Goal: Task Accomplishment & Management: Use online tool/utility

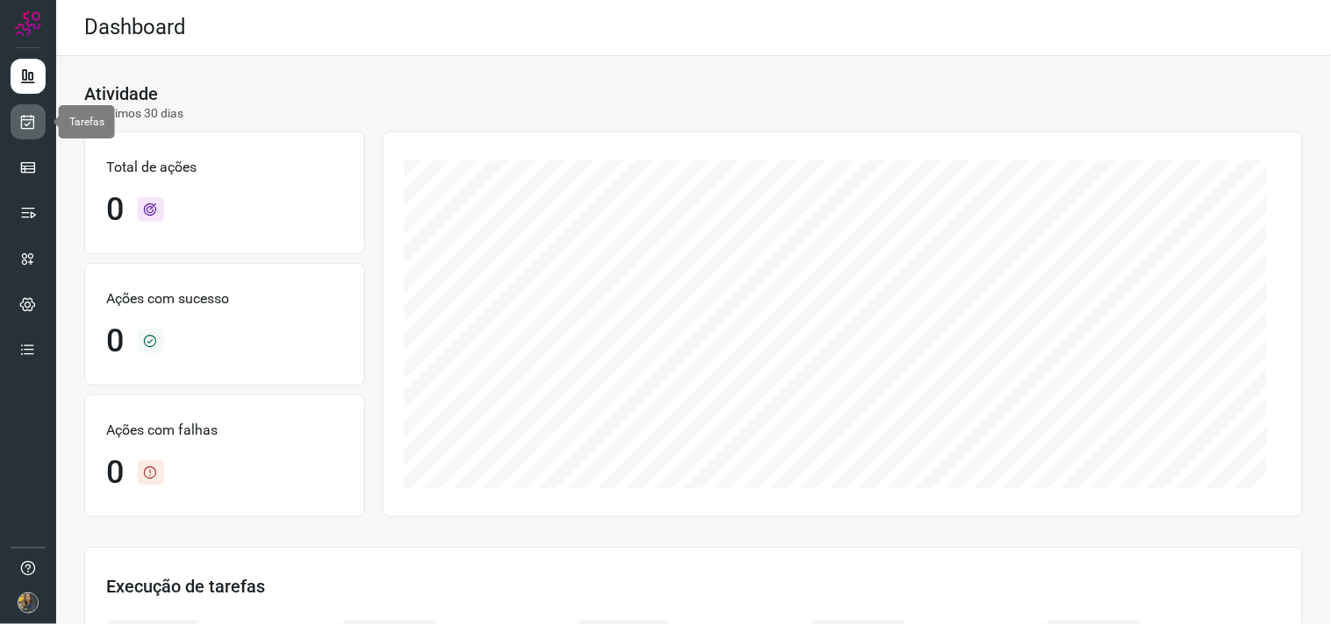
click at [44, 126] on link at bounding box center [28, 121] width 35 height 35
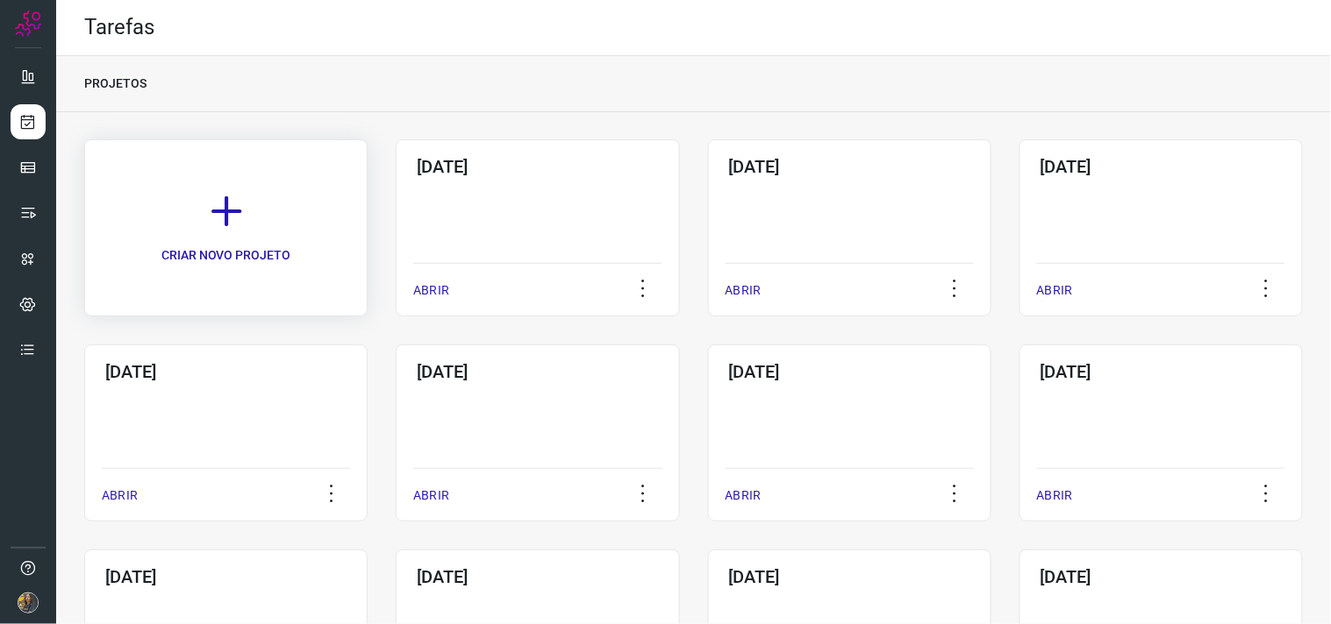
click at [326, 214] on link "CRIAR NOVO PROJETO" at bounding box center [225, 227] width 283 height 177
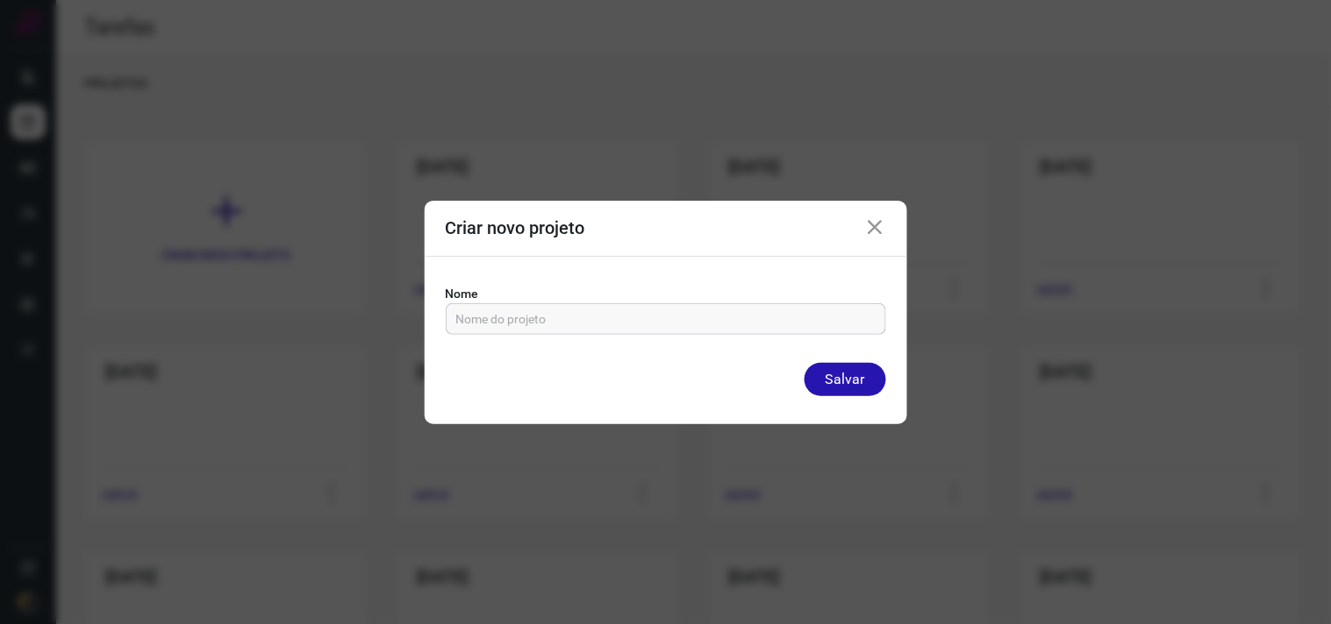
click at [667, 327] on input "text" at bounding box center [665, 319] width 419 height 30
type input "10/10/25"
click at [804, 363] on button "Salvar" at bounding box center [845, 379] width 82 height 33
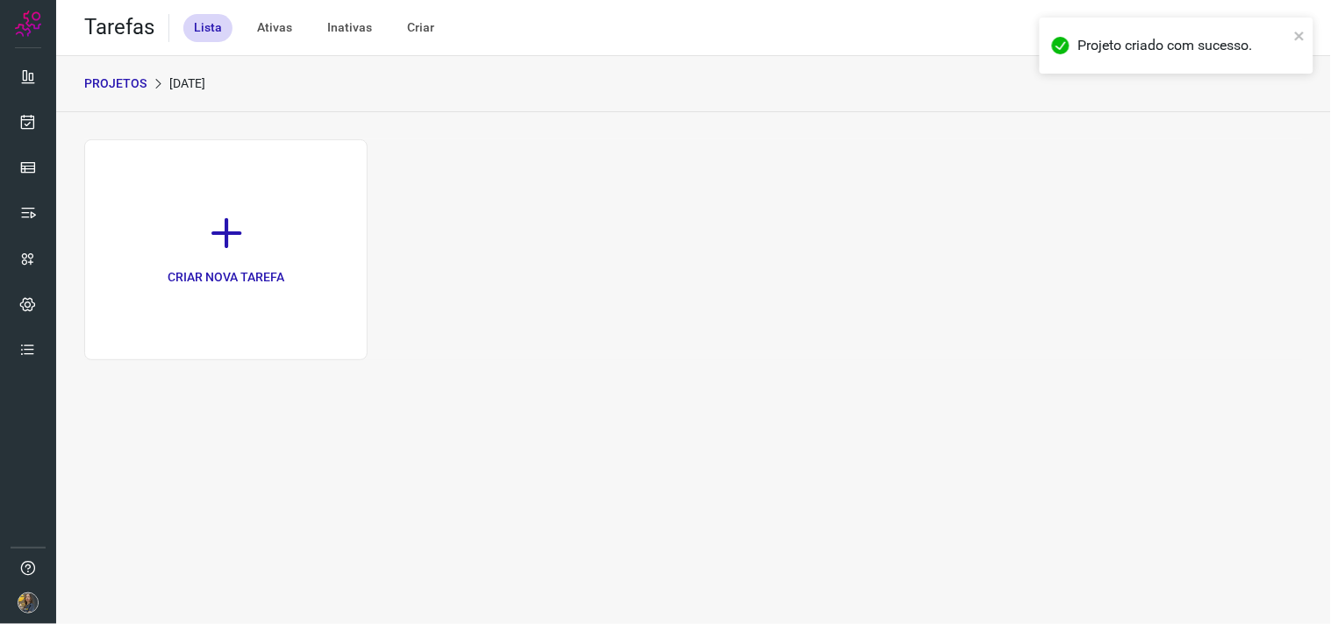
click at [266, 269] on p "CRIAR NOVA TAREFA" at bounding box center [226, 277] width 117 height 18
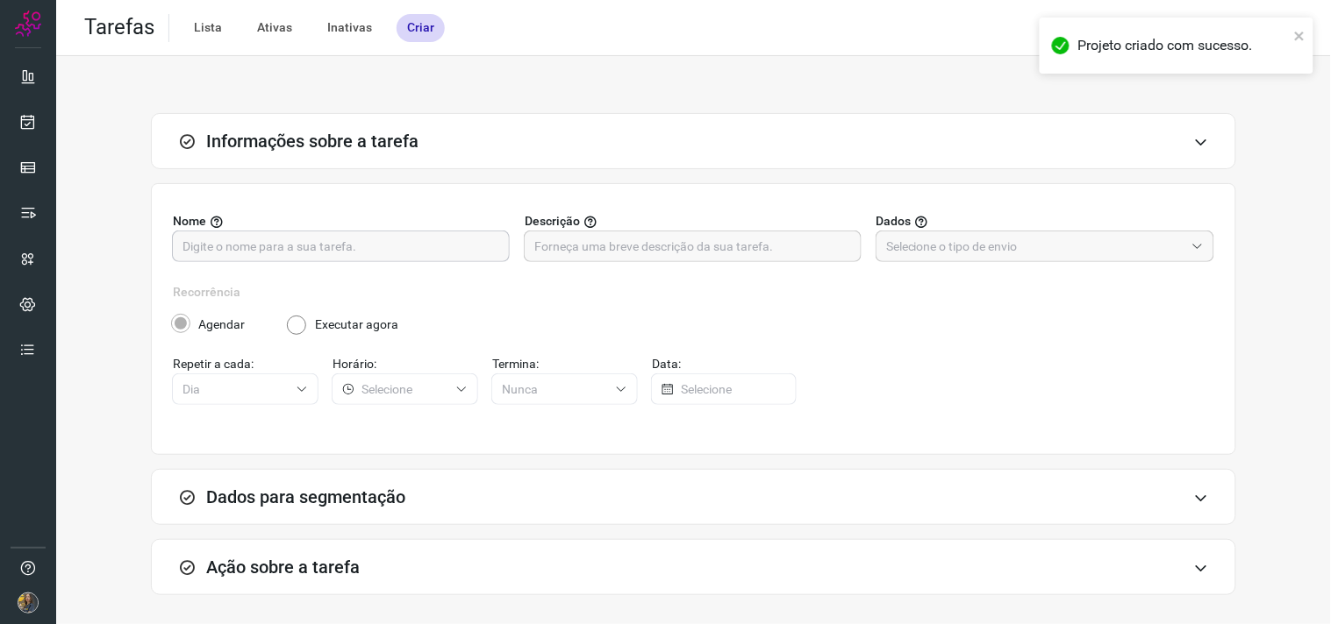
click at [401, 250] on input "text" at bounding box center [340, 247] width 317 height 30
type input "FUTURO - SP"
click at [573, 239] on input "text" at bounding box center [692, 247] width 317 height 30
type input "200 - 8787"
click at [1138, 238] on input "text" at bounding box center [1035, 247] width 298 height 30
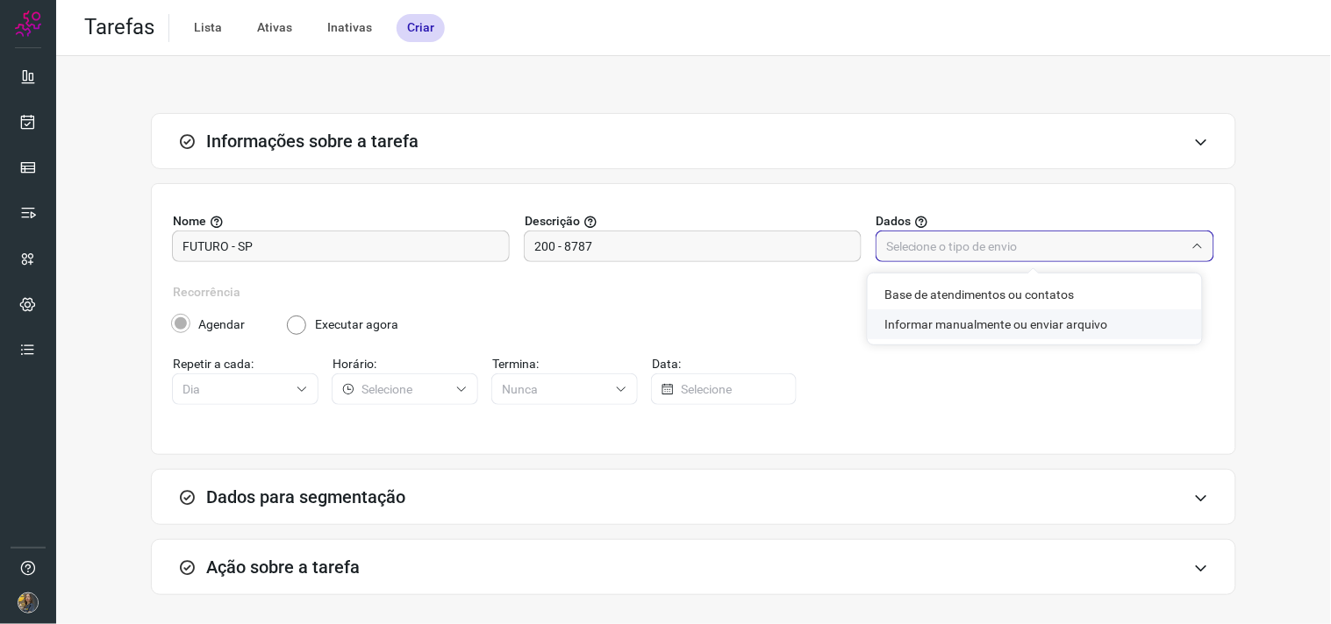
click at [1032, 323] on li "Informar manualmente ou enviar arquivo" at bounding box center [1034, 325] width 334 height 30
type input "Informar manualmente ou enviar arquivo"
radio input "false"
radio input "true"
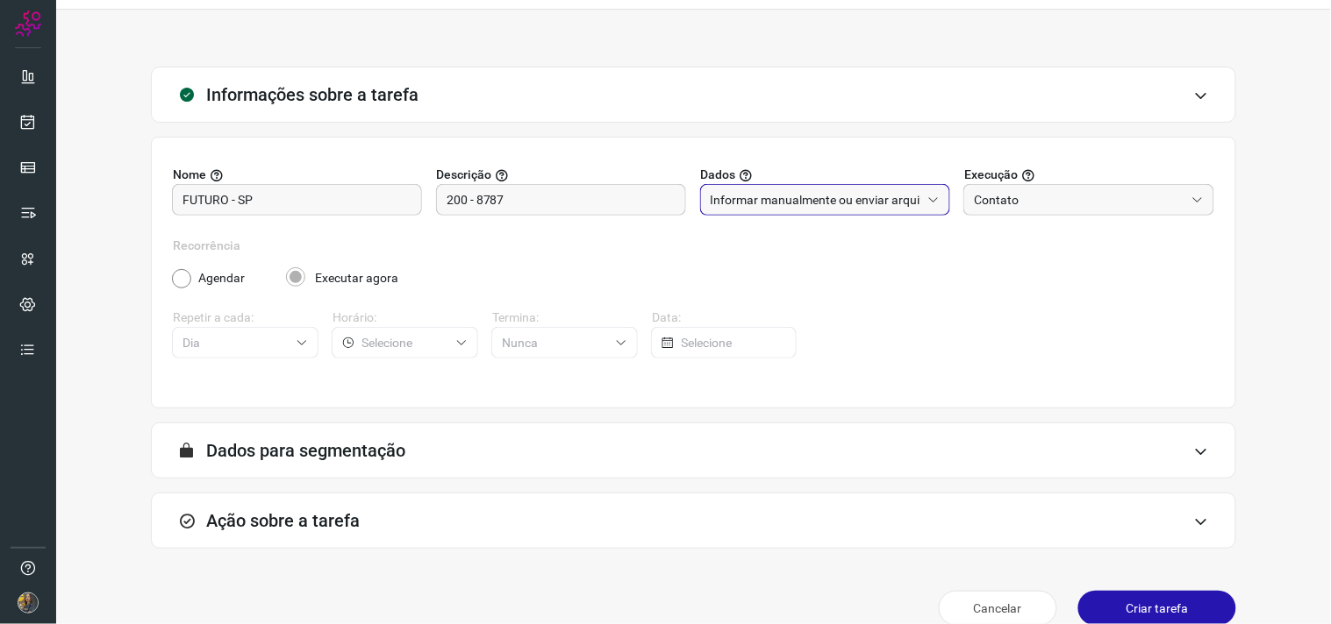
scroll to position [72, 0]
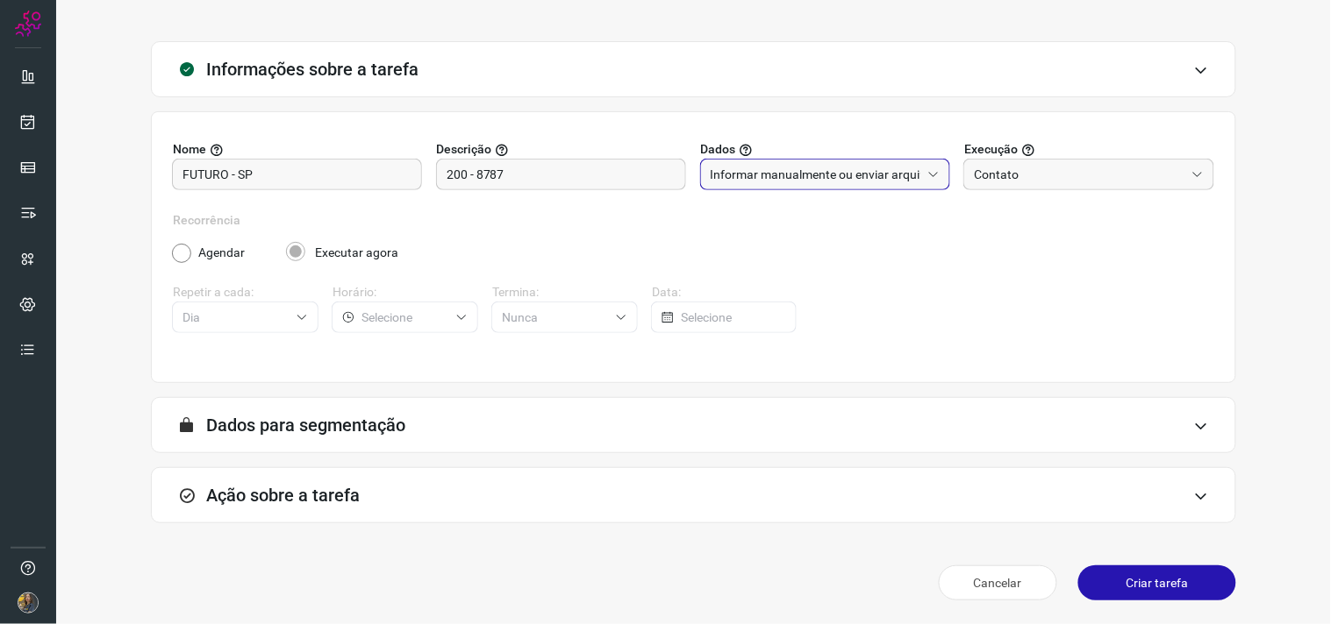
click at [824, 477] on div "Ação sobre a tarefa" at bounding box center [693, 495] width 1085 height 56
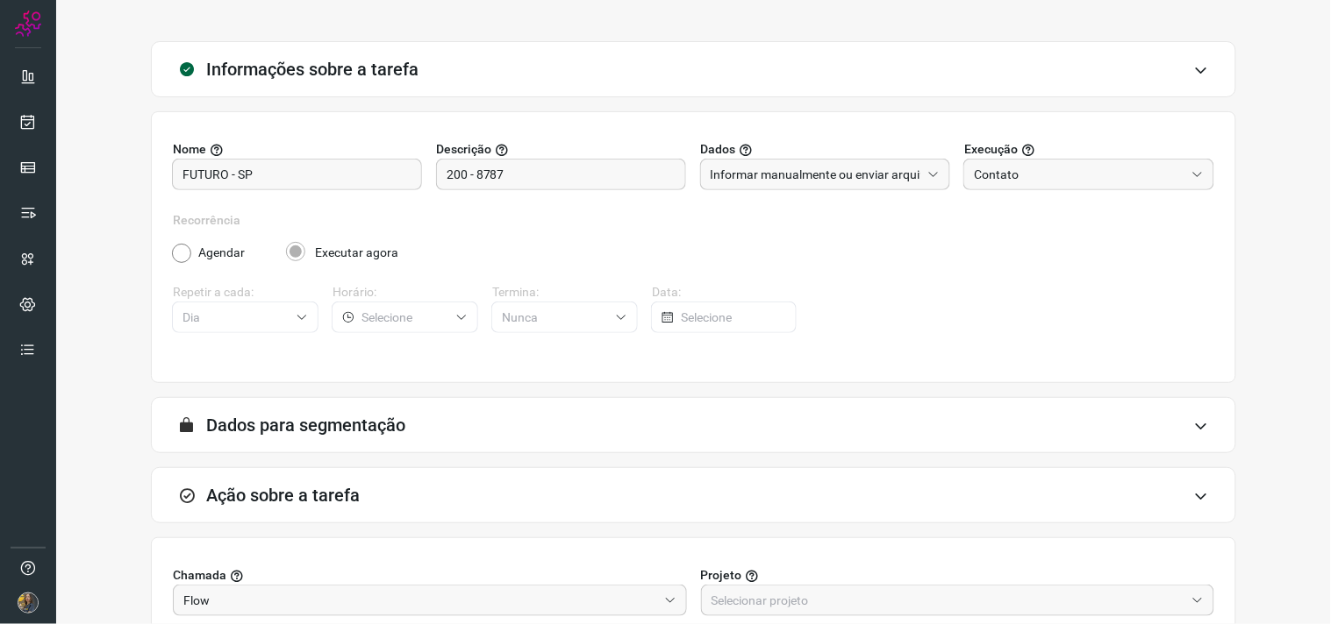
scroll to position [349, 0]
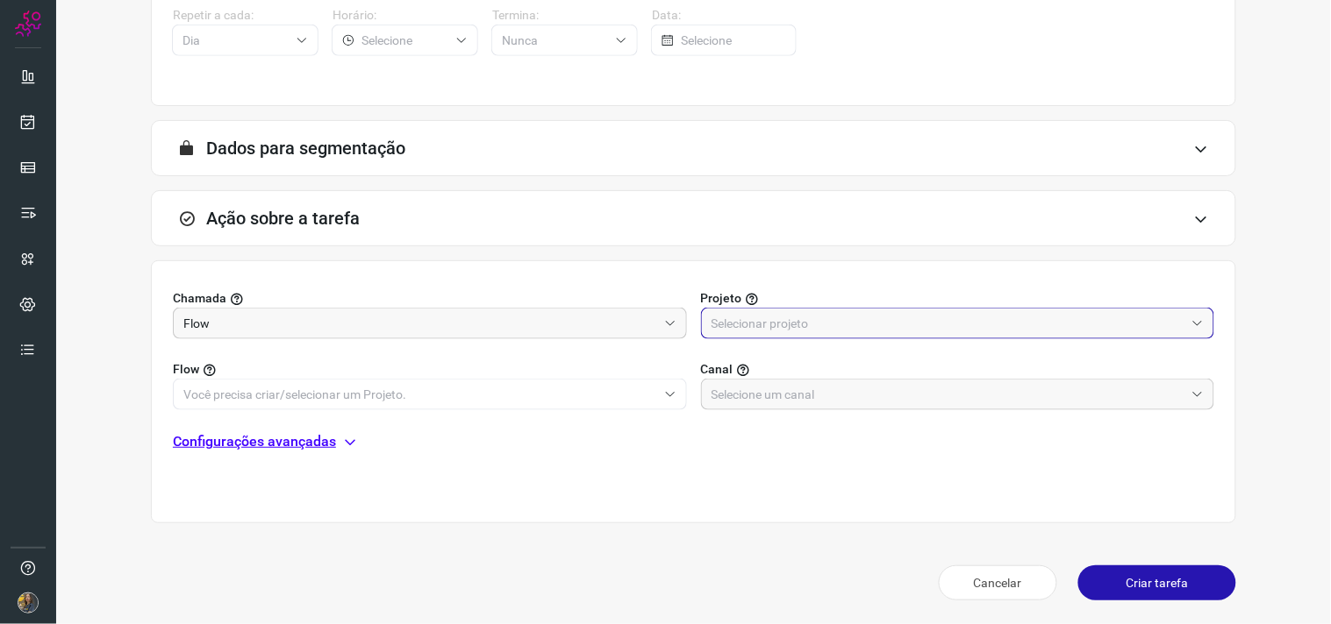
click at [807, 320] on input "text" at bounding box center [948, 324] width 474 height 30
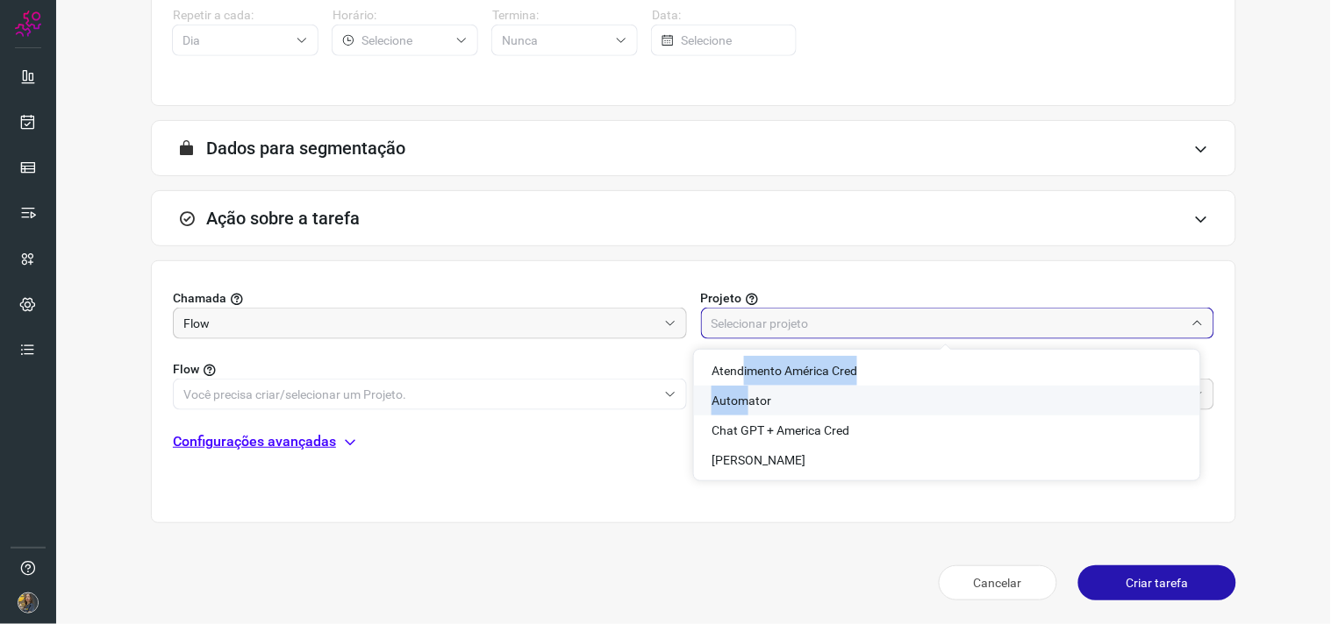
drag, startPoint x: 742, startPoint y: 377, endPoint x: 744, endPoint y: 396, distance: 19.4
click at [744, 396] on ul "Atendimento América Cred Automator Chat GPT + America Cred Felipe" at bounding box center [947, 415] width 506 height 119
click at [744, 396] on span "Automator" at bounding box center [741, 401] width 60 height 14
type input "Automator"
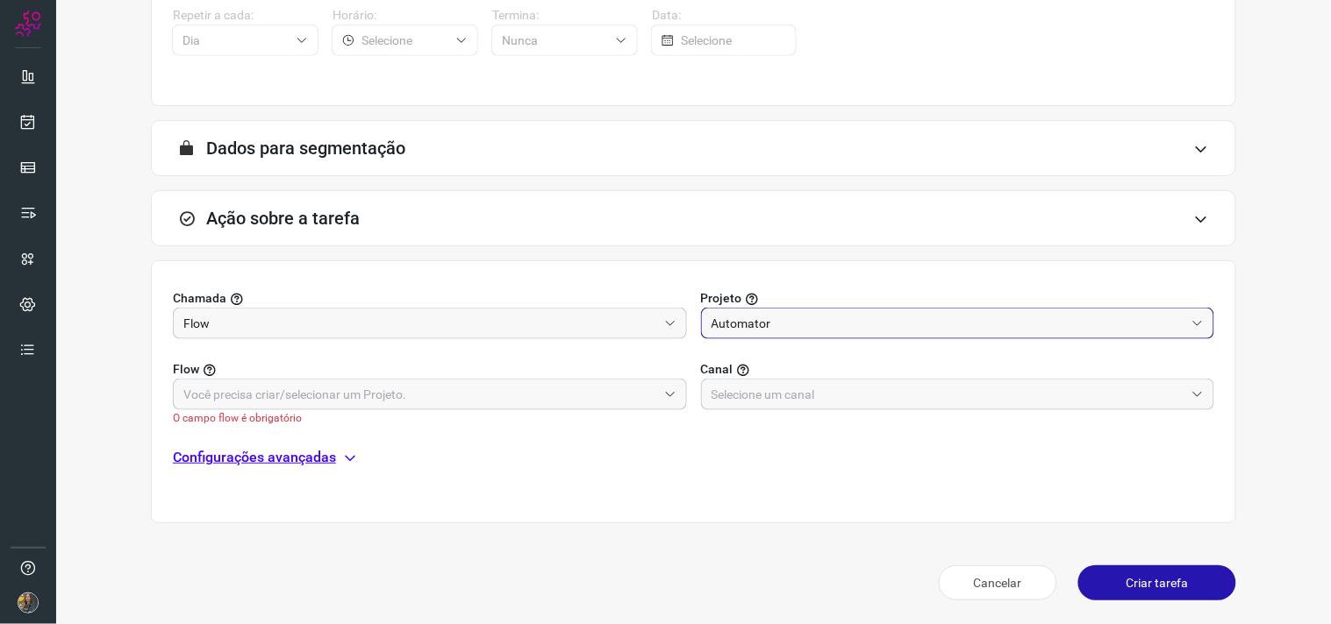
click at [614, 375] on label "Flow" at bounding box center [430, 369] width 514 height 18
click at [610, 383] on input "text" at bounding box center [420, 395] width 474 height 30
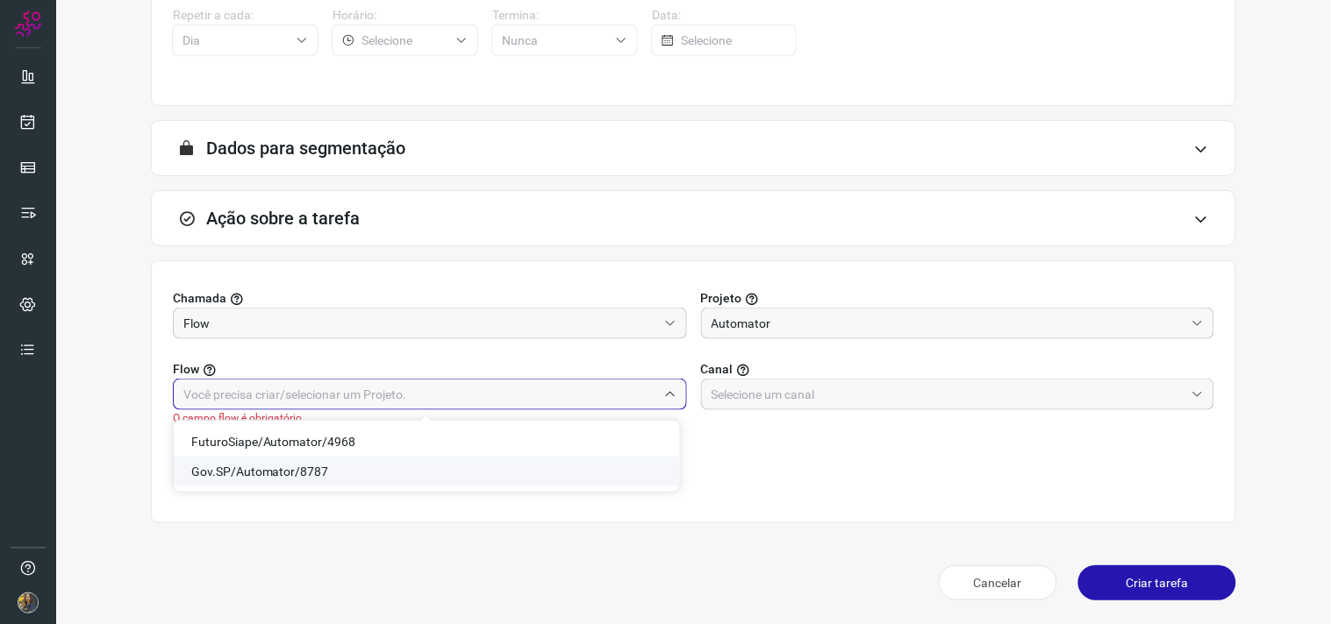
click at [243, 476] on span "Gov.SP/Automator/8787" at bounding box center [260, 472] width 138 height 14
type input "Gov.SP/Automator/8787"
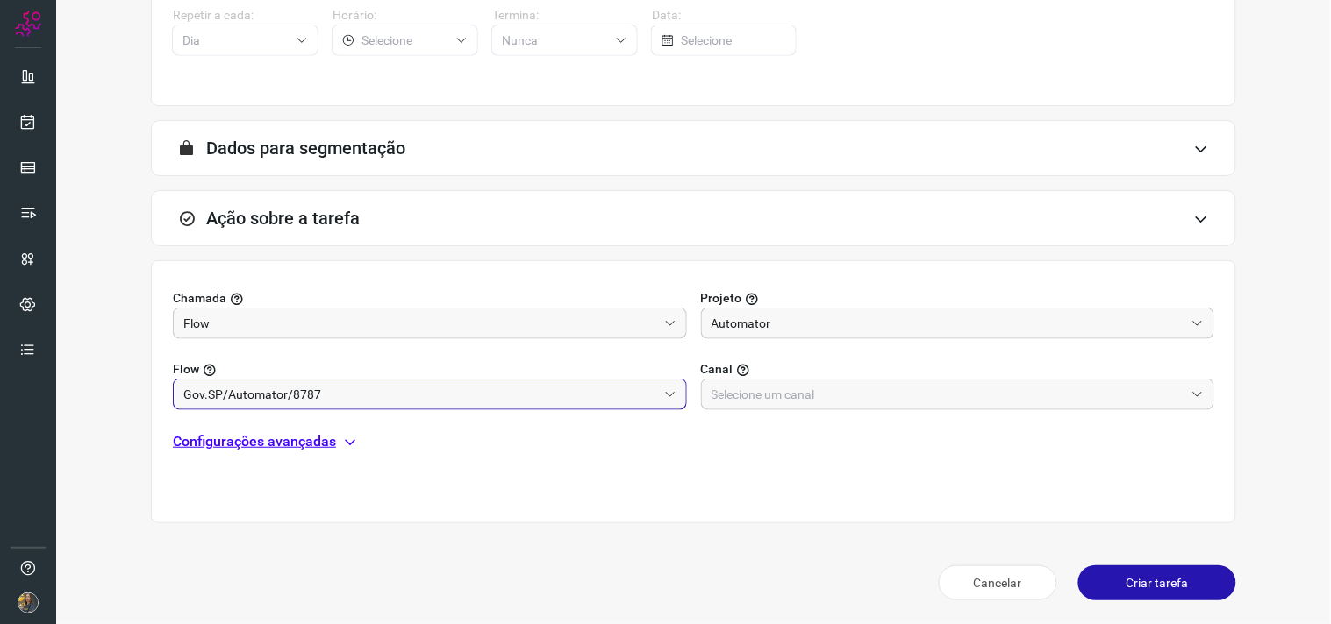
click at [740, 413] on div "Chamada Flow Projeto Automator Flow Gov.SP/Automator/8787 Canal Configurações a…" at bounding box center [693, 391] width 1085 height 263
click at [741, 401] on input "text" at bounding box center [948, 395] width 474 height 30
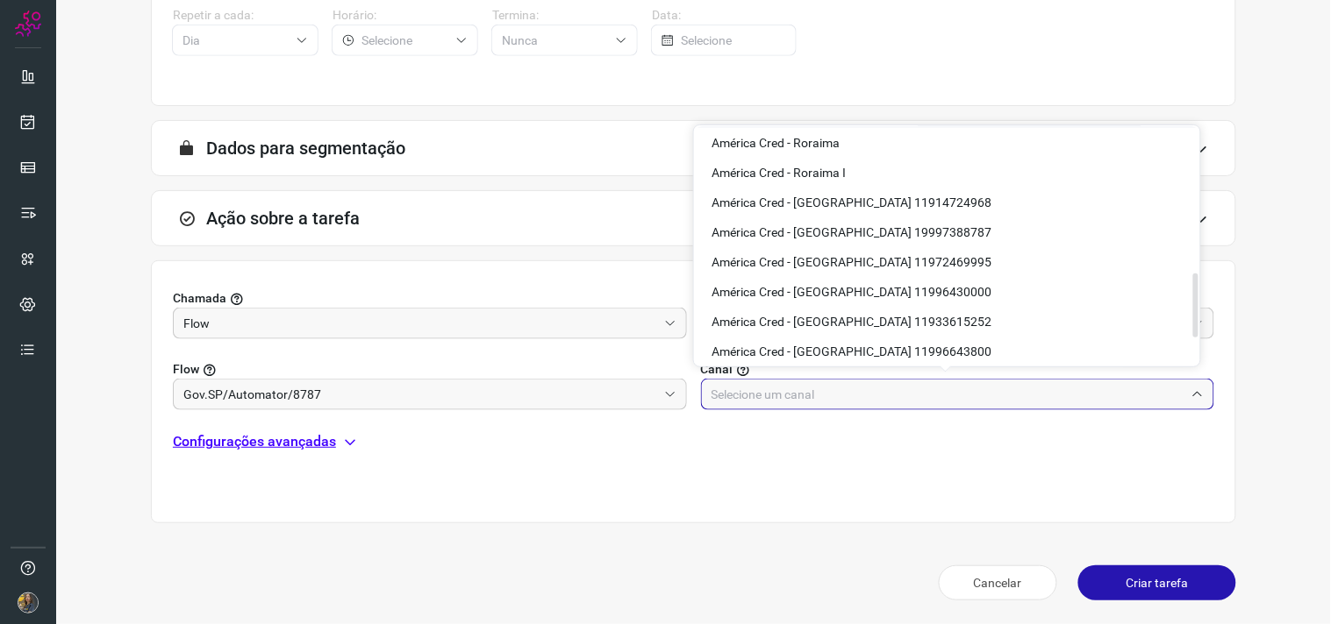
scroll to position [539, 0]
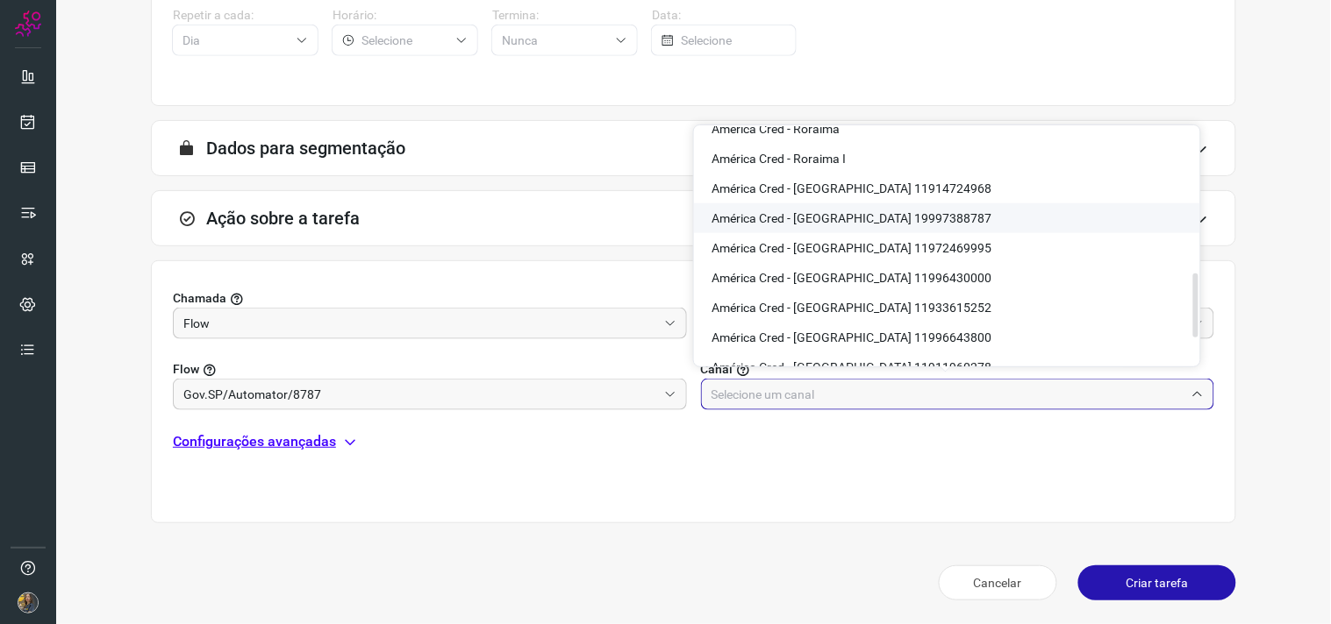
click at [852, 214] on span "América Cred - São Paulo 19997388787" at bounding box center [851, 218] width 280 height 14
type input "América Cred - São Paulo 19997388787"
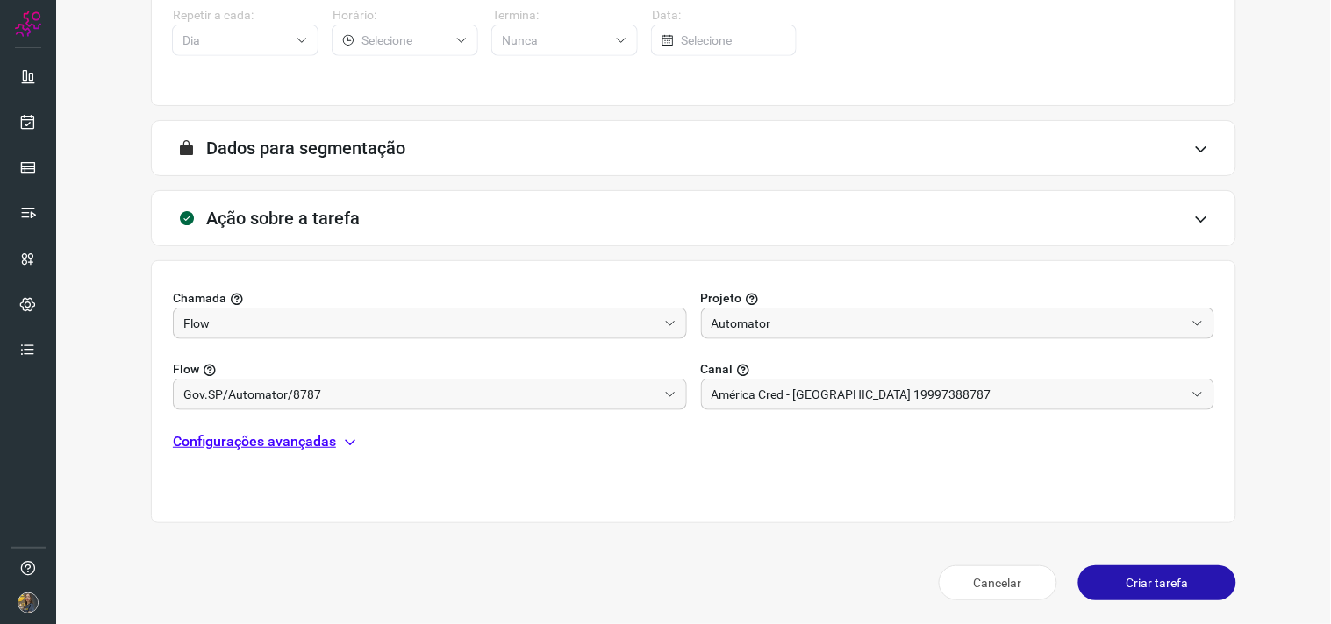
click at [325, 436] on p "Configurações avançadas" at bounding box center [254, 442] width 163 height 21
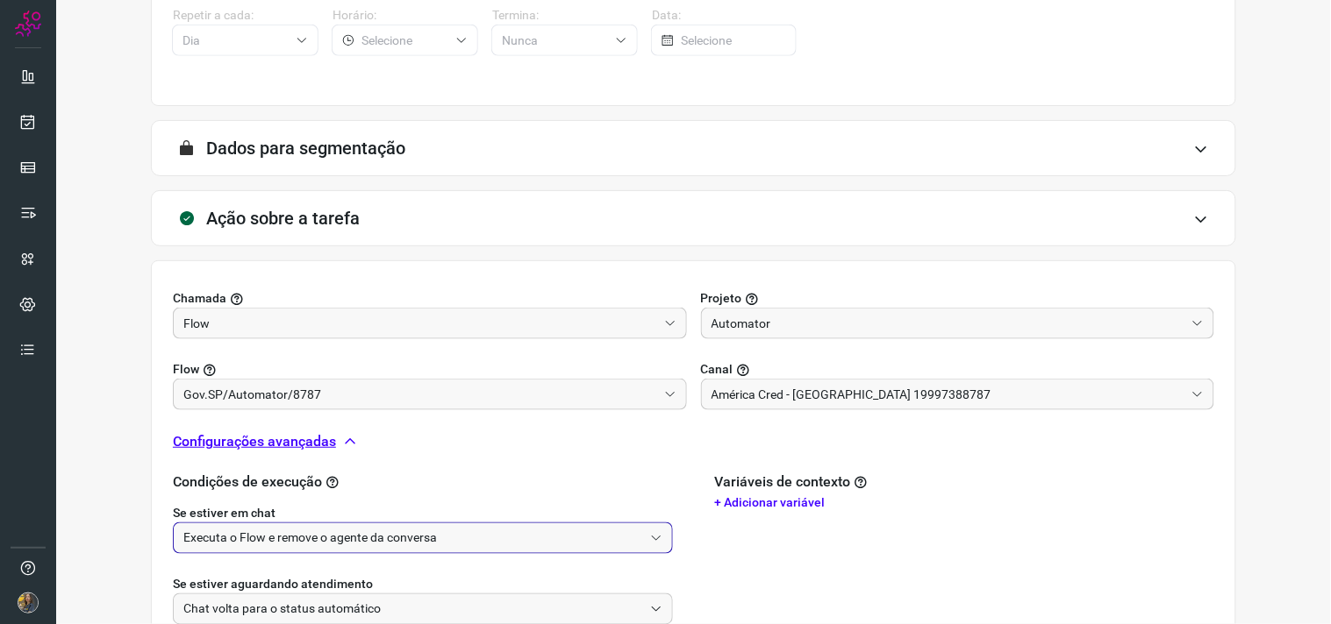
click at [329, 524] on input "Executa o Flow e remove o agente da conversa" at bounding box center [413, 539] width 460 height 30
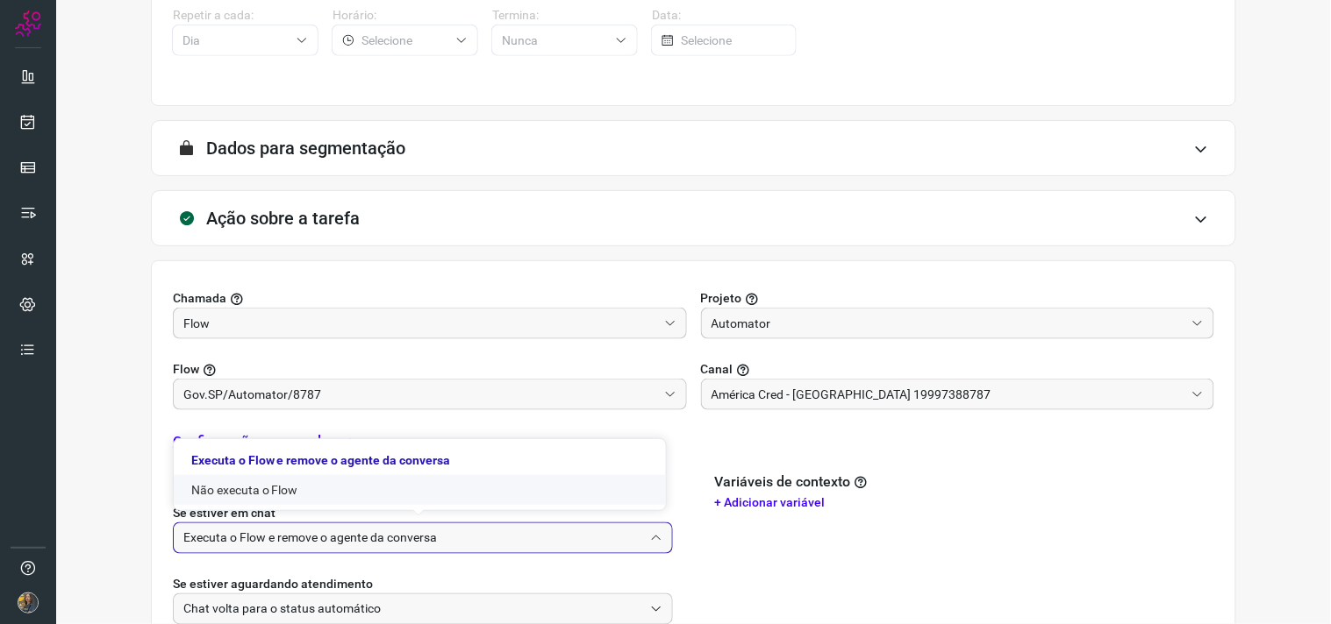
click at [290, 500] on li "Não executa o Flow" at bounding box center [420, 490] width 492 height 30
type input "Não executa o Flow"
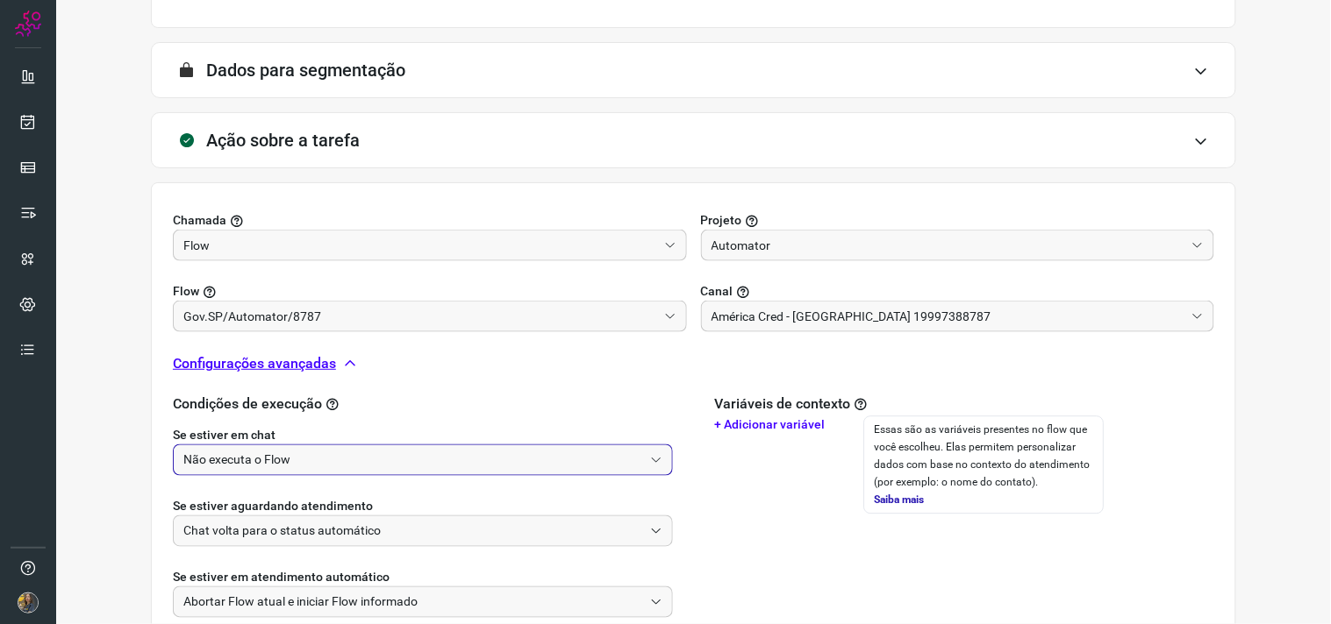
scroll to position [551, 0]
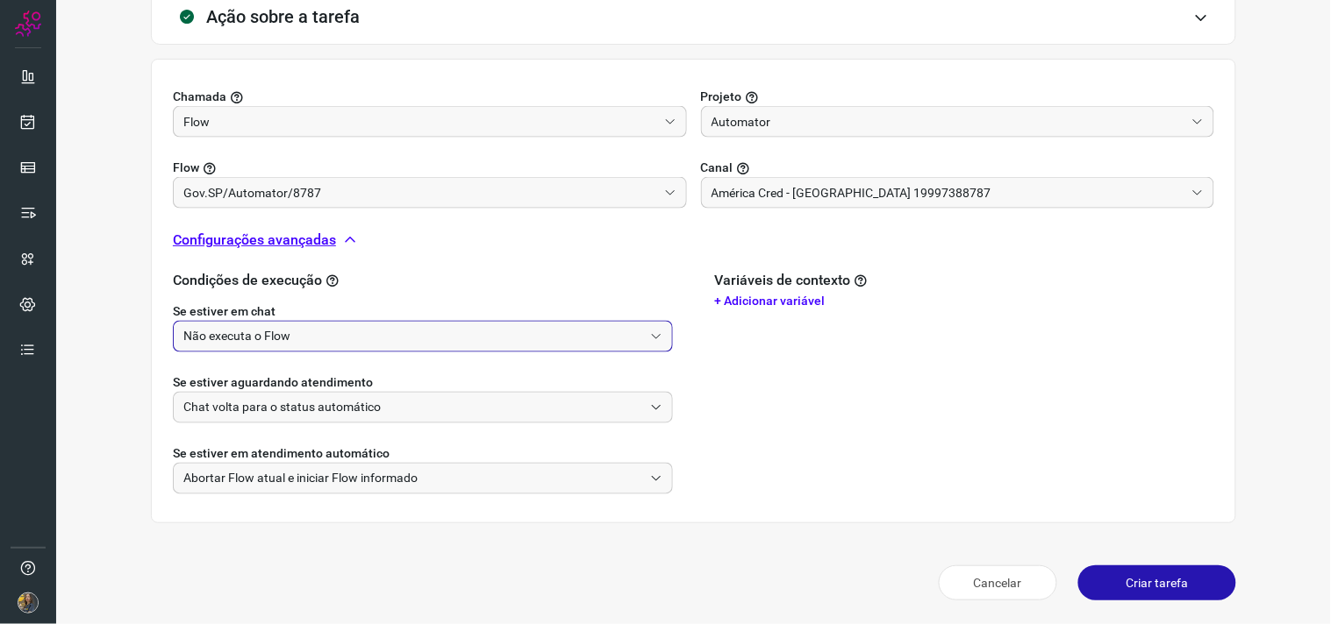
click at [1109, 593] on button "Criar tarefa" at bounding box center [1157, 583] width 158 height 35
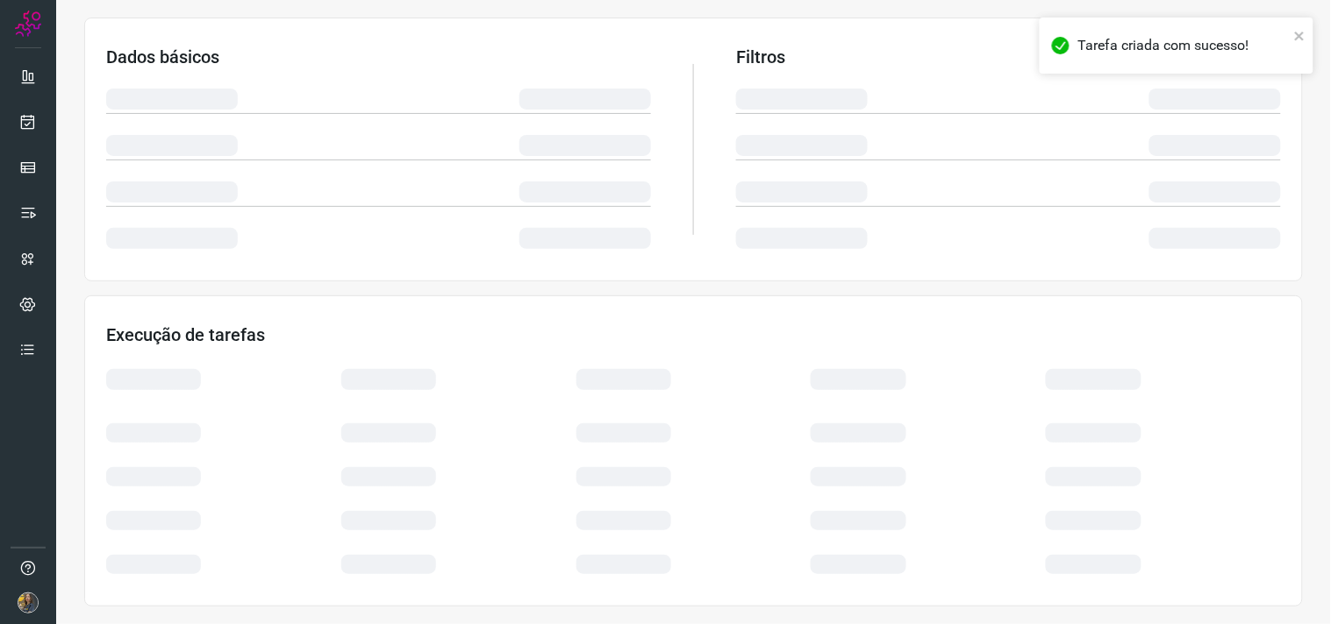
scroll to position [282, 0]
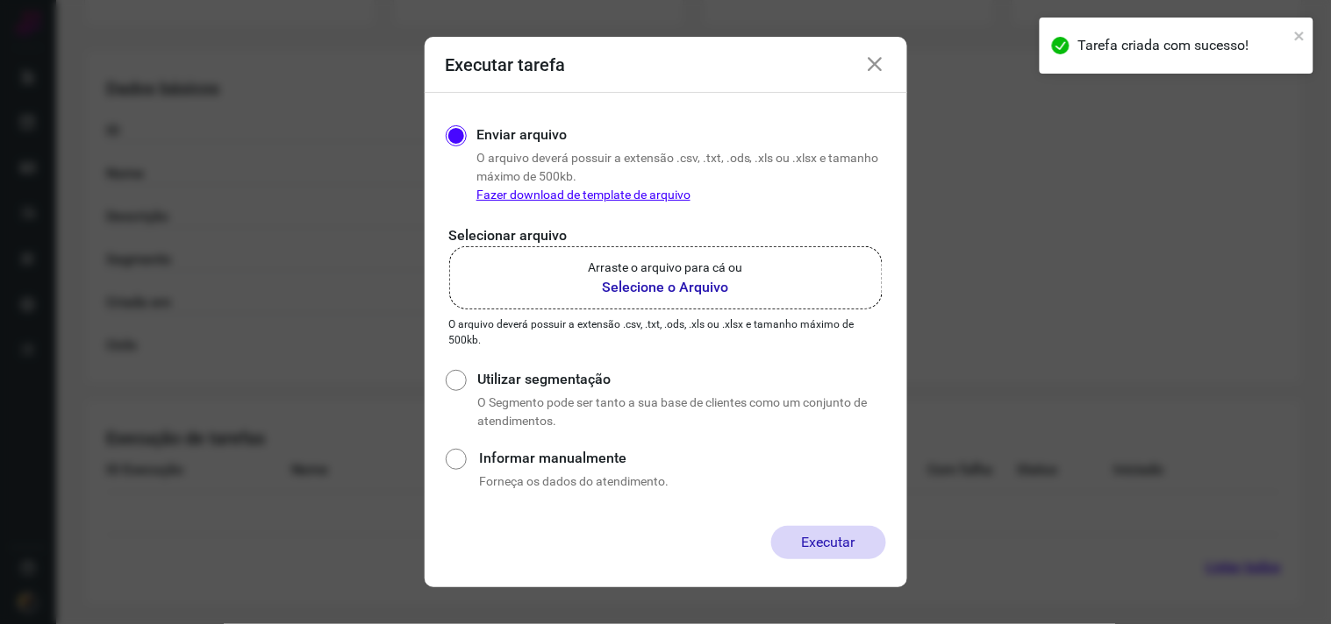
click at [754, 258] on label "Arraste o arquivo para cá ou Selecione o Arquivo" at bounding box center [665, 277] width 433 height 63
click at [0, 0] on input "Arraste o arquivo para cá ou Selecione o Arquivo" at bounding box center [0, 0] width 0 height 0
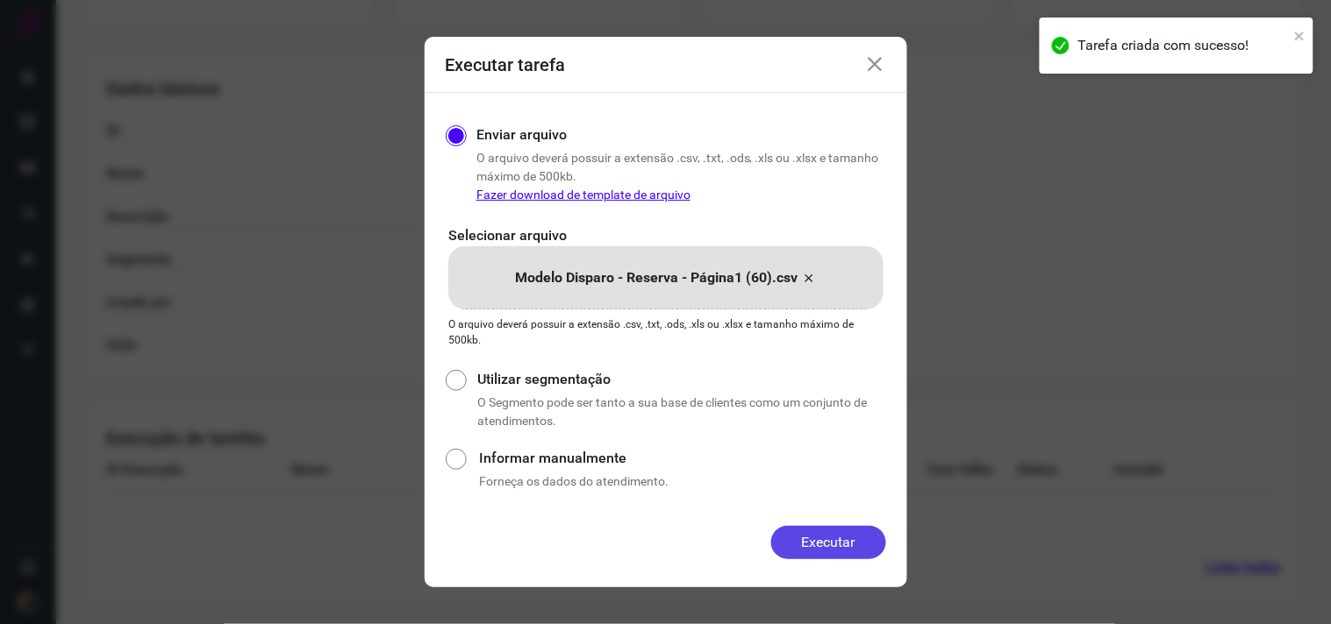
click at [846, 540] on button "Executar" at bounding box center [828, 542] width 115 height 33
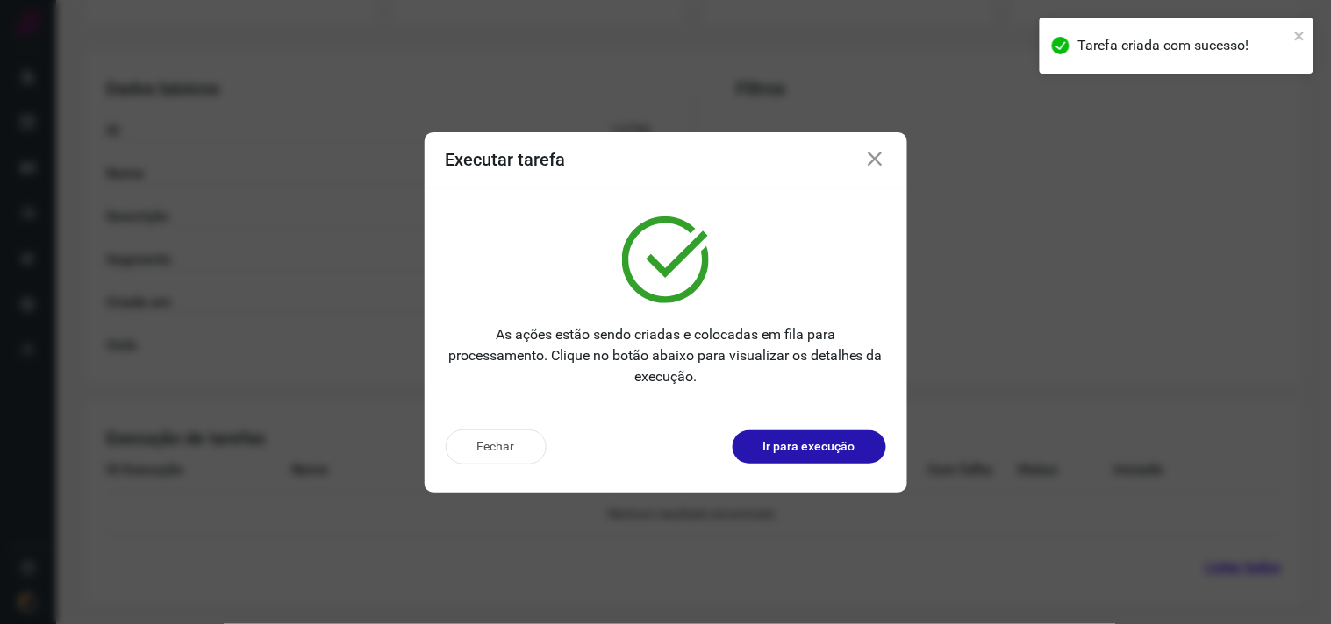
click at [761, 467] on div "Fechar Ir para execução" at bounding box center [666, 454] width 482 height 77
click at [767, 450] on p "Ir para execução" at bounding box center [809, 447] width 92 height 18
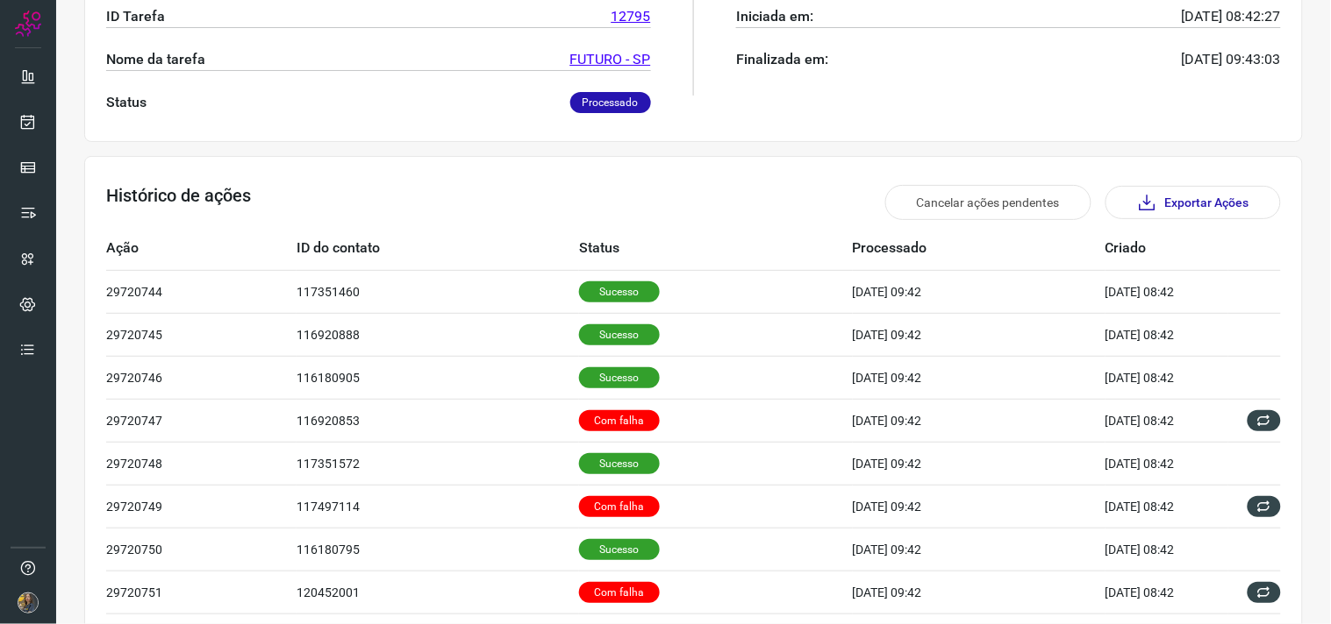
scroll to position [389, 0]
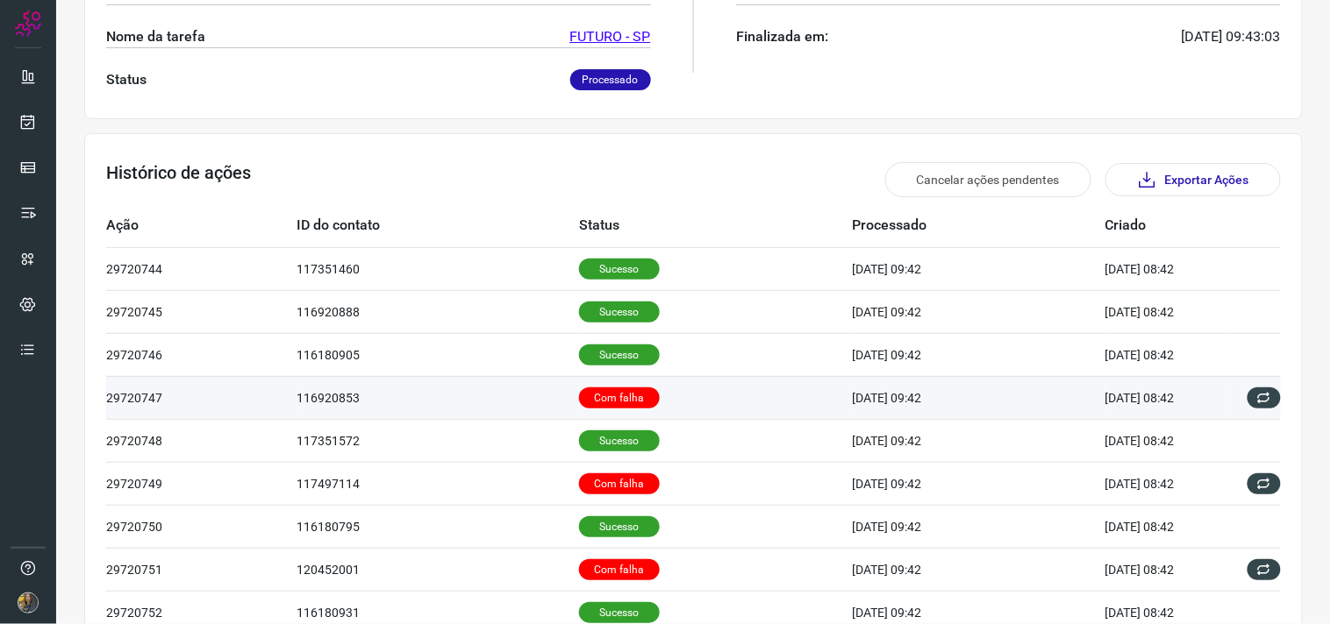
click at [733, 401] on td "Com falha" at bounding box center [716, 397] width 274 height 43
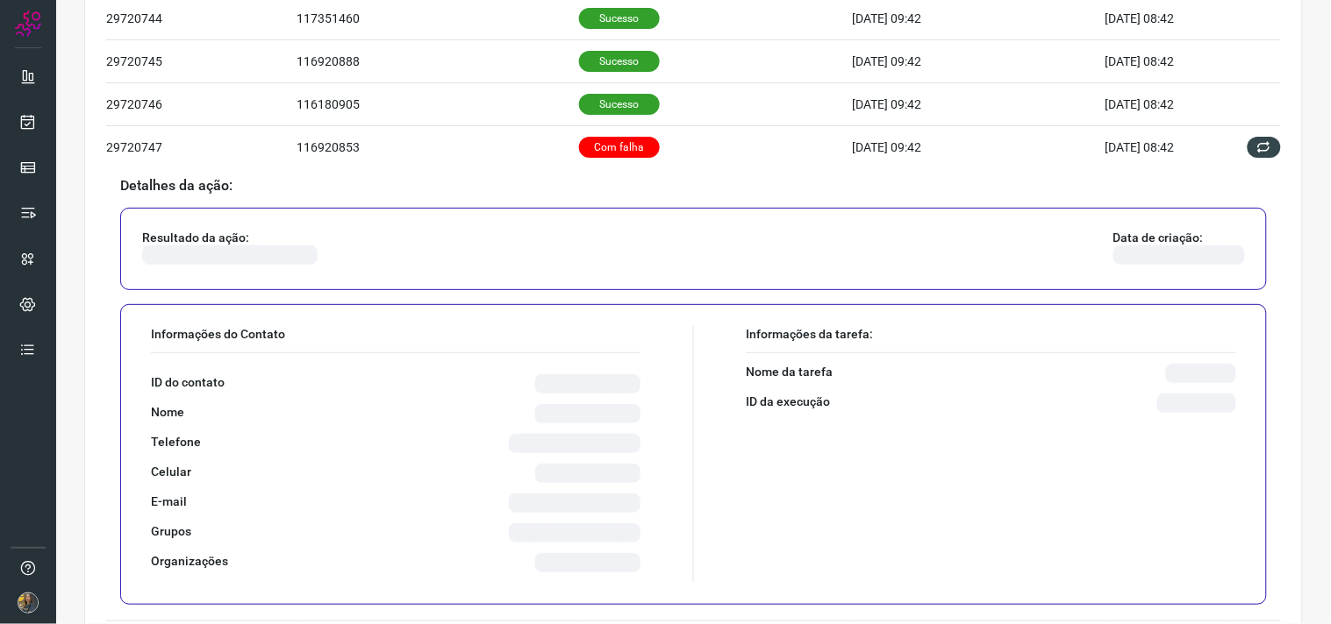
scroll to position [681, 0]
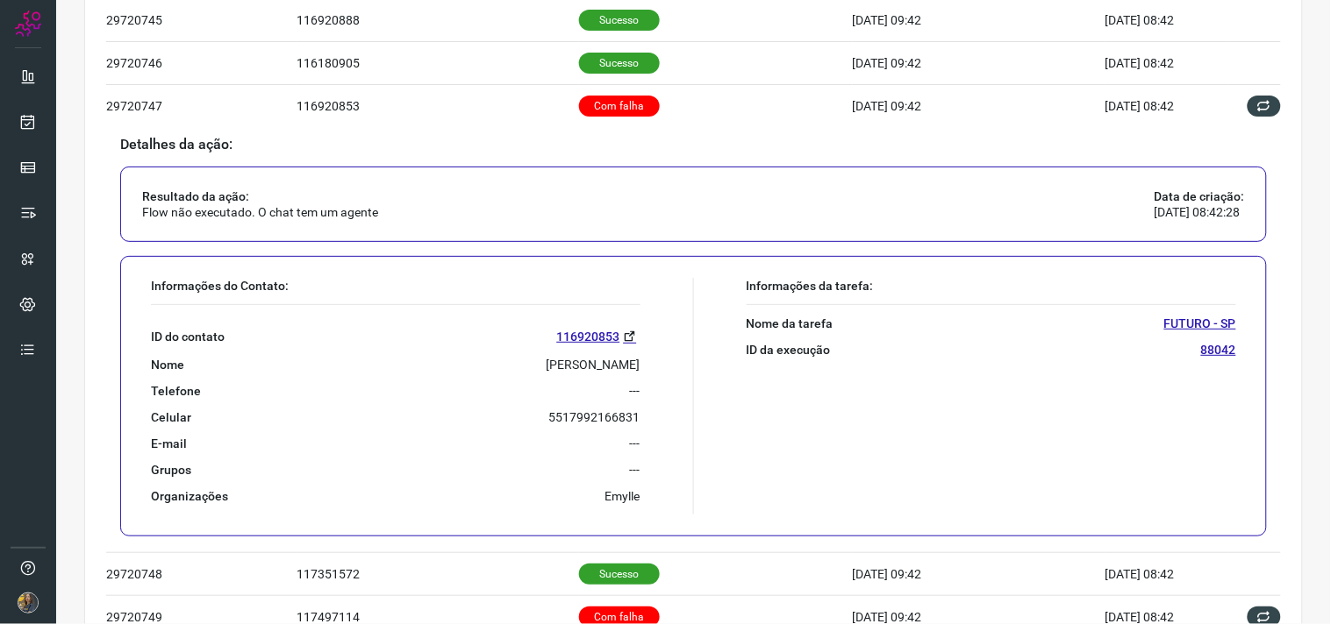
click at [593, 369] on p "[PERSON_NAME]" at bounding box center [593, 365] width 94 height 16
copy p "[PERSON_NAME]"
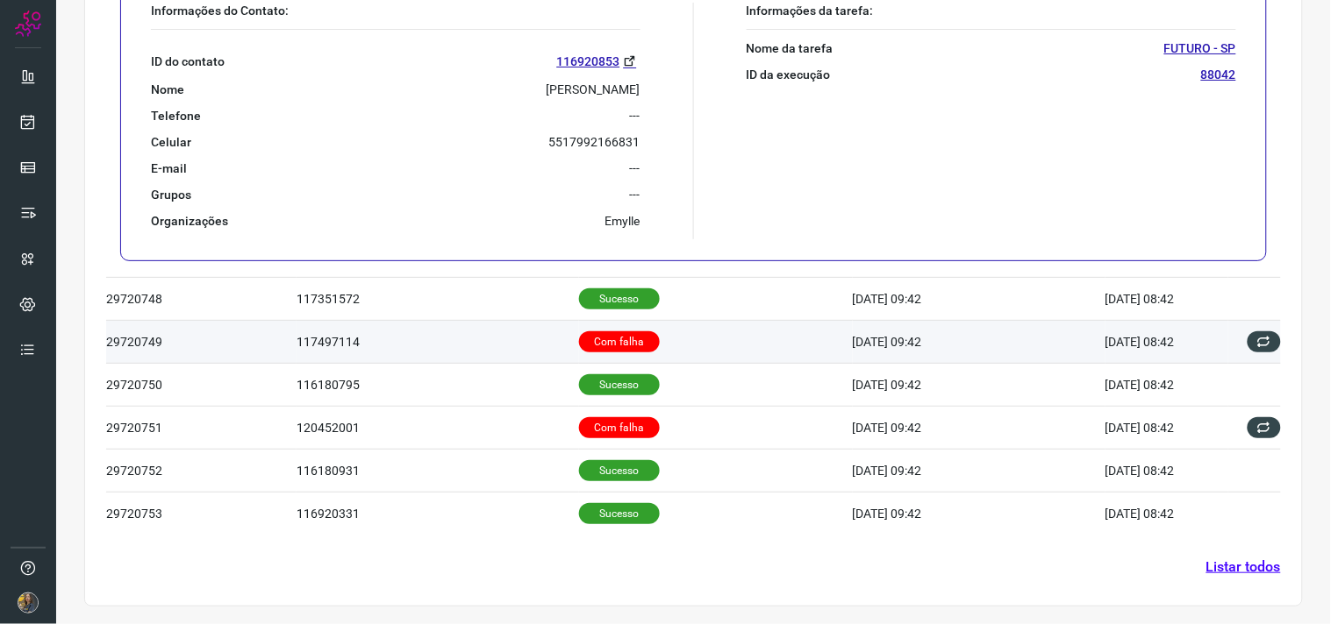
click at [689, 346] on td "Com falha" at bounding box center [716, 342] width 274 height 43
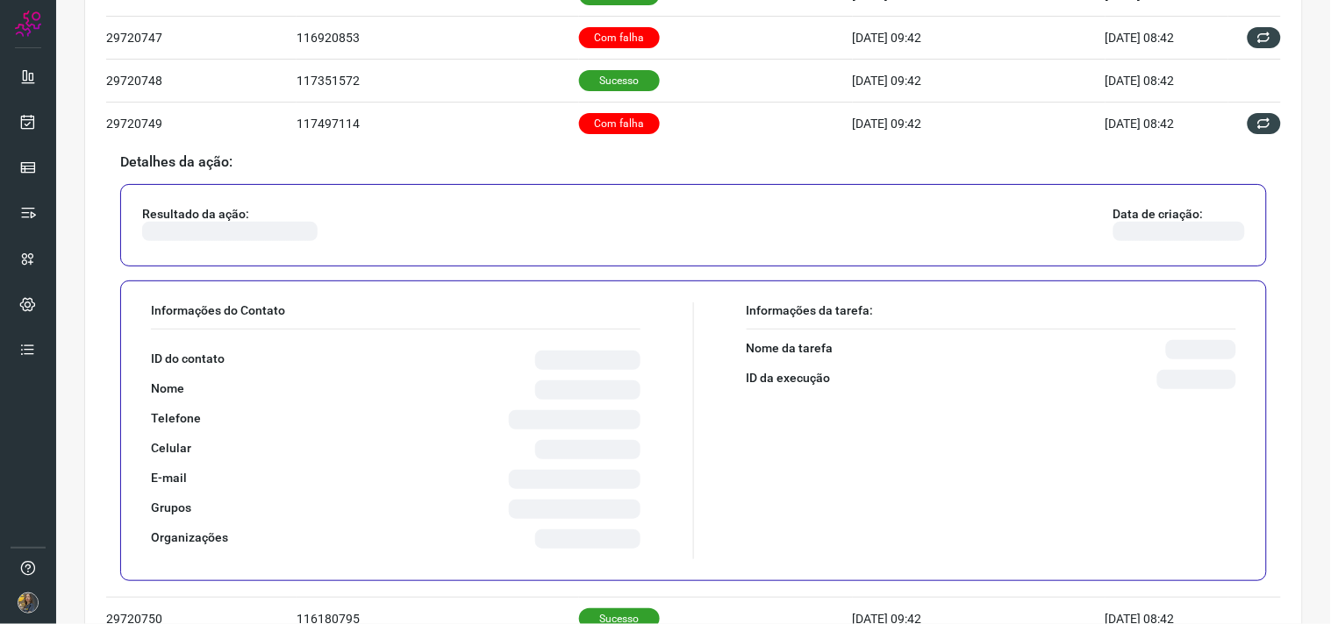
scroll to position [824, 0]
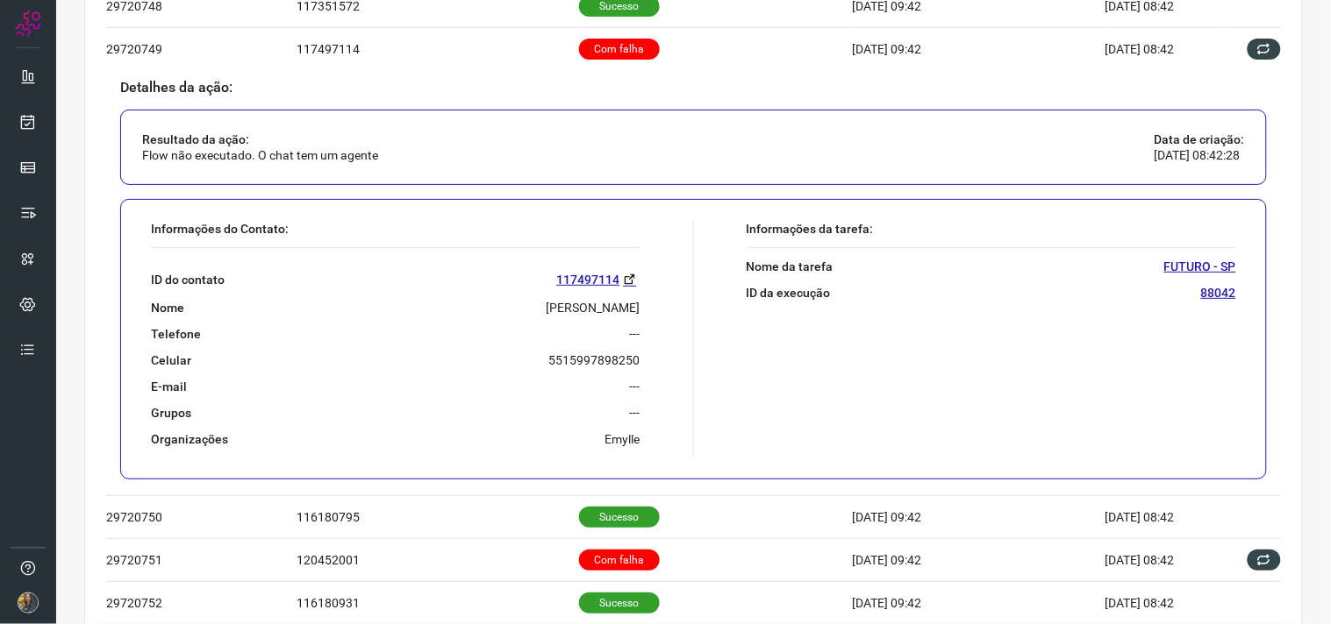
click at [582, 307] on p "[PERSON_NAME]" at bounding box center [593, 308] width 94 height 16
copy p "[PERSON_NAME]"
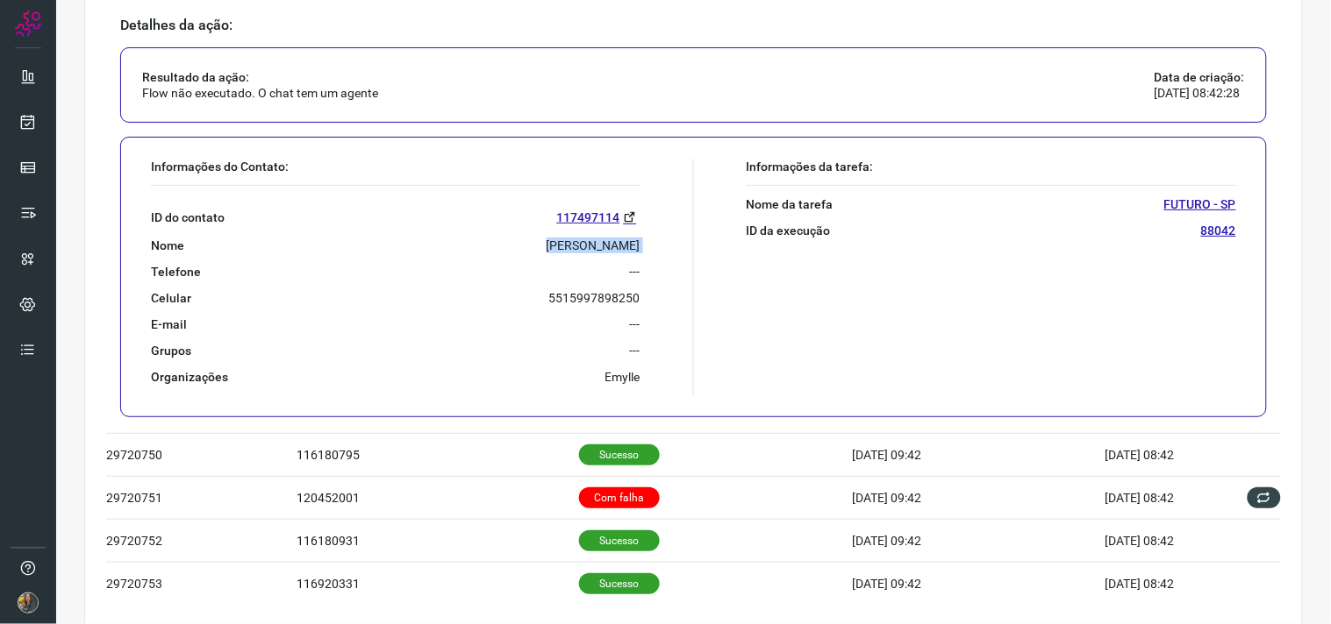
scroll to position [958, 0]
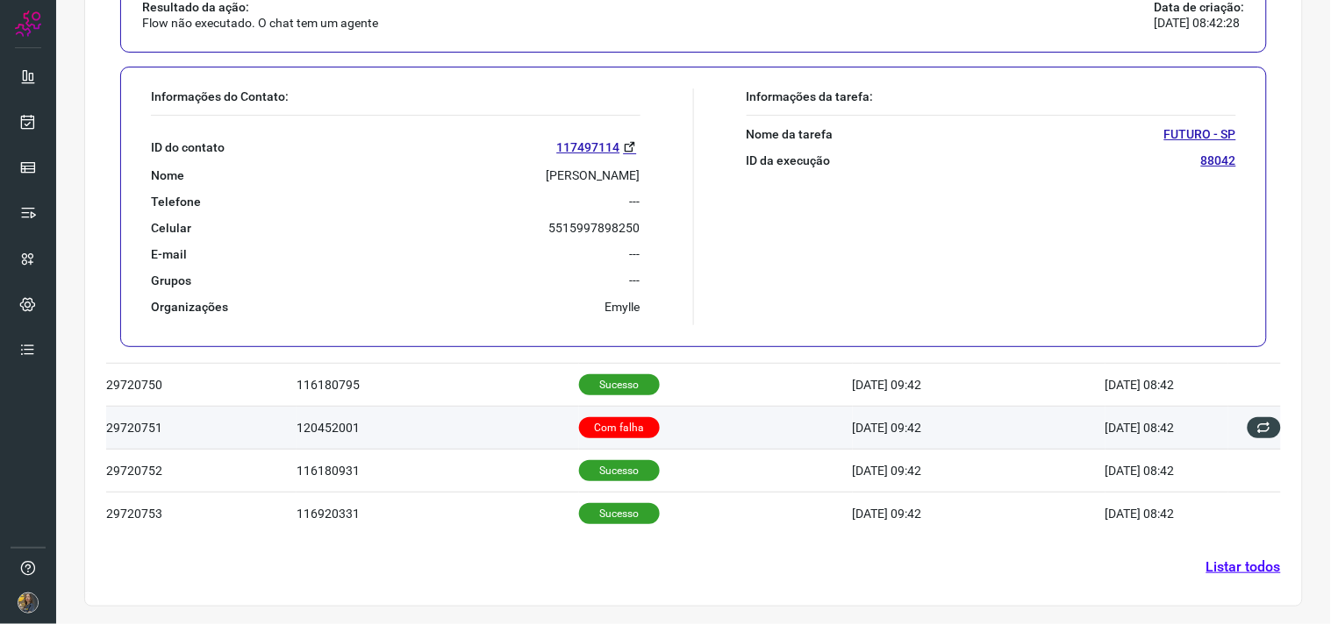
click at [642, 421] on td "Com falha" at bounding box center [716, 428] width 274 height 43
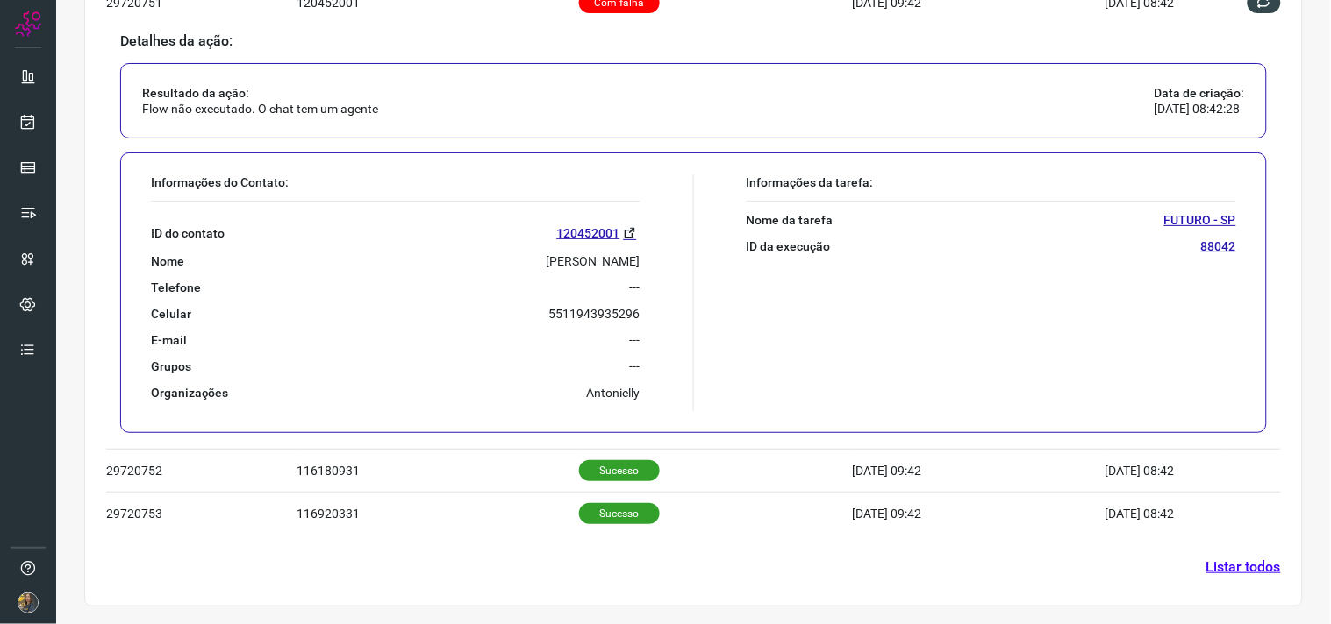
click at [616, 256] on p "[PERSON_NAME]" at bounding box center [593, 261] width 94 height 16
click at [615, 256] on p "[PERSON_NAME]" at bounding box center [593, 261] width 94 height 16
copy p "[PERSON_NAME]"
click at [1231, 572] on link "Listar todos" at bounding box center [1243, 567] width 75 height 21
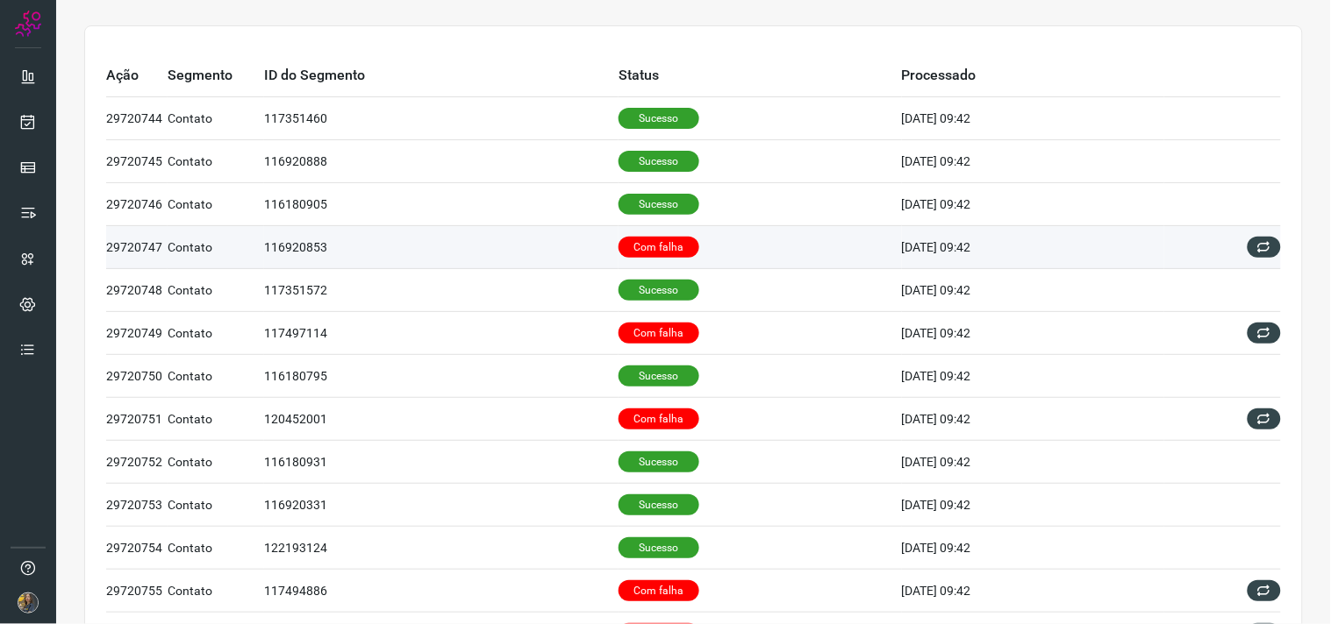
scroll to position [195, 0]
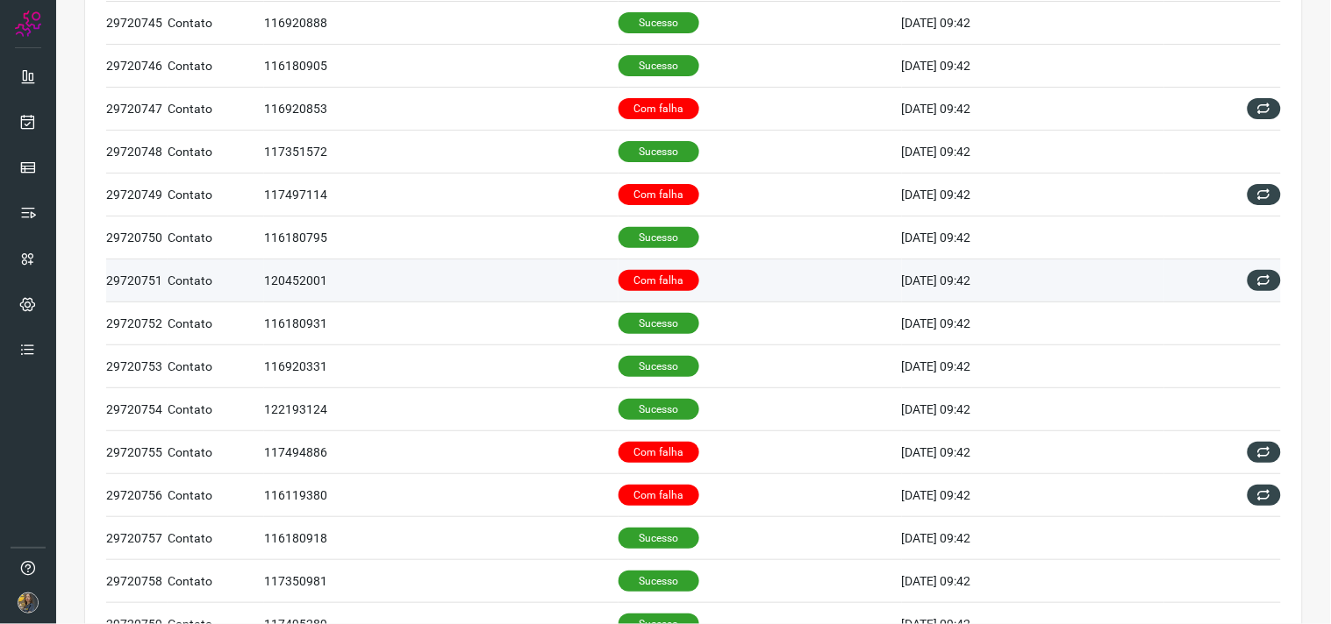
click at [656, 277] on p "Com falha" at bounding box center [658, 280] width 81 height 21
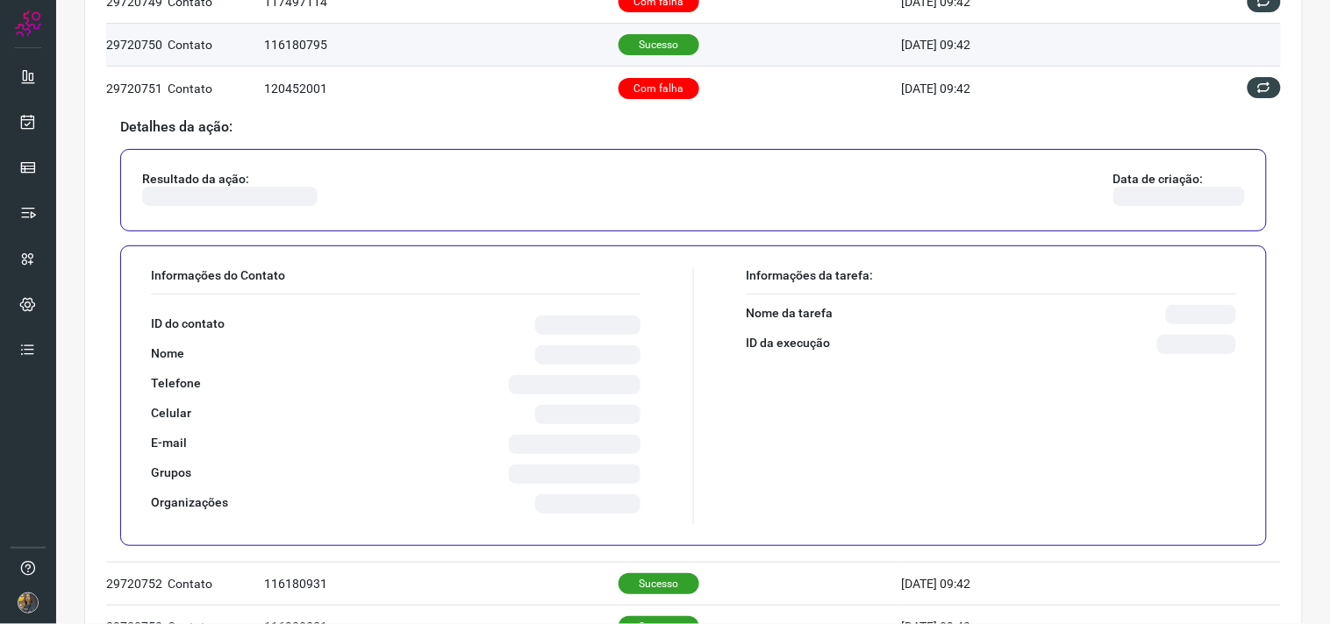
scroll to position [389, 0]
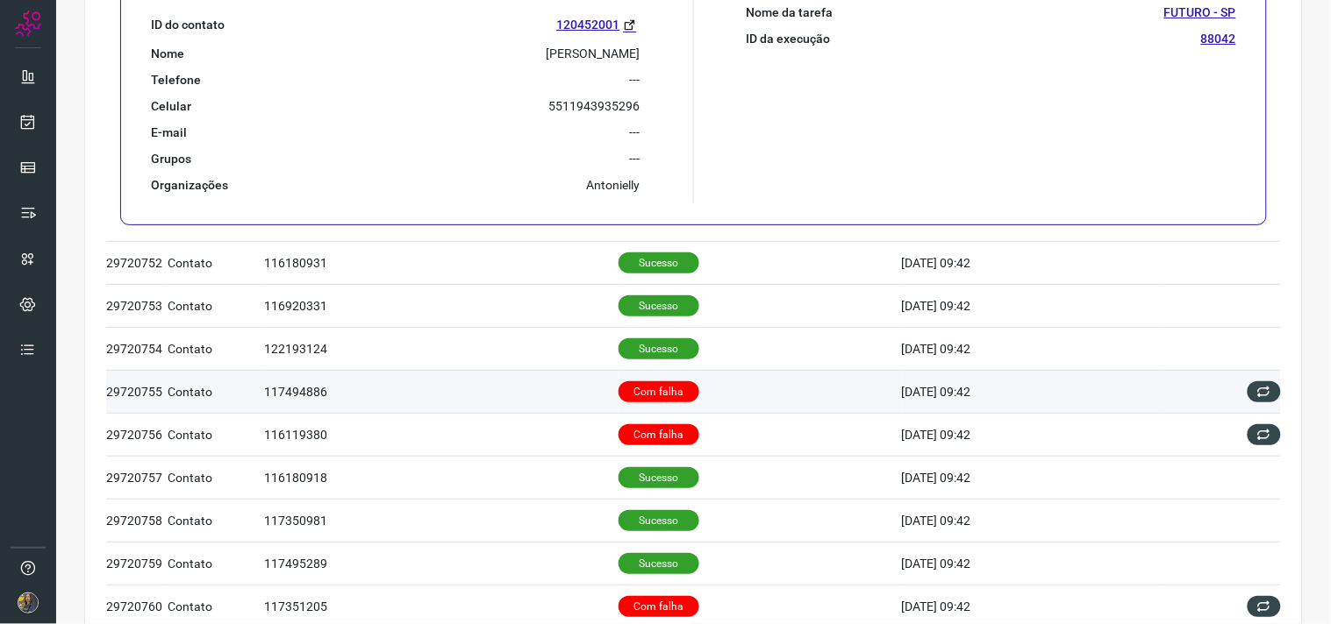
click at [671, 406] on td "Com falha" at bounding box center [759, 391] width 283 height 43
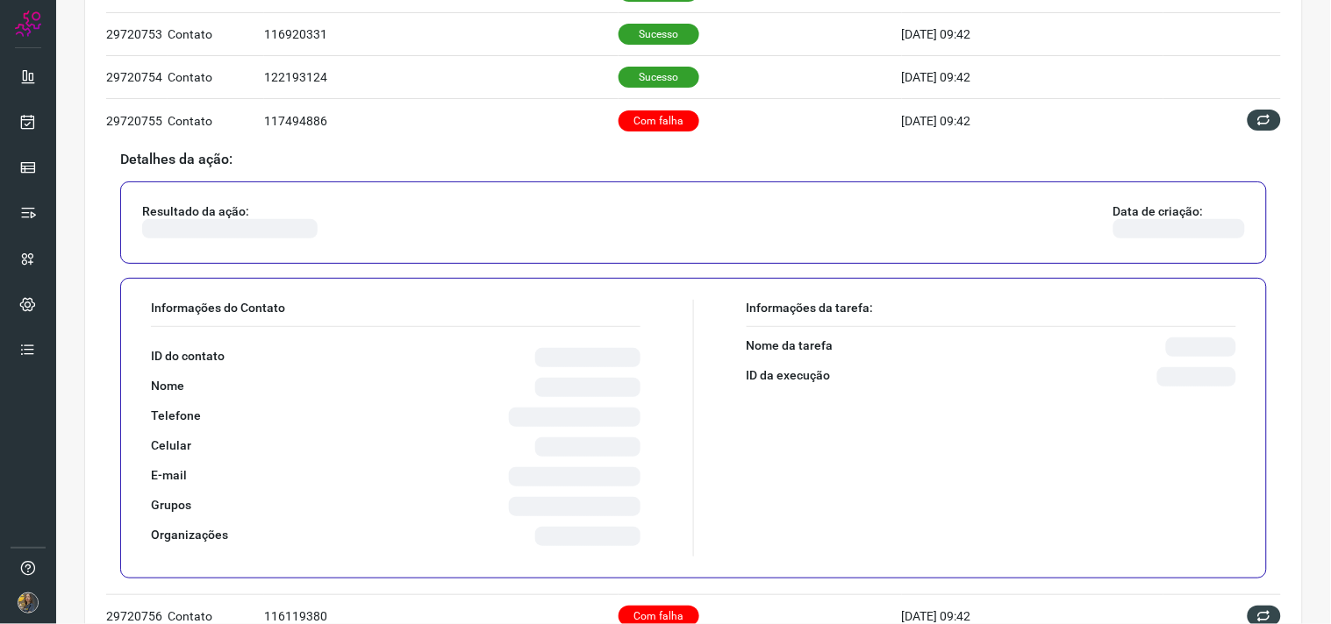
scroll to position [548, 0]
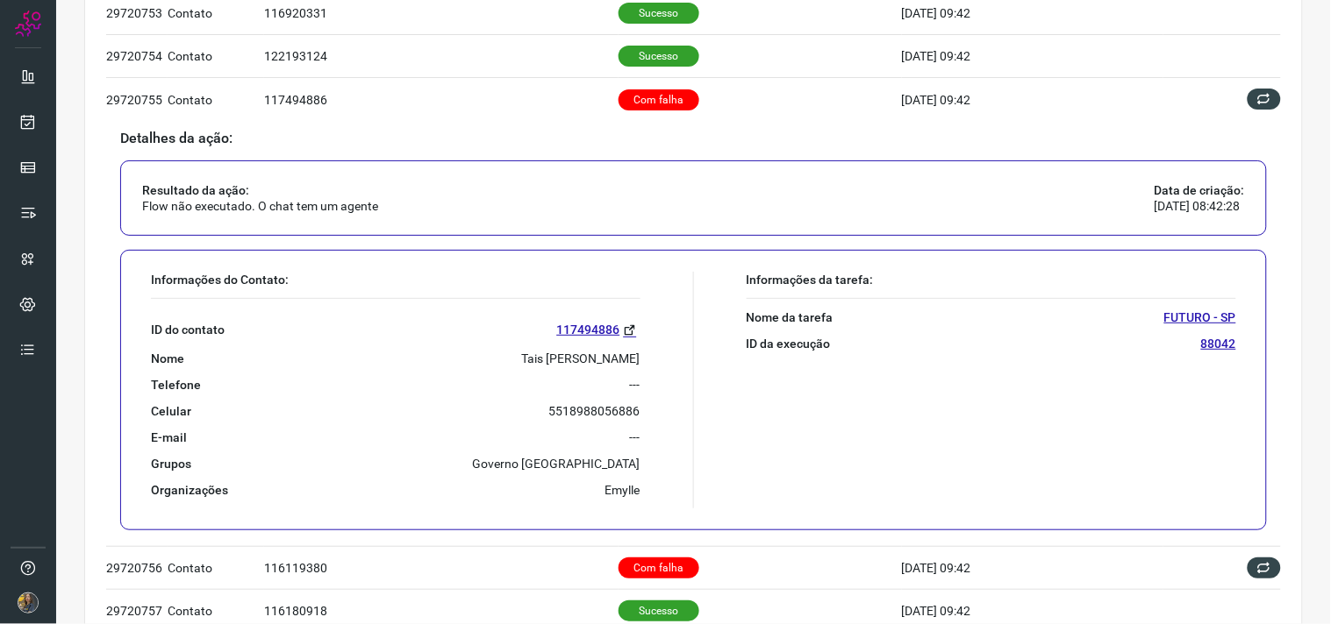
click at [582, 363] on p "Tais [PERSON_NAME]" at bounding box center [581, 359] width 118 height 16
copy p "Tais [PERSON_NAME]"
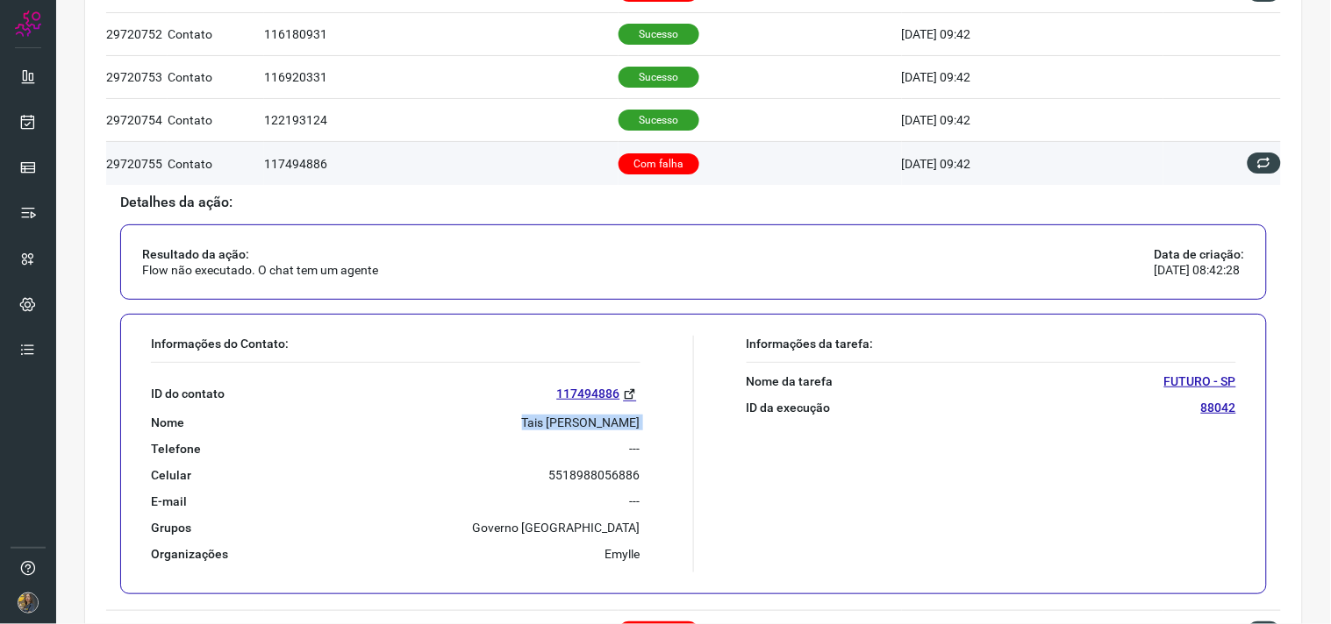
scroll to position [451, 0]
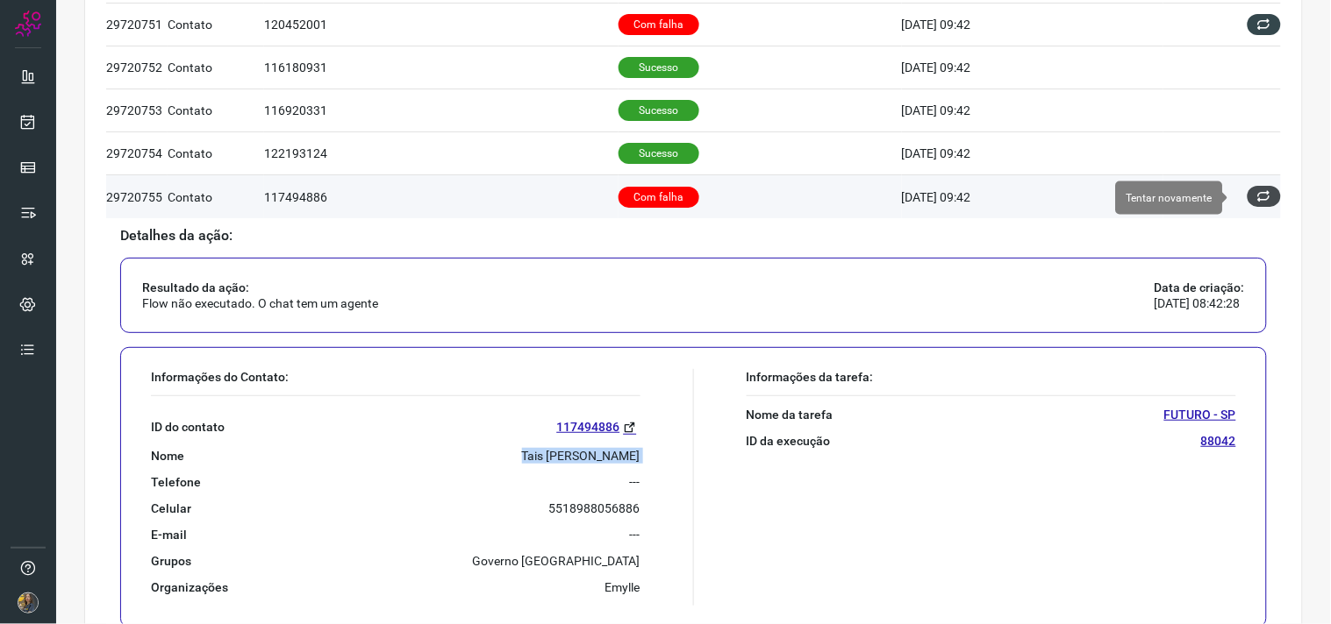
click at [1257, 200] on button at bounding box center [1263, 196] width 33 height 21
click at [1257, 196] on icon at bounding box center [1264, 196] width 14 height 14
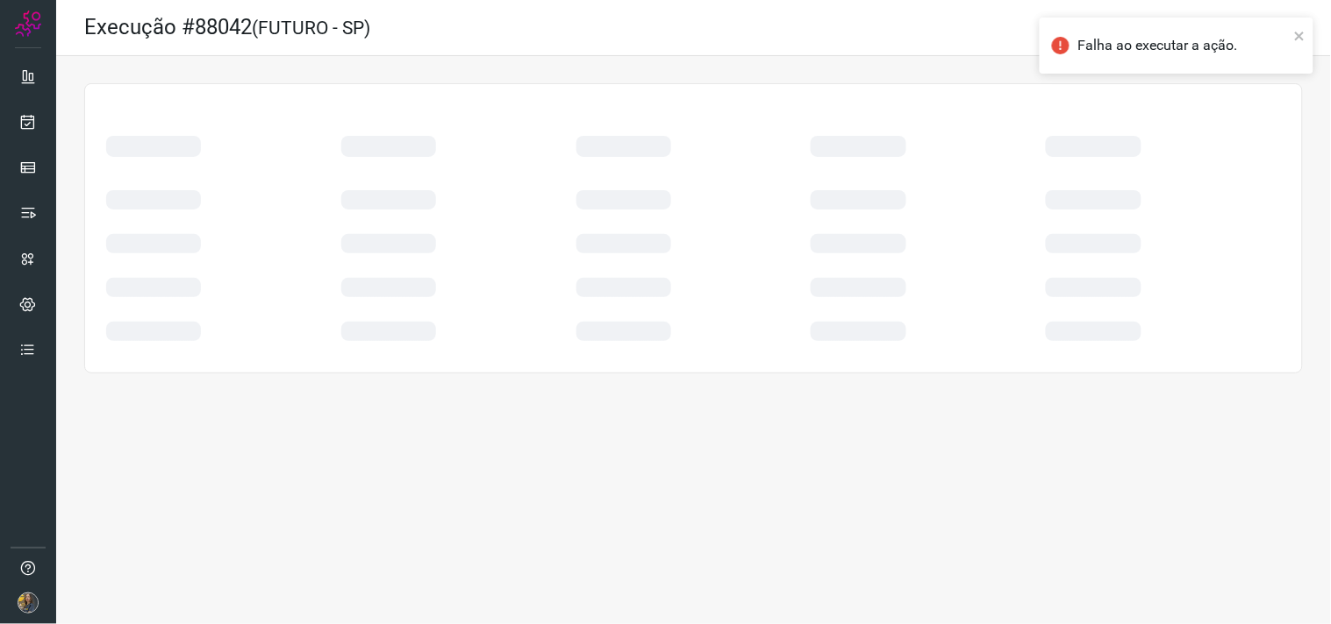
scroll to position [0, 0]
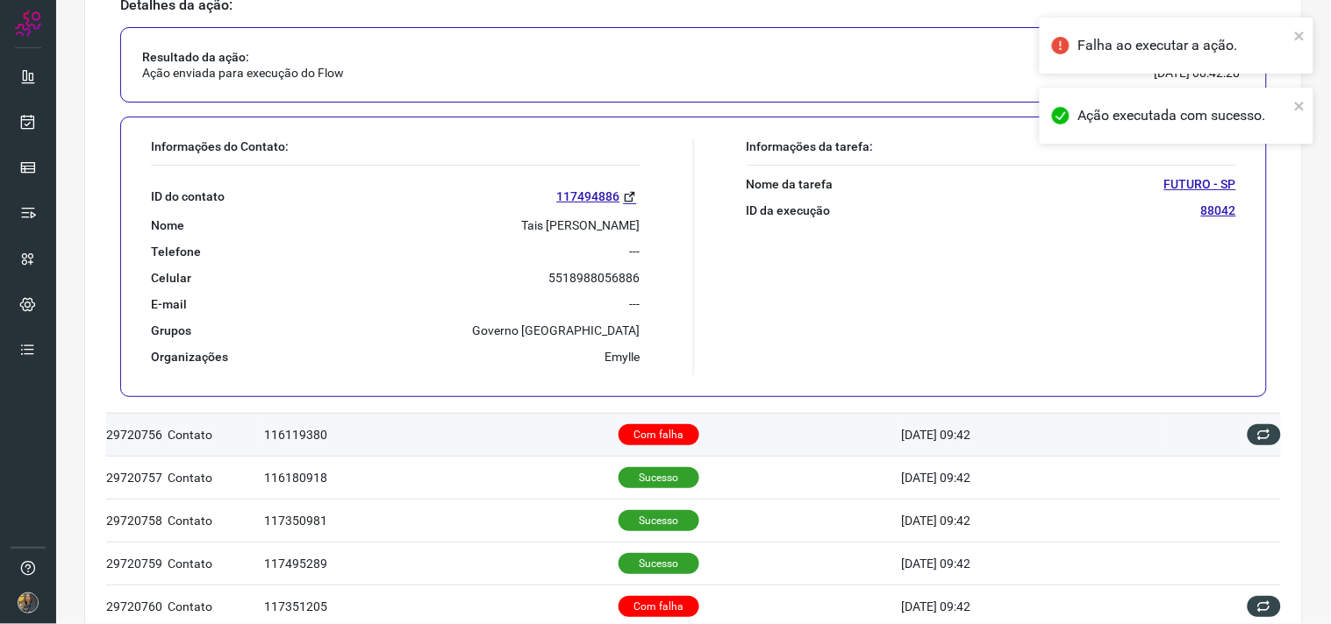
click at [735, 434] on td "Com falha" at bounding box center [759, 434] width 283 height 43
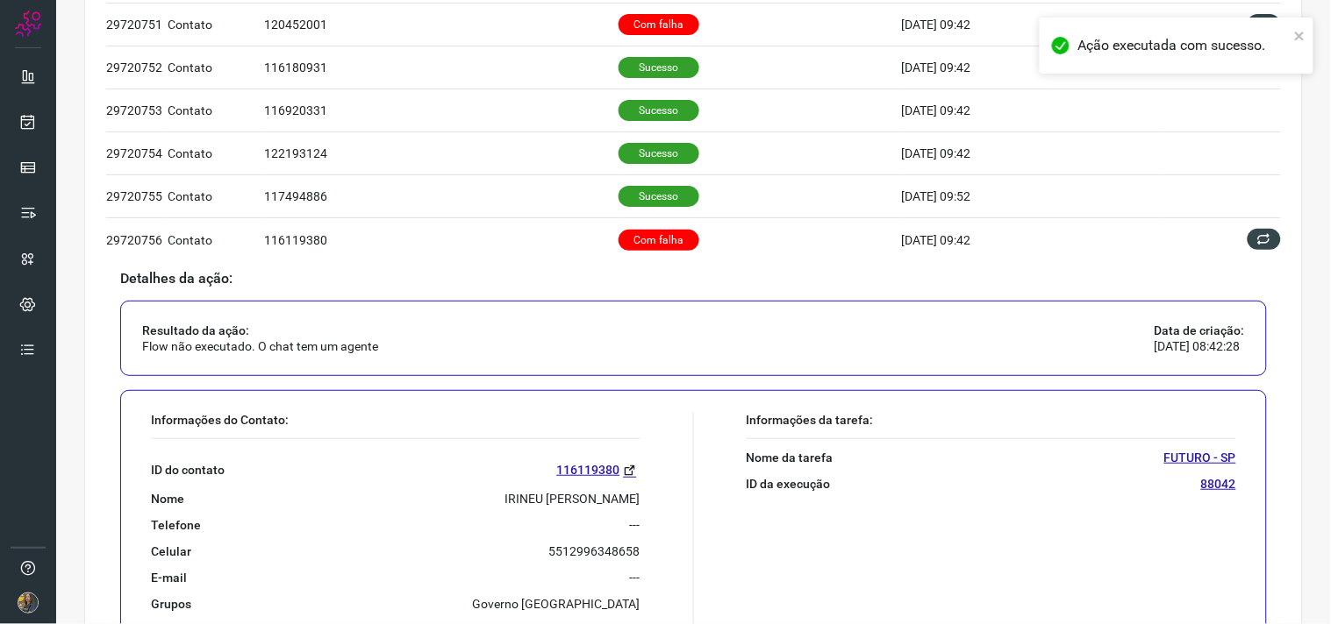
scroll to position [646, 0]
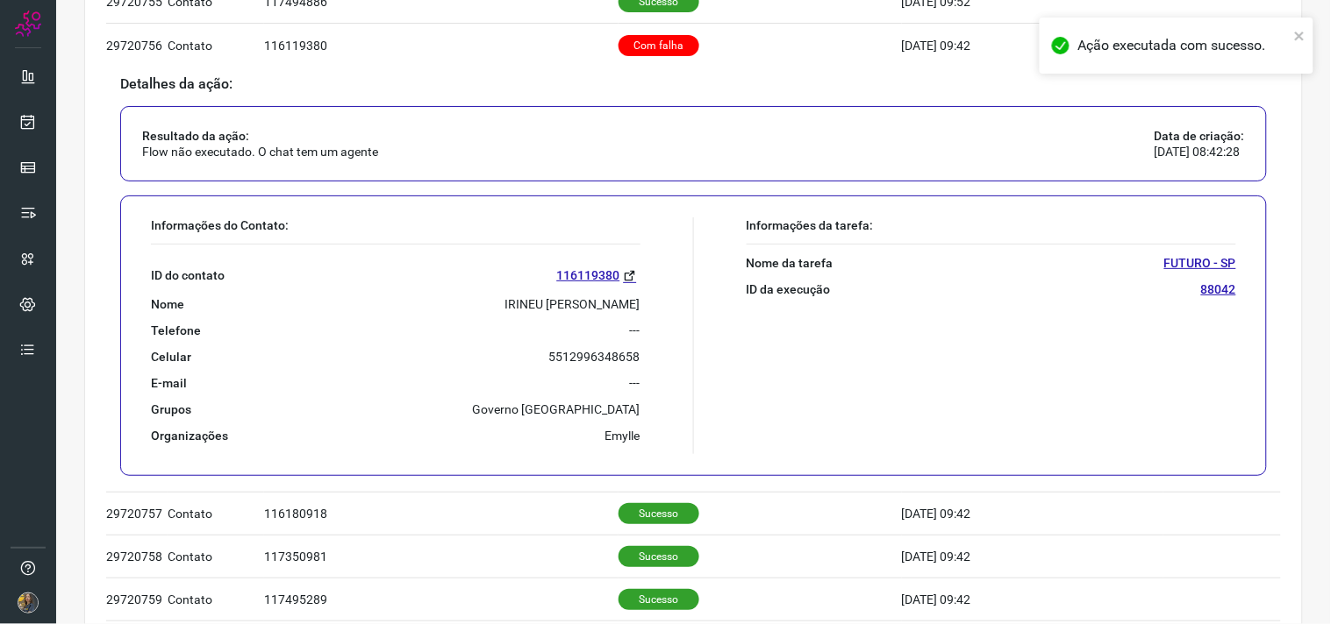
click at [509, 310] on p "IRINEU [PERSON_NAME]" at bounding box center [572, 304] width 135 height 16
copy p "IRINEU [PERSON_NAME]"
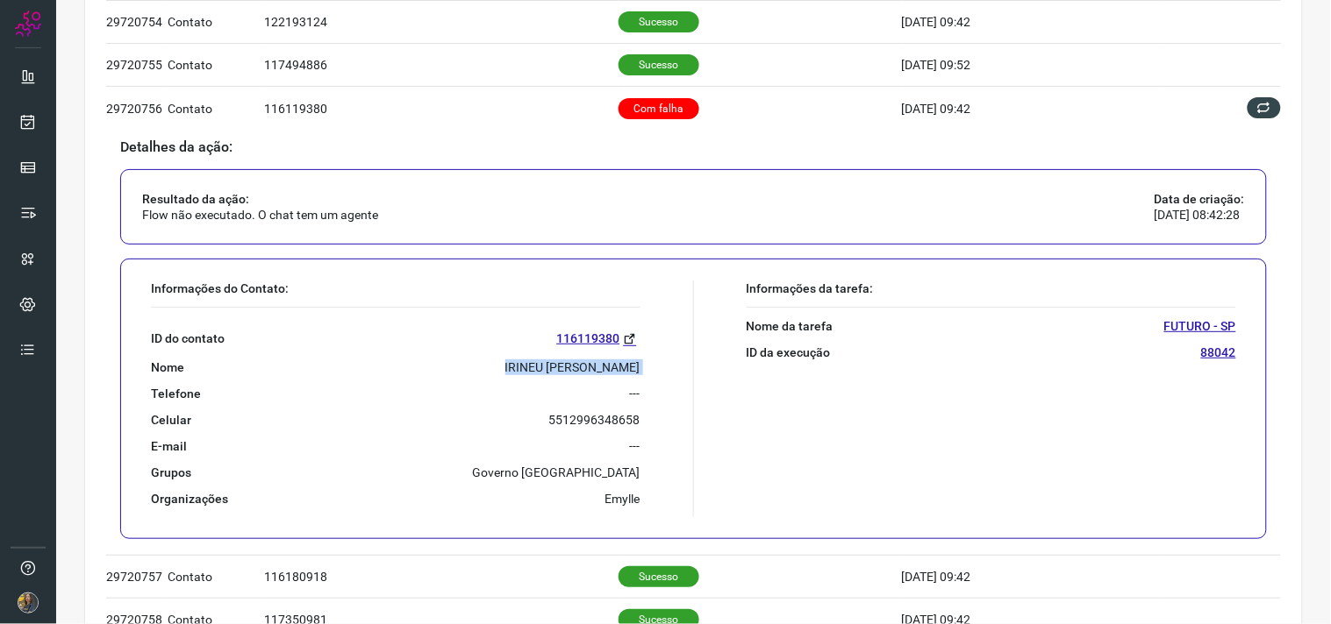
scroll to position [548, 0]
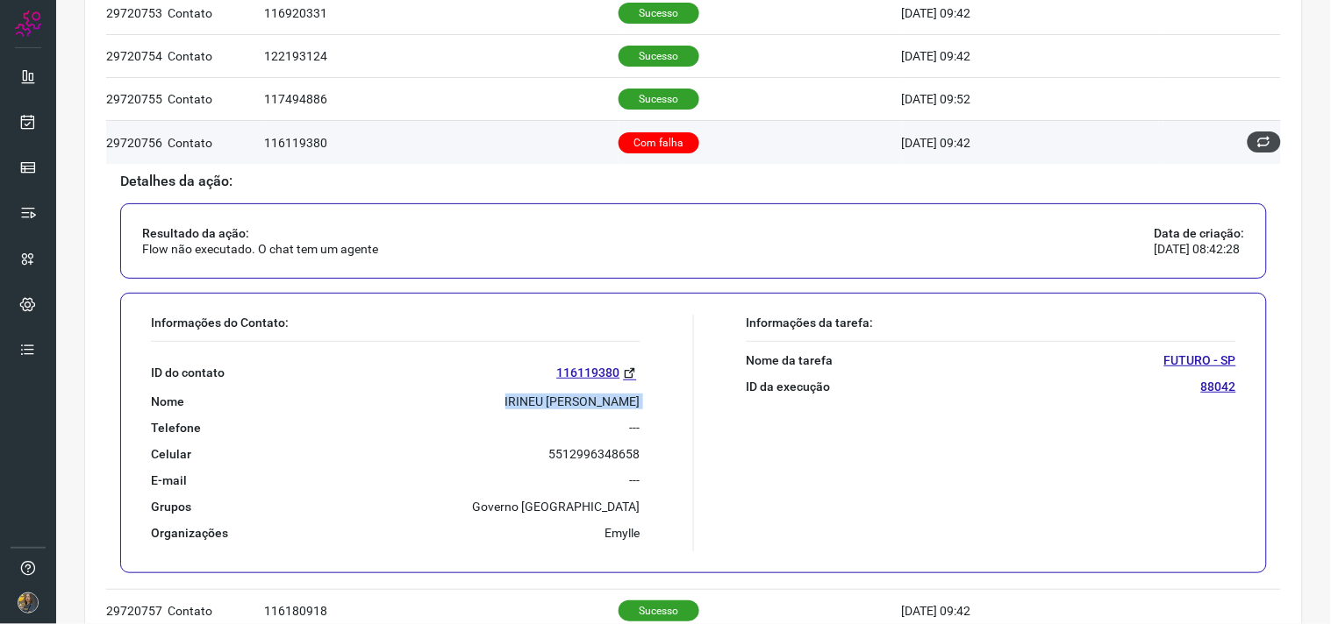
click at [1257, 147] on icon at bounding box center [1264, 142] width 14 height 14
click at [1257, 137] on icon at bounding box center [1264, 142] width 14 height 14
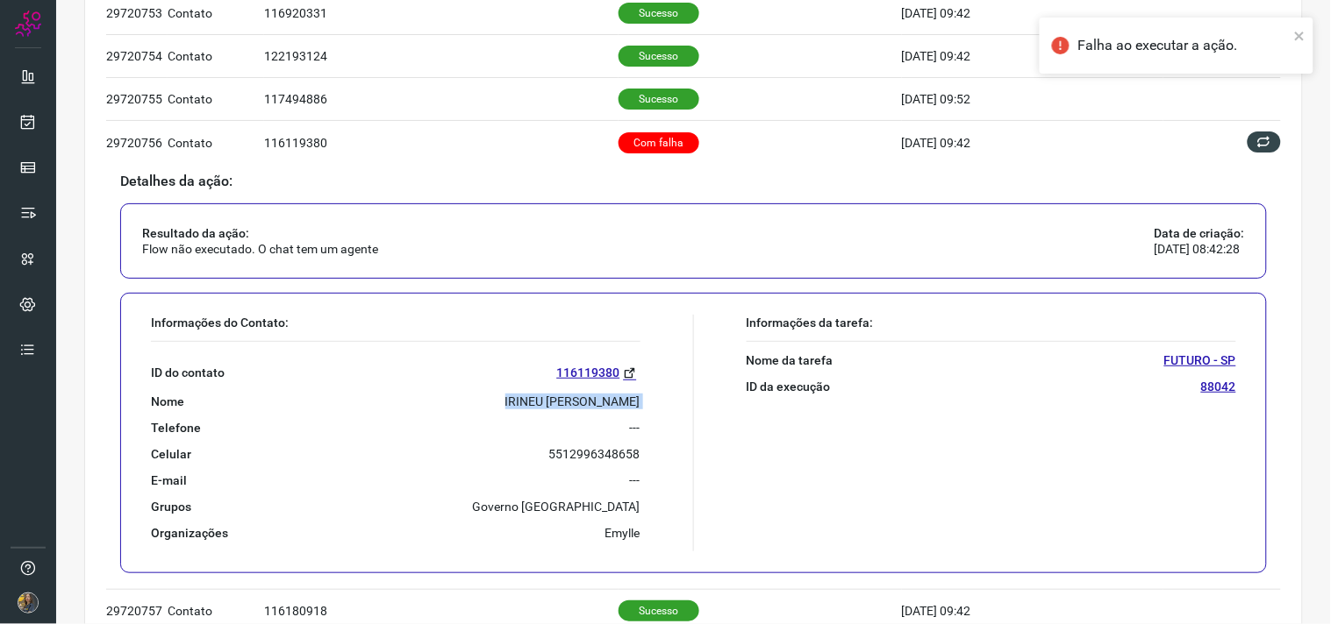
scroll to position [0, 0]
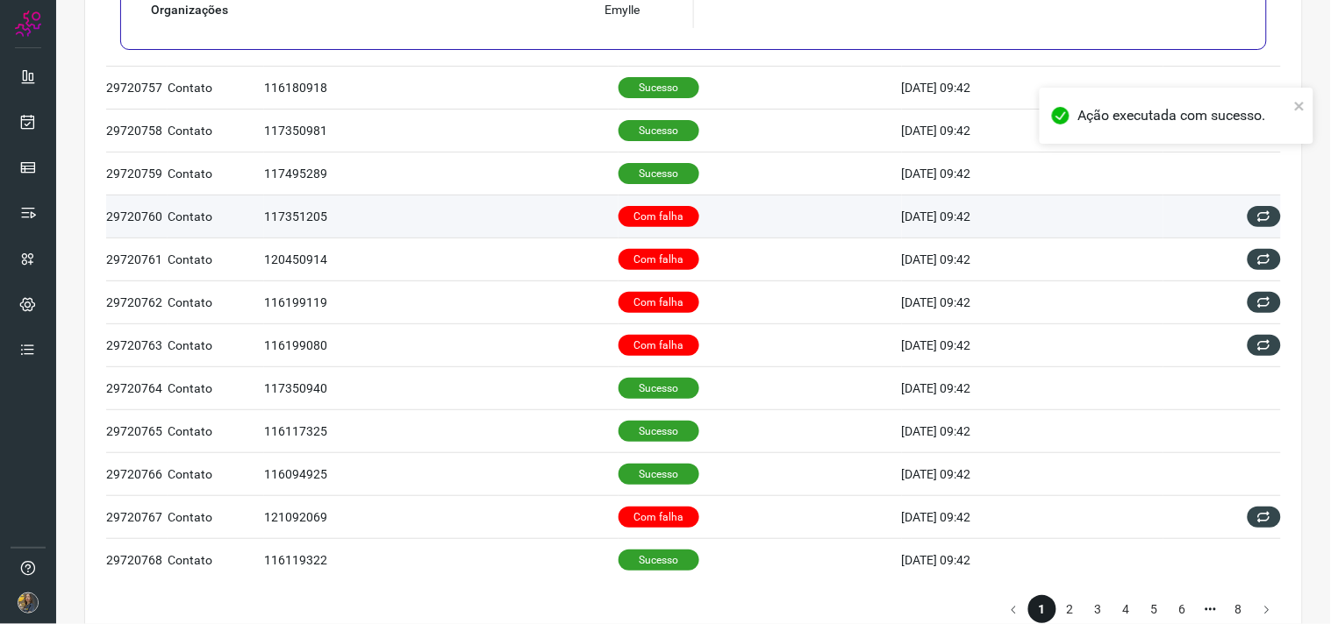
click at [659, 220] on p "Com falha" at bounding box center [658, 216] width 81 height 21
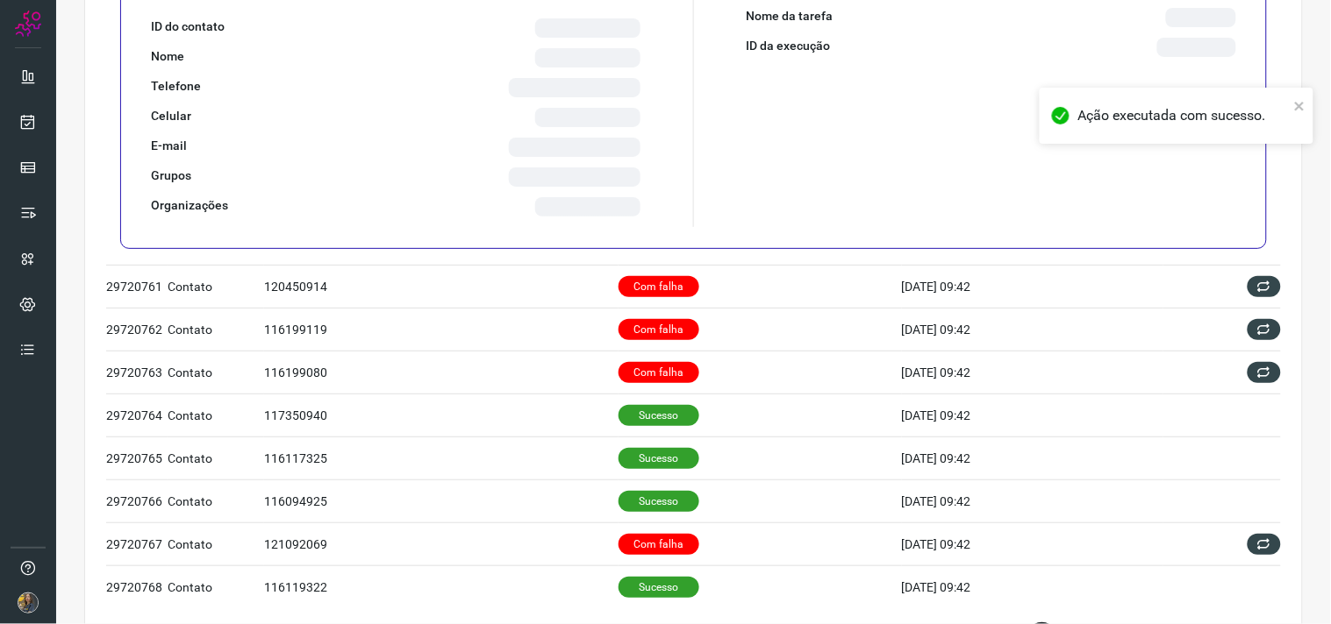
scroll to position [646, 0]
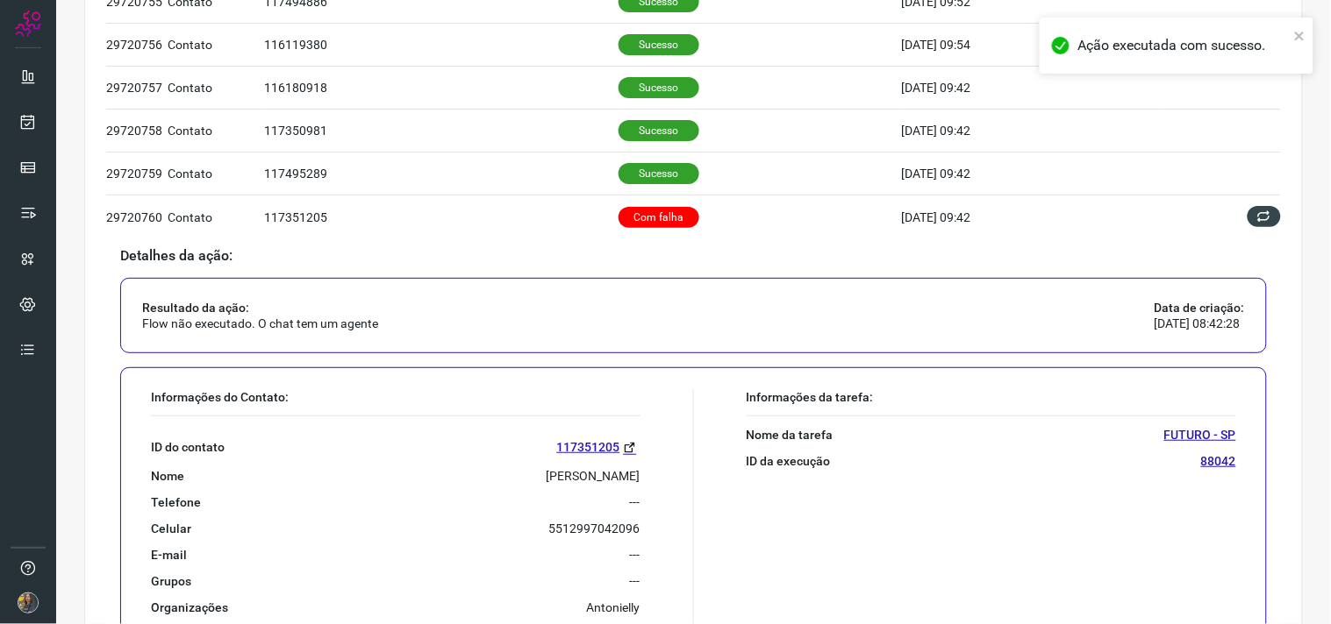
click at [551, 470] on p "[PERSON_NAME]" at bounding box center [593, 476] width 94 height 16
copy p "[PERSON_NAME]"
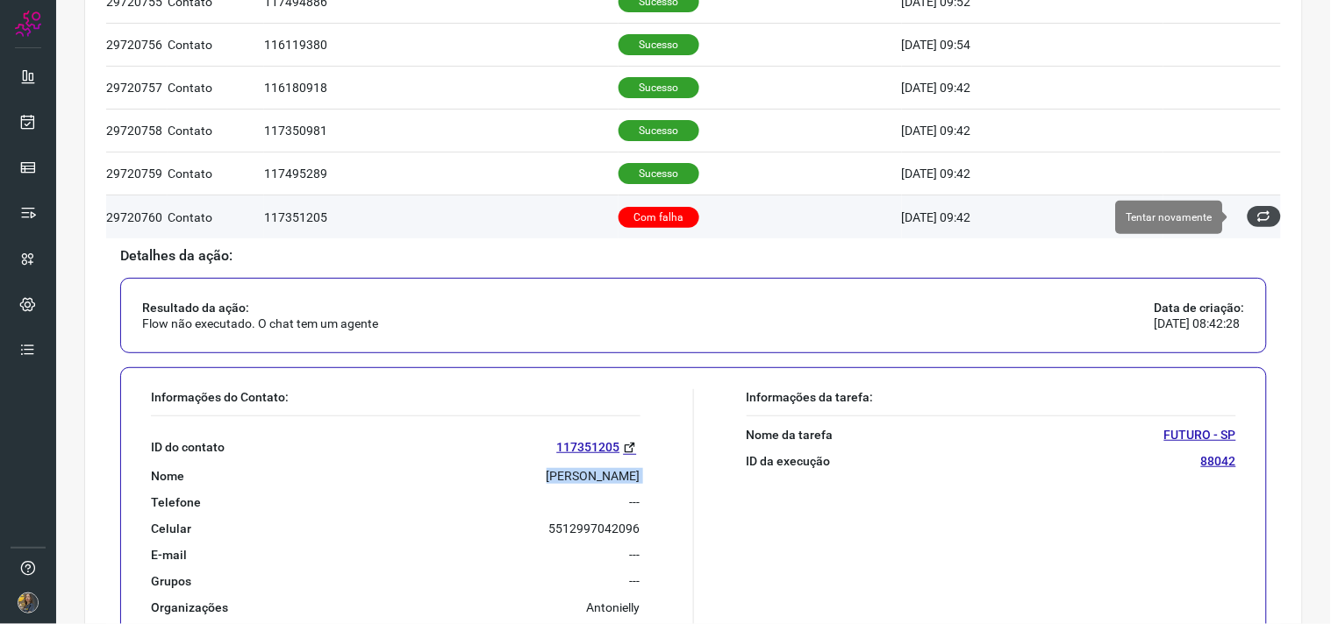
click at [1257, 222] on icon at bounding box center [1264, 217] width 14 height 14
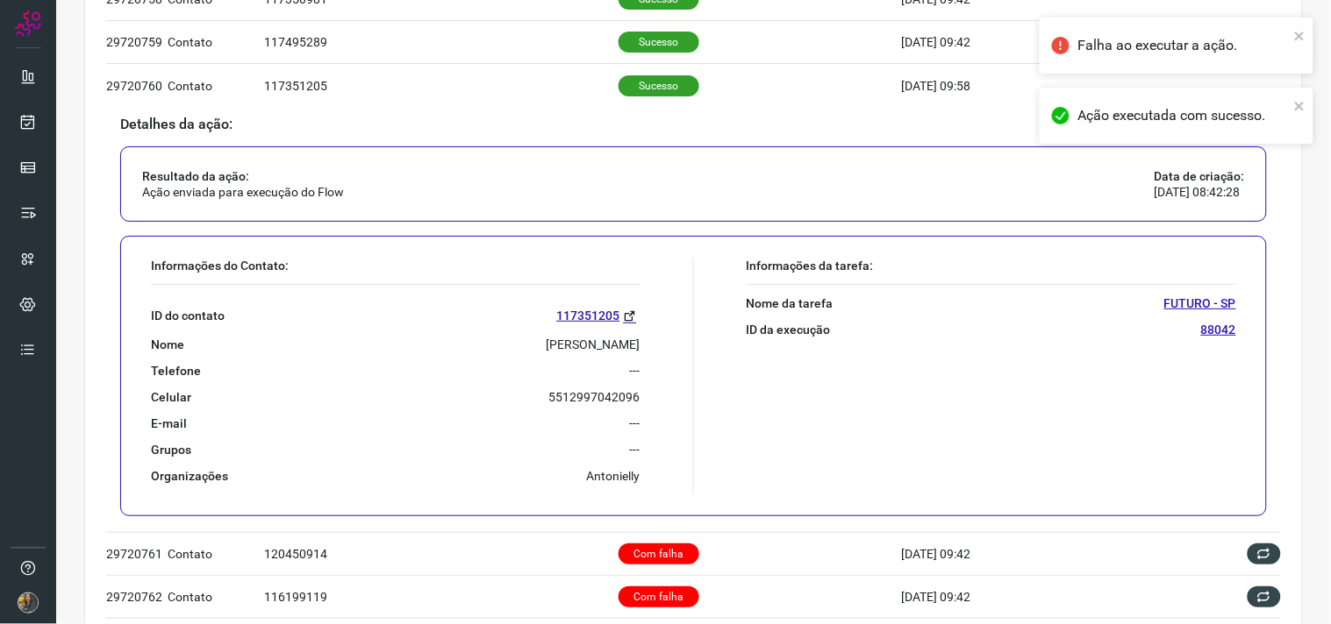
scroll to position [779, 0]
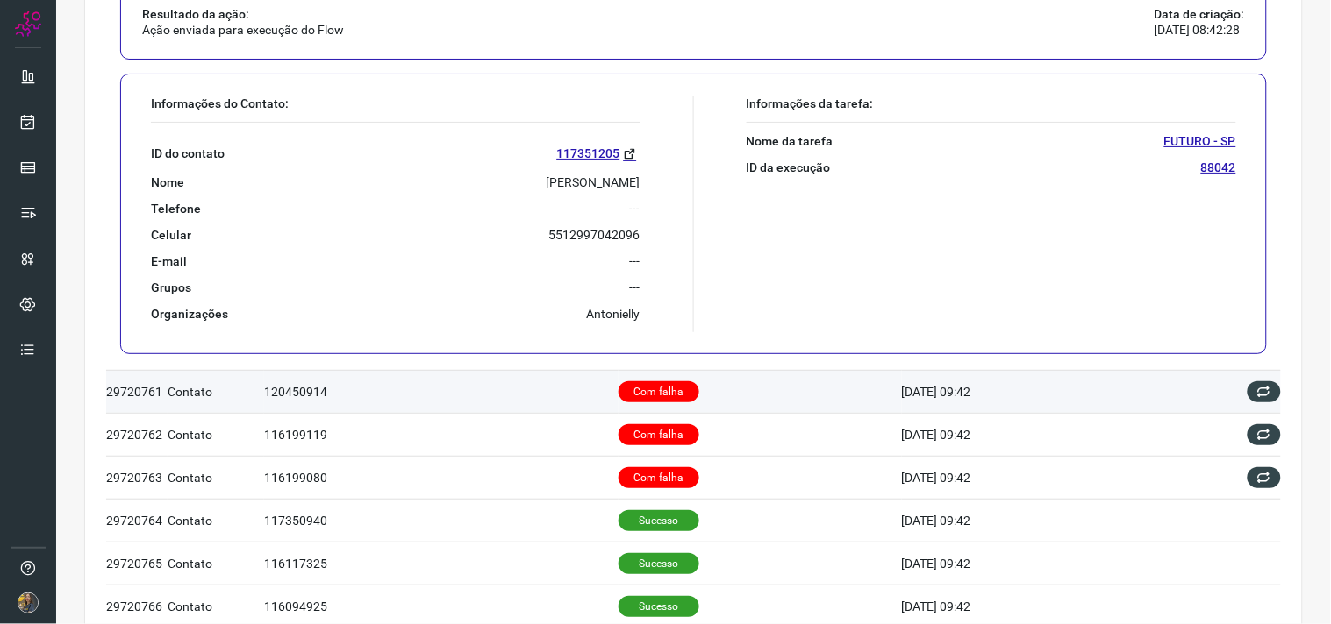
click at [644, 403] on p "Com falha" at bounding box center [658, 392] width 81 height 21
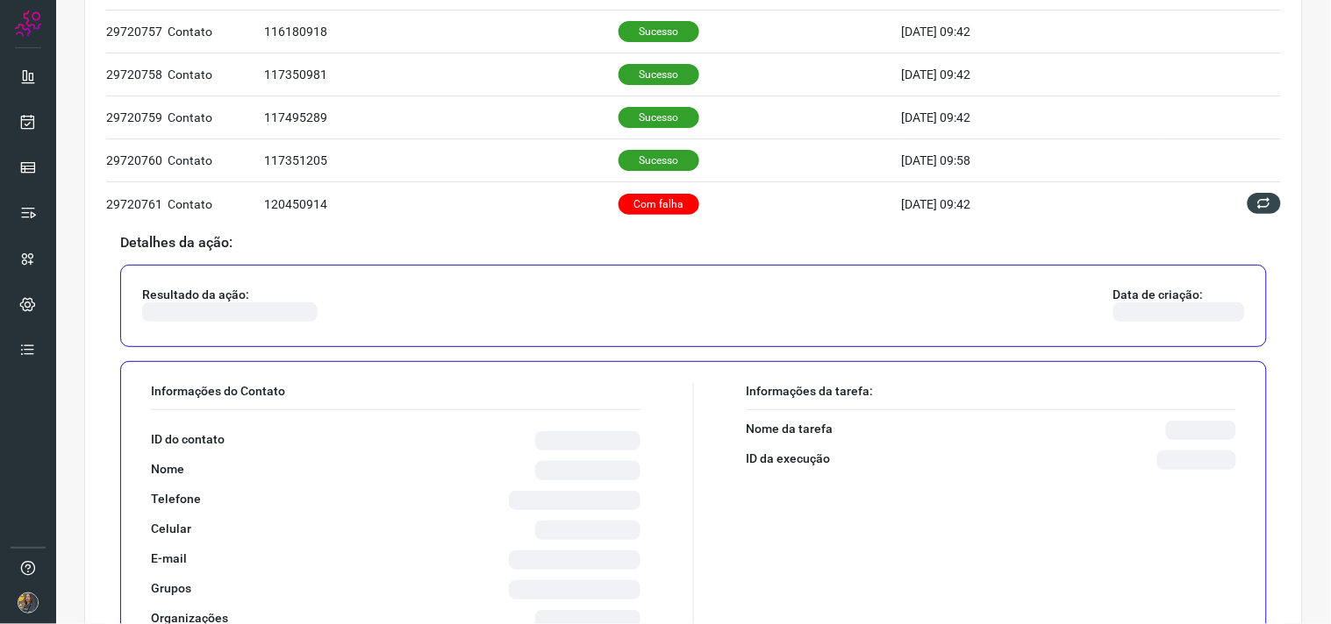
scroll to position [708, 0]
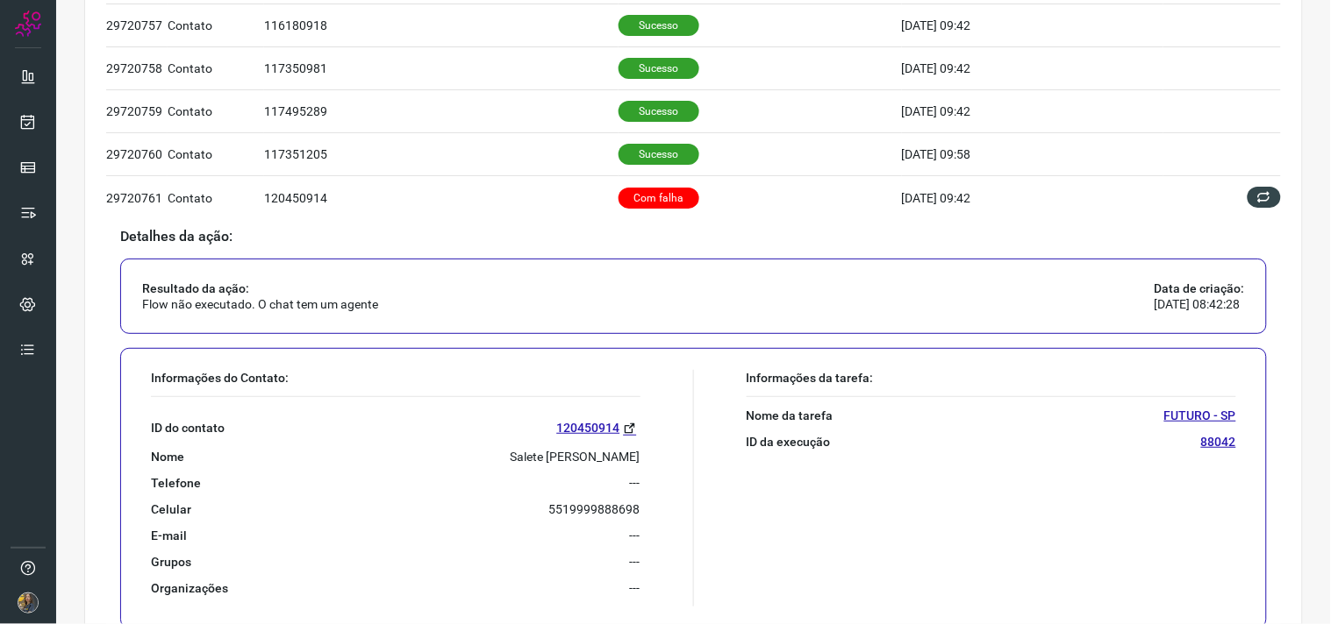
click at [602, 460] on p "Salete [PERSON_NAME]" at bounding box center [575, 457] width 130 height 16
click at [602, 459] on p "Salete [PERSON_NAME]" at bounding box center [575, 457] width 130 height 16
copy p "Salete [PERSON_NAME]"
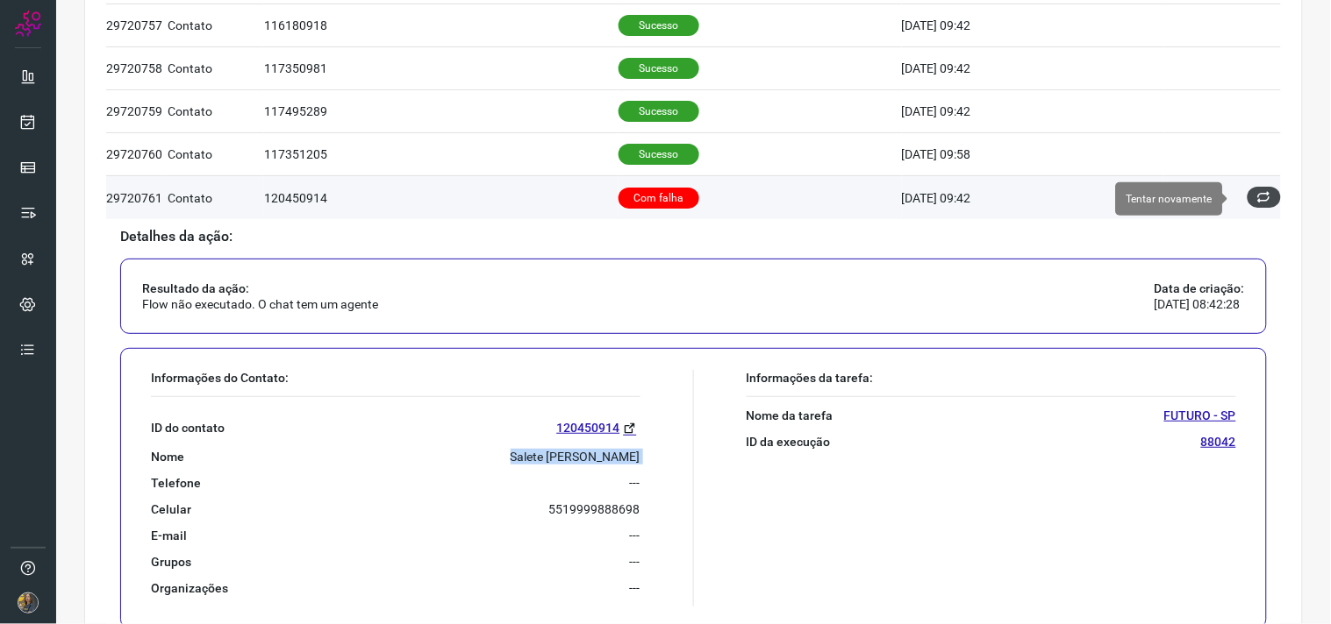
click at [1257, 196] on icon at bounding box center [1264, 197] width 14 height 14
click at [1257, 197] on icon at bounding box center [1264, 197] width 14 height 14
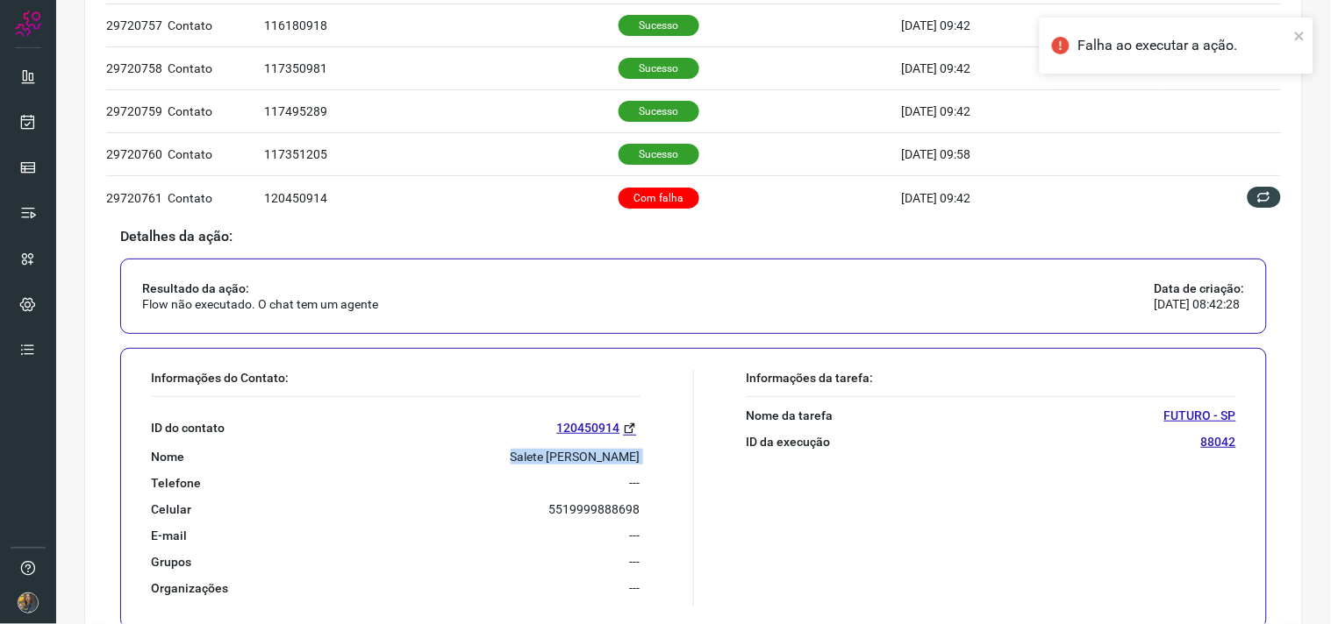
scroll to position [0, 0]
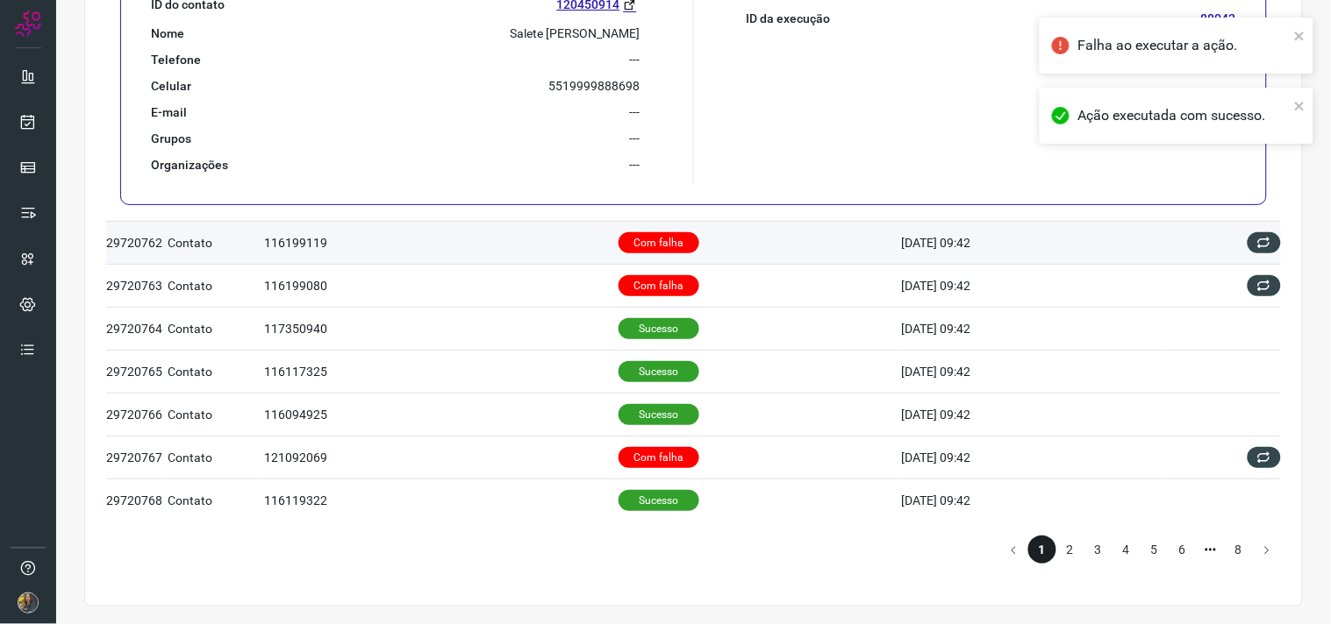
click at [632, 232] on p "Com falha" at bounding box center [658, 242] width 81 height 21
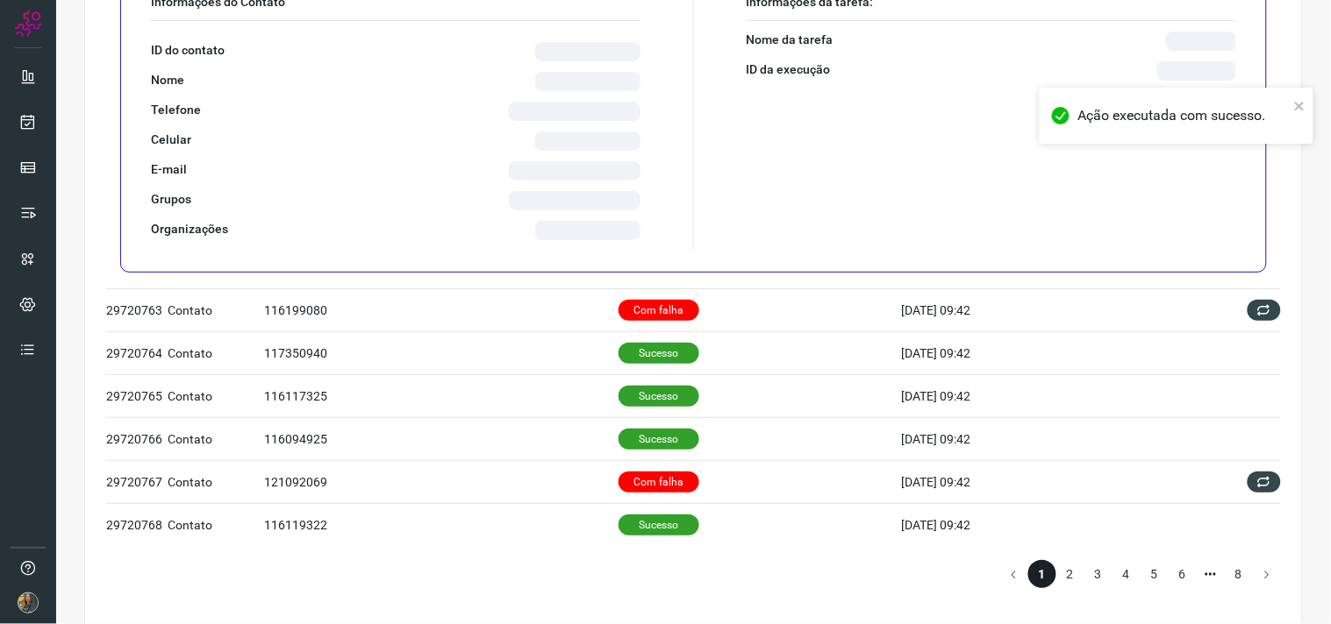
scroll to position [708, 0]
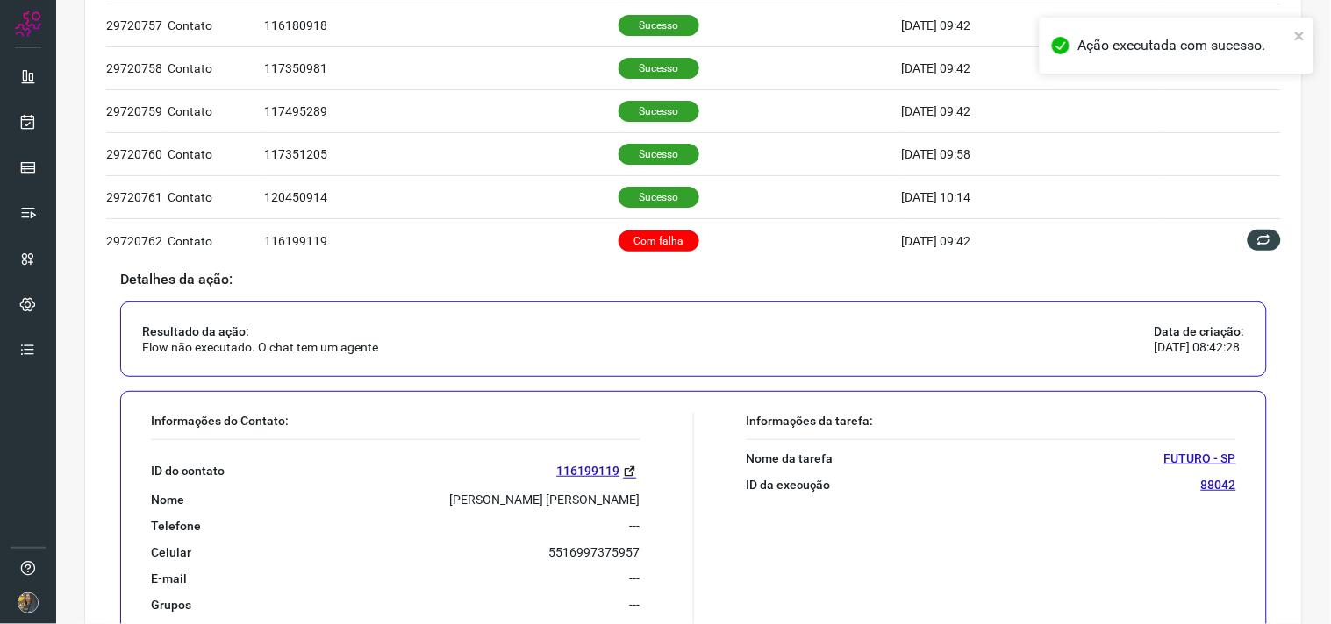
click at [526, 503] on p "[PERSON_NAME] [PERSON_NAME]" at bounding box center [545, 500] width 190 height 16
copy p "[PERSON_NAME] [PERSON_NAME]"
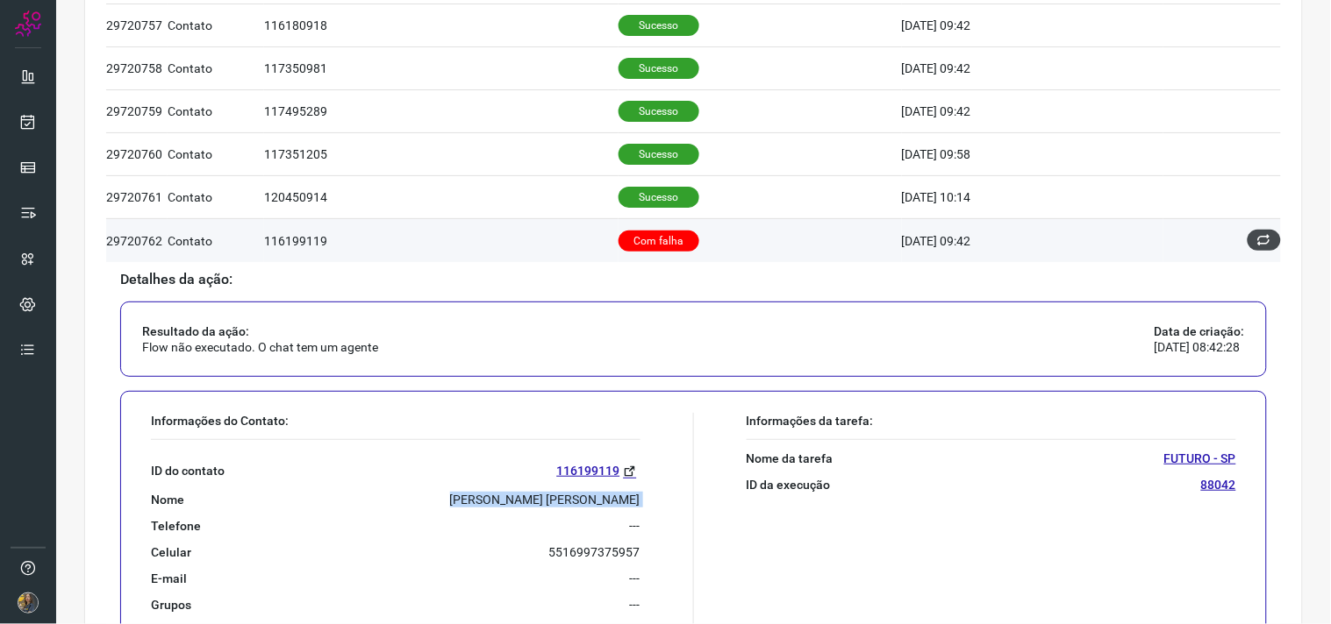
click at [1247, 241] on button at bounding box center [1263, 240] width 33 height 21
click at [1257, 243] on icon at bounding box center [1264, 240] width 14 height 14
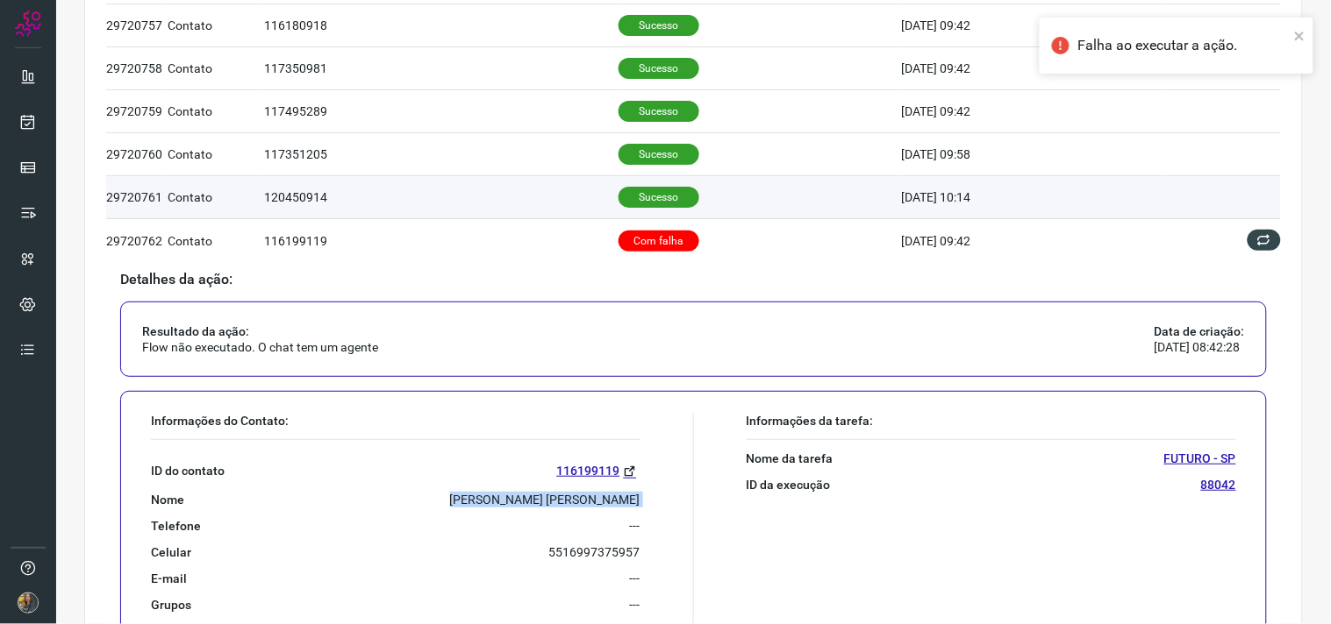
scroll to position [0, 0]
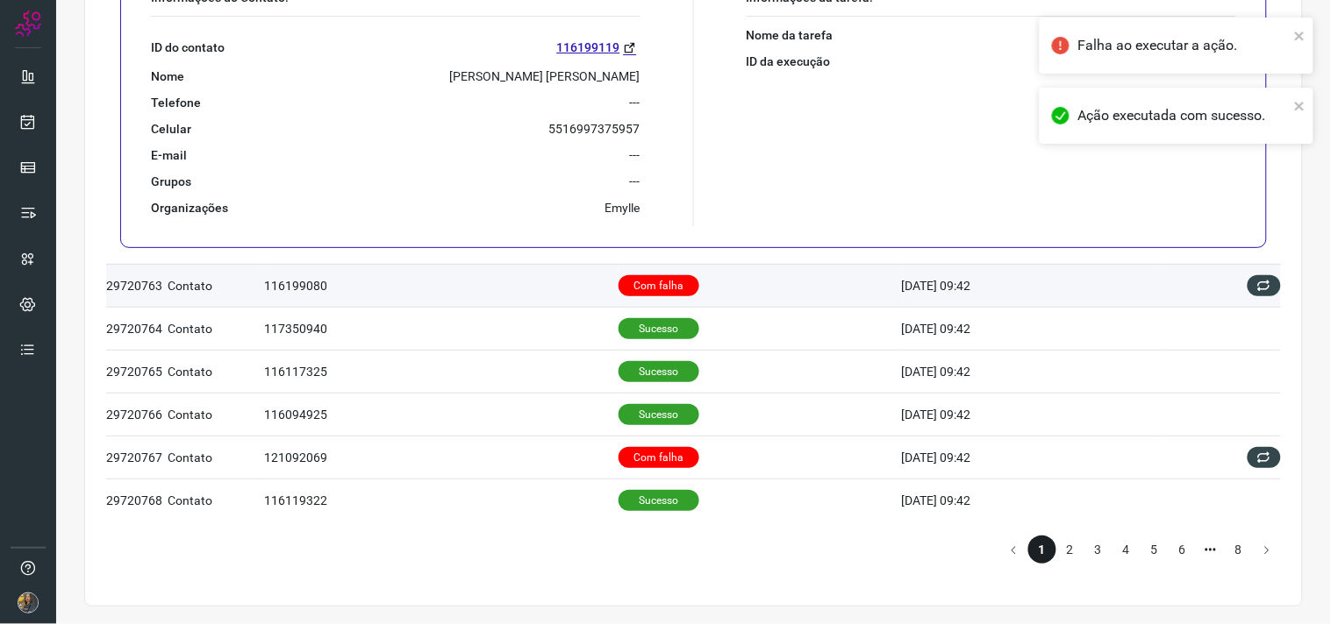
click at [713, 279] on td "Com falha" at bounding box center [759, 285] width 283 height 43
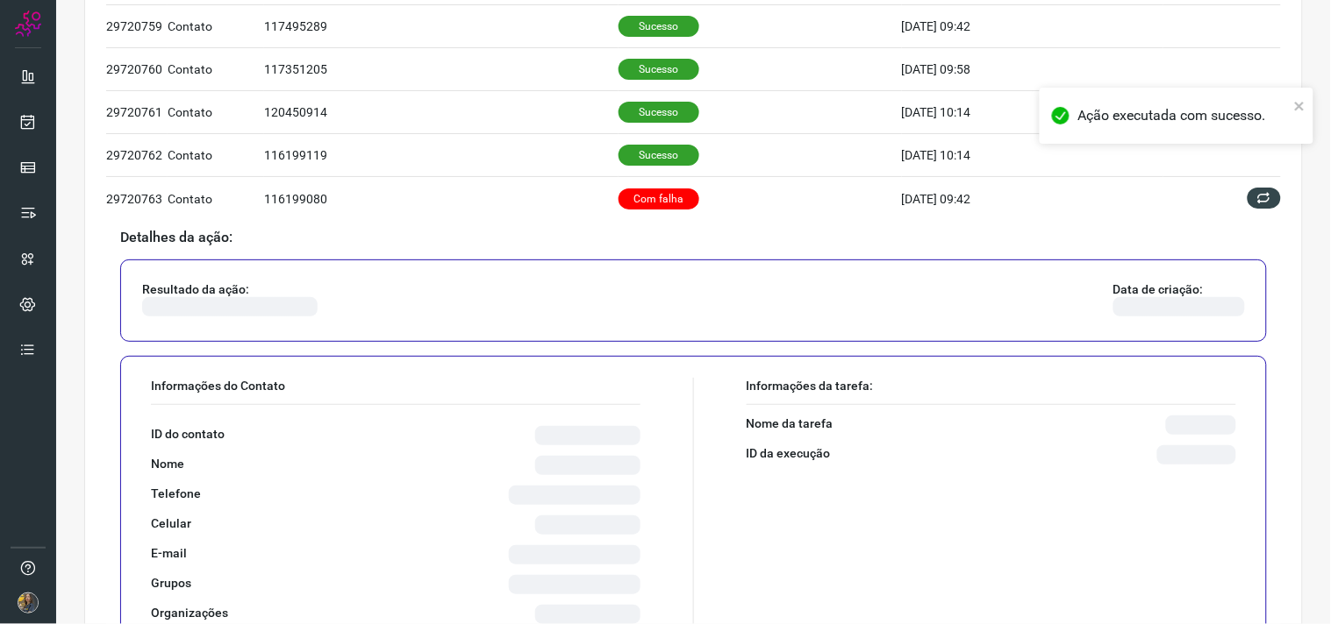
scroll to position [1001, 0]
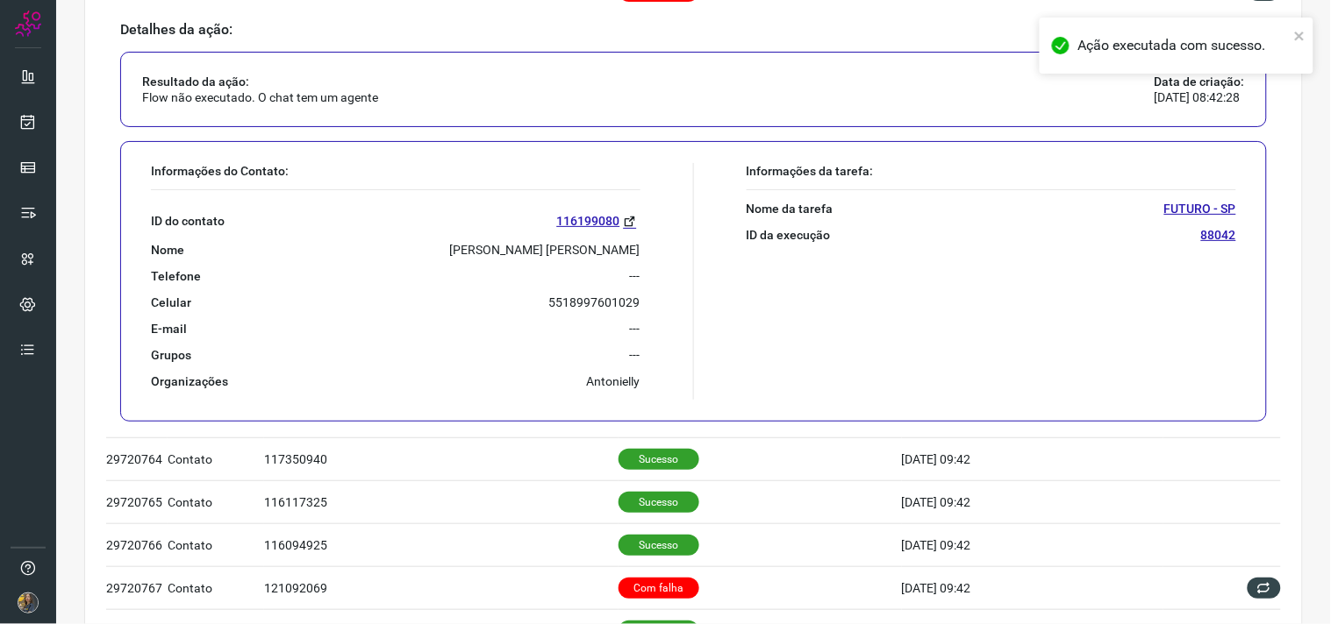
click at [530, 254] on p "[PERSON_NAME] [PERSON_NAME]" at bounding box center [545, 250] width 190 height 16
copy p "[PERSON_NAME] [PERSON_NAME]"
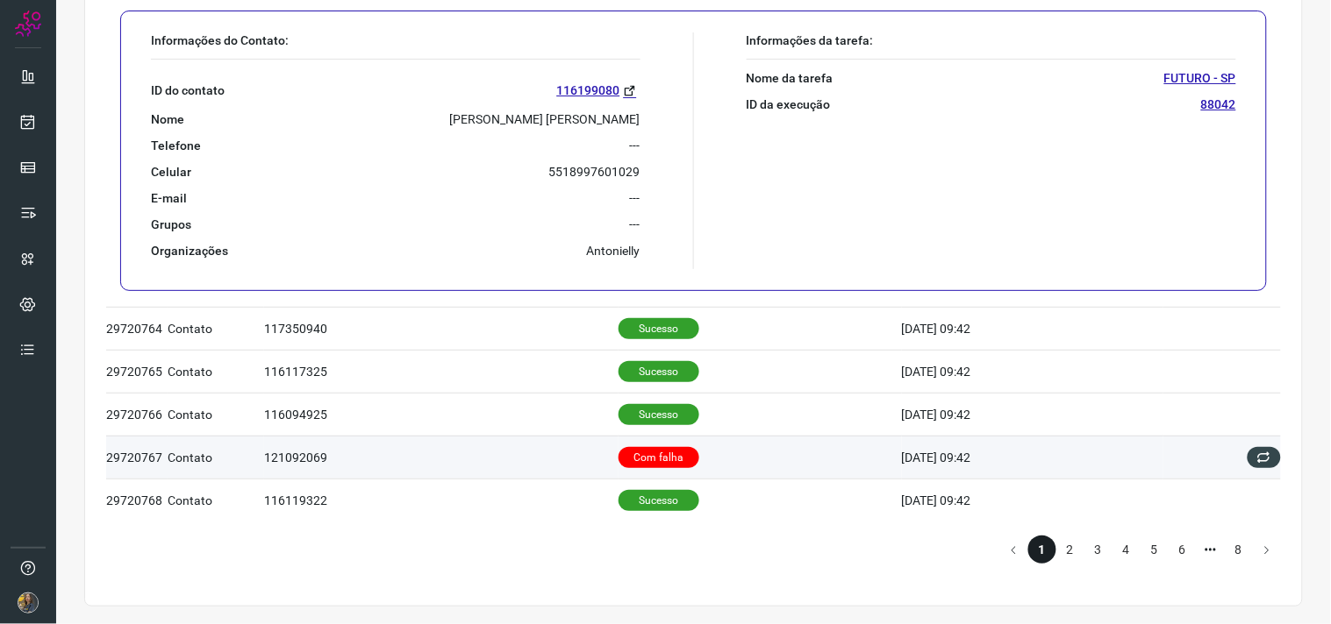
click at [653, 447] on p "Com falha" at bounding box center [658, 457] width 81 height 21
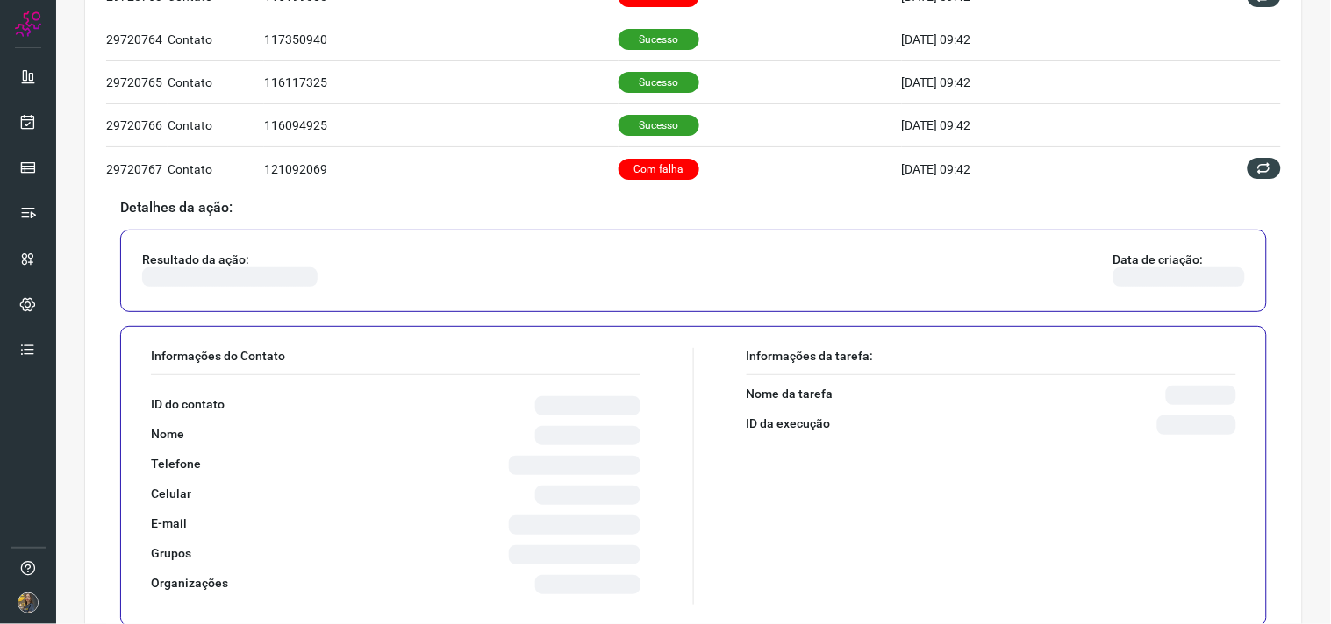
scroll to position [1000, 0]
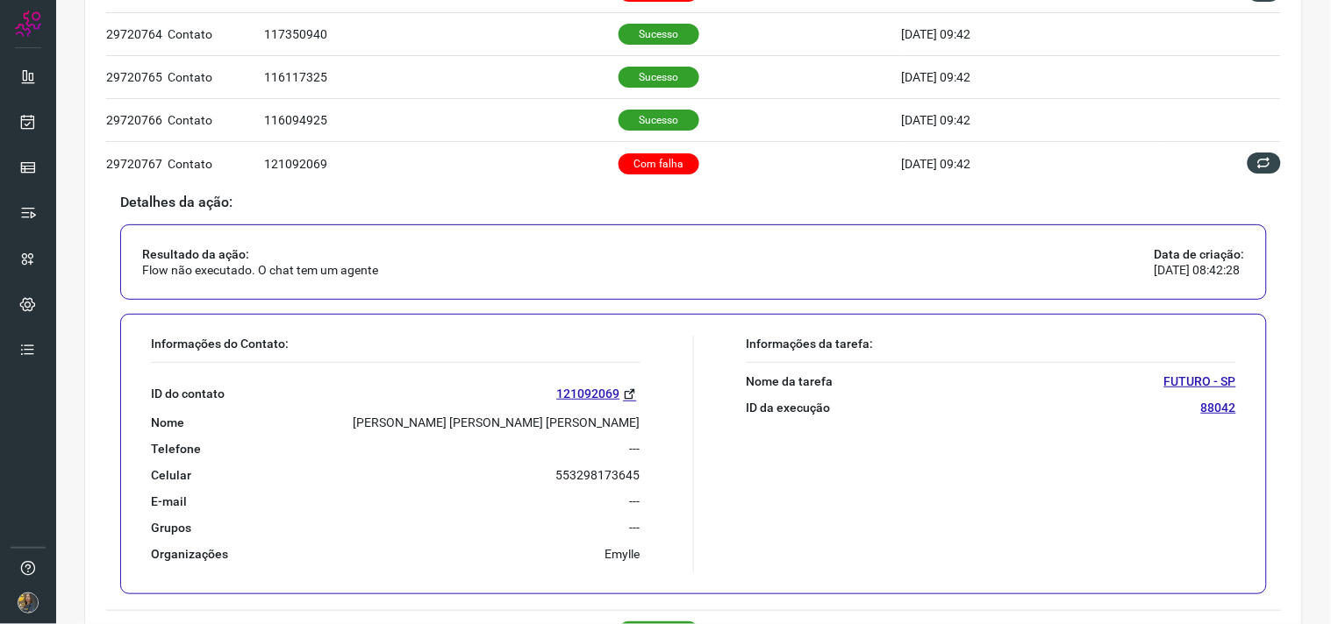
click at [555, 423] on p "[PERSON_NAME] [PERSON_NAME] [PERSON_NAME]" at bounding box center [496, 423] width 287 height 16
click at [554, 423] on p "[PERSON_NAME] [PERSON_NAME] [PERSON_NAME]" at bounding box center [496, 423] width 287 height 16
copy p "[PERSON_NAME] [PERSON_NAME] [PERSON_NAME]"
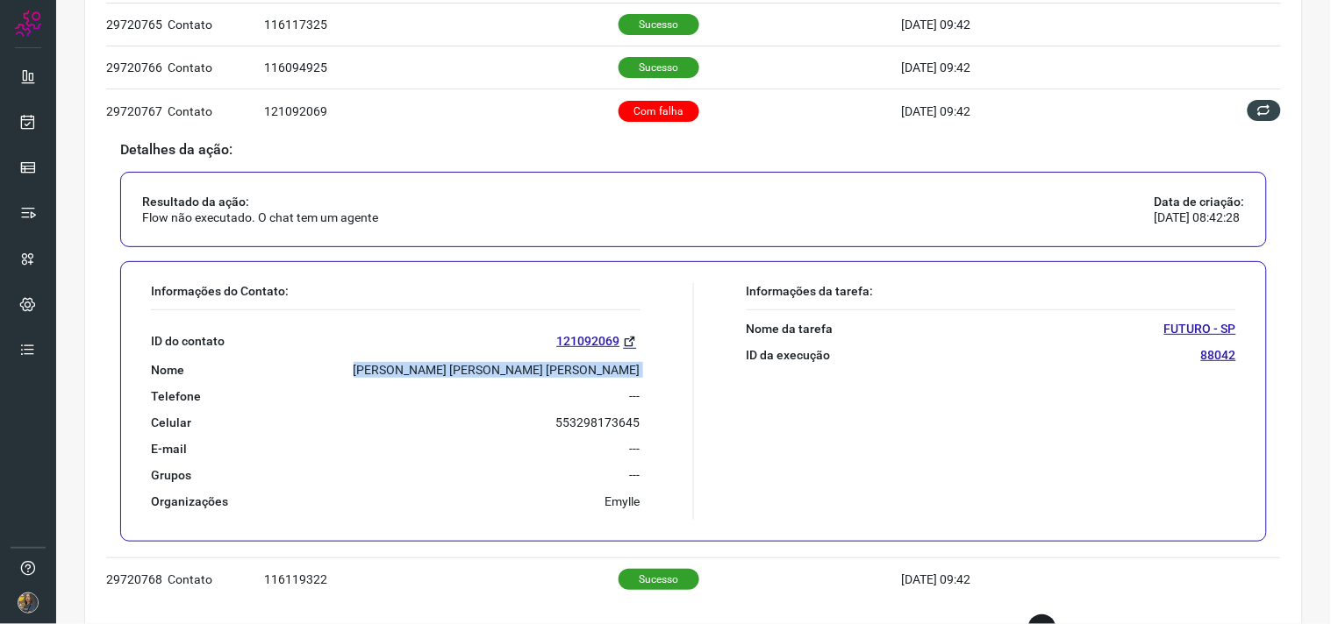
scroll to position [1134, 0]
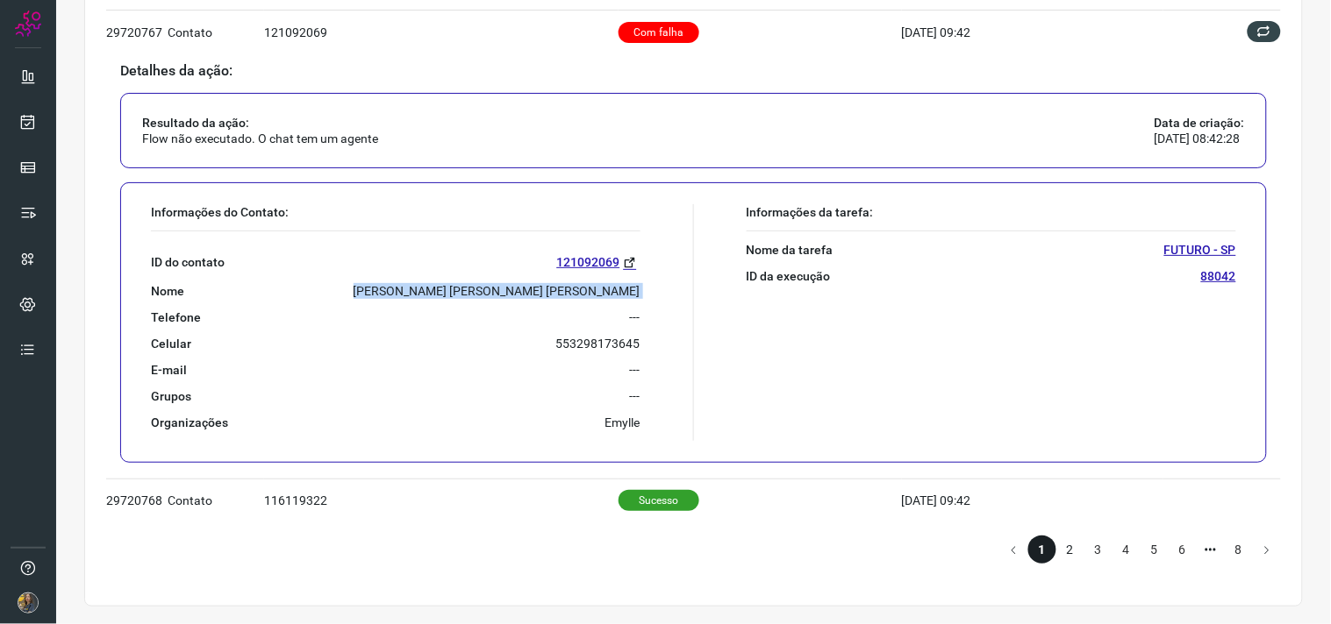
click at [1056, 550] on li "2" at bounding box center [1070, 550] width 28 height 28
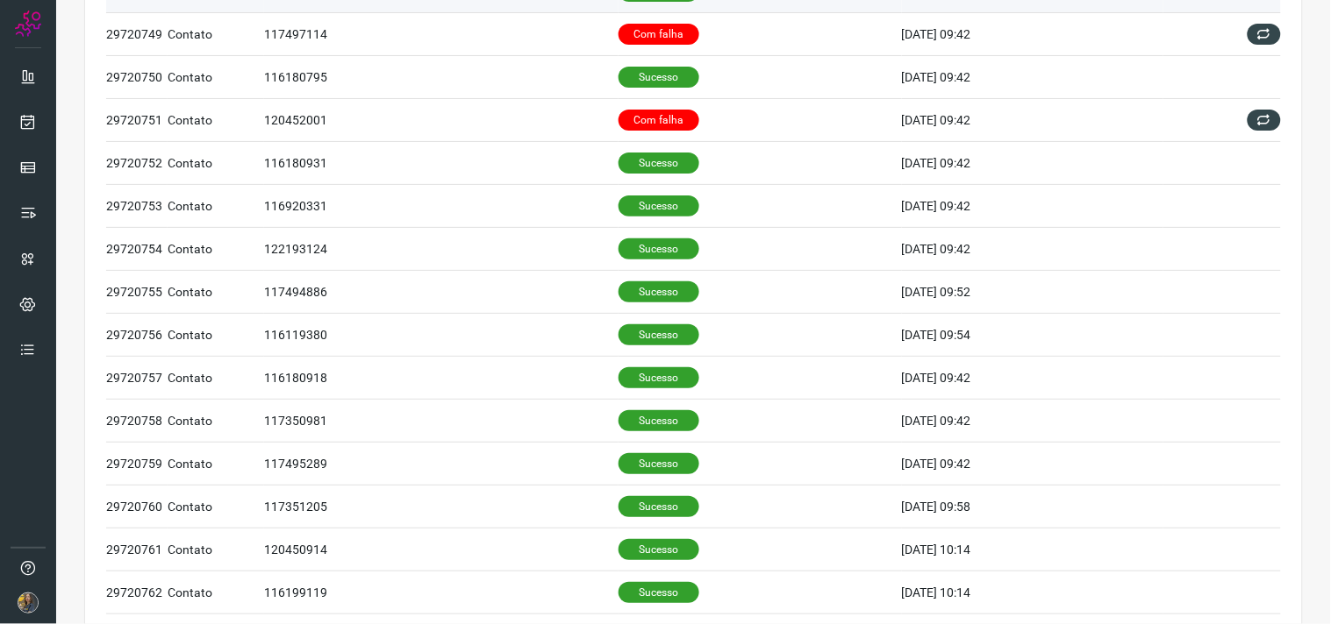
scroll to position [62, 0]
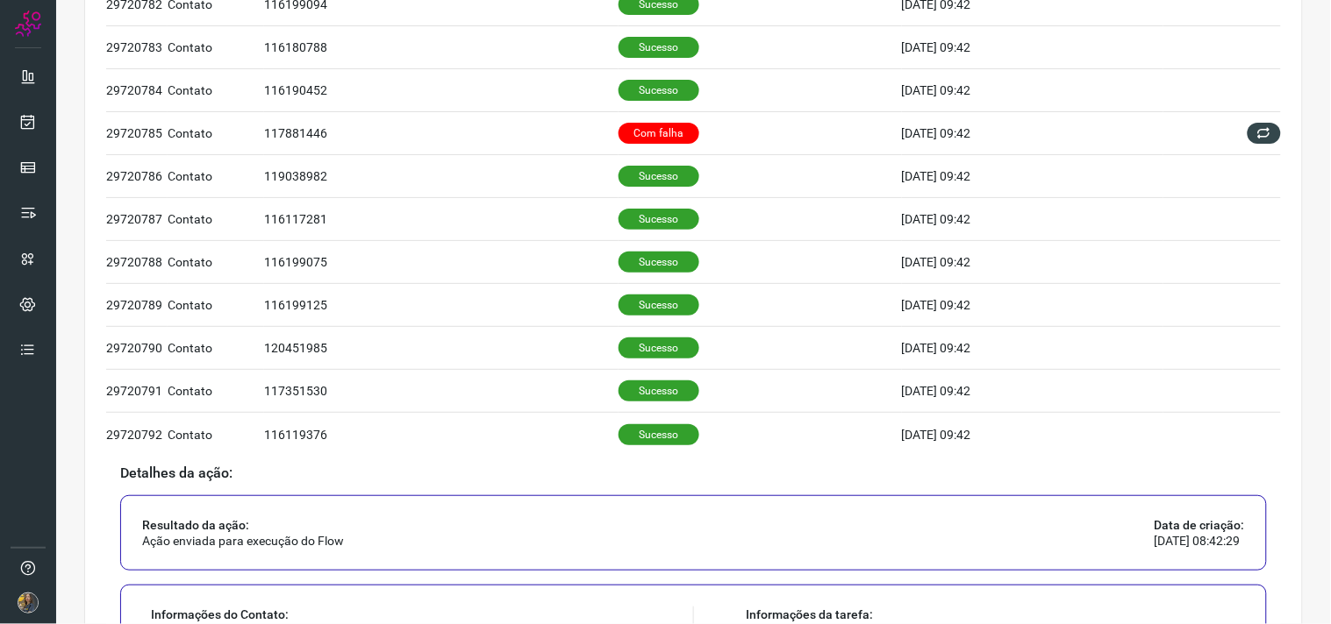
scroll to position [779, 0]
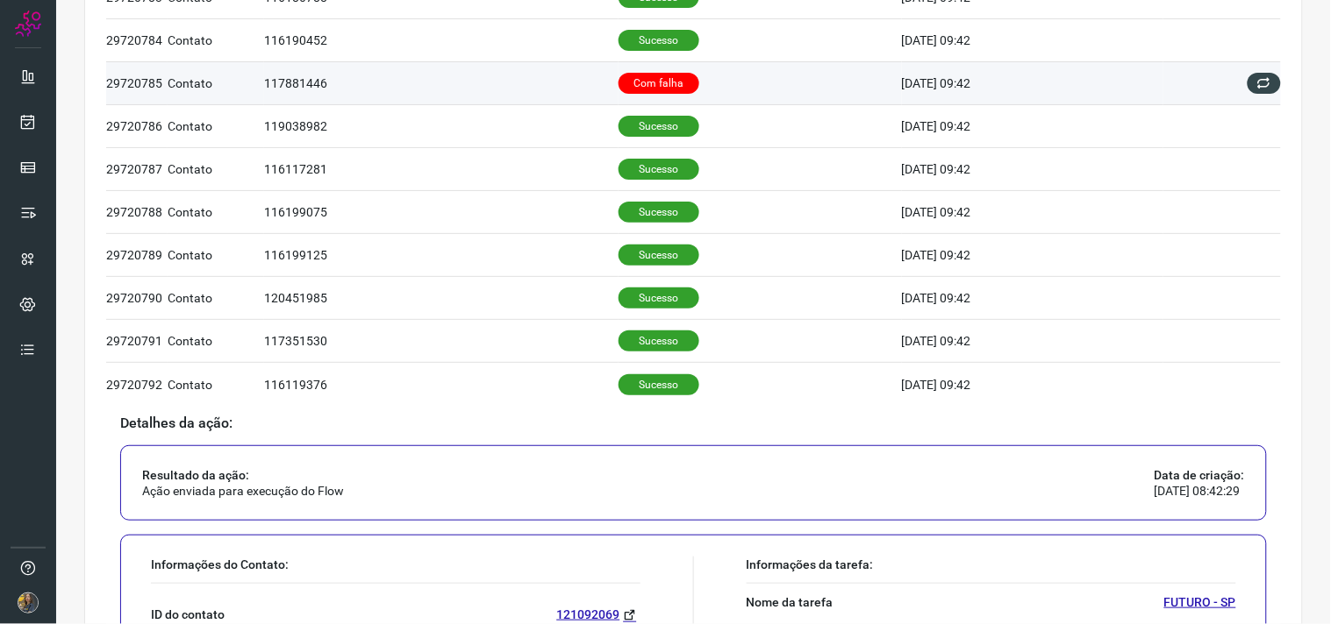
click at [646, 75] on p "Com falha" at bounding box center [658, 83] width 81 height 21
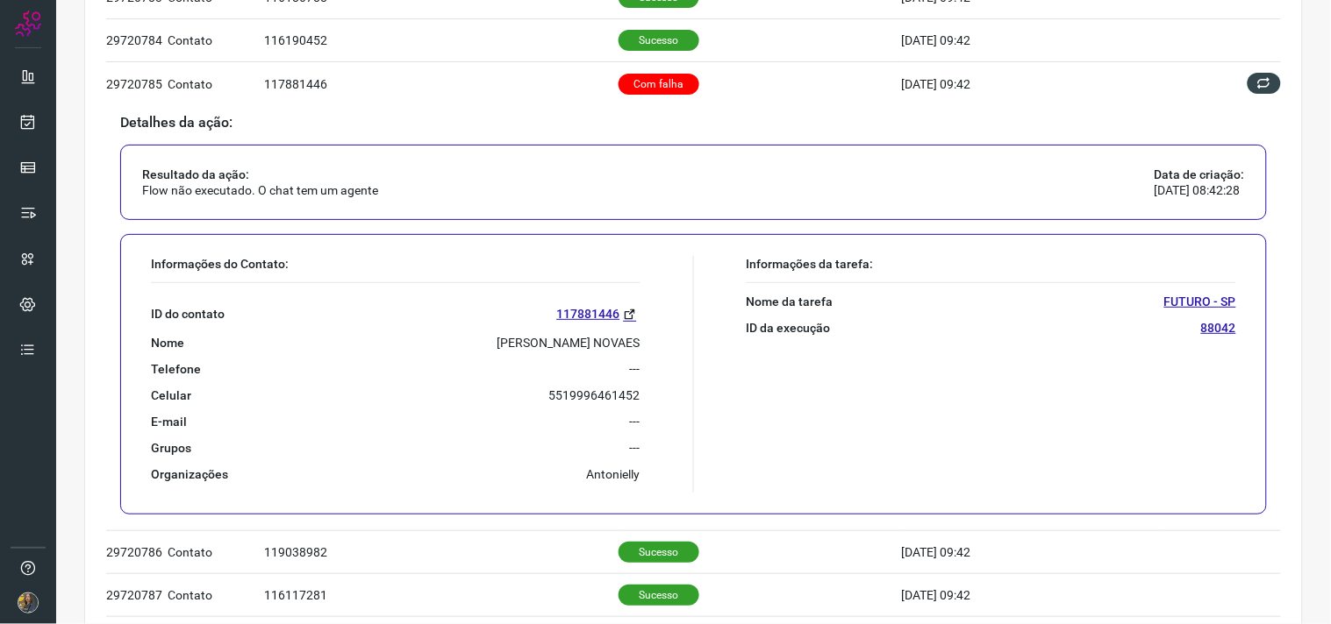
click at [558, 351] on p "[PERSON_NAME] NOVAES" at bounding box center [568, 343] width 143 height 16
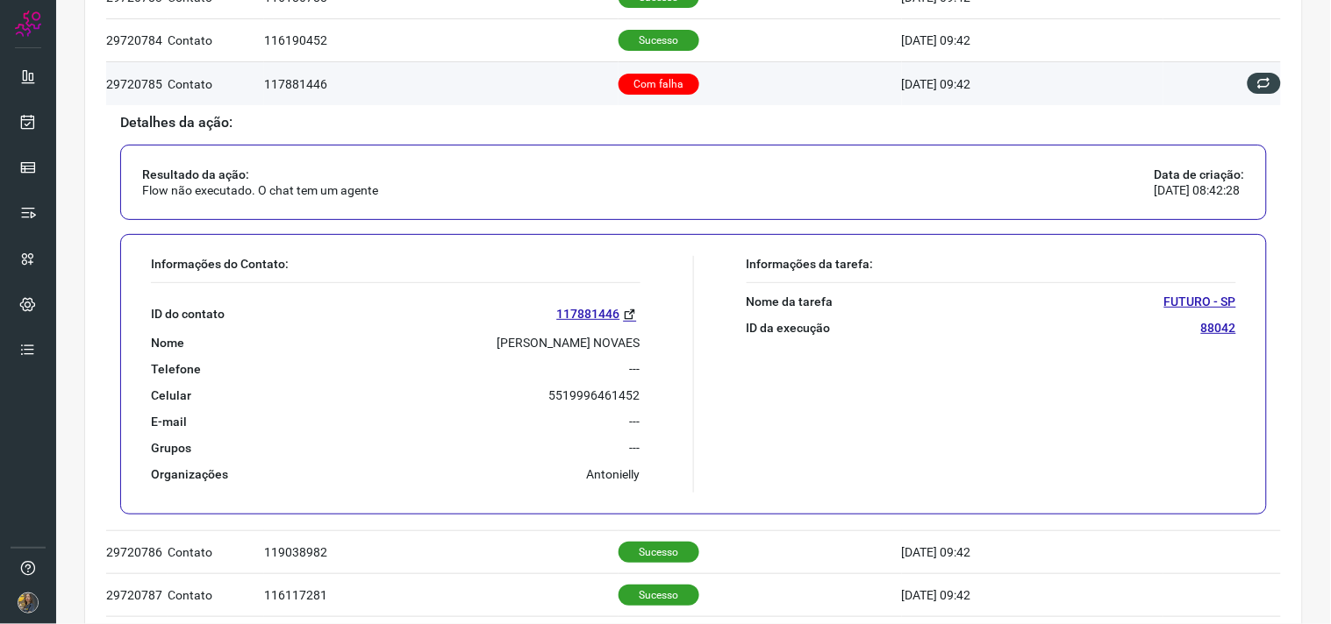
click at [1260, 100] on td at bounding box center [1222, 83] width 118 height 42
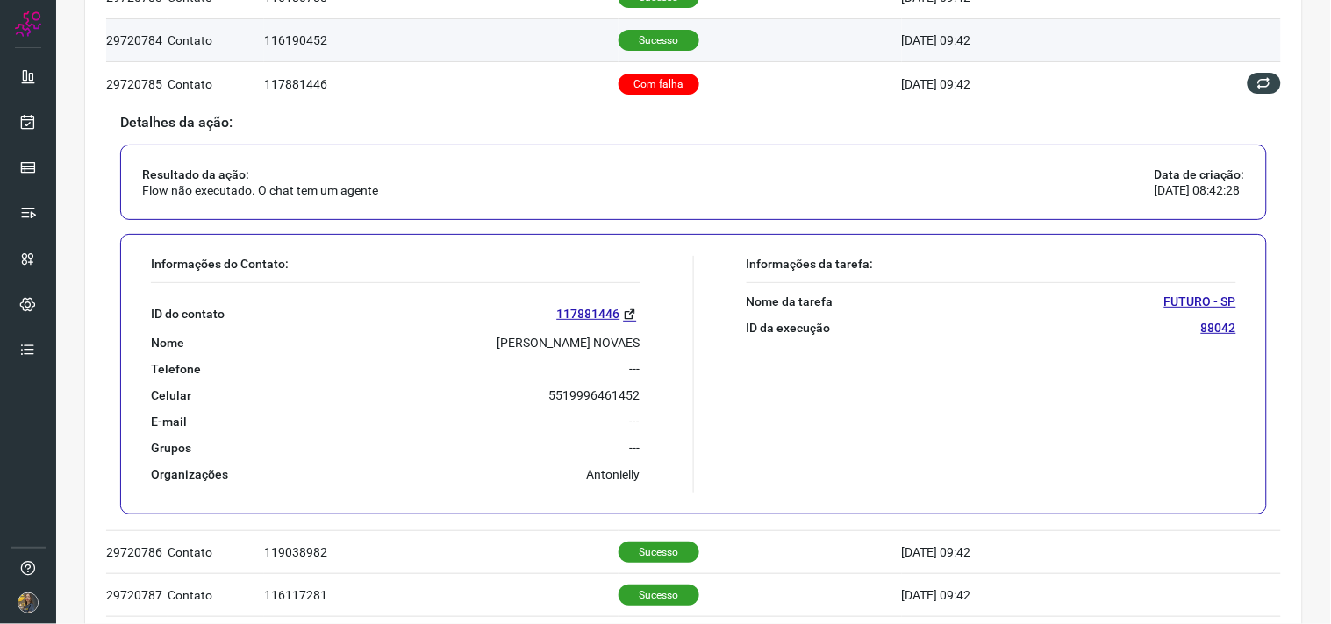
scroll to position [707, 0]
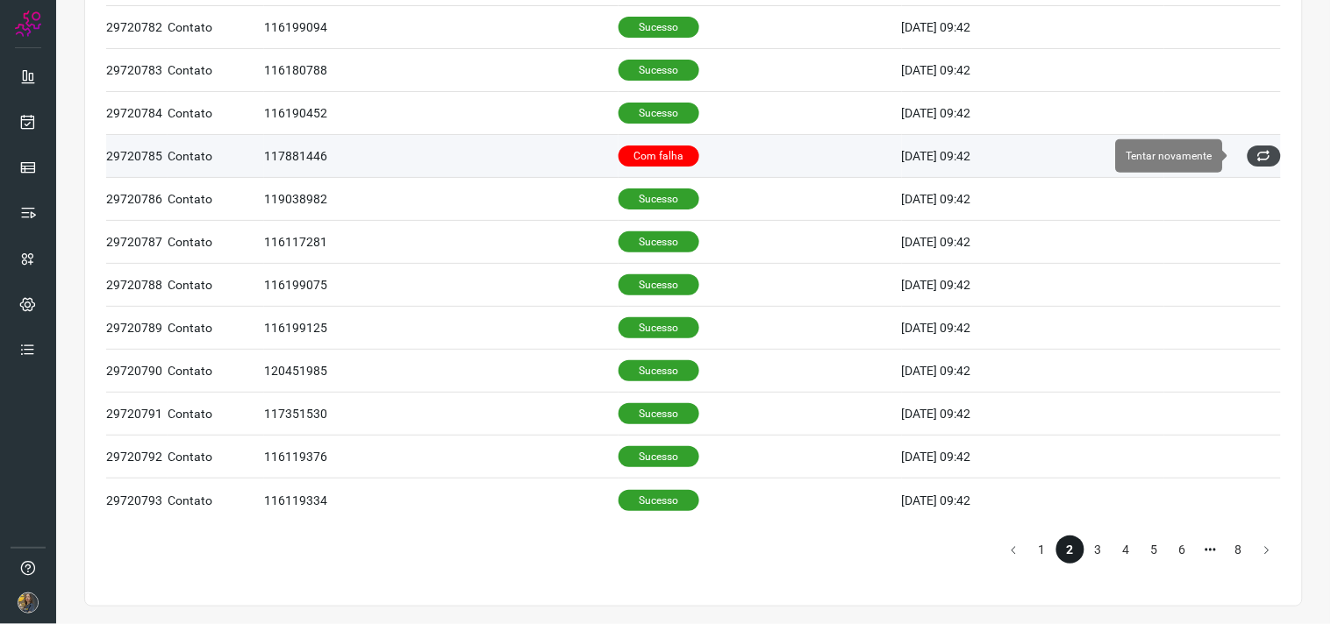
click at [1257, 151] on icon at bounding box center [1264, 156] width 14 height 14
click at [1257, 162] on icon at bounding box center [1264, 156] width 14 height 14
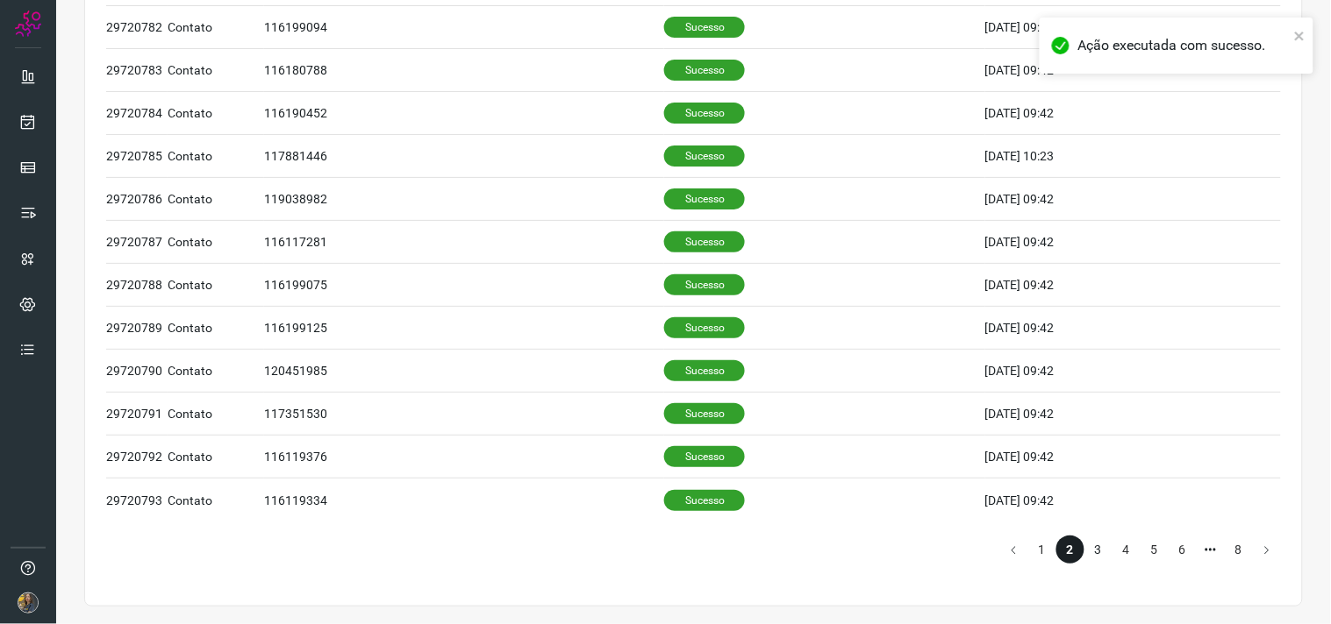
click at [1088, 547] on li "3" at bounding box center [1098, 550] width 28 height 28
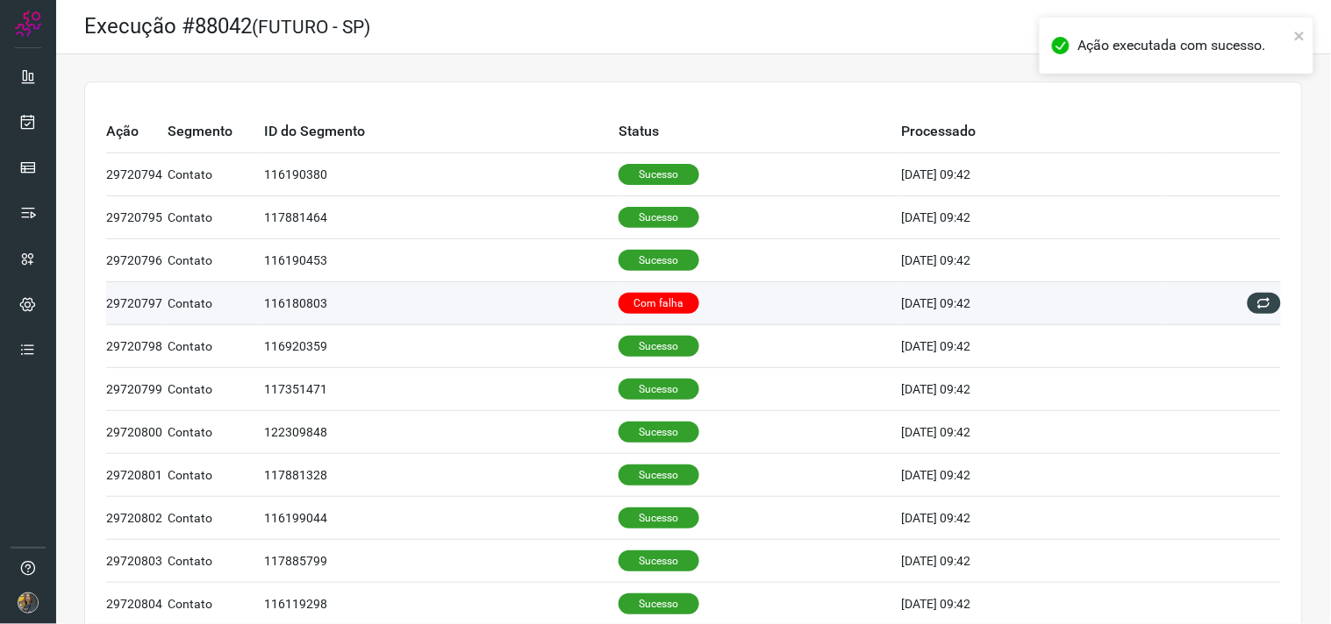
drag, startPoint x: 689, startPoint y: 309, endPoint x: 724, endPoint y: 316, distance: 36.6
click at [688, 309] on td "Com falha" at bounding box center [759, 303] width 283 height 43
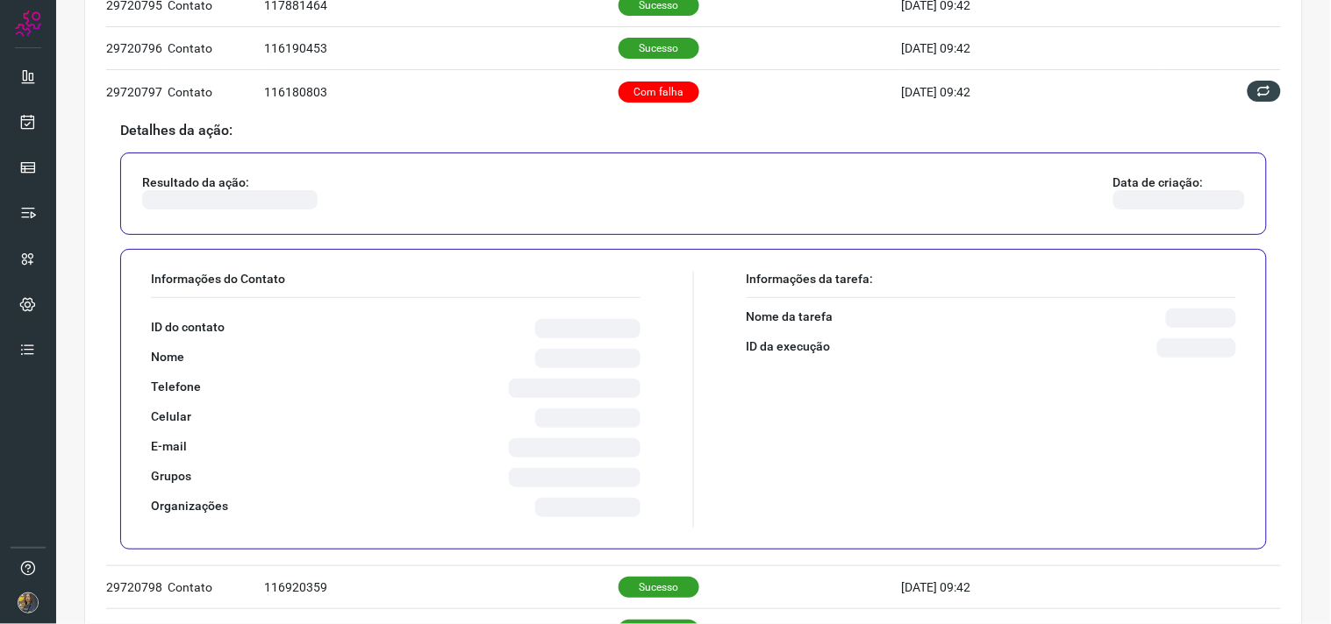
scroll to position [292, 0]
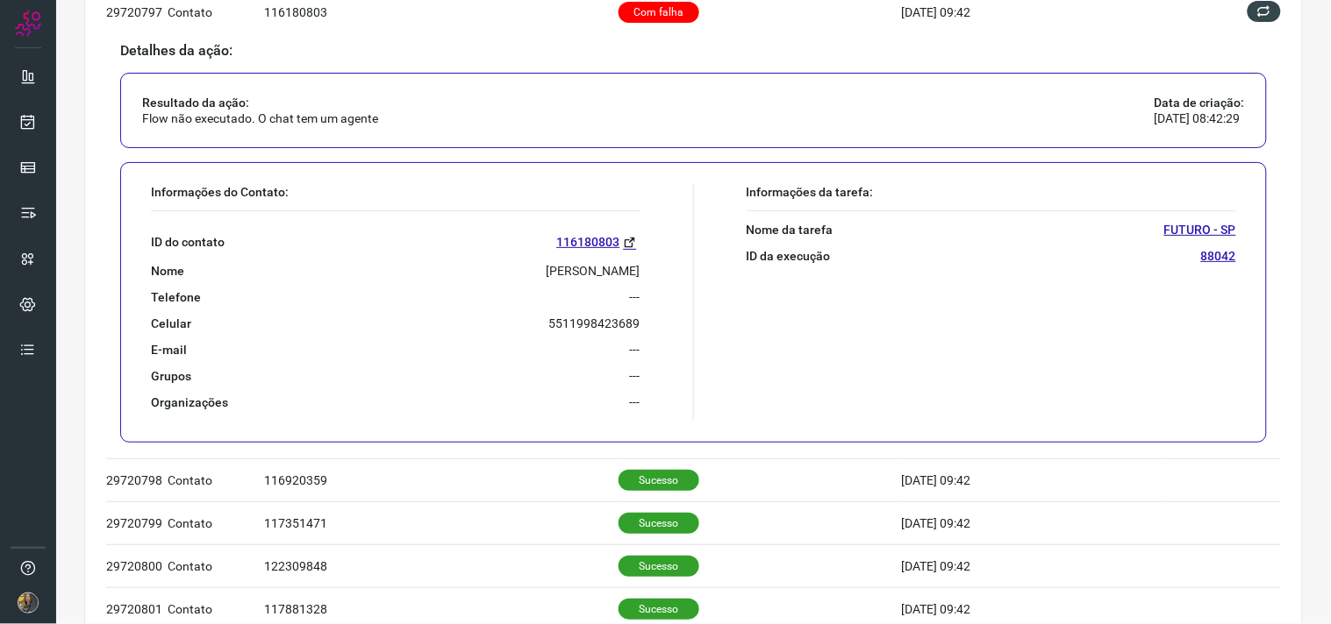
click at [588, 275] on p "[PERSON_NAME]" at bounding box center [593, 271] width 94 height 16
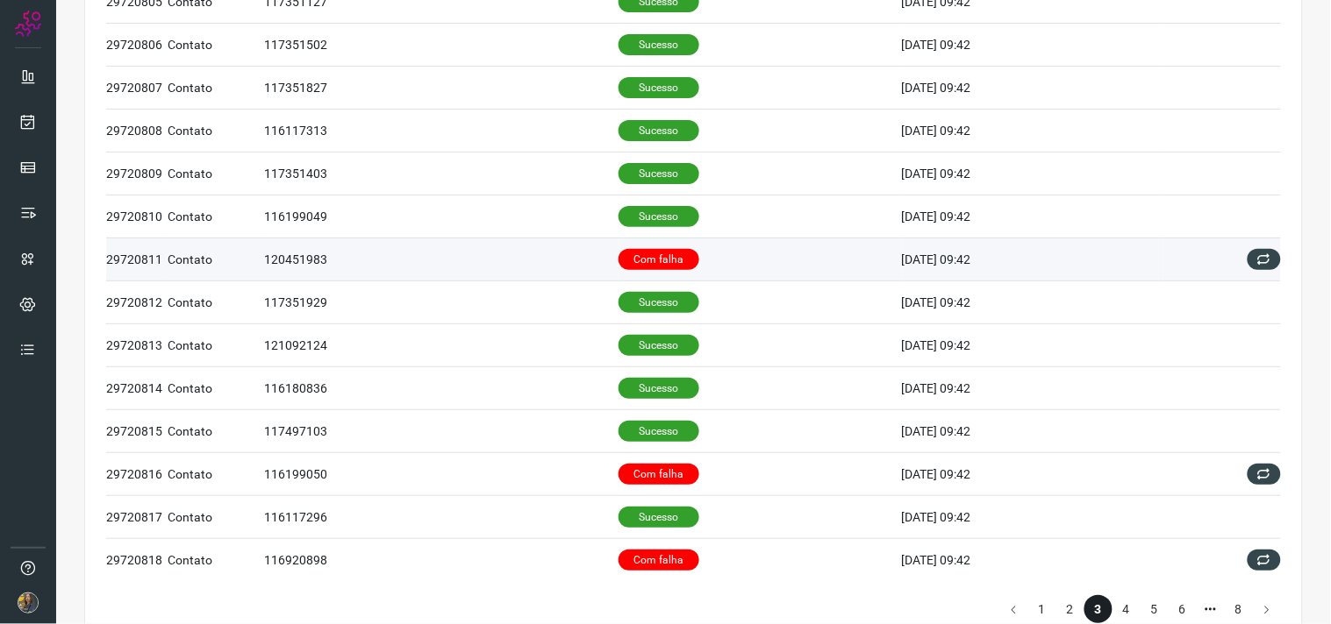
click at [660, 261] on p "Com falha" at bounding box center [658, 259] width 81 height 21
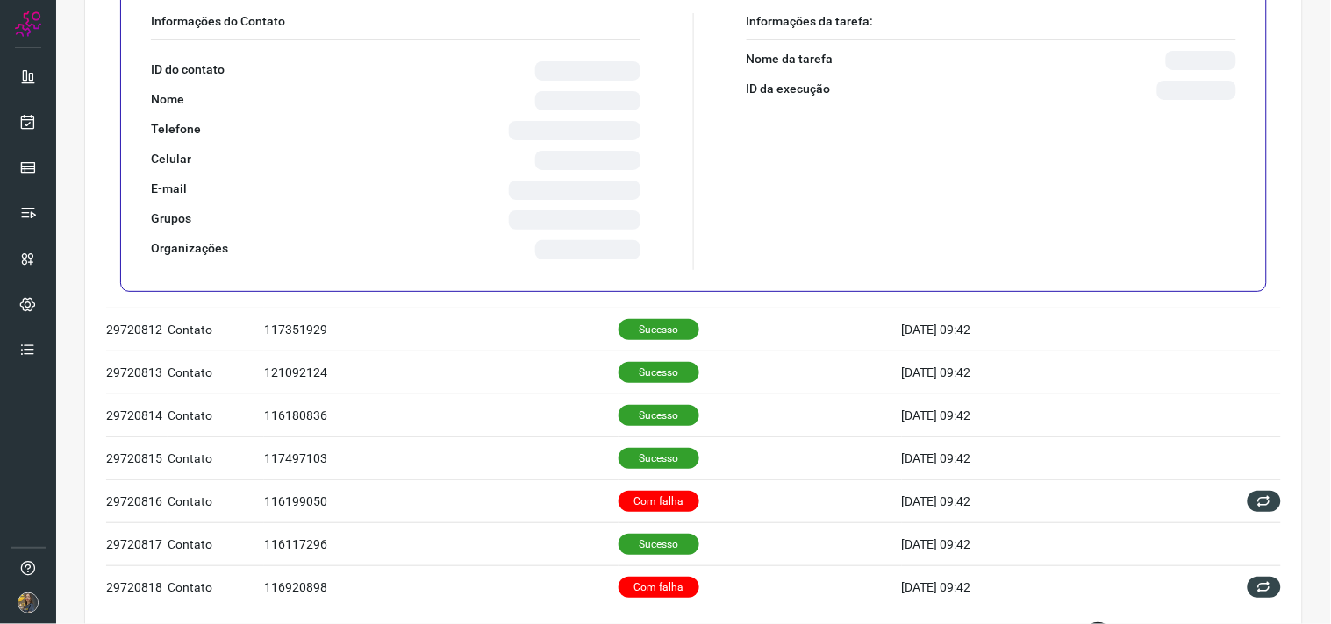
scroll to position [646, 0]
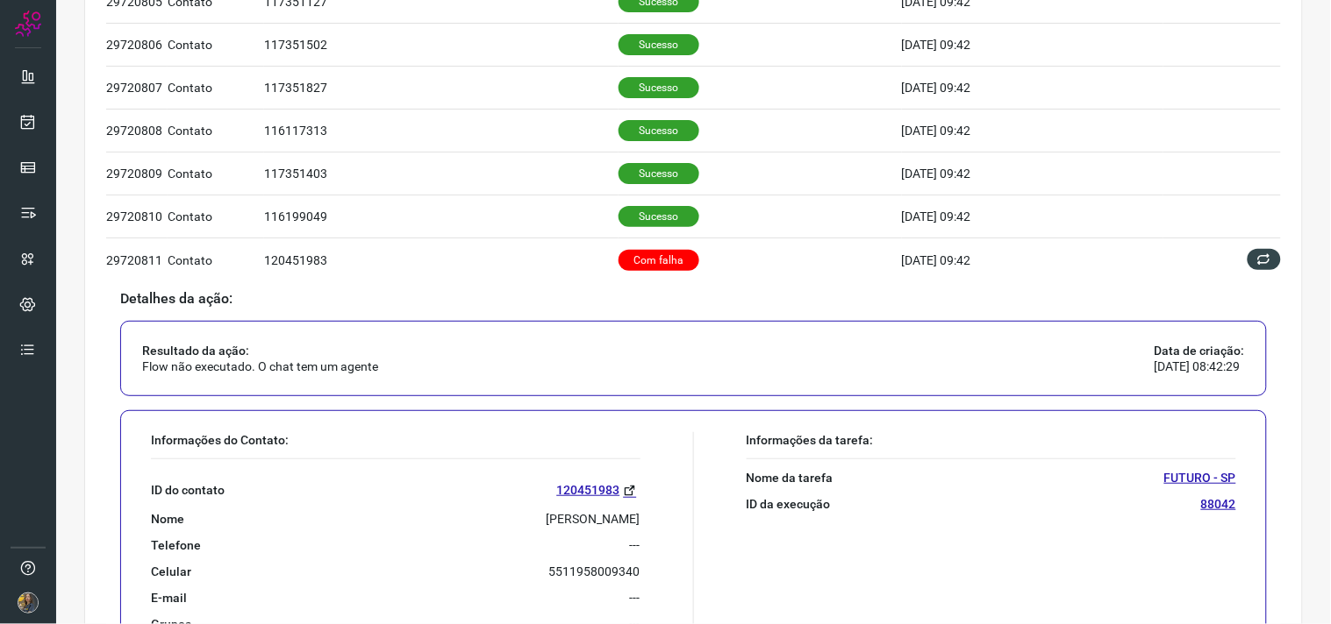
click at [553, 527] on p "[PERSON_NAME]" at bounding box center [593, 519] width 94 height 16
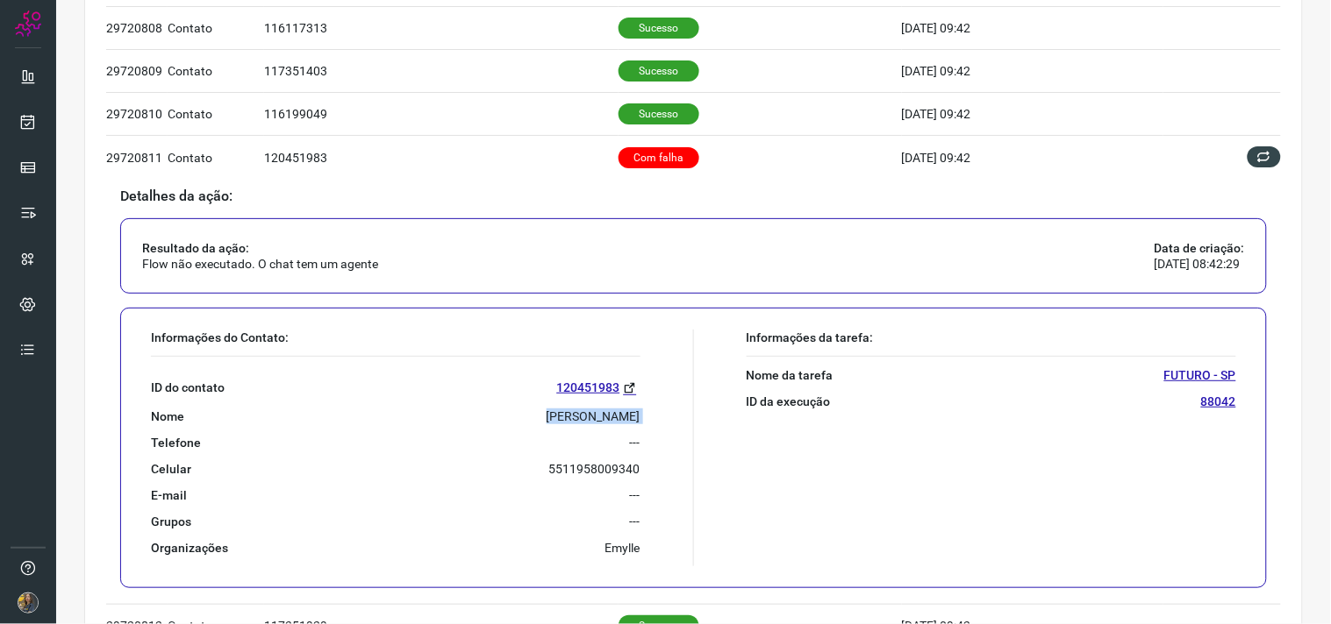
scroll to position [1133, 0]
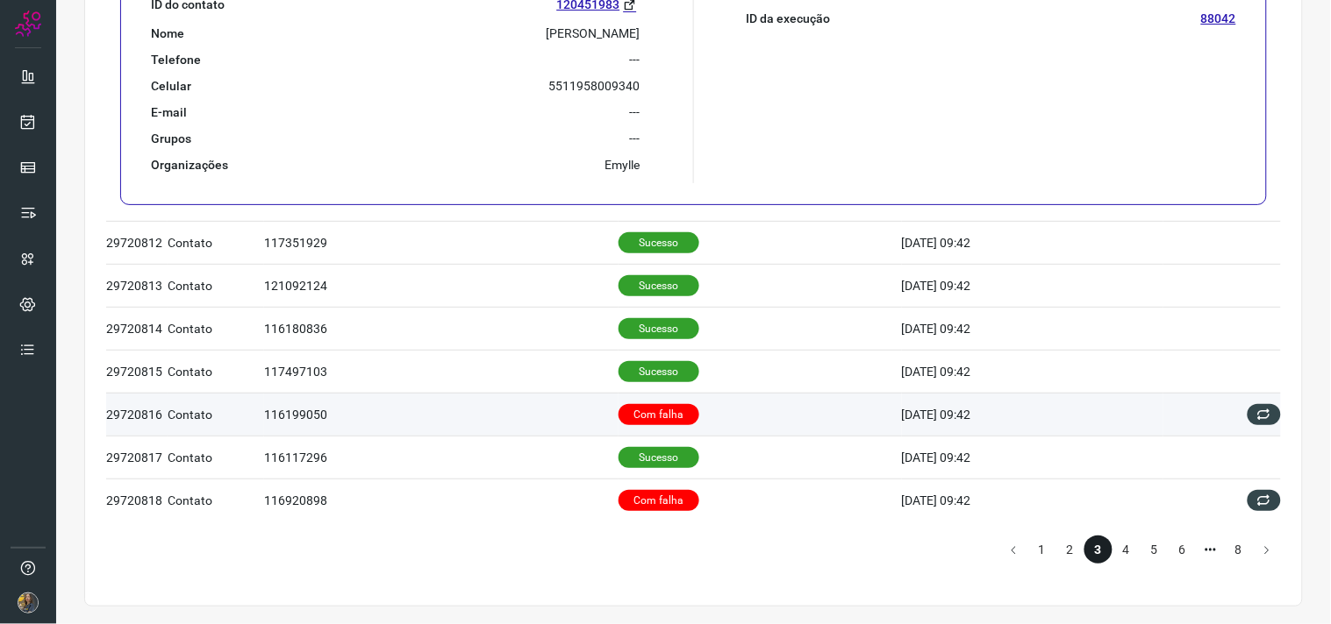
click at [773, 408] on td "Com falha" at bounding box center [759, 414] width 283 height 43
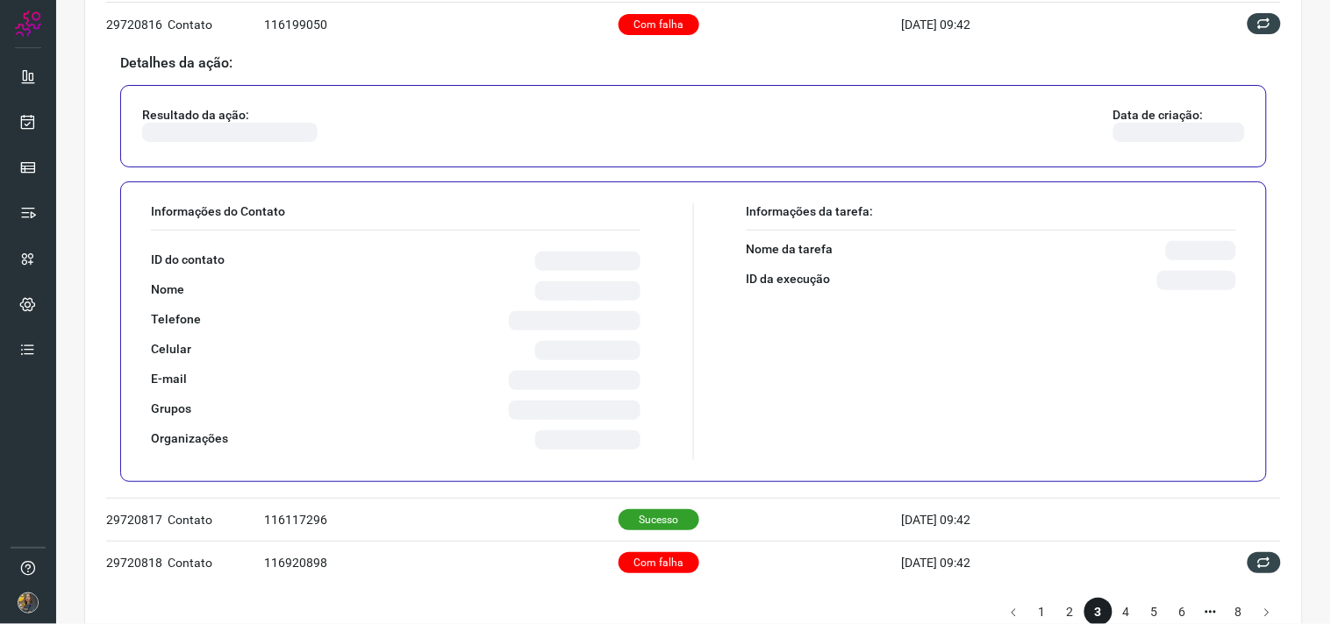
scroll to position [1097, 0]
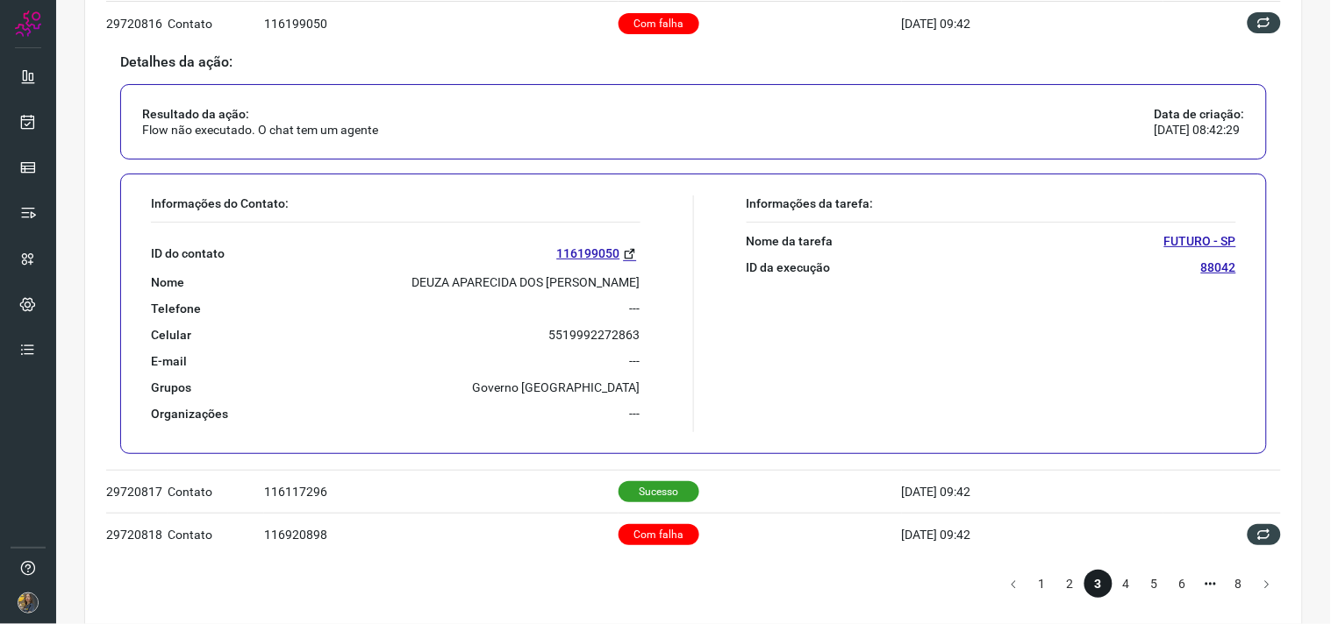
click at [538, 290] on p "DEUZA APARECIDA DOS [PERSON_NAME]" at bounding box center [526, 283] width 228 height 16
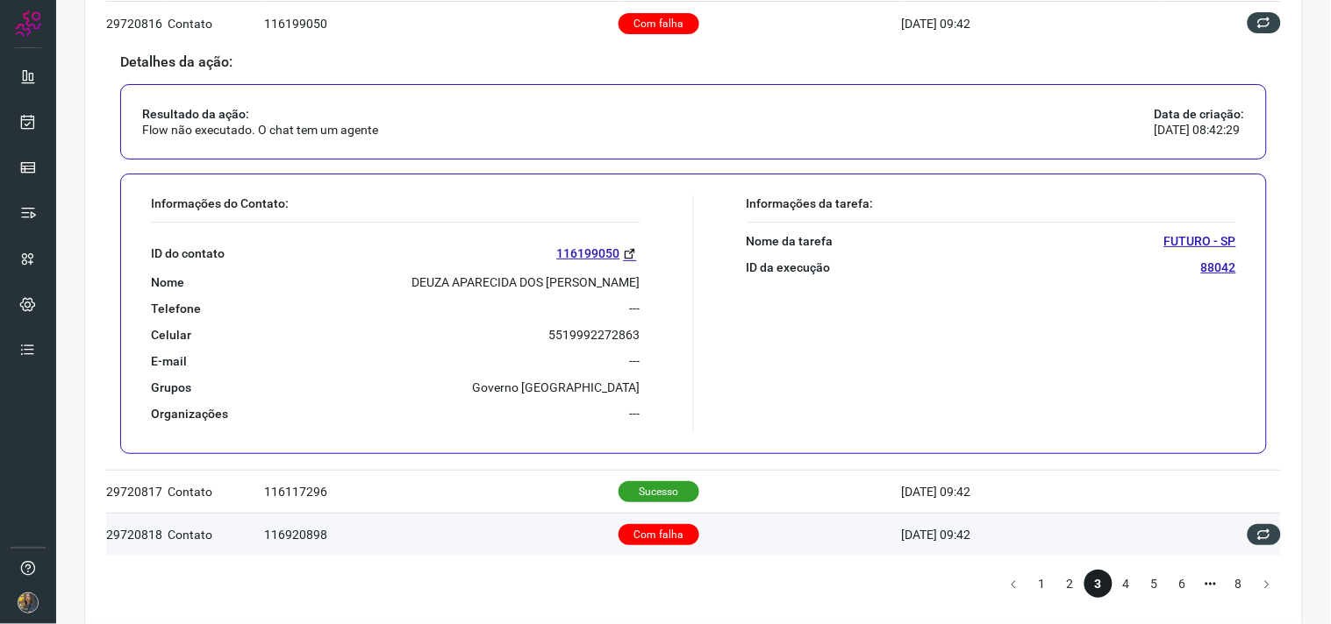
click at [732, 528] on td "Com falha" at bounding box center [759, 534] width 283 height 43
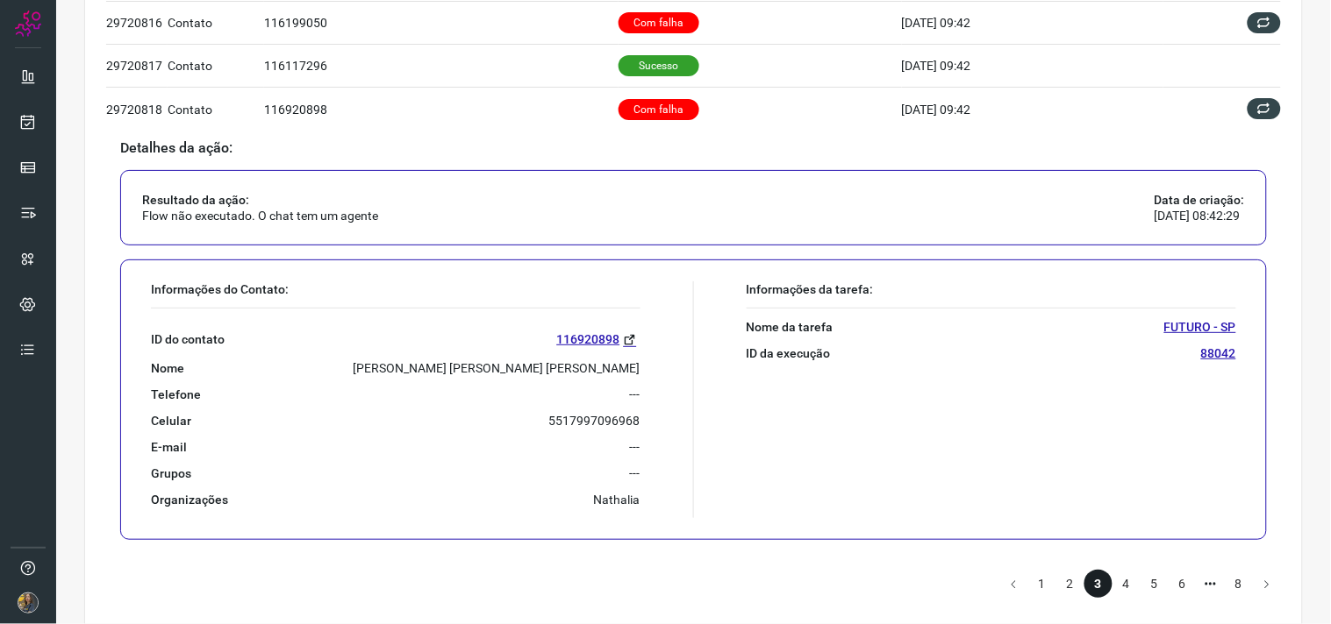
click at [564, 357] on div "ID do contato 116920898 Nome Heloisa [PERSON_NAME] [PERSON_NAME] Telefone --- C…" at bounding box center [395, 408] width 489 height 199
click at [566, 361] on div "ID do contato 116920898 Nome Heloisa [PERSON_NAME] [PERSON_NAME] Telefone --- C…" at bounding box center [395, 408] width 489 height 199
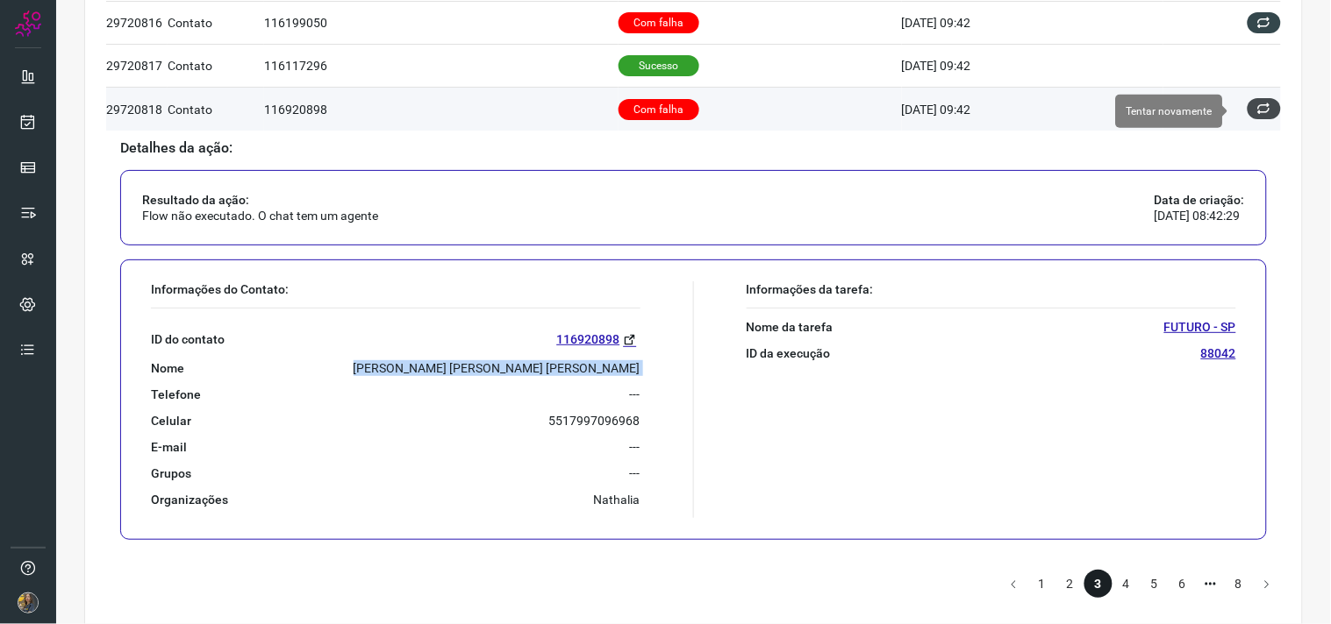
click at [1257, 107] on icon at bounding box center [1264, 109] width 14 height 14
click at [1257, 110] on icon at bounding box center [1264, 109] width 15 height 15
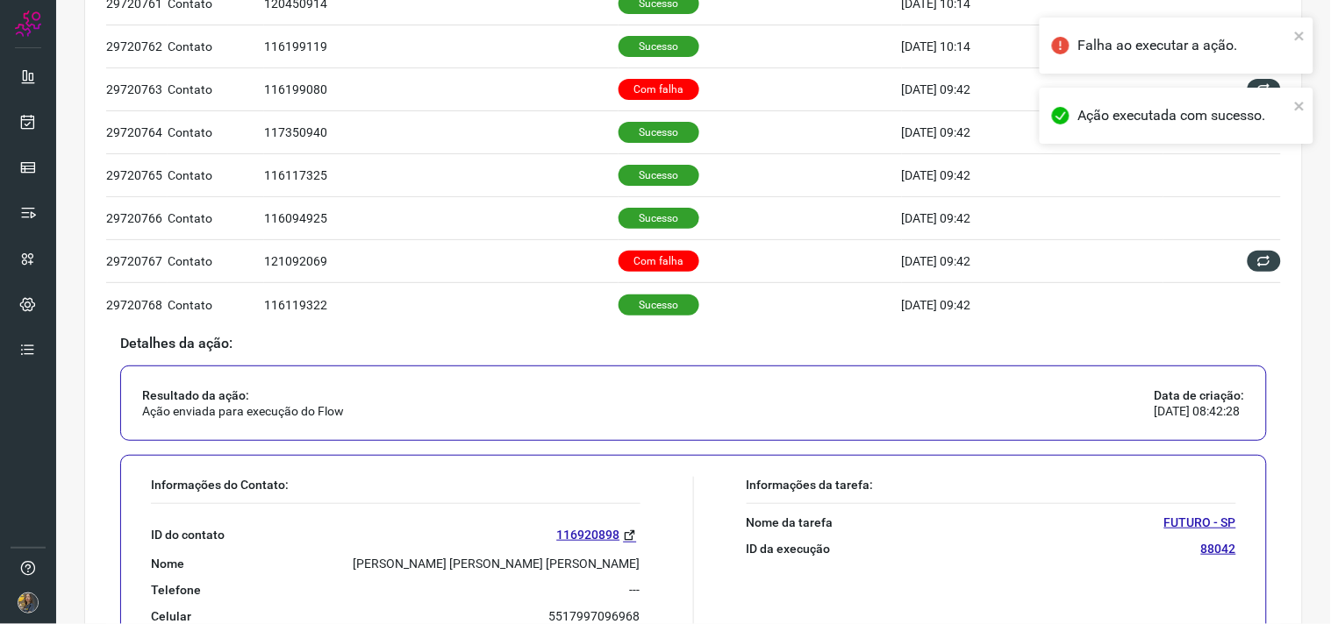
scroll to position [1133, 0]
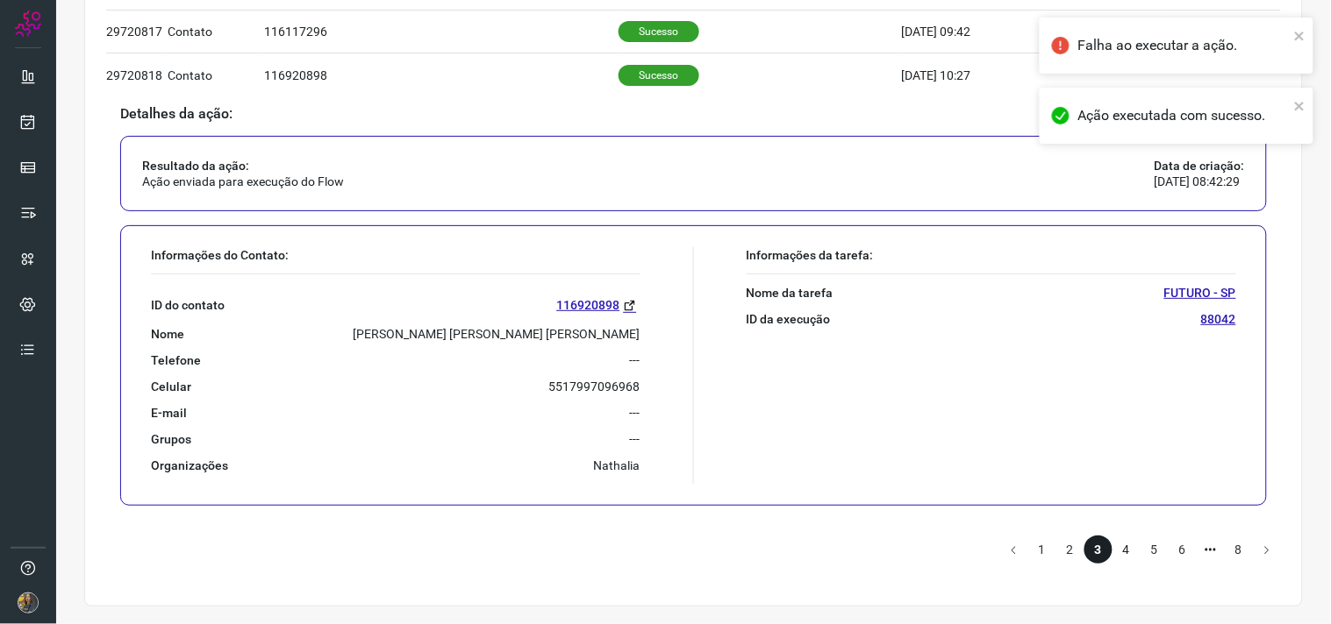
click at [1115, 551] on li "4" at bounding box center [1126, 550] width 28 height 28
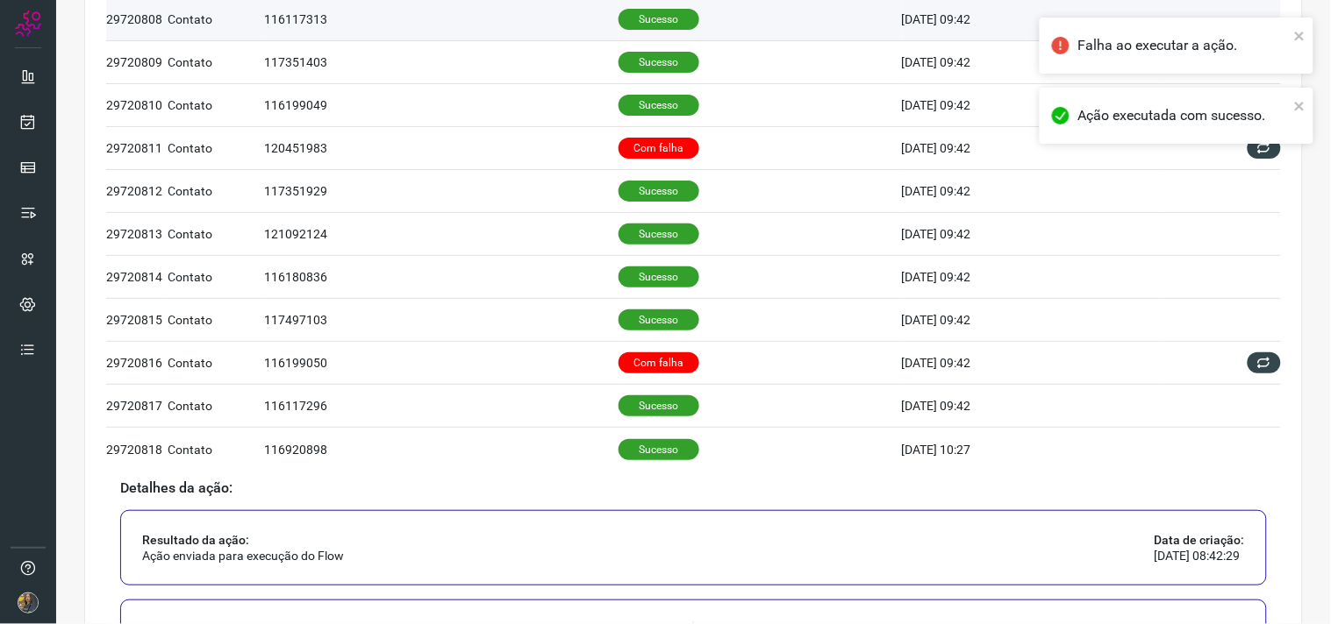
scroll to position [743, 0]
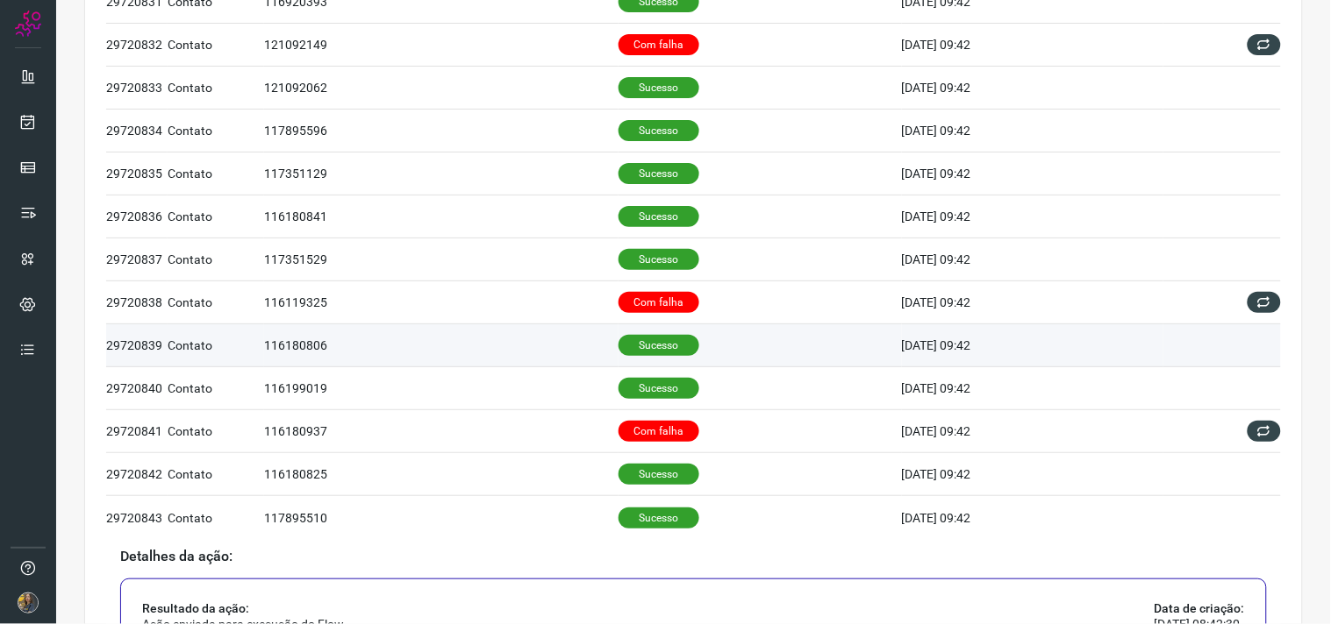
scroll to position [646, 0]
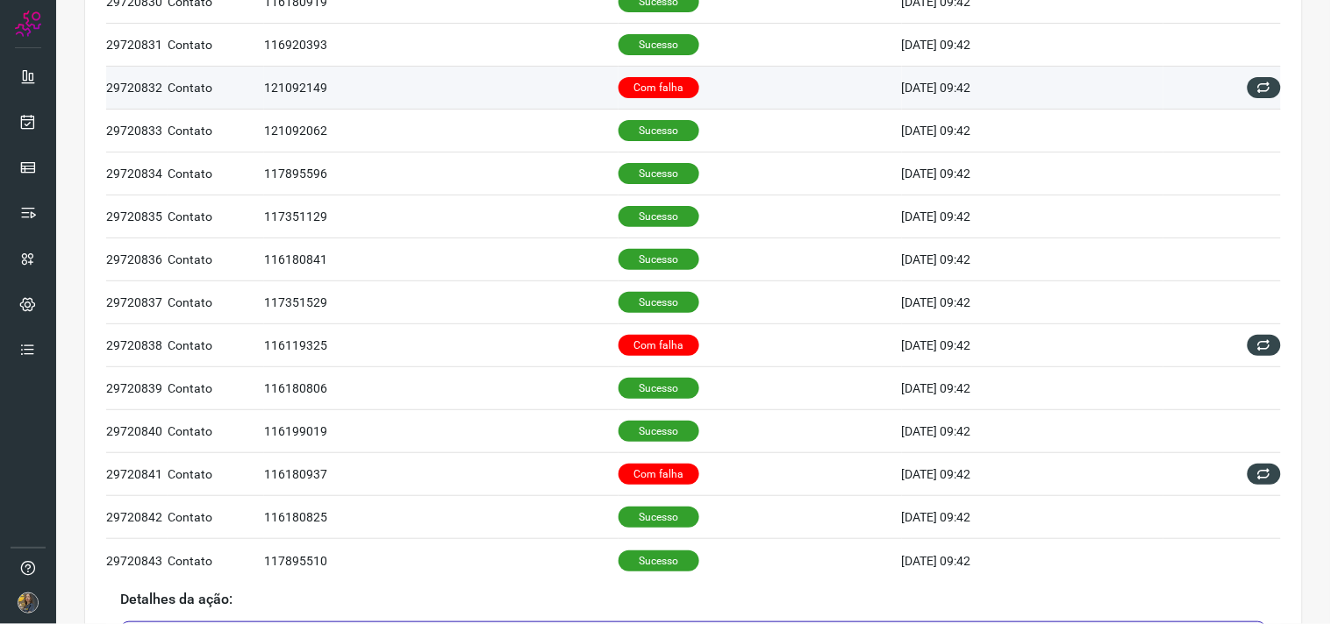
click at [697, 102] on td "Com falha" at bounding box center [759, 88] width 283 height 43
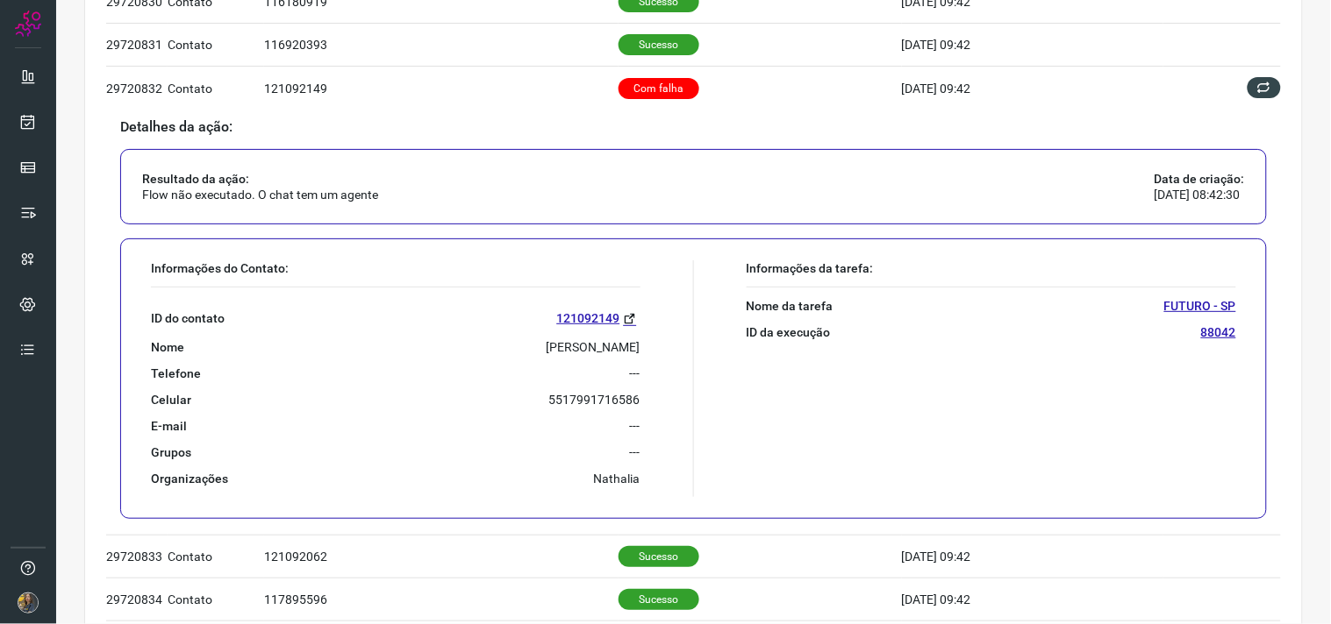
click at [561, 346] on p "[PERSON_NAME]" at bounding box center [593, 347] width 94 height 16
drag, startPoint x: 561, startPoint y: 346, endPoint x: 602, endPoint y: 355, distance: 41.3
click at [602, 355] on p "[PERSON_NAME]" at bounding box center [593, 347] width 94 height 16
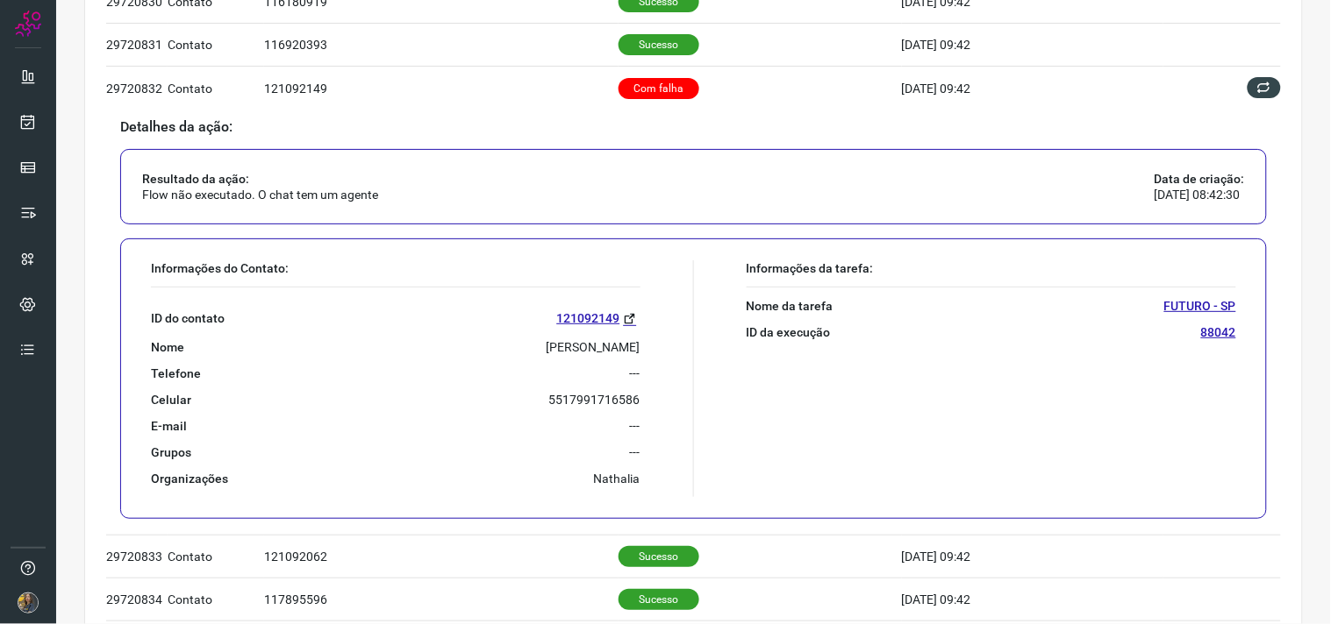
click at [596, 346] on p "[PERSON_NAME]" at bounding box center [593, 347] width 94 height 16
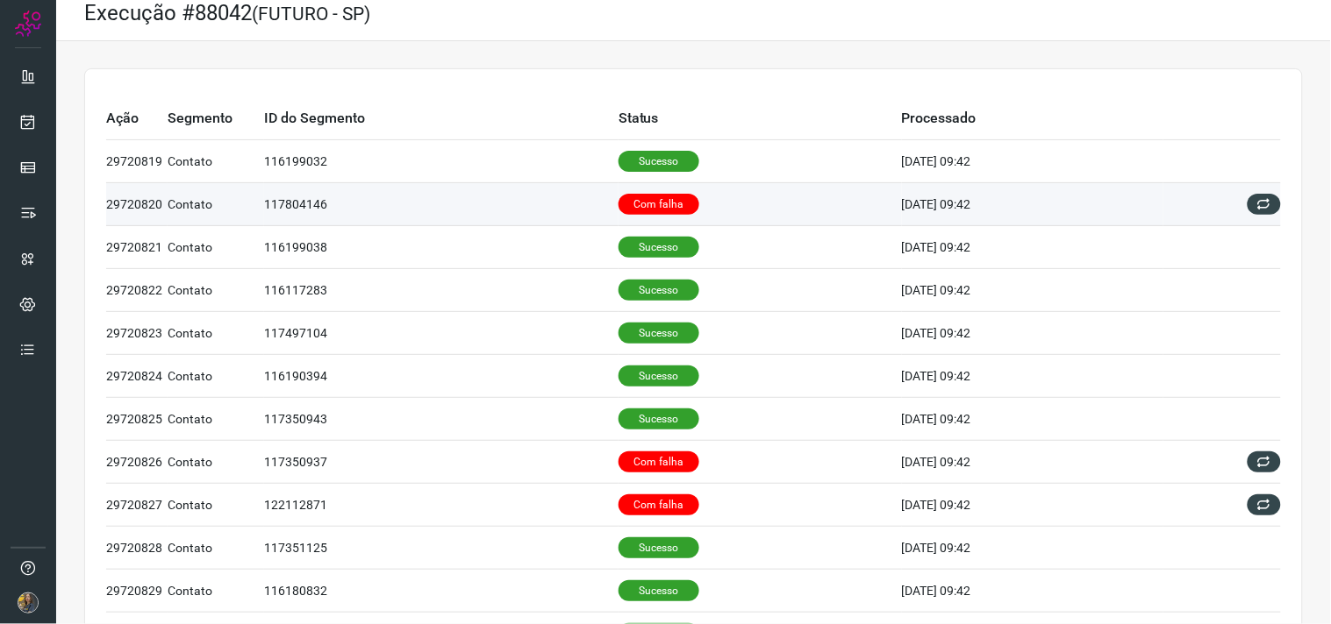
scroll to position [0, 0]
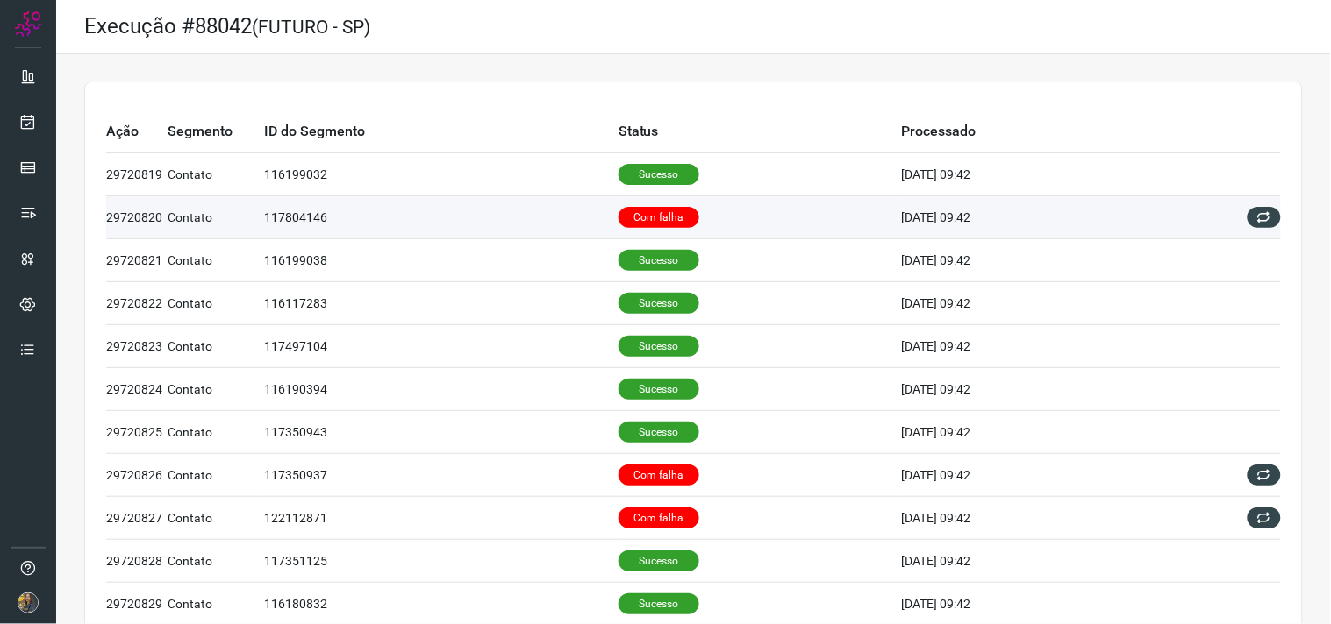
click at [681, 222] on td "Com falha" at bounding box center [759, 217] width 283 height 43
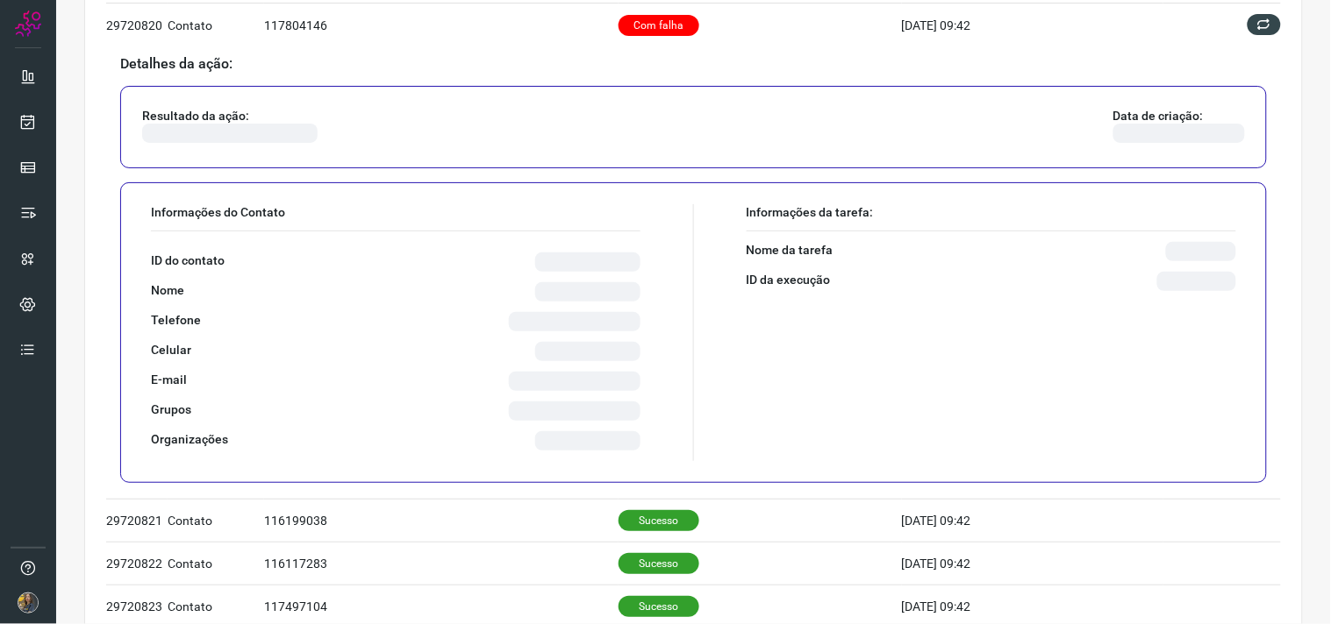
scroll to position [195, 0]
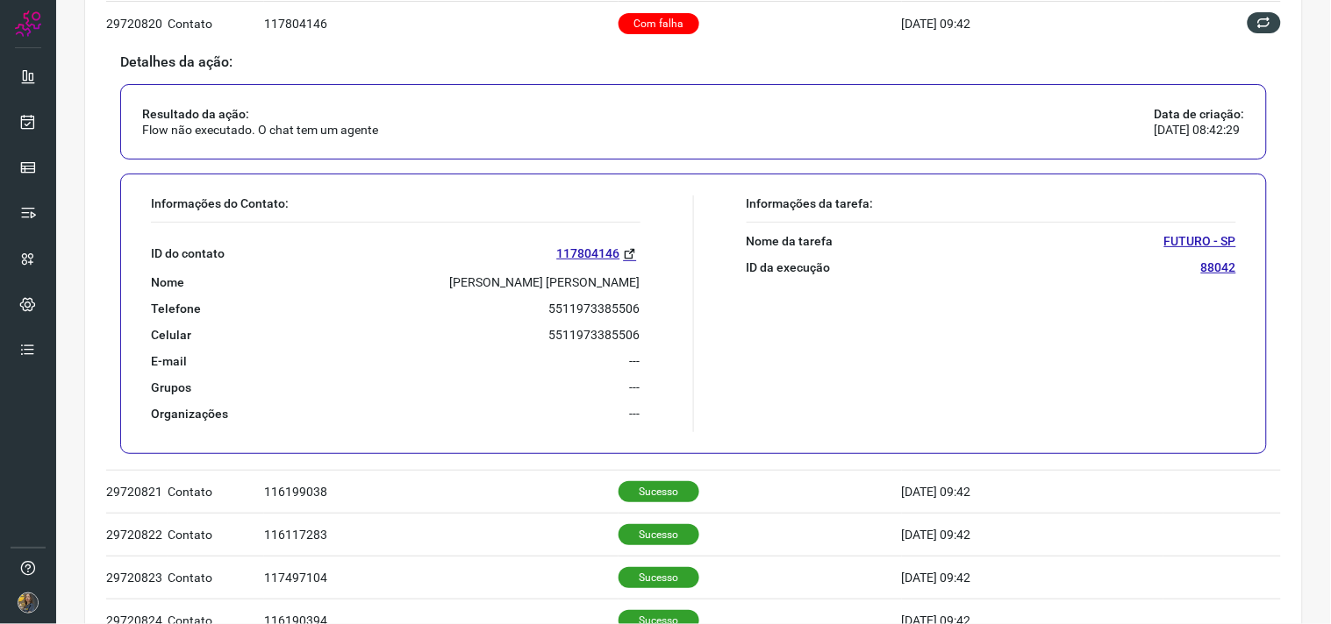
click at [557, 275] on p "[PERSON_NAME] [PERSON_NAME]" at bounding box center [545, 283] width 190 height 16
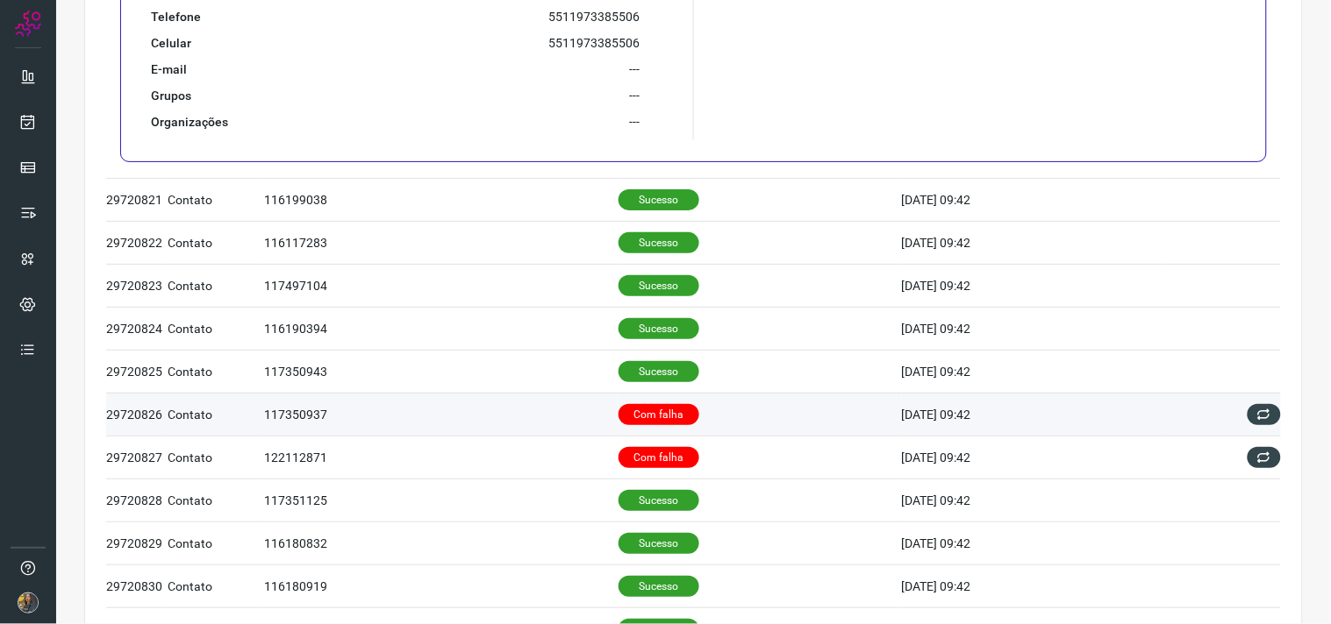
click at [646, 417] on p "Com falha" at bounding box center [658, 414] width 81 height 21
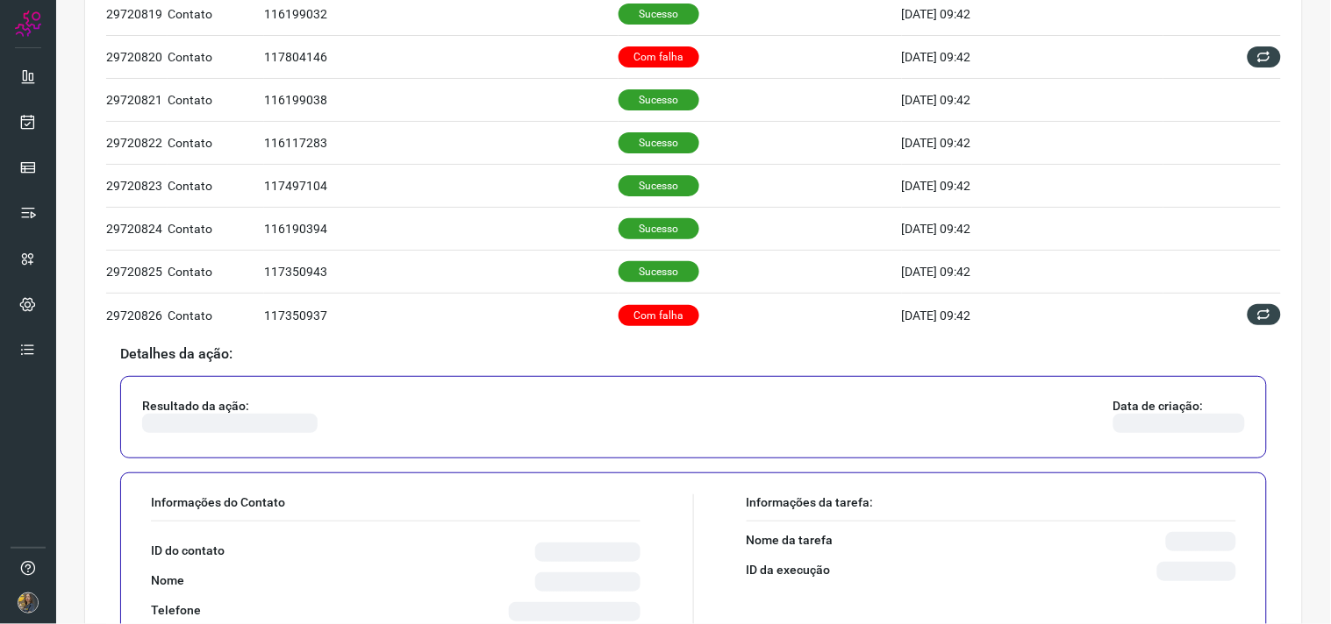
scroll to position [353, 0]
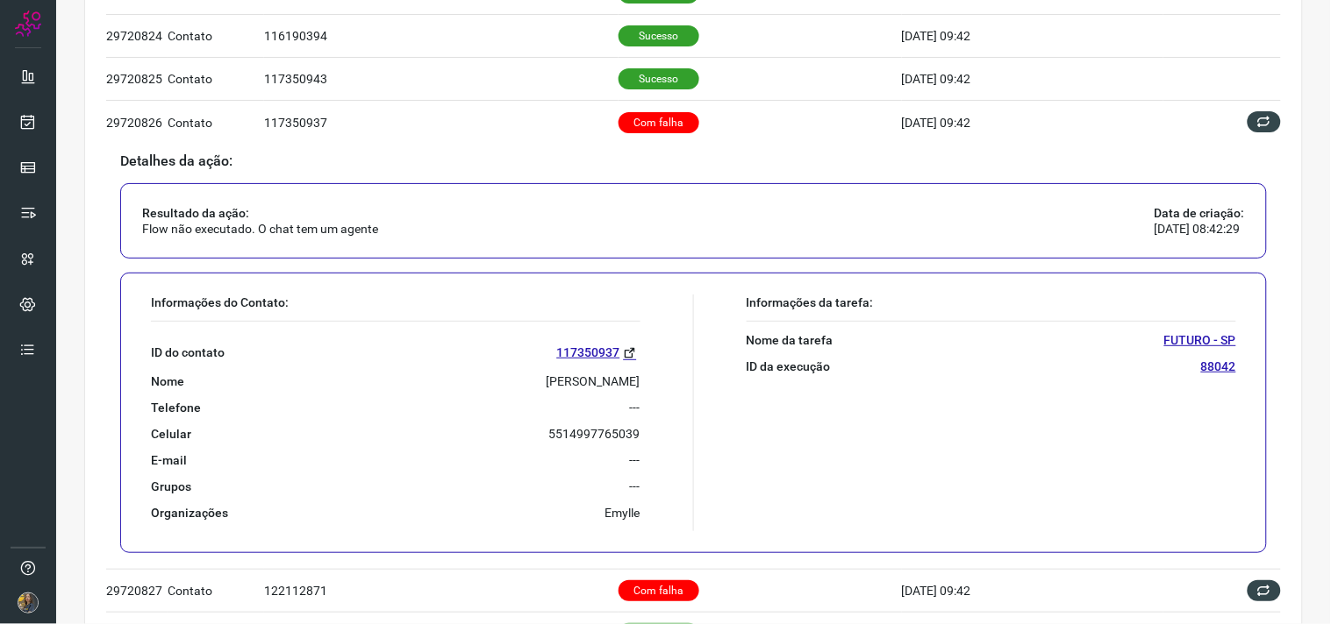
click at [555, 383] on p "[PERSON_NAME]" at bounding box center [593, 382] width 94 height 16
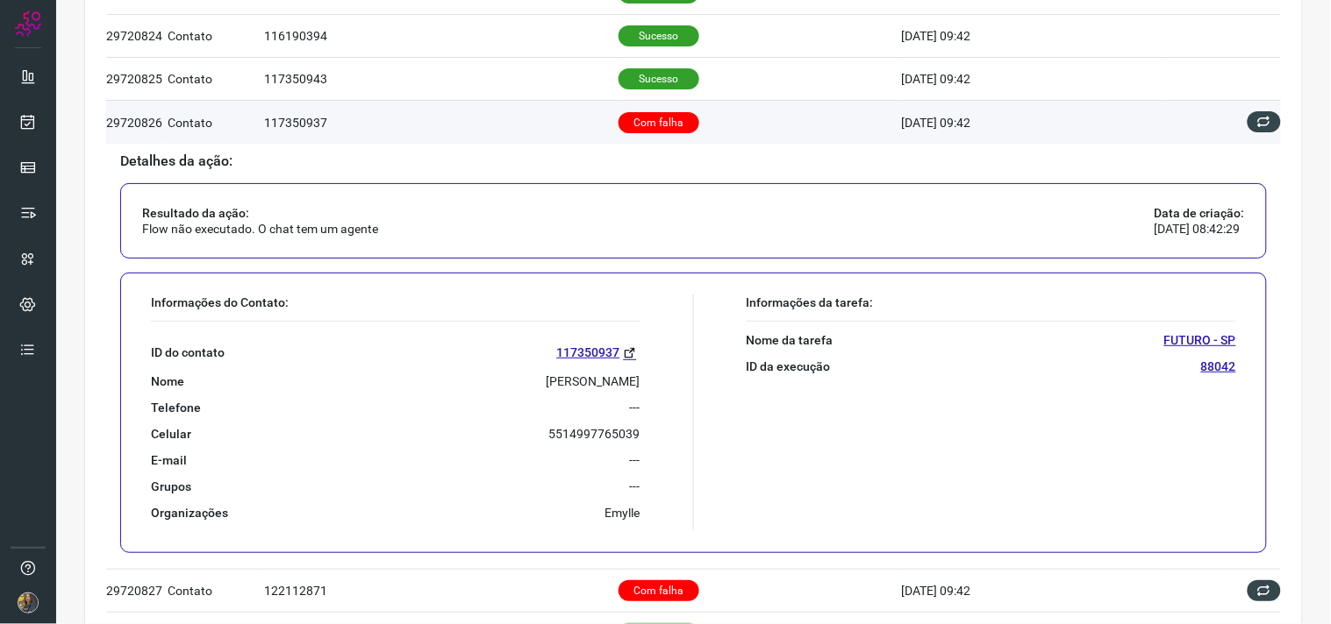
click at [1248, 137] on td at bounding box center [1222, 122] width 118 height 42
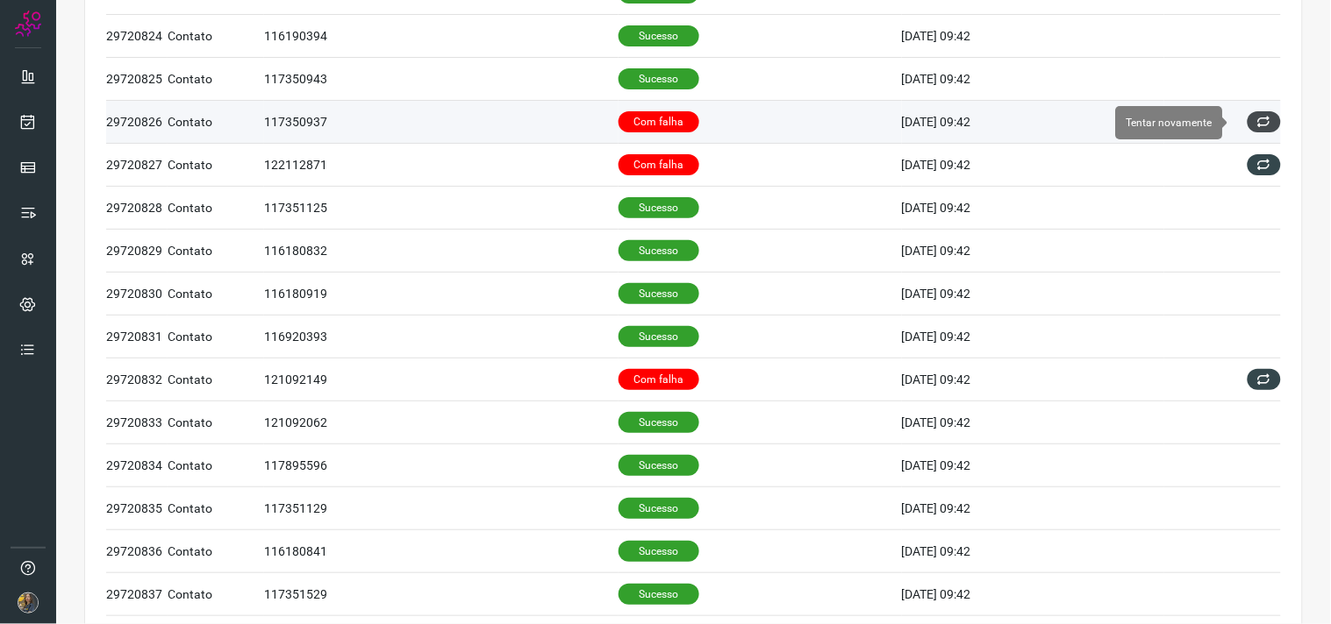
click at [1257, 128] on icon at bounding box center [1264, 122] width 14 height 14
click at [1254, 123] on icon at bounding box center [1263, 122] width 18 height 18
click at [1257, 120] on icon at bounding box center [1264, 122] width 15 height 15
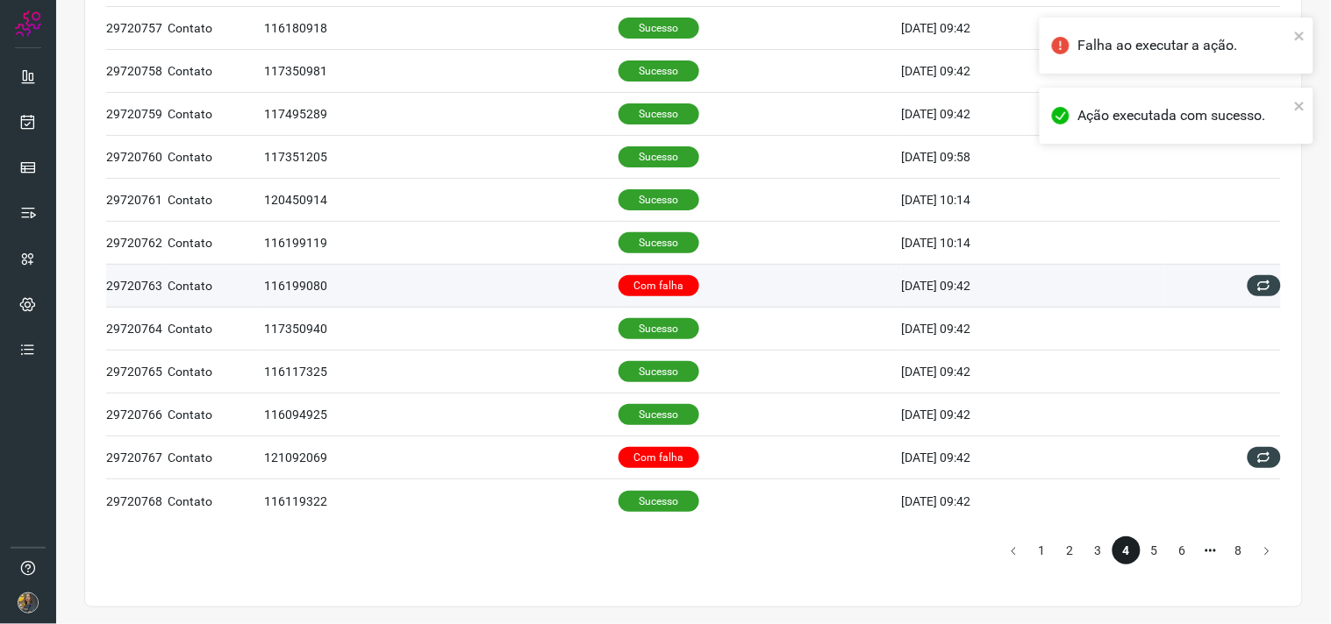
scroll to position [707, 0]
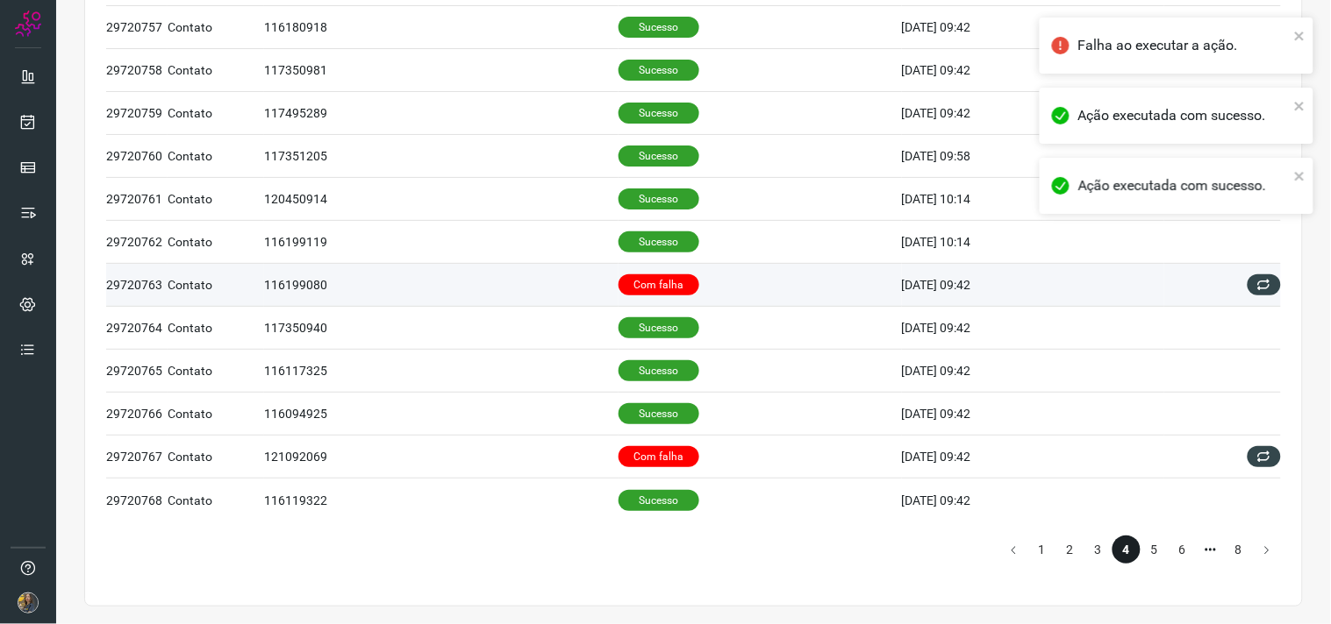
click at [656, 287] on p "Com falha" at bounding box center [658, 285] width 81 height 21
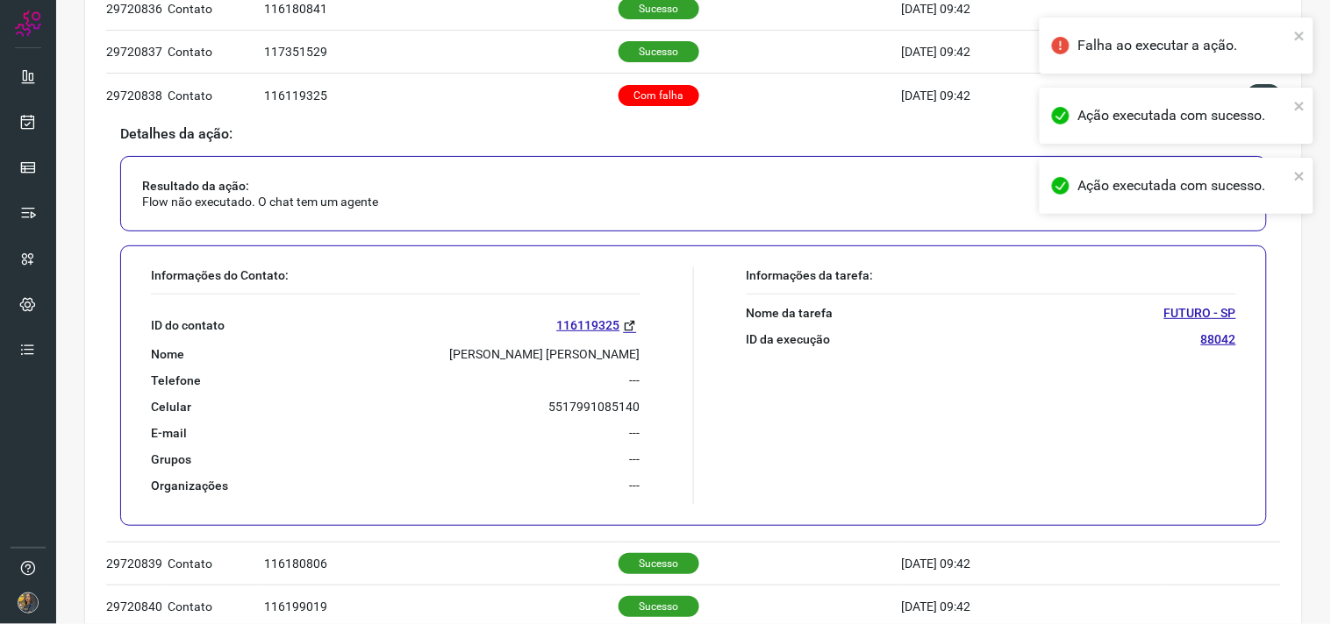
scroll to position [902, 0]
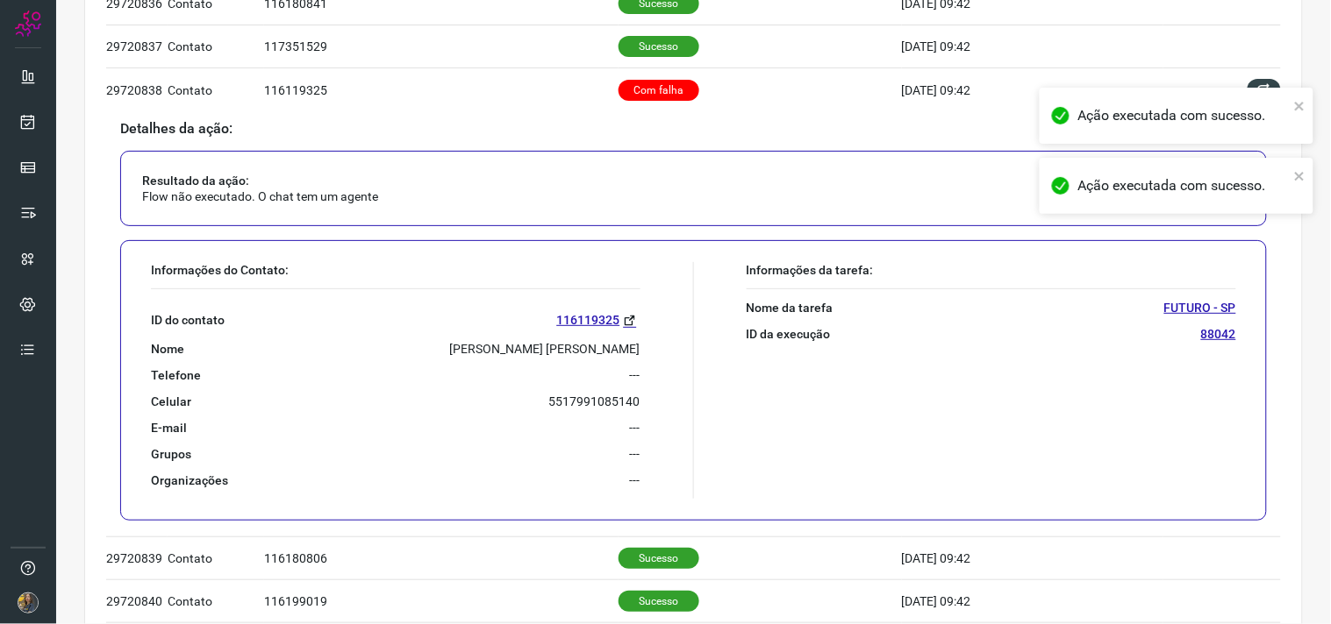
click at [520, 339] on div "ID do contato 116119325 Nome [PERSON_NAME] [PERSON_NAME] Telefone --- Celular […" at bounding box center [395, 388] width 489 height 199
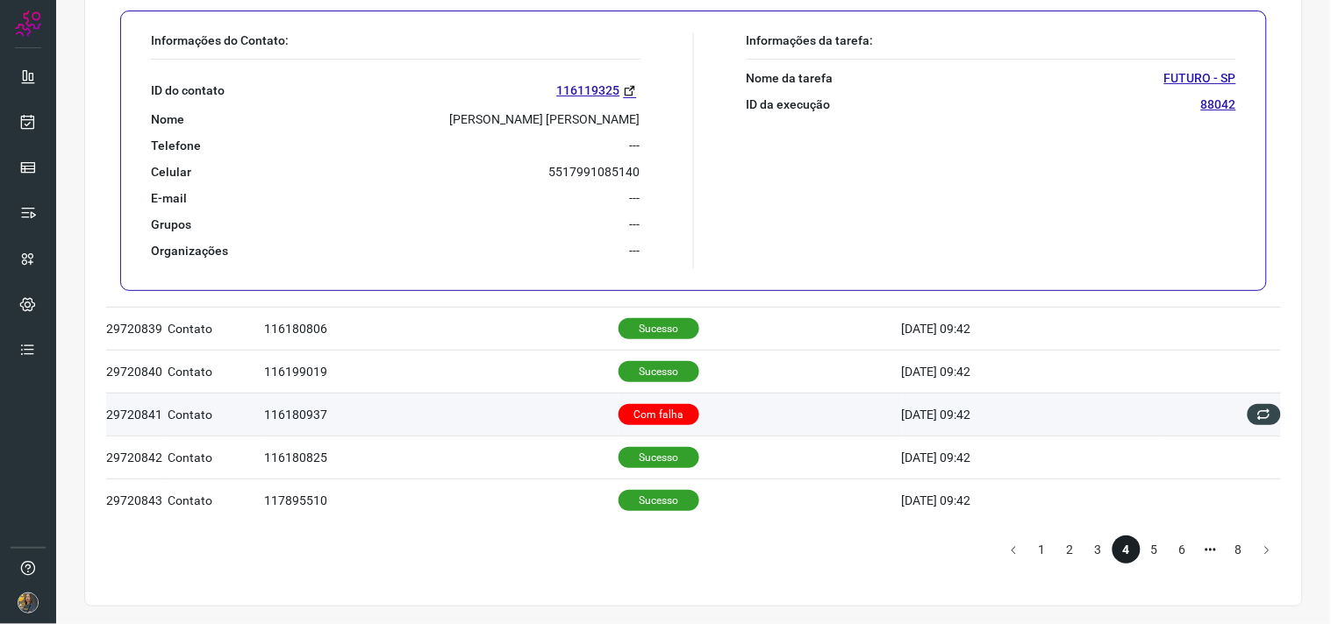
click at [741, 409] on td "Com falha" at bounding box center [759, 414] width 283 height 43
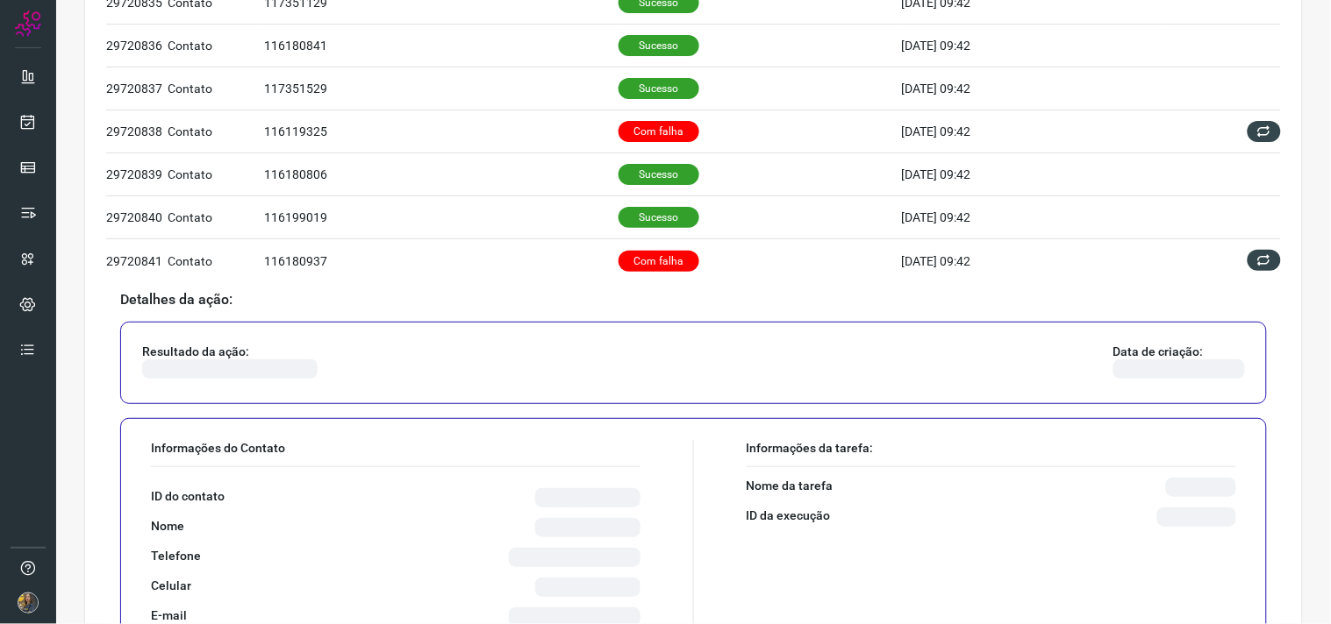
scroll to position [1097, 0]
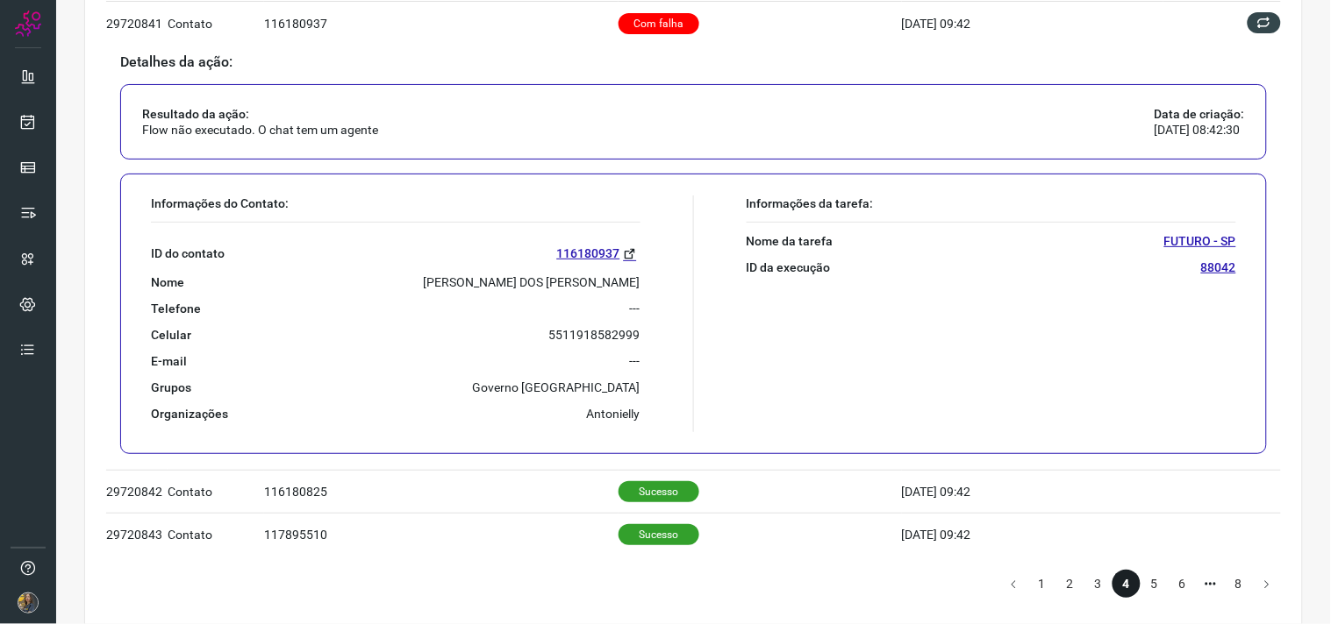
click at [537, 286] on p "[PERSON_NAME] DOS [PERSON_NAME]" at bounding box center [532, 283] width 217 height 16
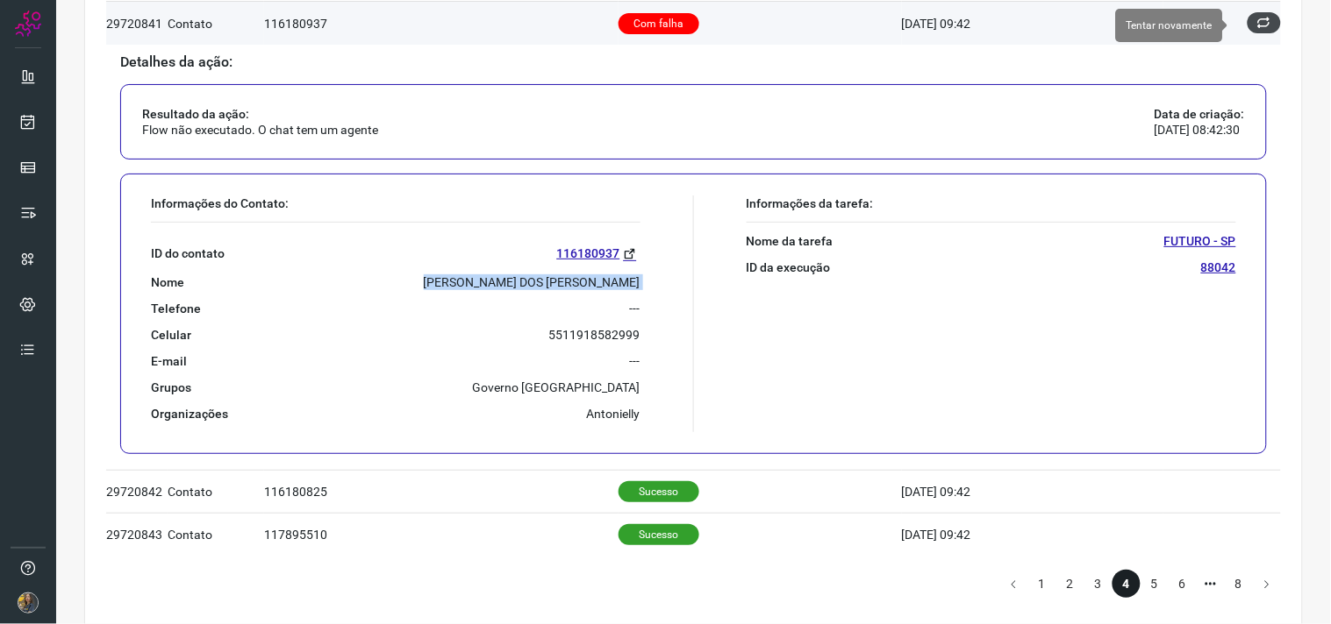
click at [1257, 24] on icon at bounding box center [1264, 23] width 14 height 14
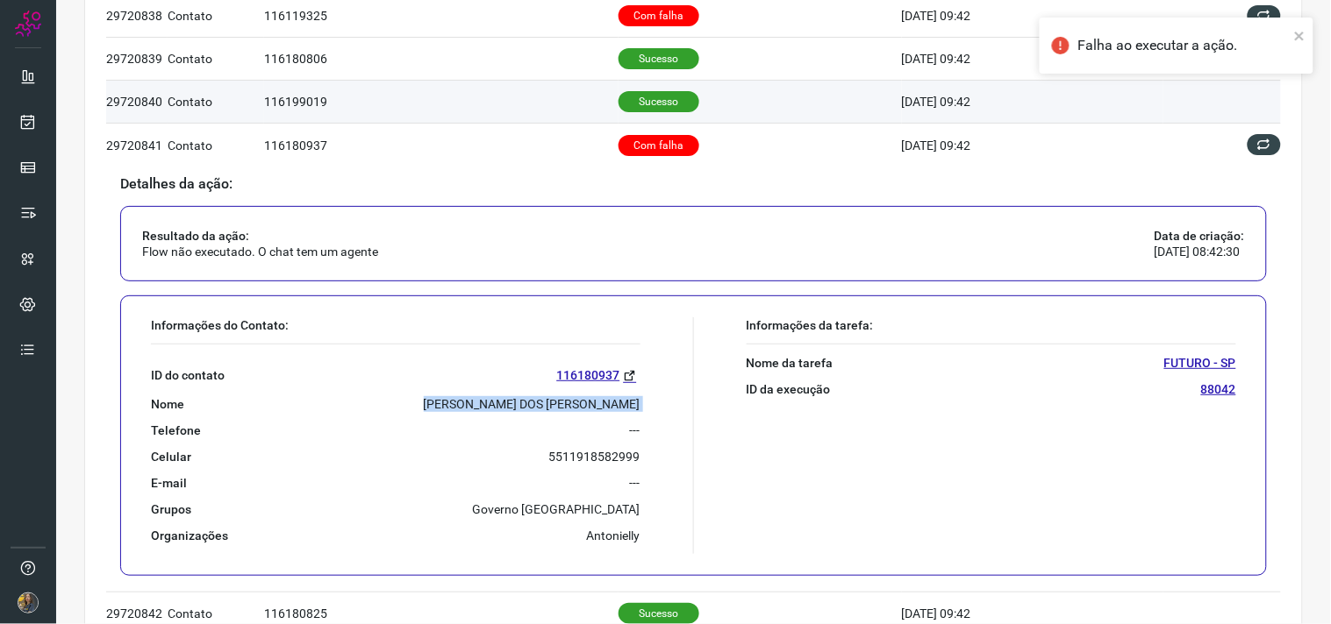
scroll to position [902, 0]
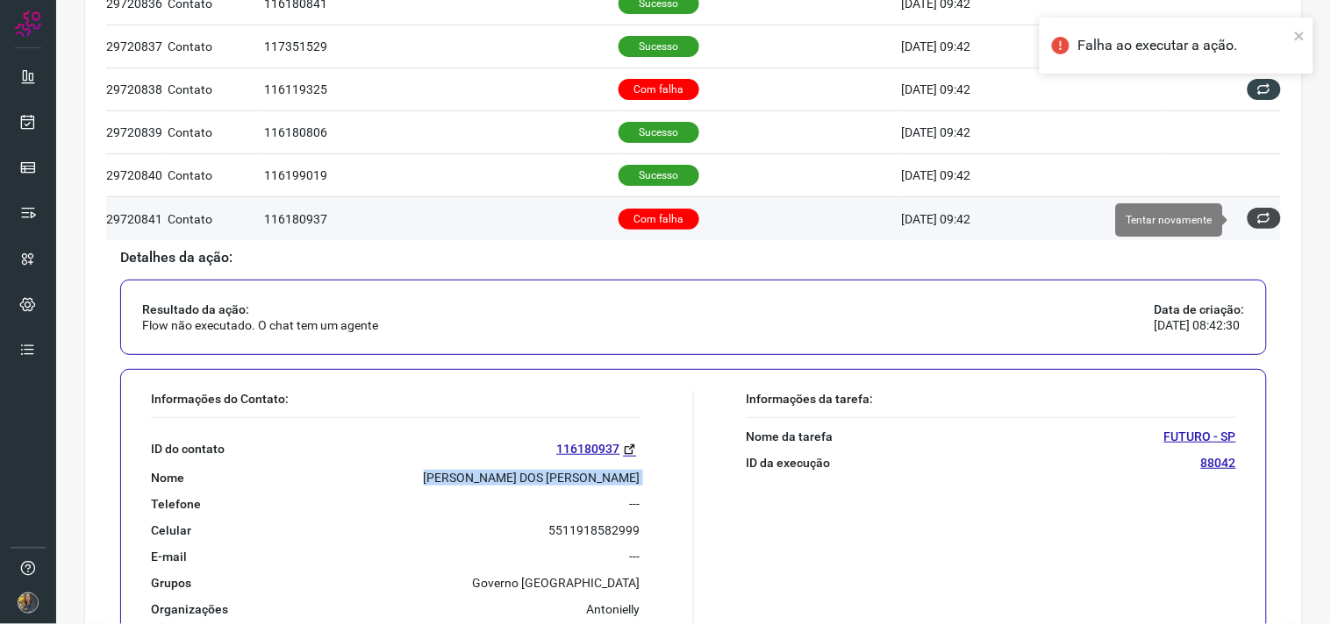
click at [1257, 212] on icon at bounding box center [1264, 218] width 14 height 14
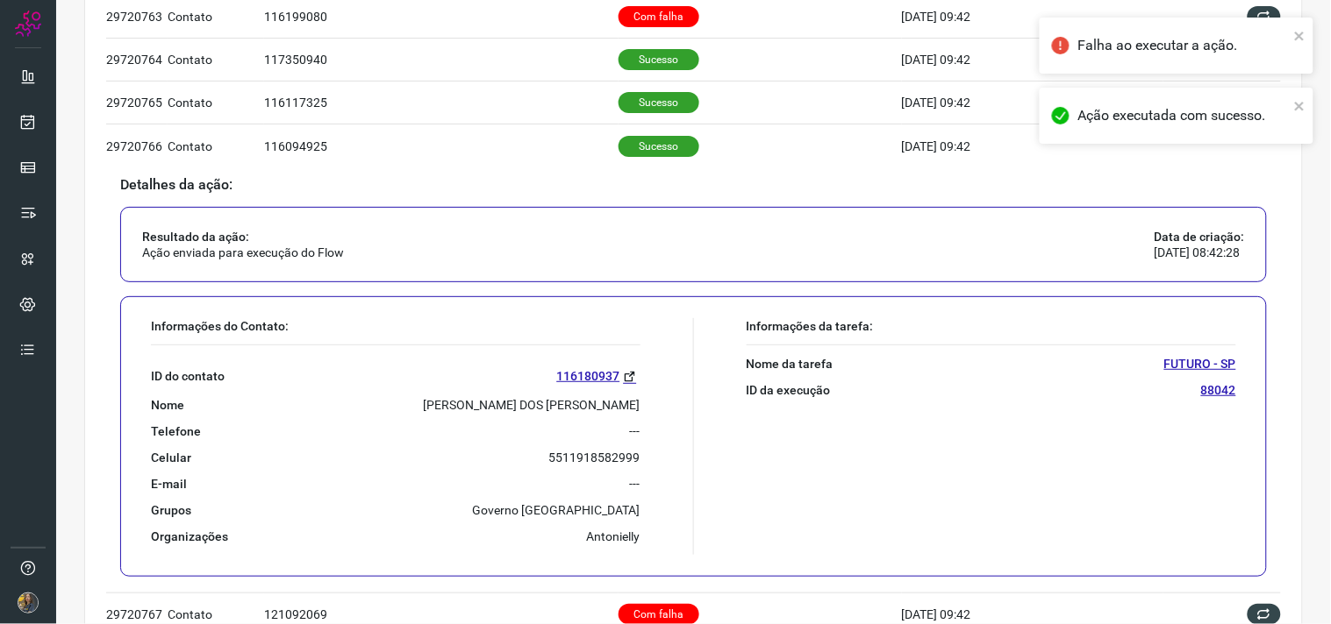
scroll to position [1134, 0]
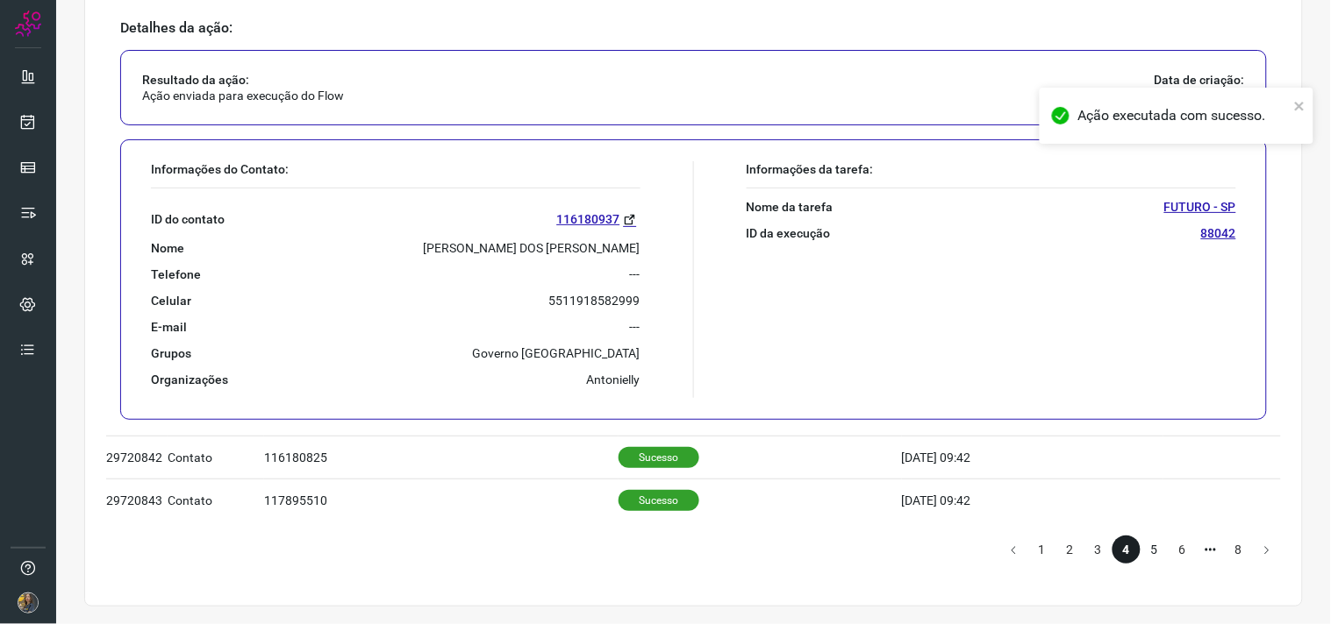
click at [1141, 551] on li "5" at bounding box center [1154, 550] width 28 height 28
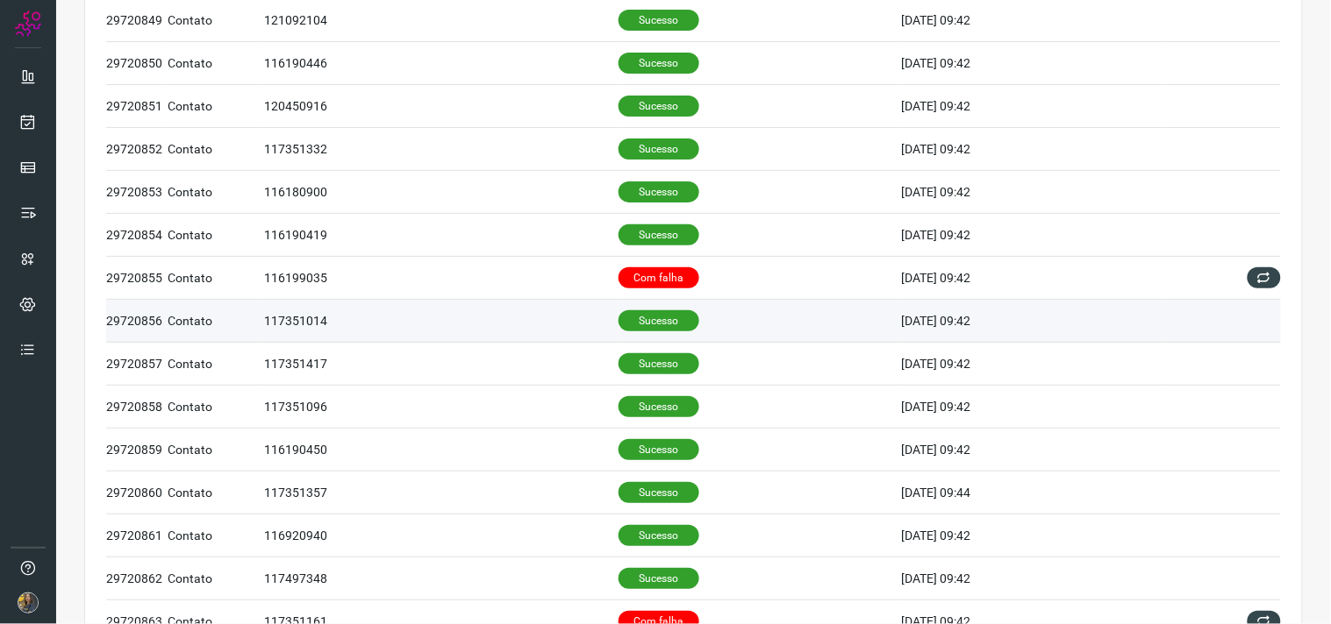
scroll to position [389, 0]
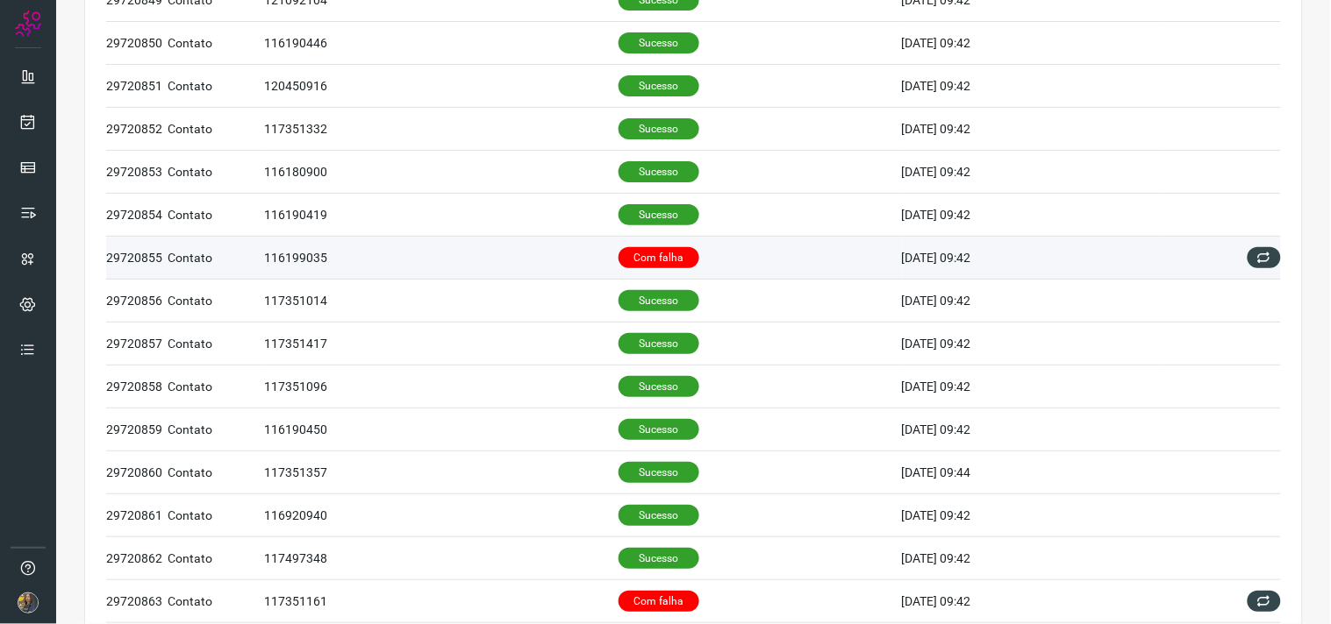
click at [635, 260] on p "Com falha" at bounding box center [658, 257] width 81 height 21
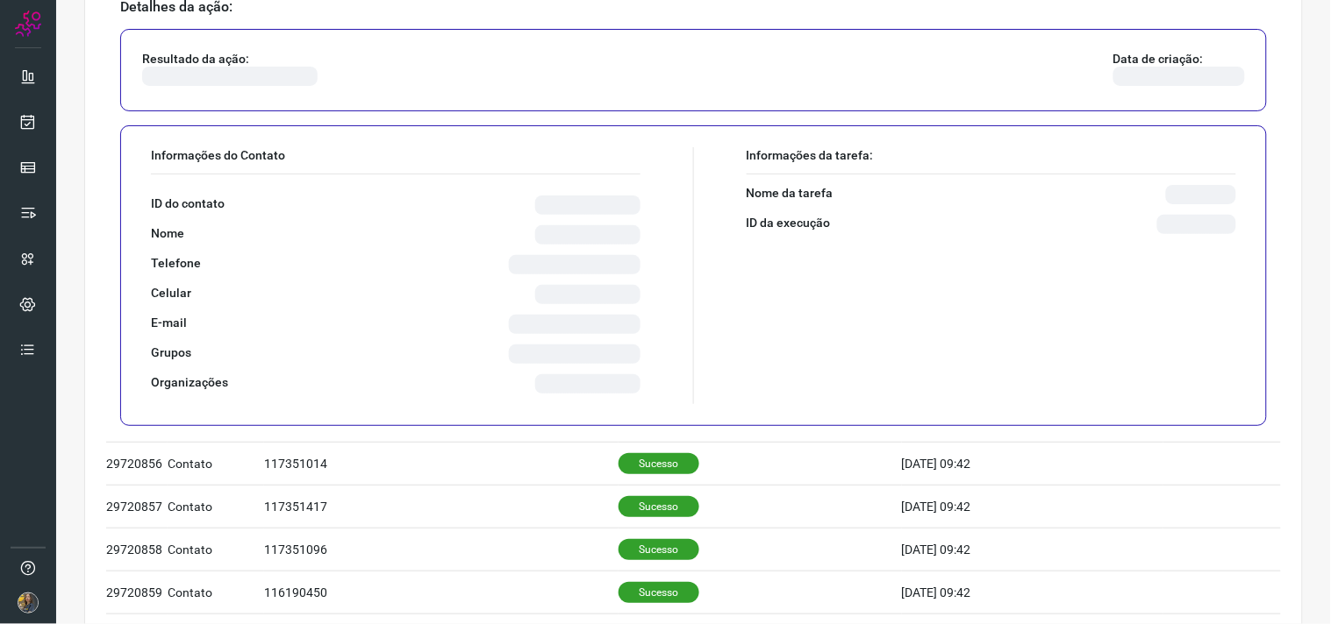
scroll to position [681, 0]
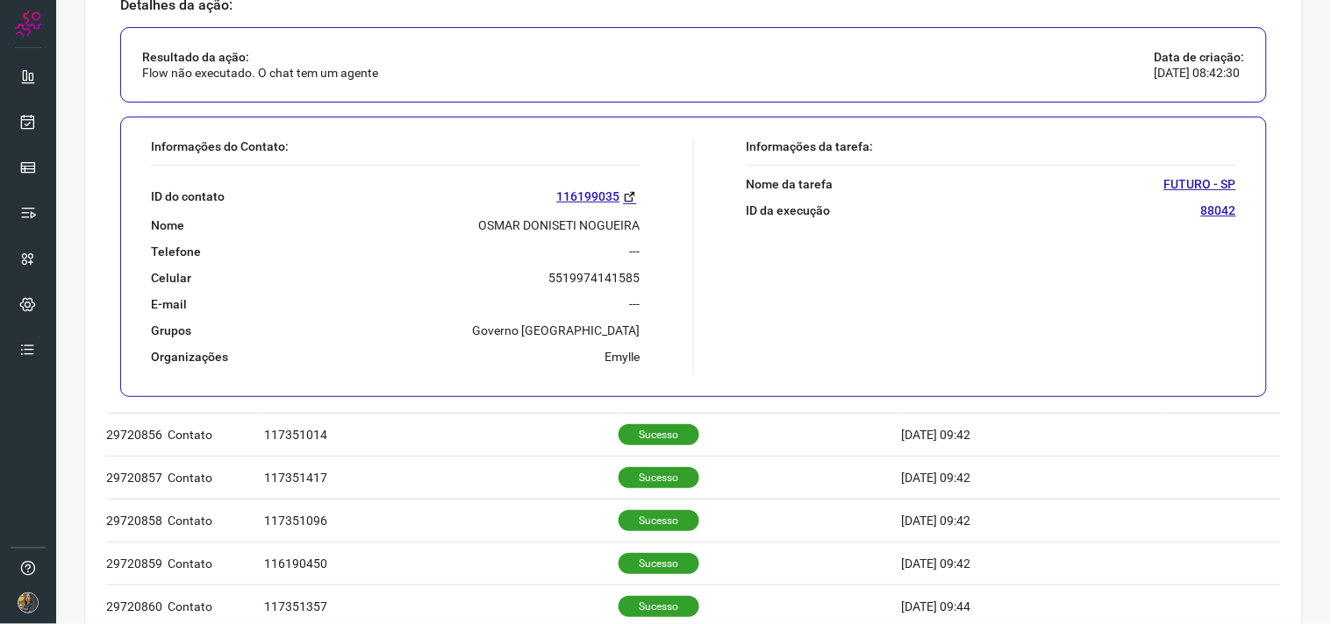
click at [571, 229] on p "OSMAR DONISETI NOGUEIRA" at bounding box center [559, 226] width 161 height 16
click at [568, 229] on p "OSMAR DONISETI NOGUEIRA" at bounding box center [559, 226] width 161 height 16
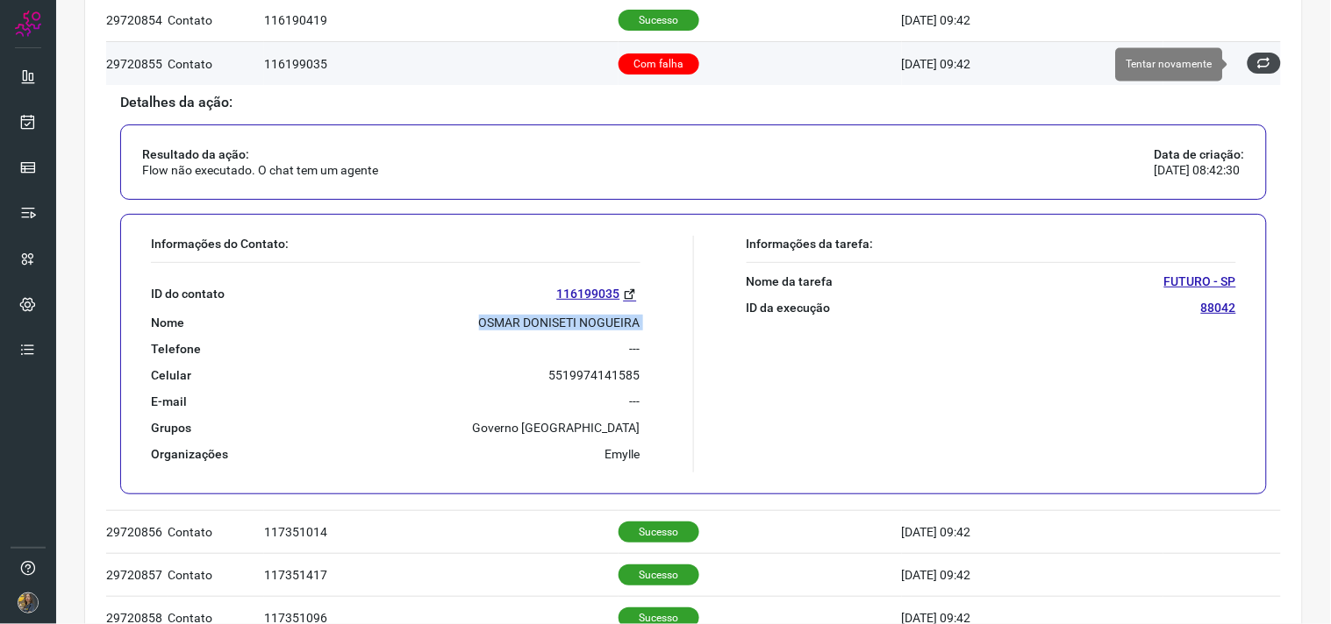
click at [1259, 65] on button at bounding box center [1263, 63] width 33 height 21
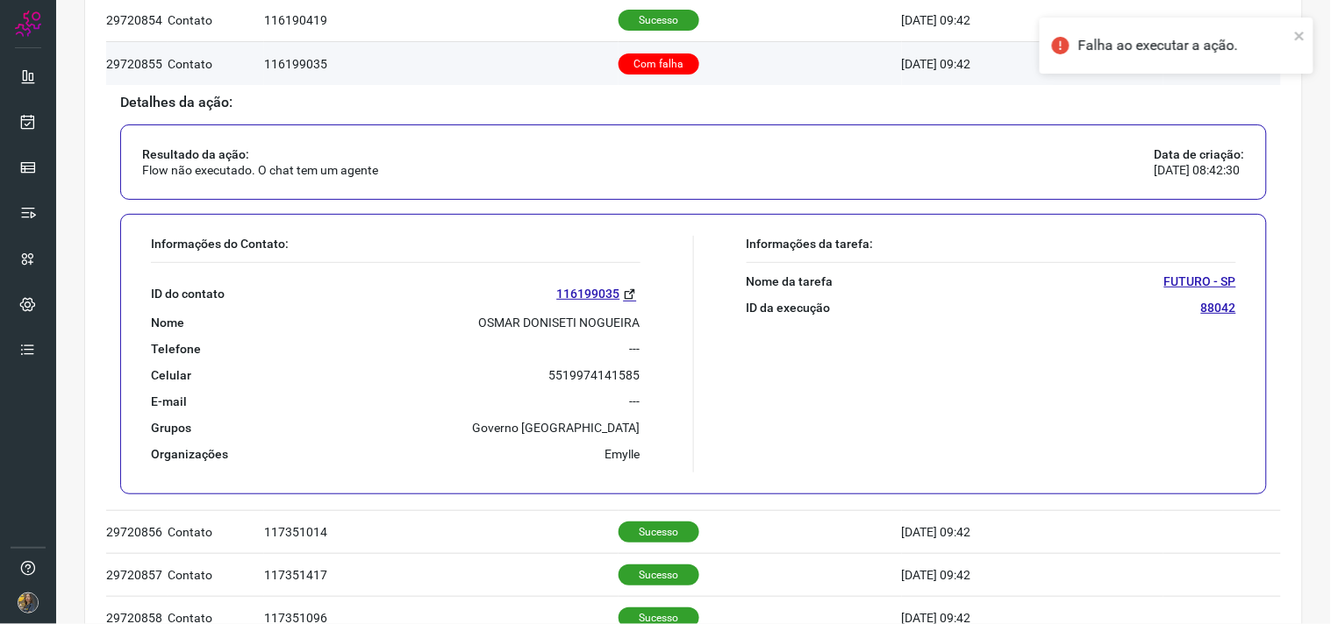
click at [1259, 65] on div "Falha ao executar a ação." at bounding box center [1176, 52] width 281 height 77
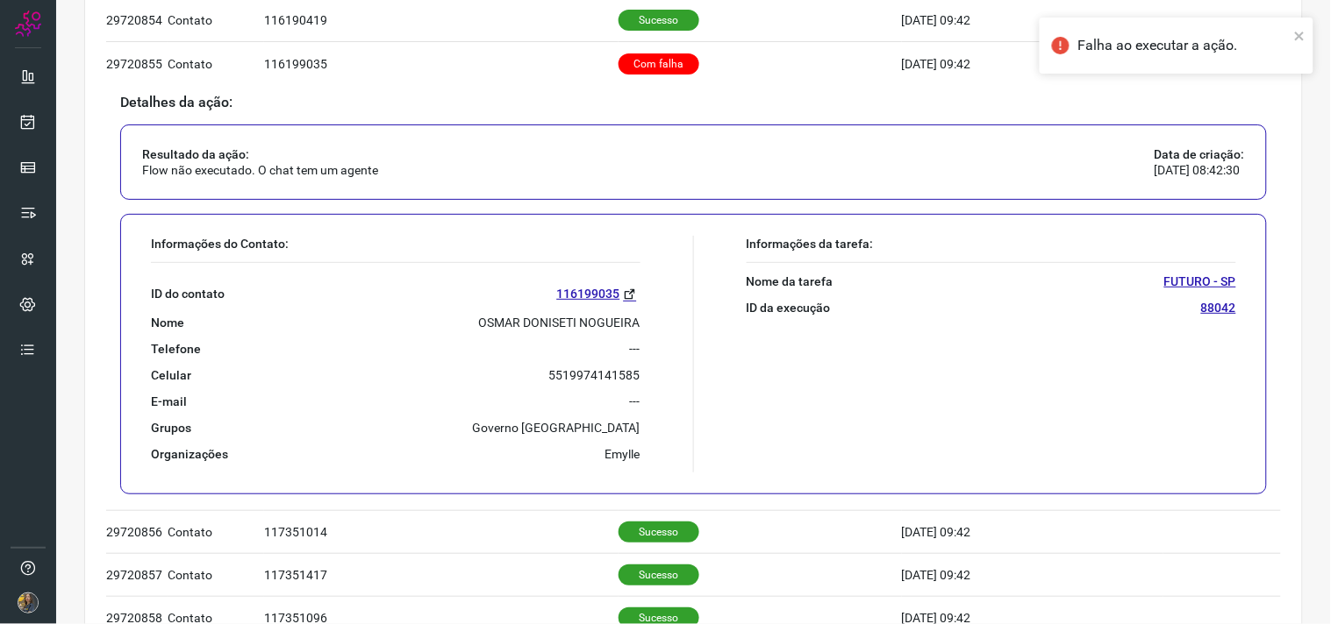
scroll to position [389, 0]
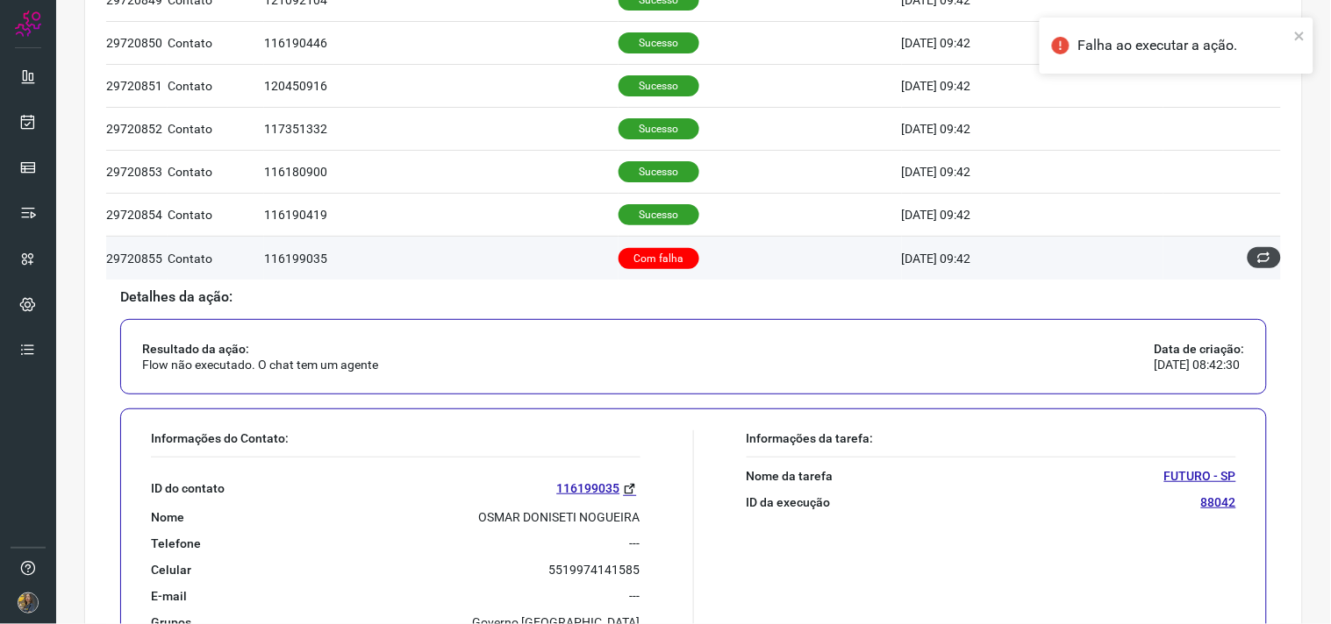
click at [1265, 260] on button at bounding box center [1263, 257] width 33 height 21
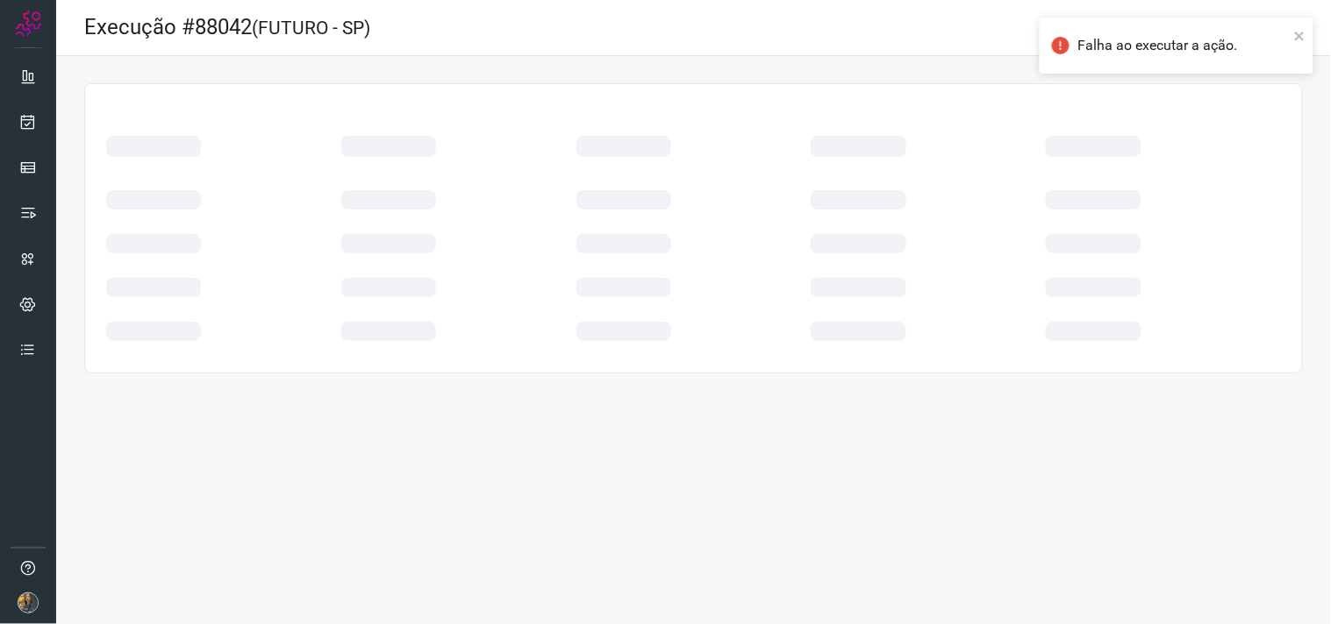
scroll to position [0, 0]
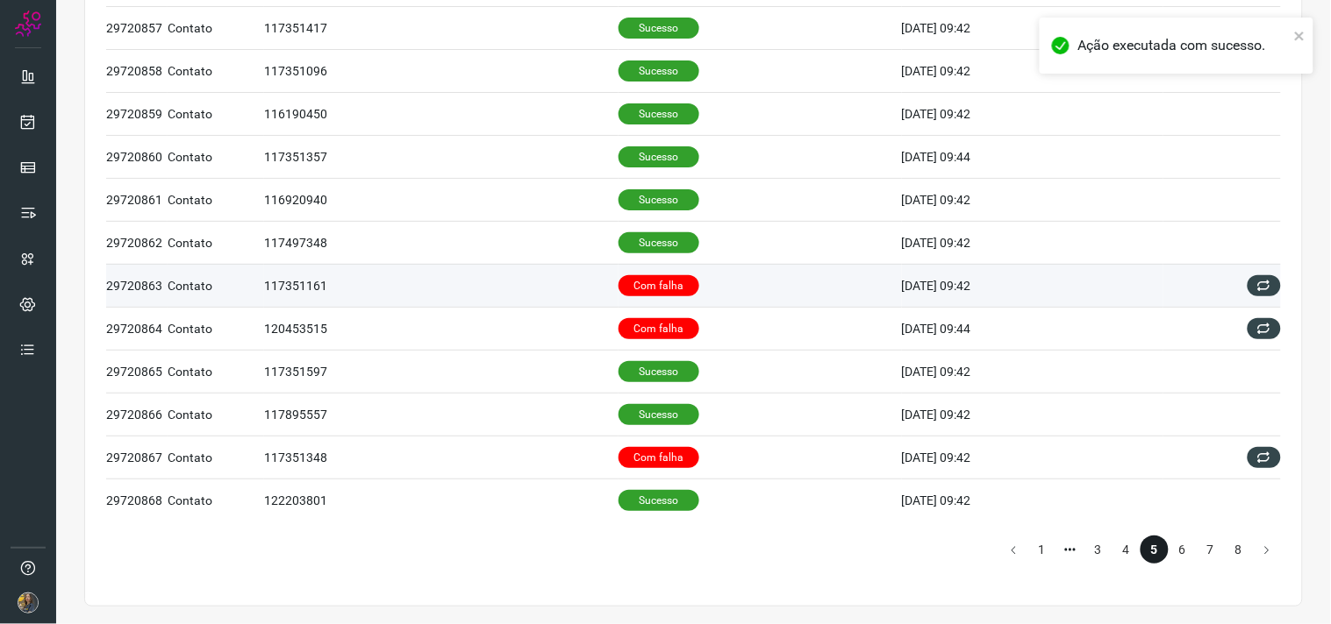
click at [710, 291] on td "Com falha" at bounding box center [759, 285] width 283 height 43
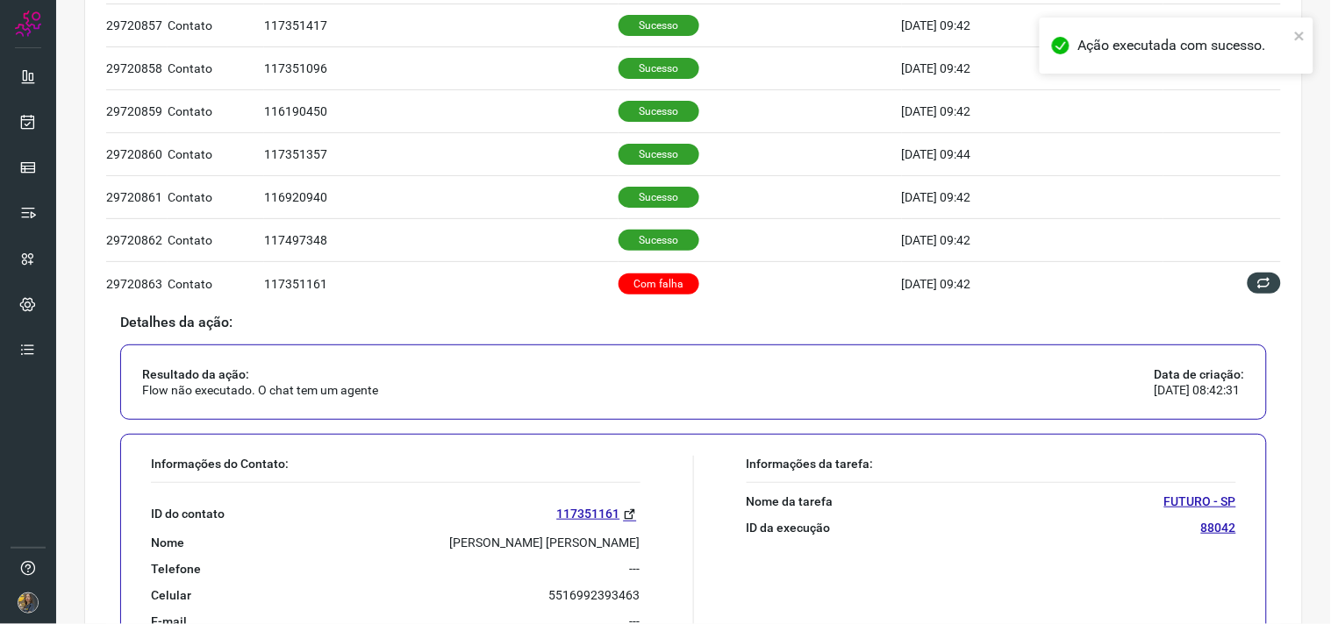
click at [544, 546] on p "[PERSON_NAME] [PERSON_NAME]" at bounding box center [545, 543] width 190 height 16
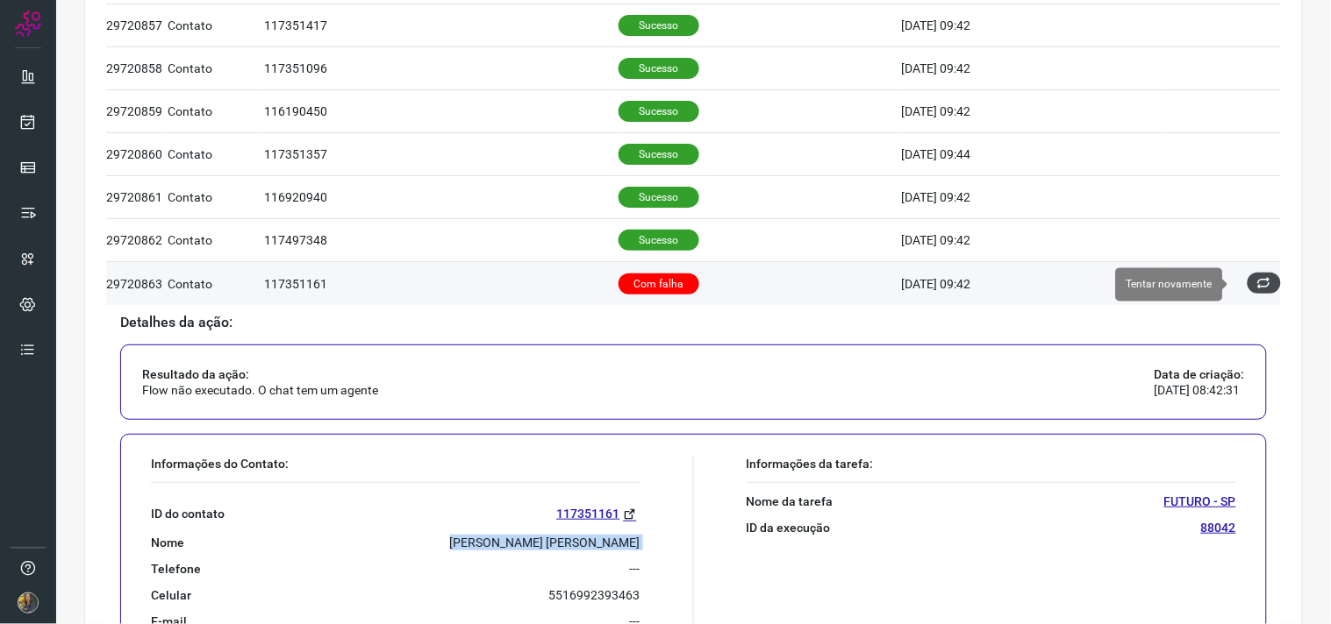
click at [1249, 275] on button at bounding box center [1263, 283] width 33 height 21
click at [1257, 287] on icon at bounding box center [1264, 283] width 14 height 14
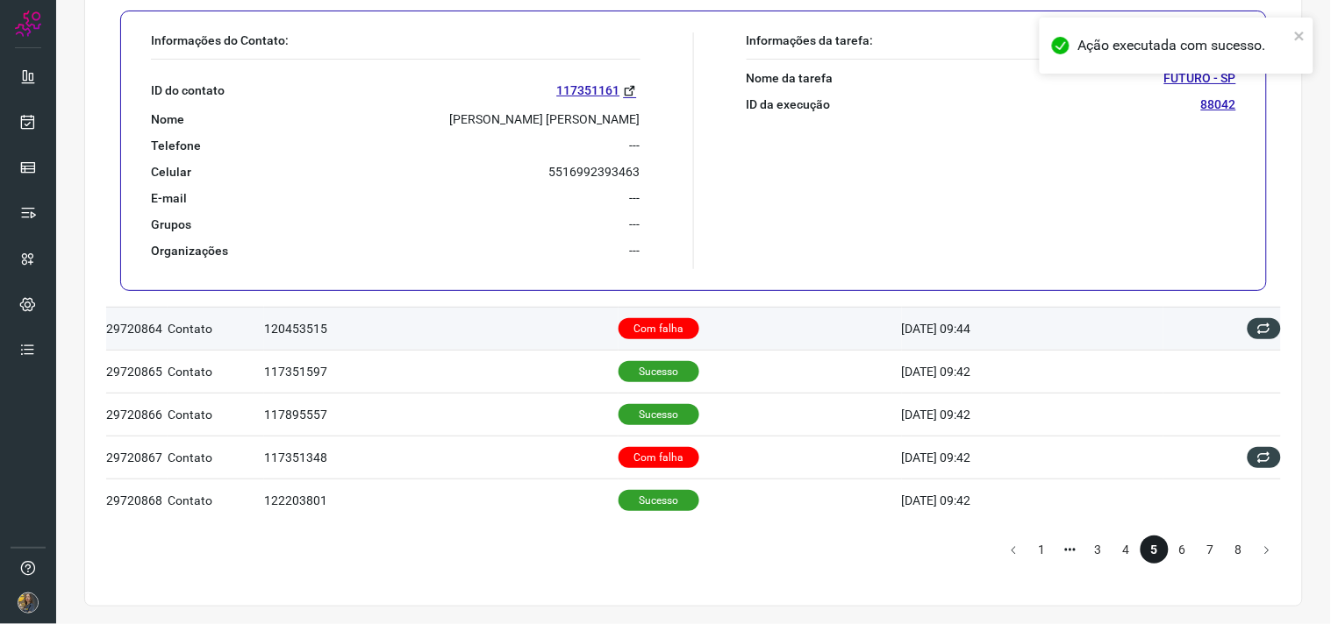
click at [694, 329] on td "Com falha" at bounding box center [759, 328] width 283 height 43
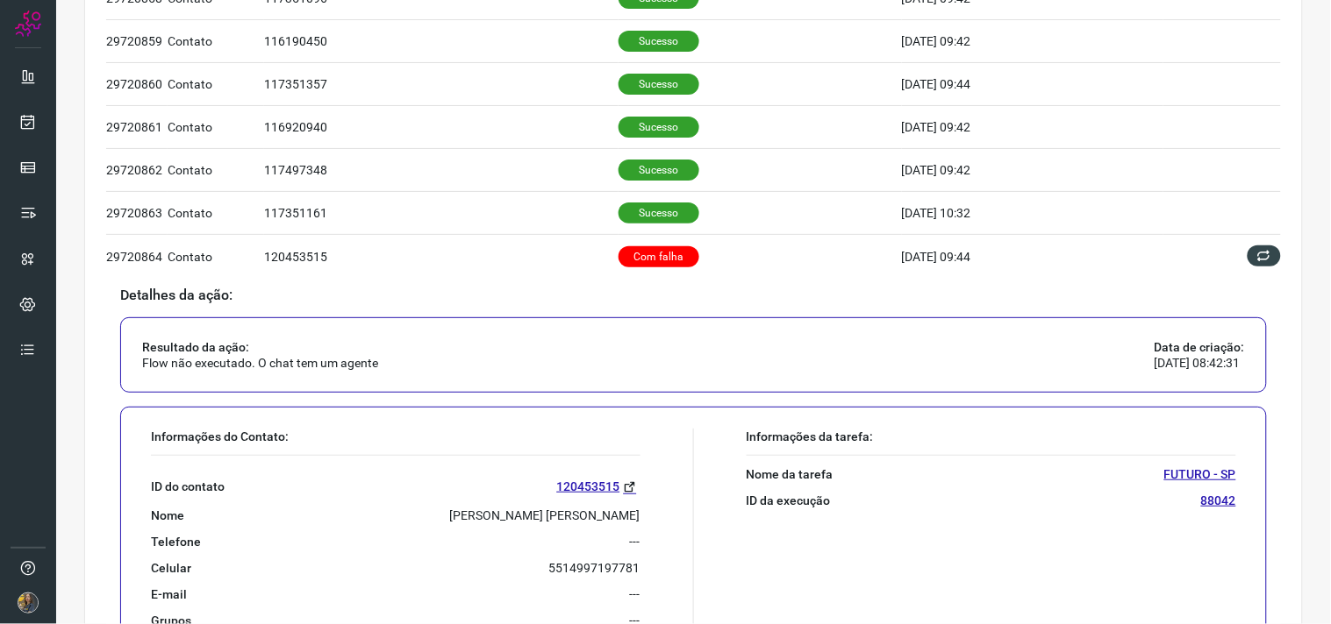
scroll to position [902, 0]
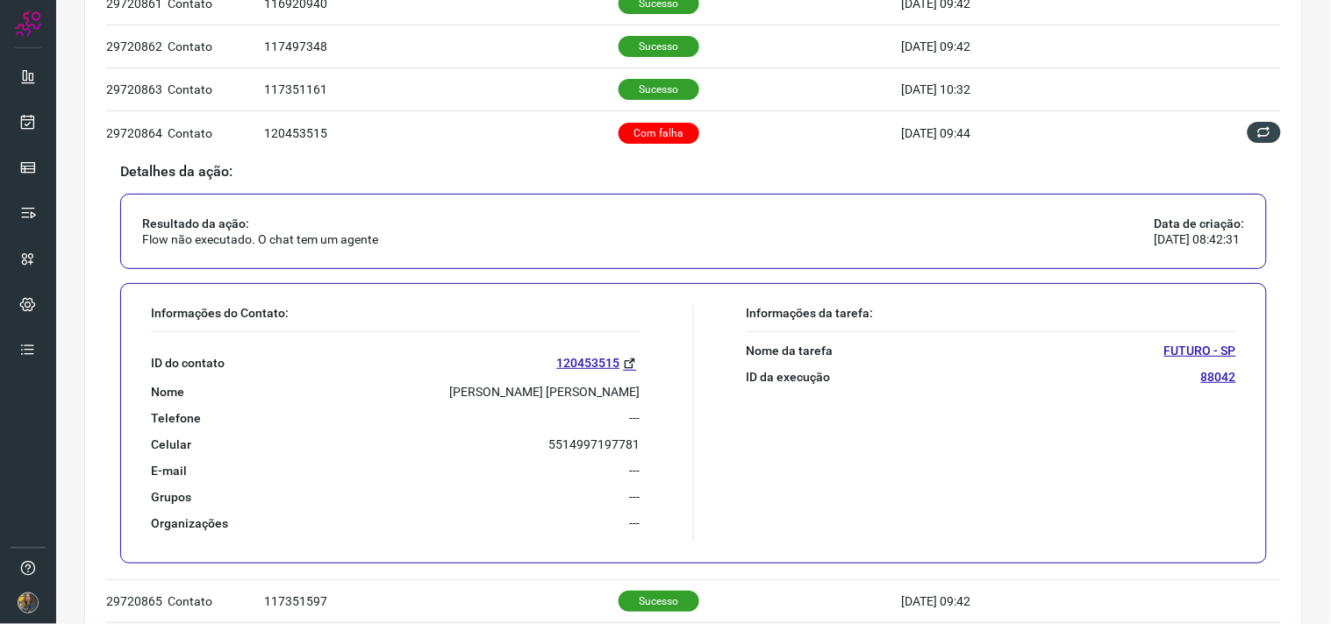
click at [571, 402] on div "ID do contato 120453515 Nome [PERSON_NAME] [PERSON_NAME] Telefone --- Celular […" at bounding box center [395, 431] width 489 height 199
click at [566, 389] on p "[PERSON_NAME] [PERSON_NAME]" at bounding box center [545, 392] width 190 height 16
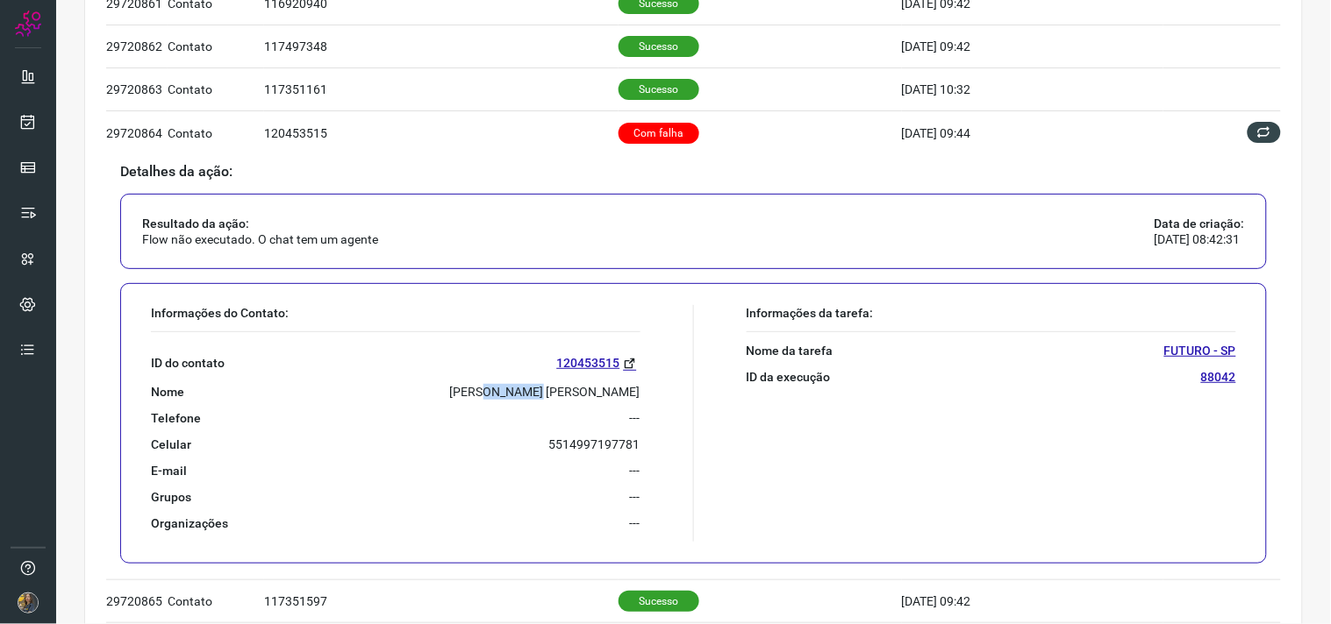
click at [566, 389] on p "[PERSON_NAME] [PERSON_NAME]" at bounding box center [545, 392] width 190 height 16
click at [568, 389] on p "[PERSON_NAME] [PERSON_NAME]" at bounding box center [545, 392] width 190 height 16
click at [567, 388] on p "[PERSON_NAME] [PERSON_NAME]" at bounding box center [545, 392] width 190 height 16
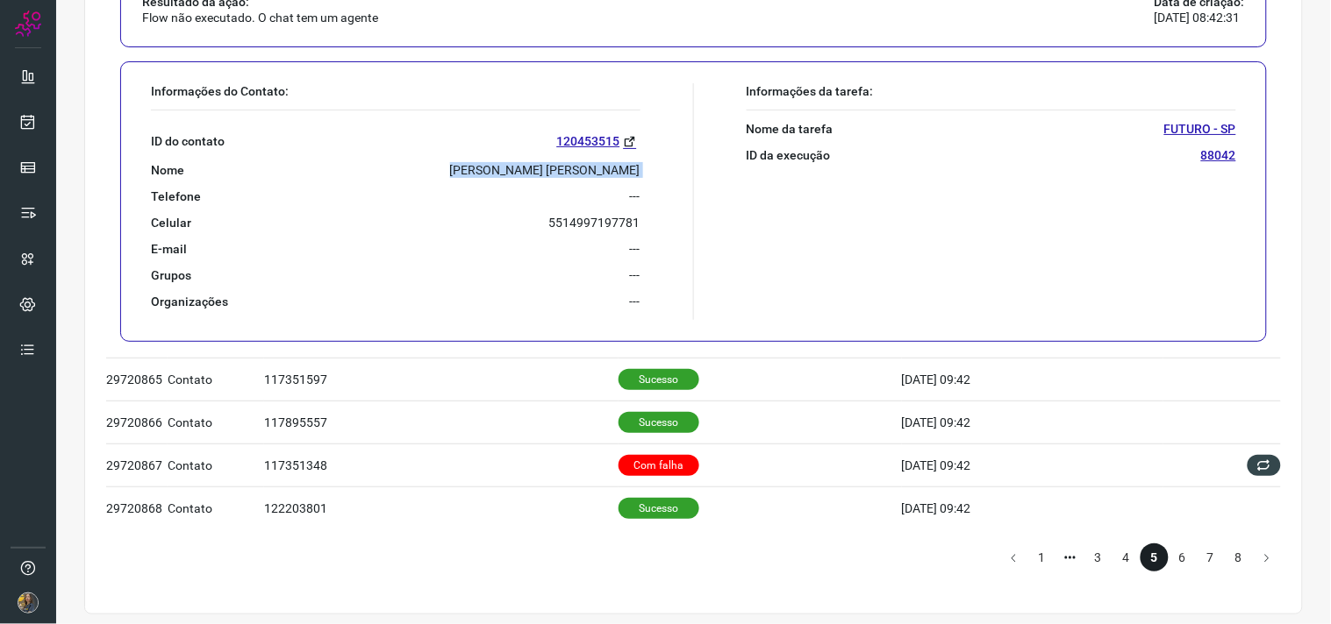
scroll to position [1134, 0]
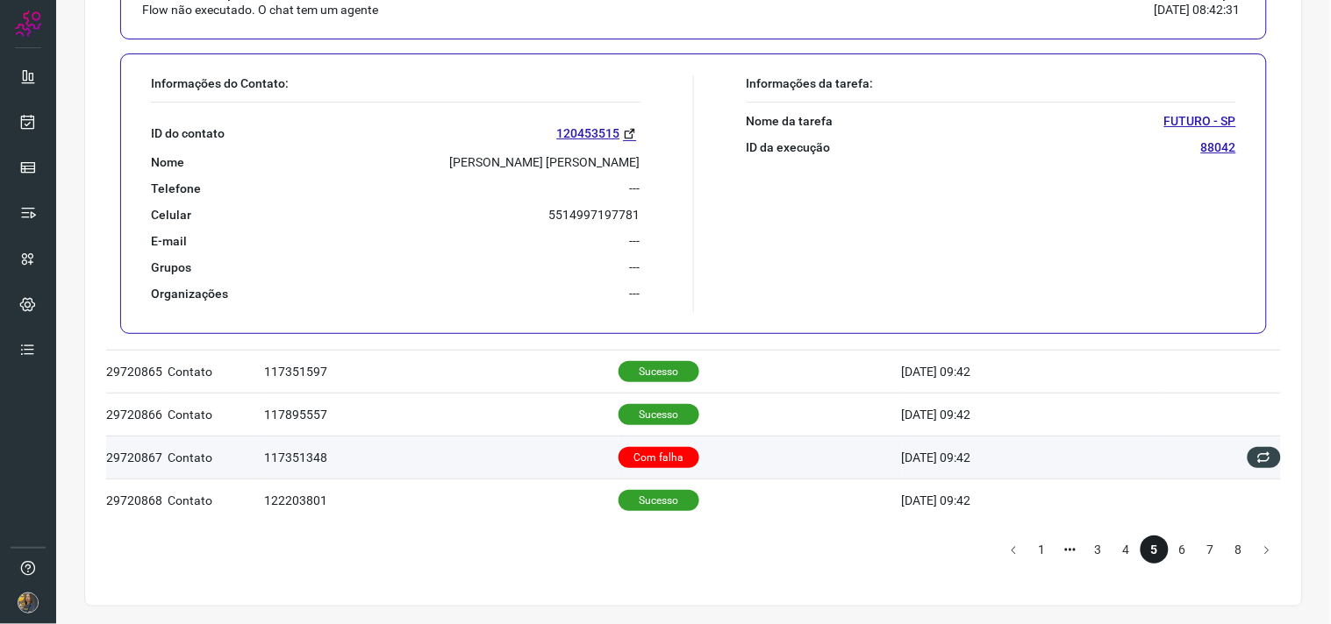
click at [703, 440] on td "Com falha" at bounding box center [759, 457] width 283 height 43
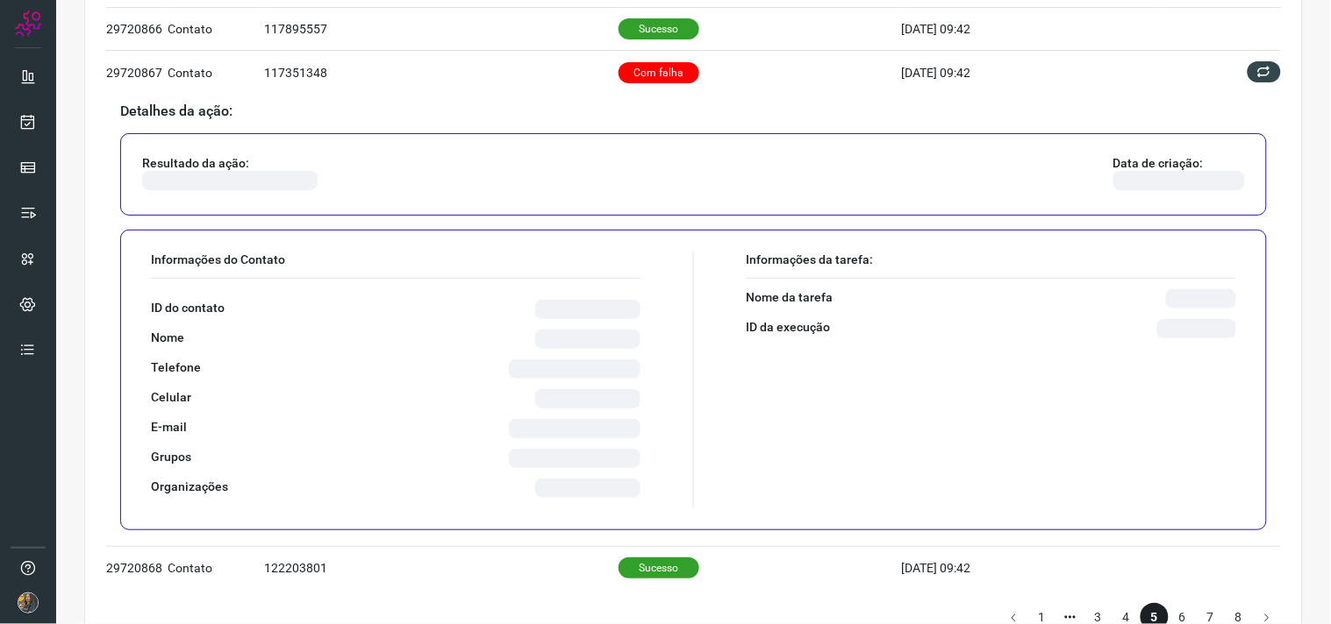
scroll to position [1097, 0]
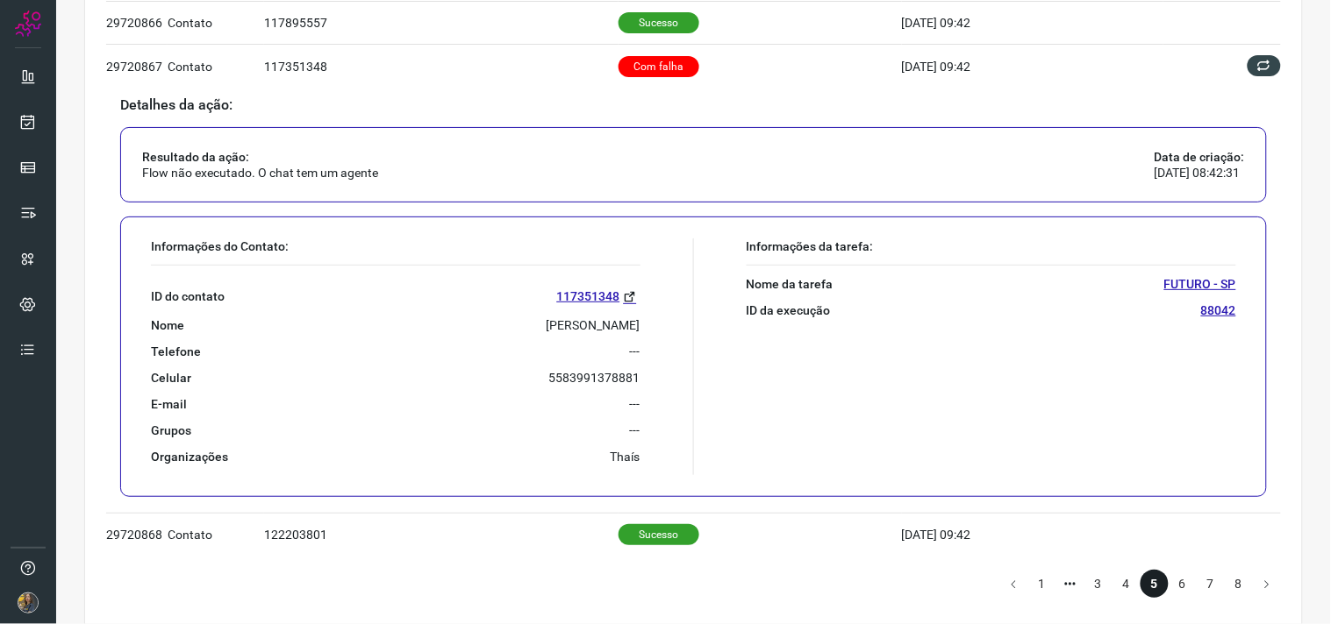
click at [554, 321] on p "[PERSON_NAME]" at bounding box center [593, 326] width 94 height 16
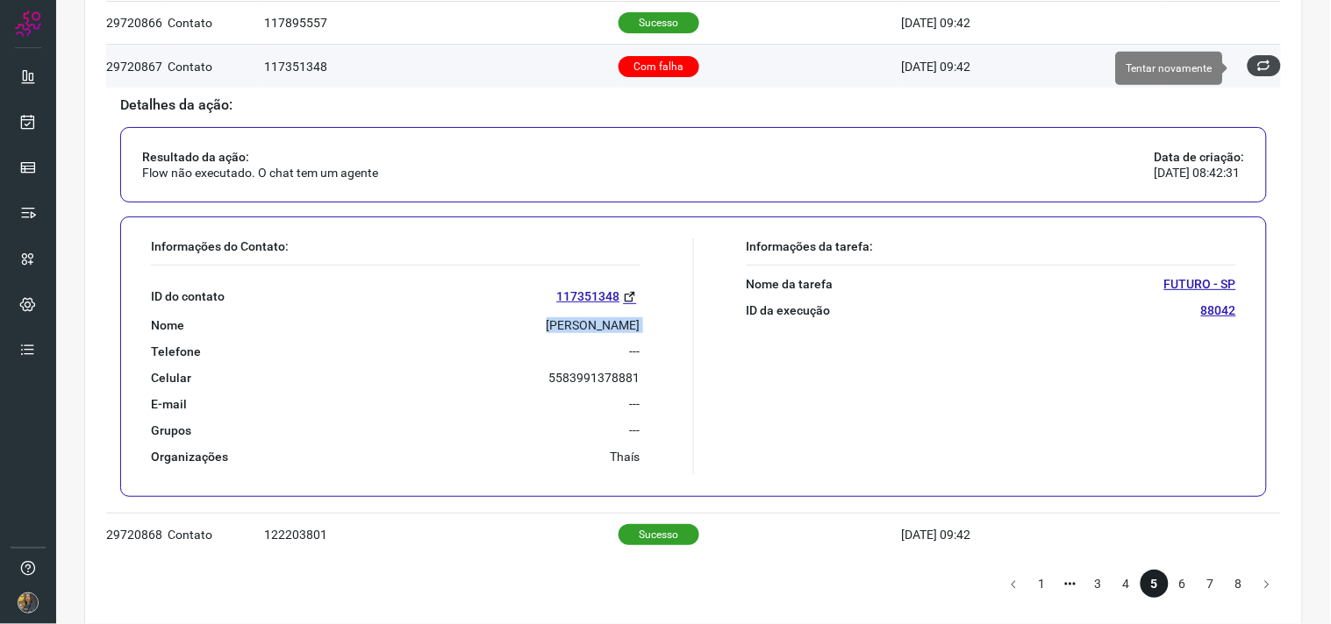
click at [1257, 70] on icon at bounding box center [1264, 66] width 14 height 14
click at [1255, 67] on icon at bounding box center [1264, 67] width 18 height 18
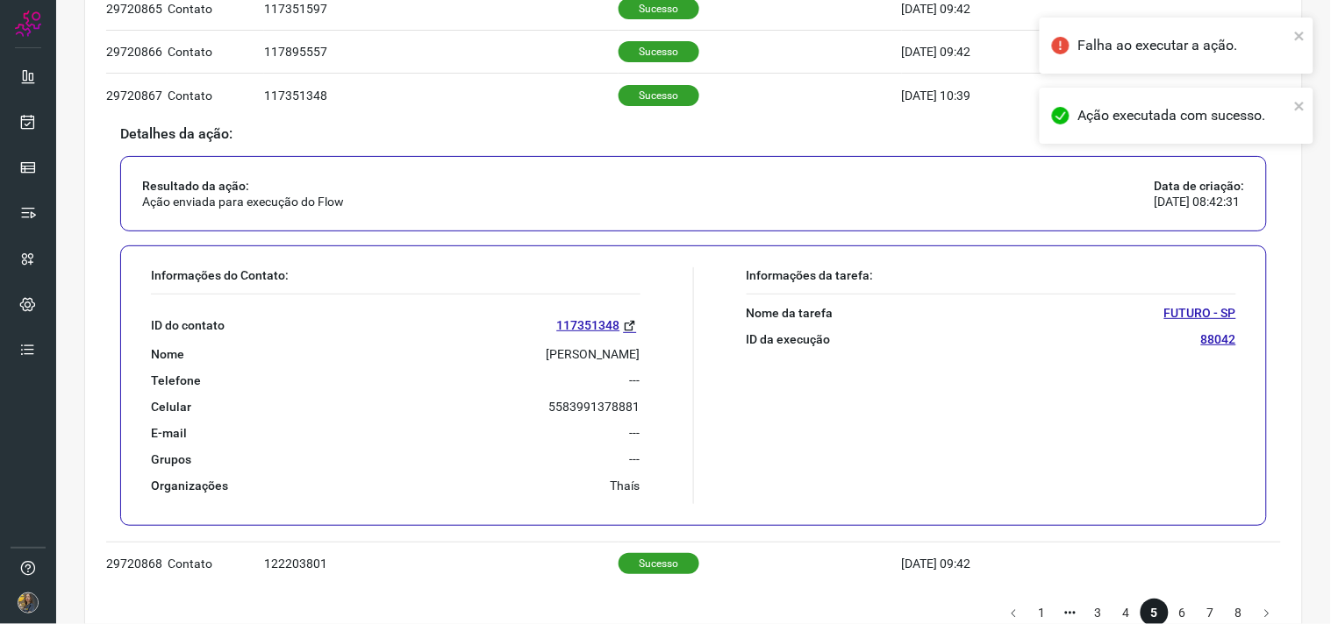
scroll to position [1134, 0]
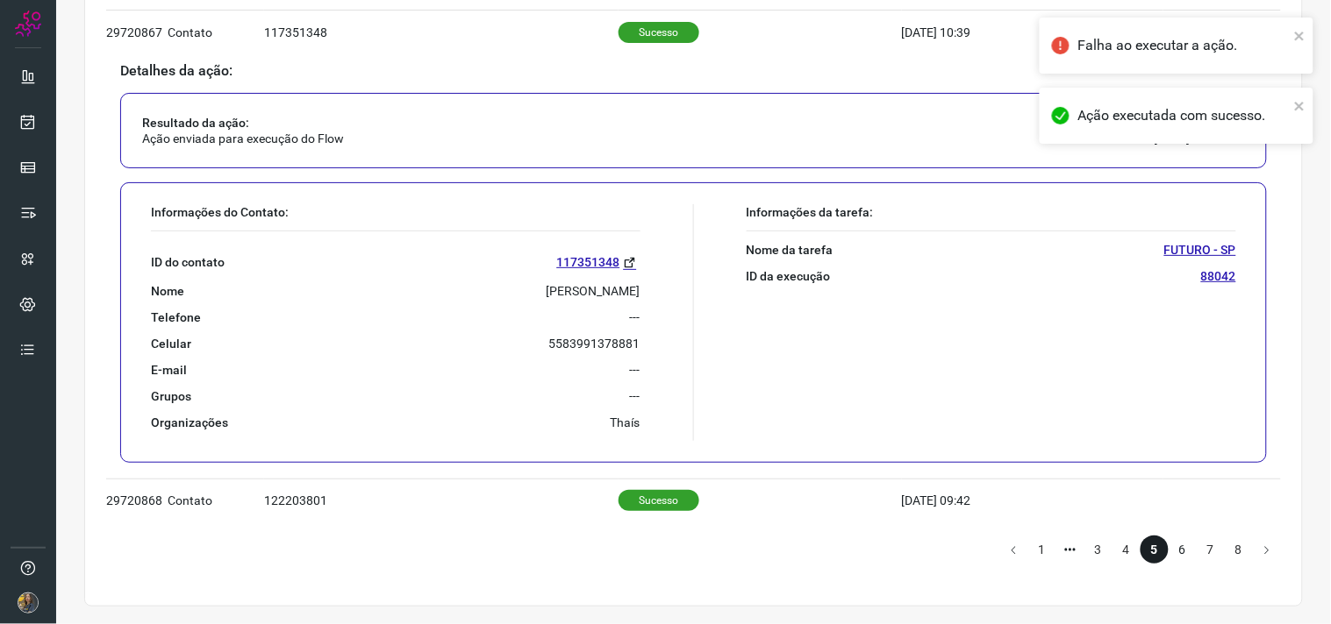
click at [1168, 553] on li "6" at bounding box center [1182, 550] width 28 height 28
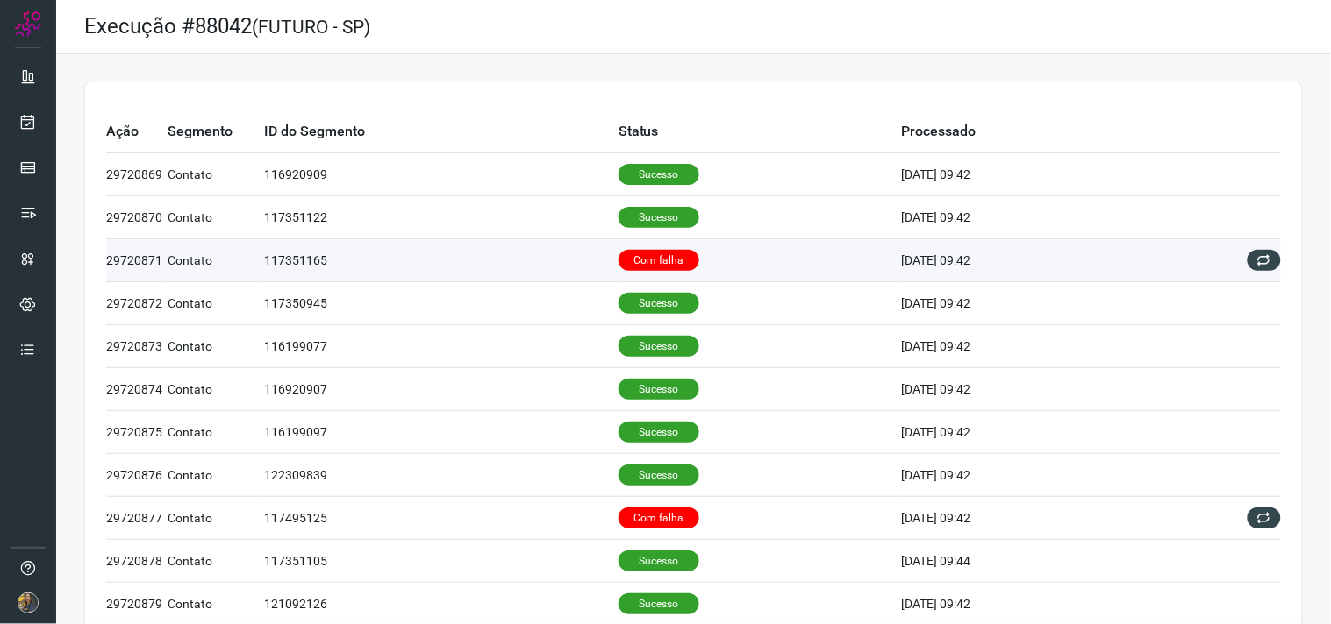
click at [646, 268] on p "Com falha" at bounding box center [658, 260] width 81 height 21
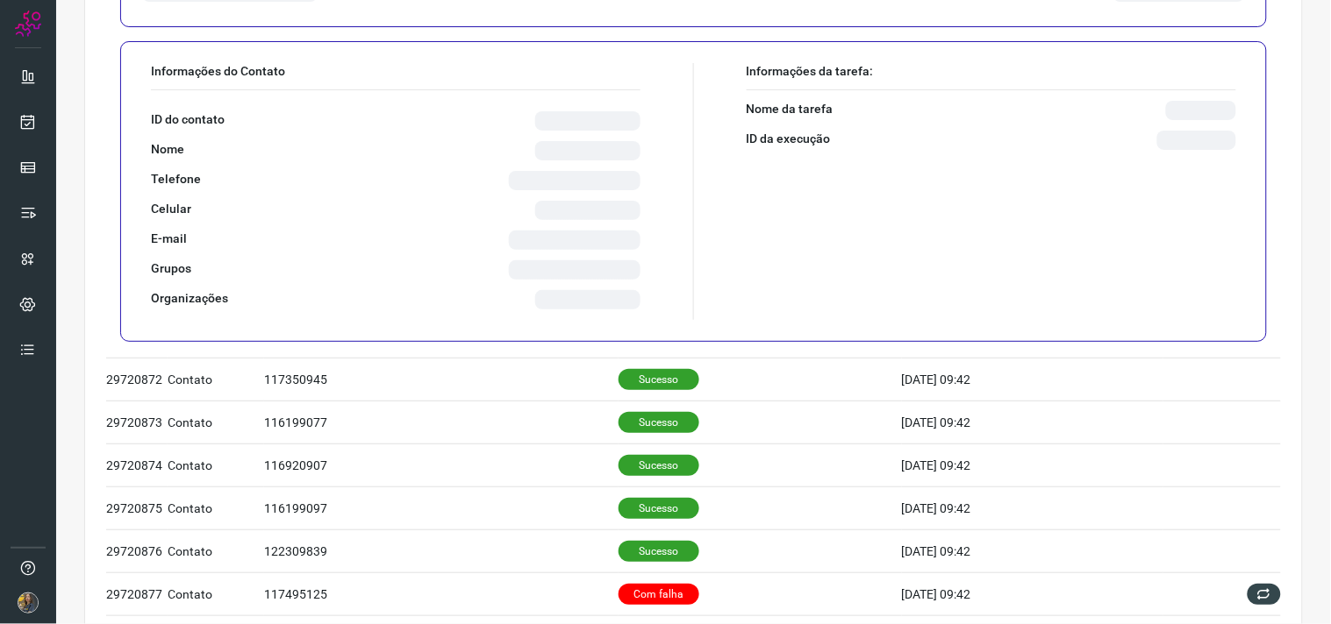
scroll to position [389, 0]
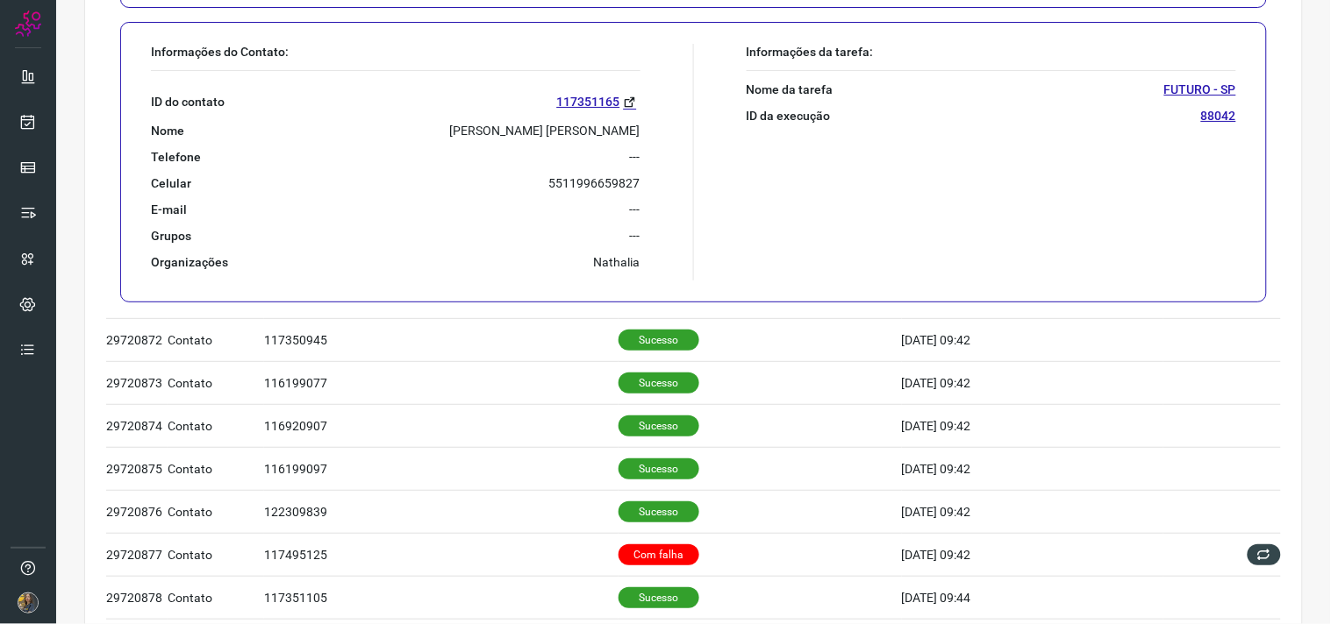
click at [517, 126] on p "[PERSON_NAME] [PERSON_NAME]" at bounding box center [545, 131] width 190 height 16
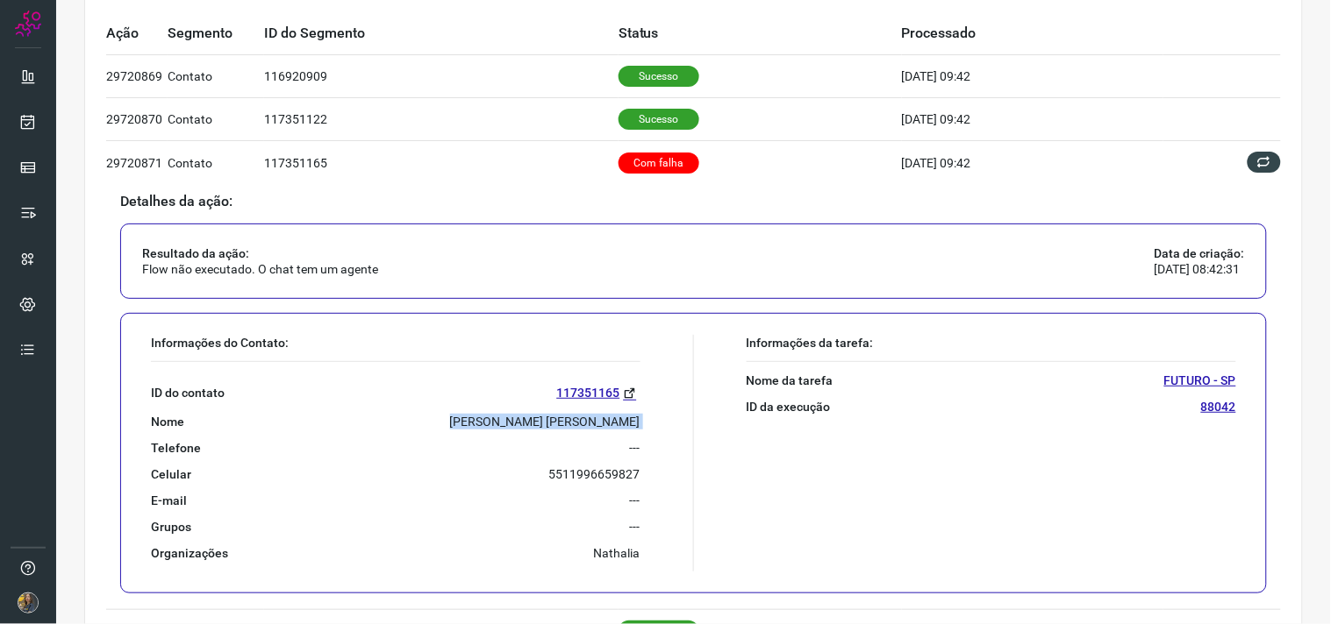
scroll to position [97, 0]
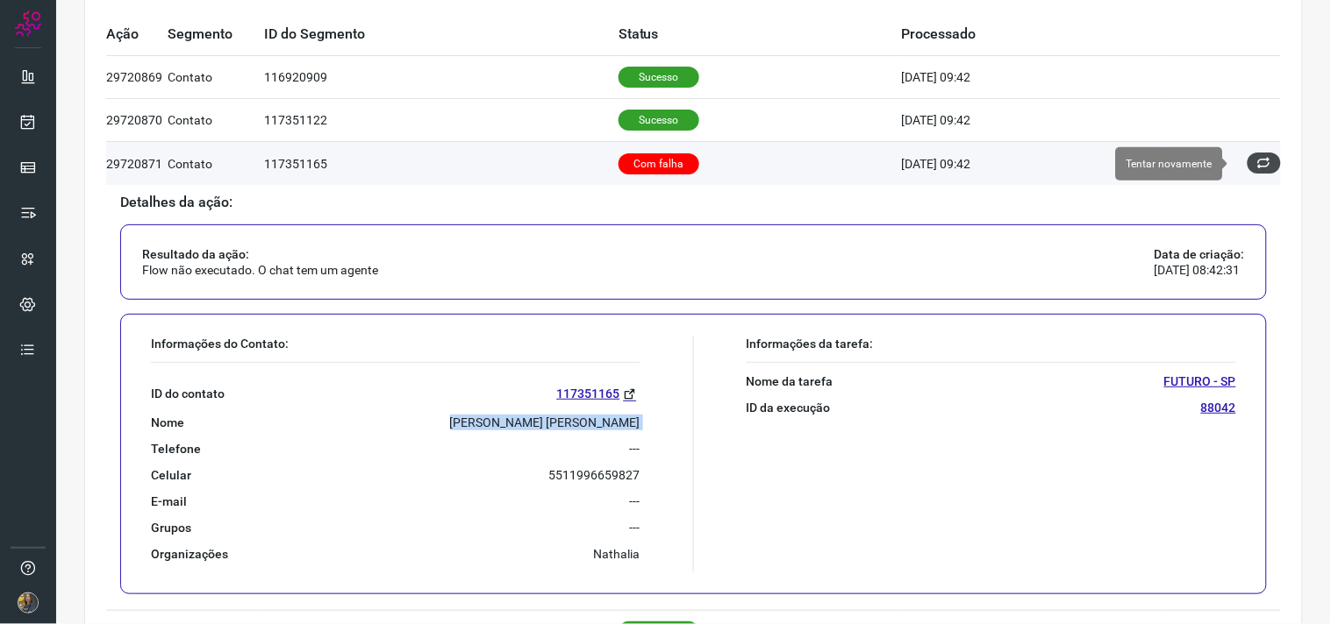
click at [1257, 168] on icon at bounding box center [1264, 163] width 14 height 14
click at [1258, 163] on button at bounding box center [1263, 163] width 33 height 21
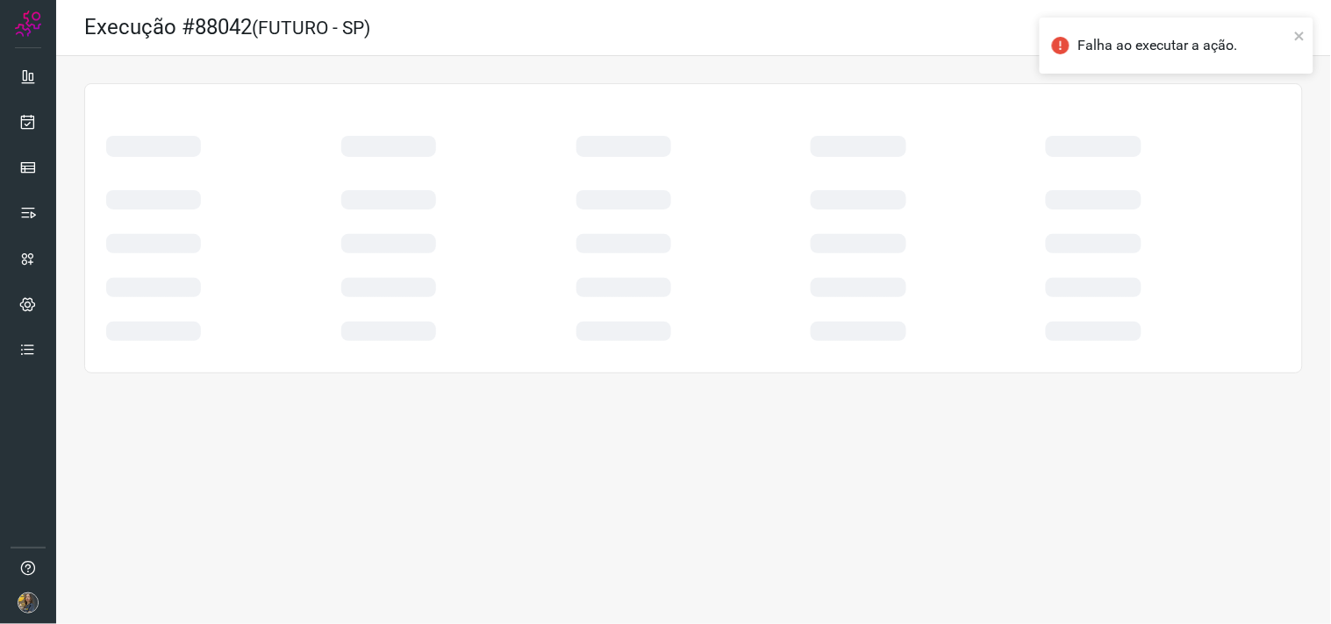
scroll to position [0, 0]
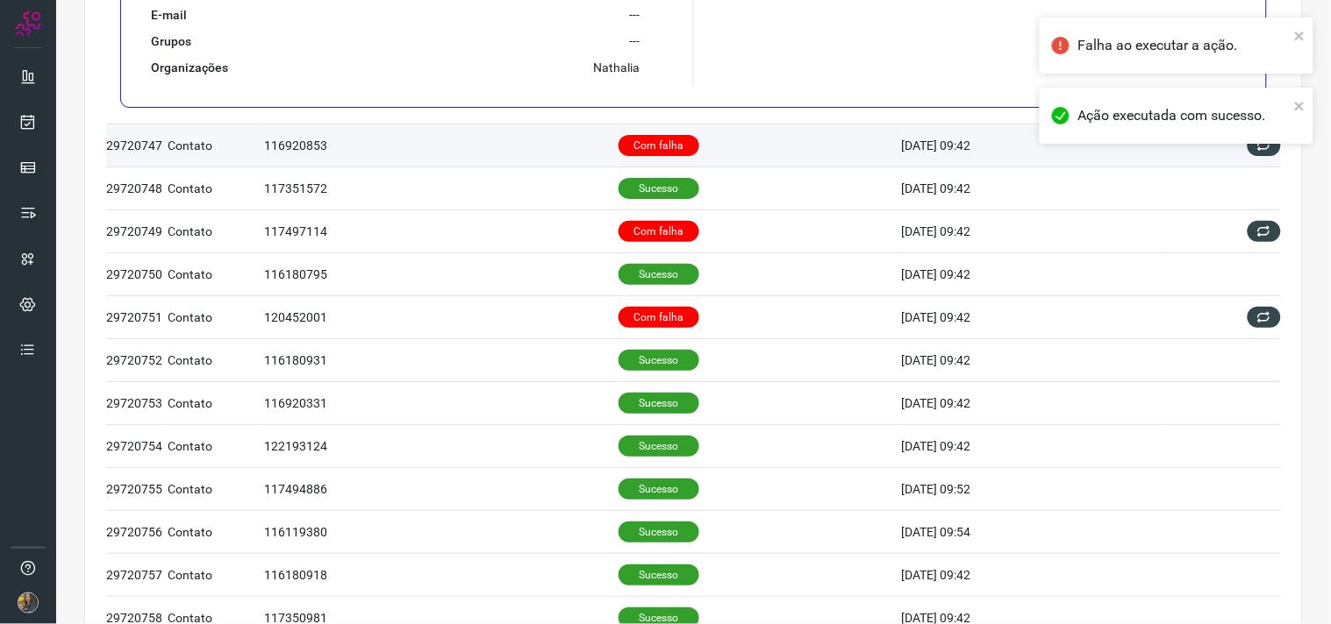
click at [686, 156] on td "Com falha" at bounding box center [759, 145] width 283 height 43
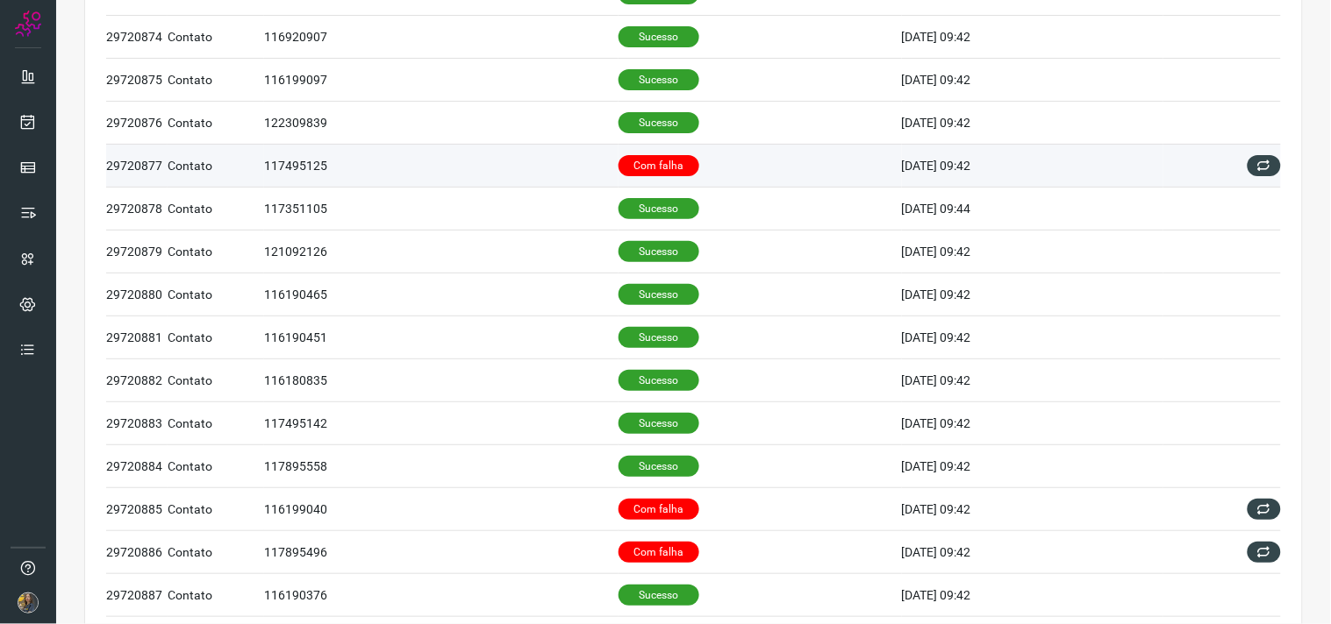
click at [643, 168] on p "Com falha" at bounding box center [658, 165] width 81 height 21
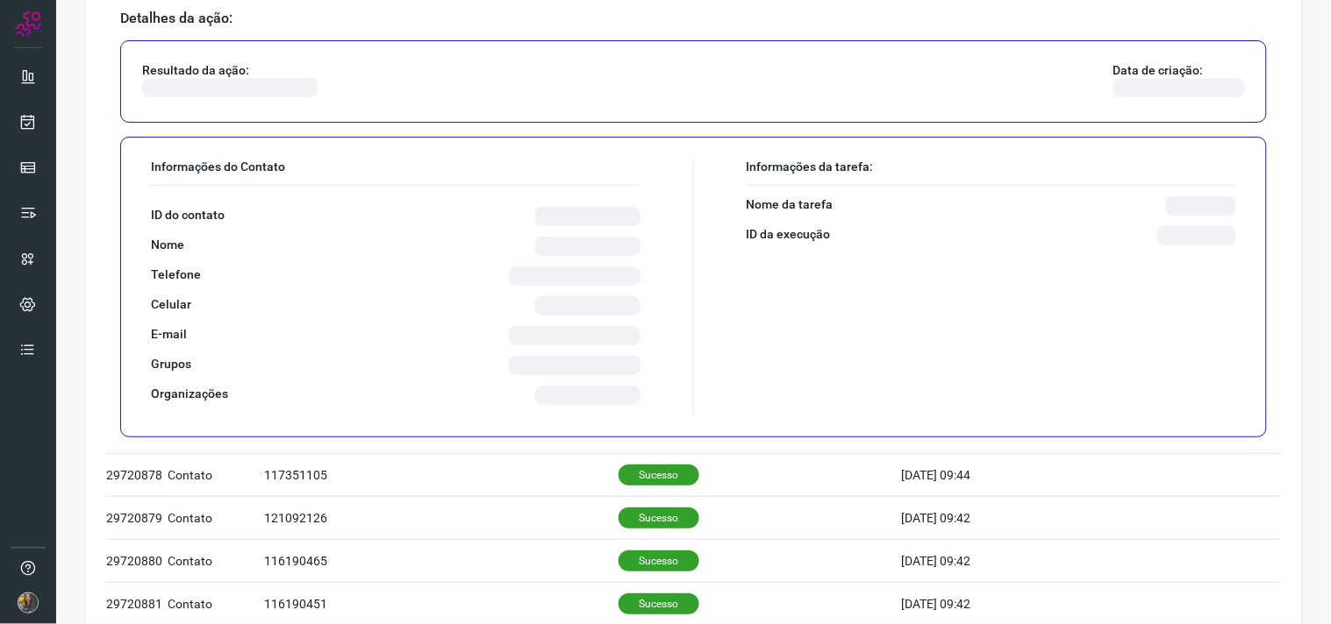
scroll to position [547, 0]
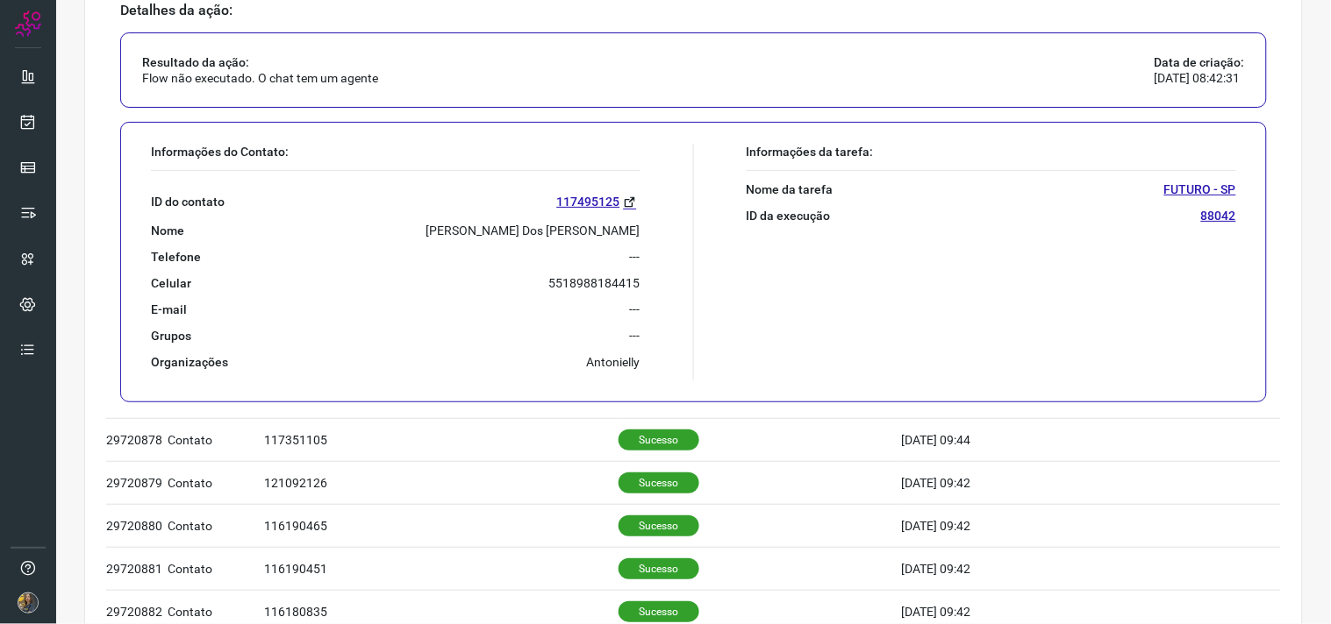
click at [579, 232] on p "[PERSON_NAME] Dos [PERSON_NAME]" at bounding box center [533, 231] width 214 height 16
click at [580, 232] on p "[PERSON_NAME] Dos [PERSON_NAME]" at bounding box center [533, 231] width 214 height 16
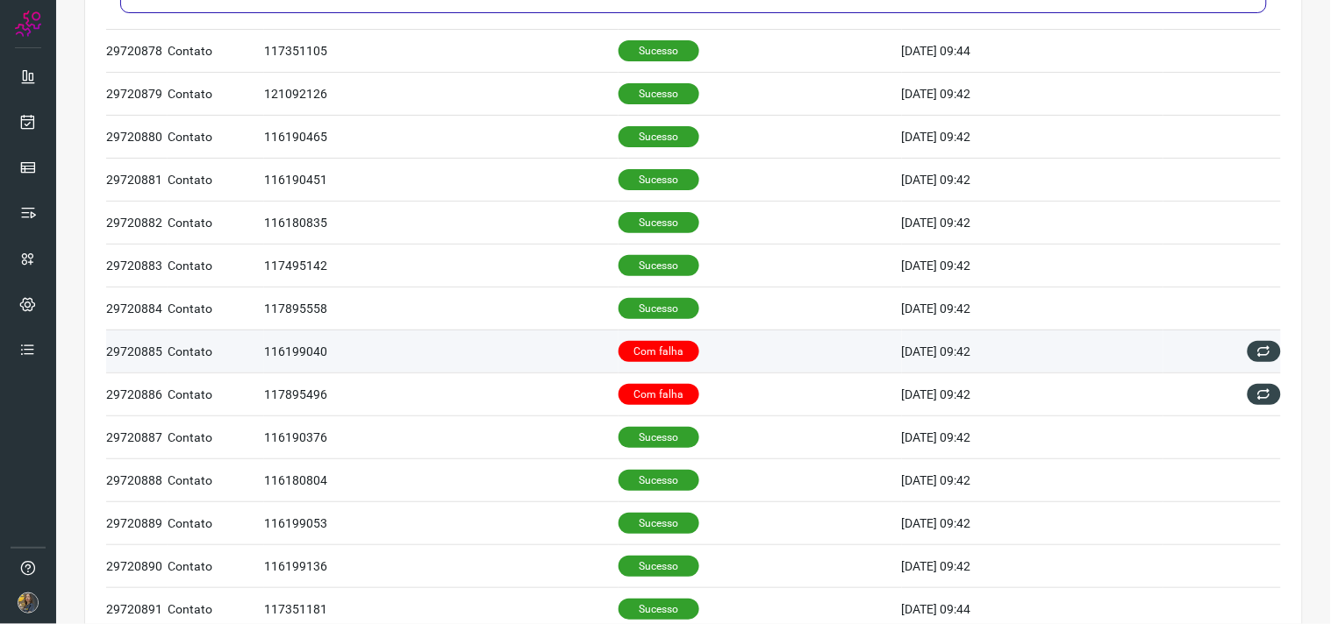
click at [732, 343] on td "Com falha" at bounding box center [759, 351] width 283 height 43
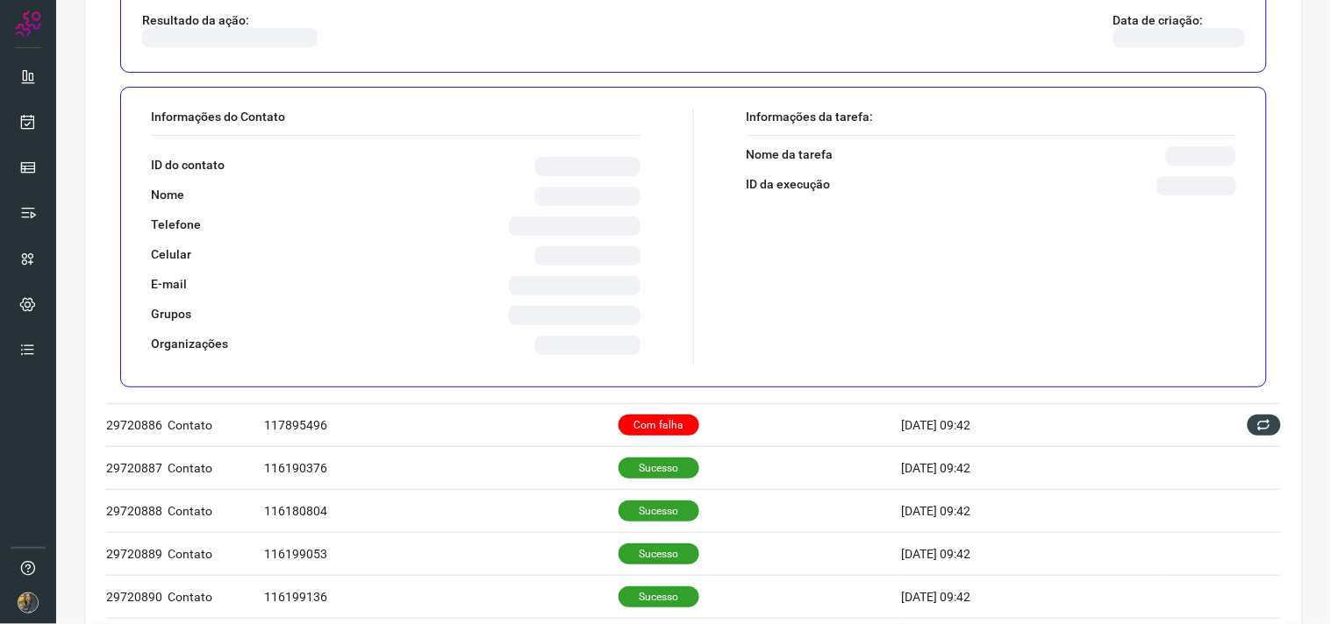
scroll to position [900, 0]
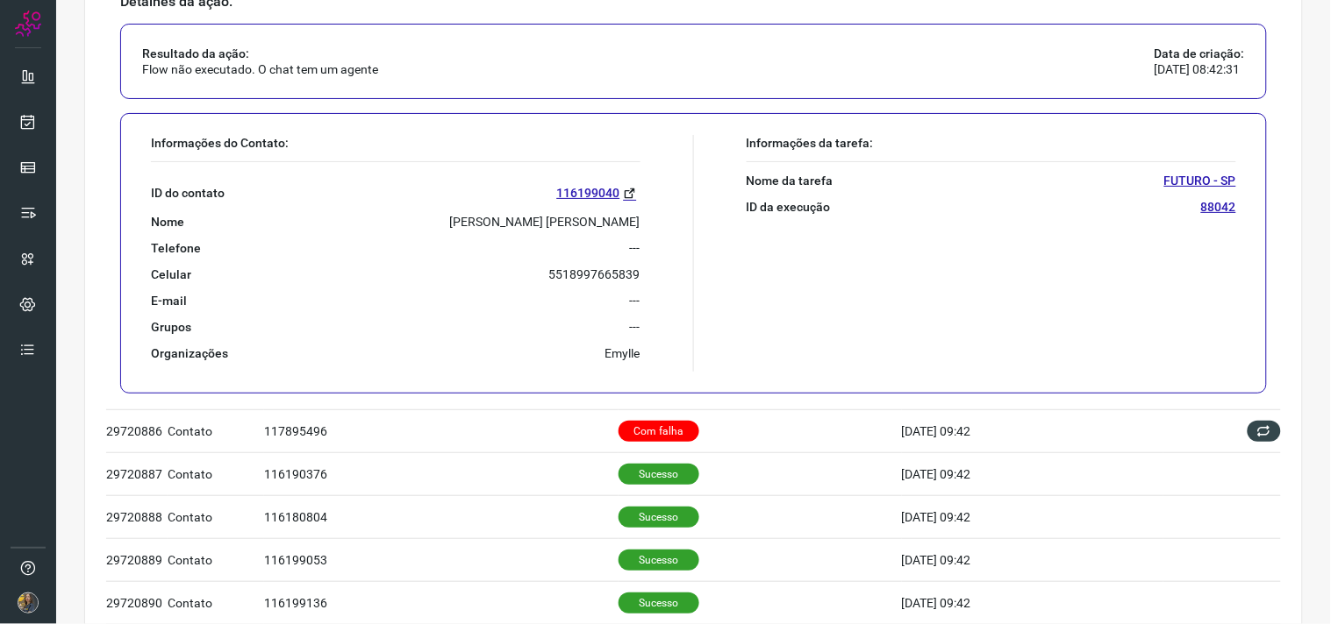
click at [529, 224] on p "[PERSON_NAME] [PERSON_NAME]" at bounding box center [545, 222] width 190 height 16
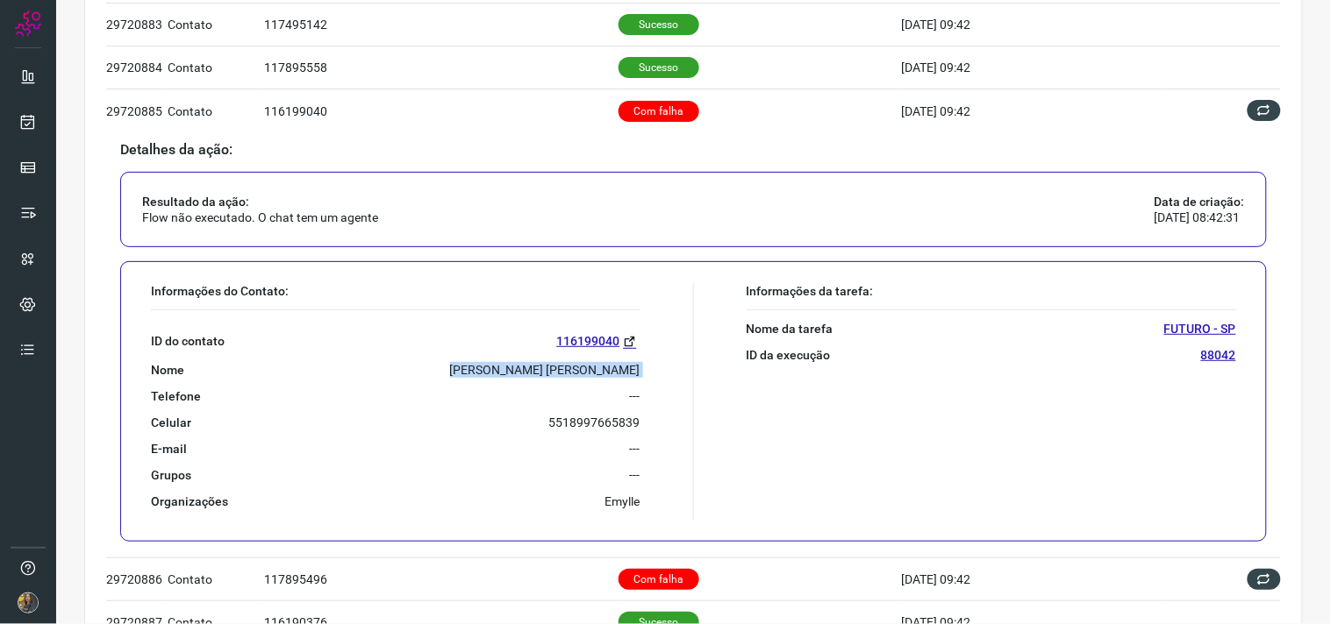
scroll to position [705, 0]
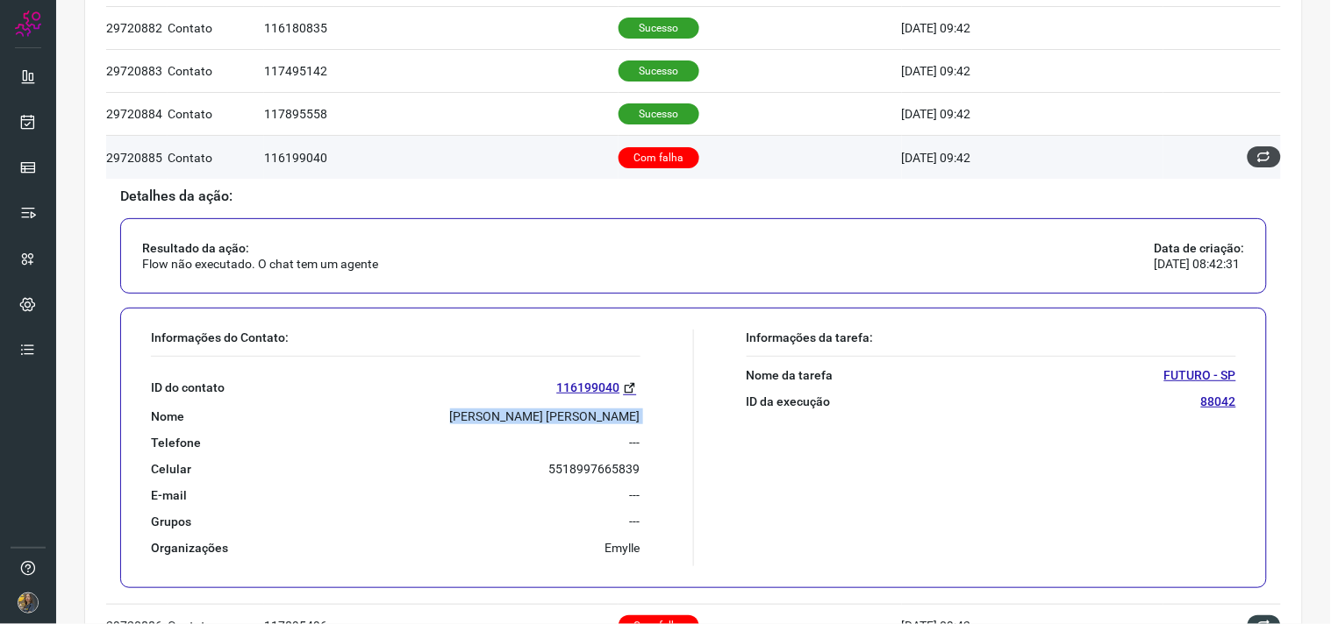
click at [1257, 161] on icon at bounding box center [1264, 157] width 14 height 14
click at [1257, 156] on icon at bounding box center [1264, 157] width 14 height 14
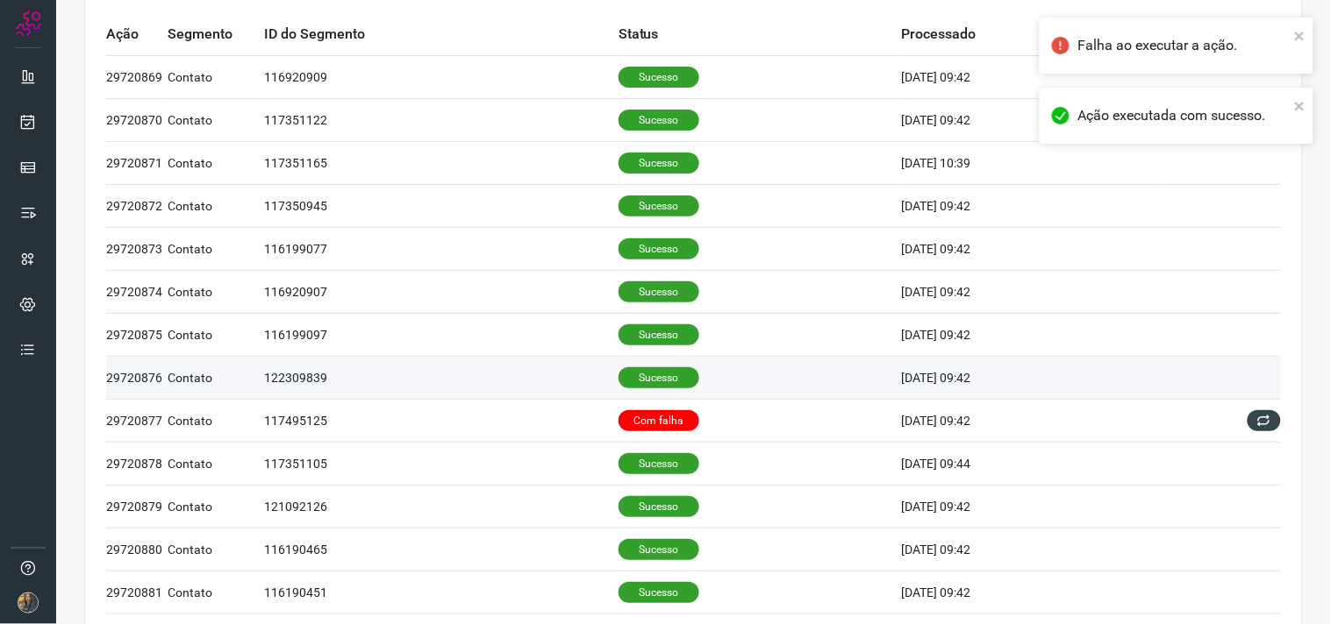
scroll to position [292, 0]
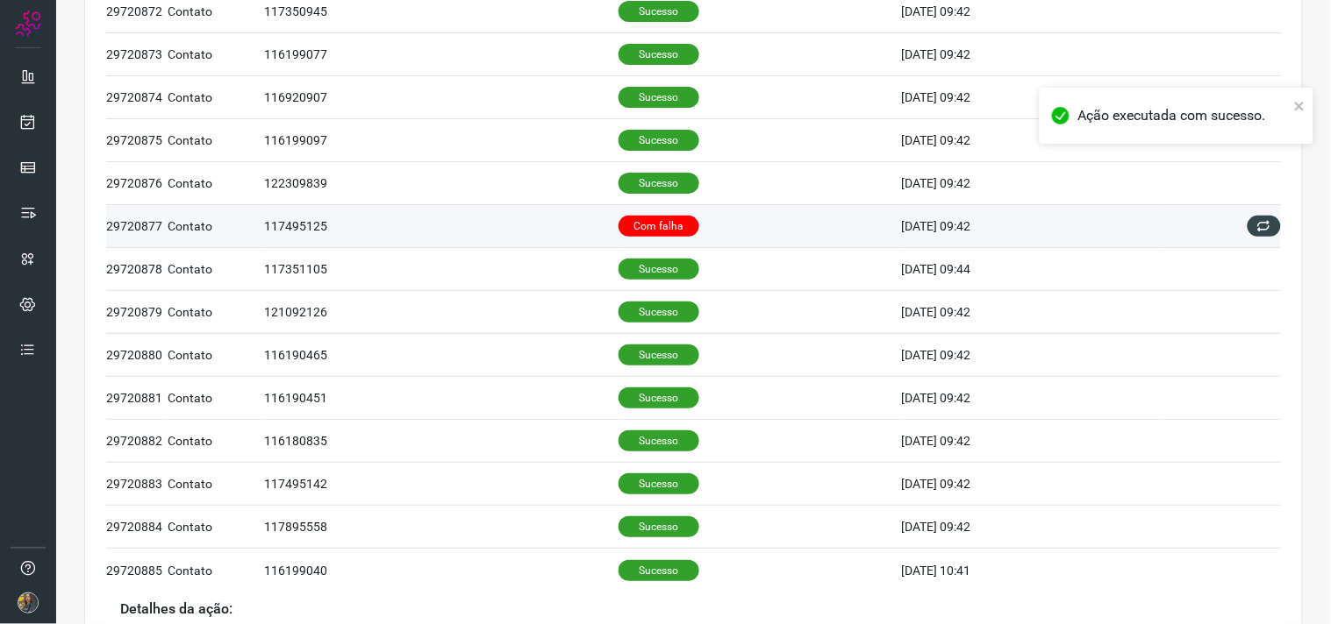
click at [663, 215] on td "Com falha" at bounding box center [759, 226] width 283 height 43
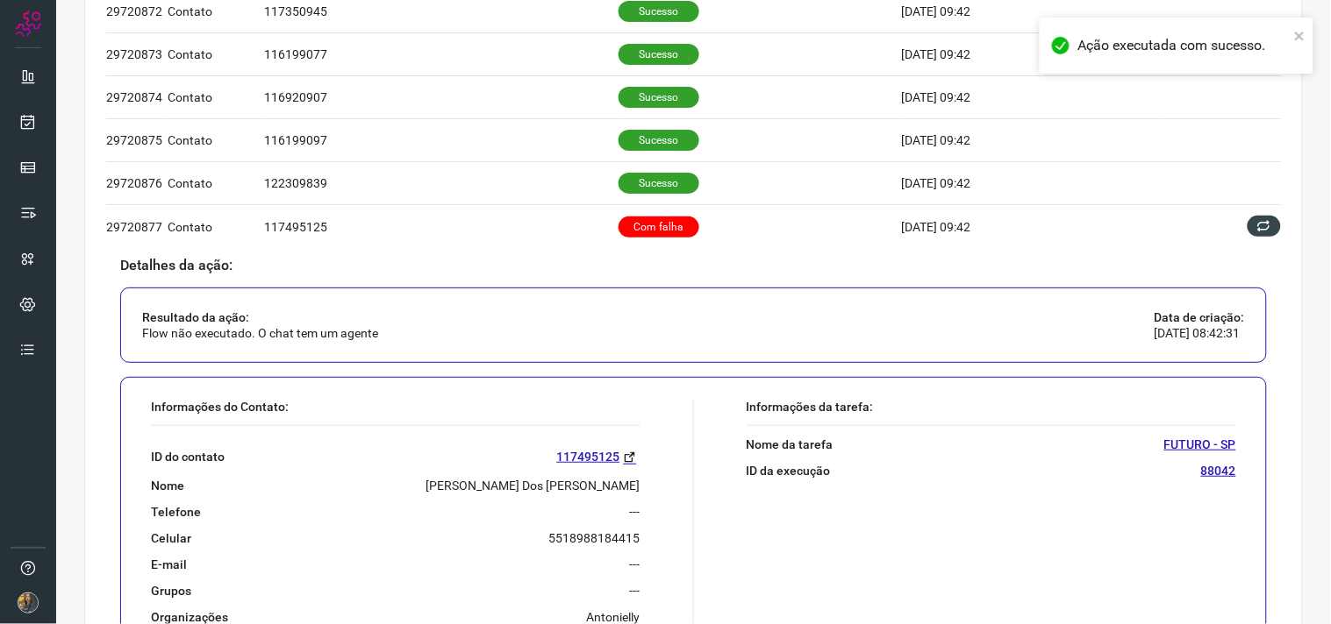
click at [535, 489] on p "[PERSON_NAME] Dos [PERSON_NAME]" at bounding box center [533, 486] width 214 height 16
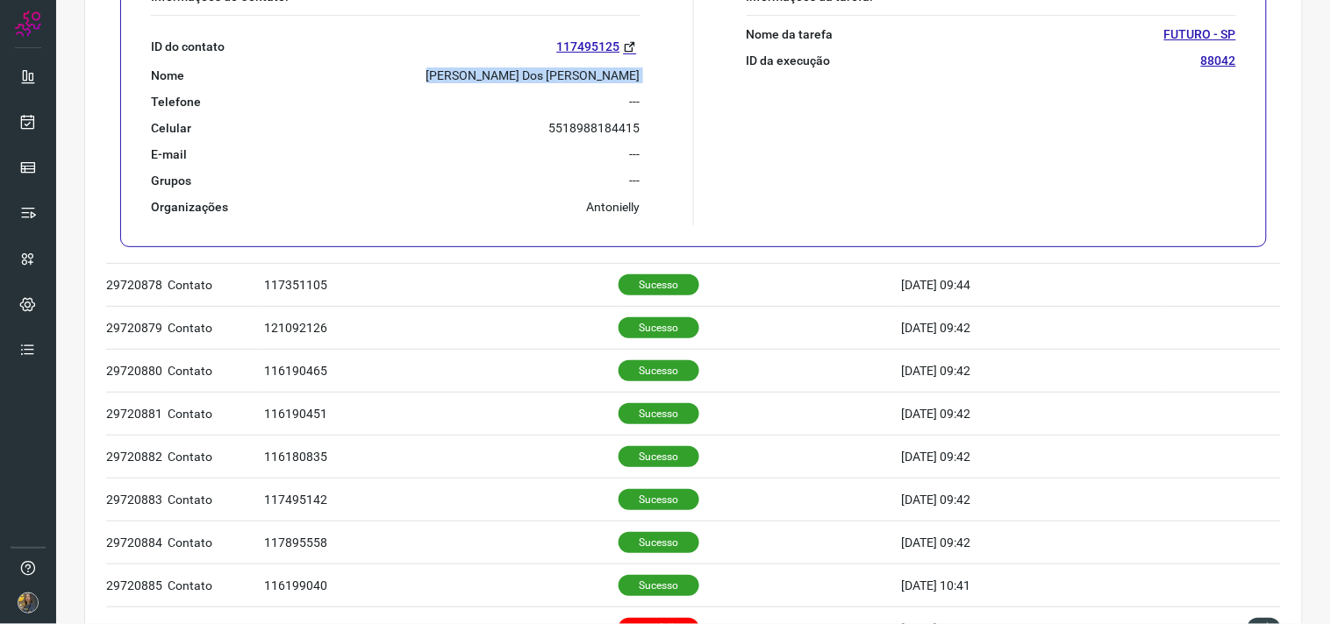
scroll to position [389, 0]
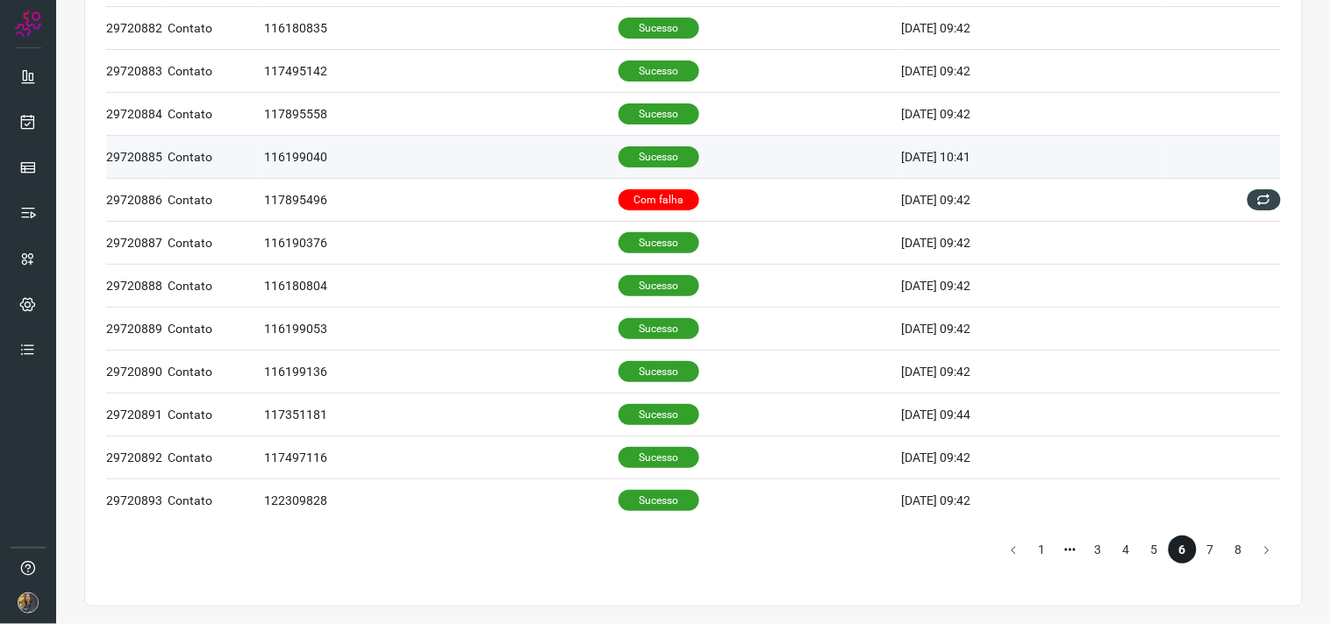
click at [626, 171] on td "Sucesso" at bounding box center [759, 156] width 283 height 43
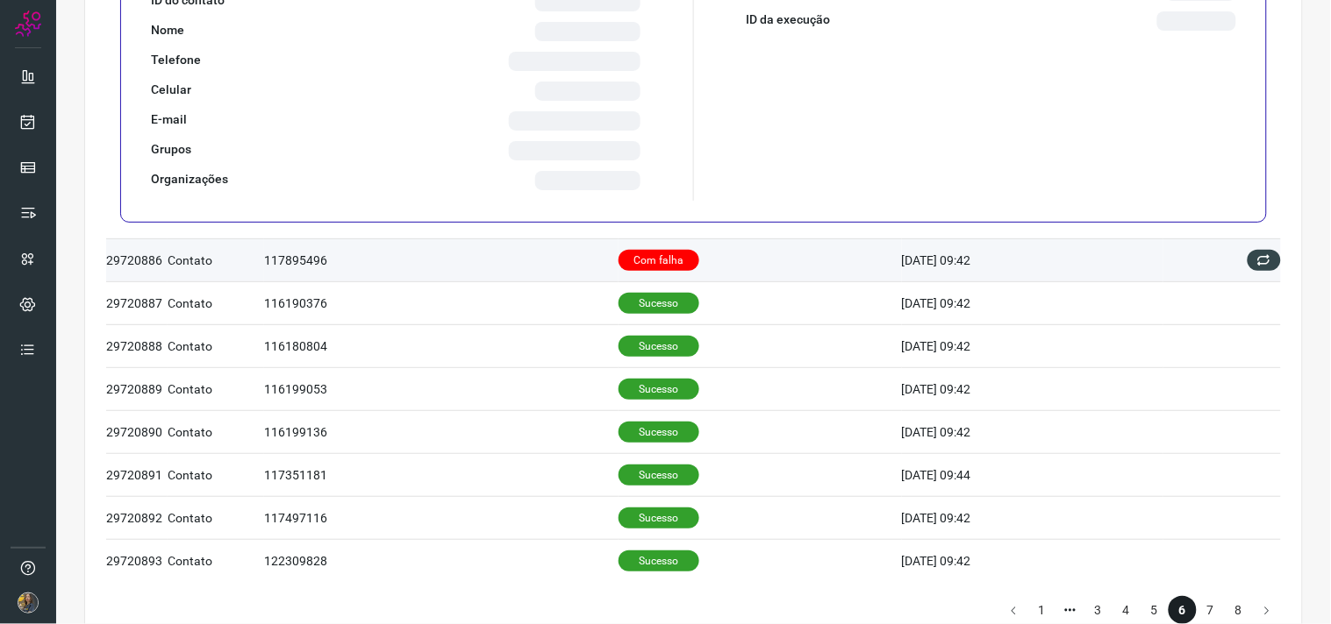
click at [637, 251] on p "Com falha" at bounding box center [658, 260] width 81 height 21
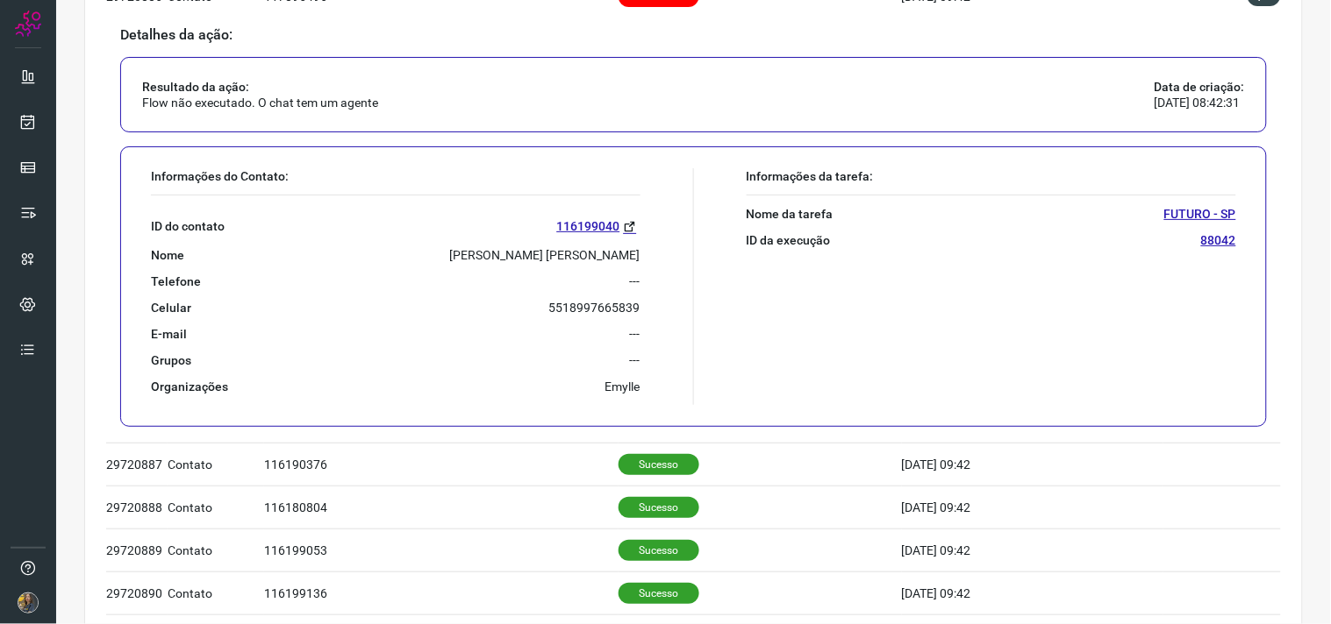
scroll to position [937, 0]
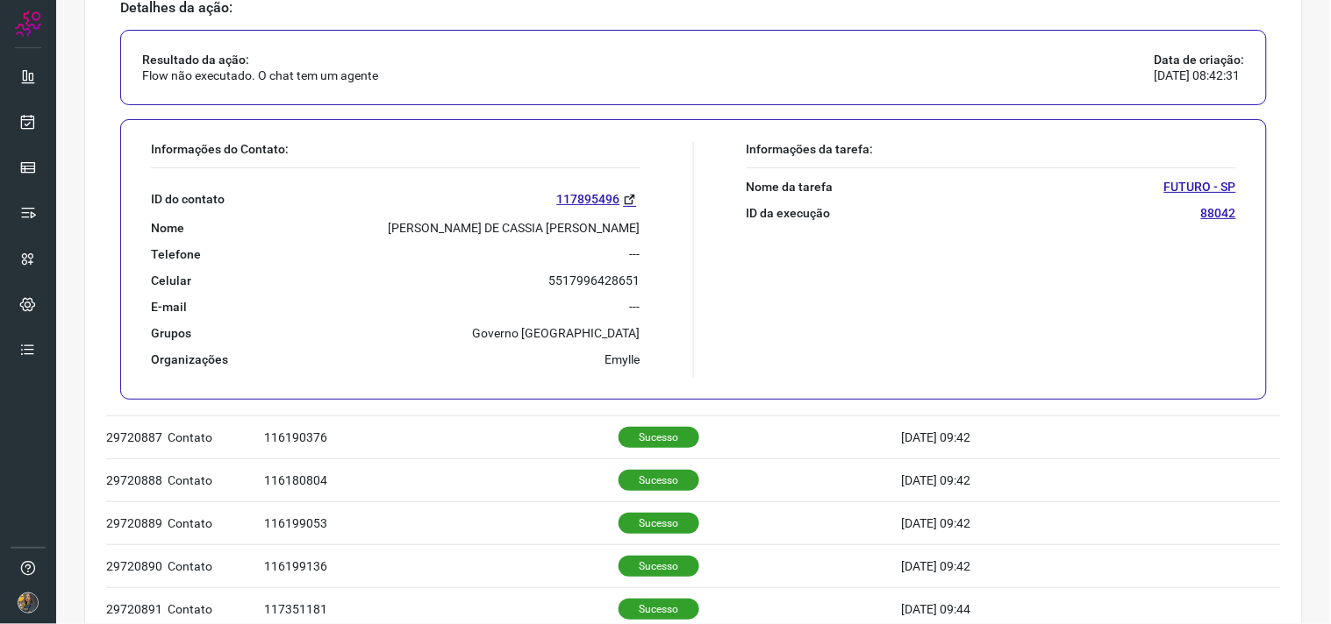
click at [553, 225] on p "[PERSON_NAME] DE CASSIA [PERSON_NAME]" at bounding box center [515, 228] width 252 height 16
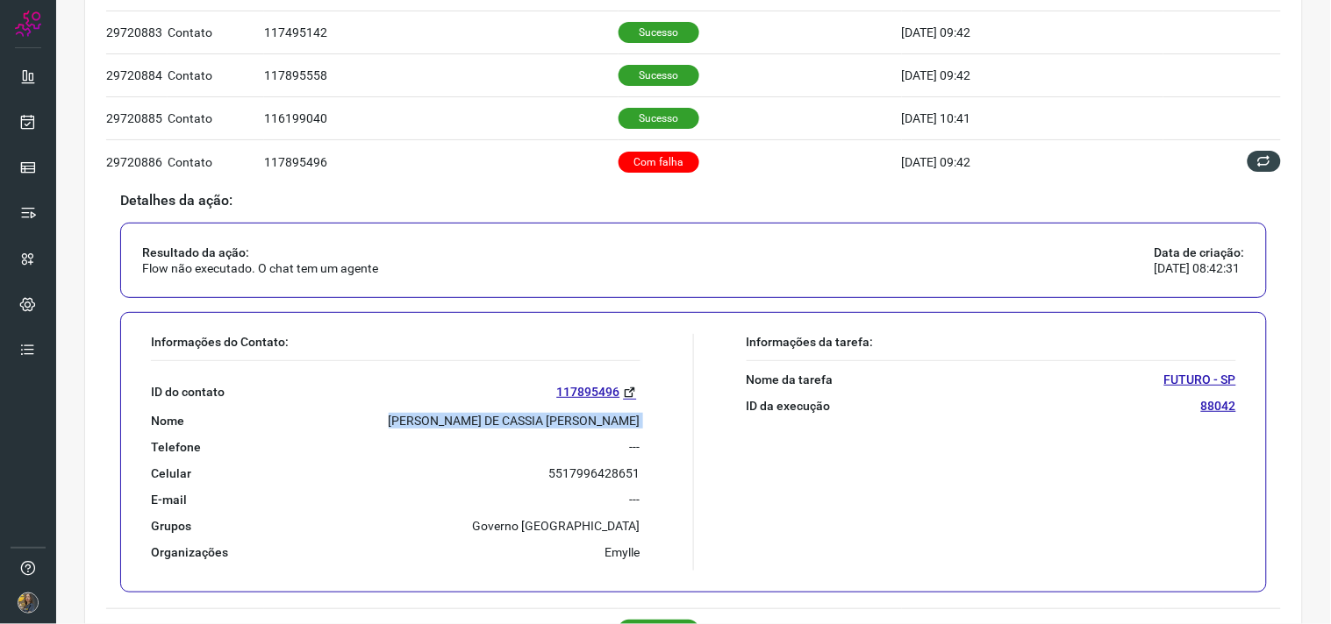
scroll to position [742, 0]
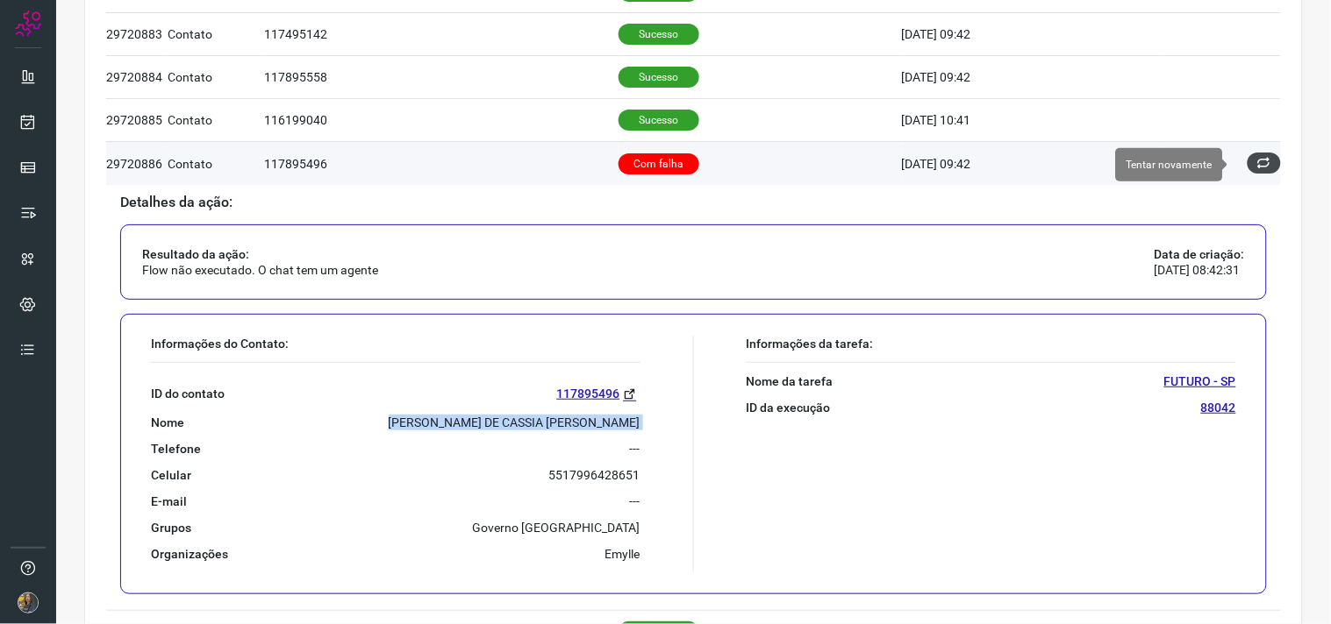
click at [1259, 158] on button at bounding box center [1263, 163] width 33 height 21
click at [1254, 163] on icon at bounding box center [1263, 163] width 18 height 18
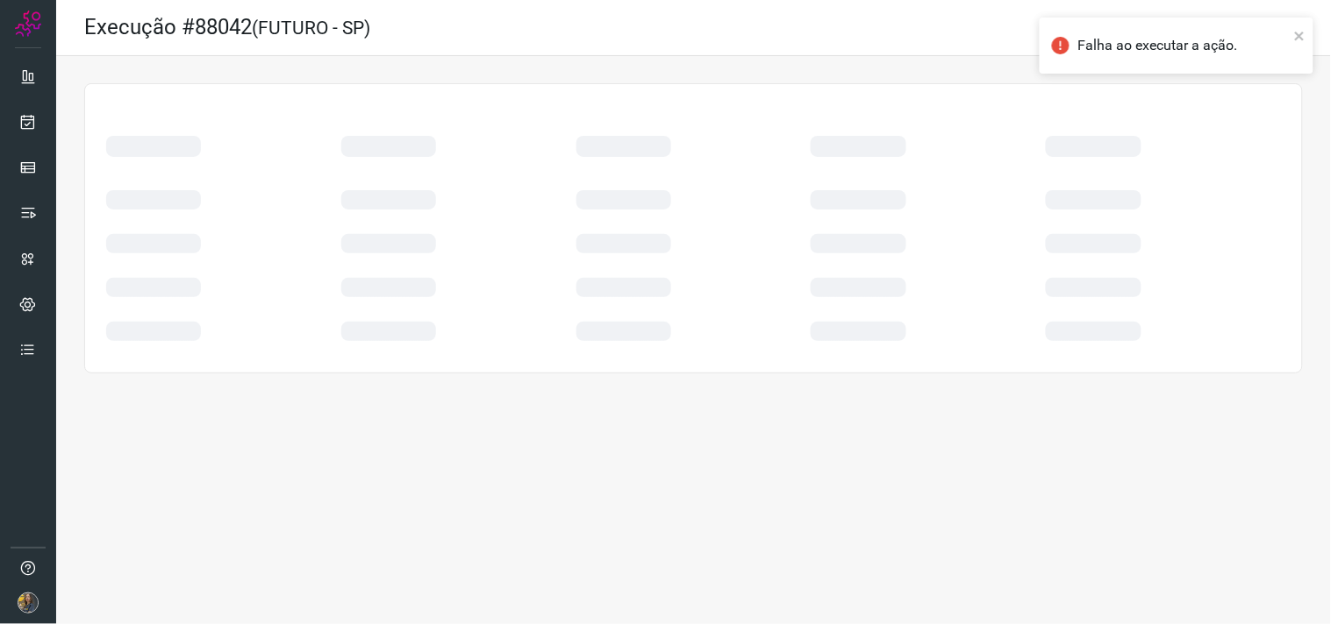
scroll to position [0, 0]
click at [1254, 173] on table at bounding box center [693, 235] width 1174 height 218
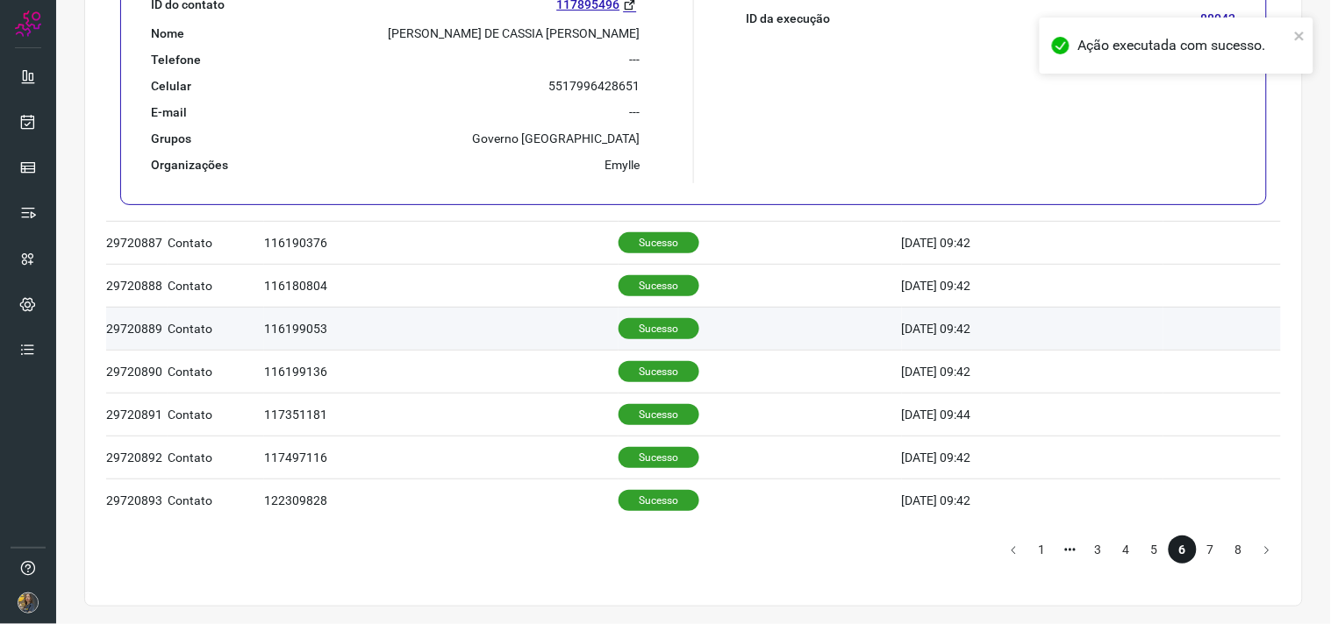
scroll to position [1134, 0]
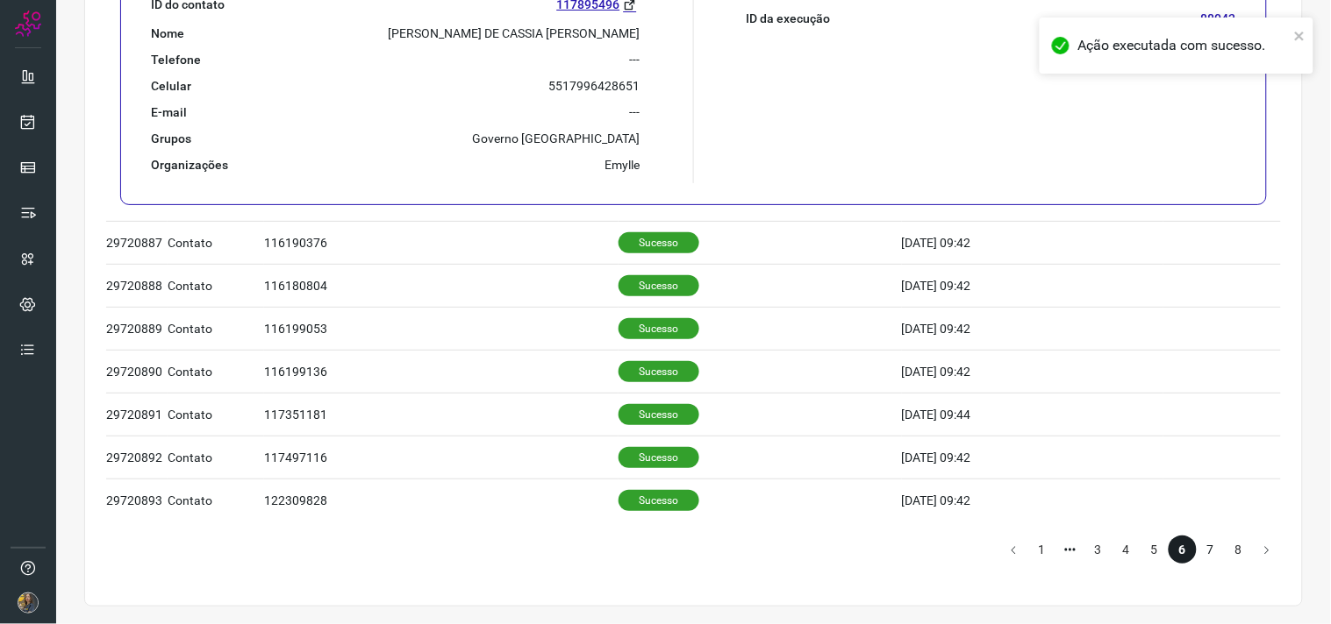
click at [1196, 556] on li "7" at bounding box center [1210, 550] width 28 height 28
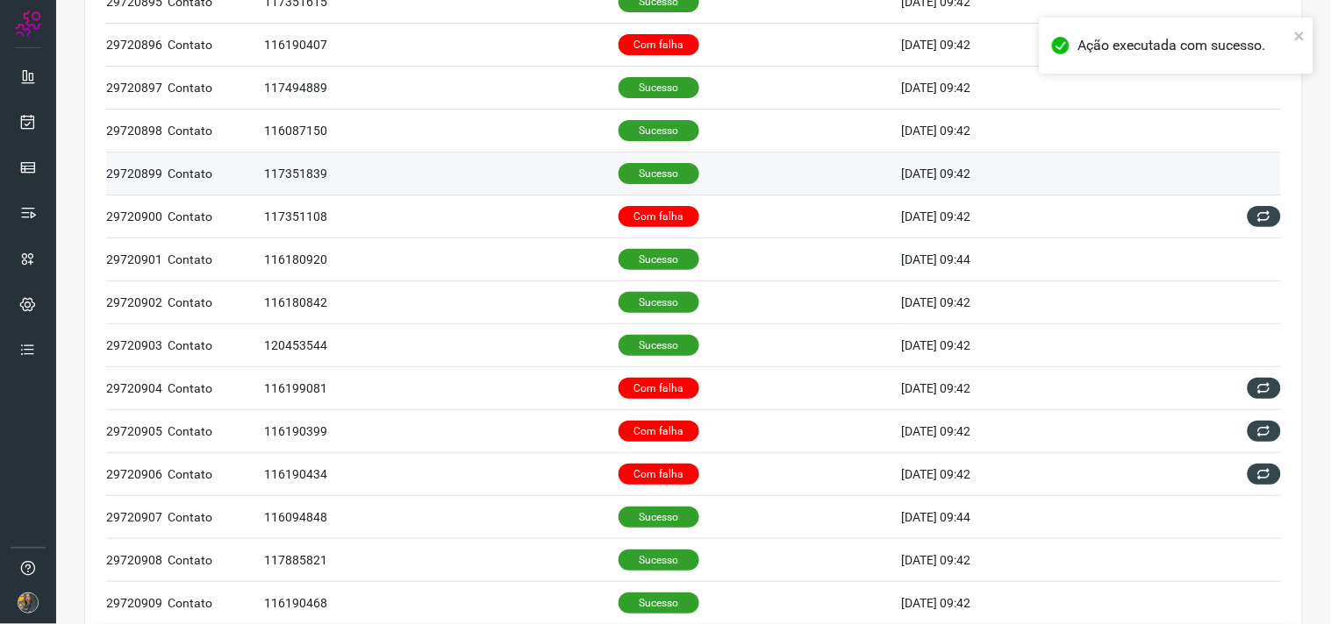
scroll to position [62, 0]
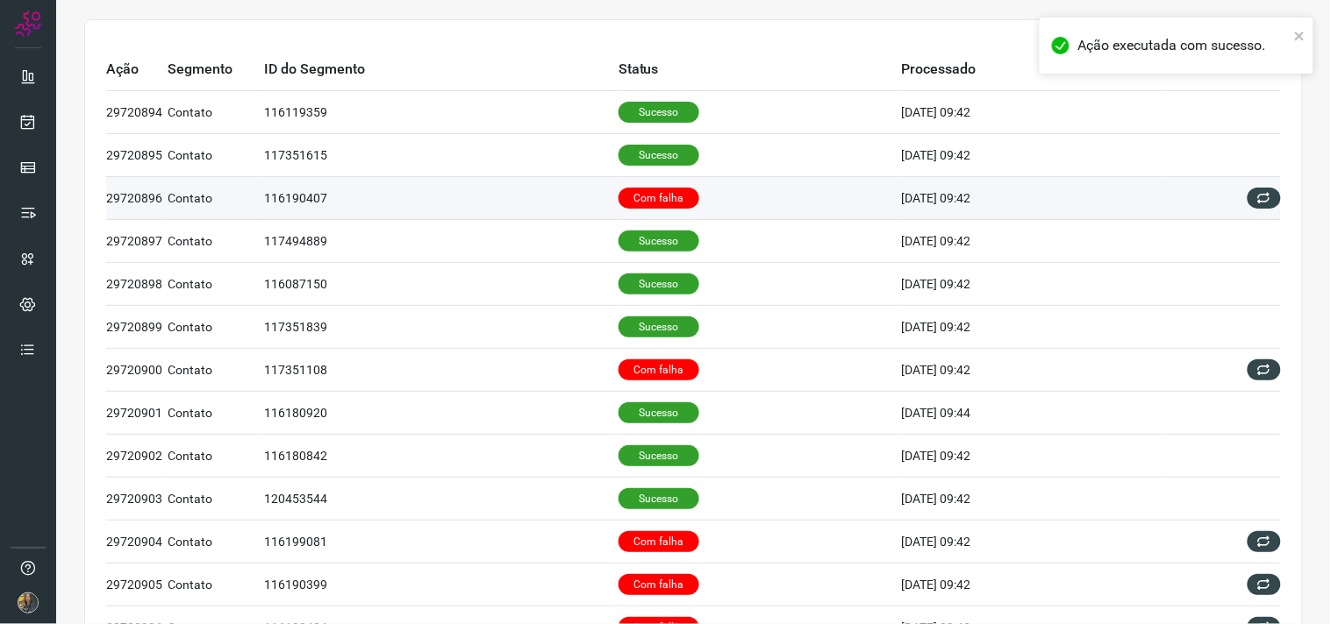
click at [656, 199] on p "Com falha" at bounding box center [658, 198] width 81 height 21
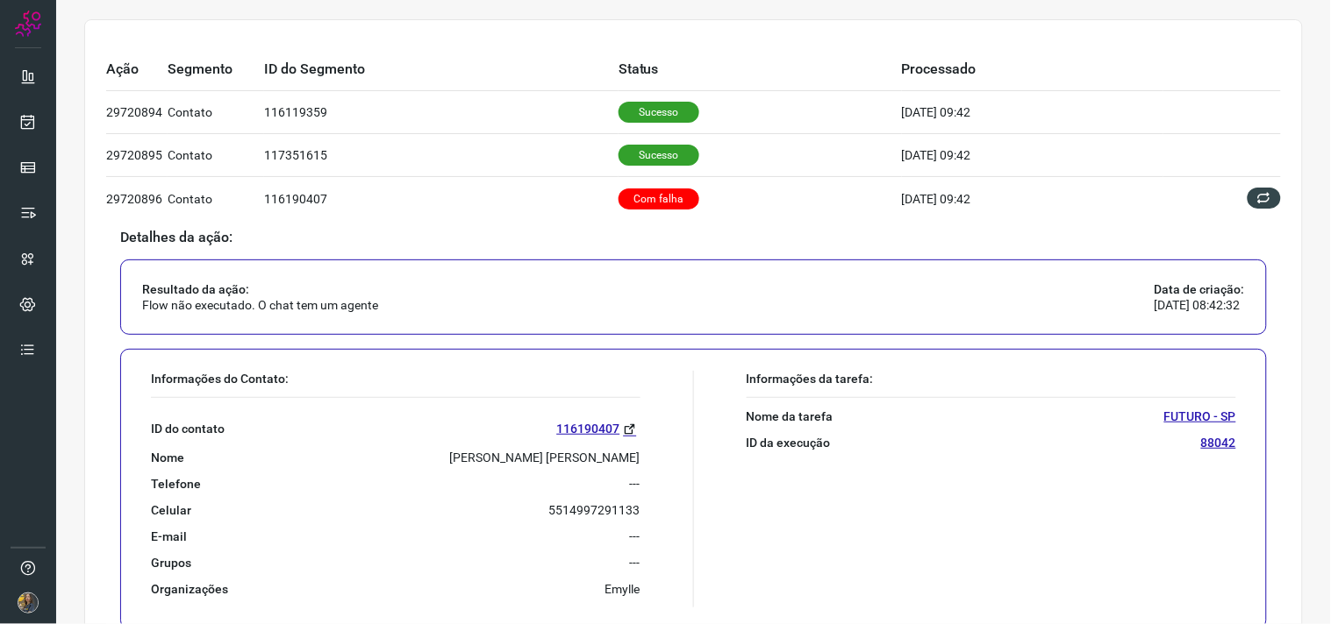
click at [602, 453] on p "[PERSON_NAME] [PERSON_NAME]" at bounding box center [545, 458] width 190 height 16
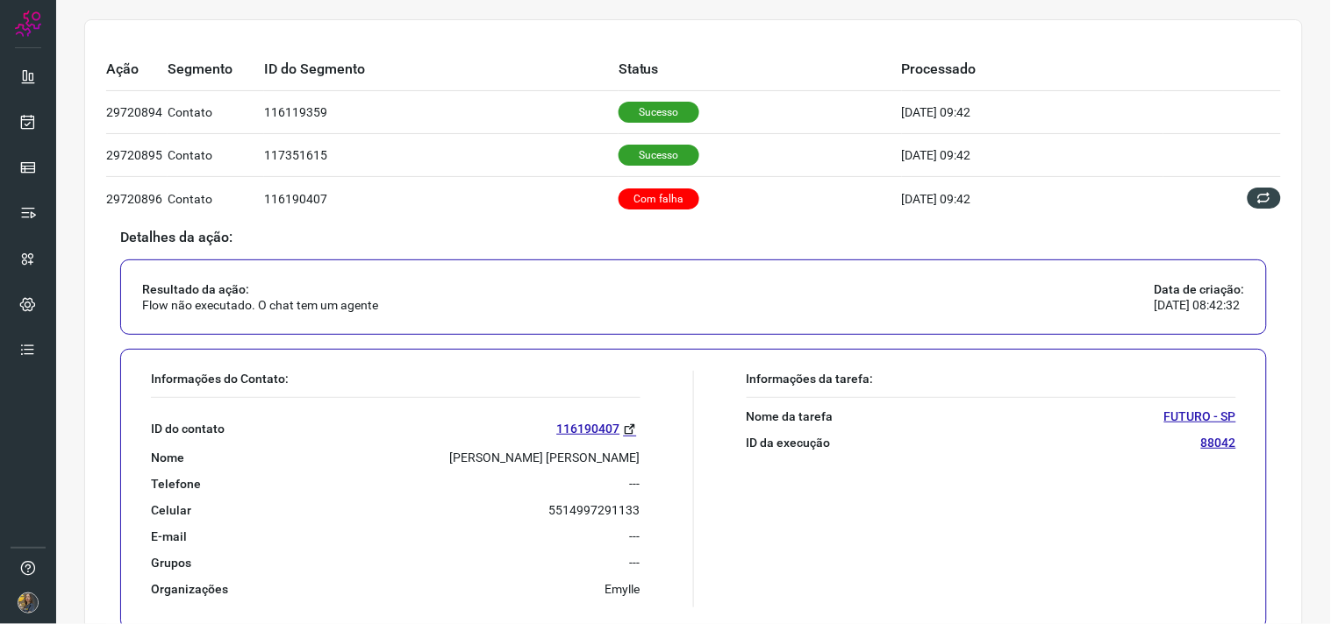
click at [602, 453] on p "[PERSON_NAME] [PERSON_NAME]" at bounding box center [545, 458] width 190 height 16
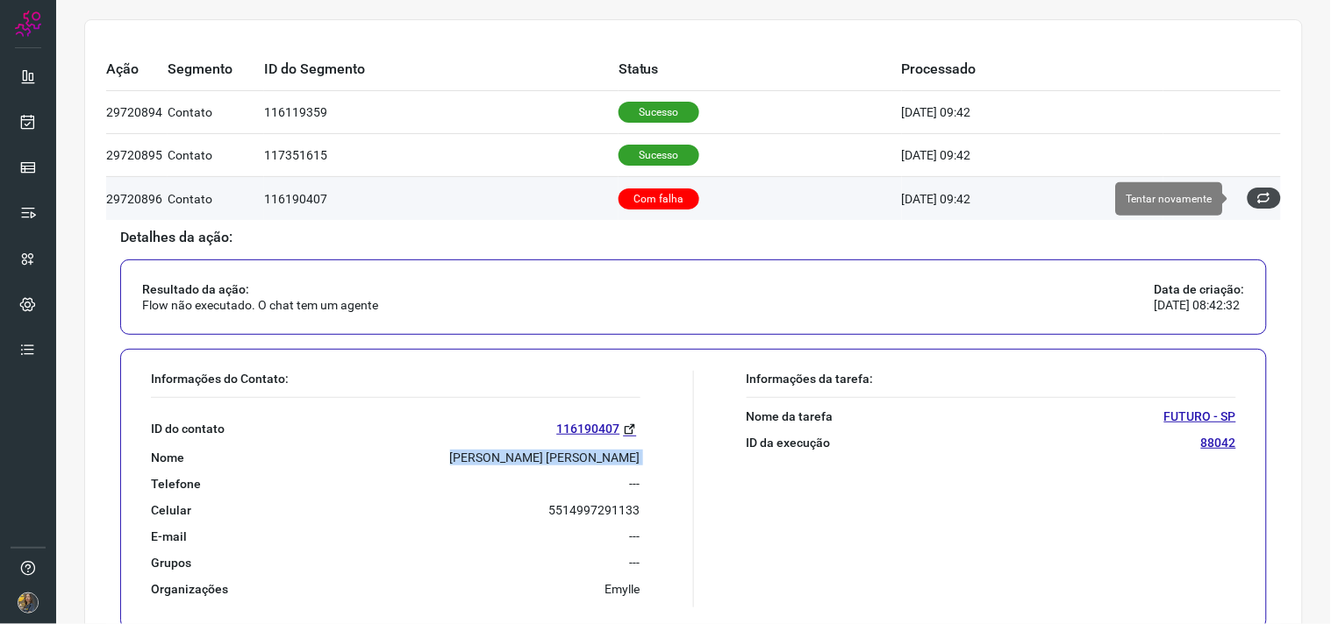
click at [1249, 206] on button at bounding box center [1263, 198] width 33 height 21
click at [1257, 198] on icon at bounding box center [1264, 198] width 14 height 14
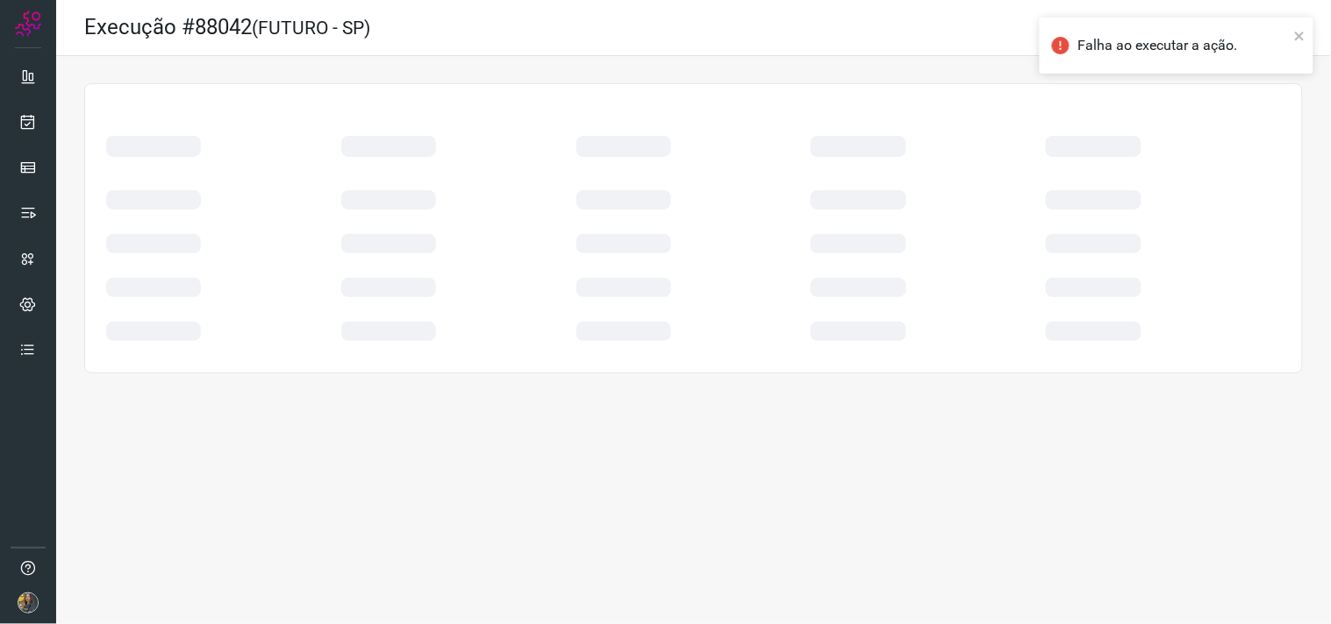
scroll to position [0, 0]
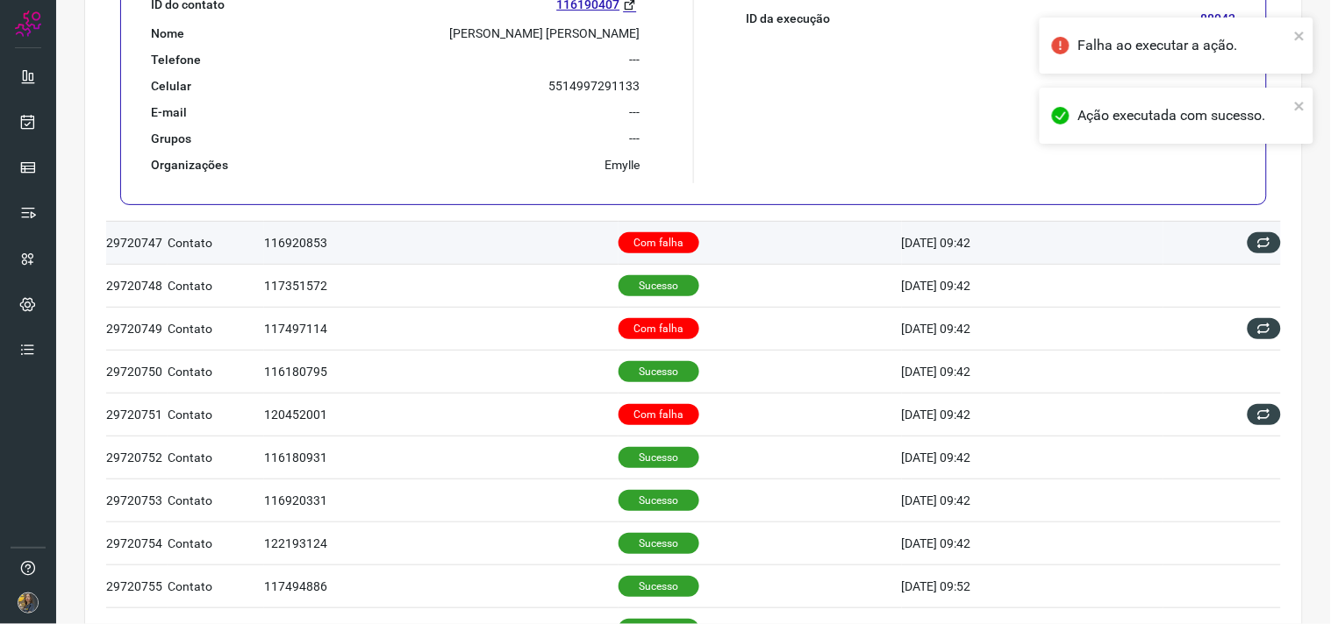
click at [706, 241] on td "Com falha" at bounding box center [759, 242] width 283 height 43
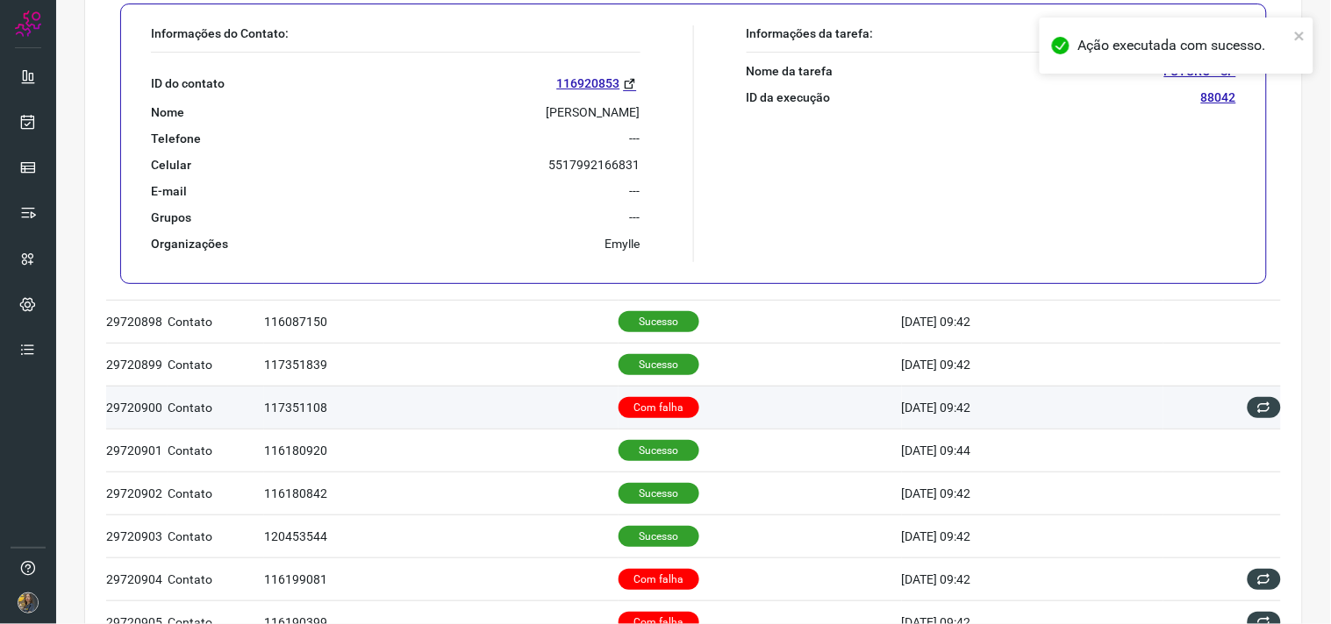
click at [675, 403] on p "Com falha" at bounding box center [658, 407] width 81 height 21
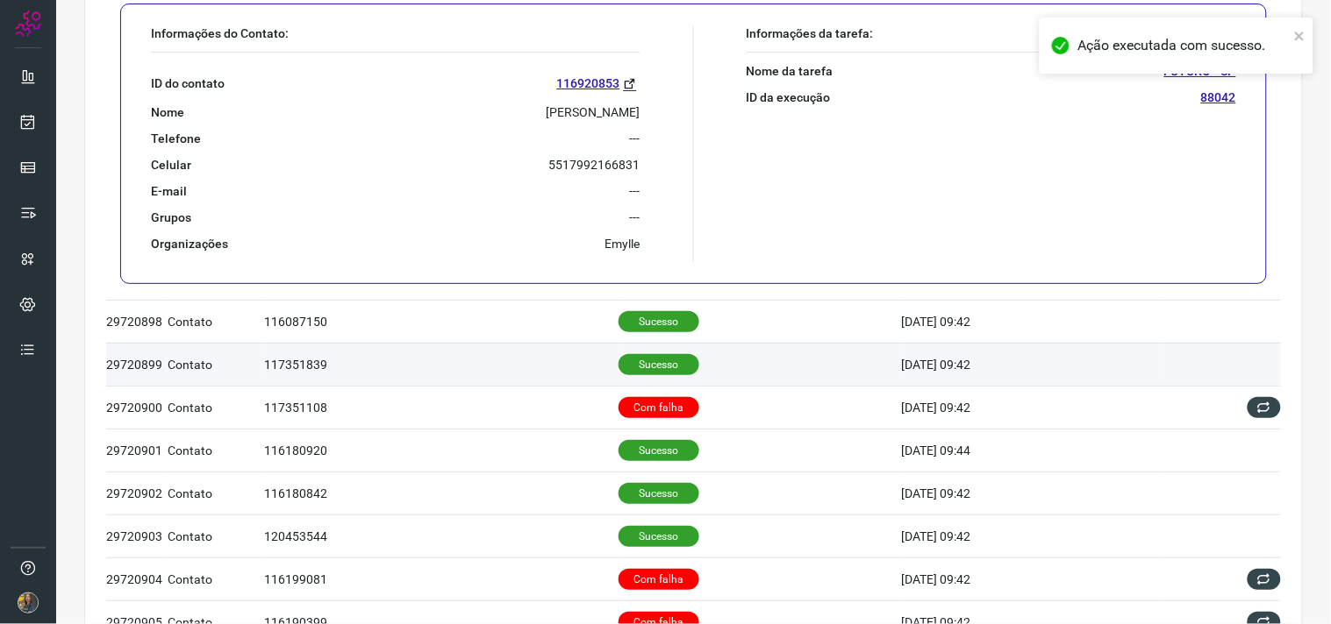
scroll to position [24, 0]
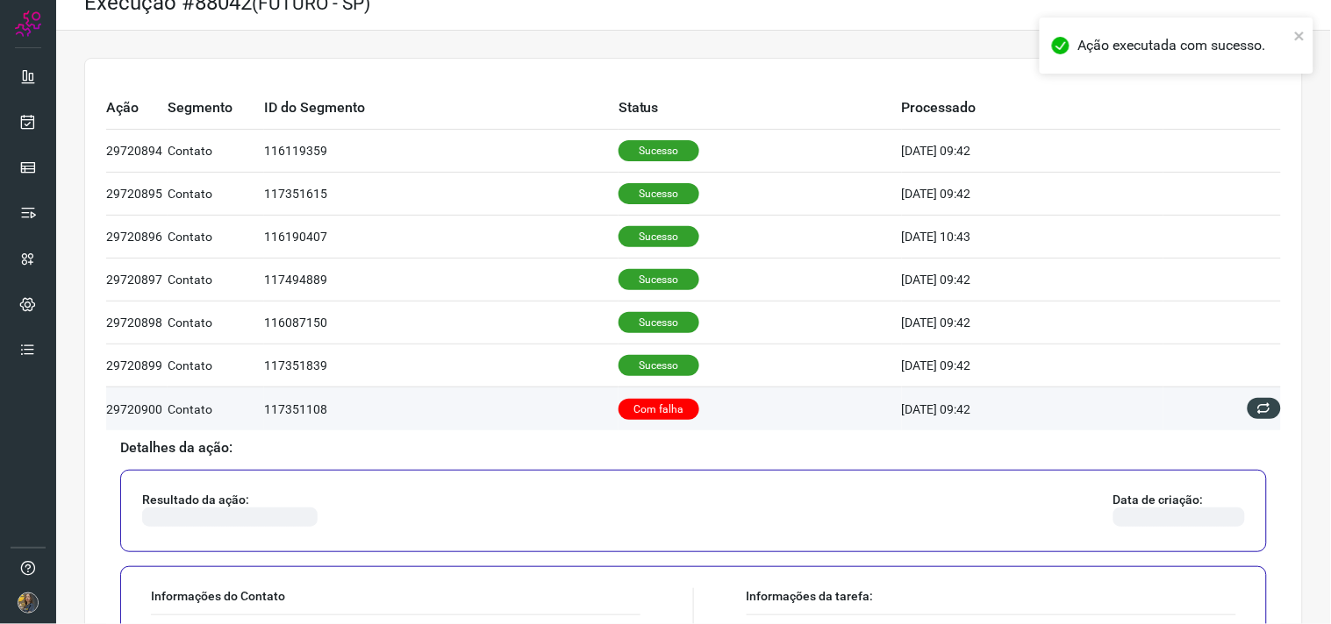
click at [689, 413] on td "Com falha" at bounding box center [759, 409] width 283 height 43
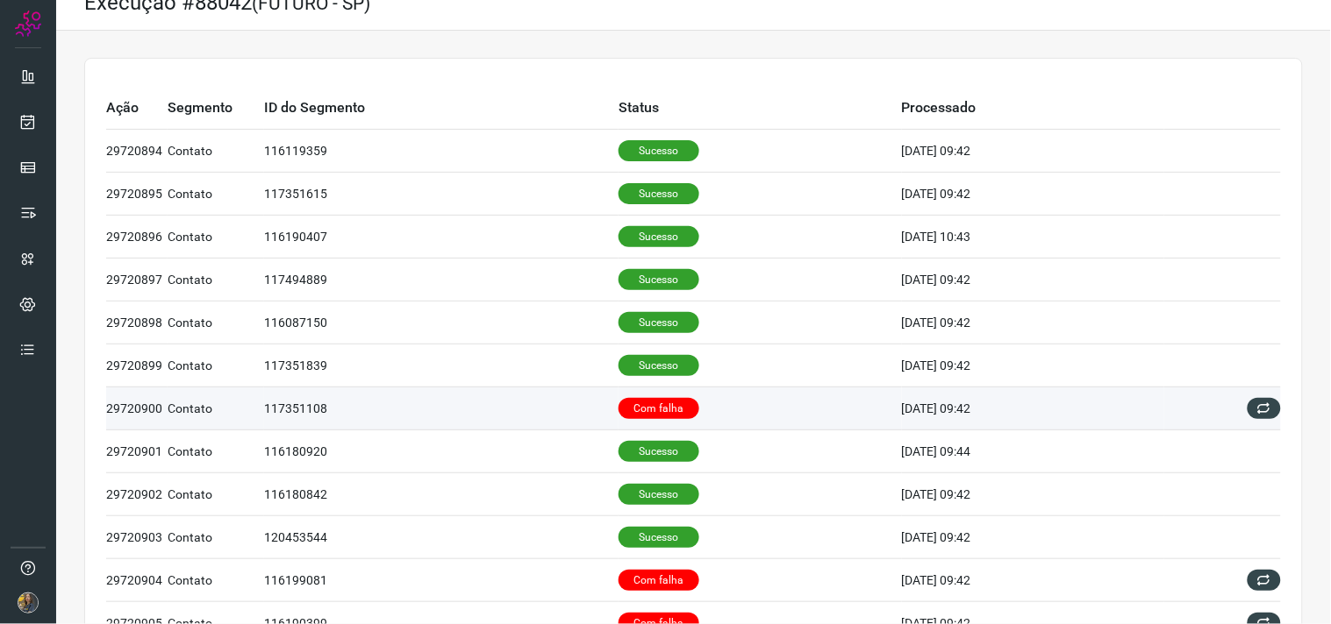
click at [653, 404] on p "Com falha" at bounding box center [658, 408] width 81 height 21
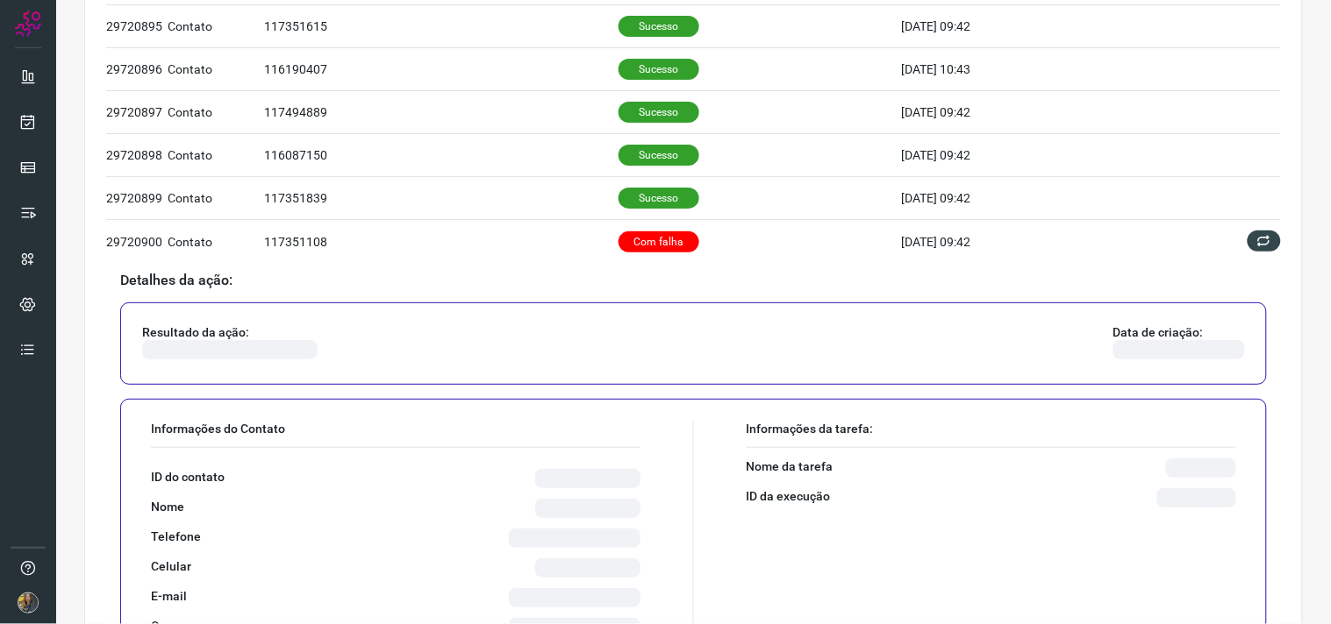
scroll to position [511, 0]
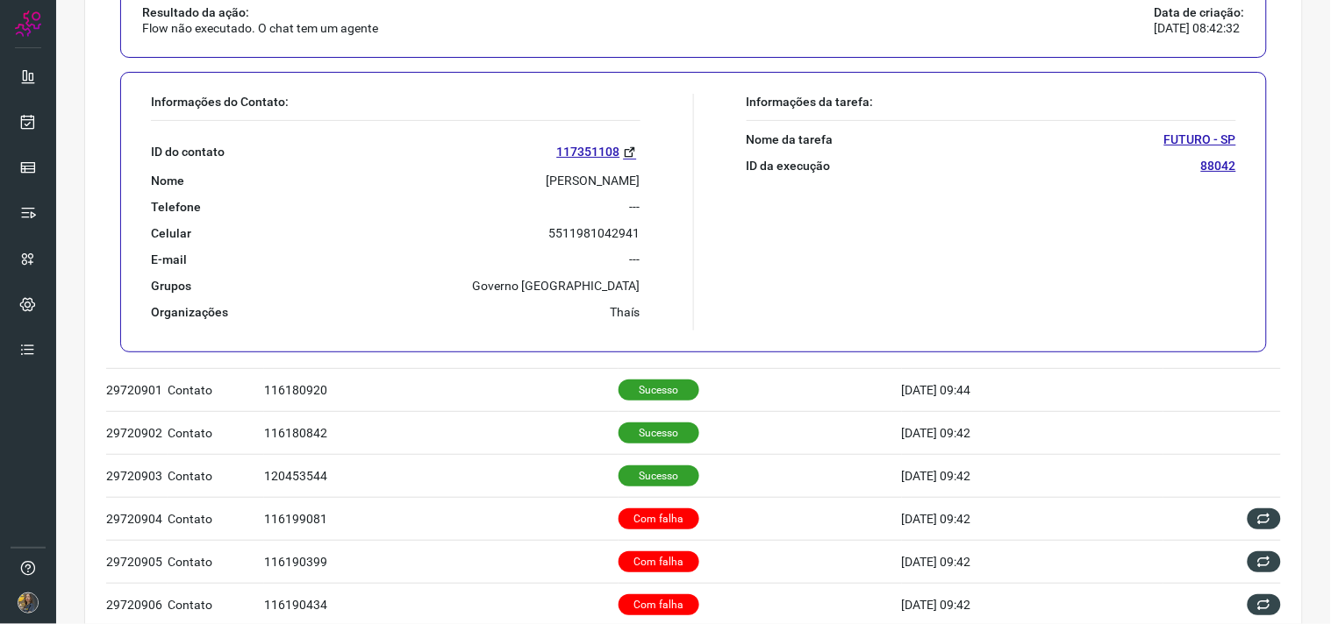
click at [546, 178] on p "[PERSON_NAME]" at bounding box center [593, 181] width 94 height 16
click at [582, 188] on p "[PERSON_NAME]" at bounding box center [593, 181] width 94 height 16
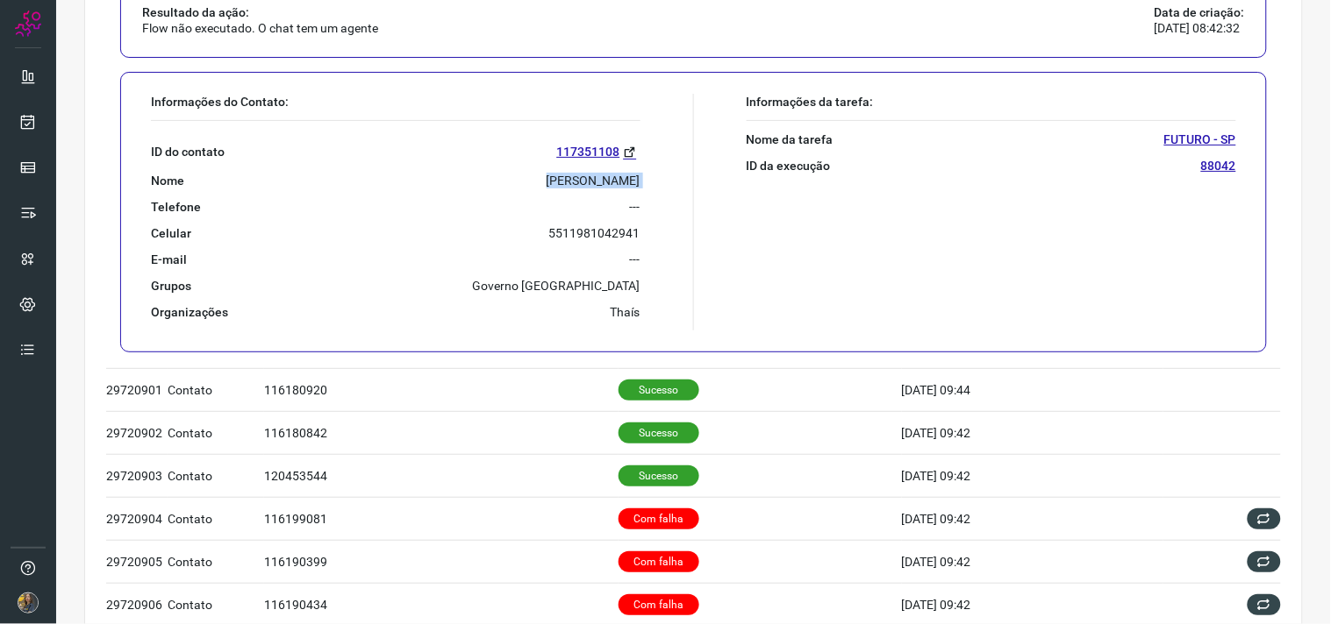
click at [582, 188] on p "[PERSON_NAME]" at bounding box center [593, 181] width 94 height 16
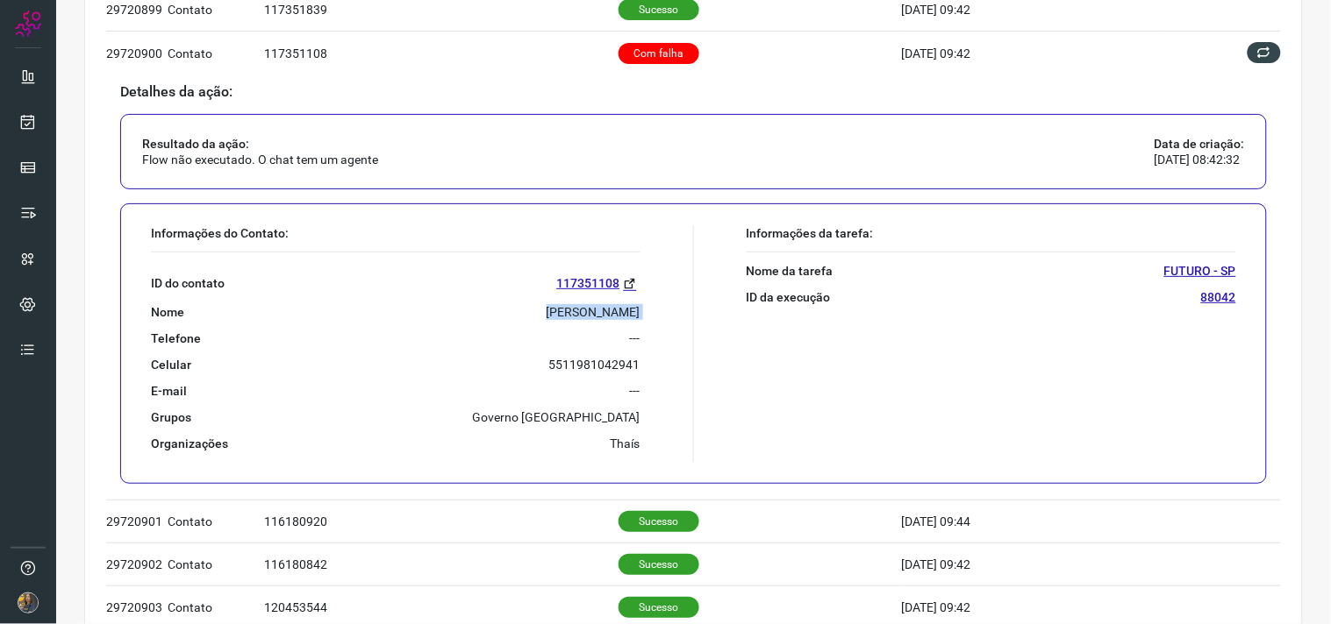
scroll to position [414, 0]
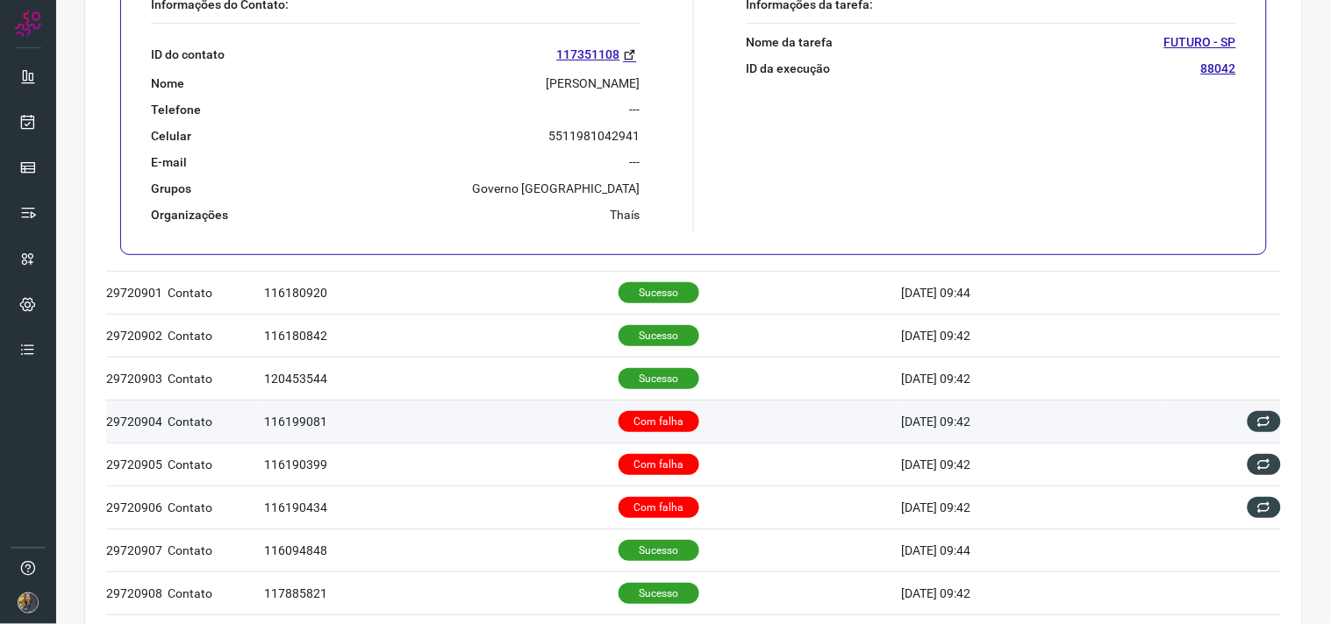
click at [696, 421] on td "Com falha" at bounding box center [759, 421] width 283 height 43
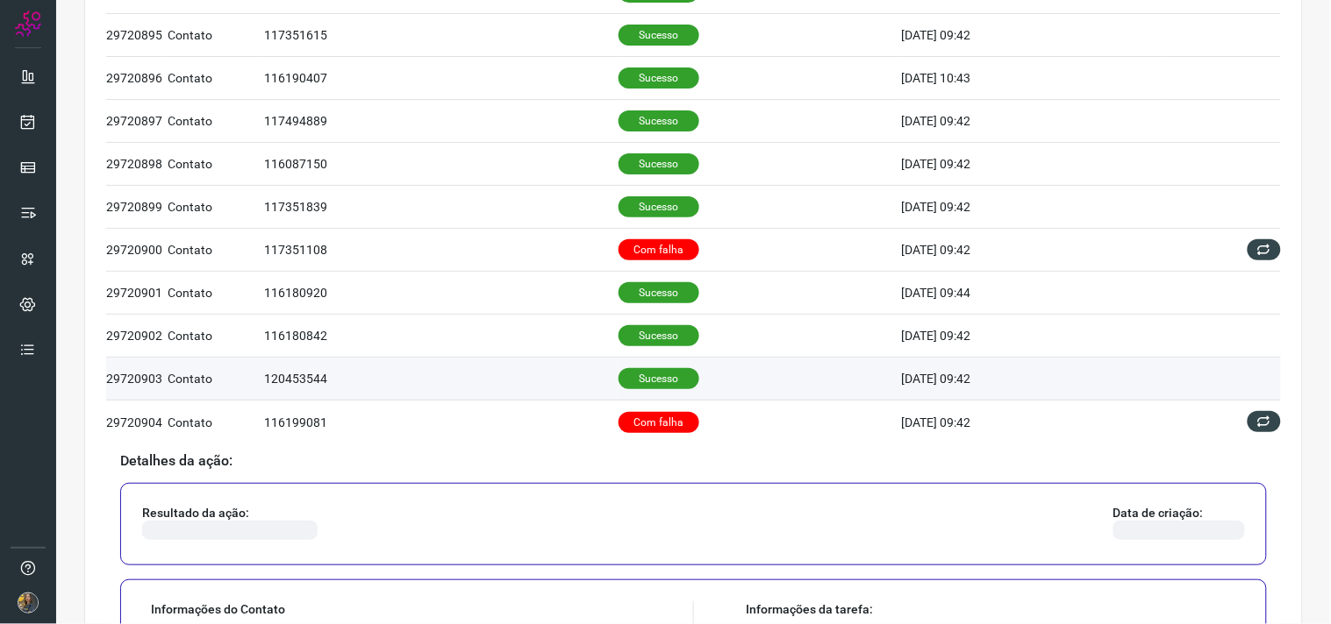
scroll to position [475, 0]
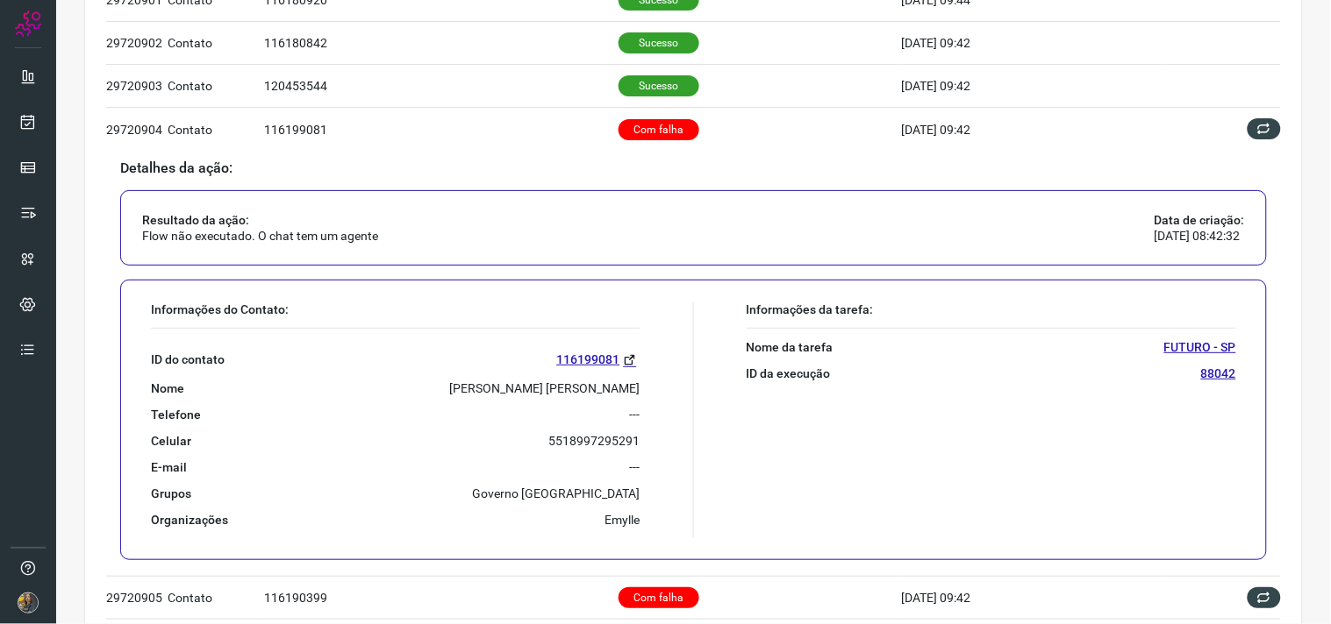
click at [566, 389] on p "[PERSON_NAME] [PERSON_NAME]" at bounding box center [545, 389] width 190 height 16
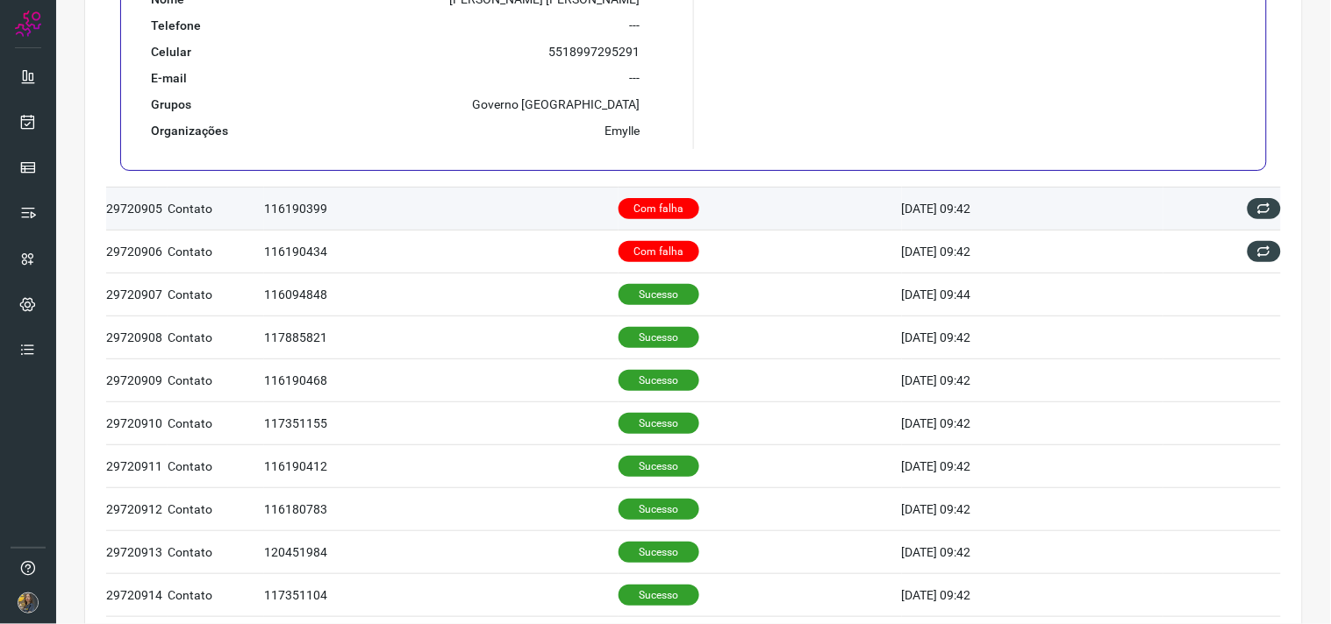
click at [643, 213] on p "Com falha" at bounding box center [658, 208] width 81 height 21
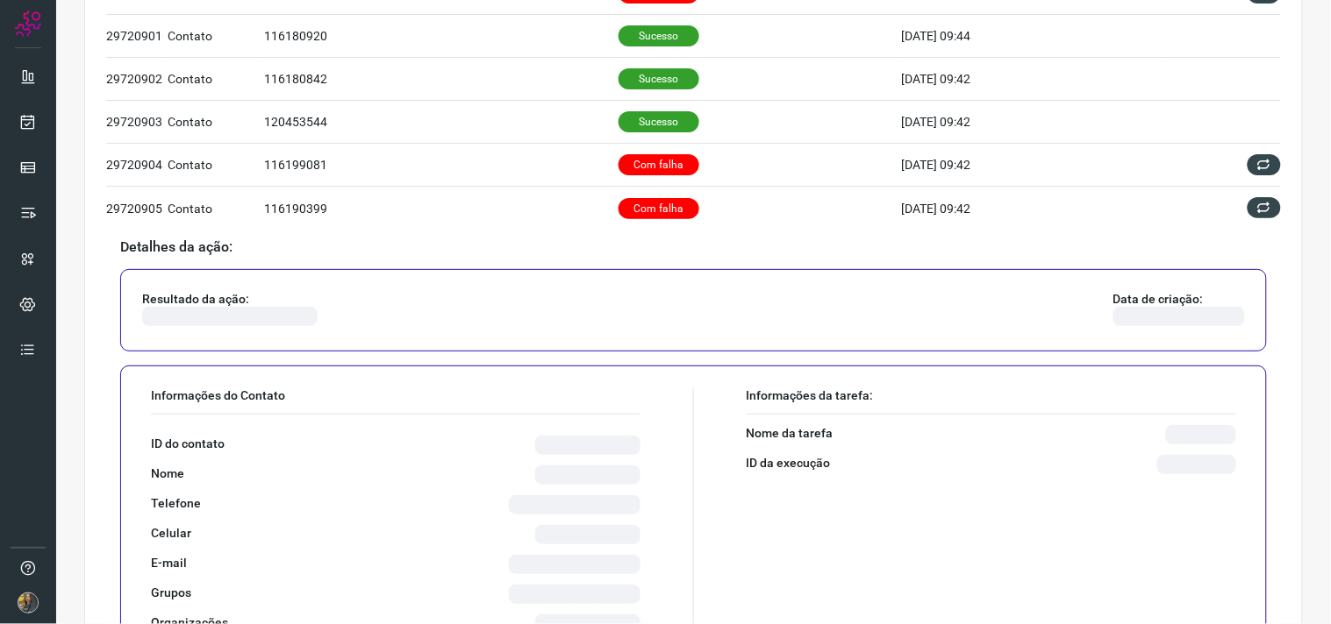
scroll to position [634, 0]
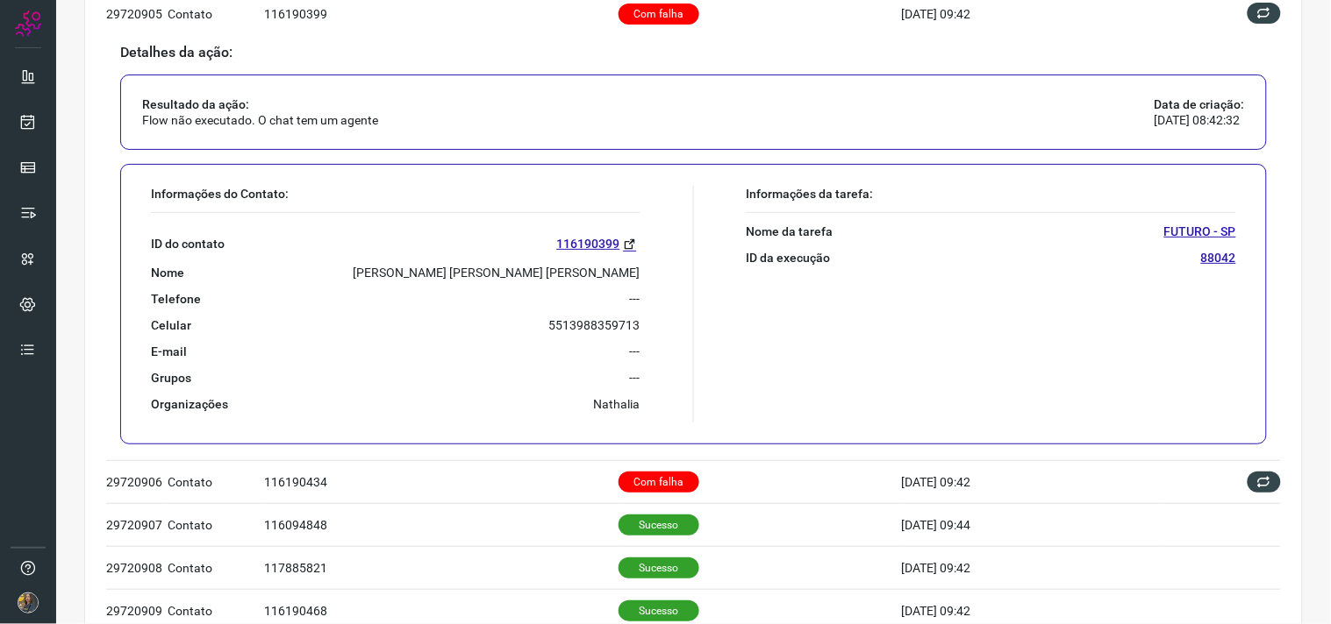
click at [574, 273] on p "[PERSON_NAME] [PERSON_NAME] [PERSON_NAME]" at bounding box center [496, 273] width 287 height 16
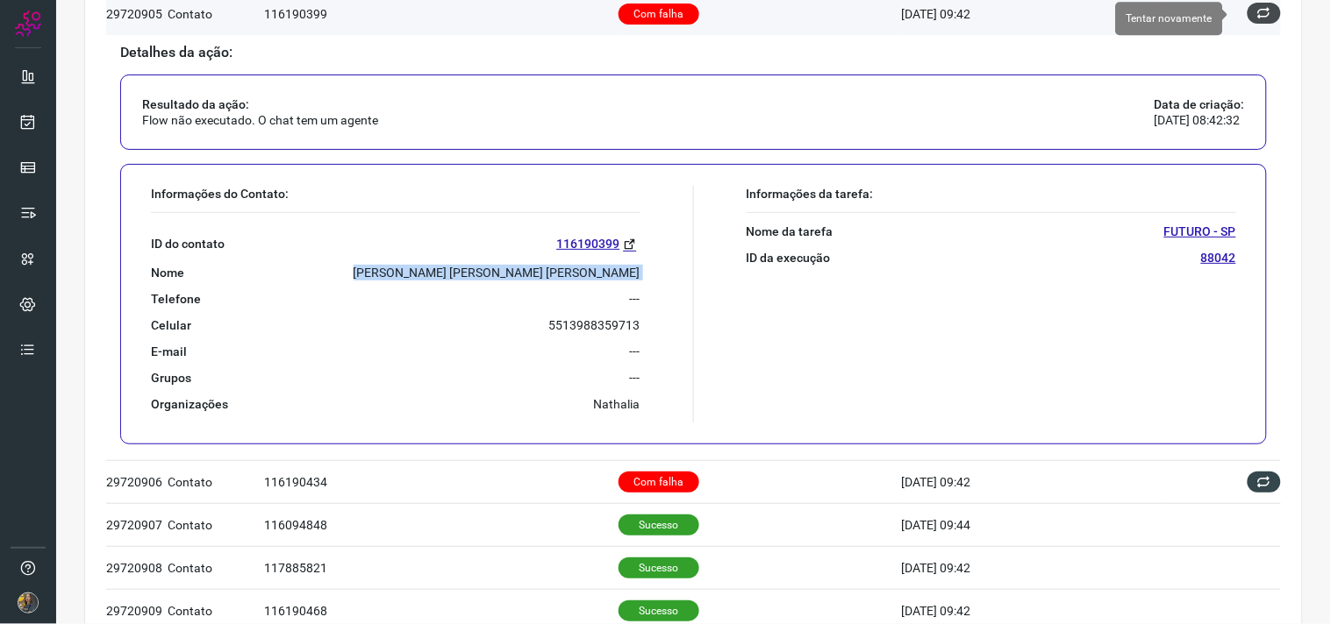
click at [1257, 18] on icon at bounding box center [1264, 13] width 14 height 14
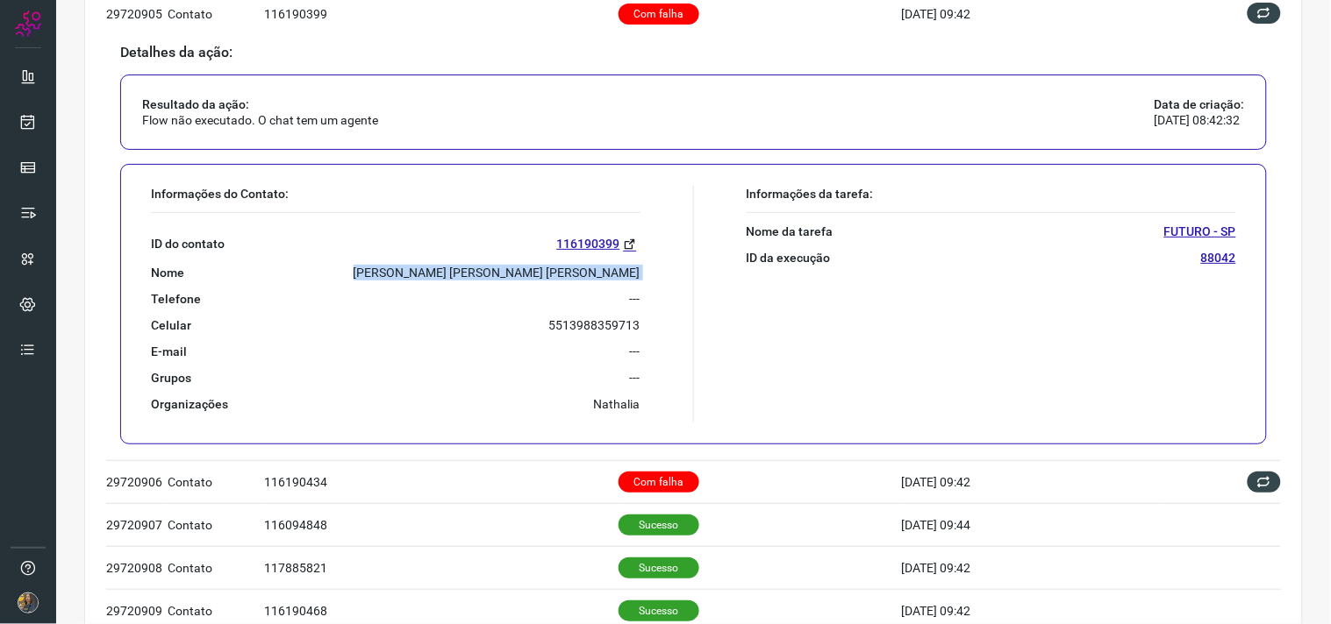
scroll to position [537, 0]
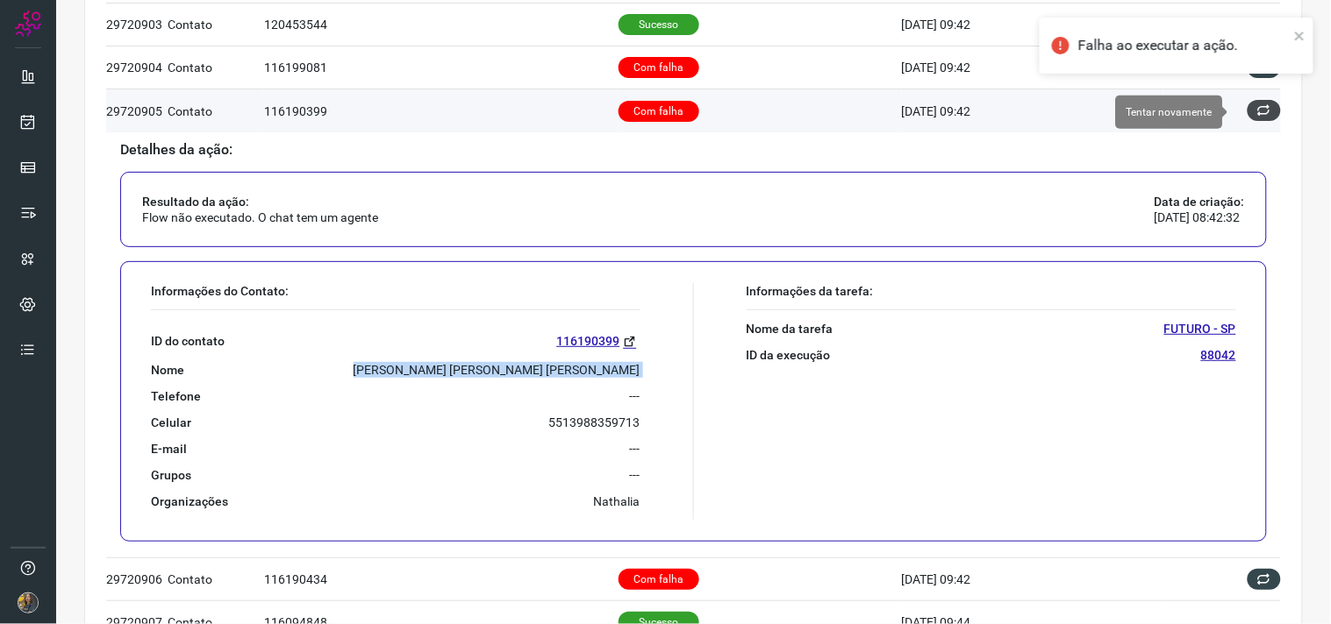
click at [1255, 103] on icon at bounding box center [1264, 111] width 18 height 18
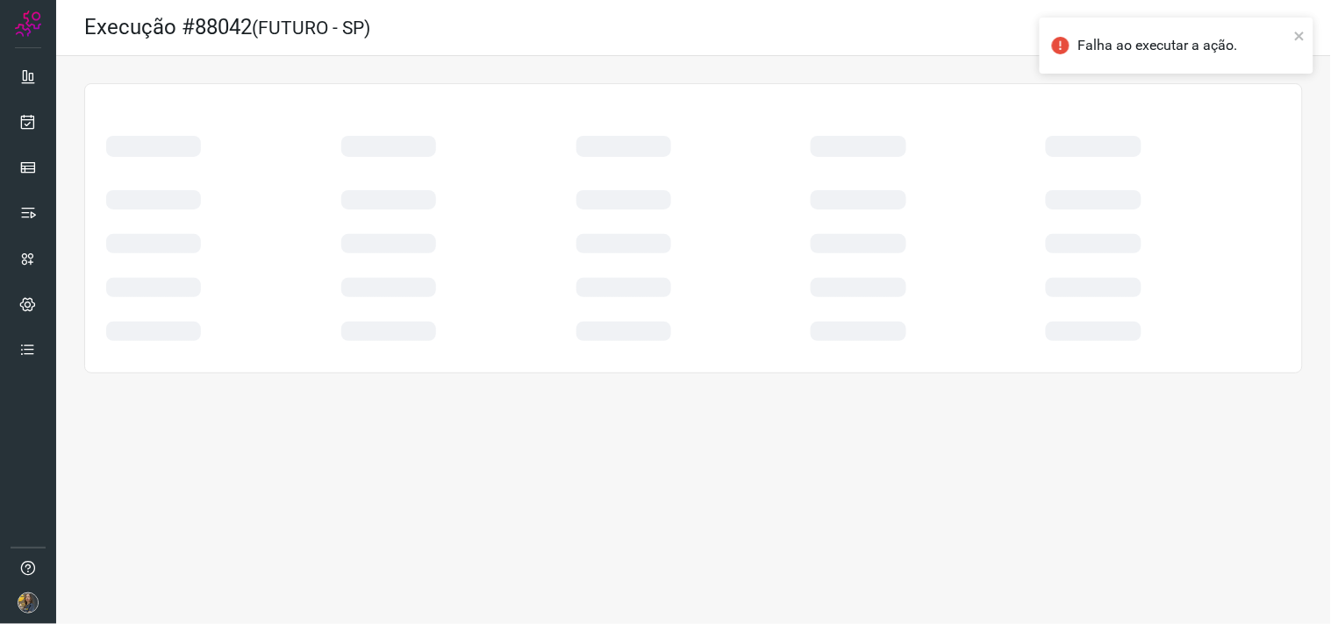
scroll to position [0, 0]
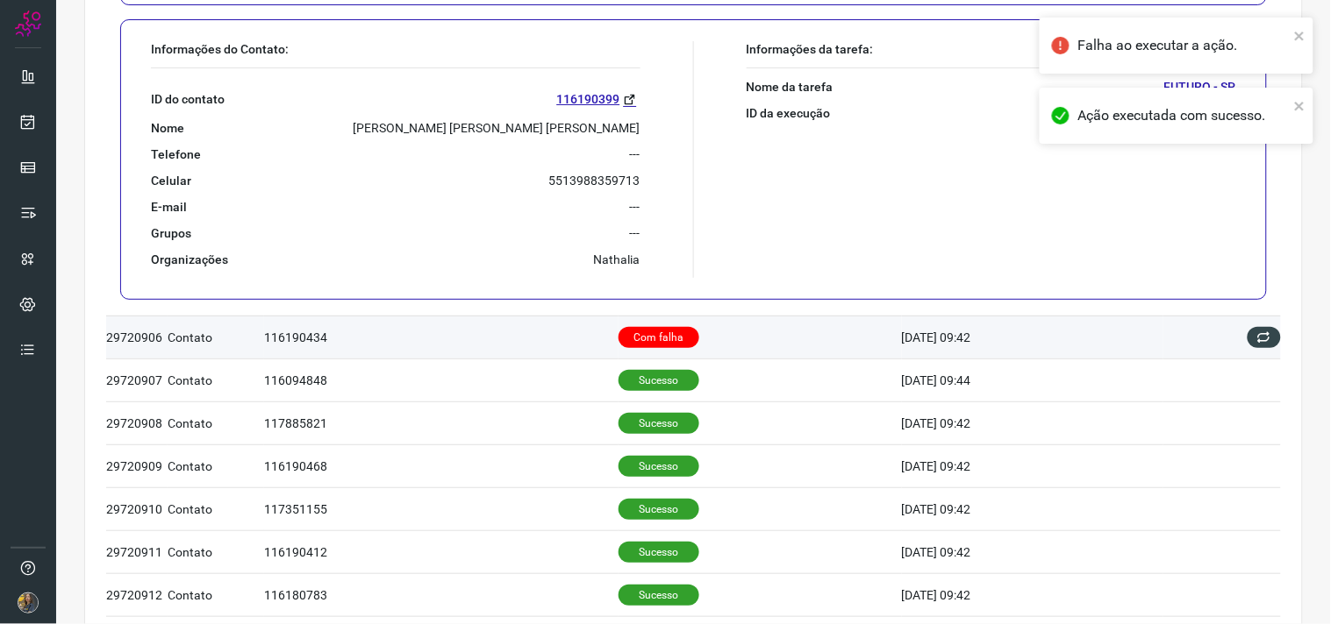
click at [749, 351] on td "Com falha" at bounding box center [759, 337] width 283 height 43
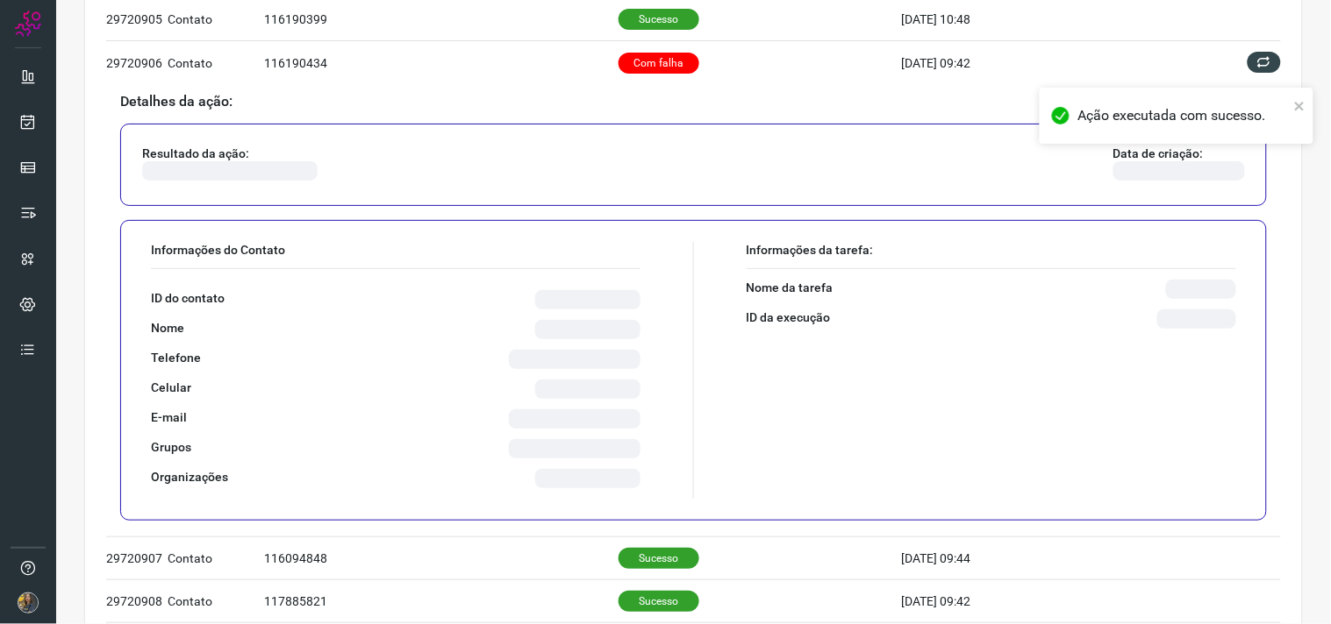
scroll to position [646, 0]
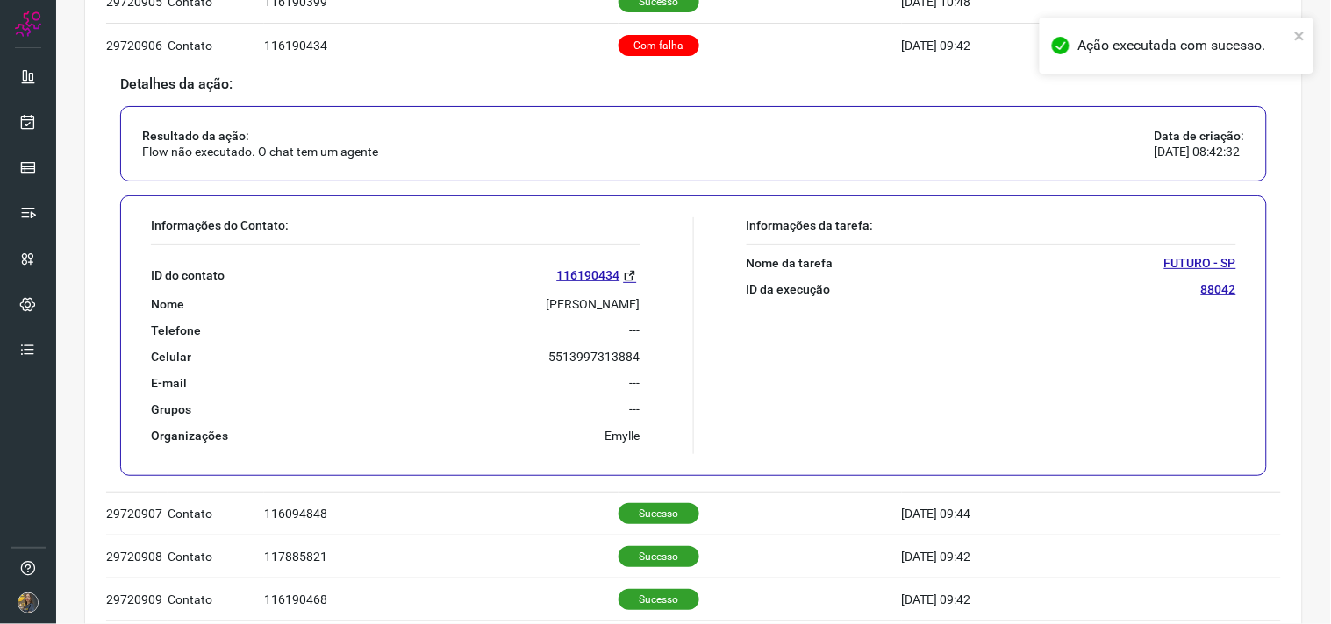
click at [553, 313] on div "ID do contato 116190434 Nome [PERSON_NAME] Telefone --- Celular [PHONE_NUMBER] …" at bounding box center [395, 344] width 489 height 199
click at [553, 296] on p "[PERSON_NAME]" at bounding box center [593, 304] width 94 height 16
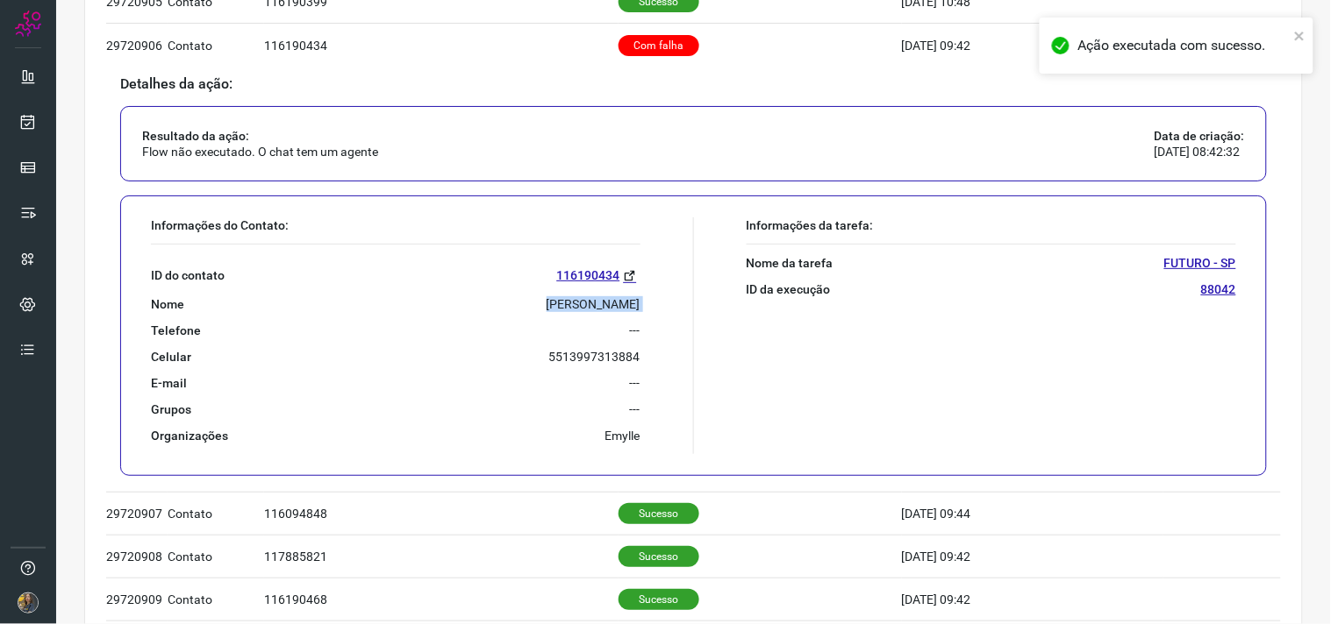
click at [553, 296] on p "[PERSON_NAME]" at bounding box center [593, 304] width 94 height 16
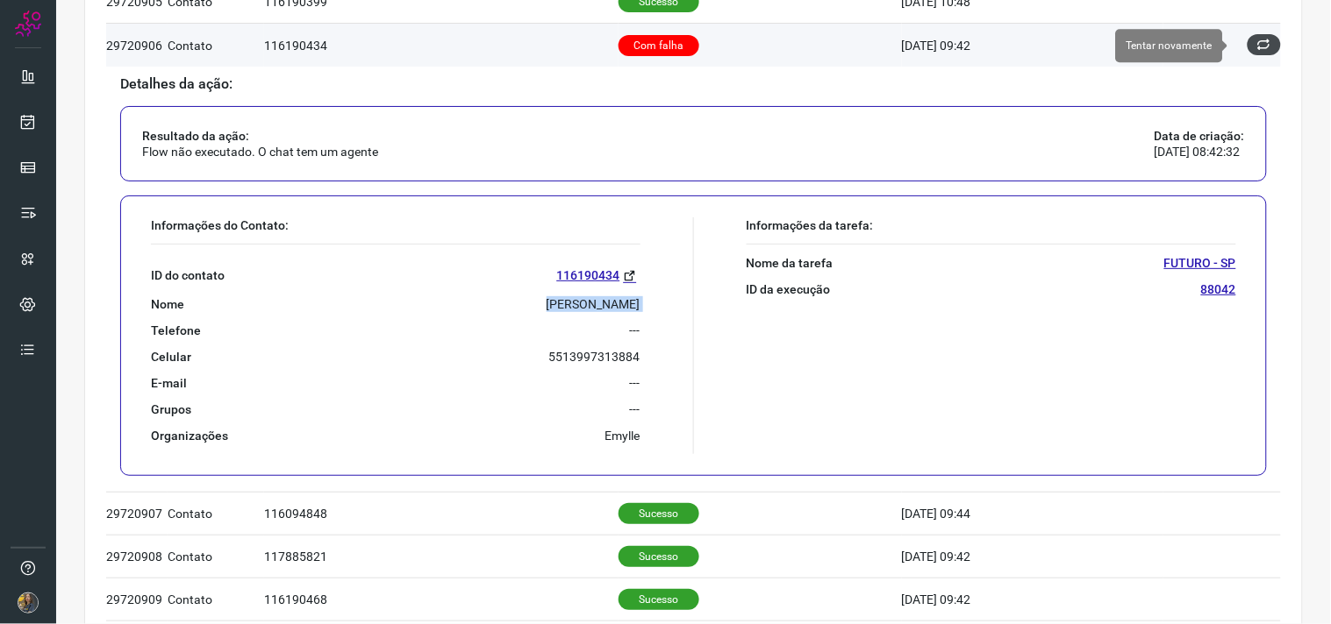
click at [1266, 40] on button at bounding box center [1263, 44] width 33 height 21
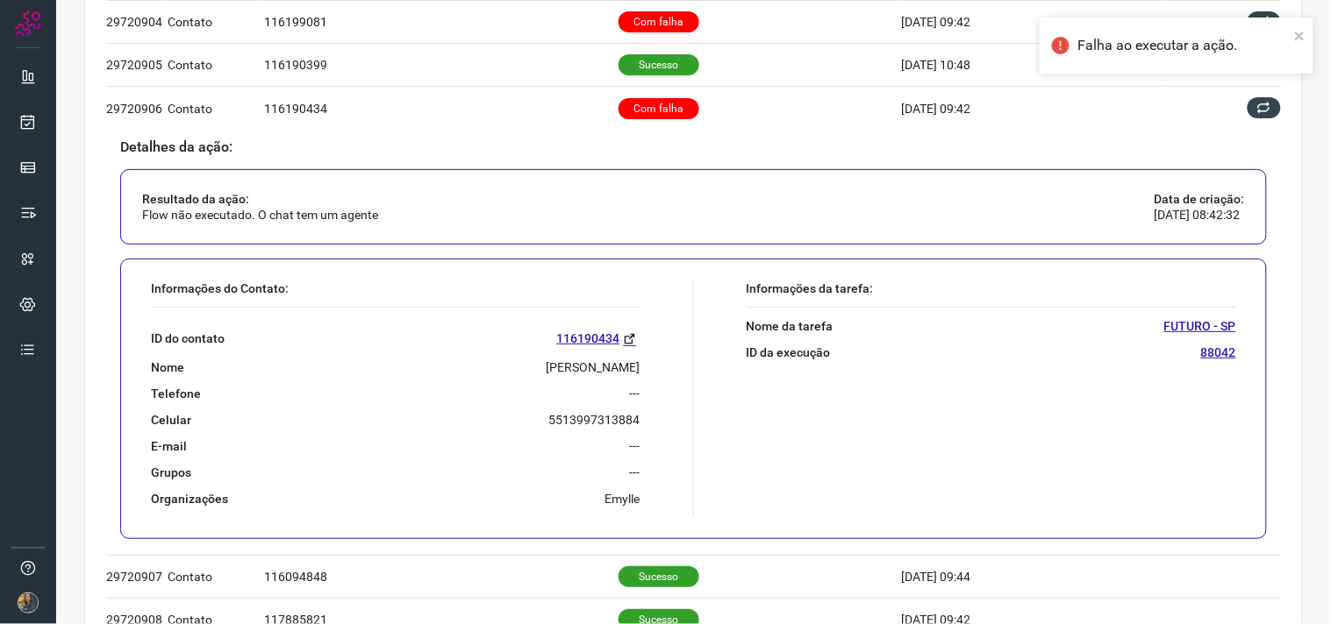
scroll to position [548, 0]
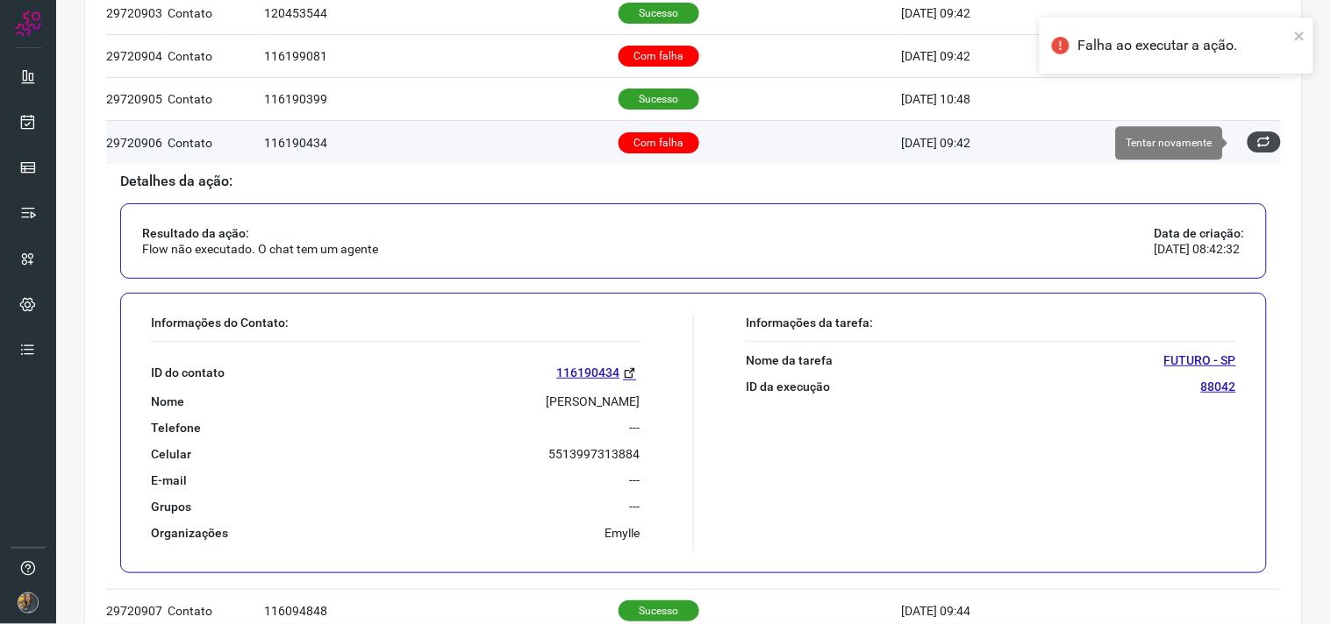
click at [1257, 142] on button at bounding box center [1263, 142] width 33 height 21
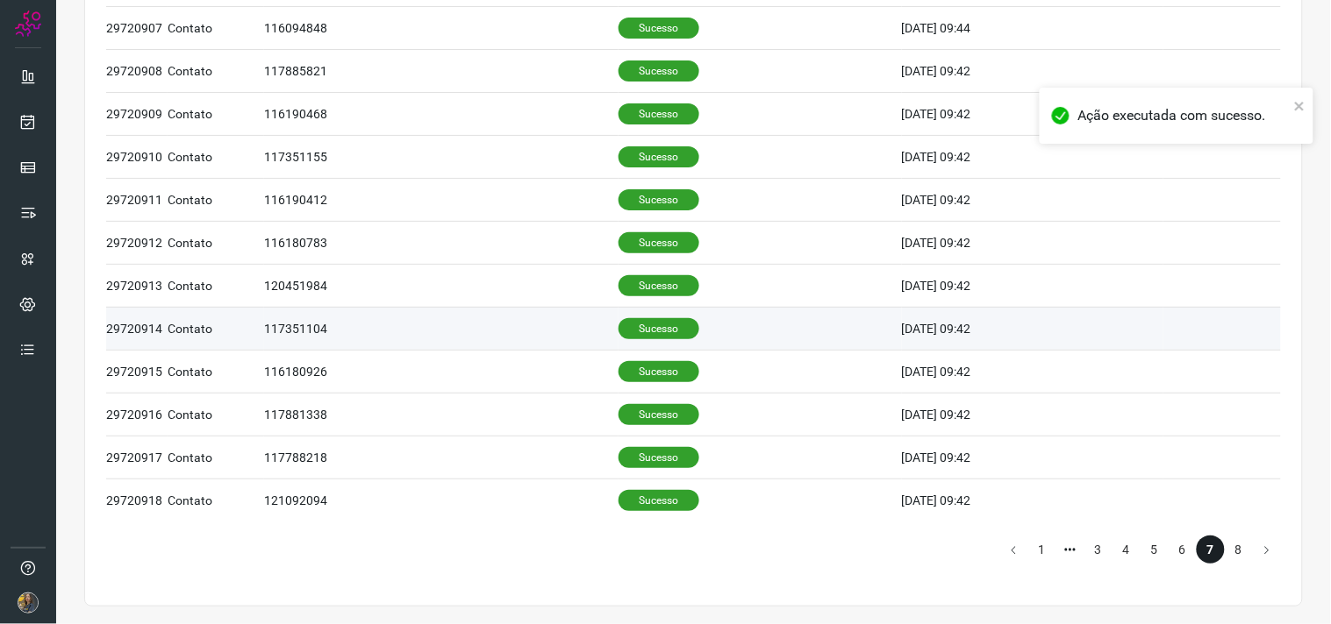
scroll to position [1134, 0]
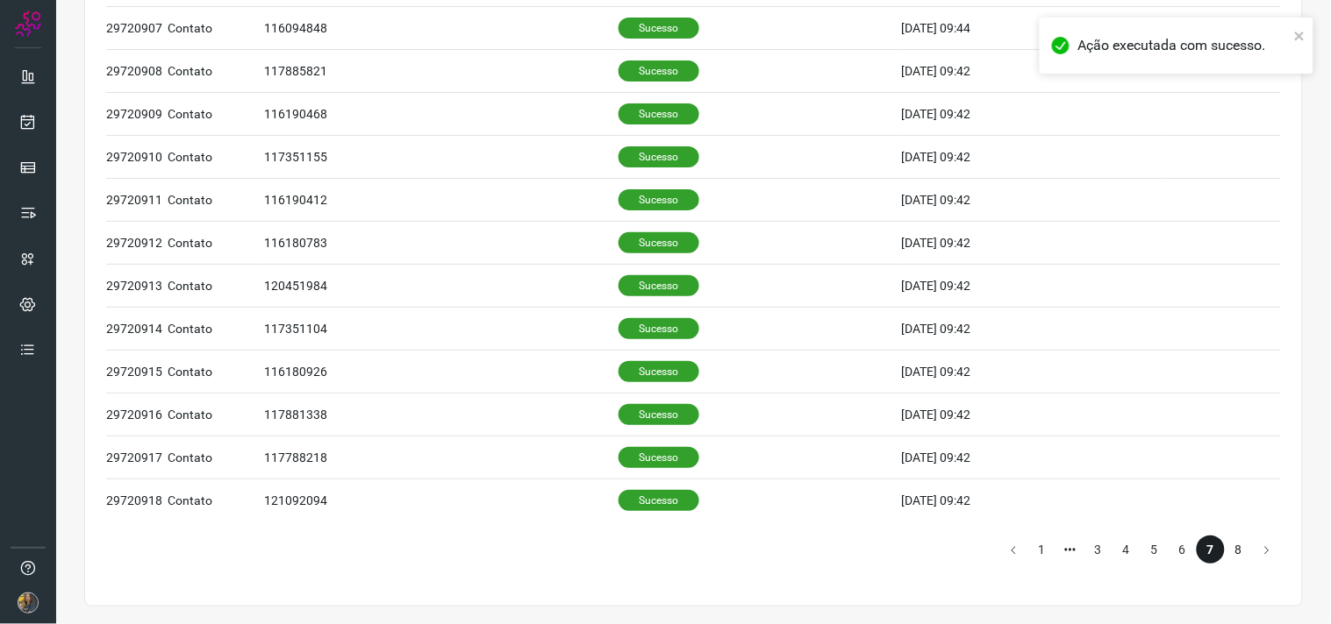
click at [1226, 550] on li "8" at bounding box center [1238, 550] width 28 height 28
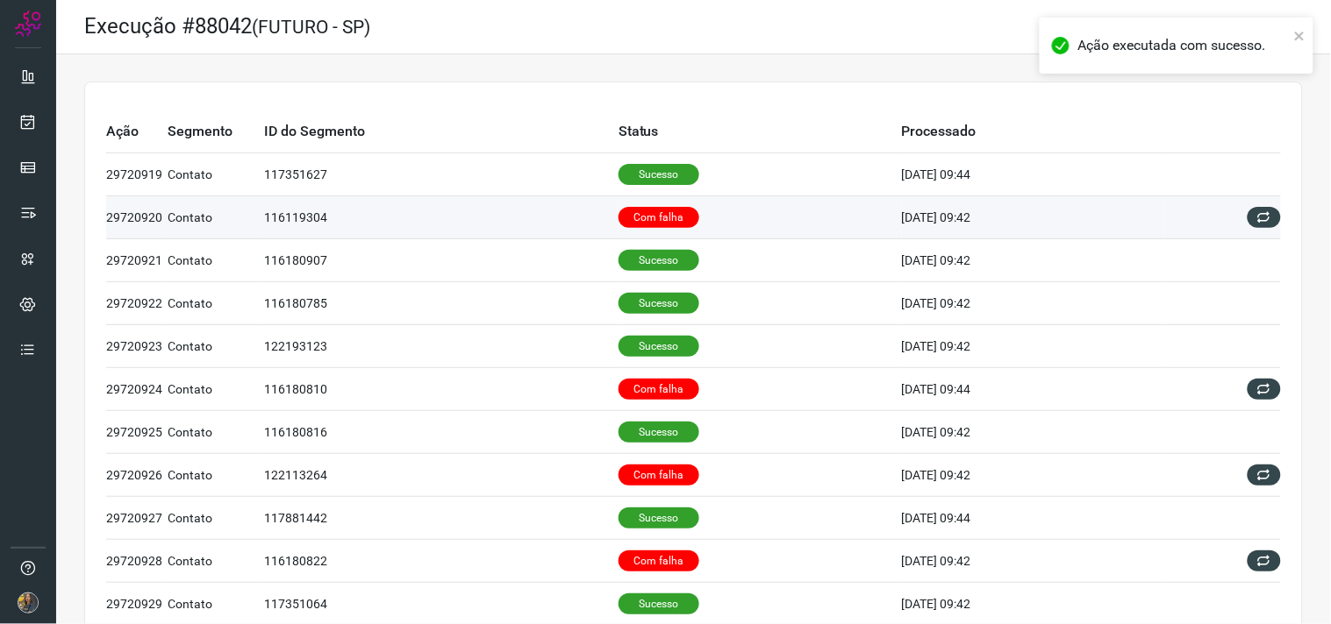
click at [703, 218] on td "Com falha" at bounding box center [759, 217] width 283 height 43
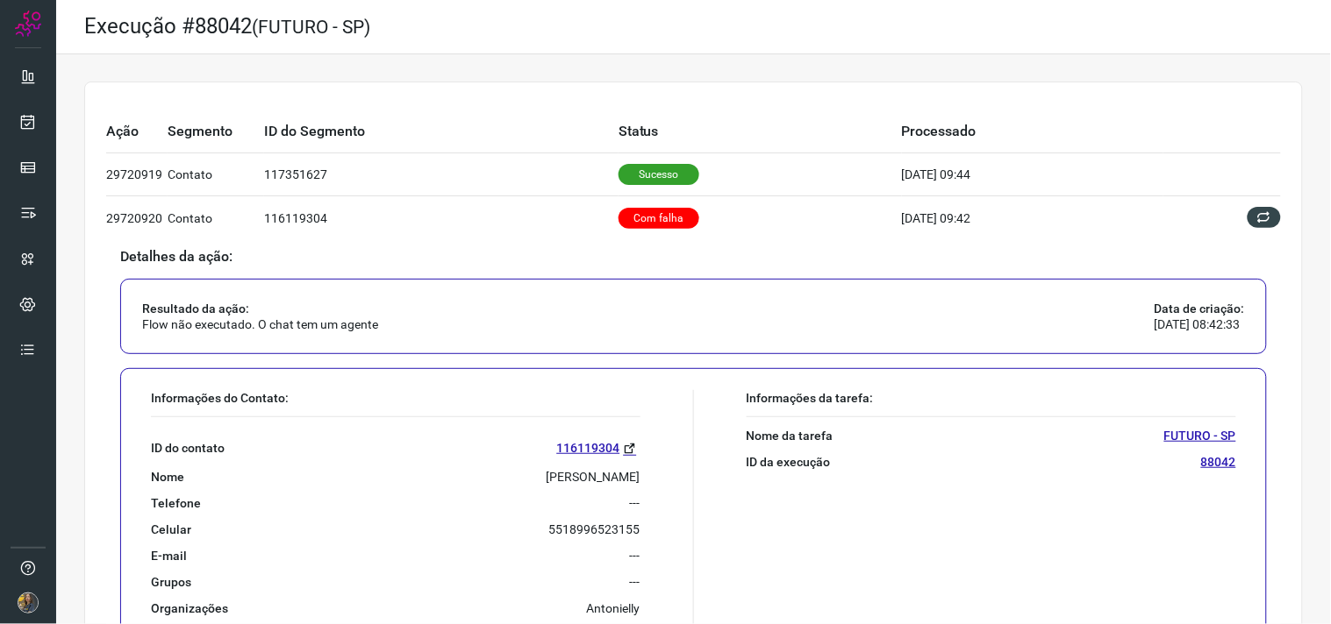
click at [589, 474] on p "[PERSON_NAME]" at bounding box center [593, 477] width 94 height 16
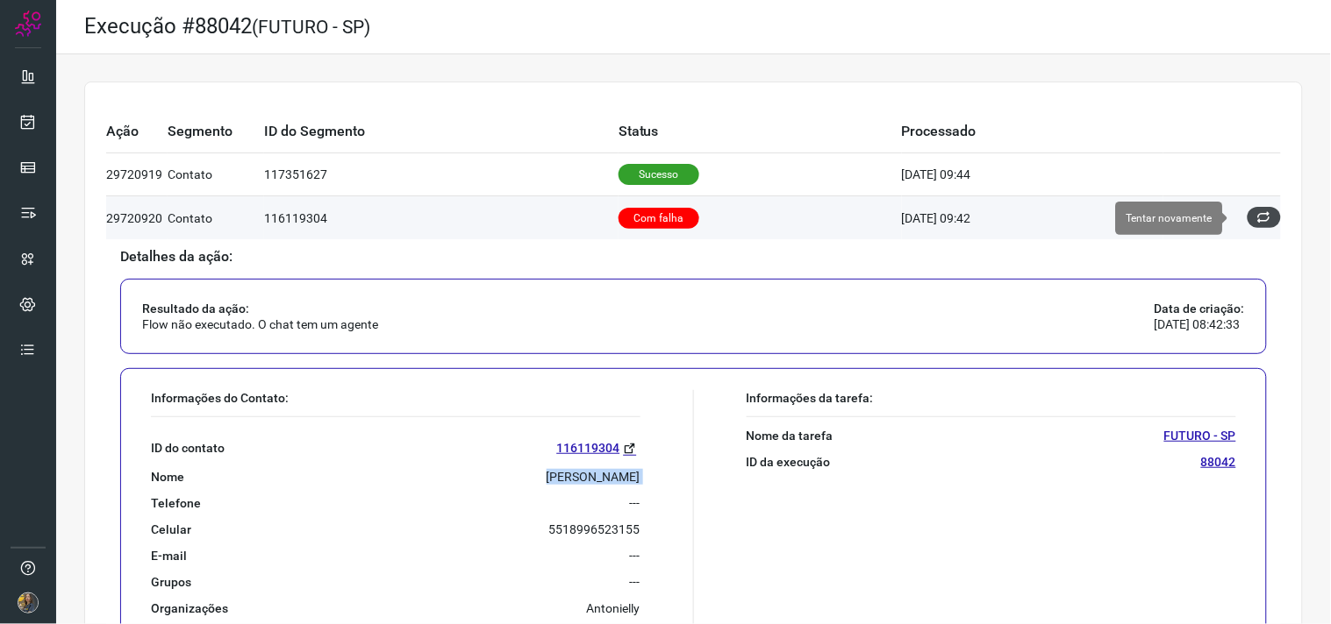
click at [1257, 215] on icon at bounding box center [1264, 217] width 14 height 14
click at [1257, 219] on icon at bounding box center [1264, 217] width 14 height 14
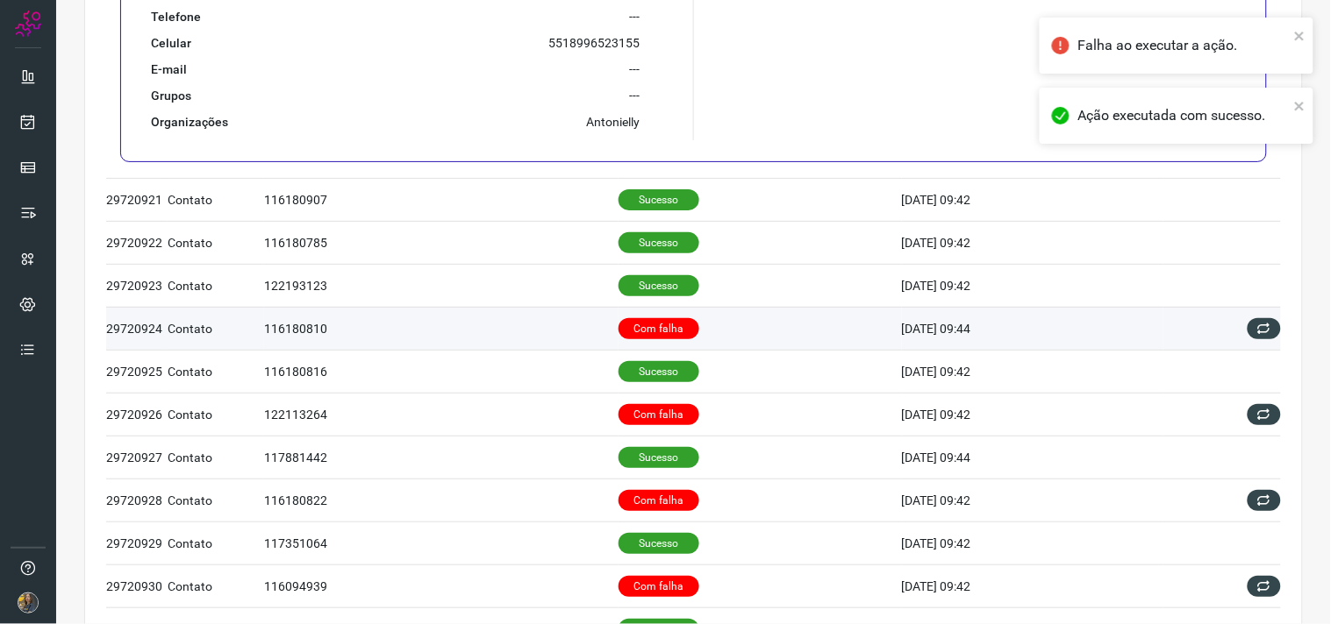
click at [767, 330] on td "Com falha" at bounding box center [759, 328] width 283 height 43
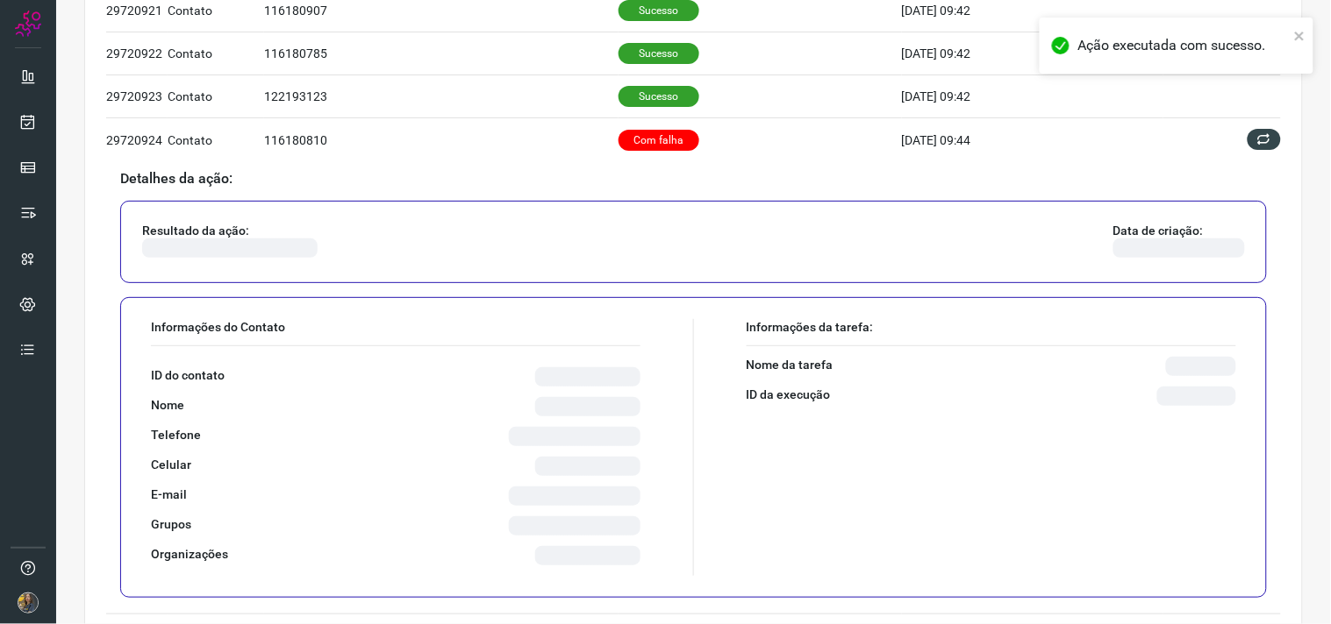
scroll to position [256, 0]
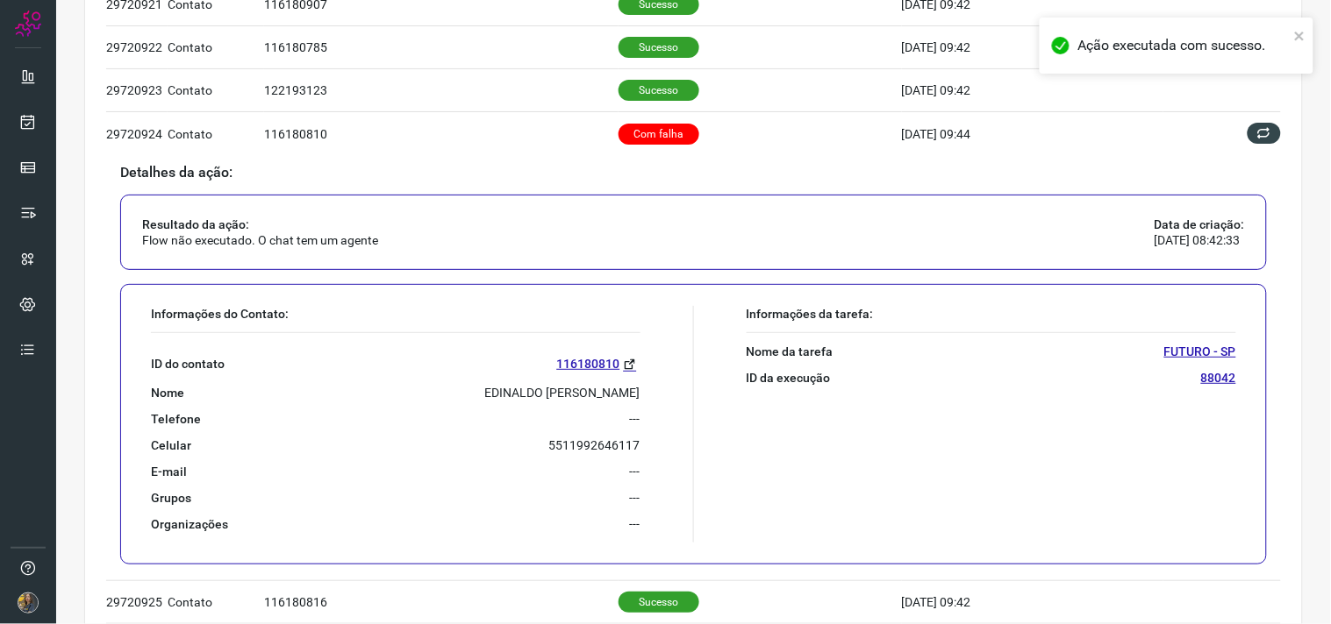
click at [527, 389] on p "EDINALDO [PERSON_NAME]" at bounding box center [562, 393] width 155 height 16
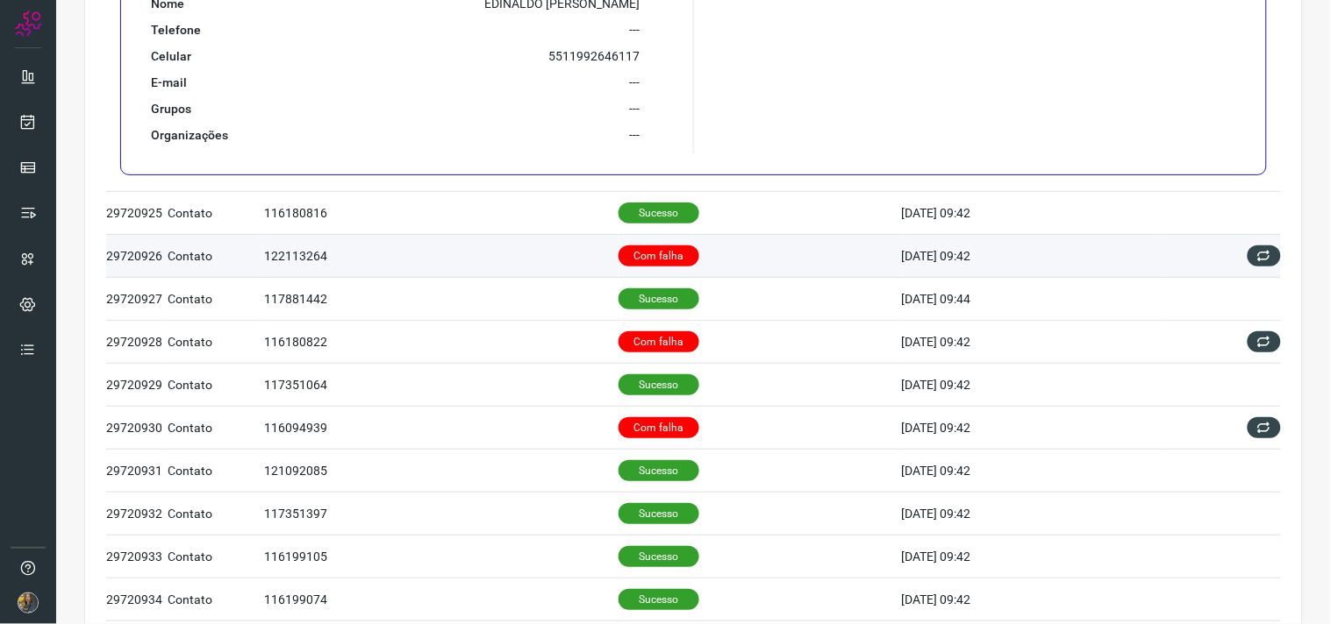
click at [653, 250] on p "Com falha" at bounding box center [658, 256] width 81 height 21
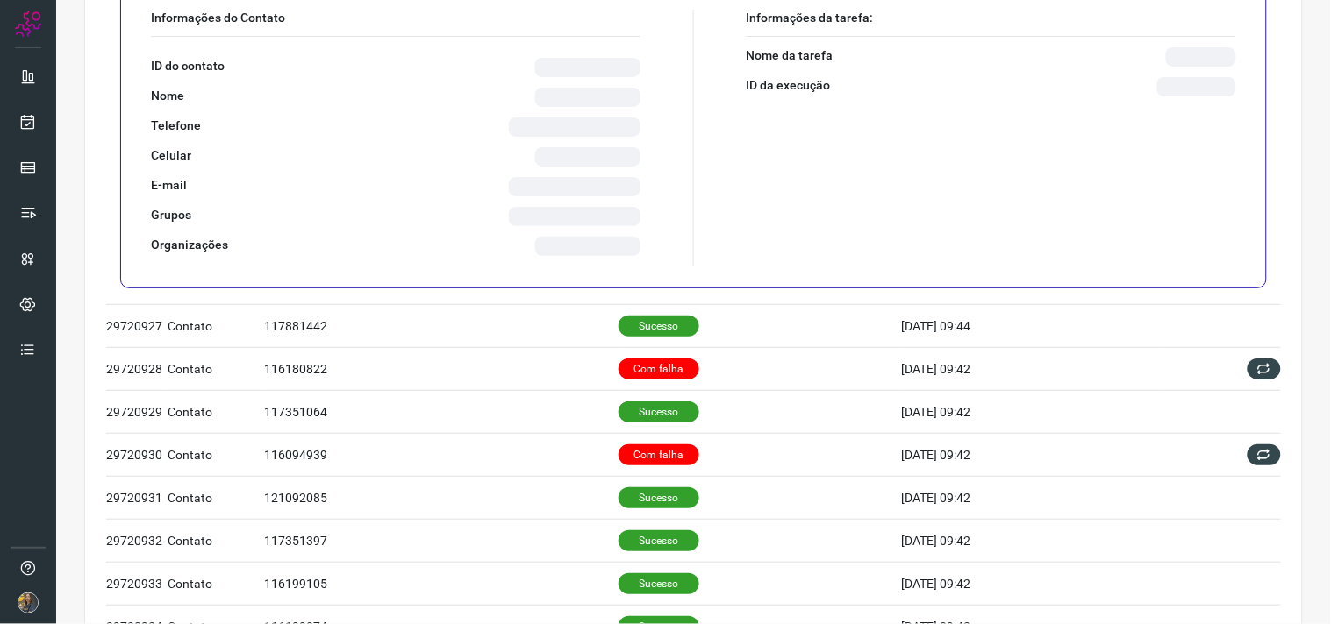
scroll to position [220, 0]
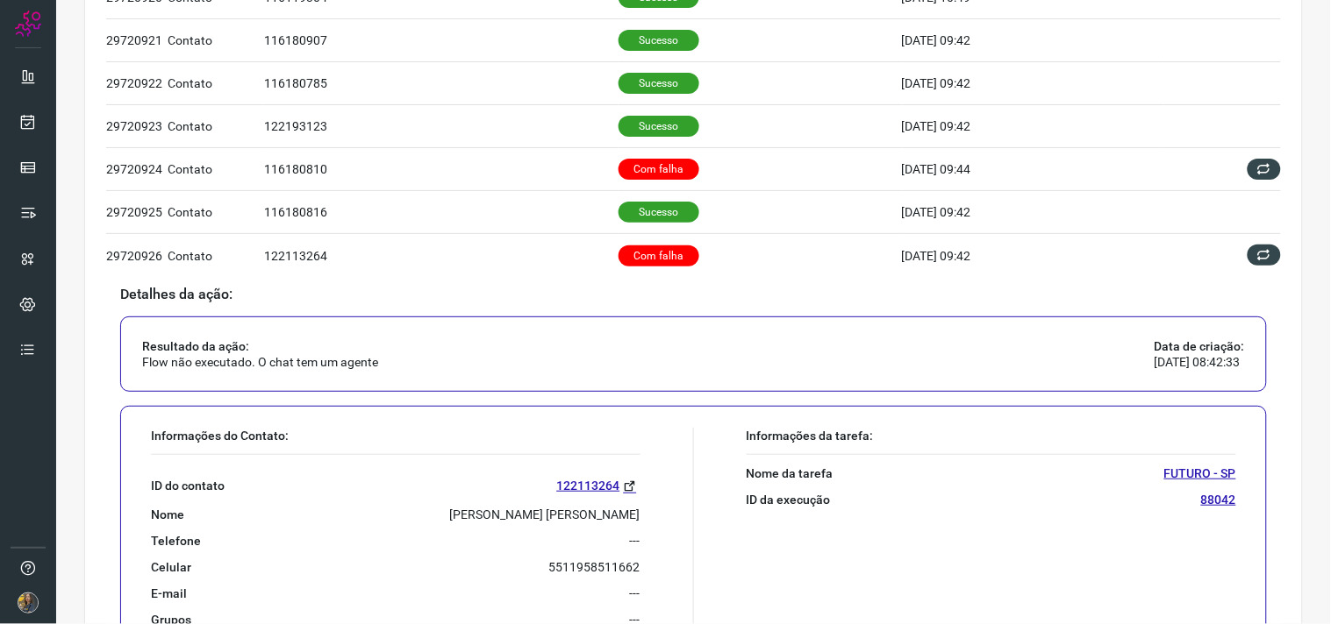
click at [597, 505] on div "ID do contato 122113264 Nome [PERSON_NAME] [PERSON_NAME] Telefone --- Celular […" at bounding box center [395, 554] width 489 height 199
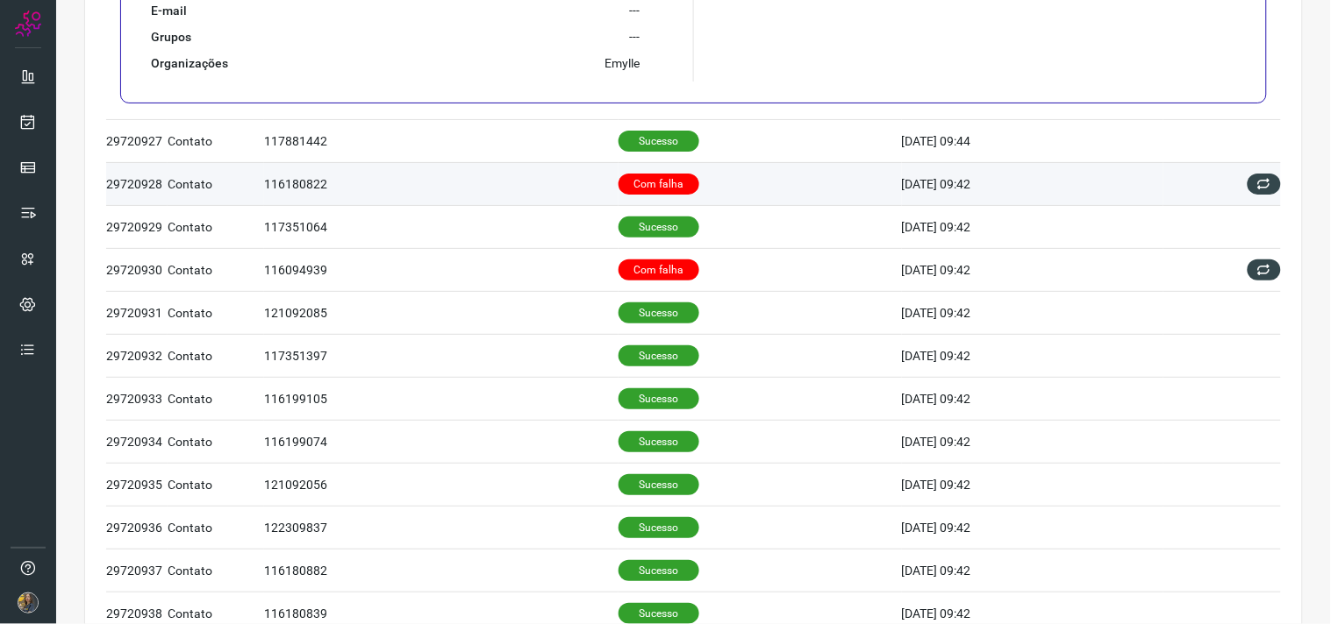
scroll to position [804, 0]
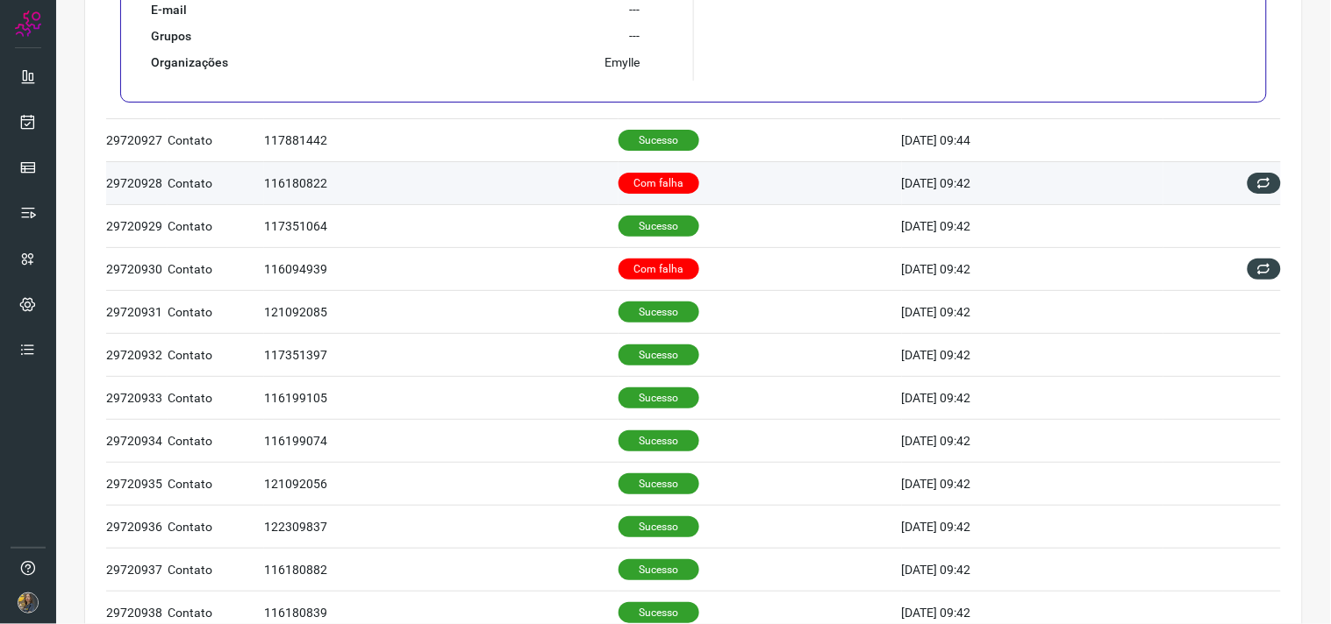
click at [660, 184] on p "Com falha" at bounding box center [658, 183] width 81 height 21
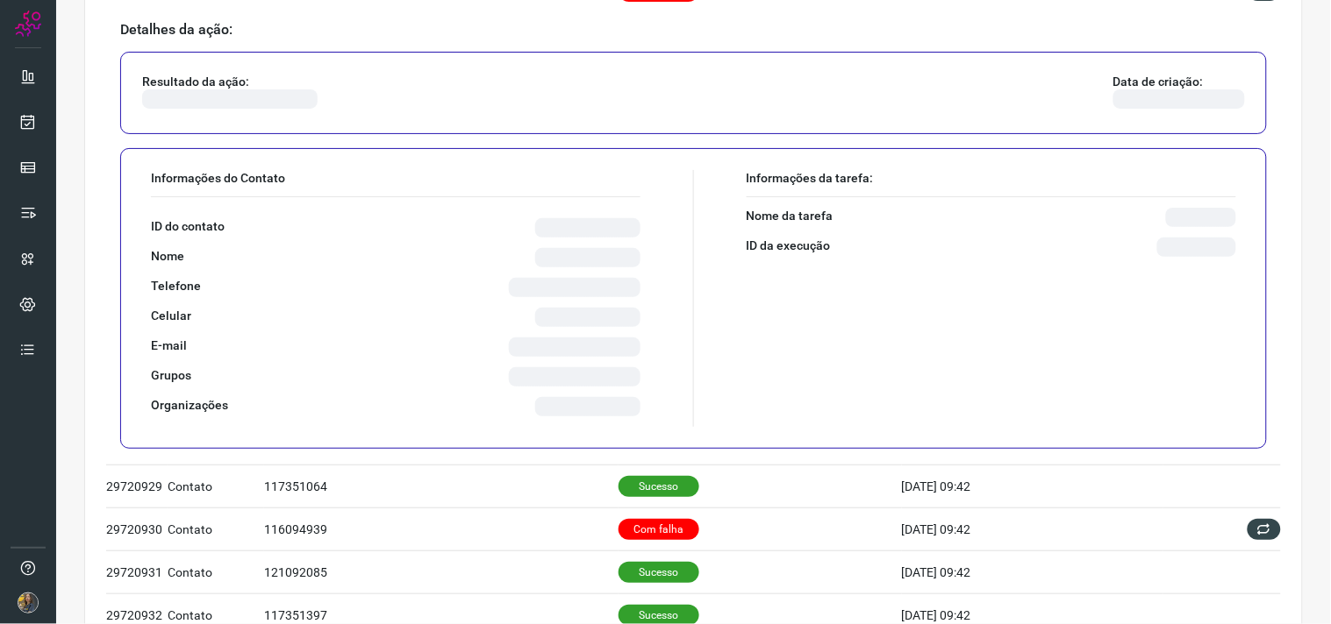
scroll to position [574, 0]
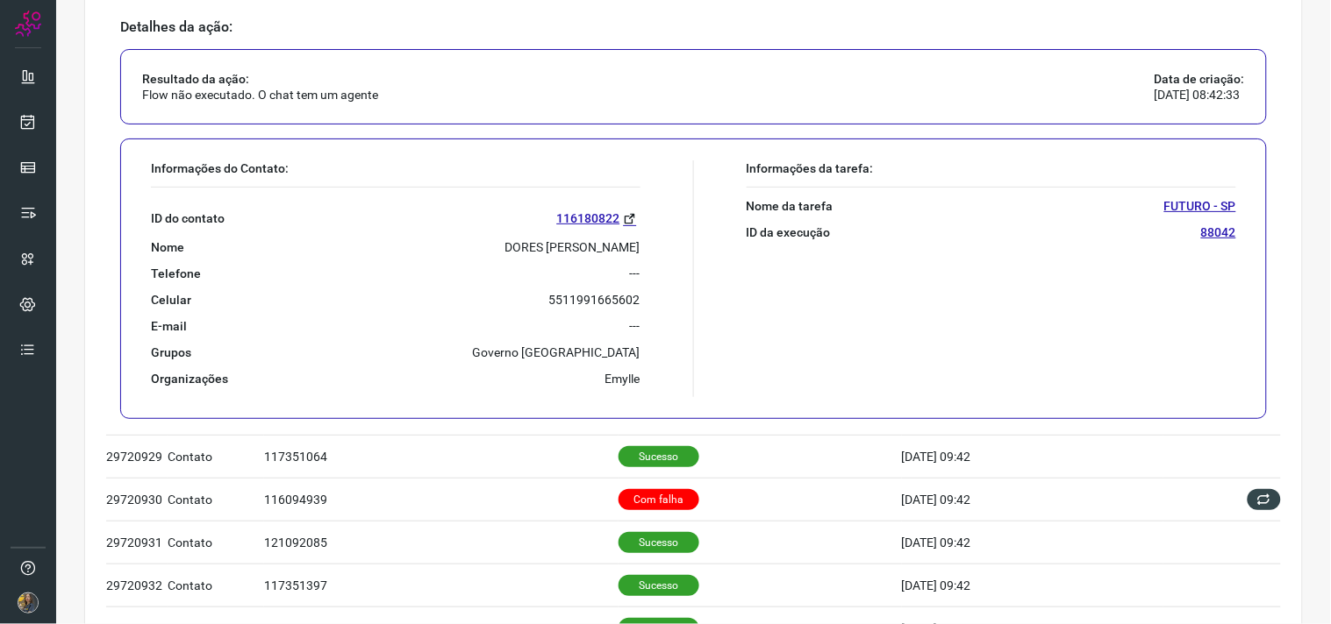
click at [507, 247] on p "DORES [PERSON_NAME]" at bounding box center [572, 247] width 135 height 16
click at [512, 249] on p "DORES [PERSON_NAME]" at bounding box center [572, 247] width 135 height 16
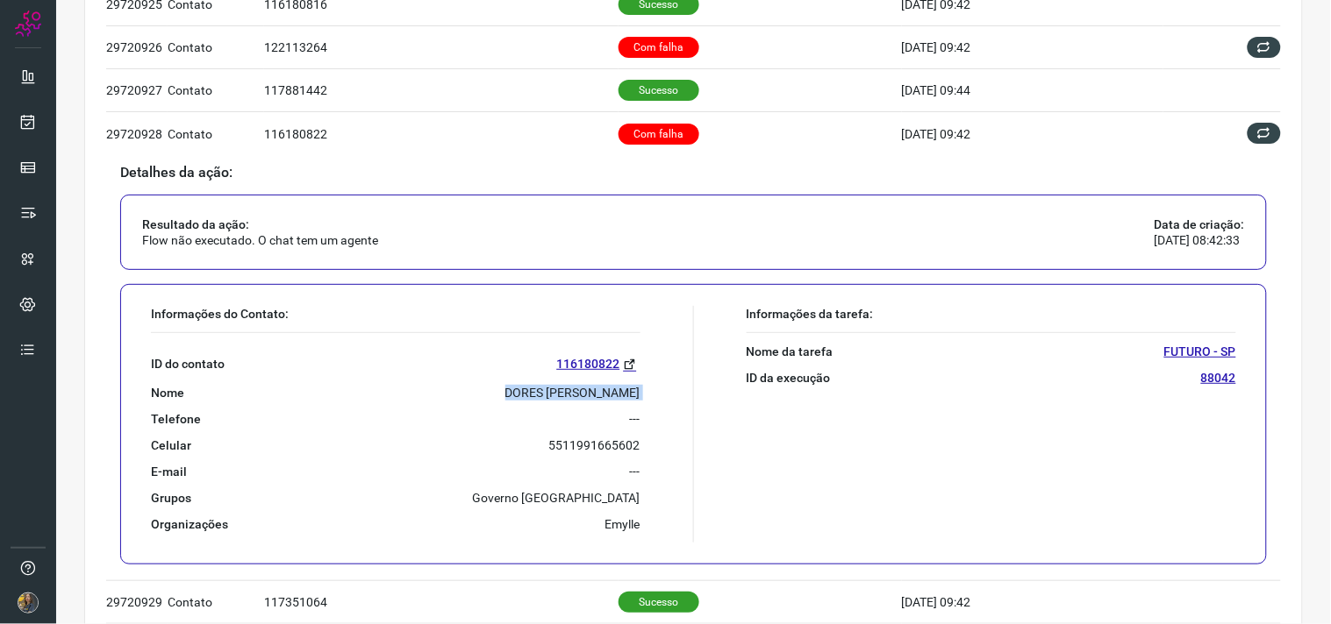
scroll to position [476, 0]
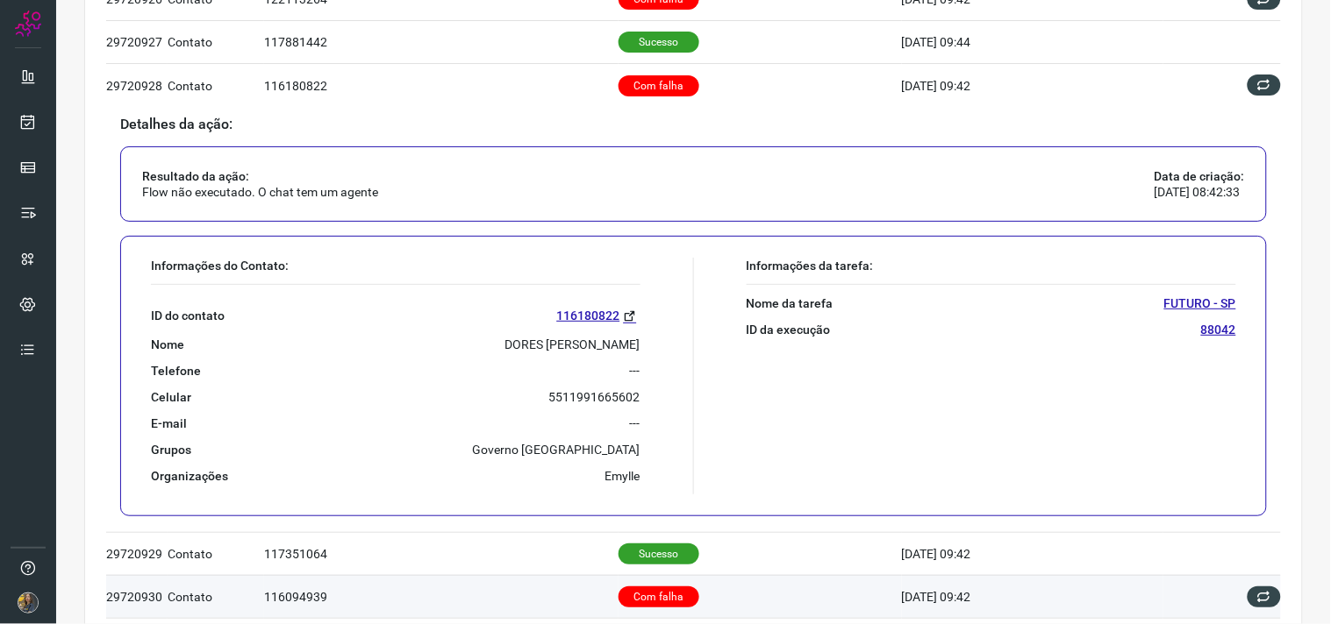
click at [735, 582] on td "Com falha" at bounding box center [759, 596] width 283 height 43
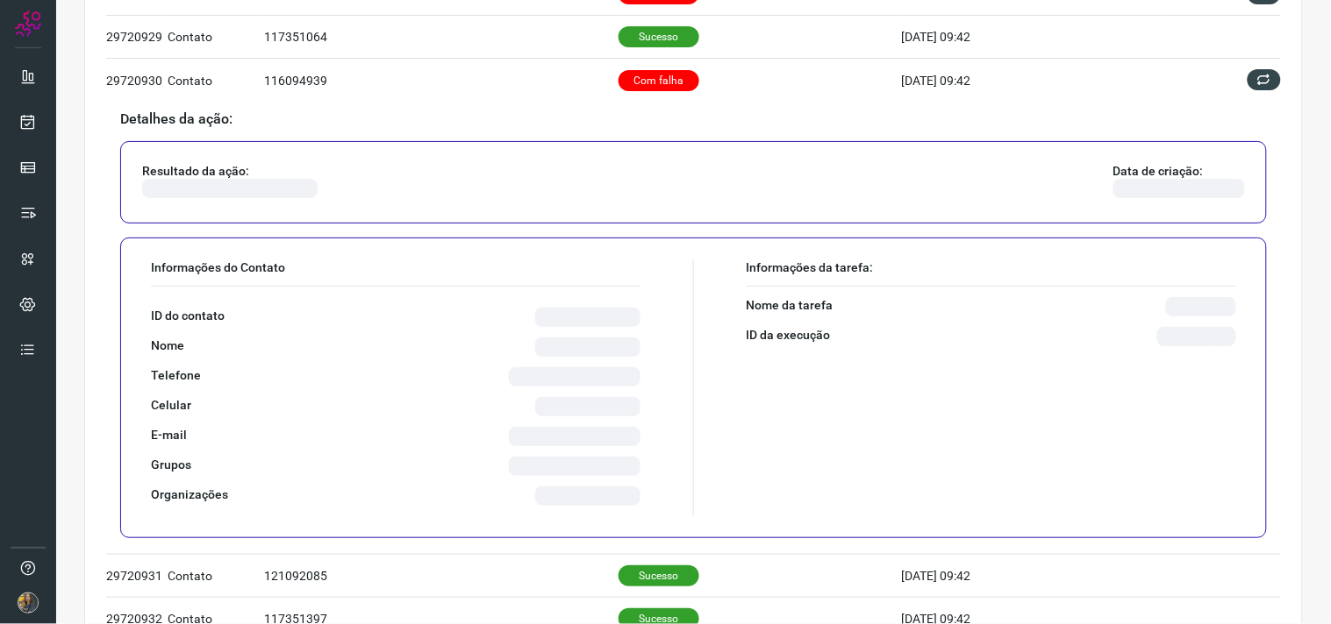
scroll to position [671, 0]
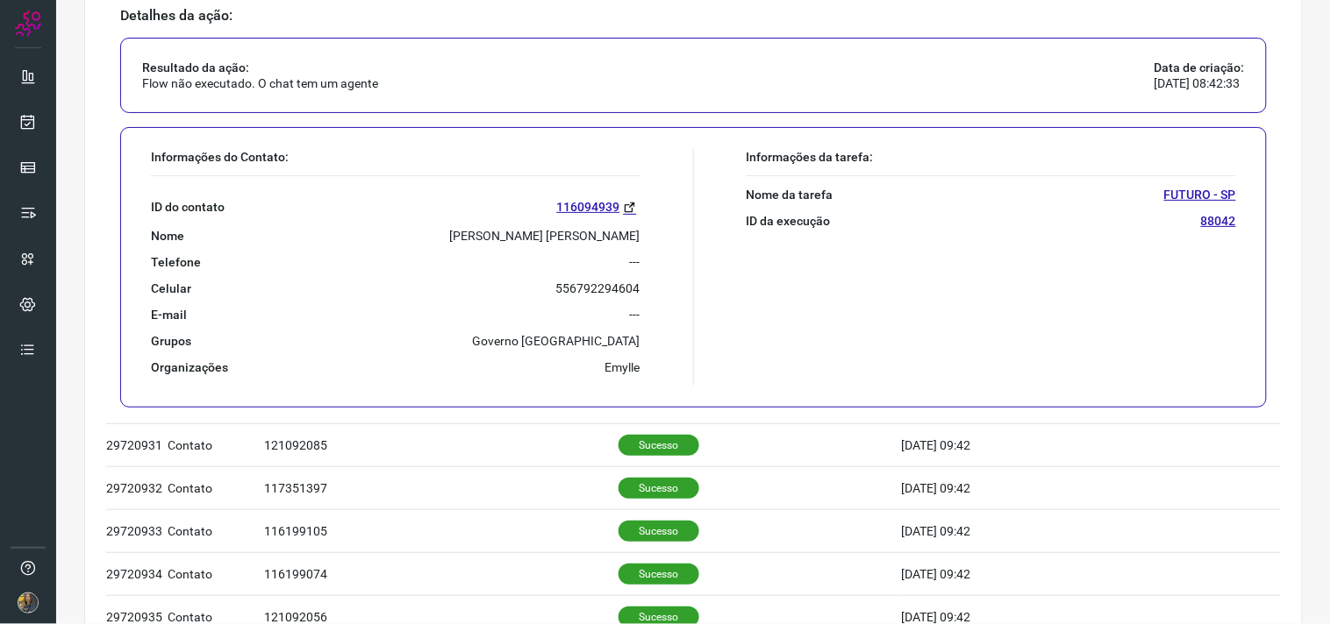
click at [549, 239] on p "[PERSON_NAME] [PERSON_NAME]" at bounding box center [545, 236] width 190 height 16
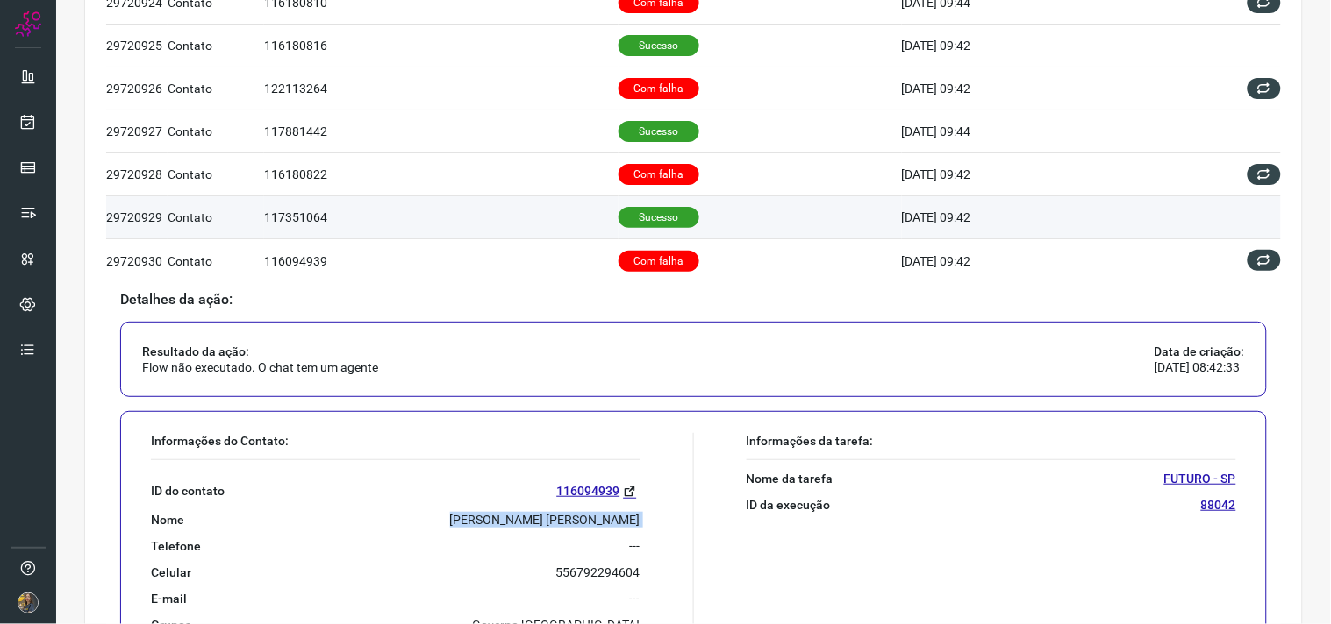
scroll to position [379, 0]
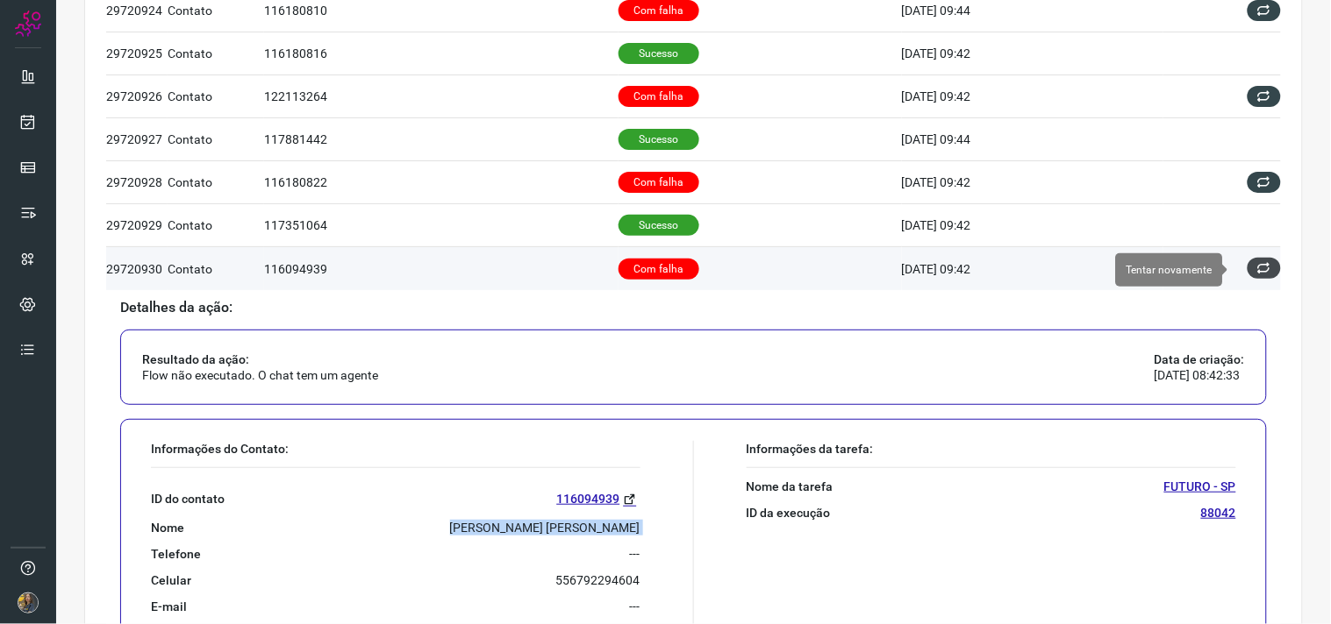
click at [1257, 270] on icon at bounding box center [1264, 268] width 14 height 14
click at [1255, 268] on icon at bounding box center [1264, 269] width 18 height 18
click at [1255, 273] on icon at bounding box center [1264, 269] width 18 height 18
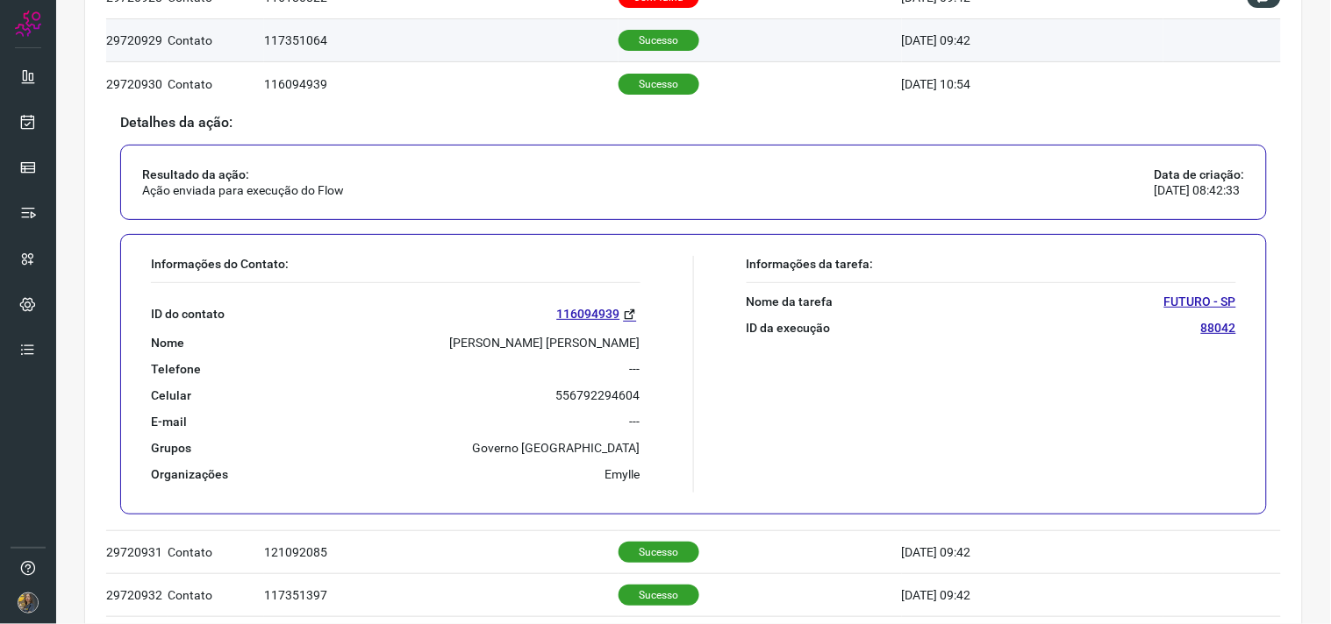
scroll to position [354, 0]
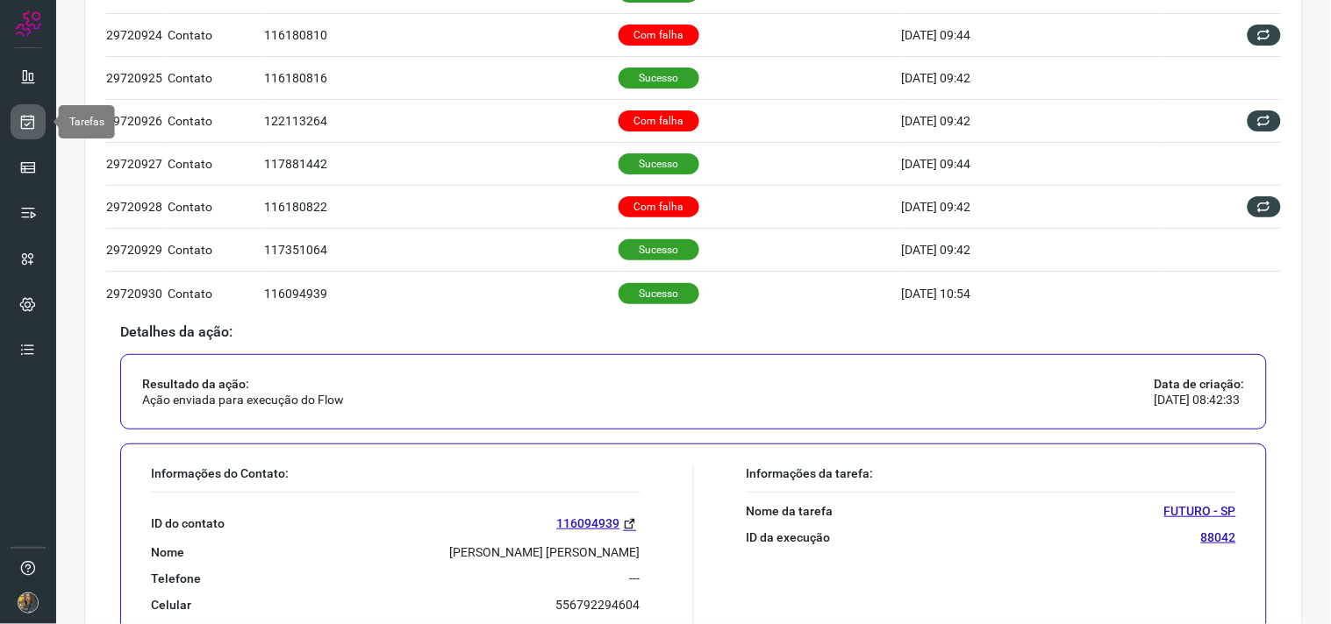
click at [30, 115] on icon at bounding box center [28, 122] width 18 height 18
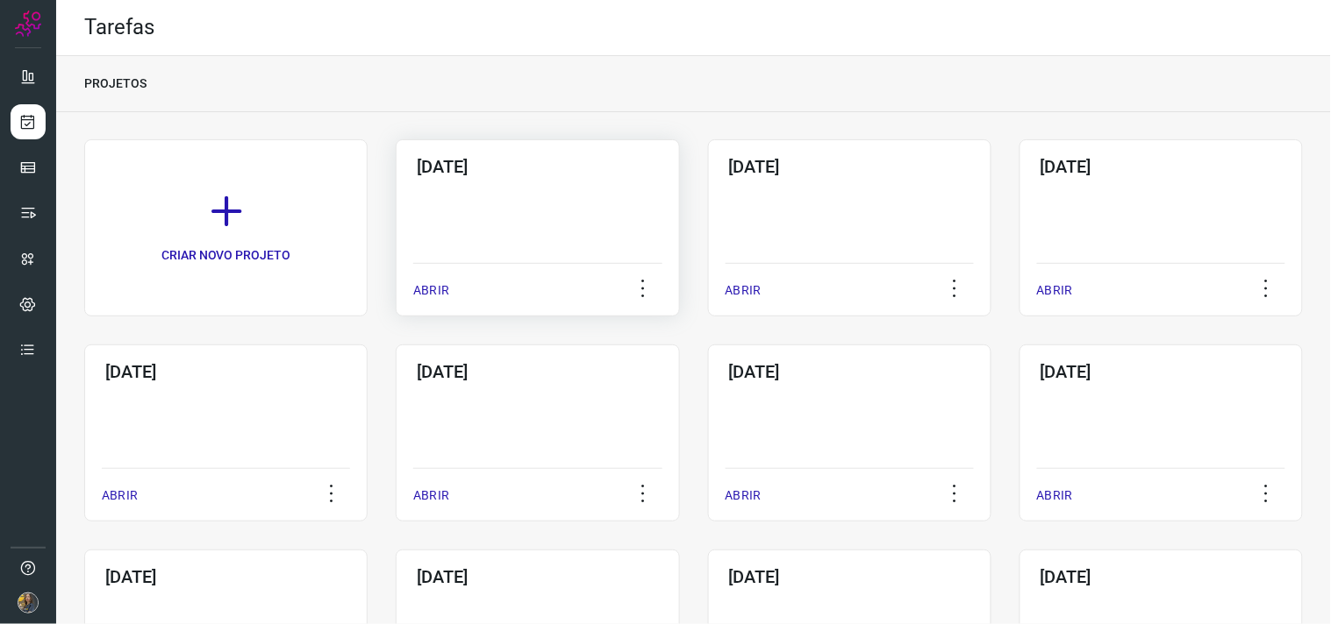
click at [507, 230] on div "[DATE] ABRIR" at bounding box center [537, 227] width 283 height 177
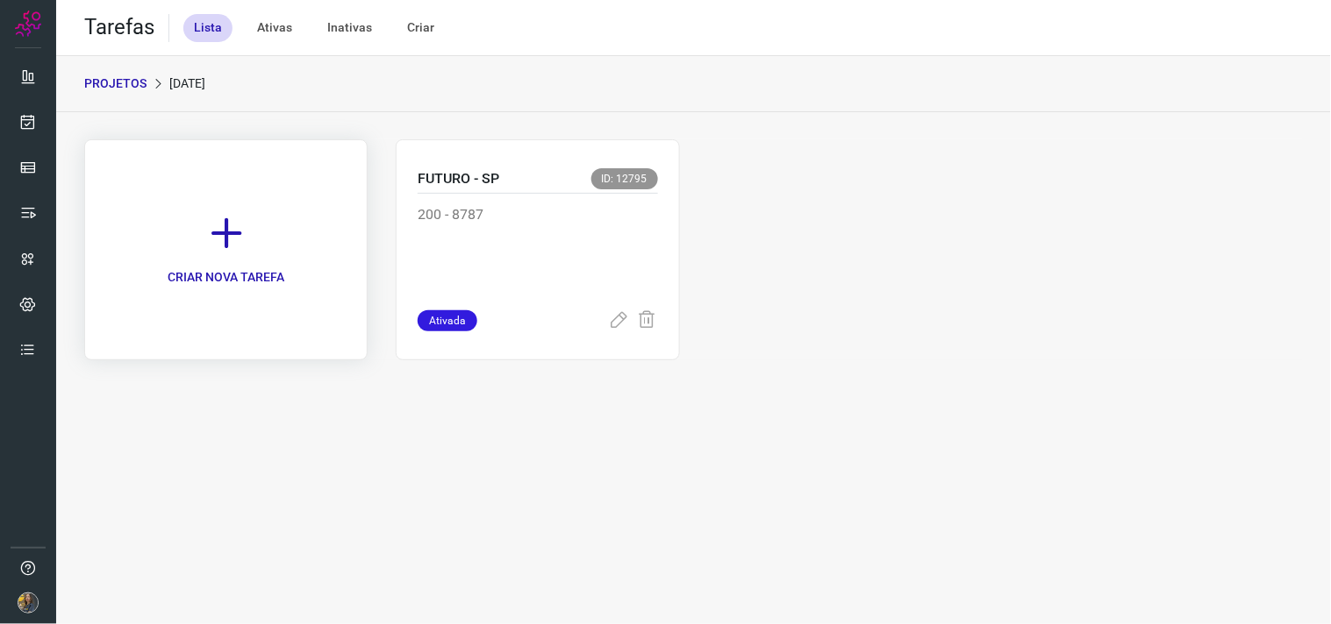
click at [228, 232] on icon at bounding box center [226, 233] width 39 height 39
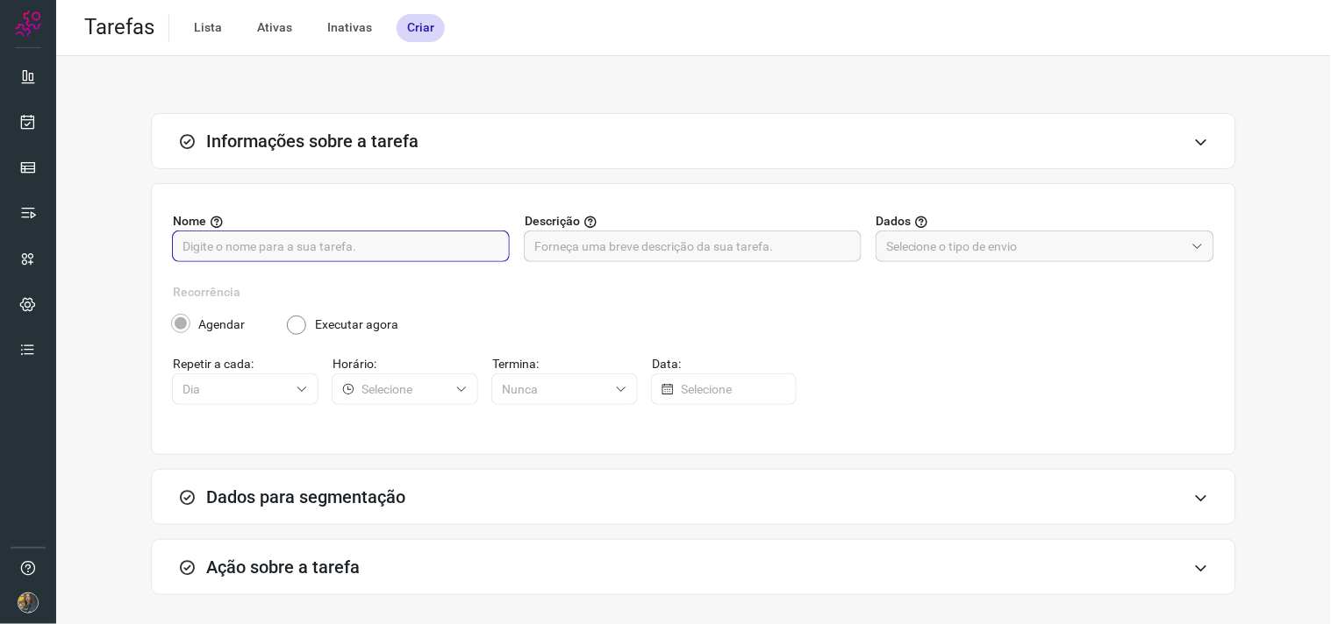
click at [330, 243] on input "text" at bounding box center [340, 247] width 317 height 30
type input "FUTURO - SP"
click at [603, 250] on input "text" at bounding box center [692, 247] width 317 height 30
type input "0278 - 87"
click at [960, 234] on input "text" at bounding box center [1035, 247] width 298 height 30
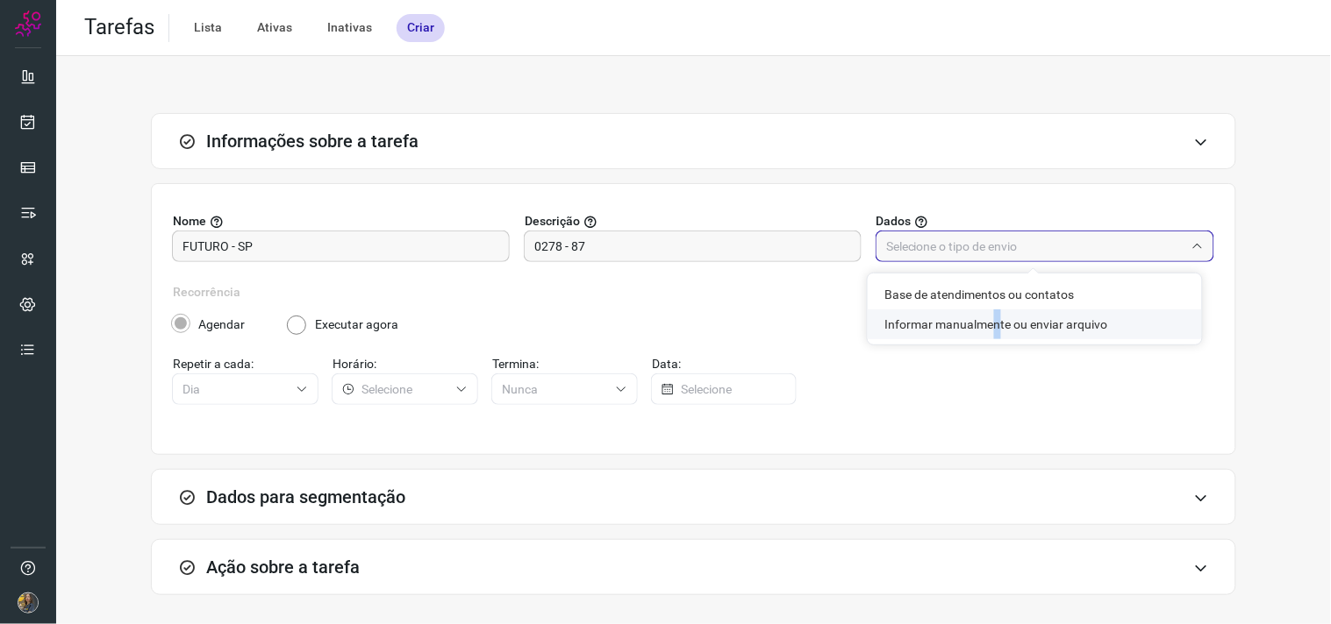
click at [994, 327] on li "Informar manualmente ou enviar arquivo" at bounding box center [1034, 325] width 334 height 30
type input "Informar manualmente ou enviar arquivo"
radio input "false"
radio input "true"
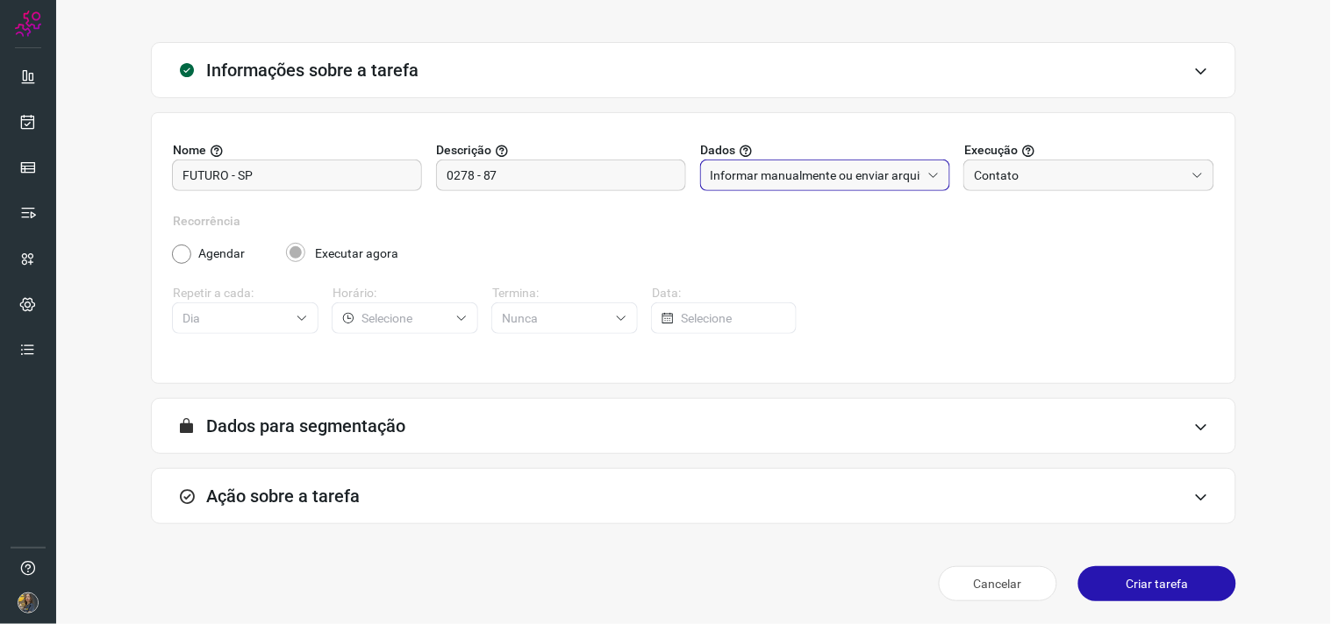
scroll to position [72, 0]
click at [511, 498] on div "Ação sobre a tarefa" at bounding box center [693, 495] width 1085 height 56
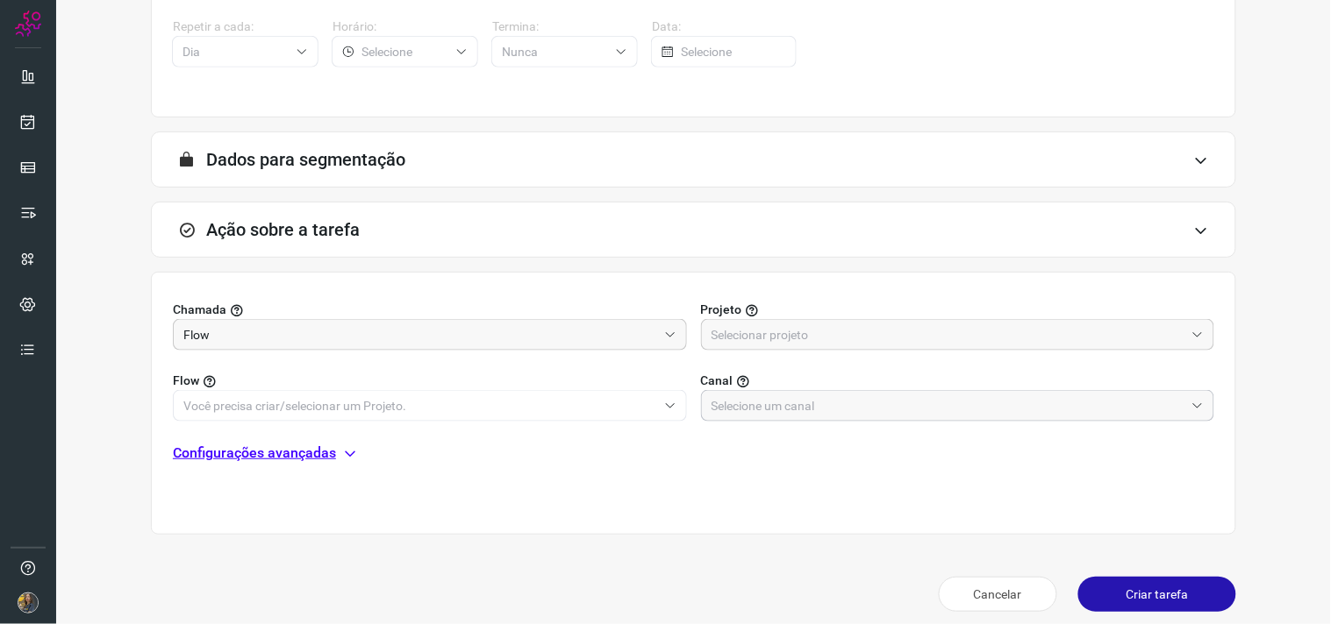
scroll to position [349, 0]
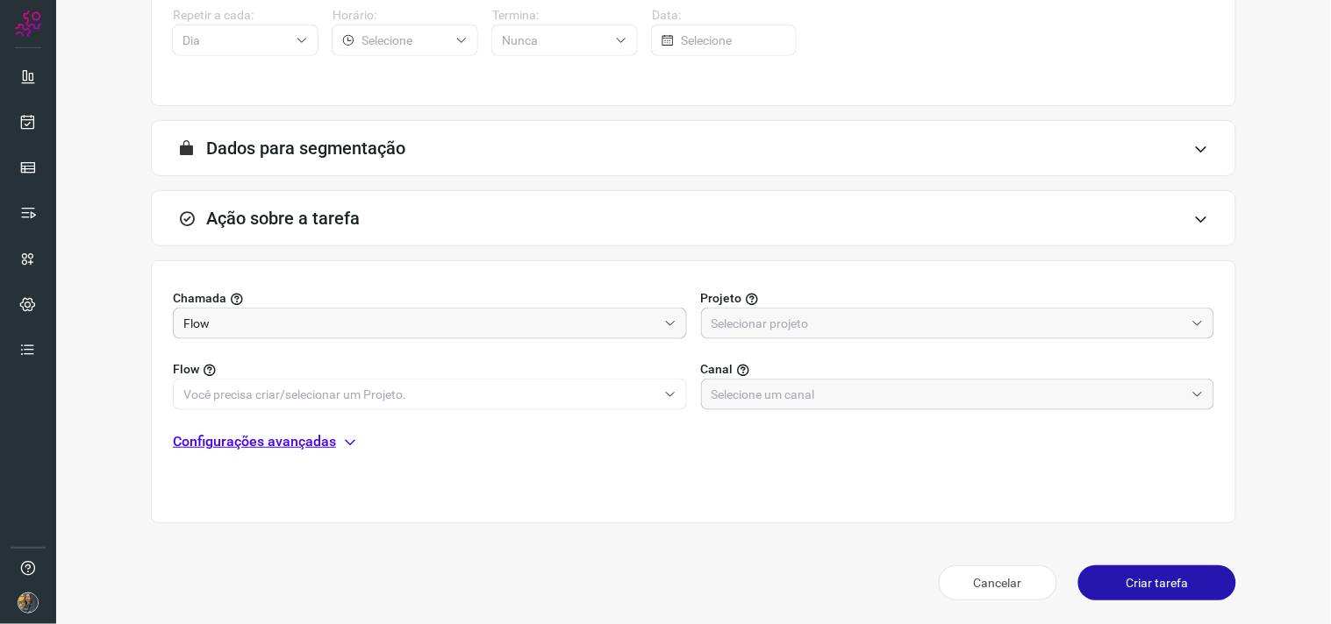
click at [781, 340] on div "Flow Canal" at bounding box center [693, 374] width 1041 height 71
click at [779, 327] on input "text" at bounding box center [948, 324] width 474 height 30
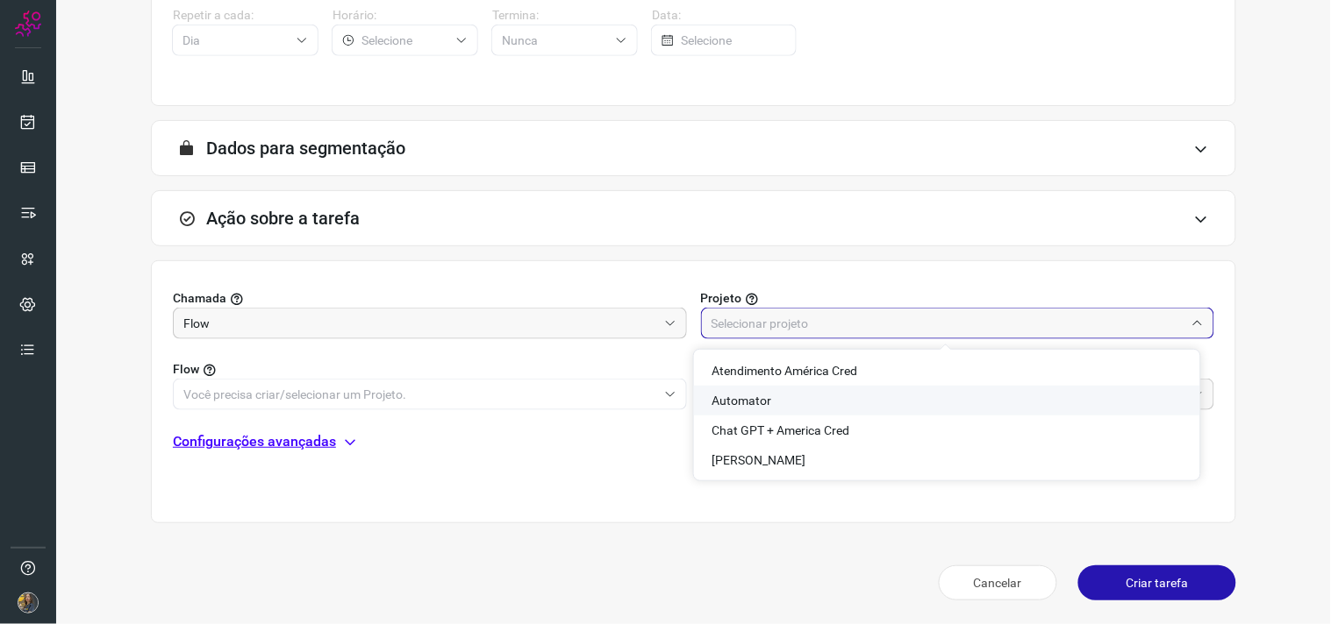
click at [729, 401] on span "Automator" at bounding box center [741, 401] width 60 height 14
type input "Automator"
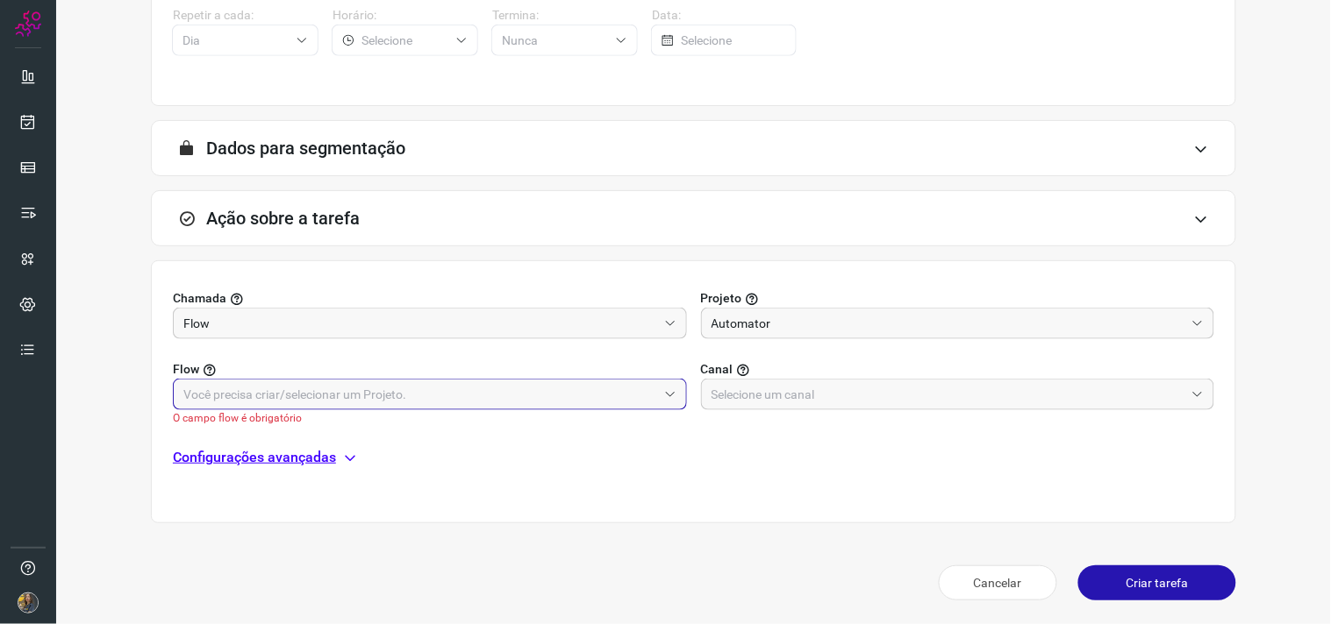
click at [549, 382] on input "text" at bounding box center [420, 395] width 474 height 30
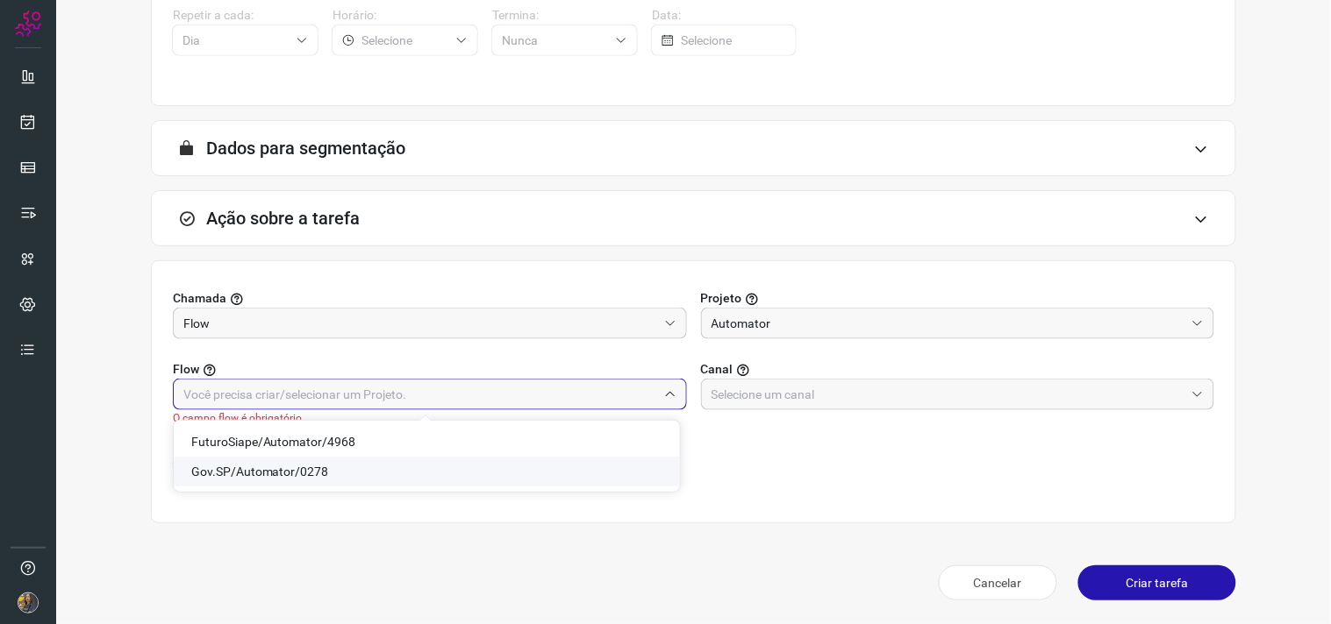
click at [289, 461] on li "Gov.SP/Automator/0278" at bounding box center [427, 472] width 506 height 30
type input "Gov.SP/Automator/0278"
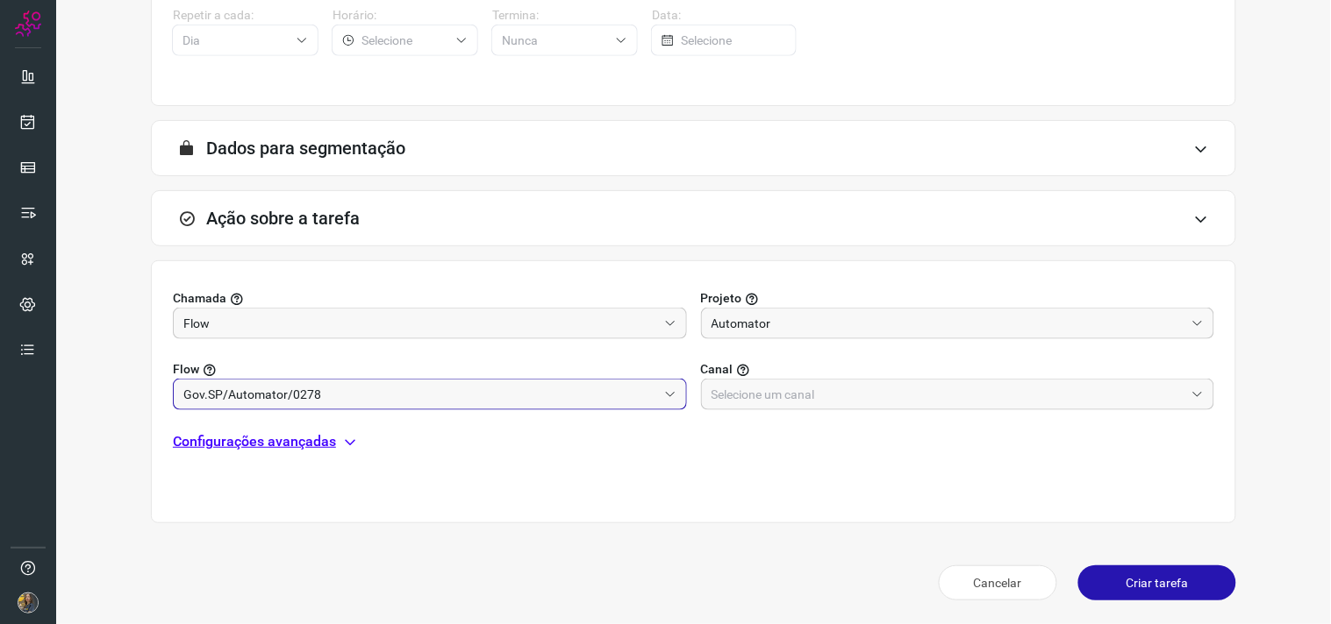
click at [791, 424] on div "Chamada Flow Projeto Automator Flow Gov.SP/Automator/0278 Canal Configurações a…" at bounding box center [693, 391] width 1085 height 263
click at [789, 390] on input "text" at bounding box center [948, 395] width 474 height 30
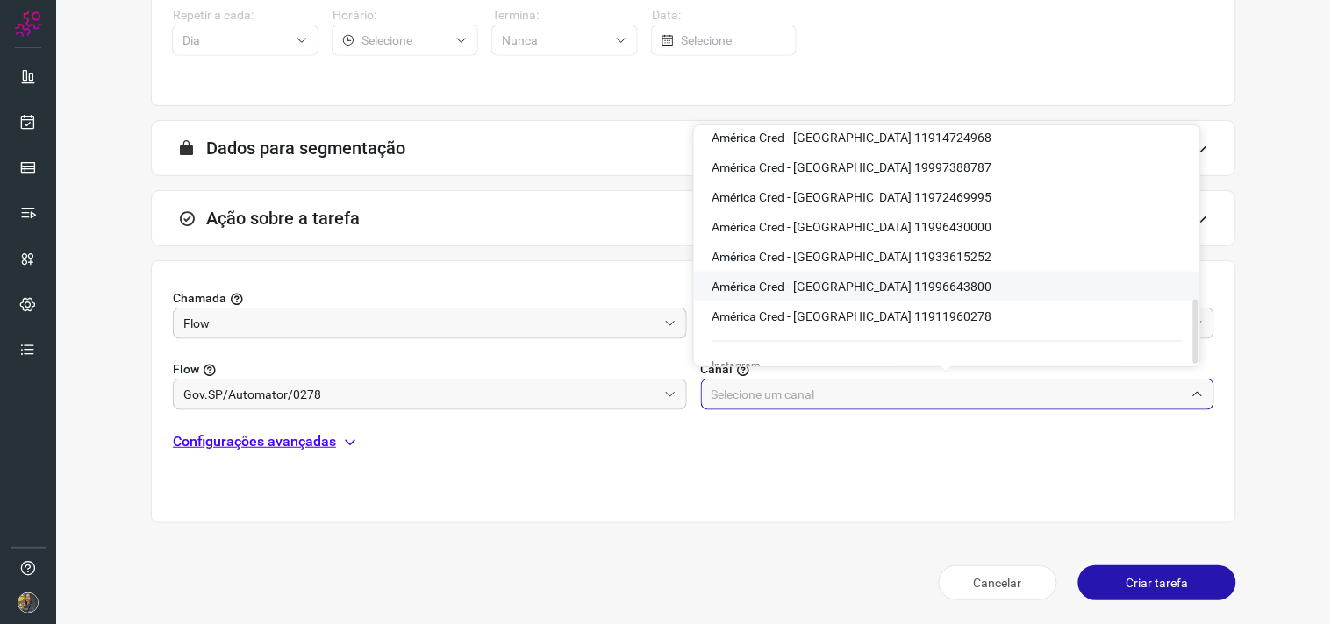
scroll to position [636, 0]
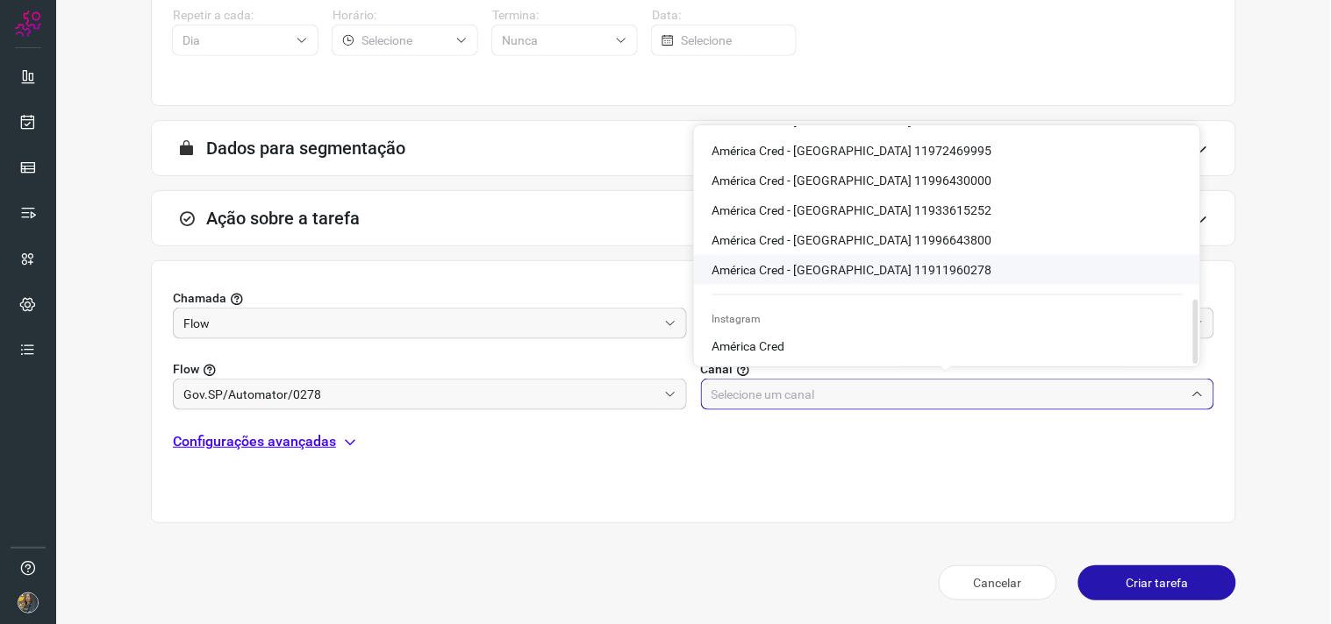
click at [874, 263] on span "América Cred - [GEOGRAPHIC_DATA] 11911960278" at bounding box center [851, 270] width 280 height 14
type input "América Cred - [GEOGRAPHIC_DATA] 11911960278"
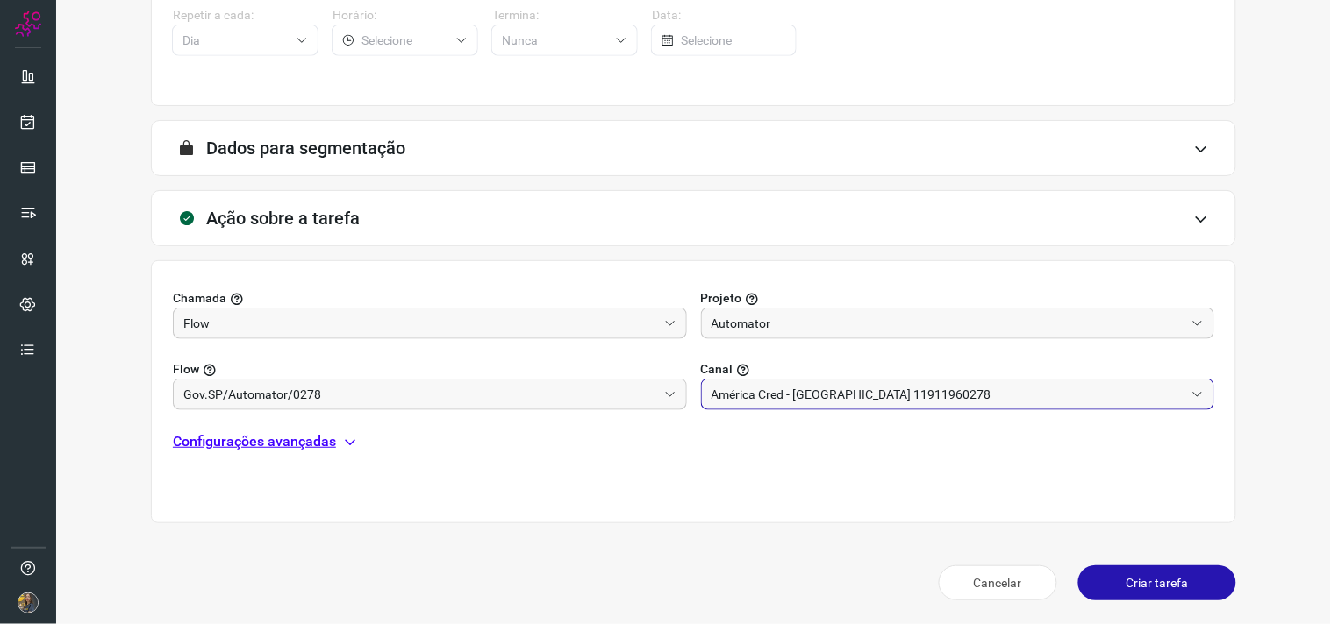
click at [334, 437] on p "Configurações avançadas" at bounding box center [254, 442] width 163 height 21
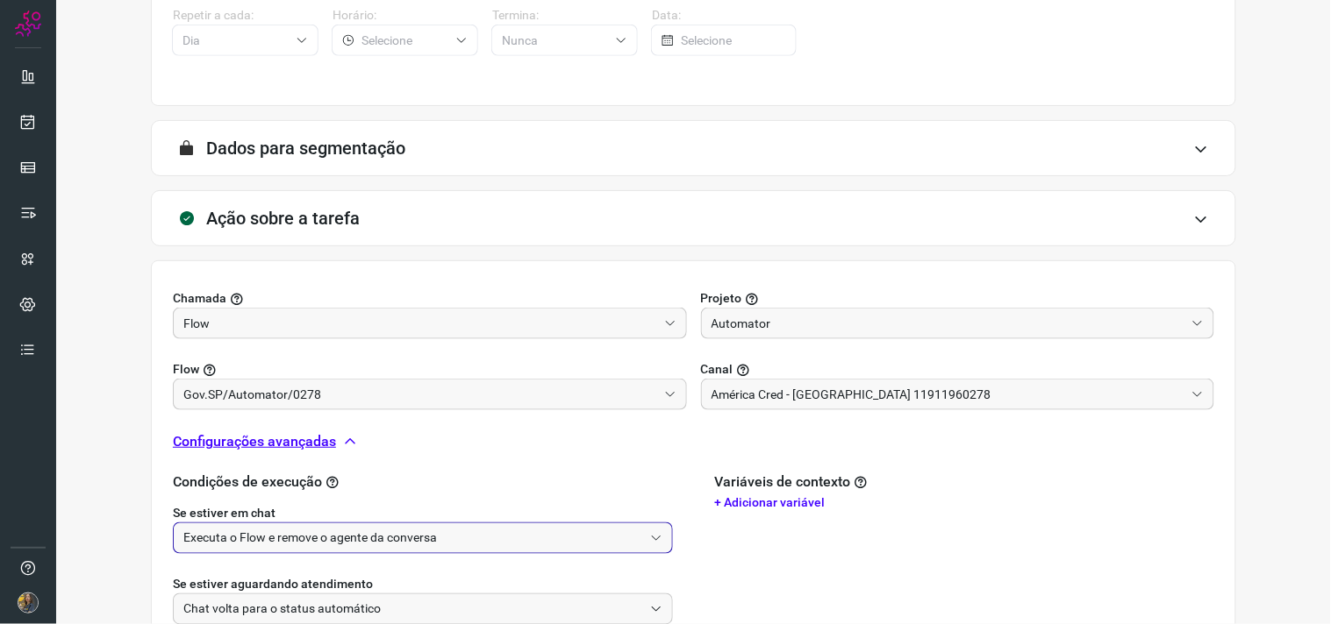
click at [358, 539] on input "Executa o Flow e remove o agente da conversa" at bounding box center [413, 539] width 460 height 30
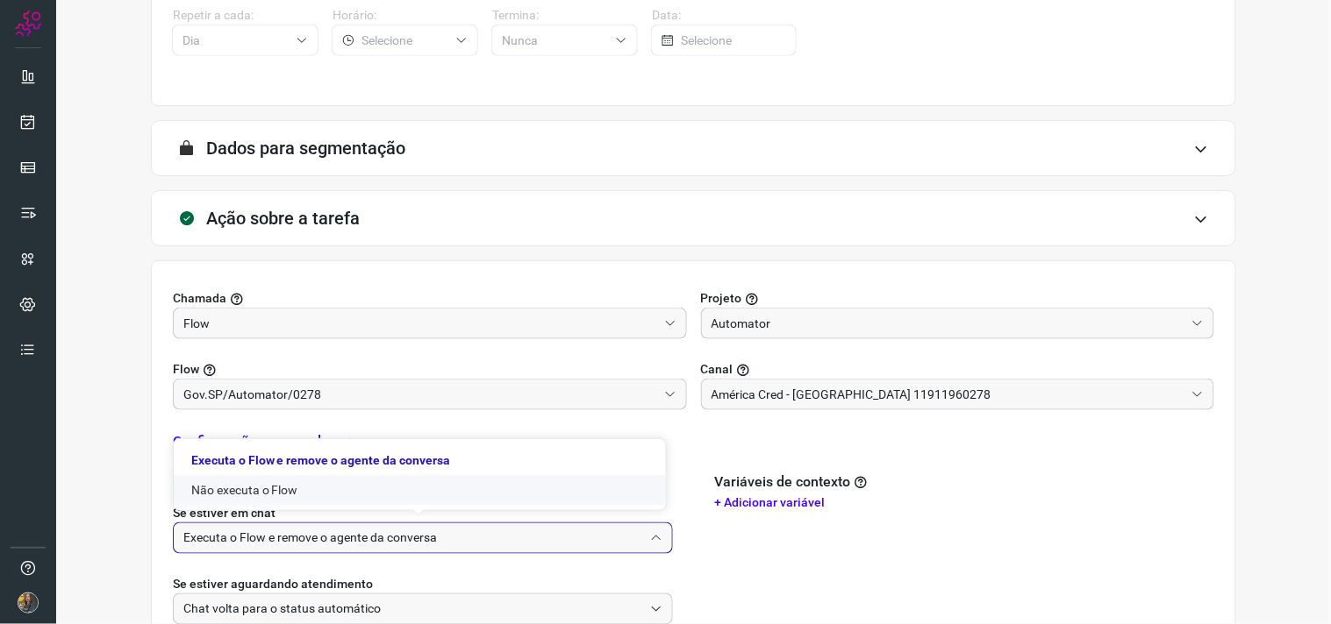
click at [282, 494] on li "Não executa o Flow" at bounding box center [420, 490] width 492 height 30
type input "Não executa o Flow"
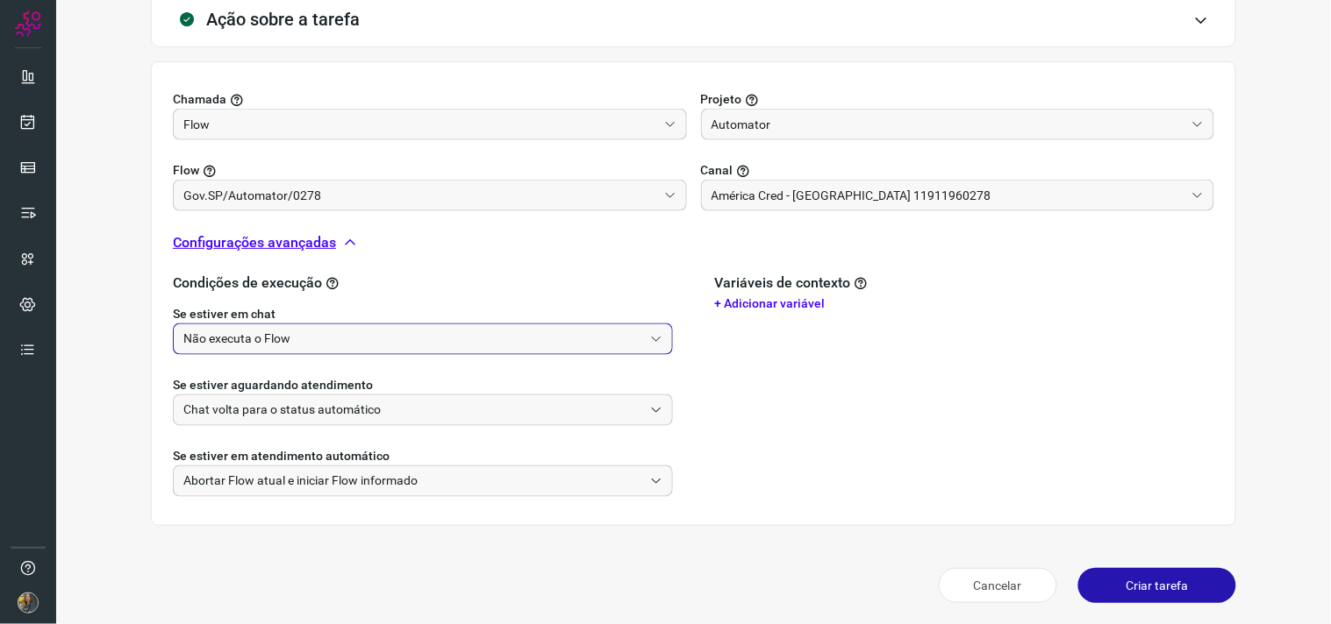
scroll to position [551, 0]
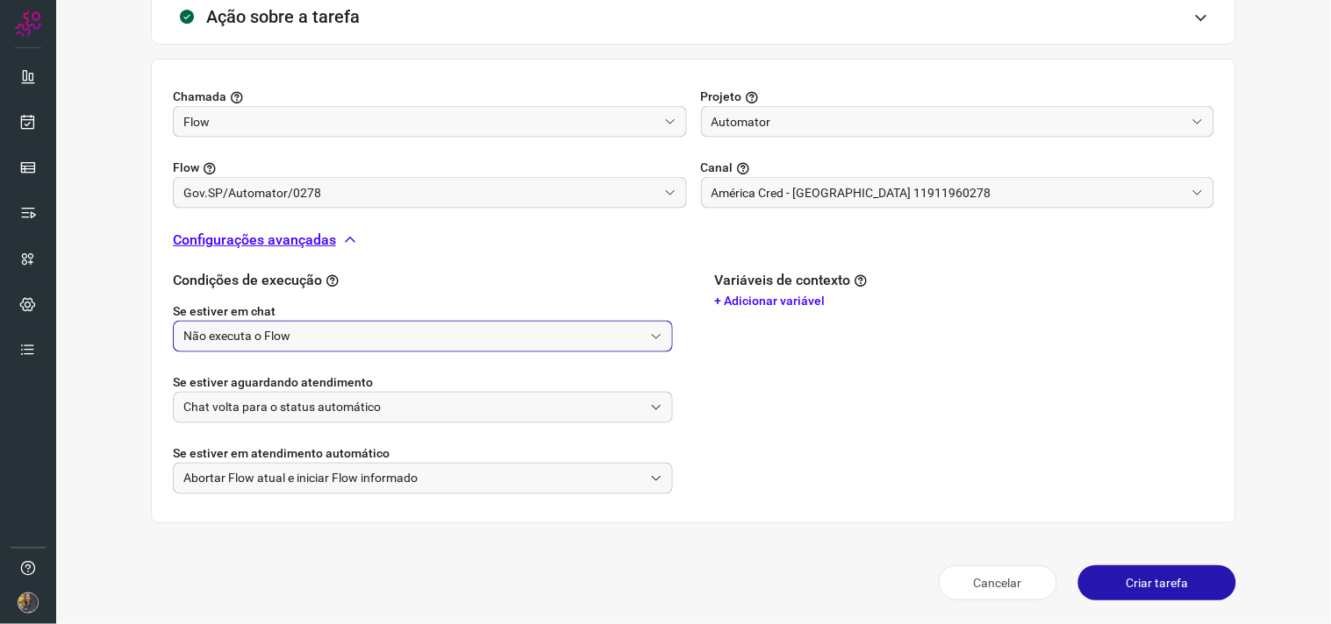
click at [977, 427] on div "Variáveis de contexto + Adicionar variável" at bounding box center [965, 383] width 500 height 223
click at [1133, 586] on button "Criar tarefa" at bounding box center [1157, 583] width 158 height 35
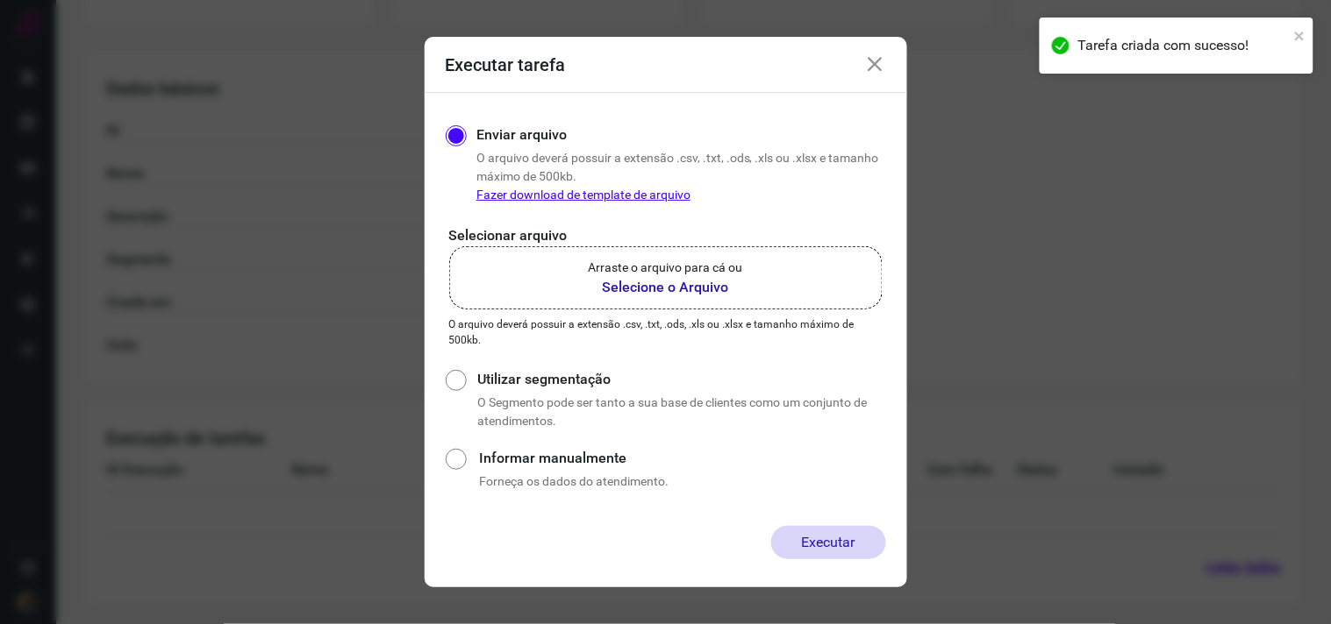
scroll to position [282, 0]
click at [750, 276] on label "Arraste o arquivo para cá ou Selecione o Arquivo" at bounding box center [665, 277] width 433 height 63
click at [0, 0] on input "Arraste o arquivo para cá ou Selecione o Arquivo" at bounding box center [0, 0] width 0 height 0
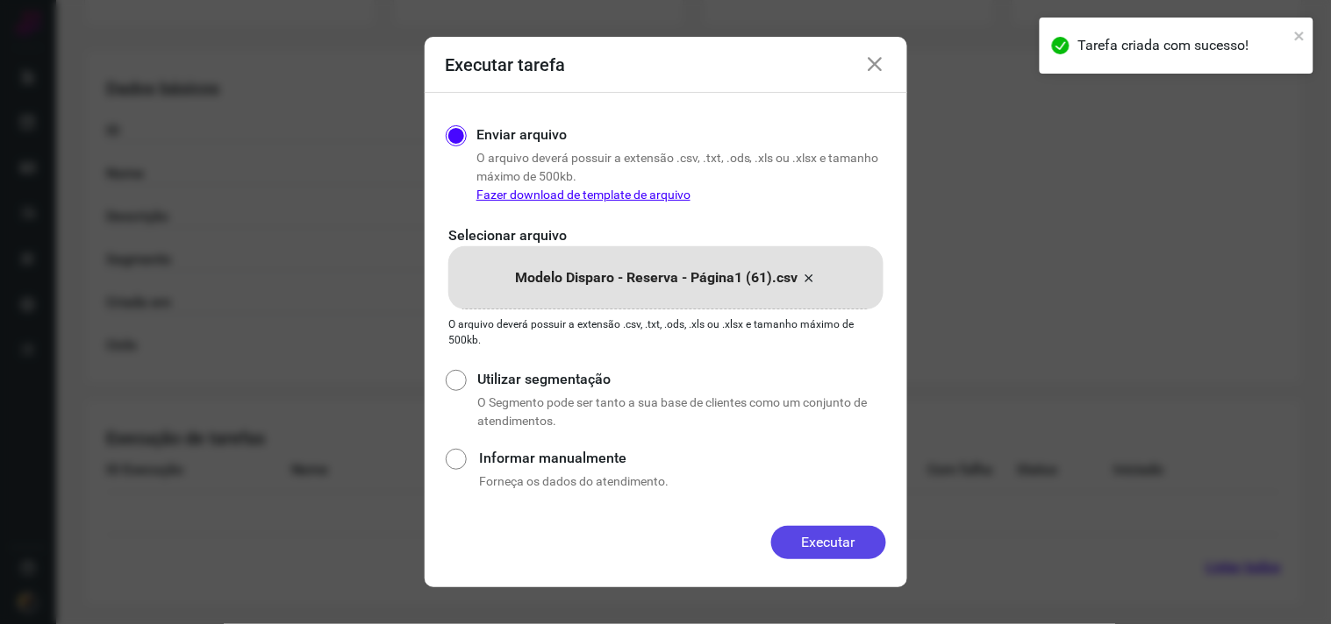
click at [857, 544] on button "Executar" at bounding box center [828, 542] width 115 height 33
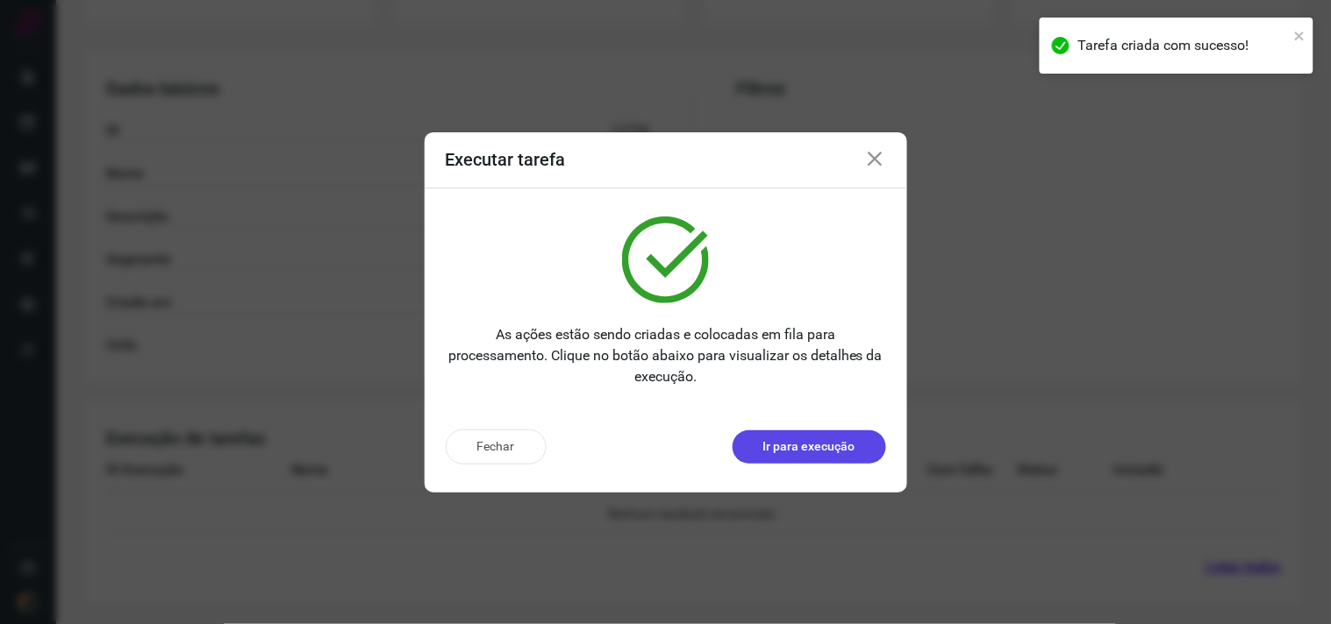
click at [778, 449] on p "Ir para execução" at bounding box center [809, 447] width 92 height 18
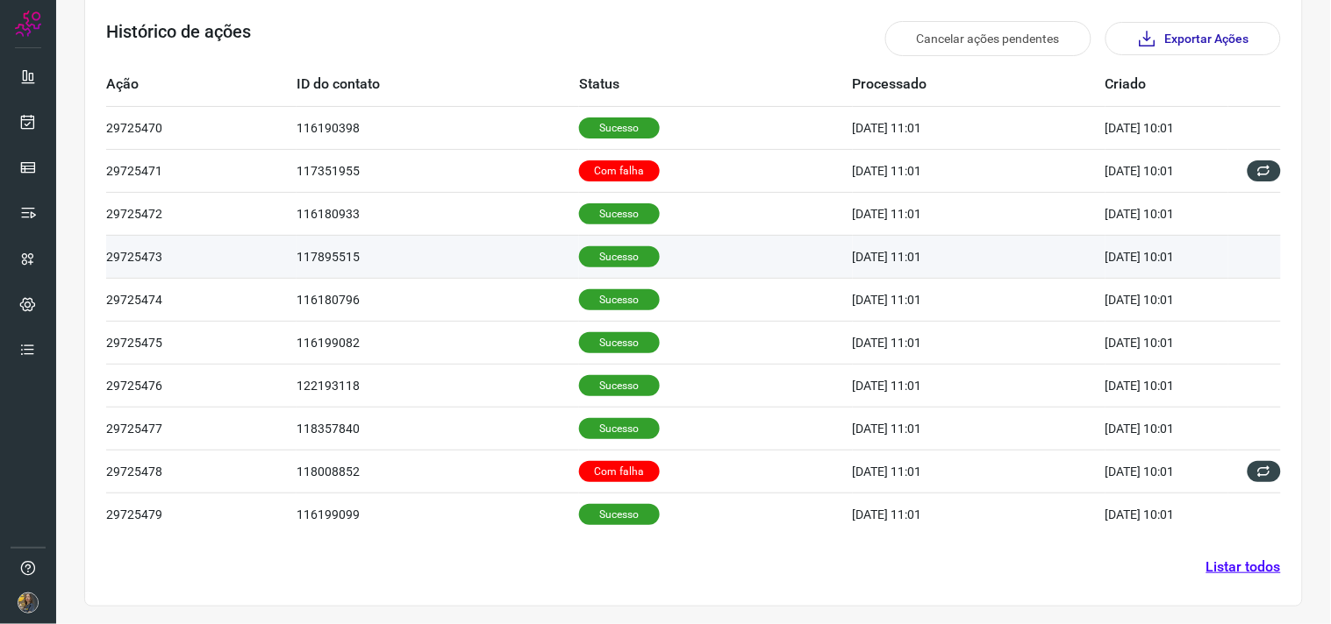
scroll to position [532, 0]
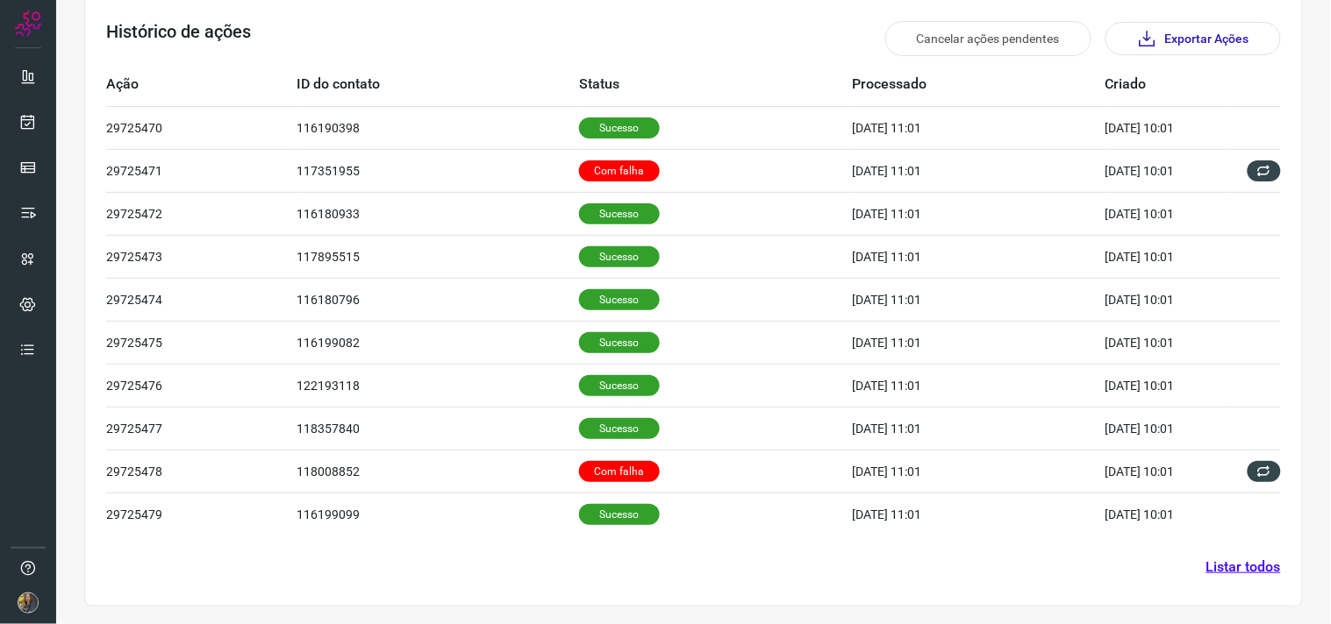
click at [1244, 582] on section "Histórico de ações Cancelar ações pendentes Exportar Ações Ação ID do contato S…" at bounding box center [693, 299] width 1218 height 615
click at [1238, 576] on link "Listar todos" at bounding box center [1243, 567] width 75 height 21
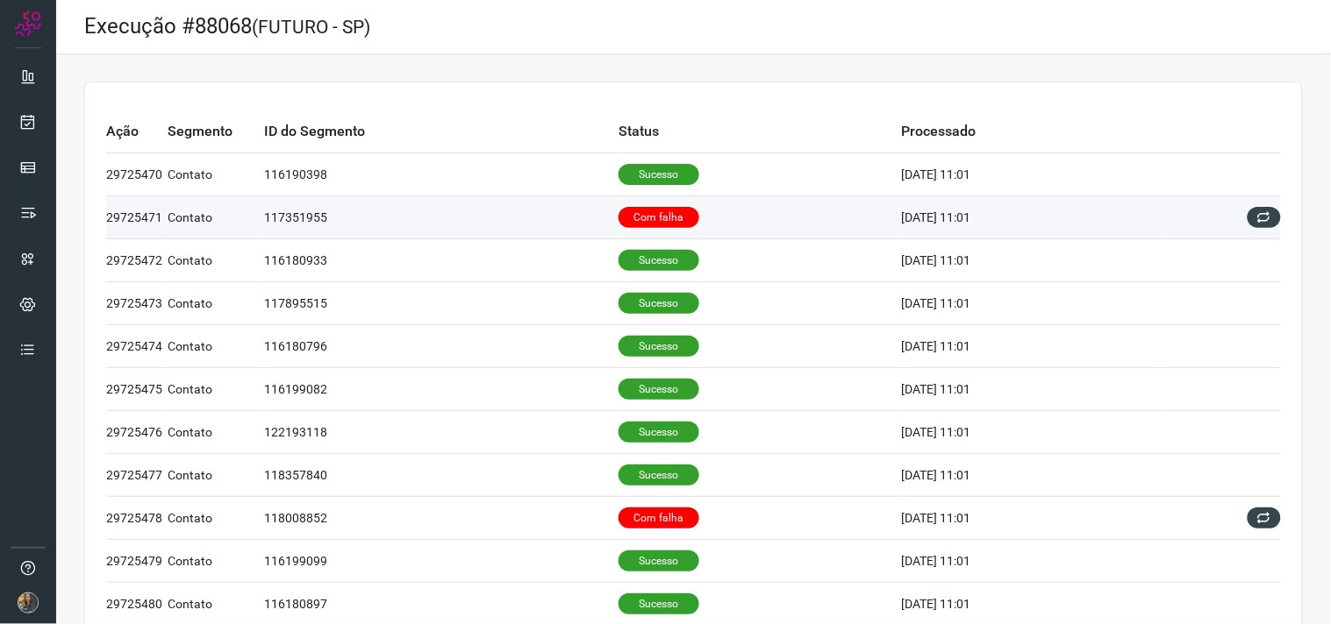
click at [673, 230] on td "Com falha" at bounding box center [759, 217] width 283 height 43
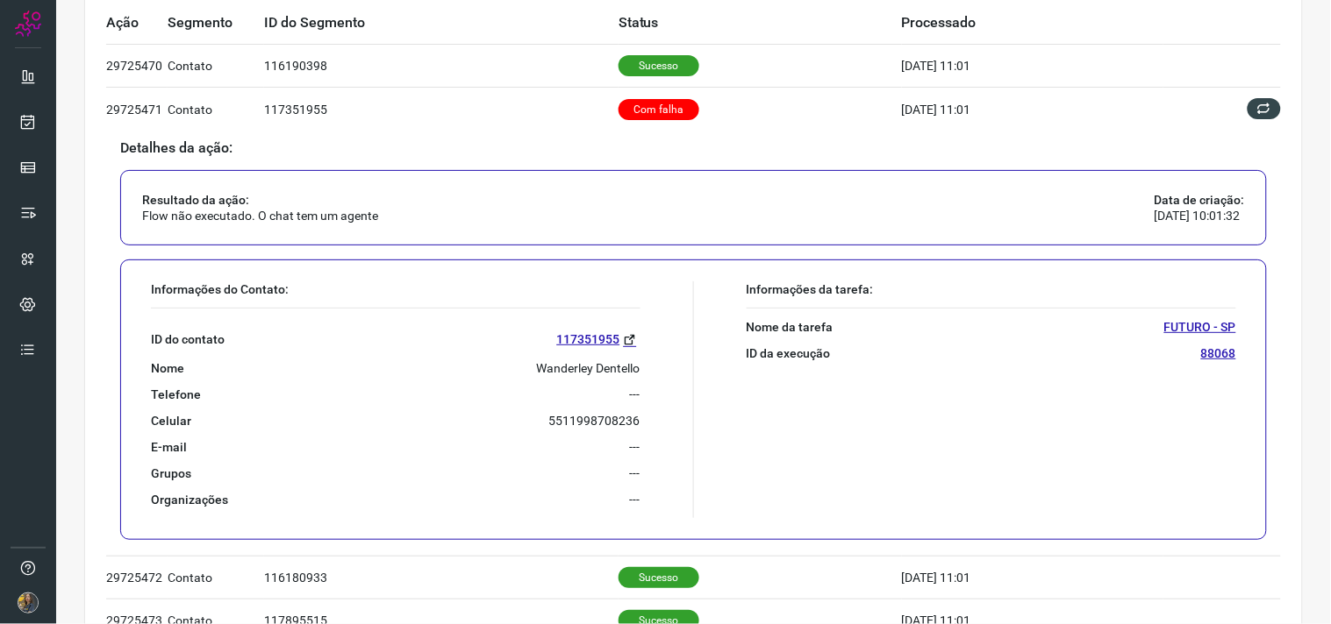
scroll to position [292, 0]
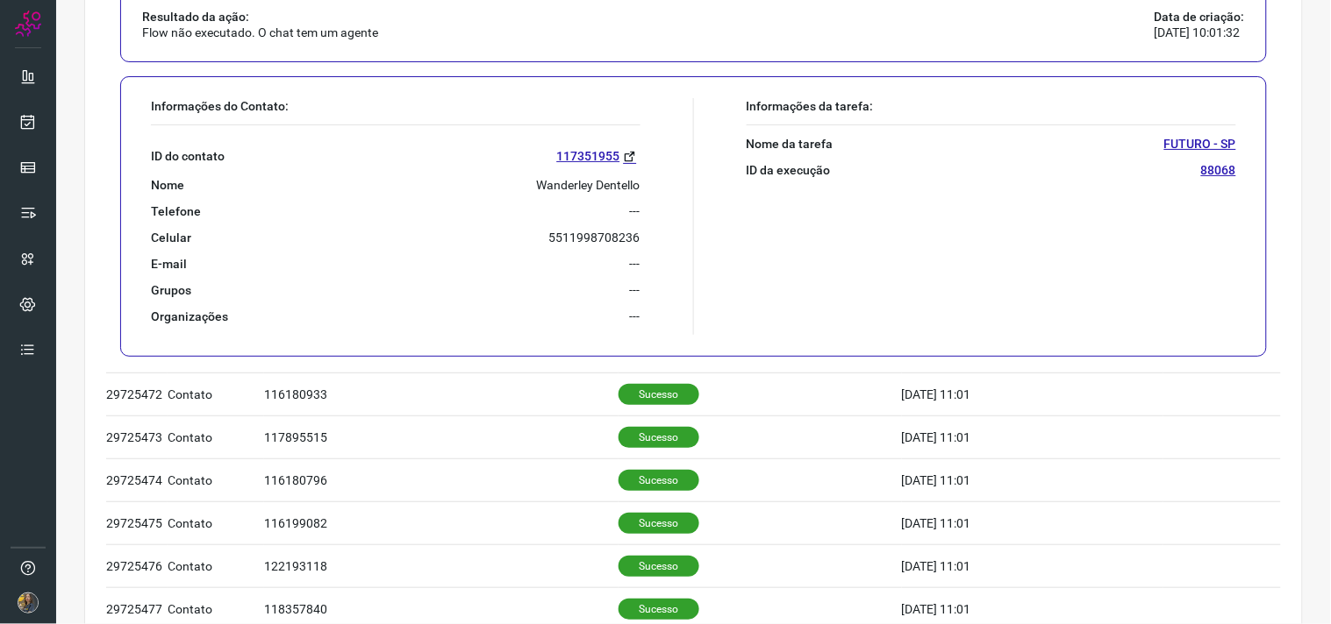
click at [568, 189] on p "Wanderley Dentello" at bounding box center [588, 185] width 103 height 16
copy p "Wanderley Dentello"
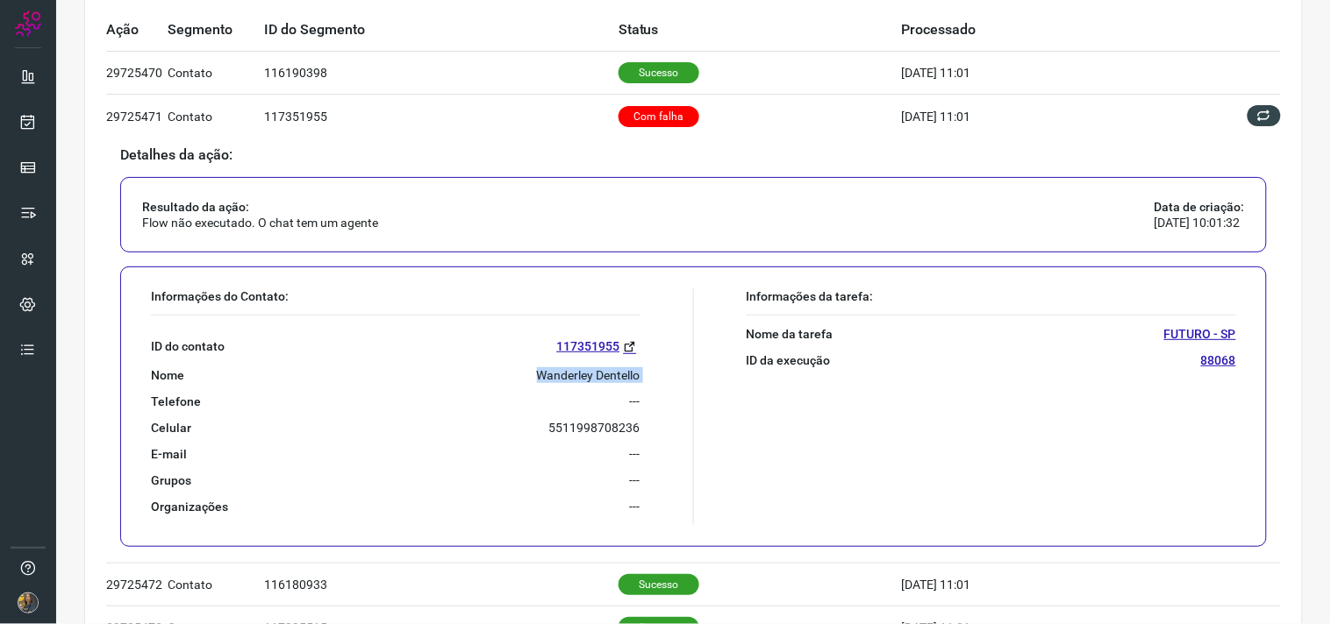
scroll to position [97, 0]
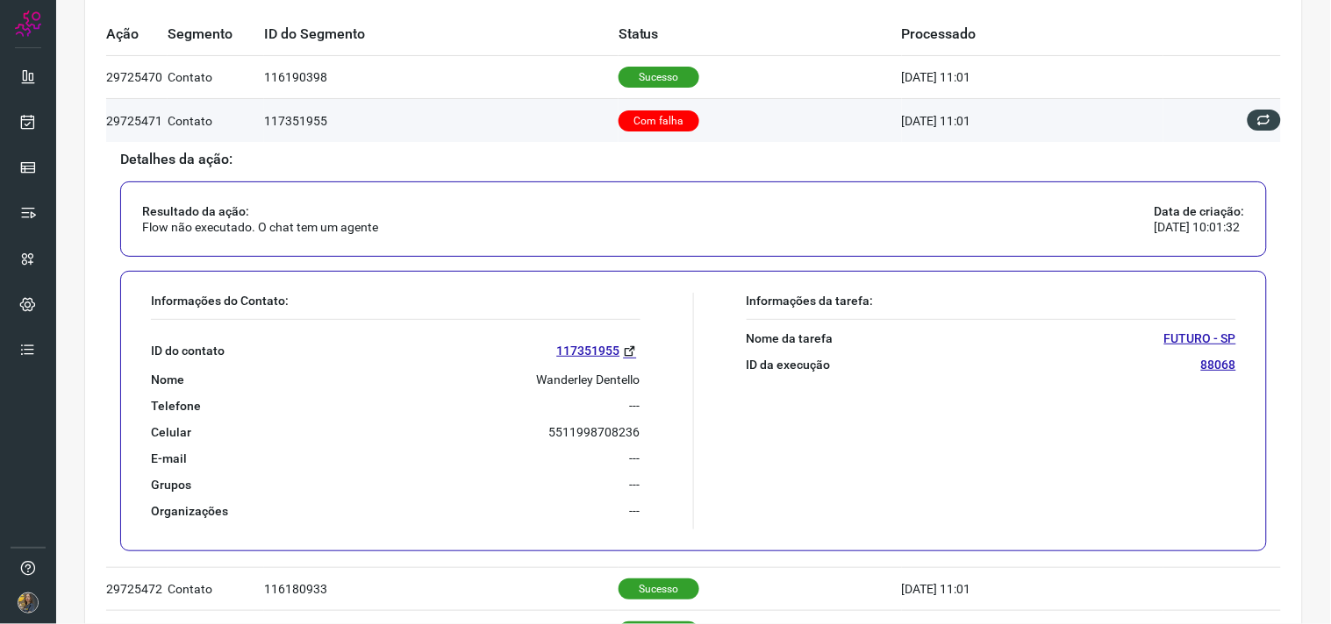
click at [1243, 132] on td at bounding box center [1222, 120] width 118 height 42
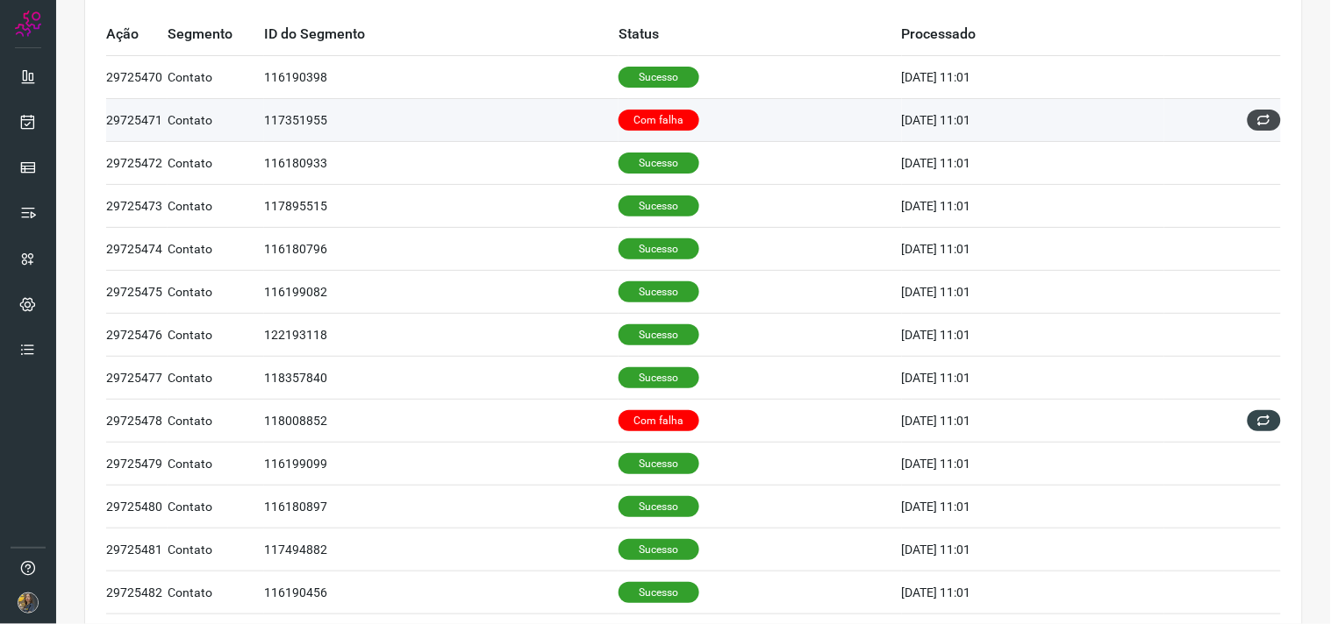
click at [1247, 129] on button at bounding box center [1263, 120] width 33 height 21
click at [1257, 120] on icon at bounding box center [1264, 120] width 14 height 14
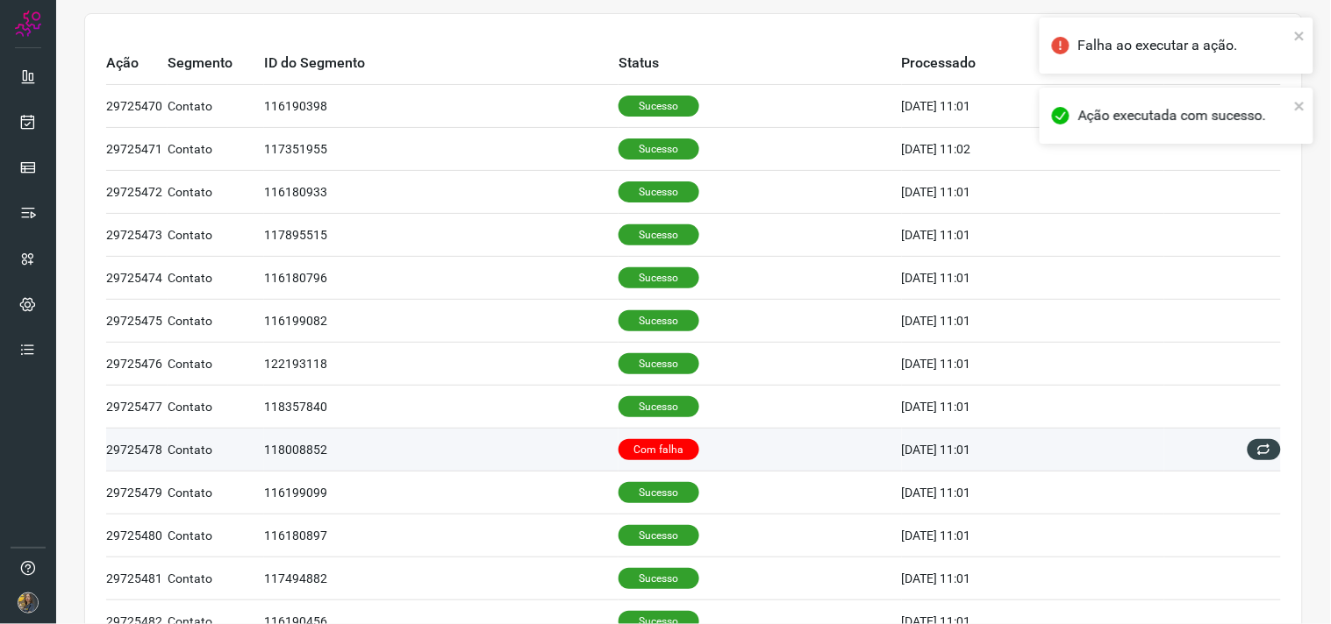
scroll to position [195, 0]
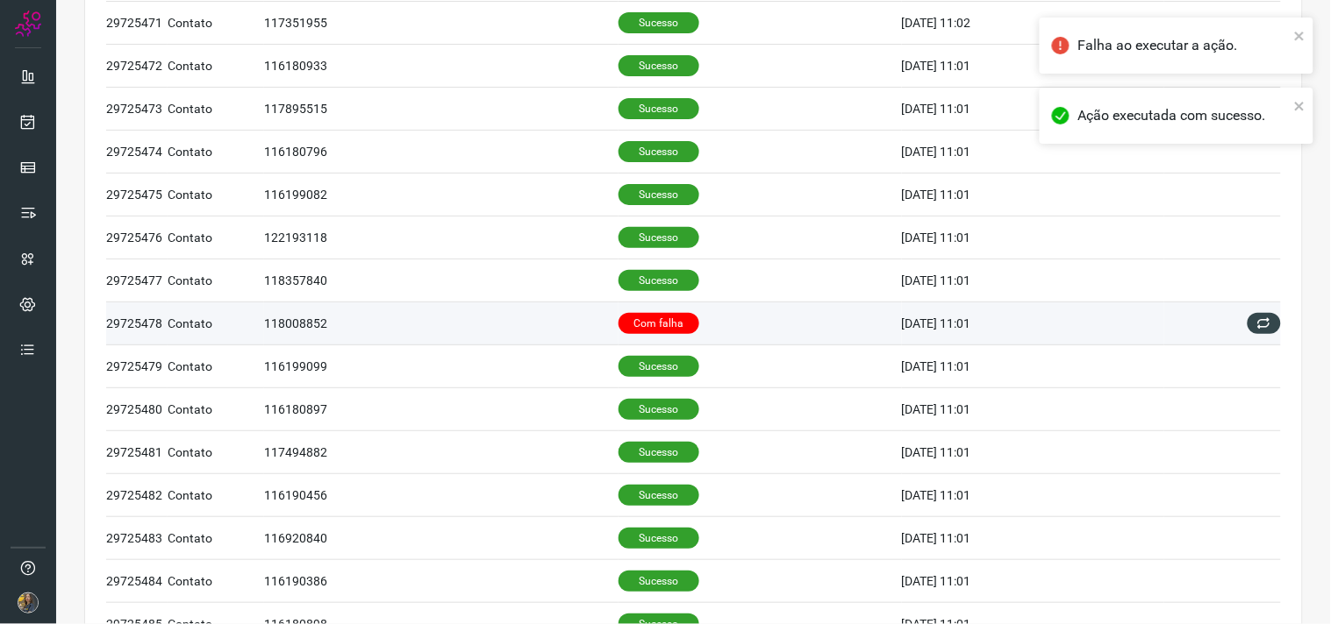
click at [730, 318] on td "Com falha" at bounding box center [759, 324] width 283 height 43
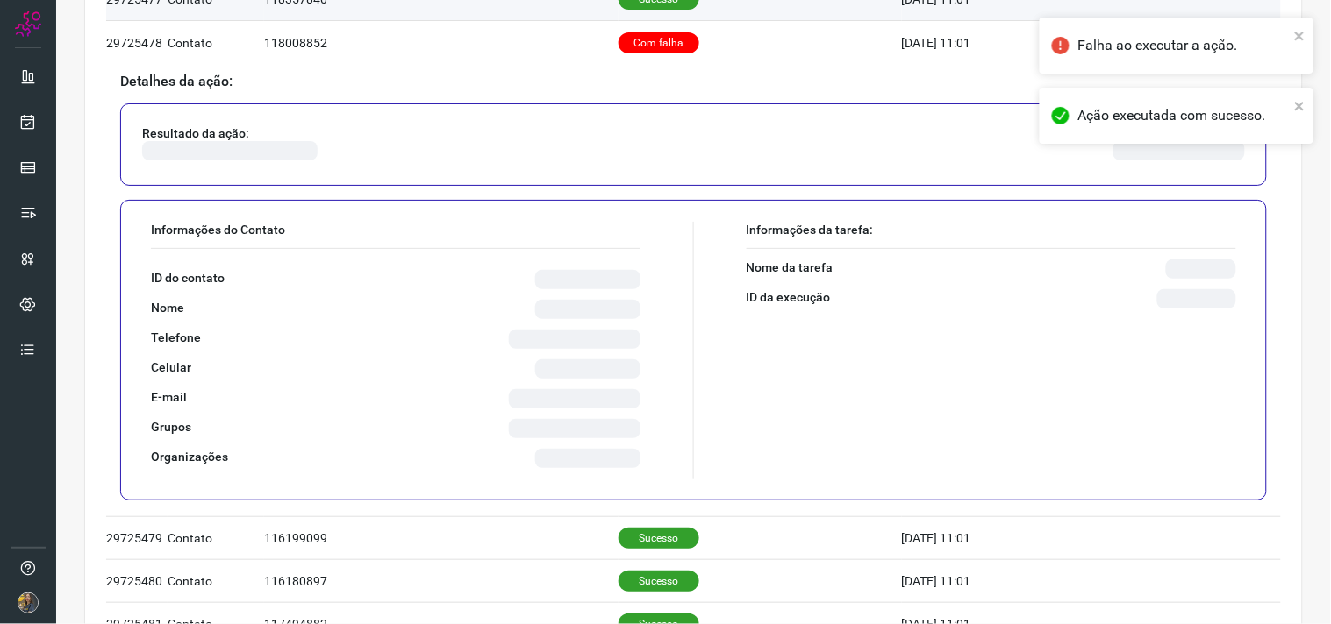
scroll to position [487, 0]
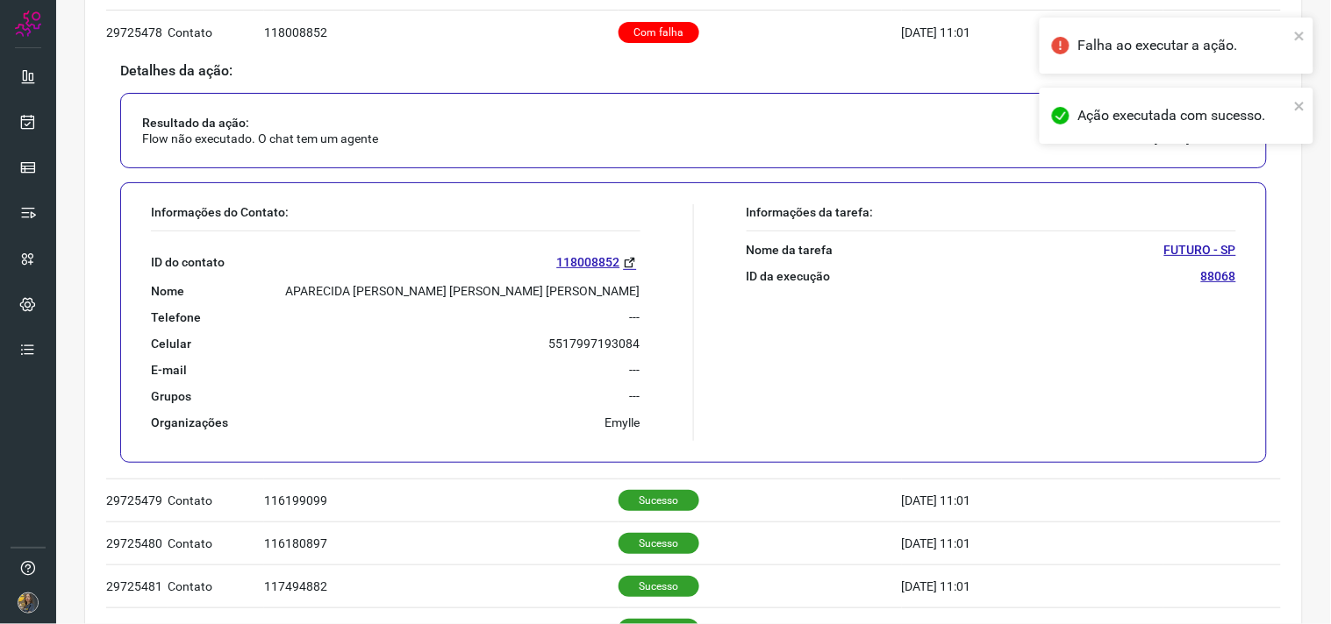
click at [535, 292] on p "APARECIDA ROSANGELA PEREIRA PINTO ROCHA" at bounding box center [463, 291] width 354 height 16
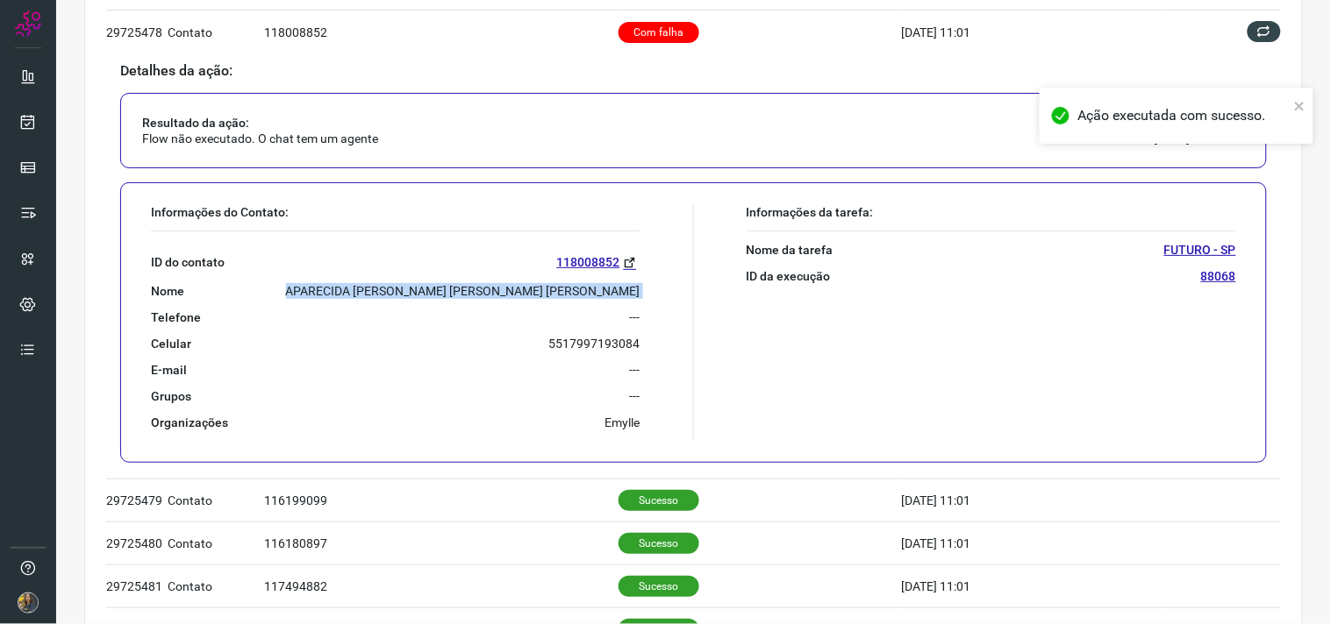
click at [535, 292] on p "APARECIDA ROSANGELA PEREIRA PINTO ROCHA" at bounding box center [463, 291] width 354 height 16
copy p "APARECIDA ROSANGELA PEREIRA PINTO ROCHA"
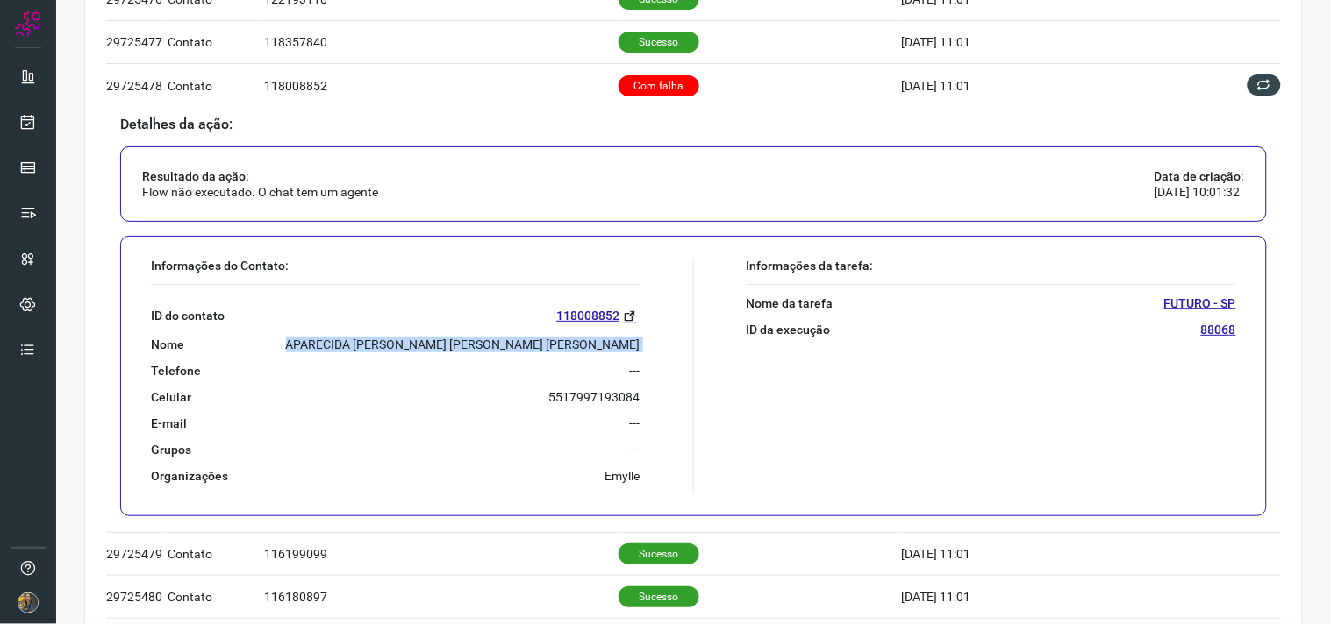
scroll to position [389, 0]
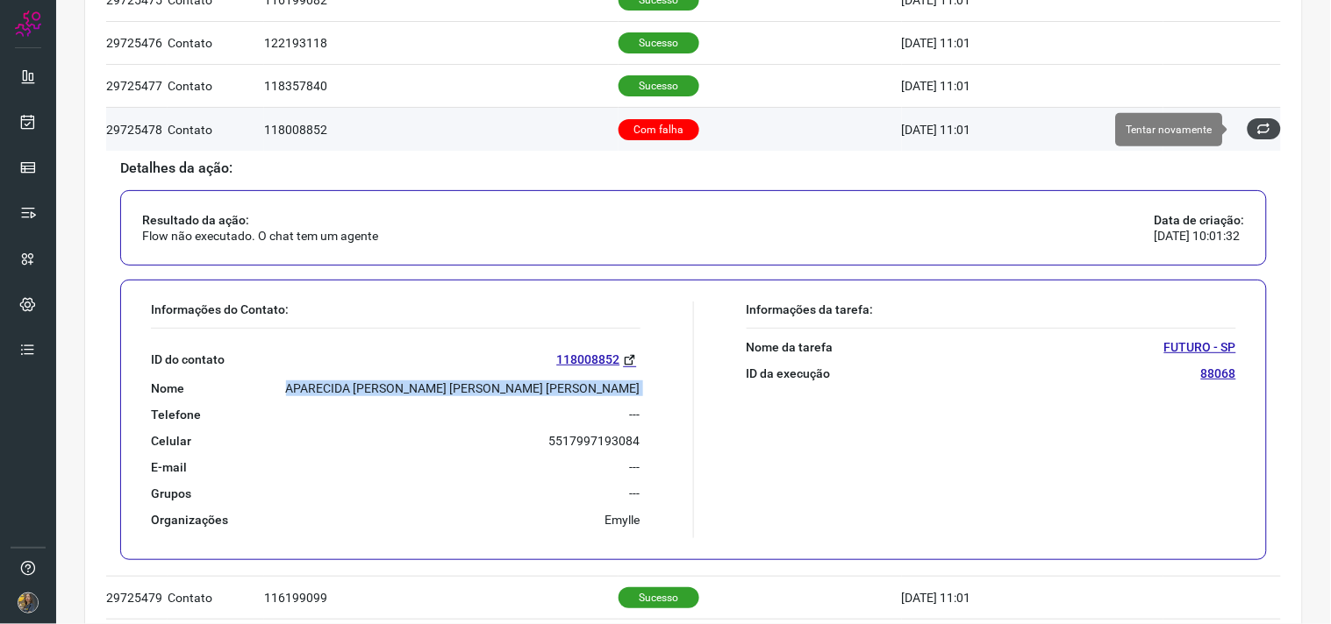
click at [1257, 125] on button at bounding box center [1263, 128] width 33 height 21
click at [1257, 128] on icon at bounding box center [1264, 129] width 14 height 14
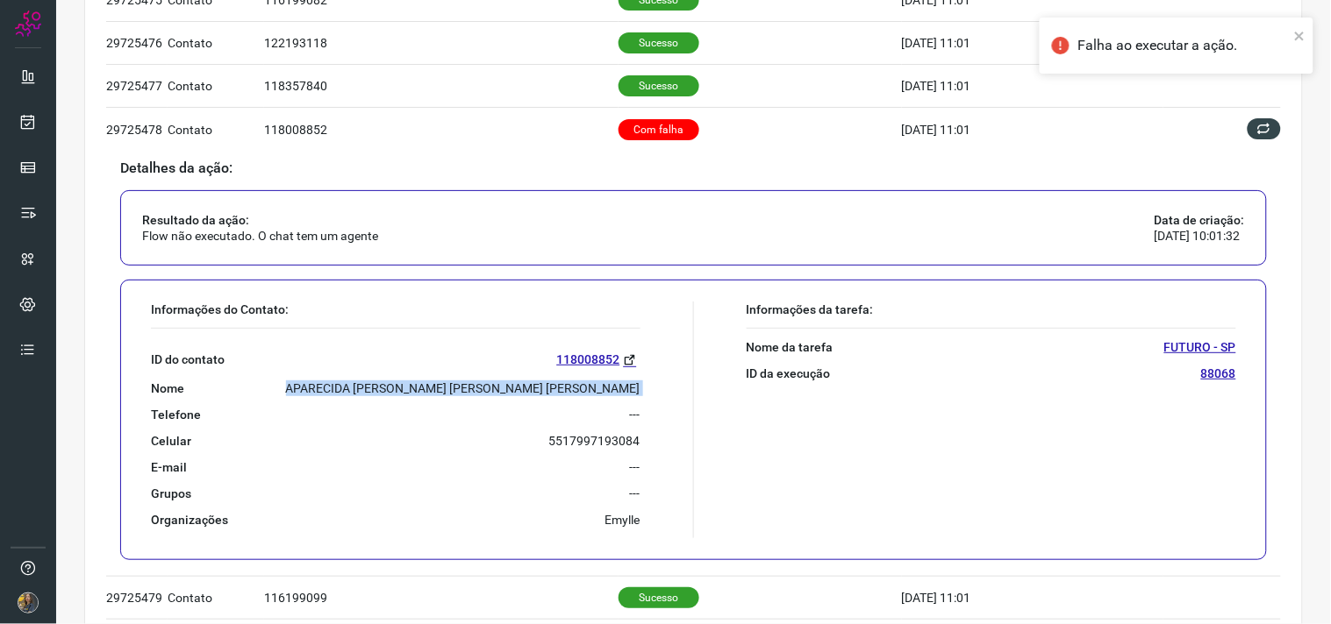
scroll to position [0, 0]
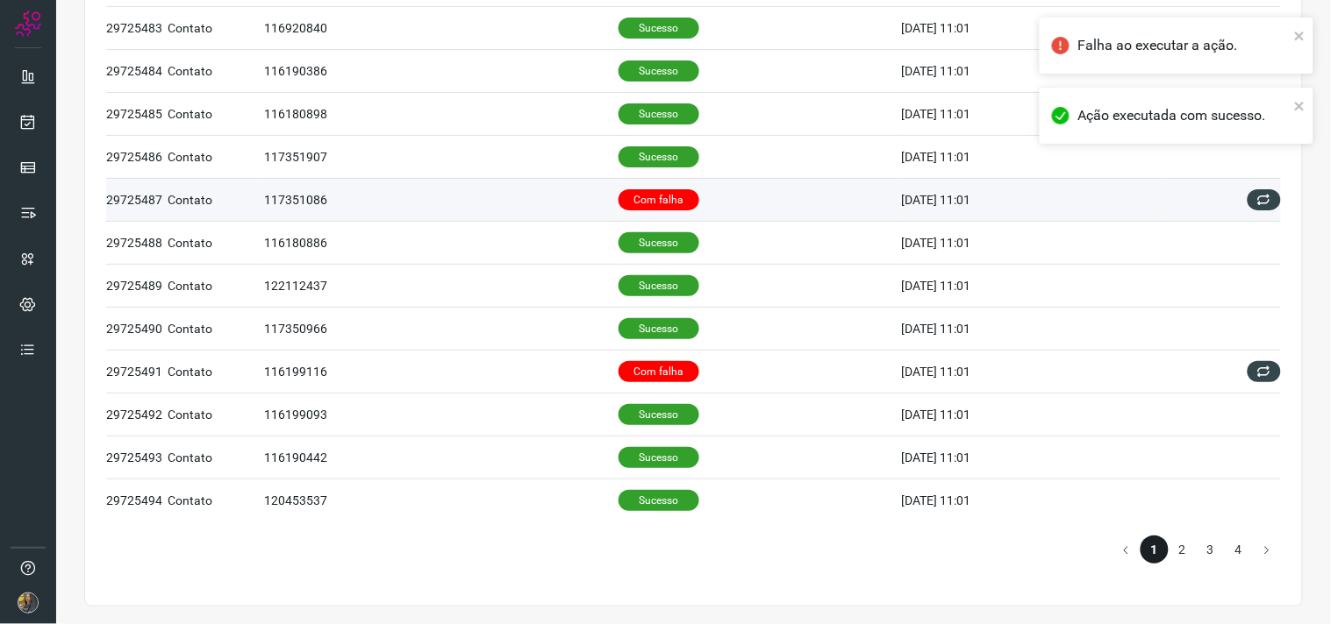
click at [645, 209] on td "Com falha" at bounding box center [759, 199] width 283 height 43
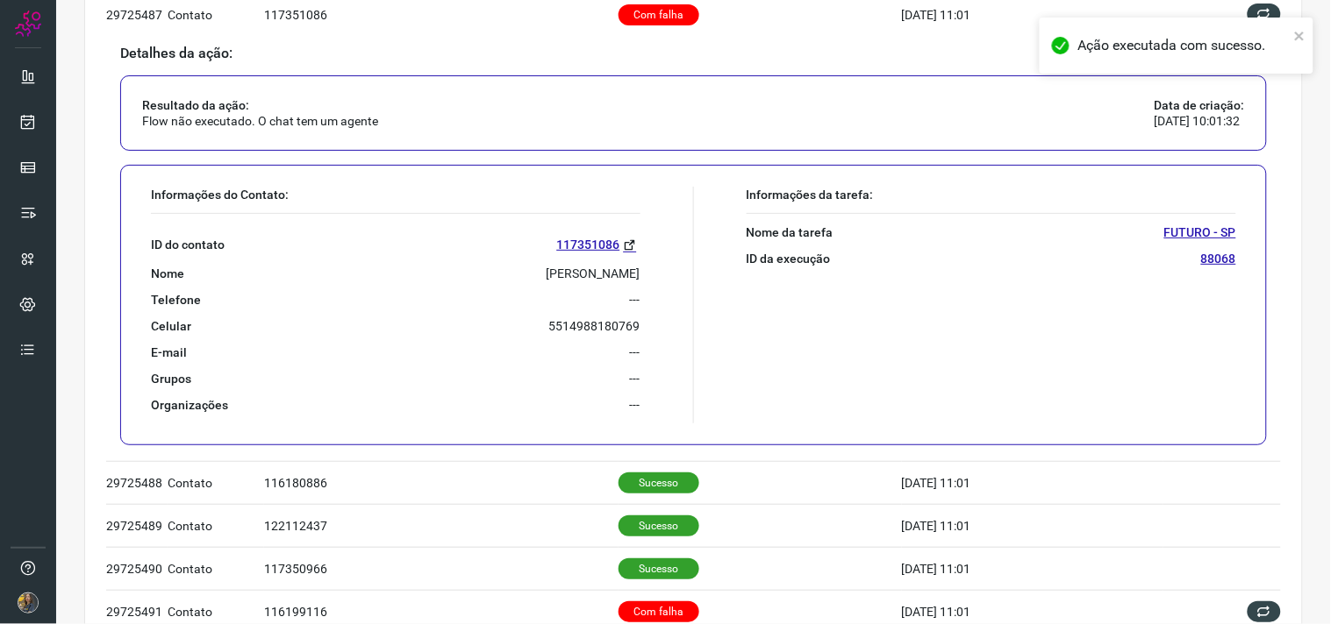
scroll to position [903, 0]
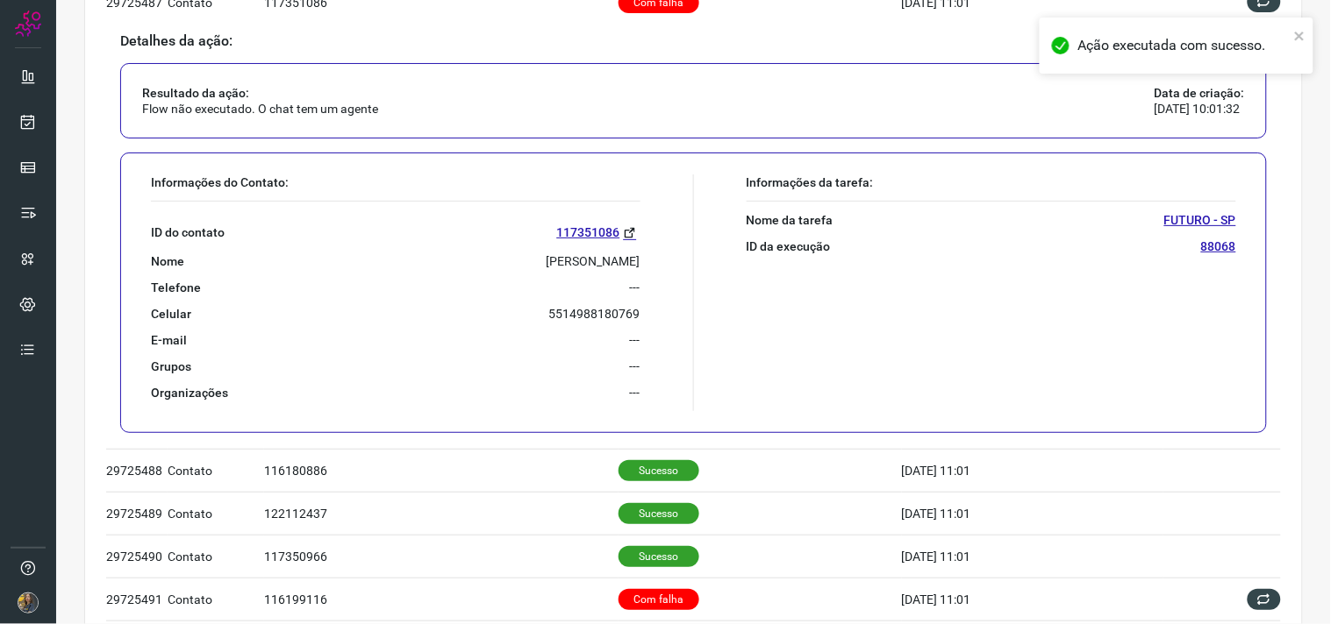
click at [582, 256] on p "Darci Ernesto Pereira" at bounding box center [593, 261] width 94 height 16
copy p "Darci Ernesto Pereira"
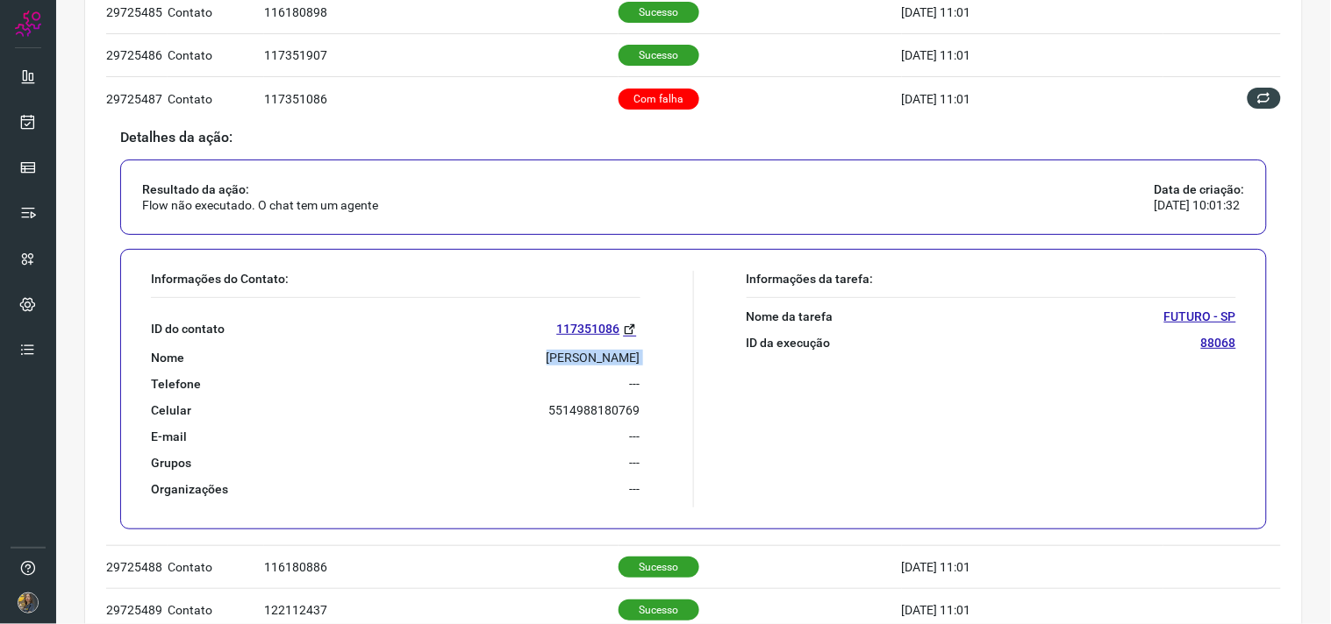
scroll to position [805, 0]
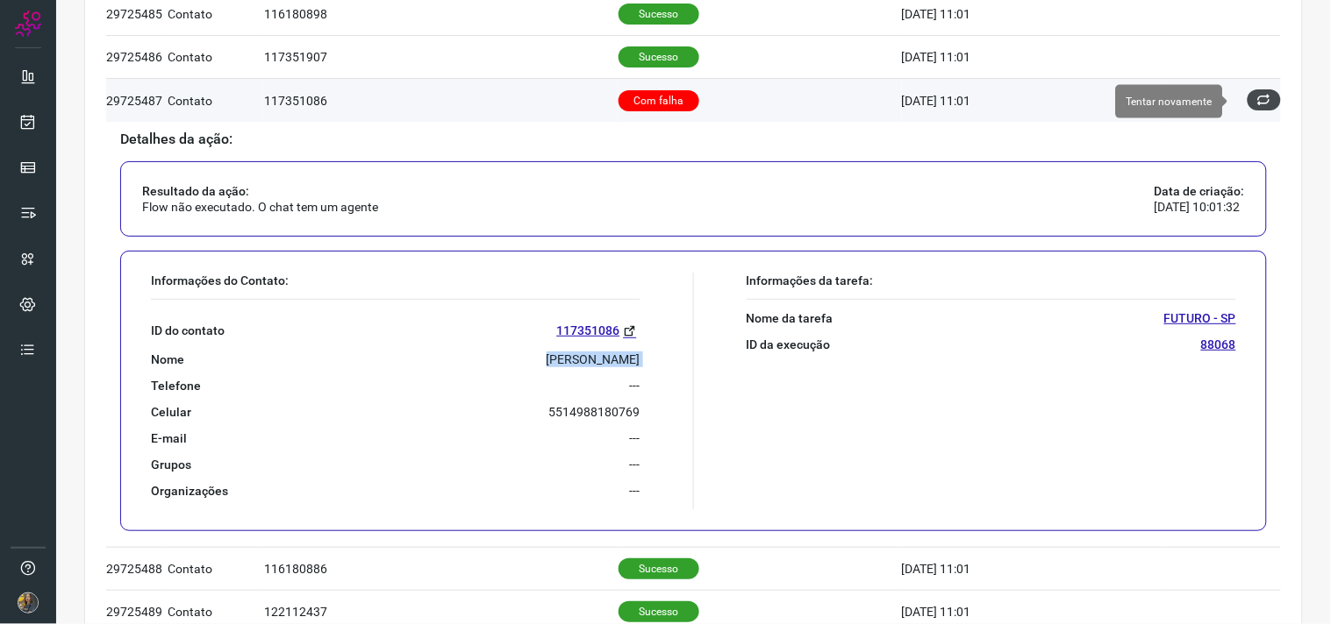
click at [1257, 100] on icon at bounding box center [1264, 100] width 14 height 14
click at [1257, 101] on icon at bounding box center [1264, 100] width 14 height 14
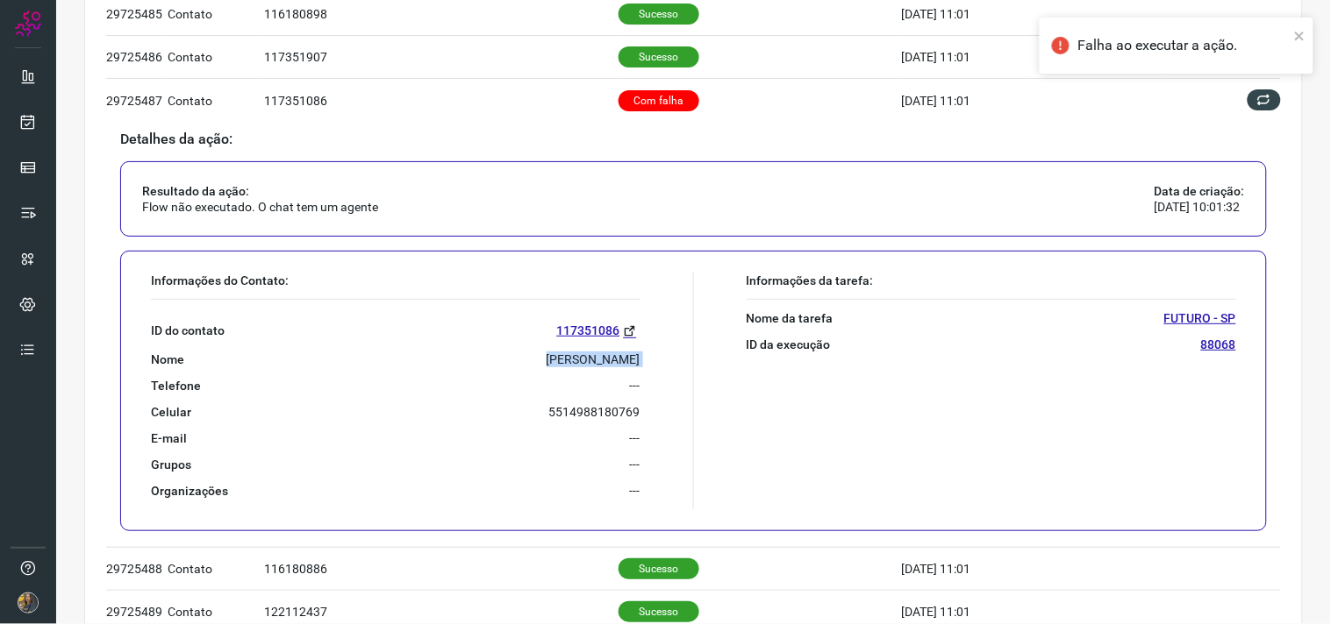
scroll to position [0, 0]
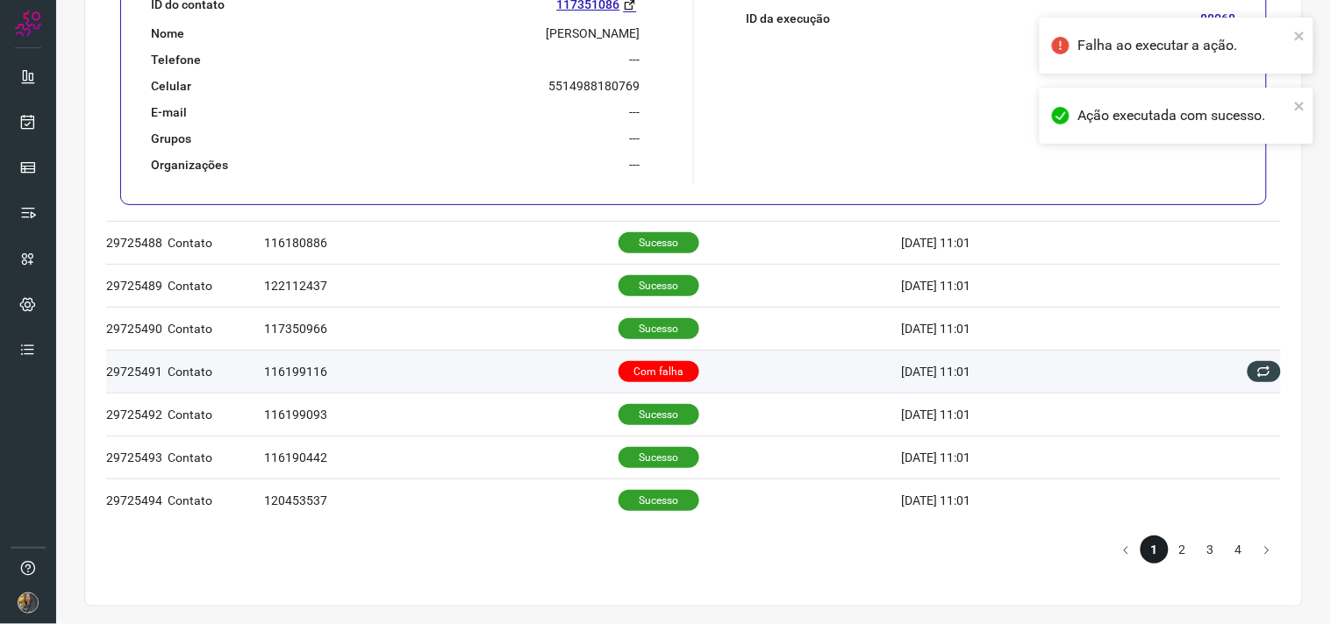
click at [712, 364] on td "Com falha" at bounding box center [759, 371] width 283 height 43
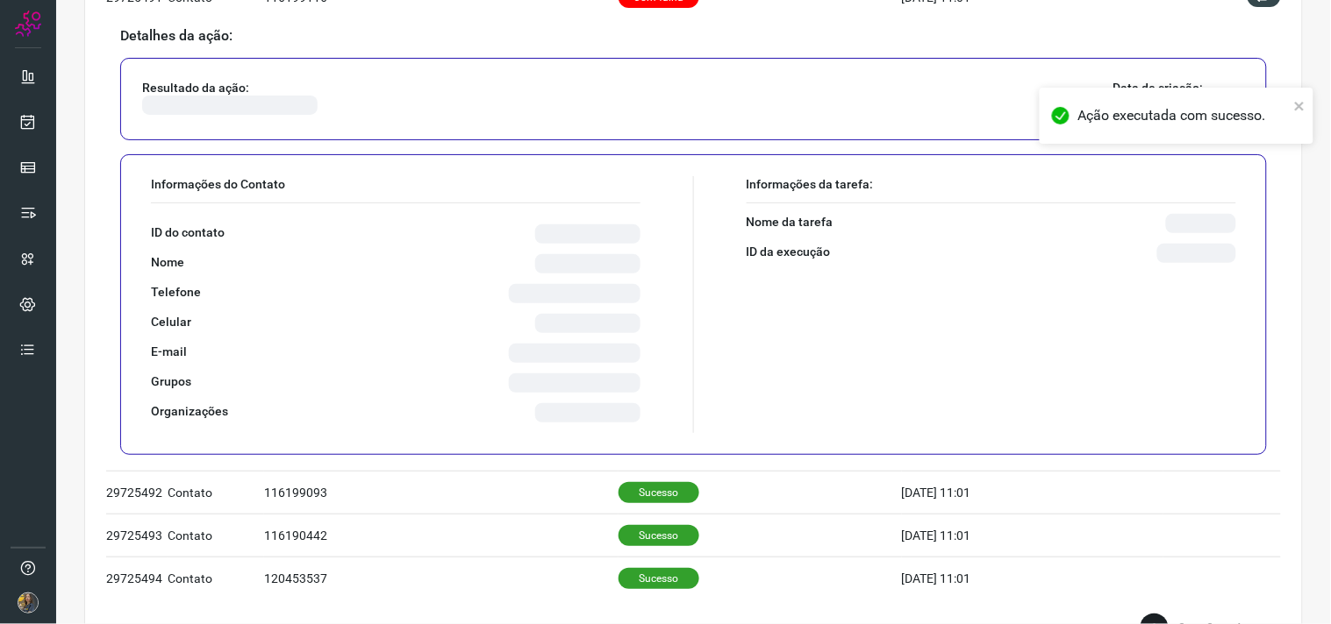
scroll to position [1098, 0]
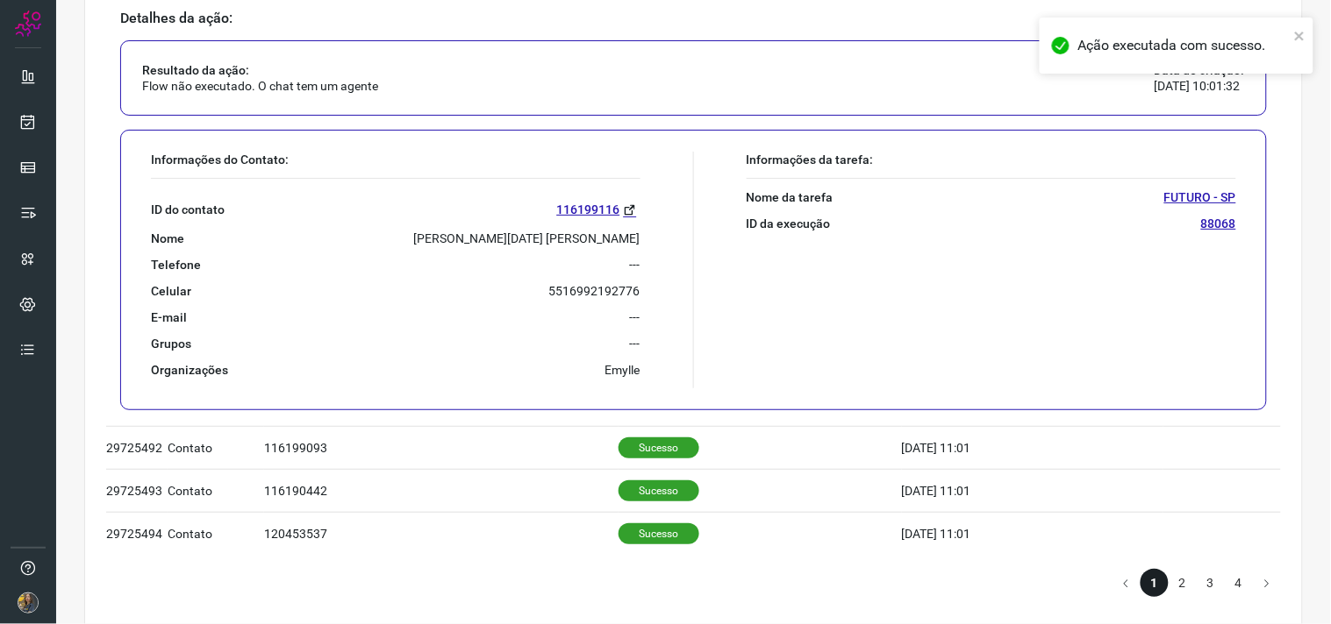
click at [542, 246] on p "VERA LUCIA DE OLIVEIRA SOARES" at bounding box center [527, 239] width 226 height 16
drag, startPoint x: 542, startPoint y: 247, endPoint x: 461, endPoint y: 237, distance: 81.4
click at [461, 238] on p "VERA LUCIA DE OLIVEIRA SOARES" at bounding box center [527, 239] width 226 height 16
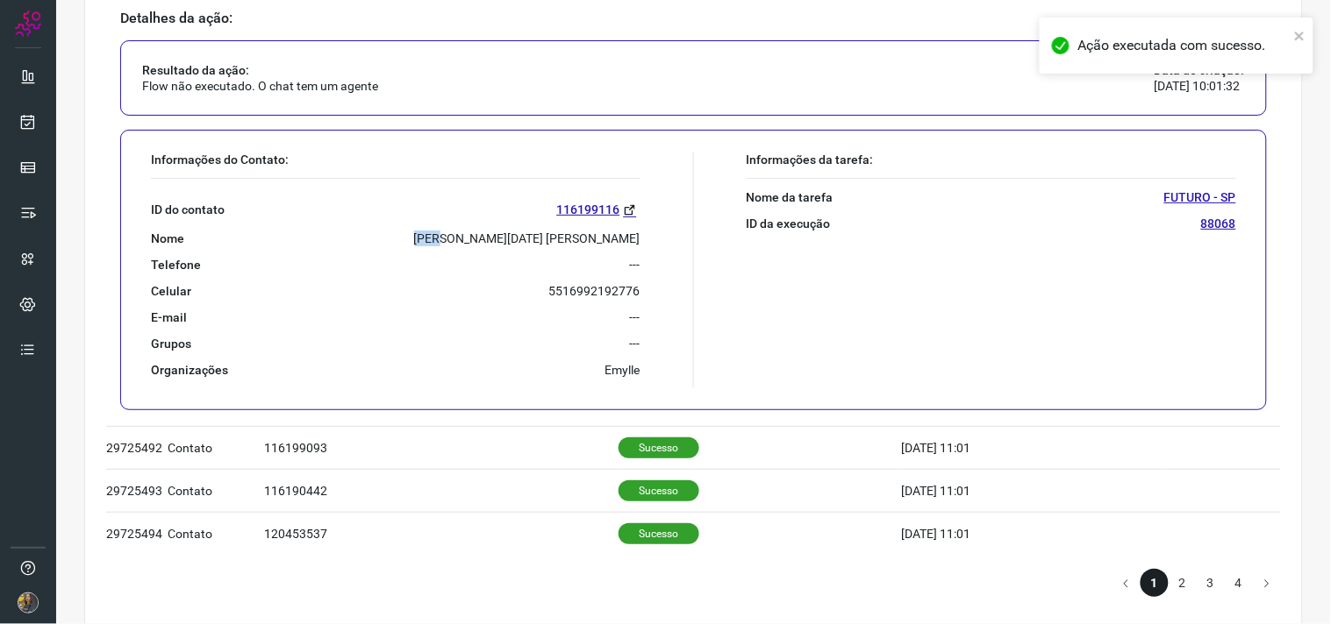
click at [461, 235] on p "VERA LUCIA DE OLIVEIRA SOARES" at bounding box center [527, 239] width 226 height 16
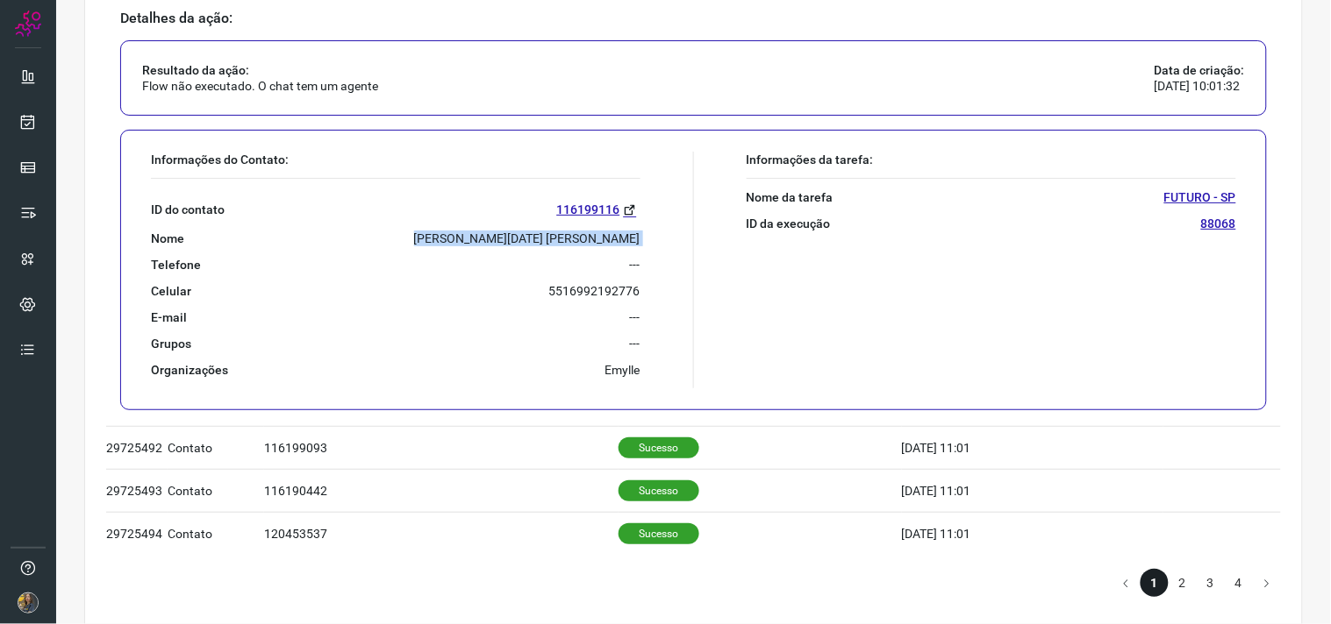
click at [461, 235] on p "VERA LUCIA DE OLIVEIRA SOARES" at bounding box center [527, 239] width 226 height 16
copy p "VERA LUCIA DE OLIVEIRA SOARES"
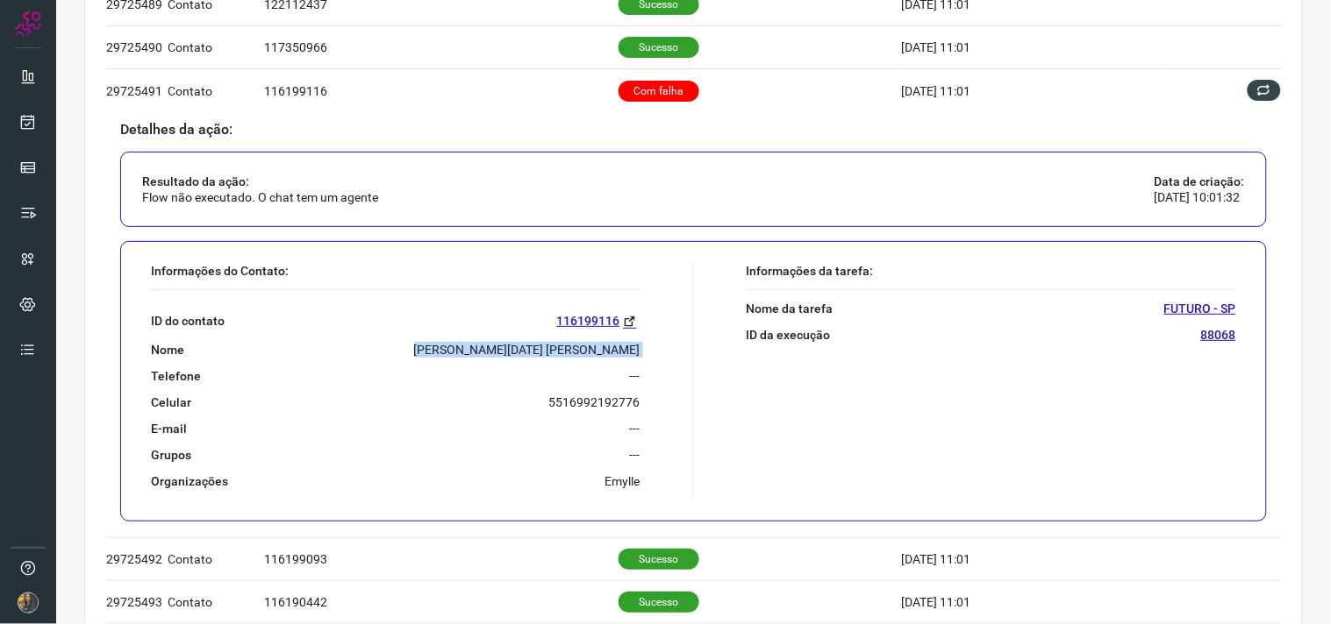
scroll to position [903, 0]
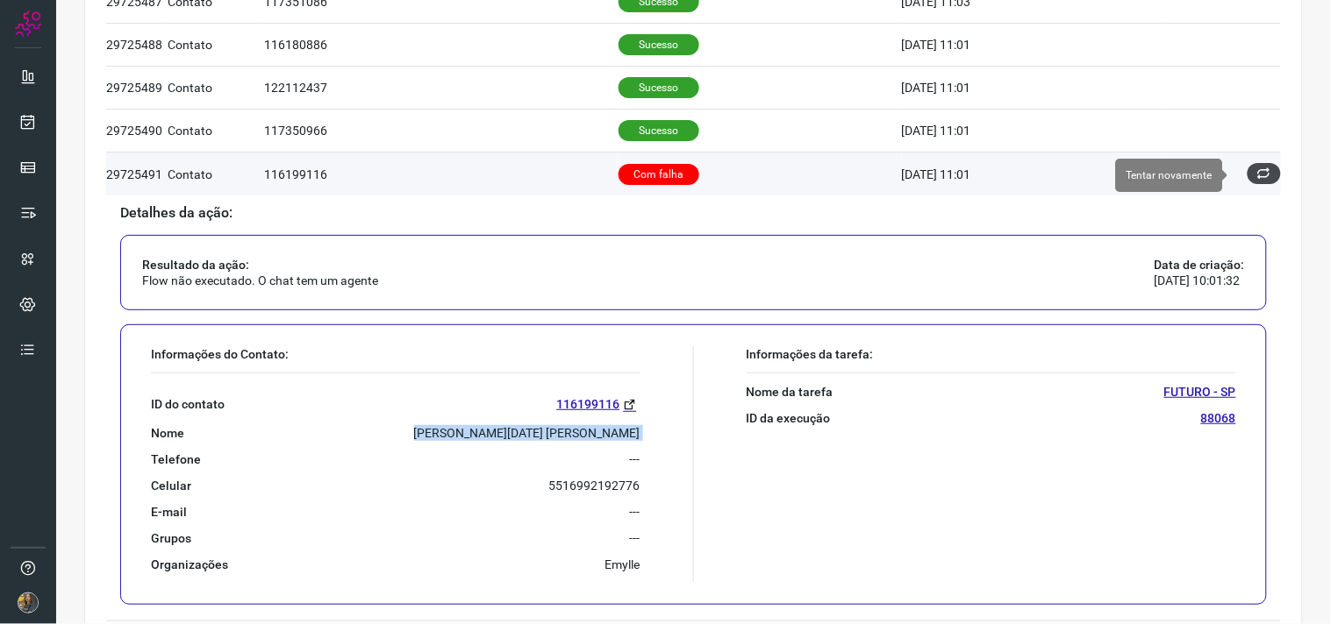
click at [1247, 181] on button at bounding box center [1263, 173] width 33 height 21
click at [1257, 170] on icon at bounding box center [1264, 174] width 14 height 14
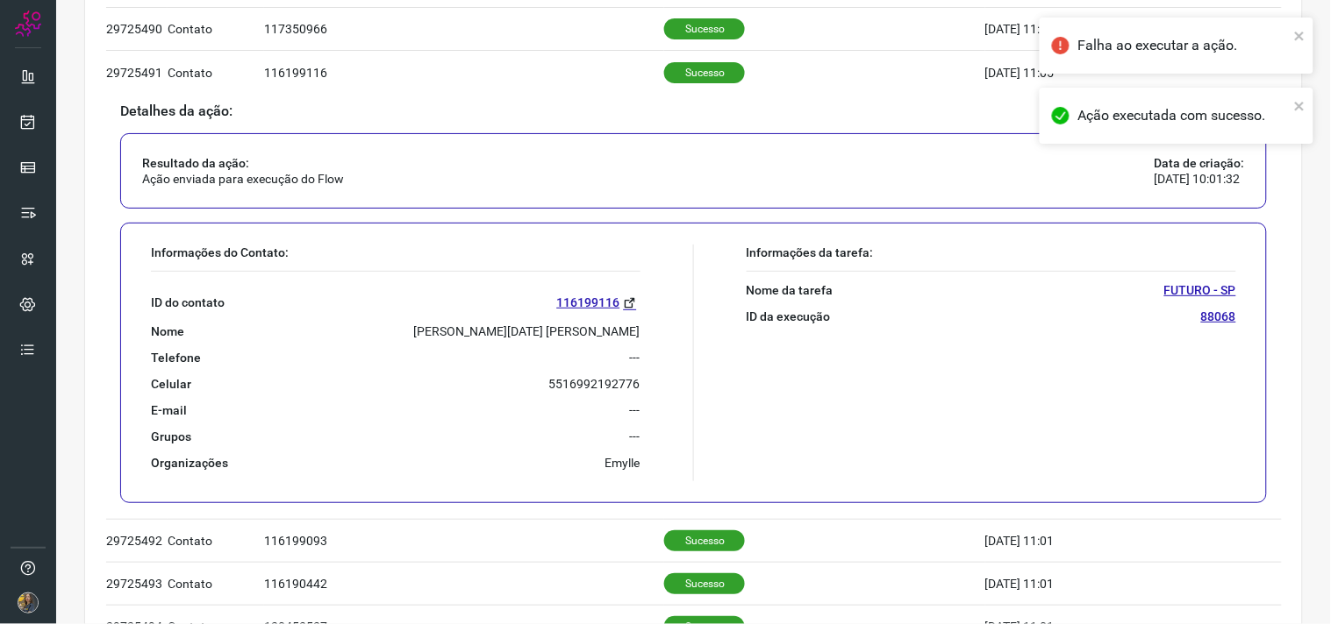
scroll to position [1134, 0]
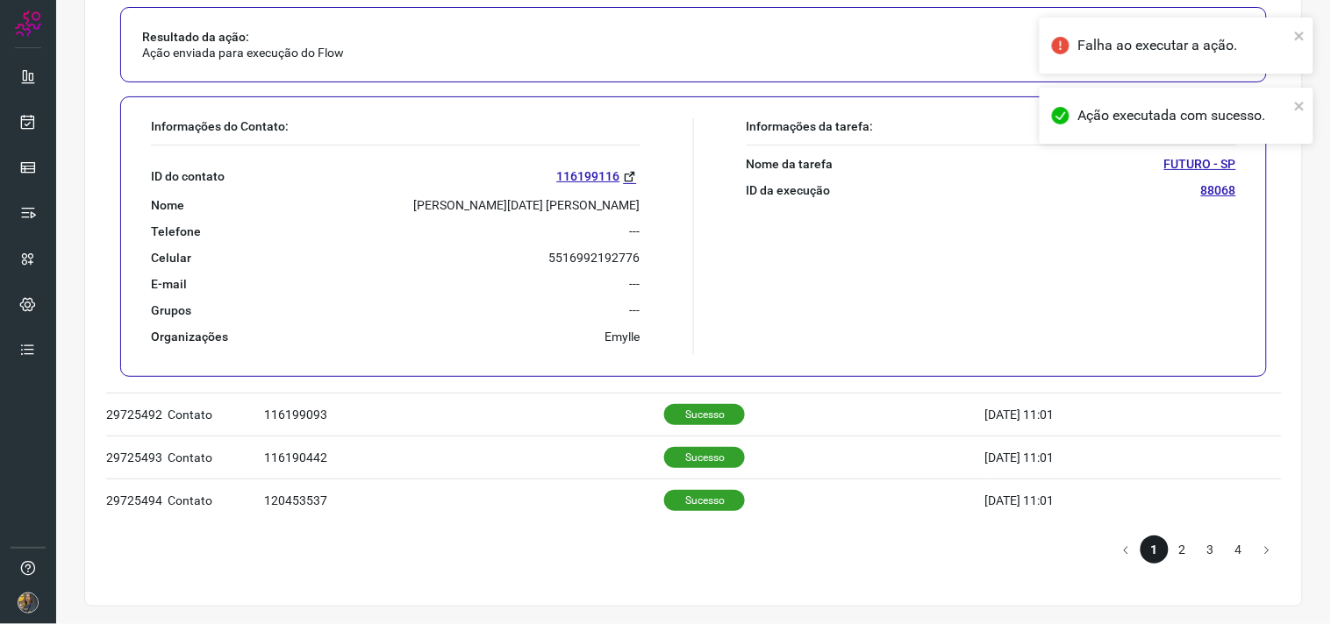
click at [1168, 545] on li "2" at bounding box center [1182, 550] width 28 height 28
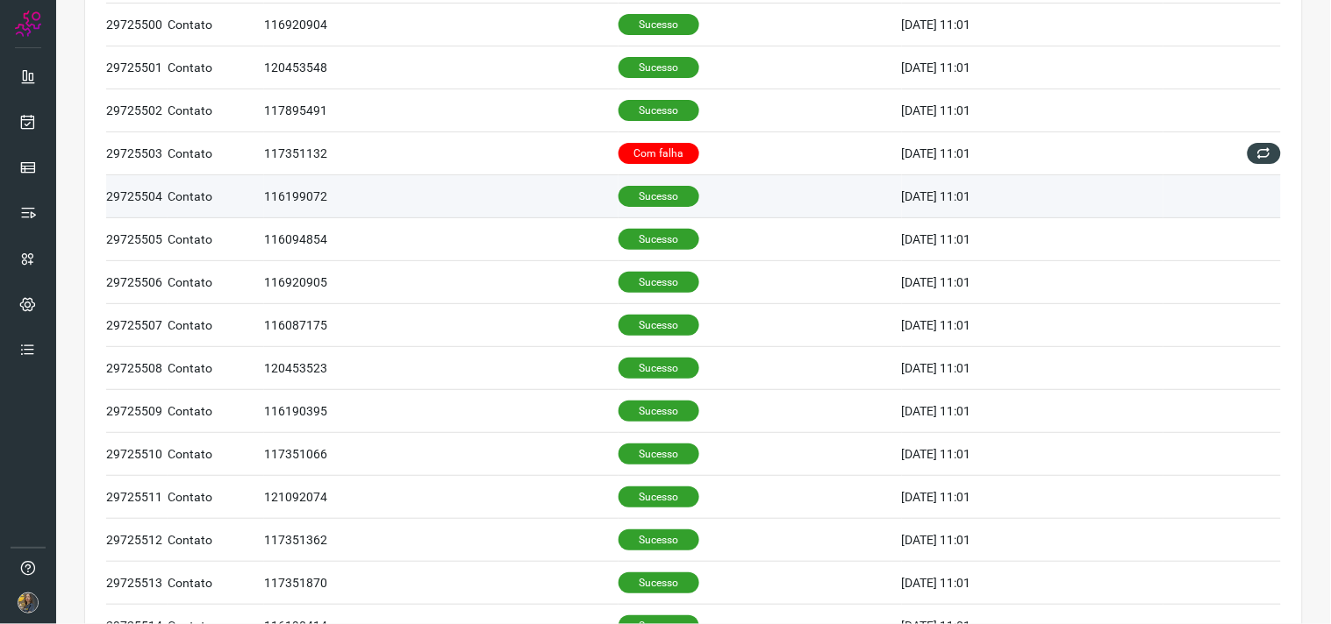
scroll to position [354, 0]
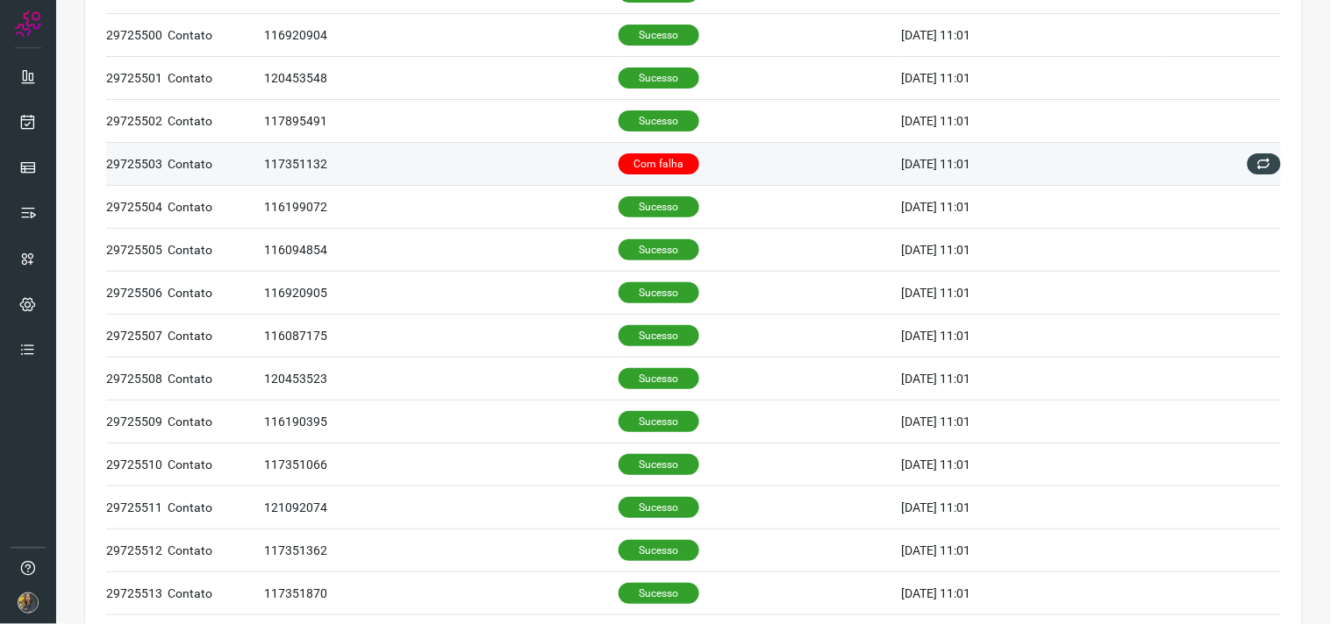
click at [644, 167] on p "Com falha" at bounding box center [658, 163] width 81 height 21
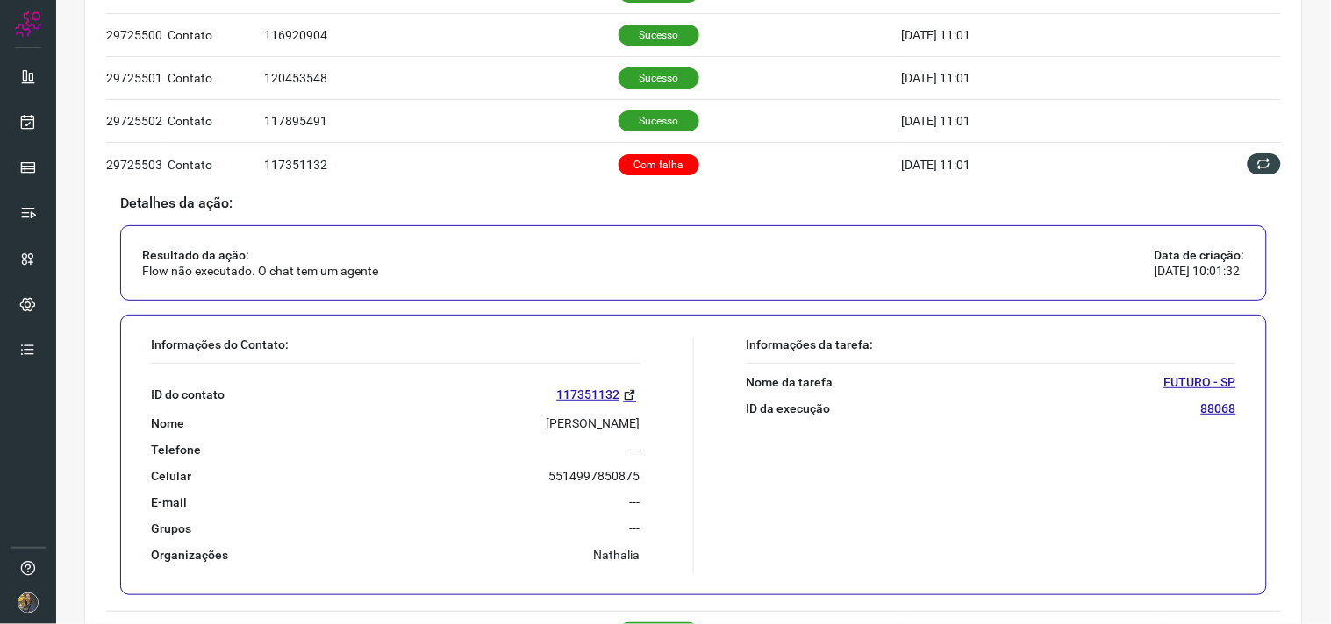
click at [577, 426] on p "Adilson Da Silva" at bounding box center [593, 424] width 94 height 16
copy p "Adilson Da Silva"
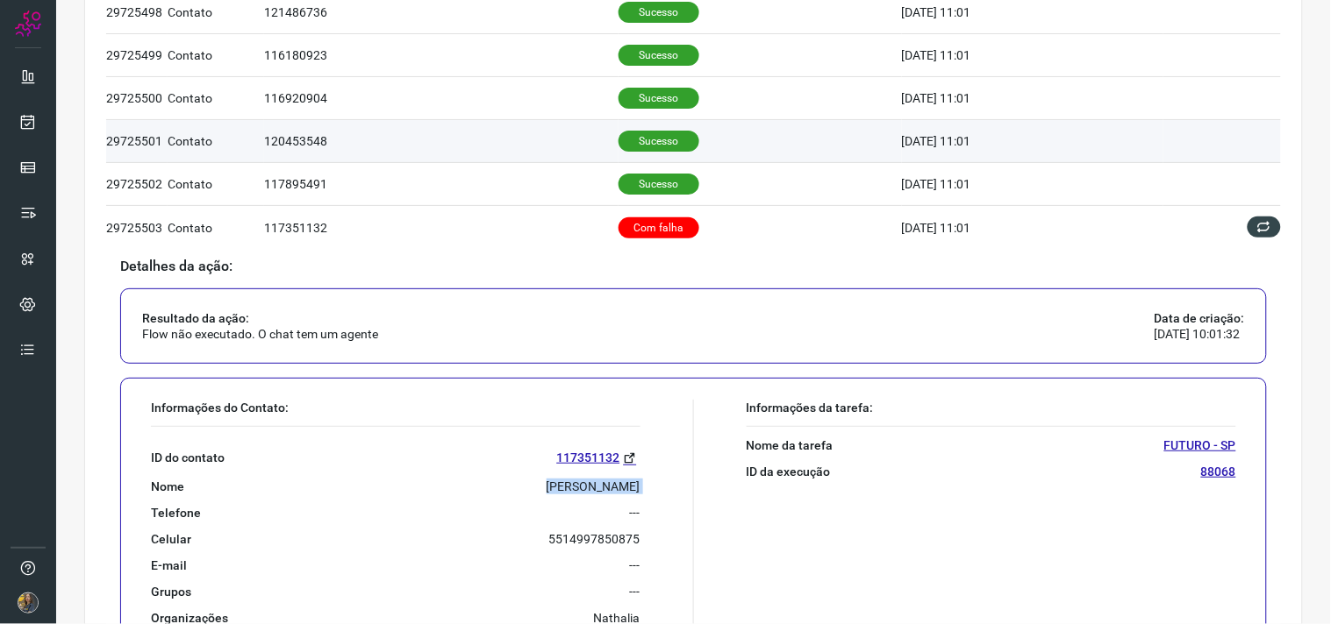
scroll to position [257, 0]
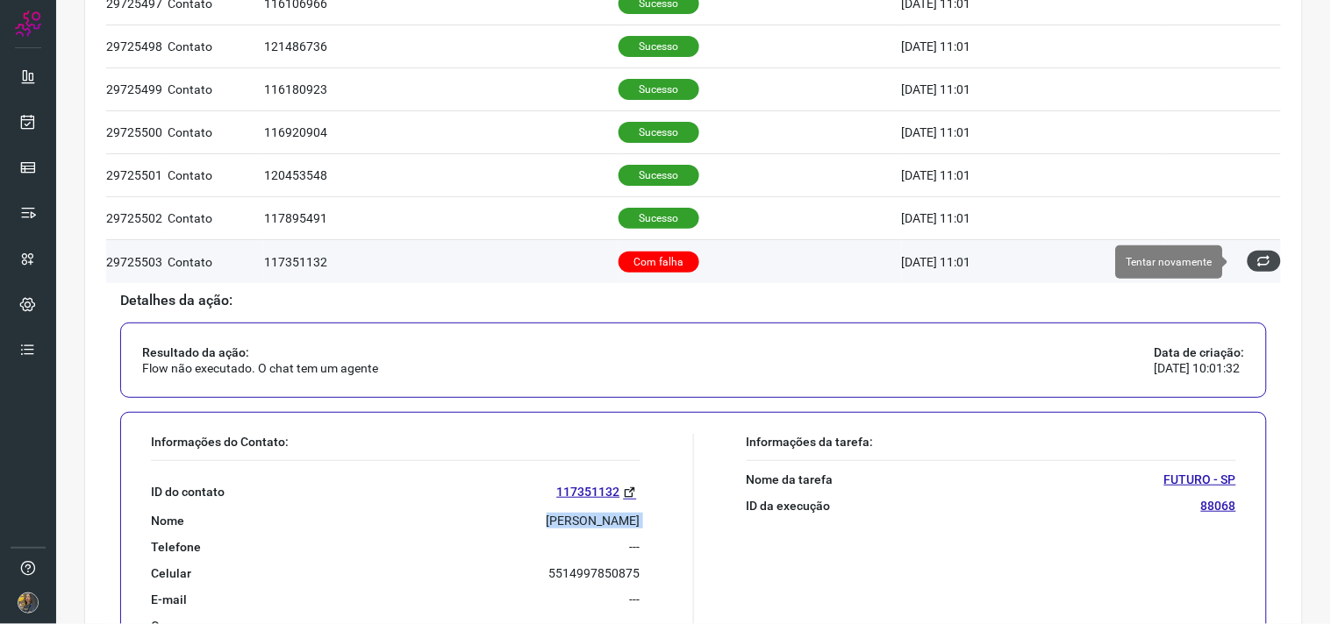
click at [1257, 268] on icon at bounding box center [1264, 261] width 14 height 14
click at [1257, 263] on icon at bounding box center [1264, 261] width 14 height 14
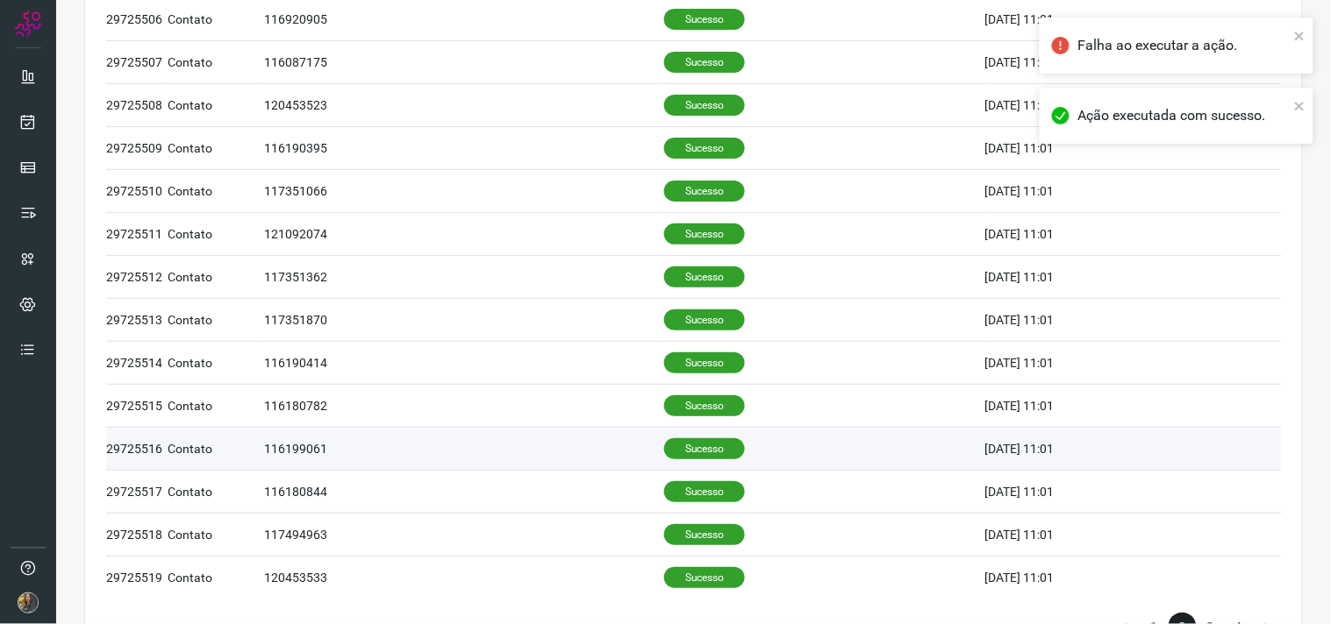
scroll to position [1134, 0]
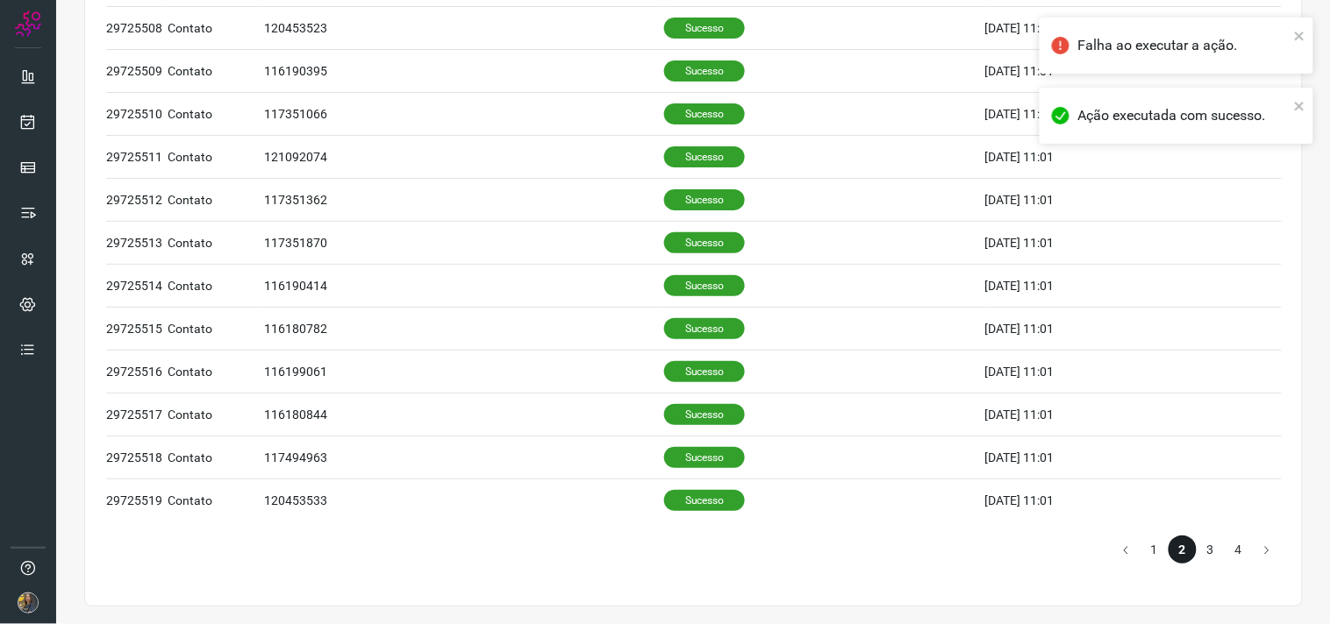
click at [1196, 551] on li "3" at bounding box center [1210, 550] width 28 height 28
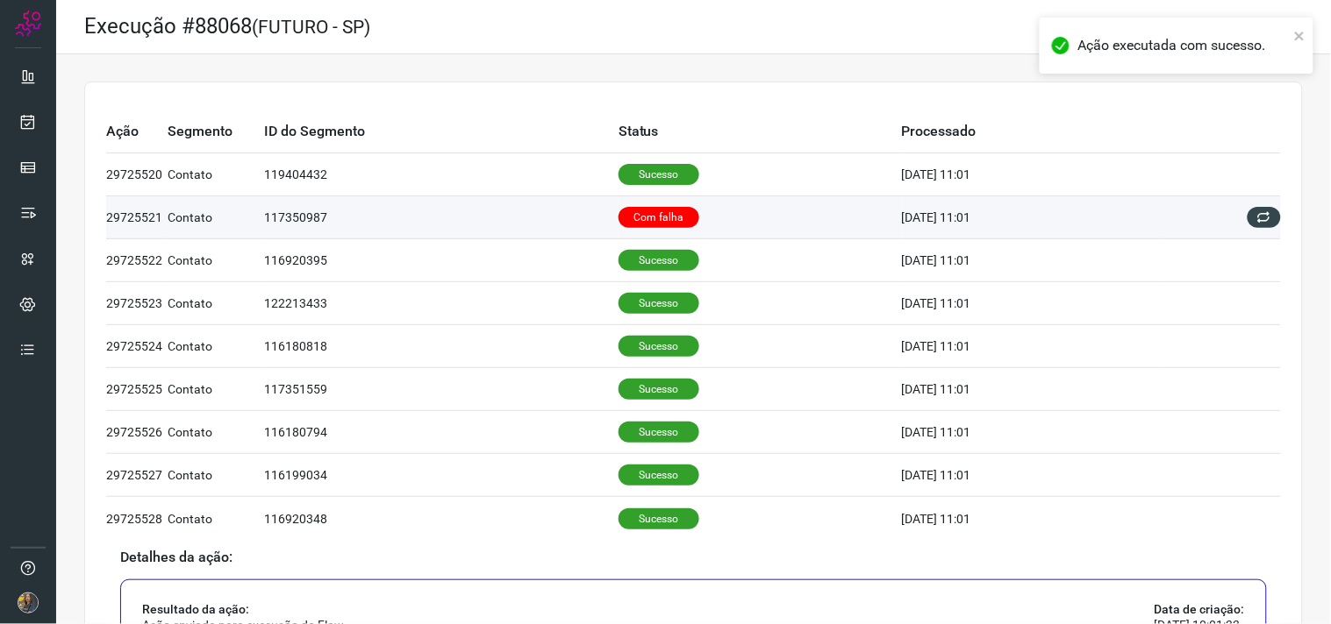
click at [643, 228] on p "Com falha" at bounding box center [658, 217] width 81 height 21
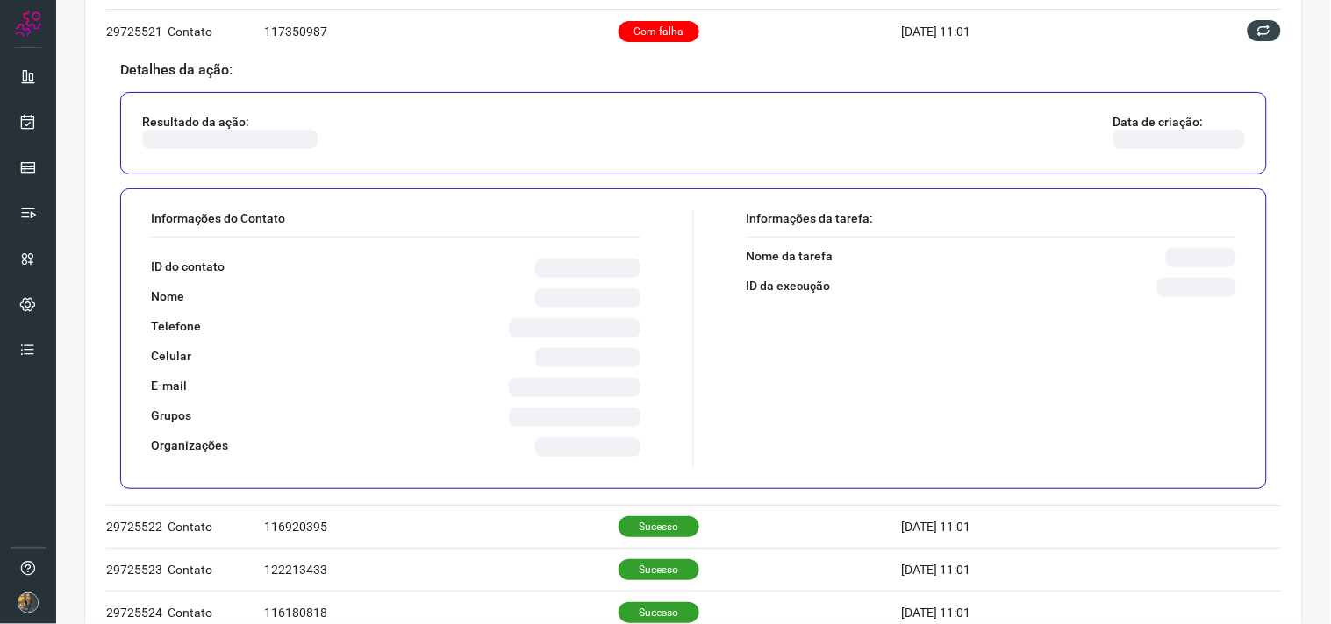
scroll to position [195, 0]
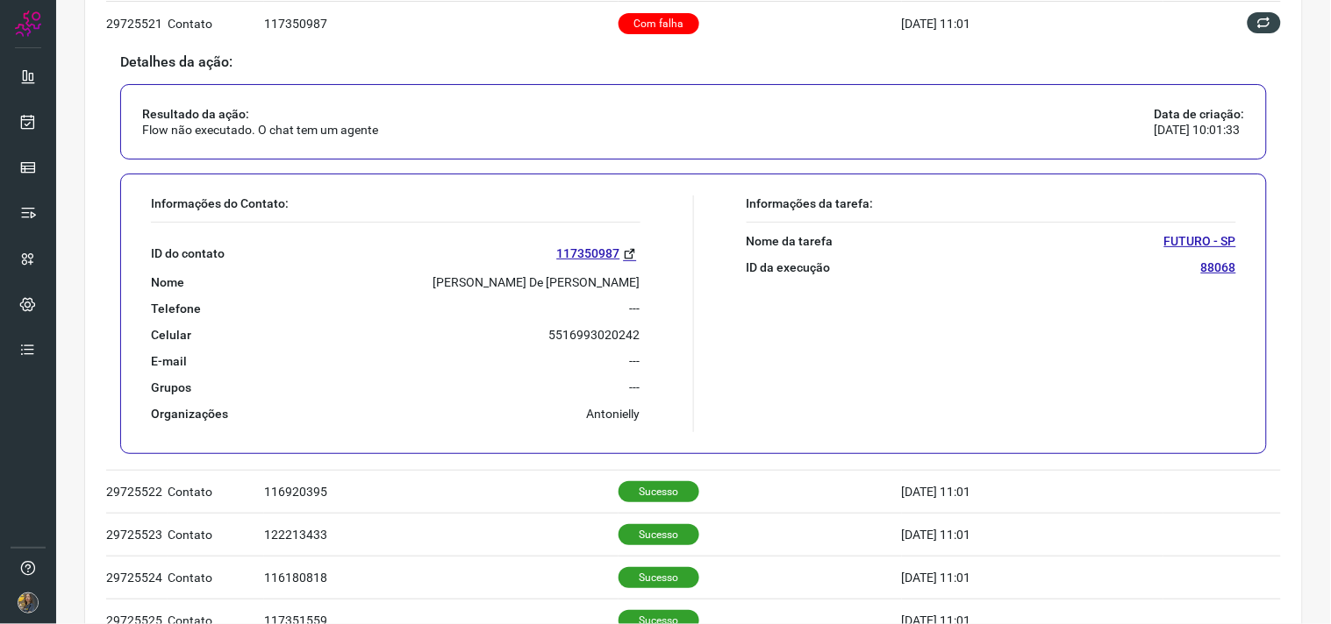
click at [568, 269] on div "ID do contato 117350987 Nome Nelson Celio De Paula Telefone --- Celular 5516993…" at bounding box center [395, 322] width 489 height 199
click at [575, 288] on p "Nelson Celio De Paula" at bounding box center [536, 283] width 207 height 16
click at [572, 282] on p "Nelson Celio De Paula" at bounding box center [536, 283] width 207 height 16
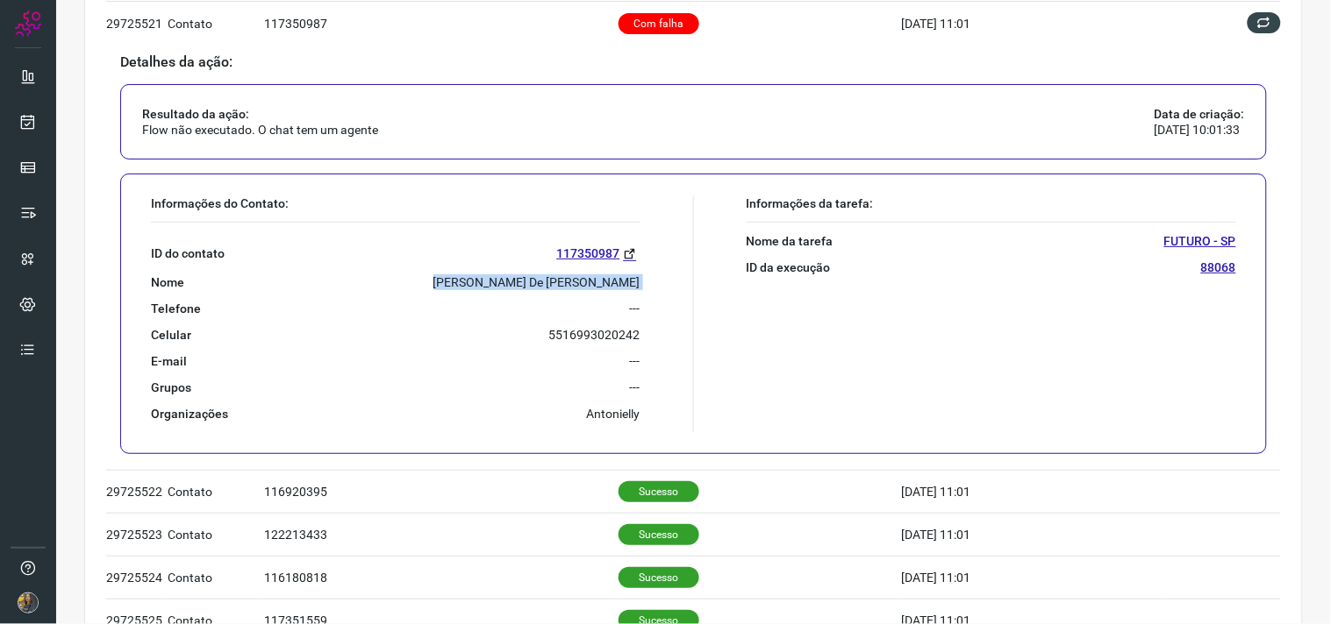
click at [572, 282] on p "Nelson Celio De Paula" at bounding box center [536, 283] width 207 height 16
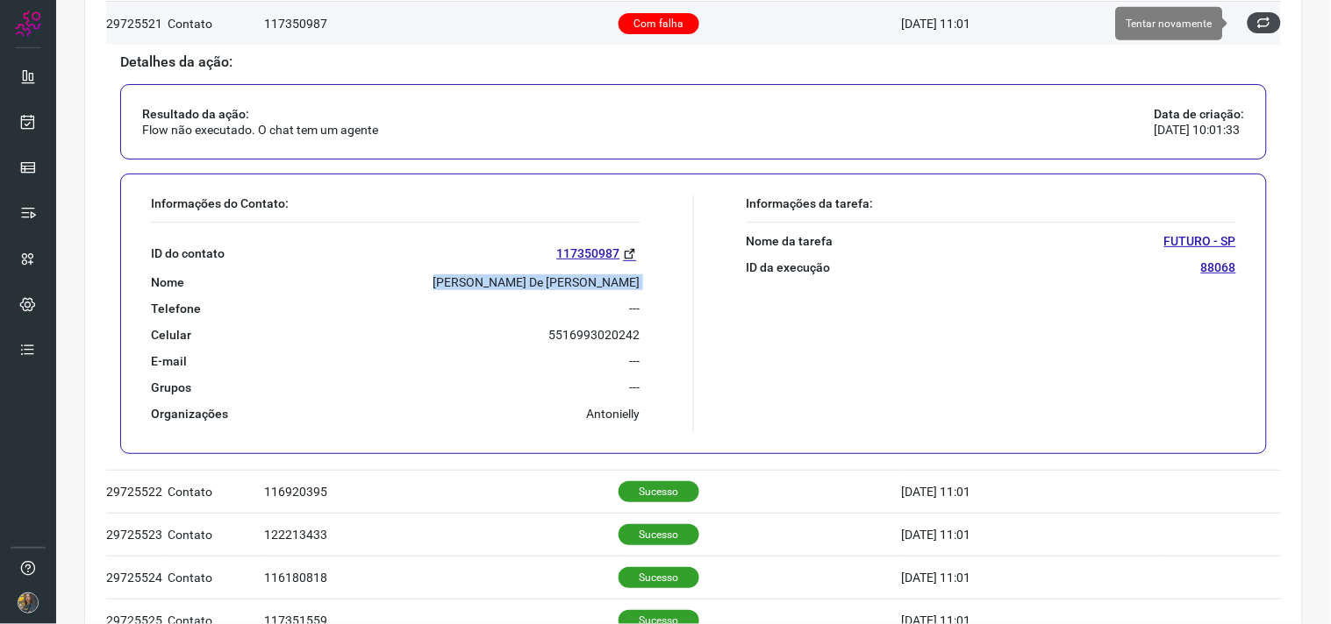
click at [1247, 19] on button at bounding box center [1263, 22] width 33 height 21
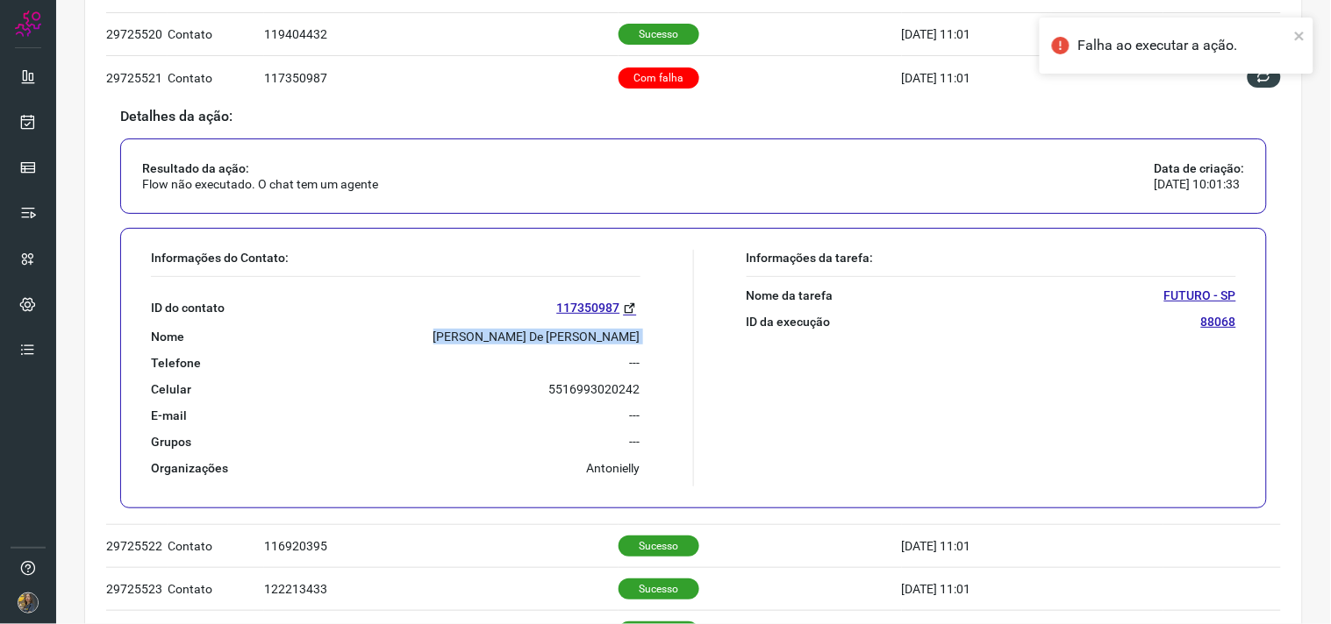
scroll to position [97, 0]
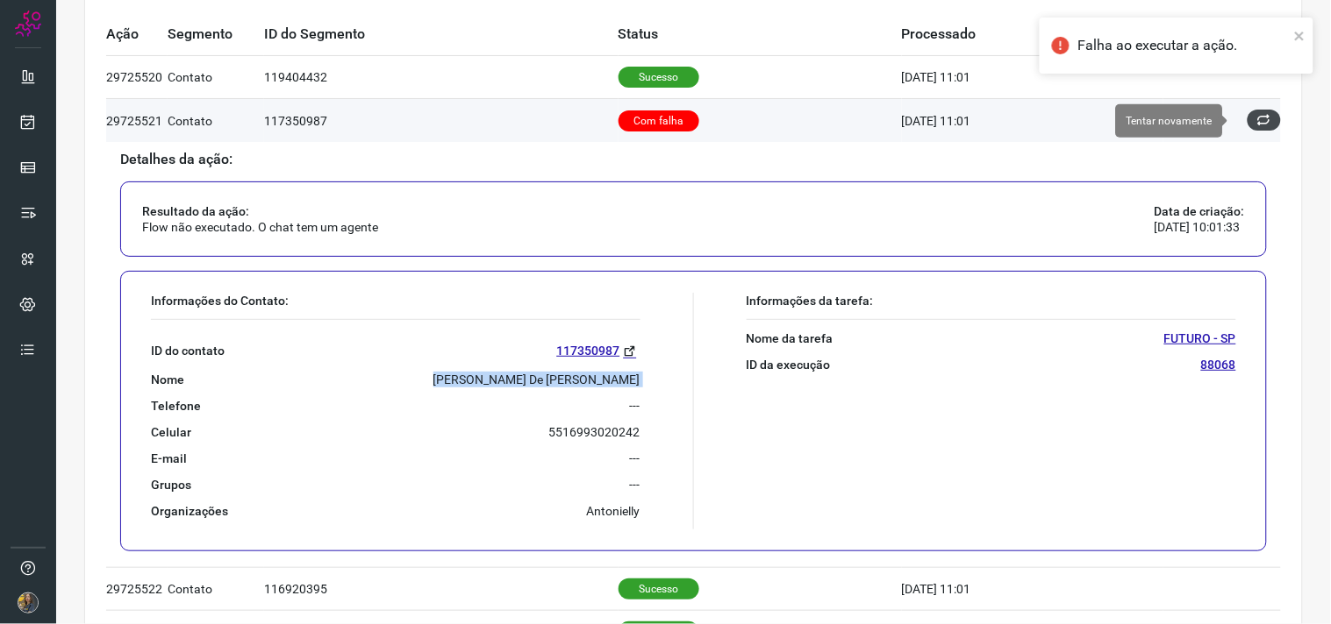
click at [1257, 123] on icon at bounding box center [1264, 120] width 14 height 14
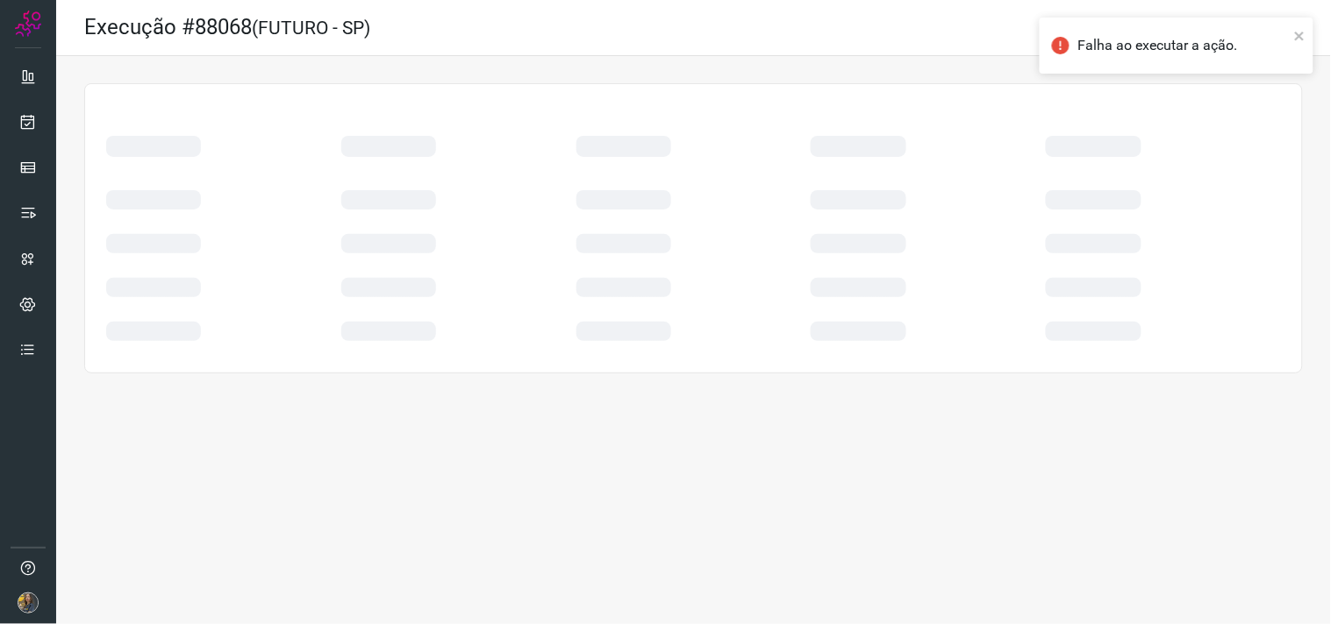
scroll to position [0, 0]
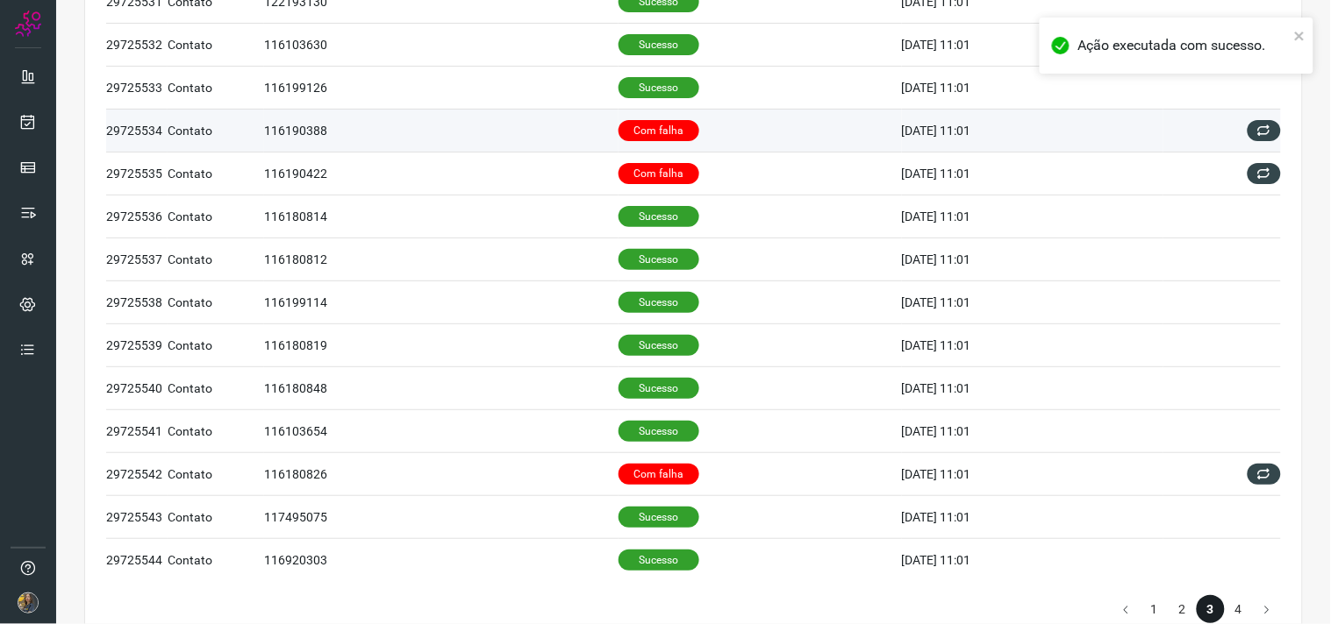
click at [597, 128] on td "116190388" at bounding box center [441, 130] width 354 height 43
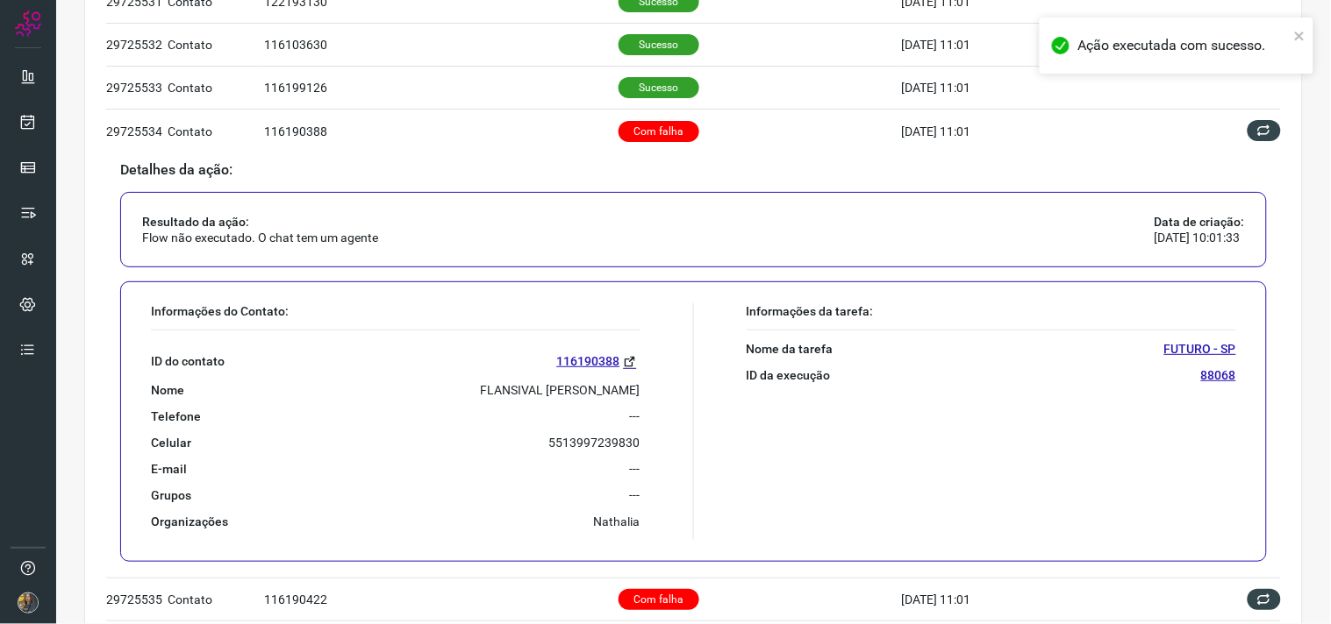
click at [506, 410] on div "Telefone ---" at bounding box center [395, 417] width 489 height 16
click at [495, 392] on p "FLANSIVAL SANTOS DE OLIVEIRA" at bounding box center [561, 390] width 160 height 16
copy p "FLANSIVAL SANTOS DE OLIVEIRA"
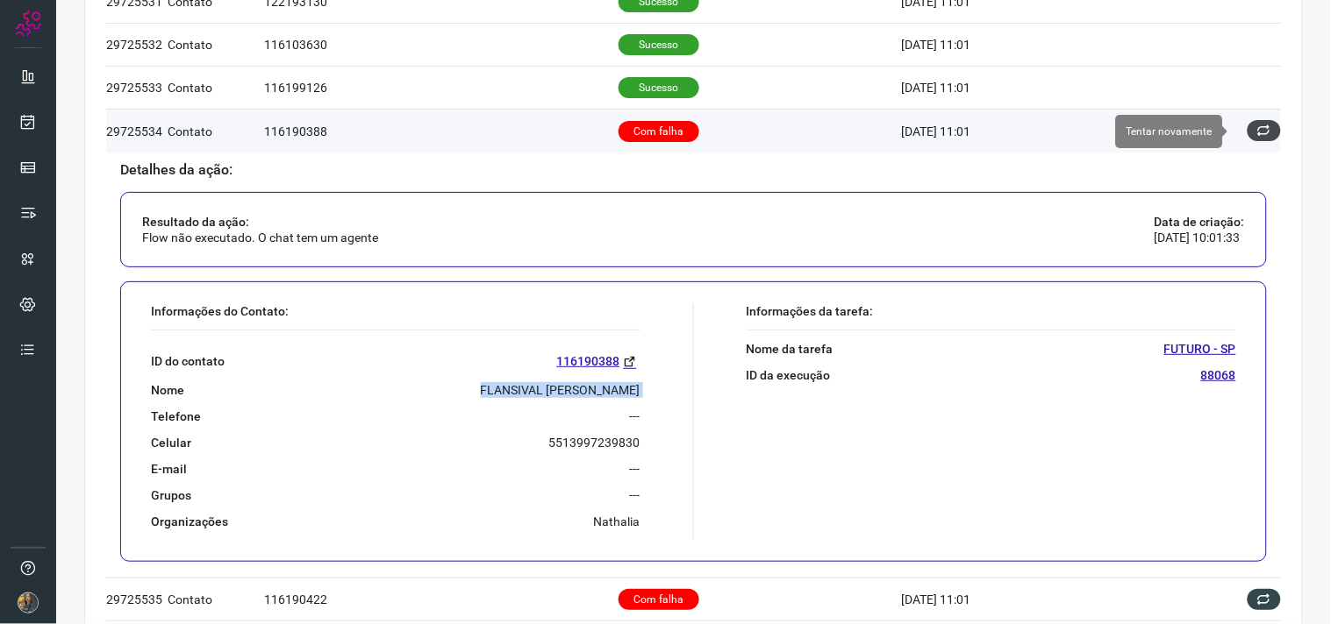
click at [1260, 121] on button at bounding box center [1263, 130] width 33 height 21
click at [1257, 132] on icon at bounding box center [1264, 131] width 14 height 14
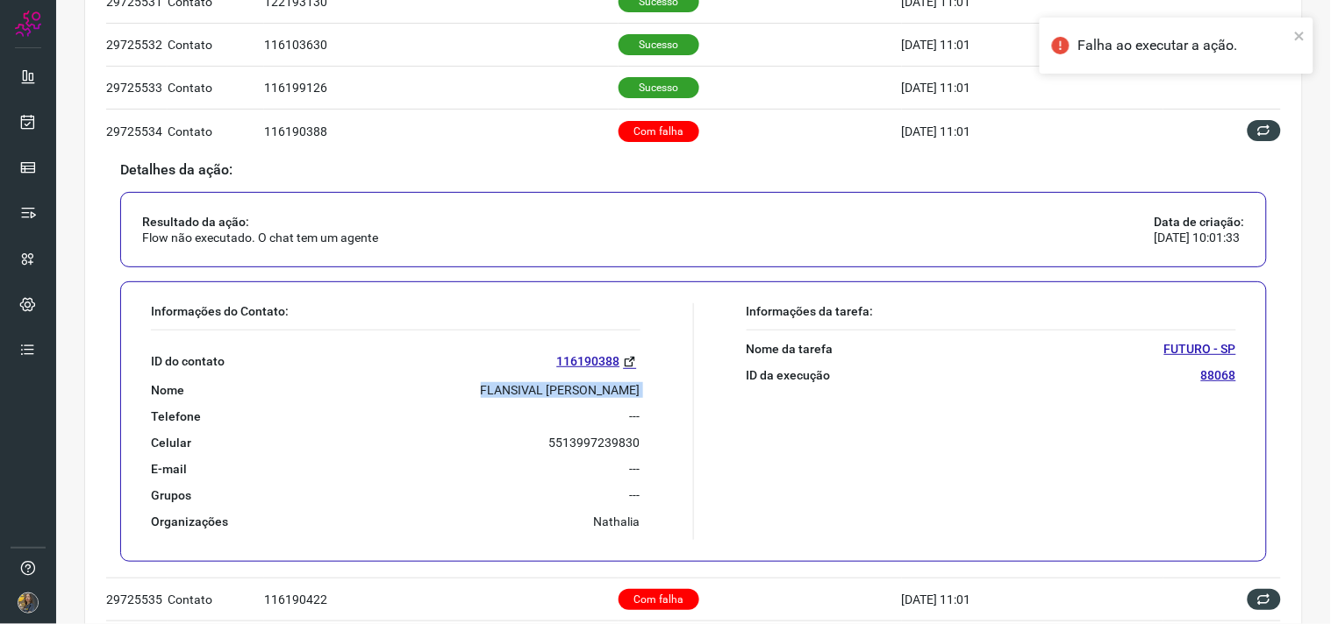
scroll to position [0, 0]
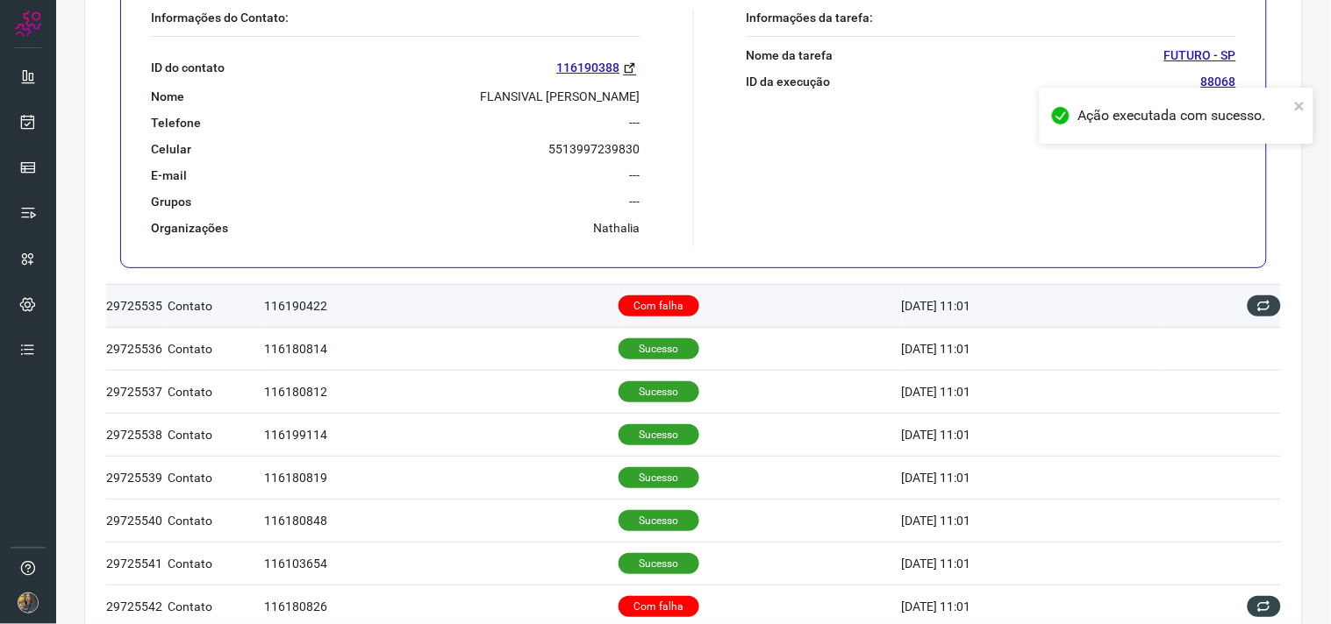
click at [697, 291] on td "Com falha" at bounding box center [759, 305] width 283 height 43
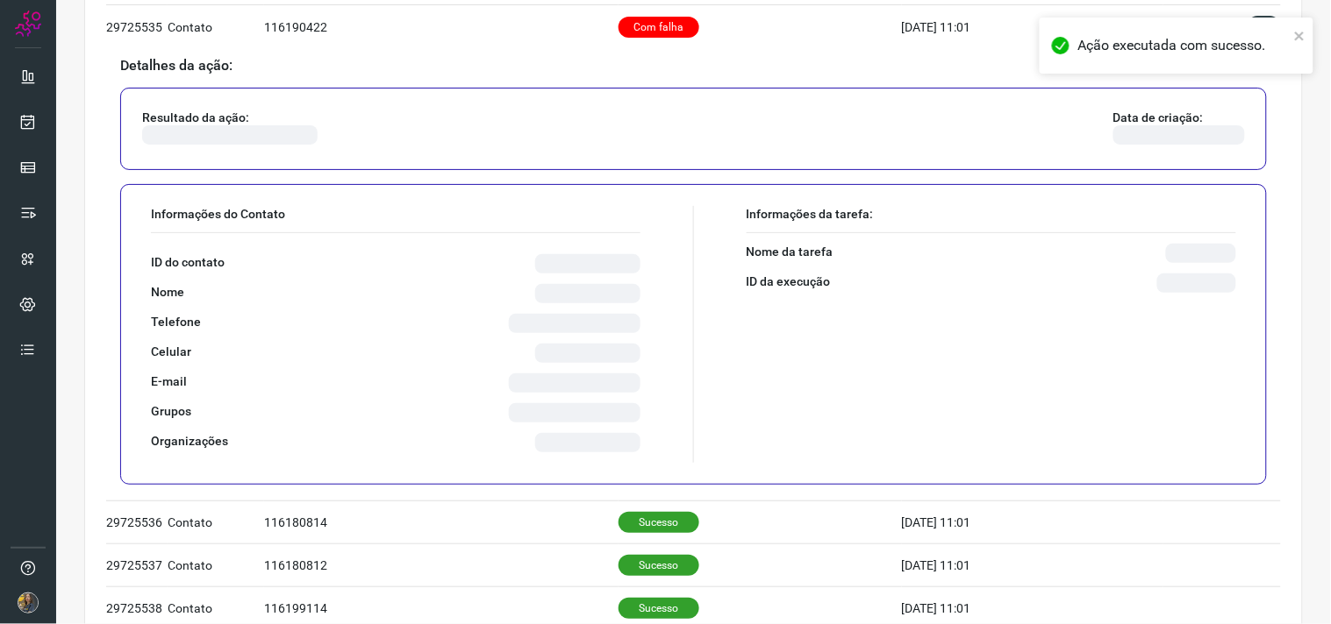
scroll to position [804, 0]
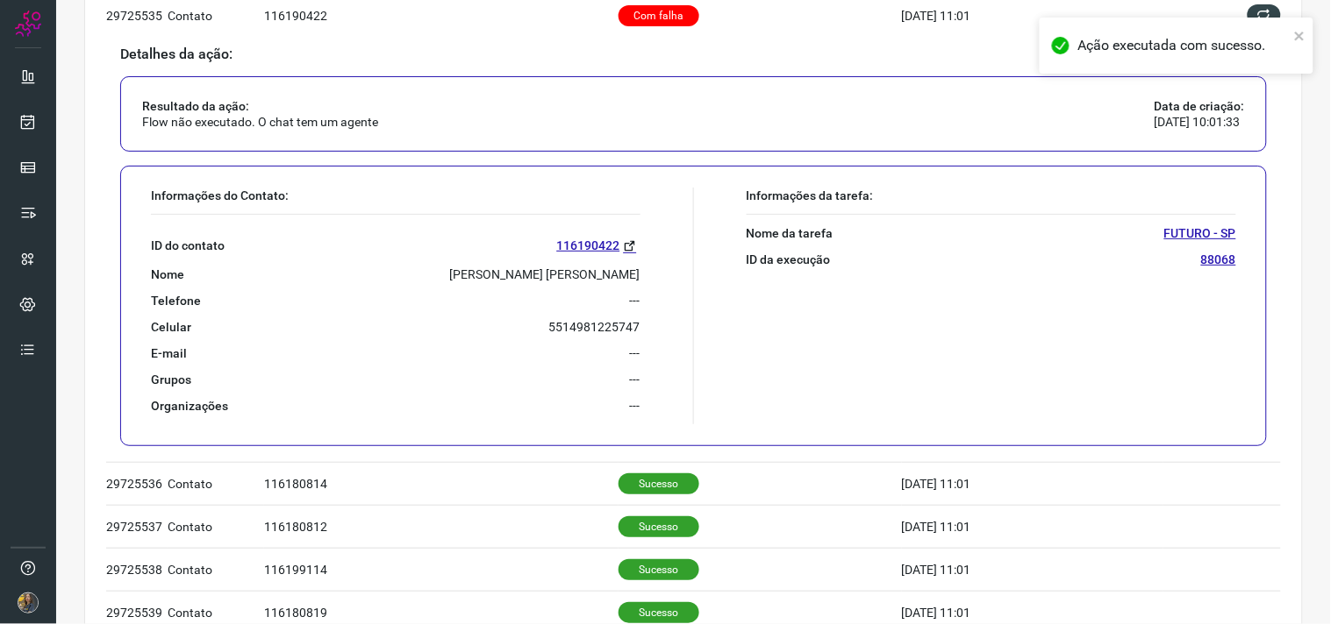
click at [524, 269] on p "MARISTELA DE LIMA DIAS" at bounding box center [545, 275] width 190 height 16
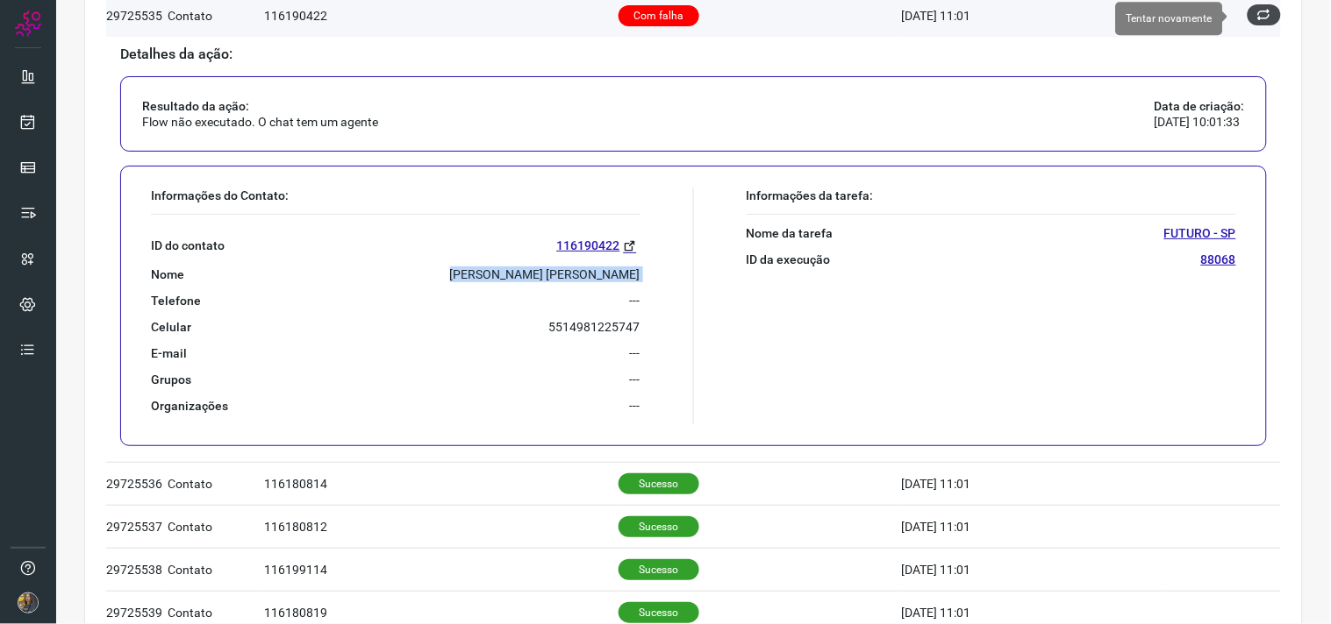
click at [1259, 13] on button at bounding box center [1263, 14] width 33 height 21
click at [1257, 13] on icon at bounding box center [1264, 15] width 14 height 14
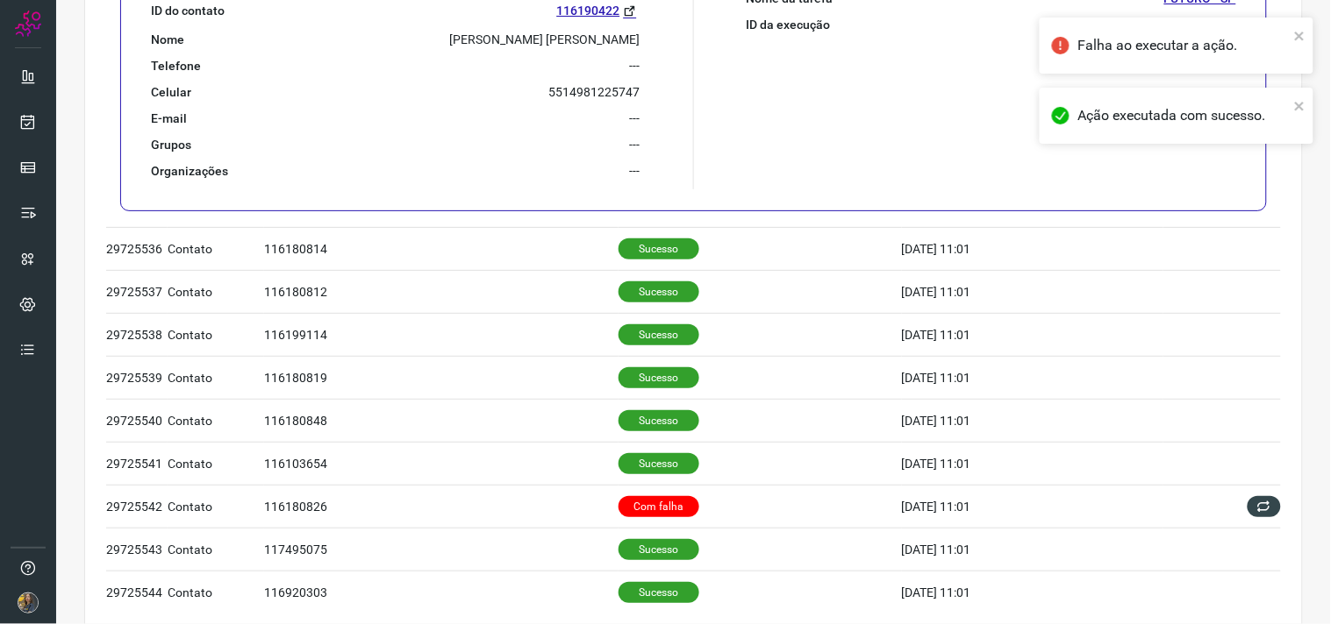
scroll to position [1072, 0]
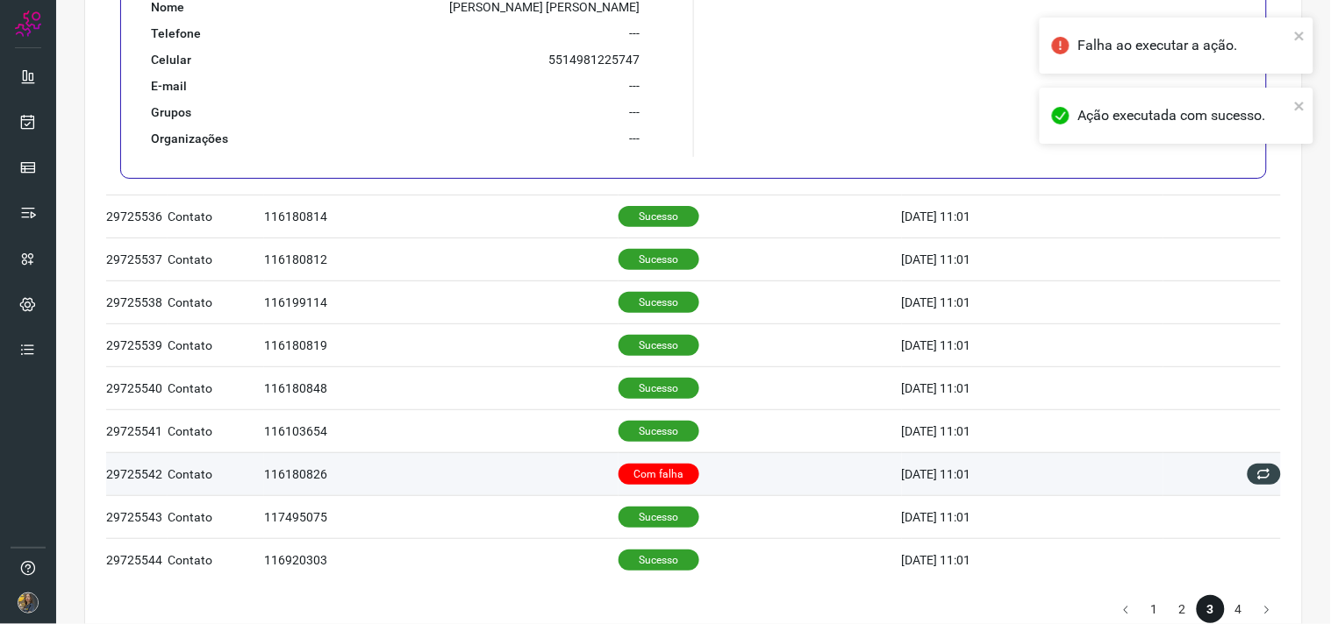
click at [814, 476] on td "Com falha" at bounding box center [759, 474] width 283 height 43
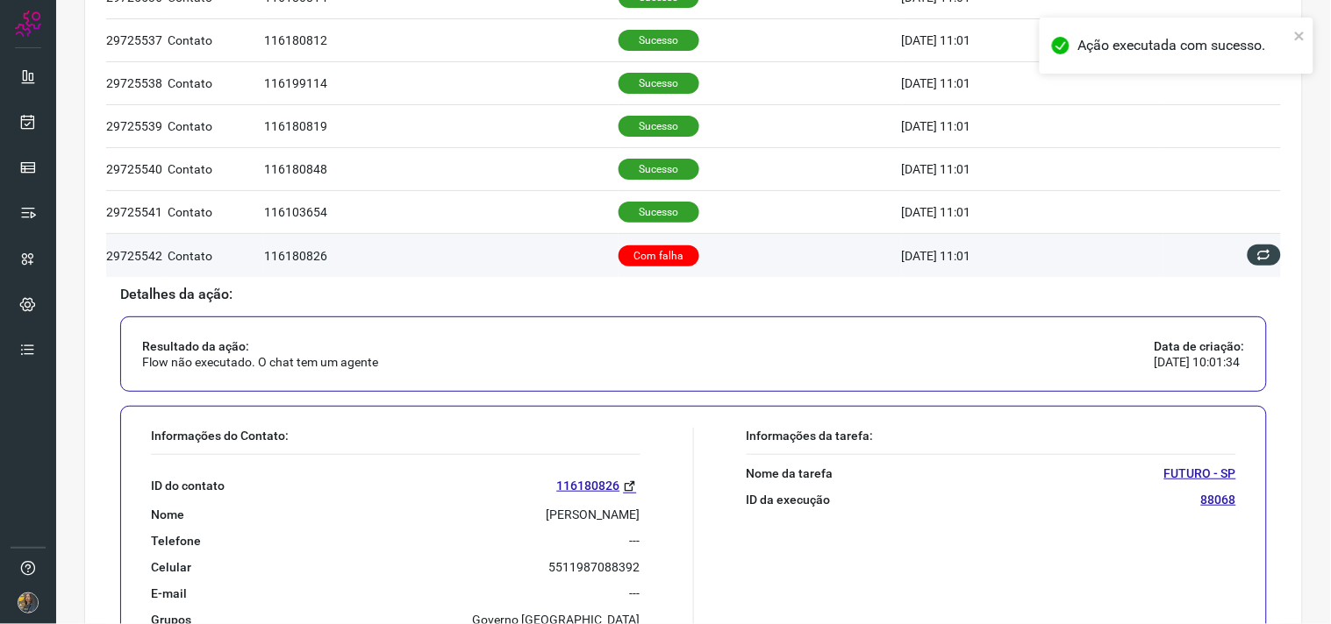
scroll to position [839, 0]
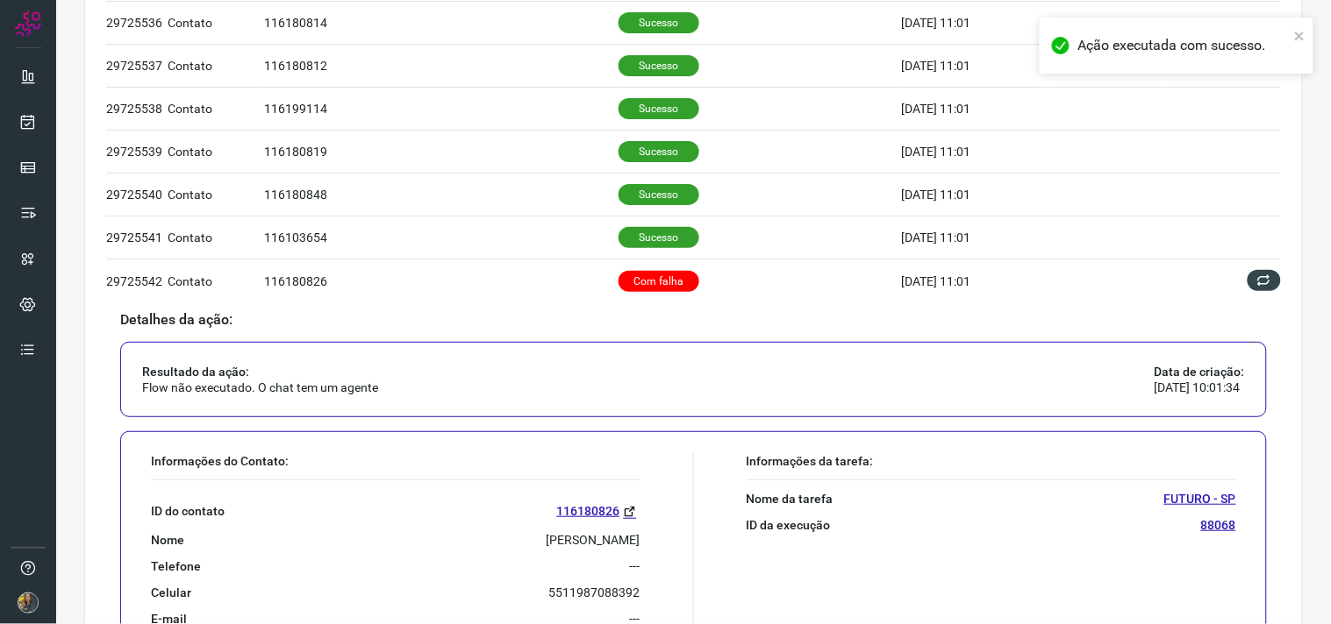
click at [546, 537] on p "SANDRA BUENO DE OLIVEIRA" at bounding box center [593, 540] width 94 height 16
copy p "SANDRA BUENO DE OLIVEIRA"
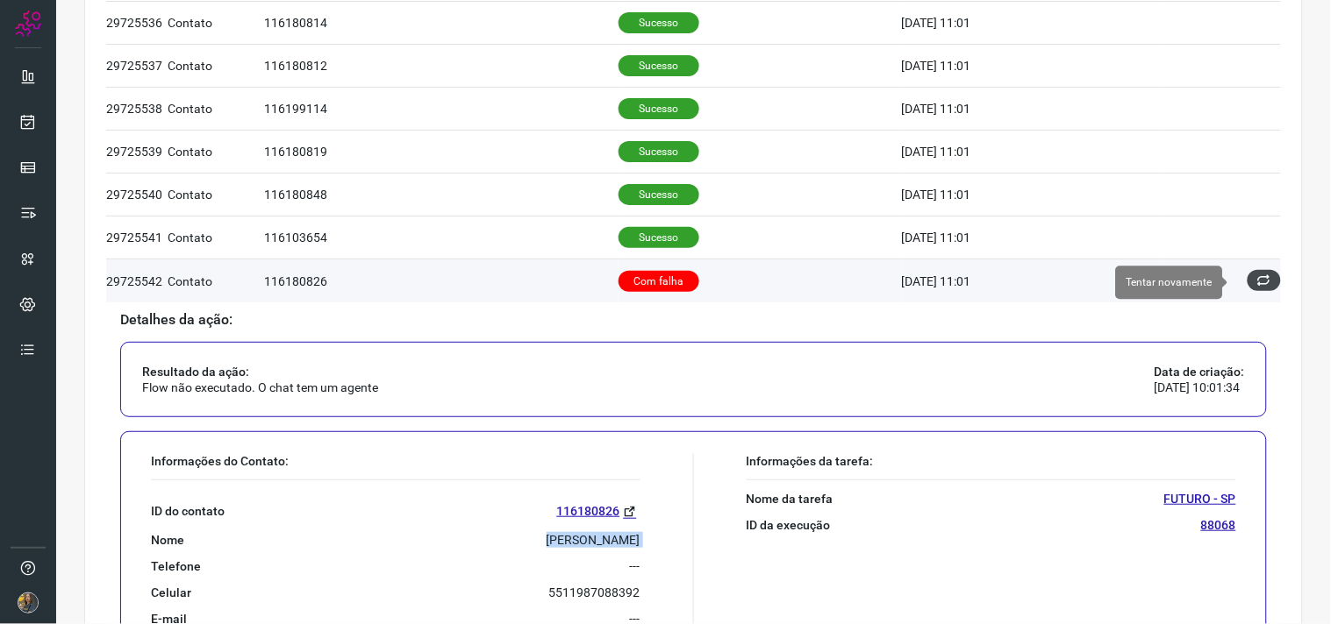
click at [1265, 278] on button at bounding box center [1263, 280] width 33 height 21
click at [1257, 279] on button at bounding box center [1263, 280] width 33 height 21
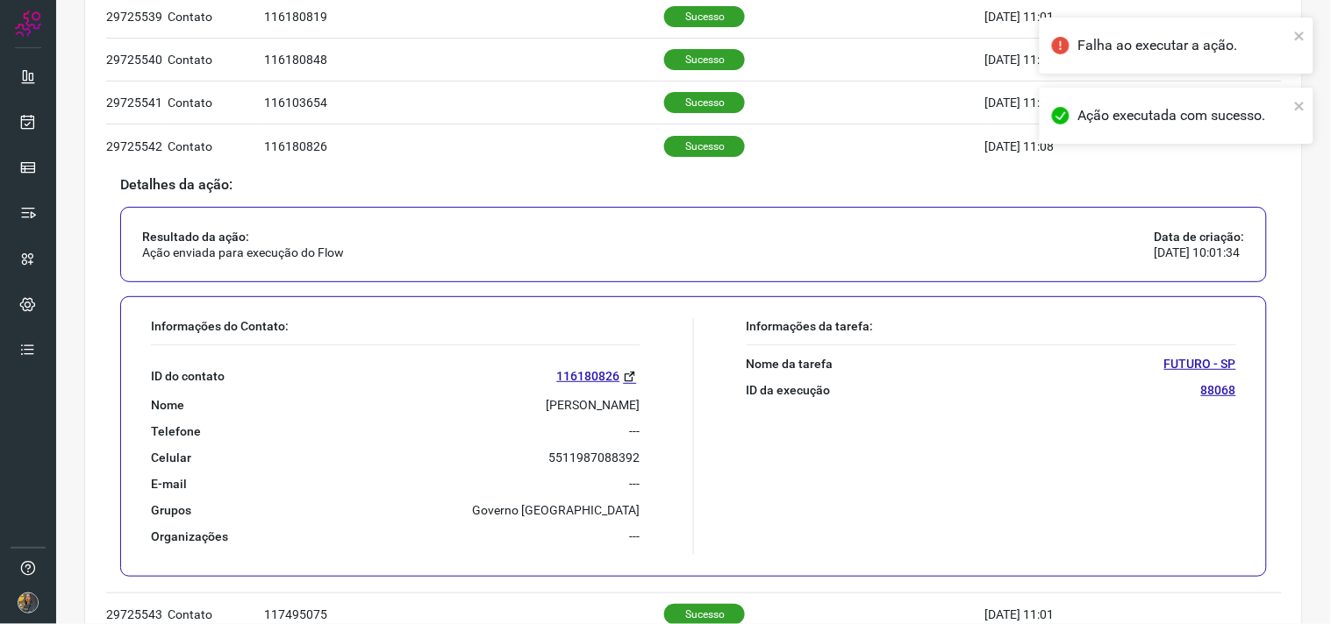
scroll to position [1134, 0]
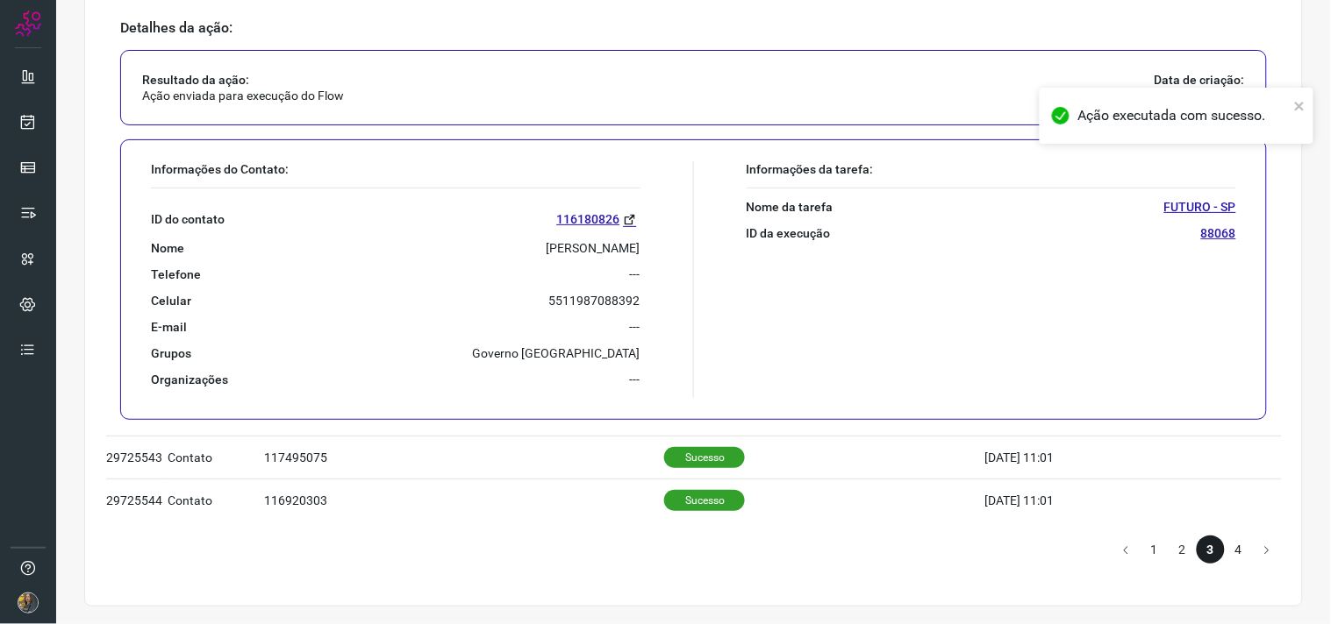
click at [1224, 546] on li "4" at bounding box center [1238, 550] width 28 height 28
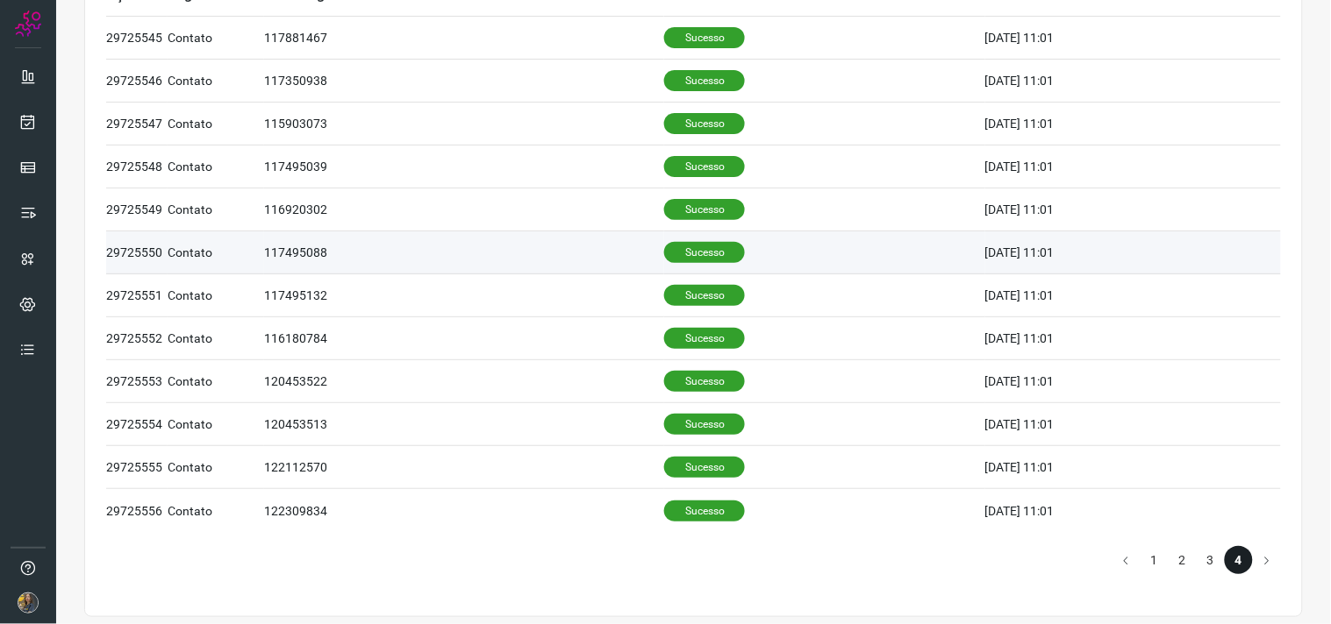
scroll to position [147, 0]
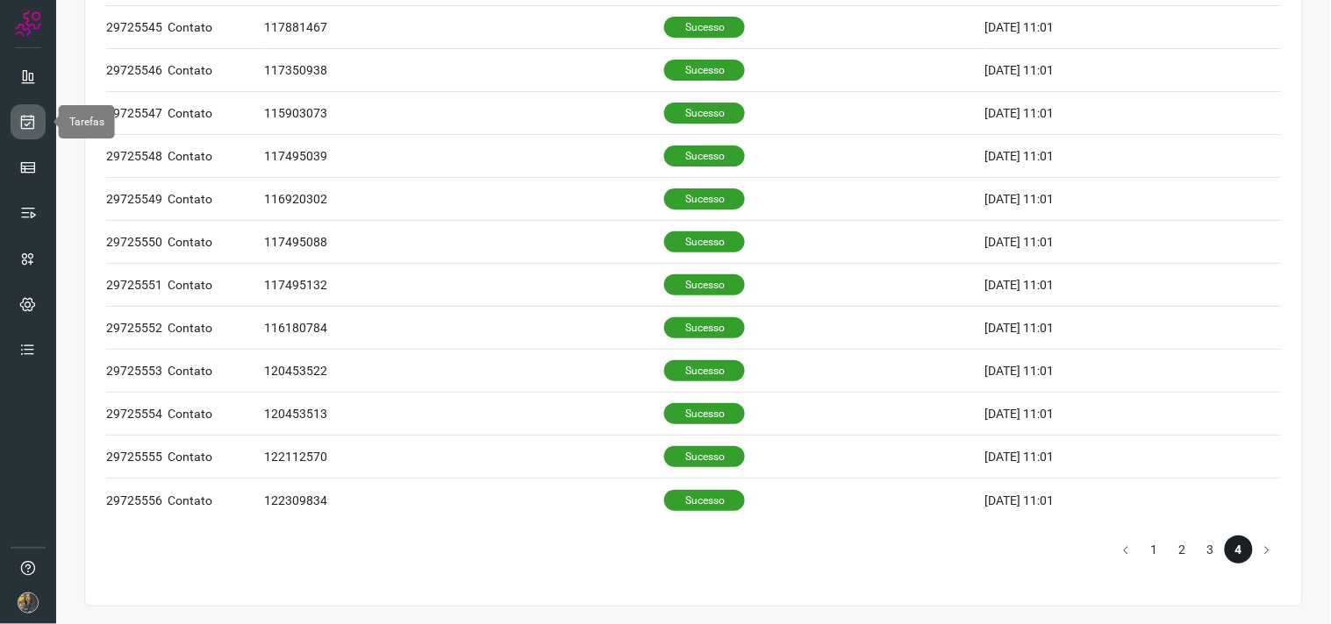
click at [12, 112] on link at bounding box center [28, 121] width 35 height 35
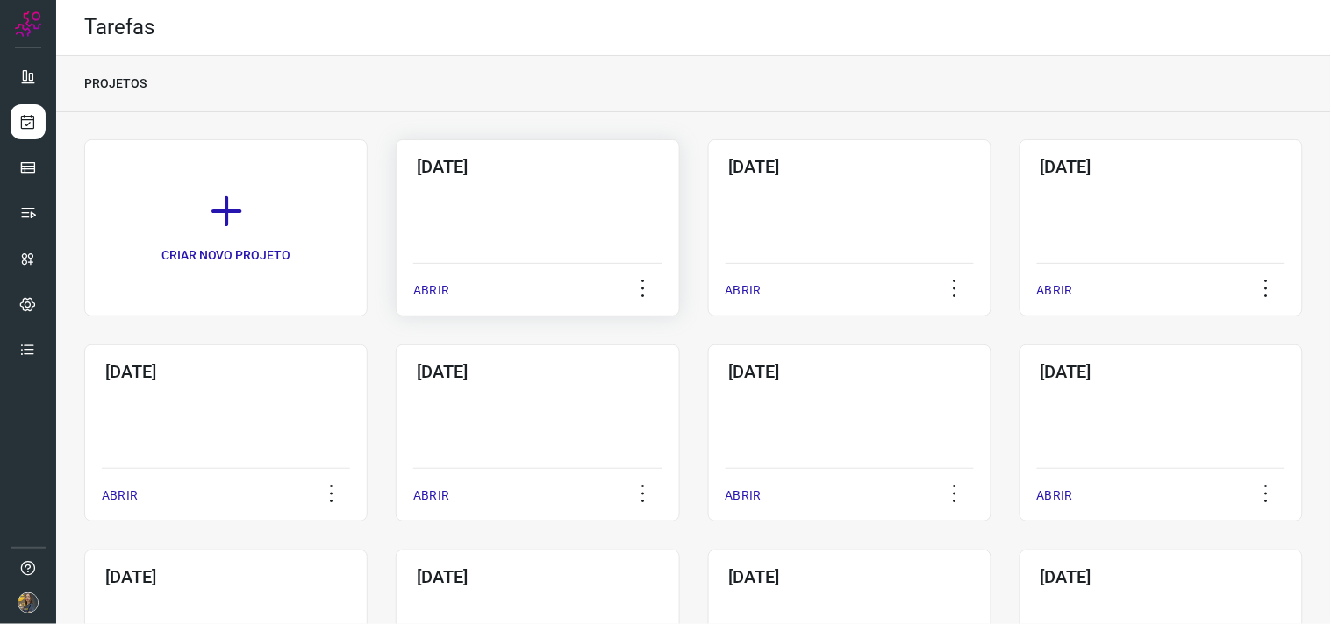
click at [539, 189] on div "[DATE] ABRIR" at bounding box center [537, 227] width 283 height 177
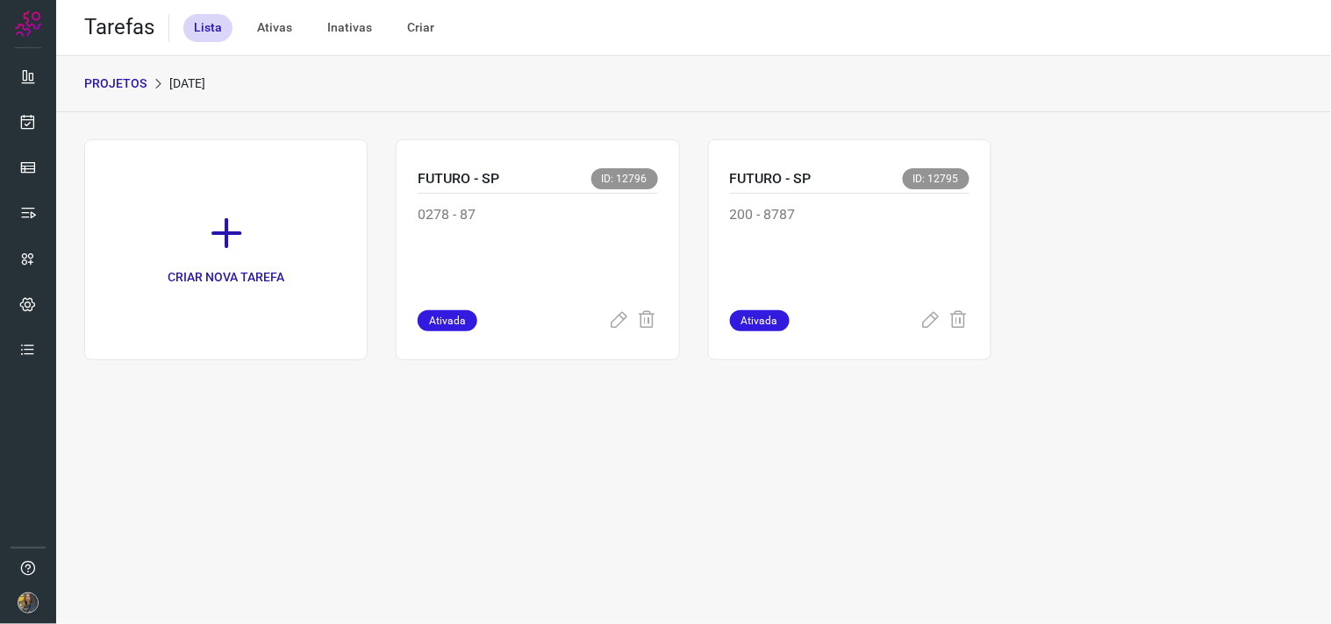
click at [132, 76] on p "PROJETOS" at bounding box center [115, 84] width 62 height 18
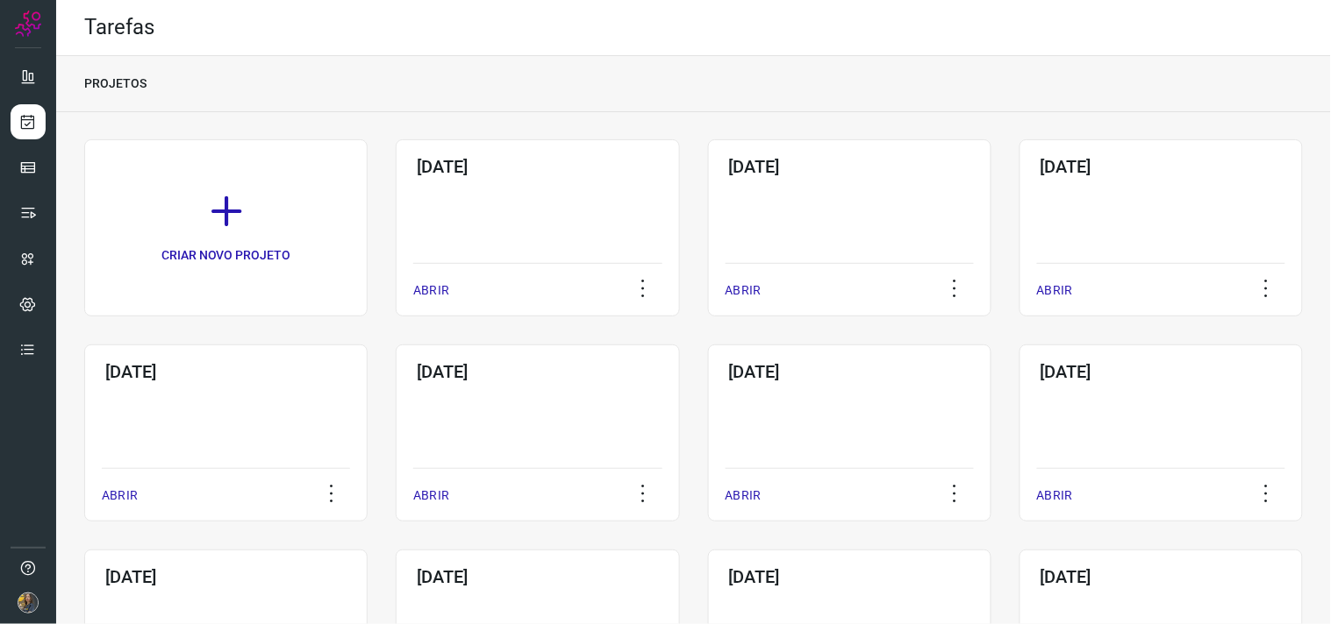
click at [854, 237] on div "09/10/2025 ABRIR" at bounding box center [849, 227] width 283 height 177
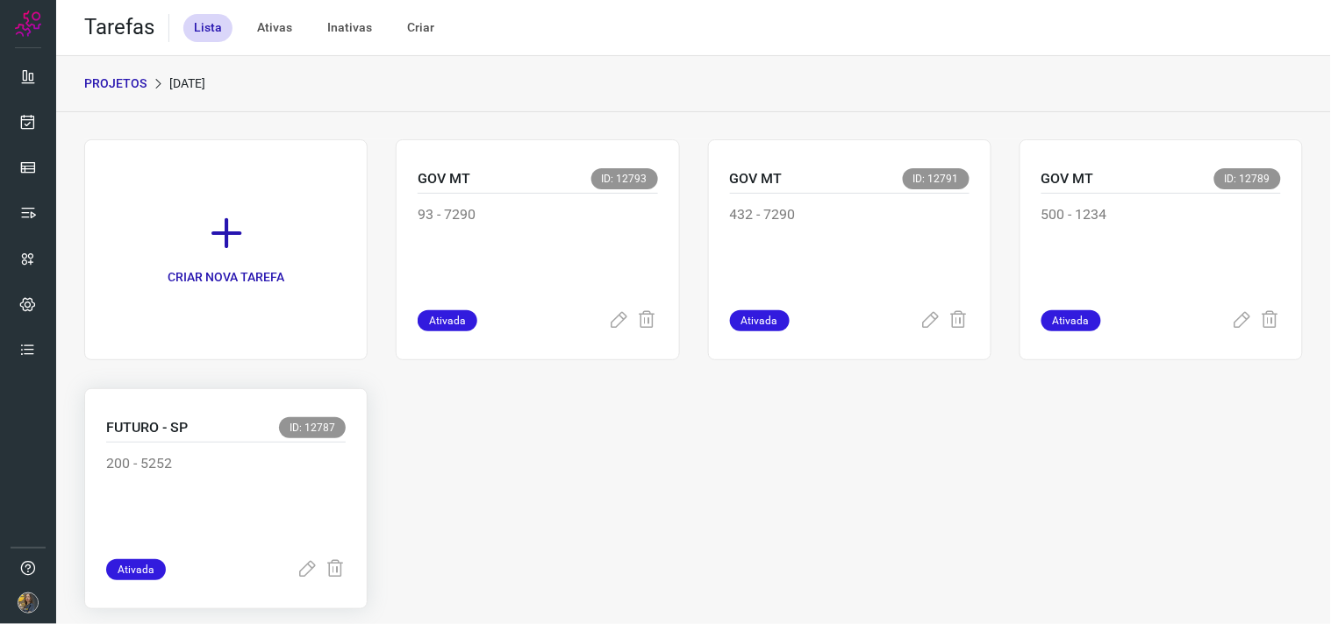
click at [234, 452] on div "200 - 5252" at bounding box center [225, 501] width 239 height 117
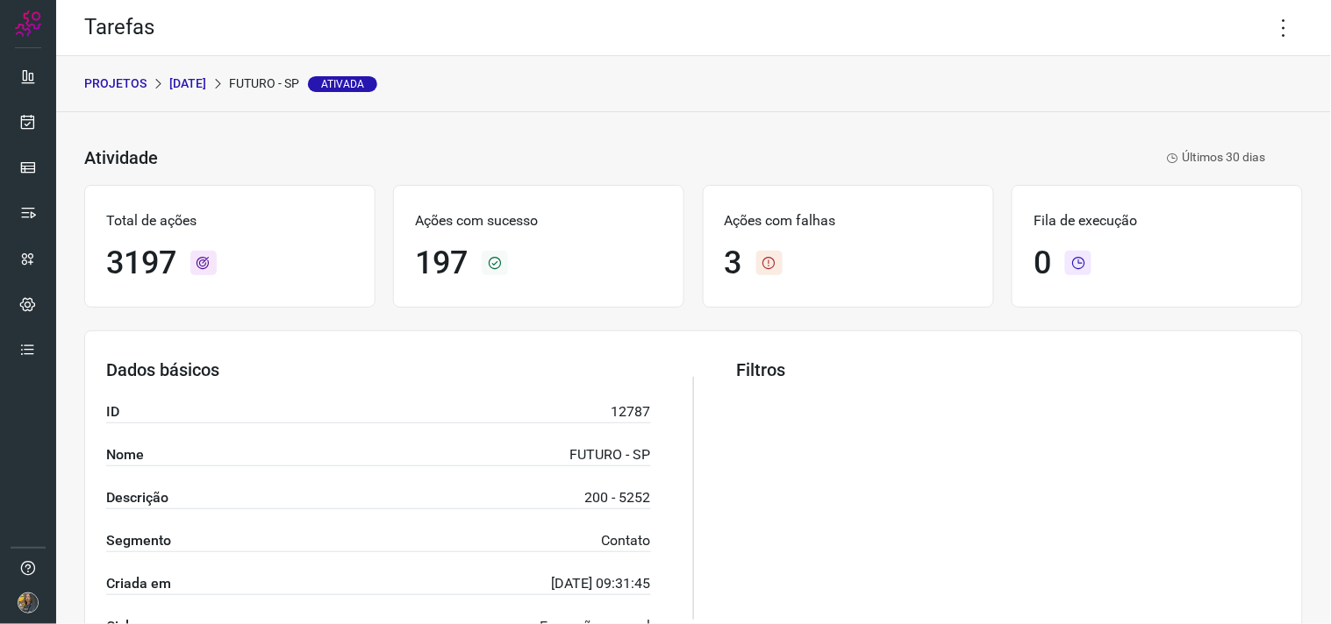
click at [121, 82] on p "PROJETOS" at bounding box center [115, 84] width 62 height 18
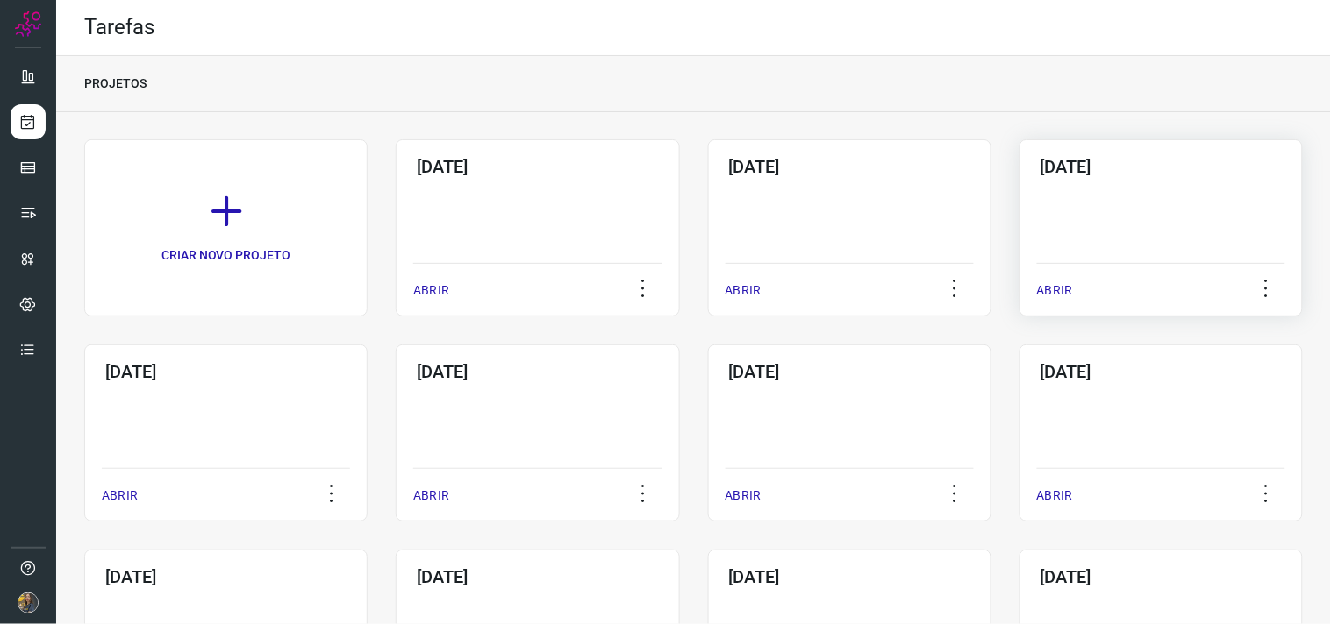
click at [1110, 220] on div "08/10/2025 ABRIR" at bounding box center [1160, 227] width 283 height 177
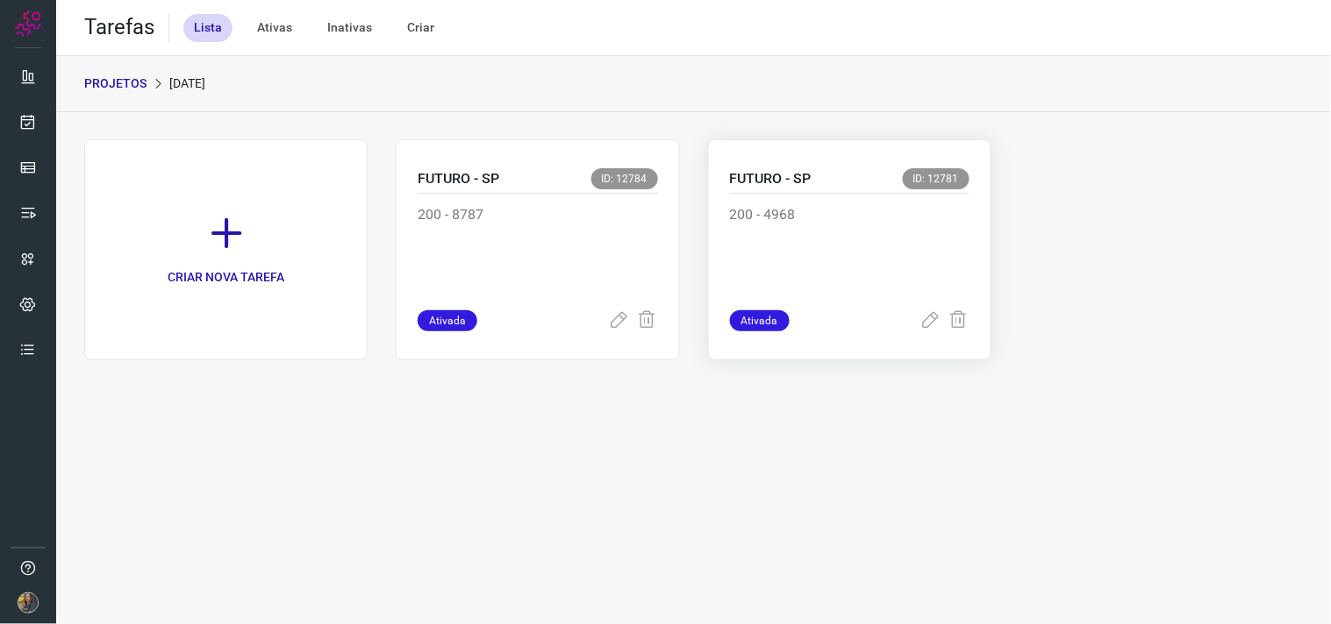
click at [838, 257] on p "200 - 4968" at bounding box center [849, 248] width 239 height 88
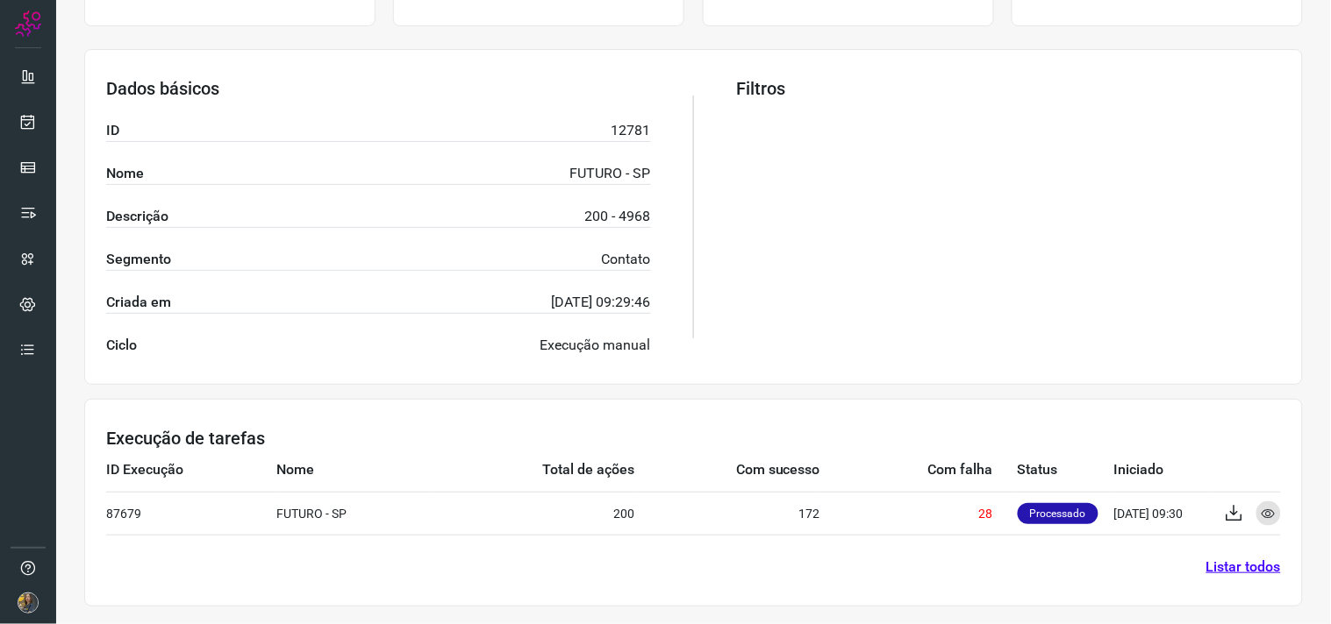
scroll to position [282, 0]
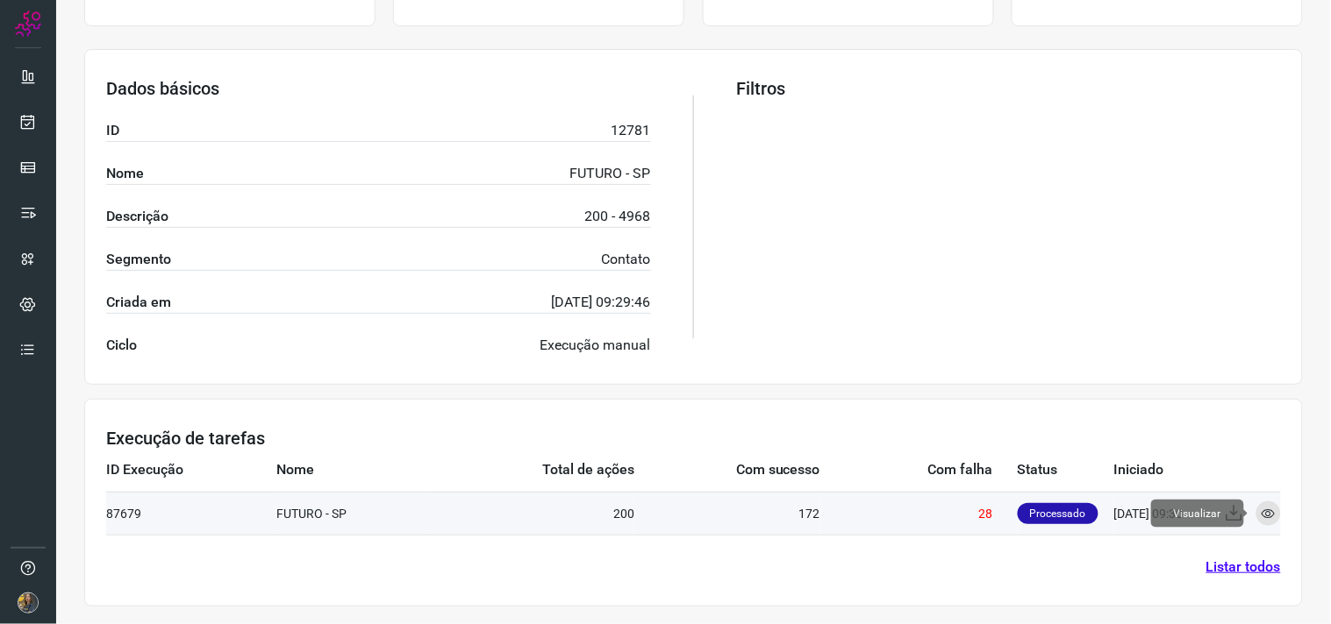
click at [1256, 503] on div "Visualizar" at bounding box center [1268, 514] width 25 height 25
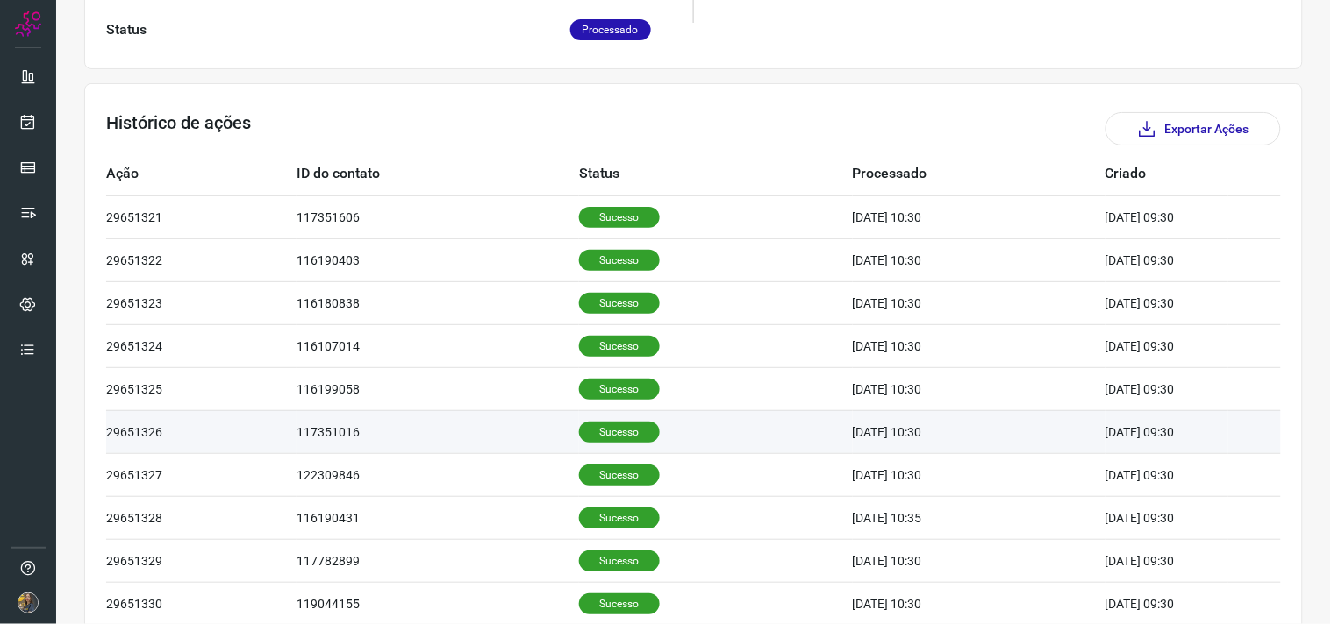
scroll to position [530, 0]
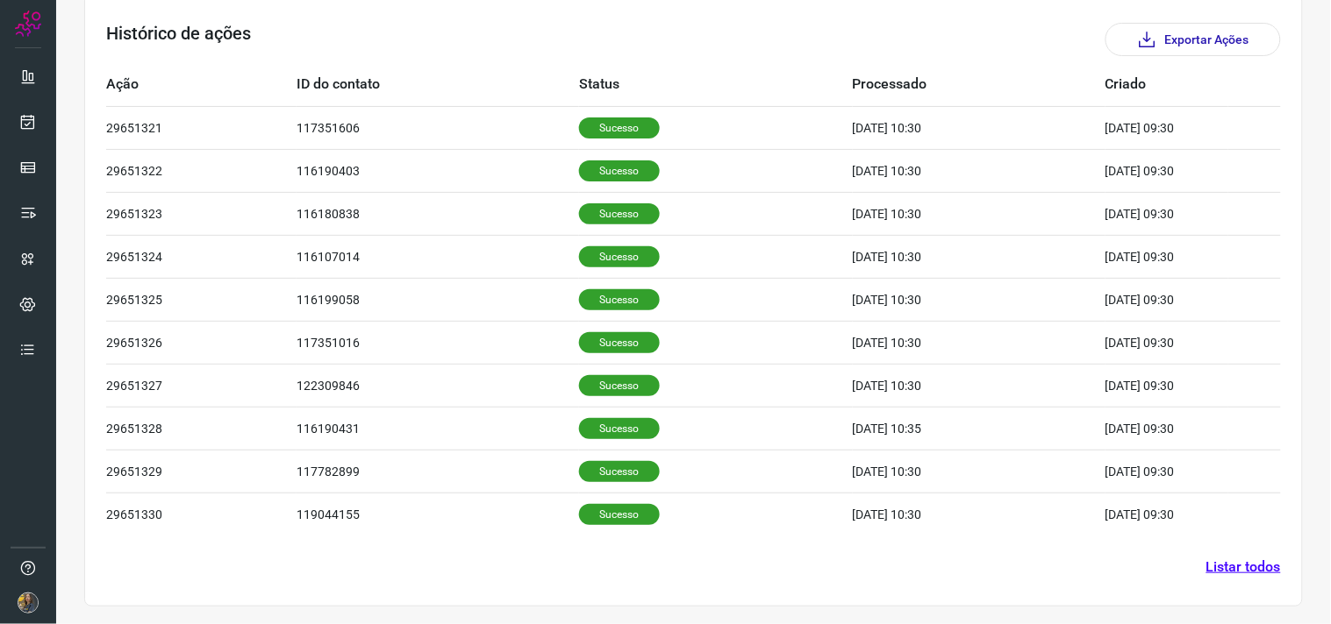
click at [1206, 566] on link "Listar todos" at bounding box center [1243, 567] width 75 height 21
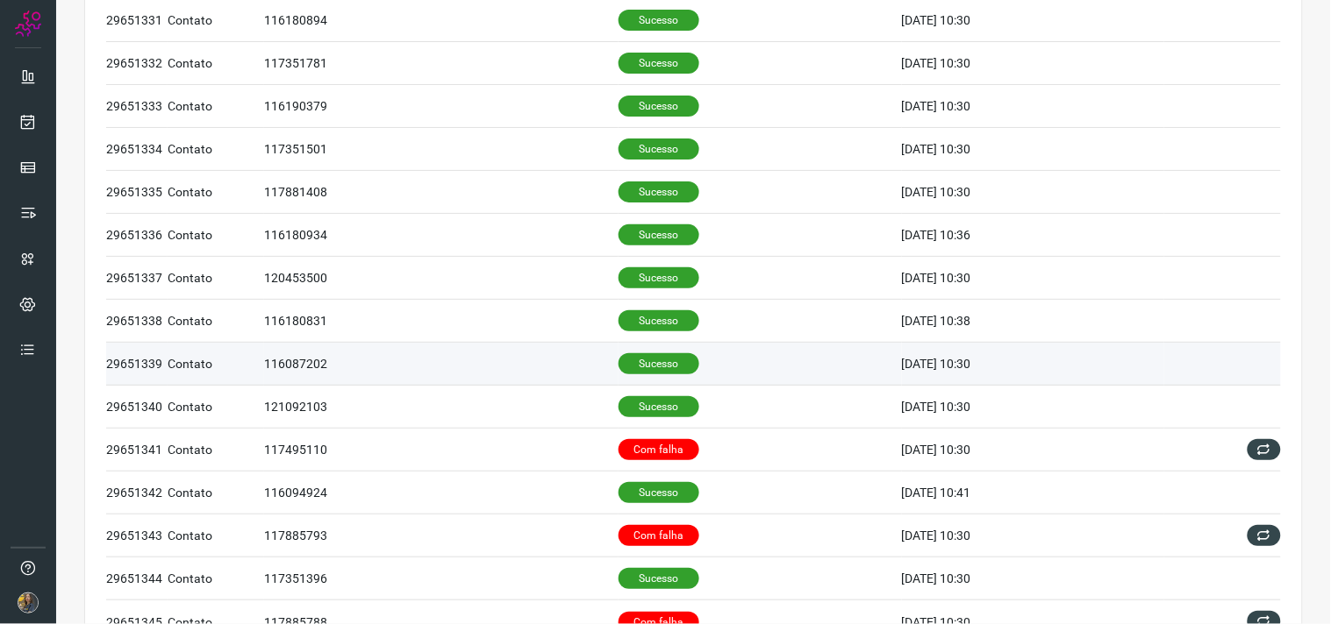
scroll to position [707, 0]
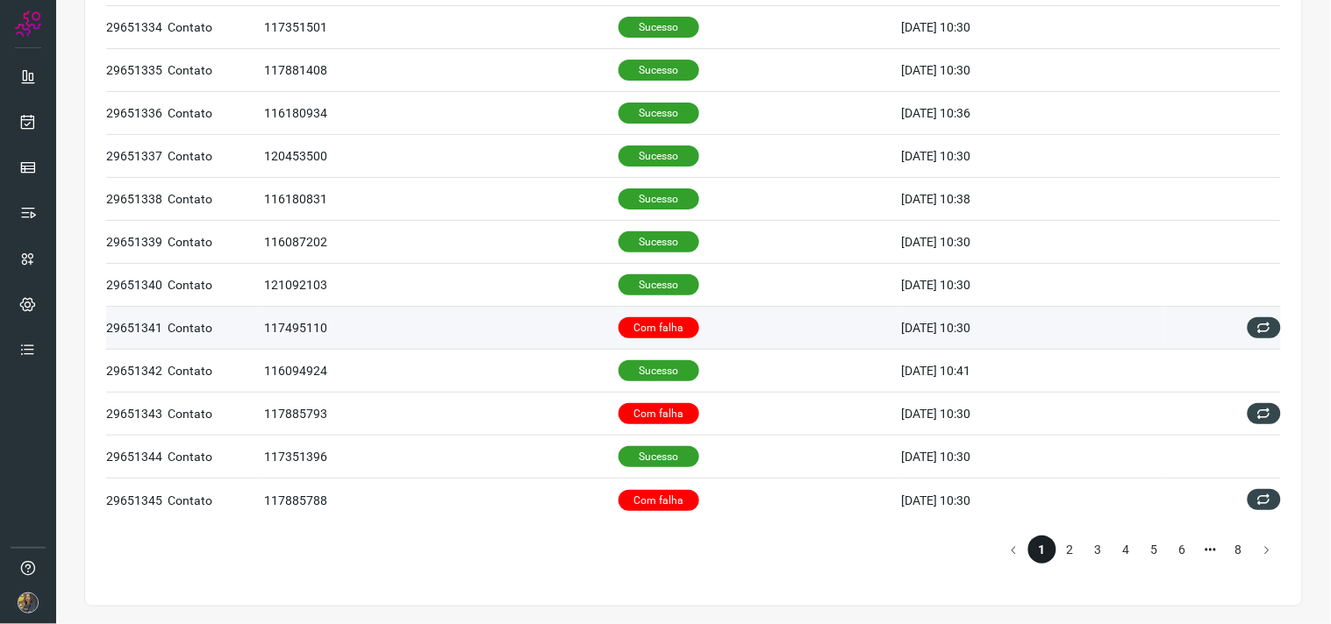
click at [707, 328] on td "Com falha" at bounding box center [759, 328] width 283 height 43
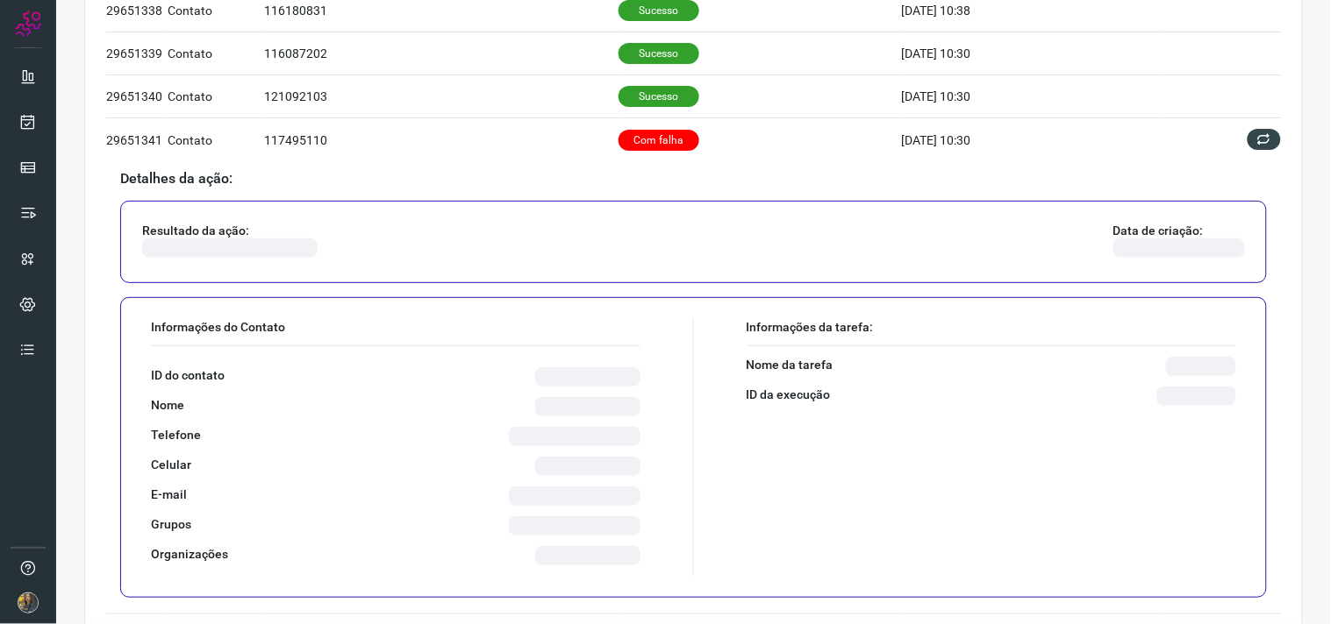
scroll to position [902, 0]
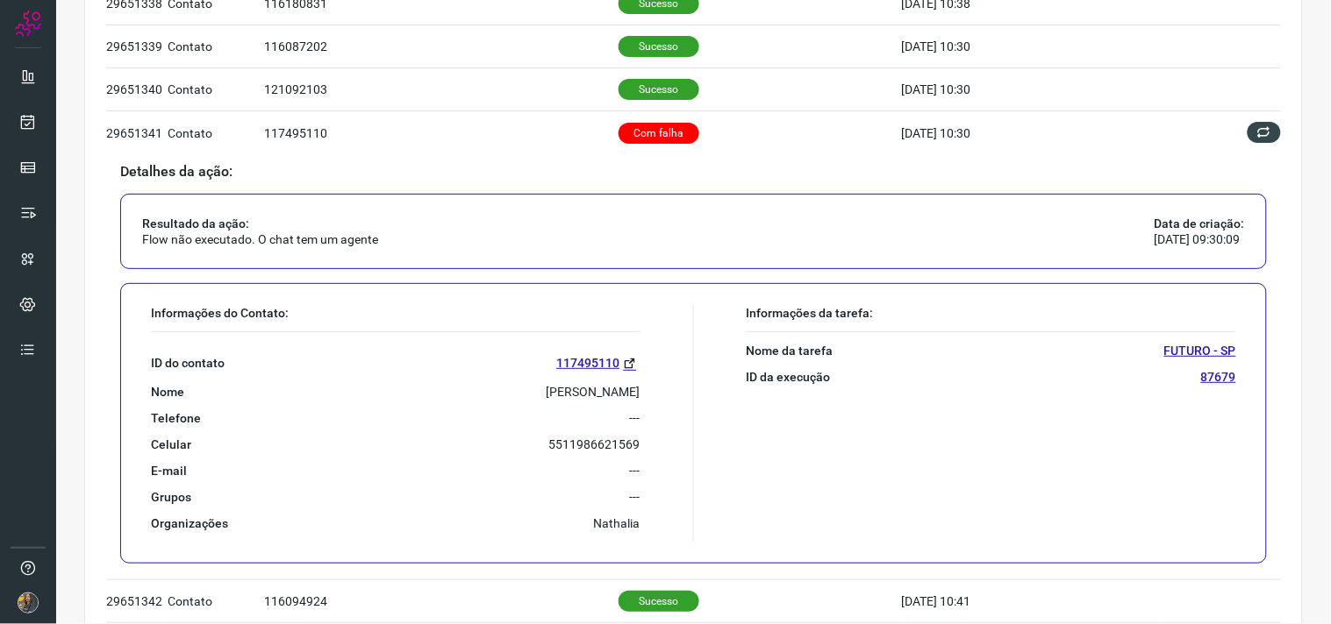
click at [577, 399] on p "Jose Maria De Lima" at bounding box center [593, 392] width 94 height 16
click at [575, 395] on p "Jose Maria De Lima" at bounding box center [593, 392] width 94 height 16
copy p "Jose Maria De Lima"
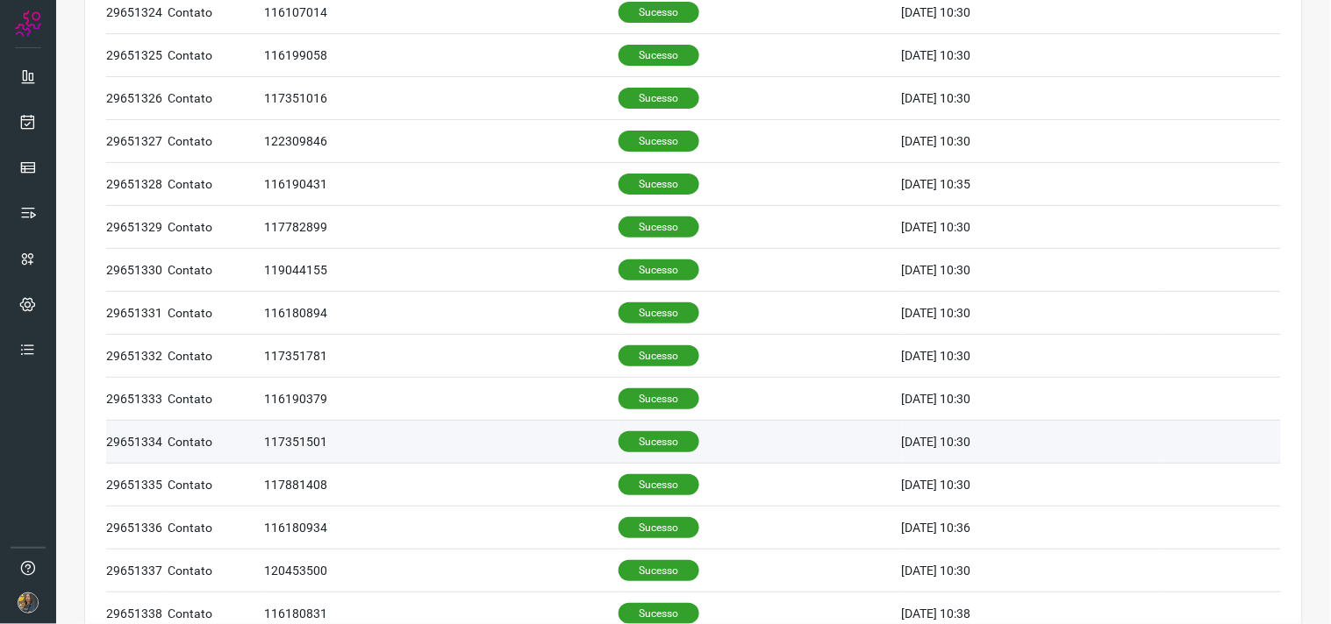
scroll to position [0, 0]
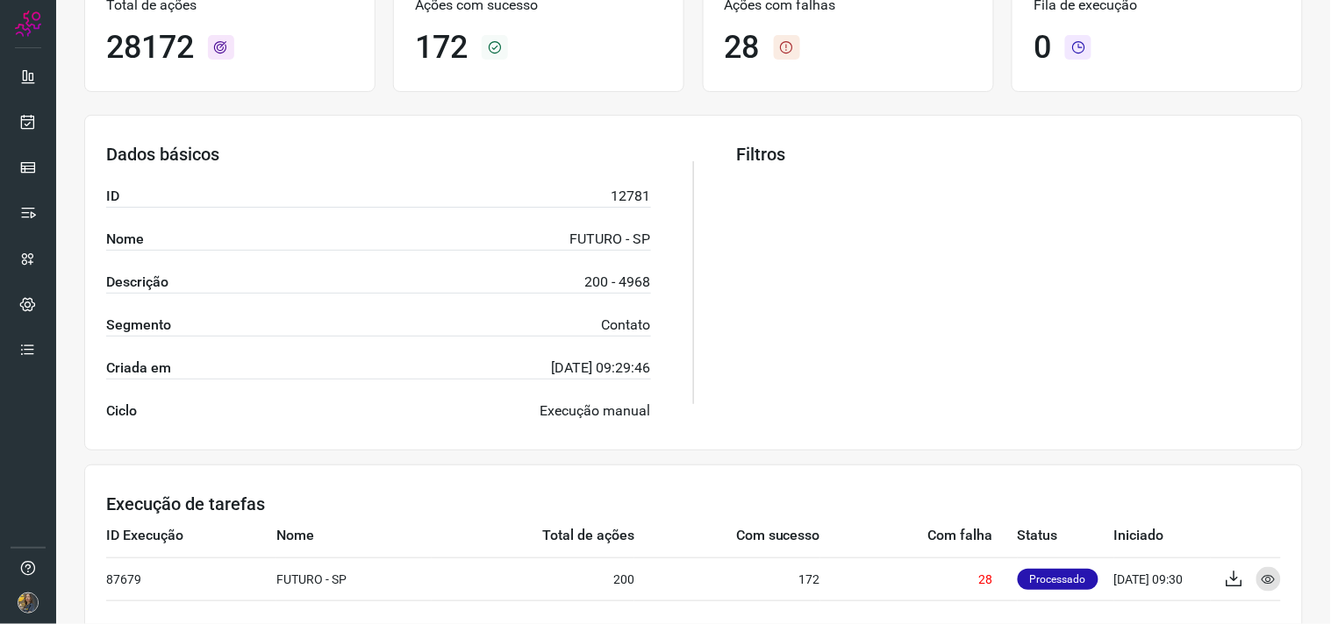
scroll to position [282, 0]
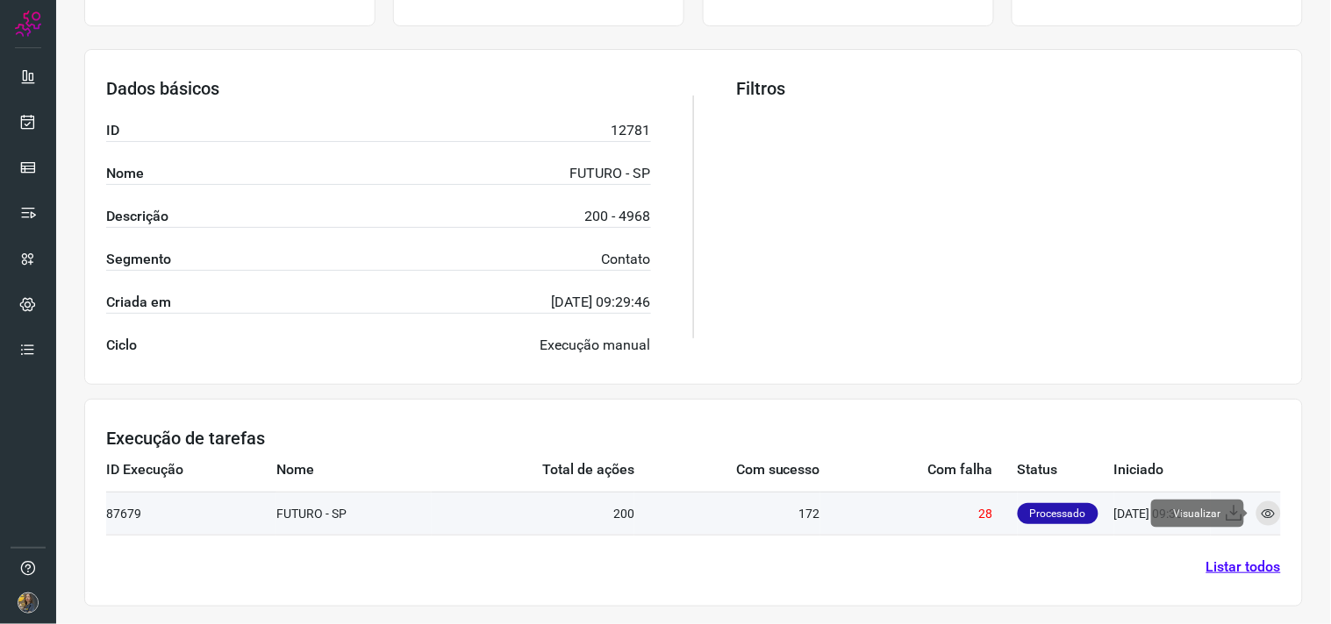
click at [1261, 514] on icon at bounding box center [1268, 514] width 14 height 14
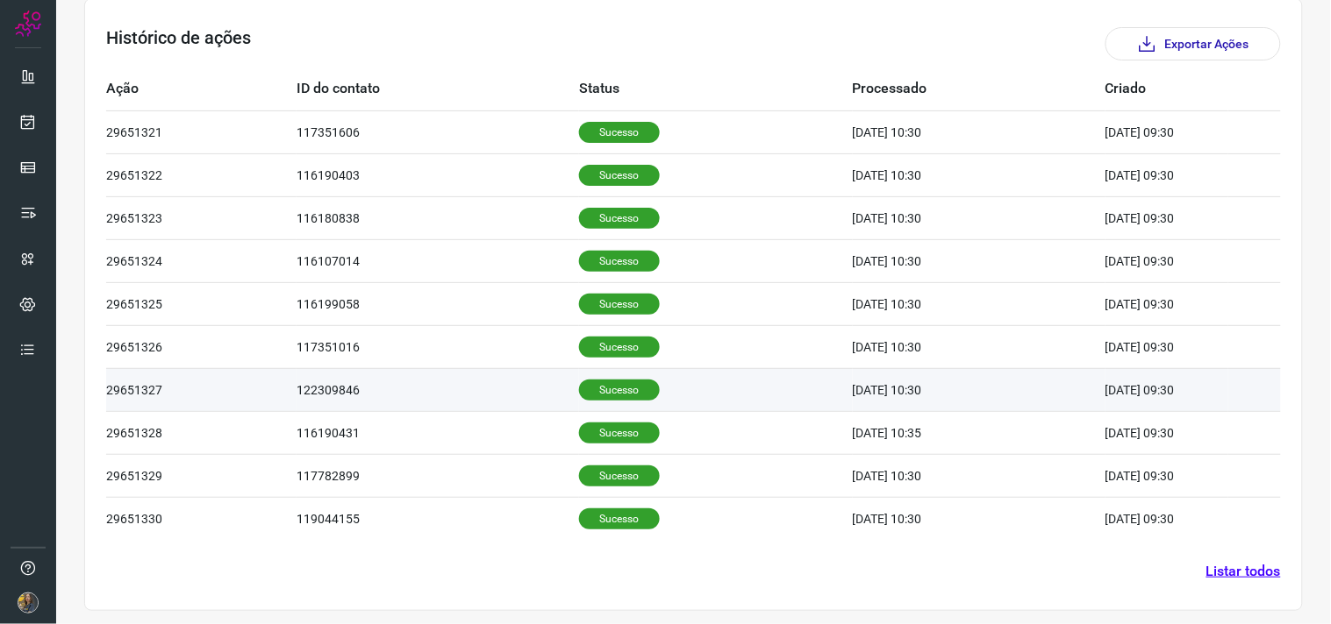
scroll to position [530, 0]
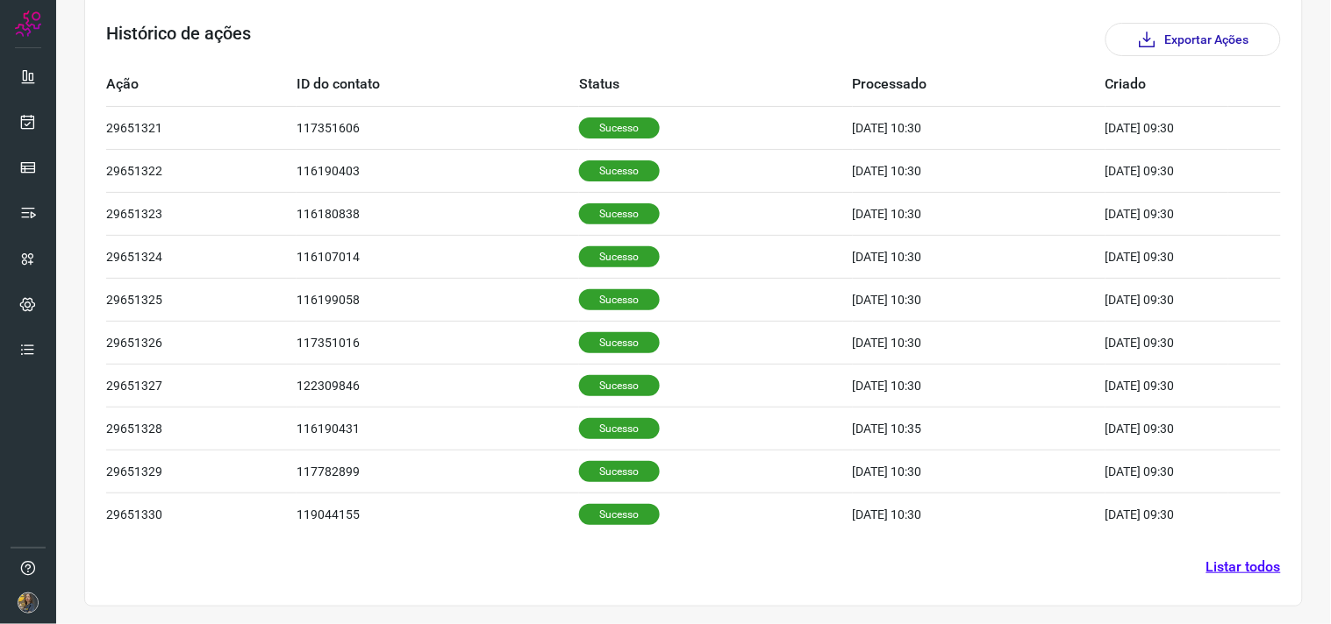
click at [1206, 559] on link "Listar todos" at bounding box center [1243, 567] width 75 height 21
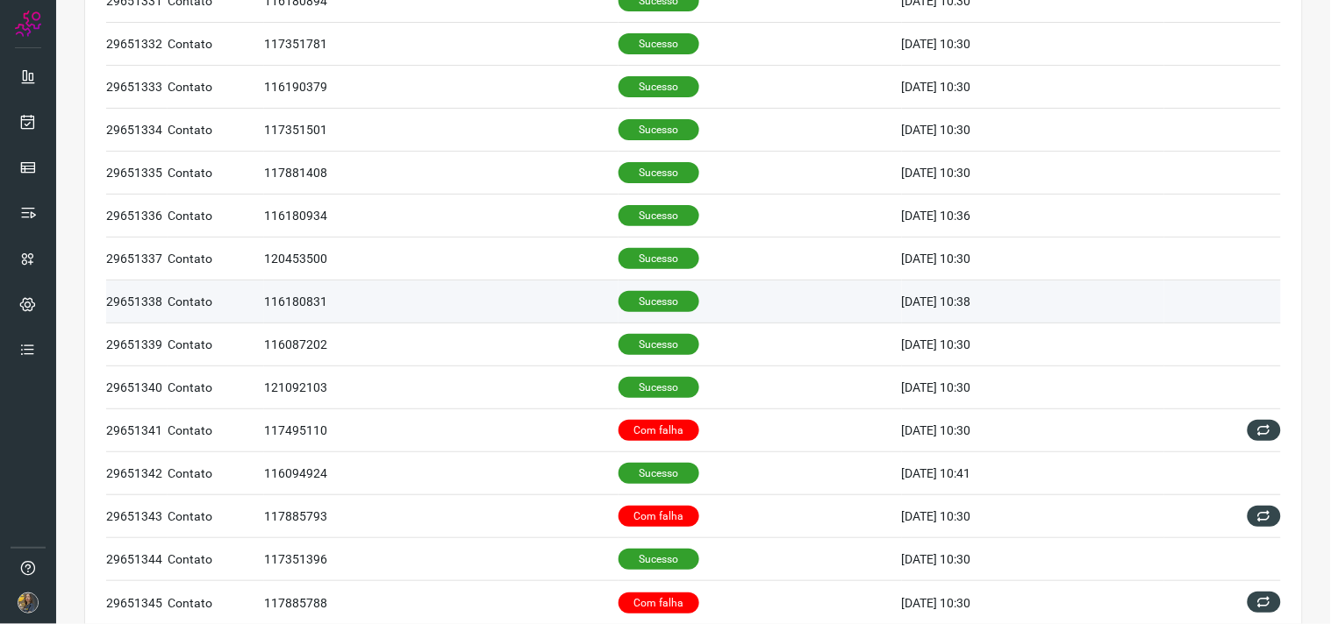
scroll to position [707, 0]
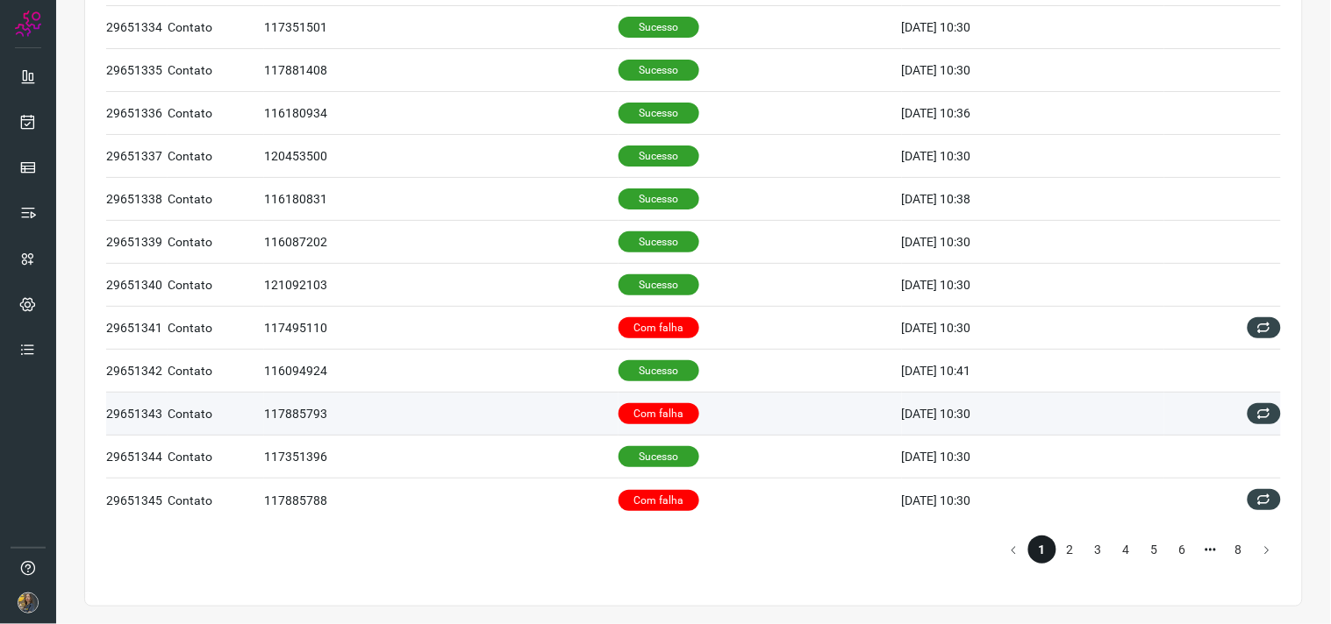
click at [731, 424] on td "Com falha" at bounding box center [759, 414] width 283 height 43
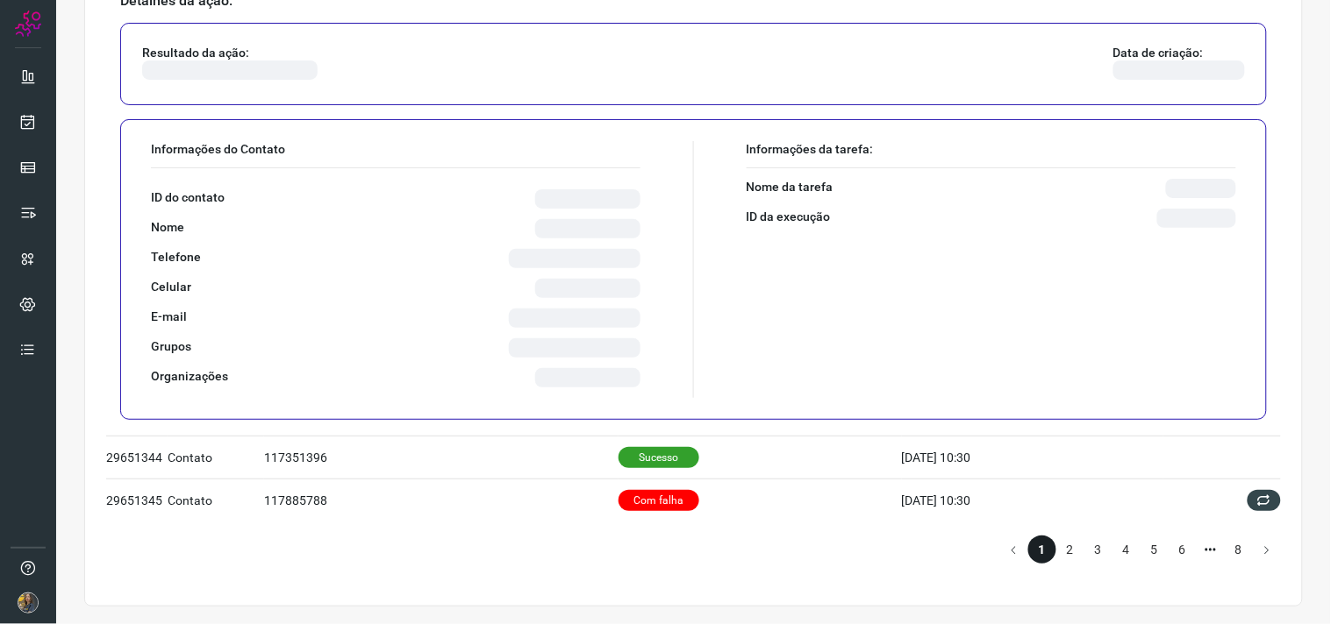
scroll to position [1134, 0]
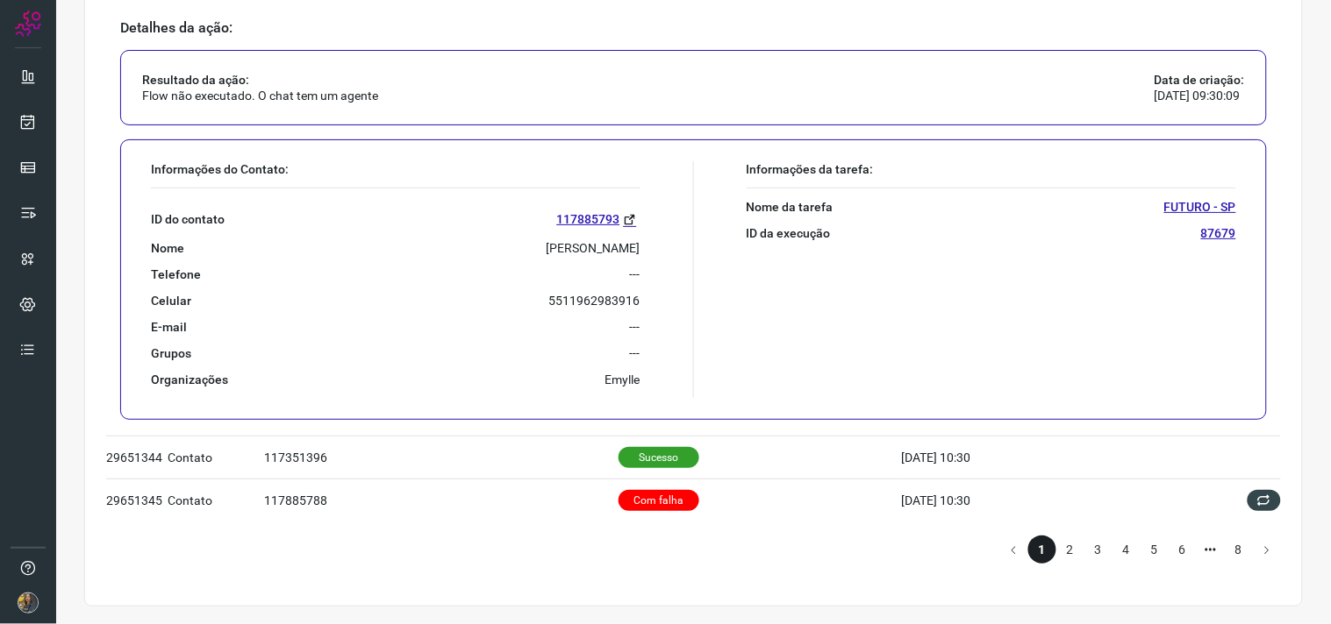
click at [575, 247] on p "GUTEMBERG DE CASTRO" at bounding box center [593, 248] width 94 height 16
copy p "GUTEMBERG DE CASTRO"
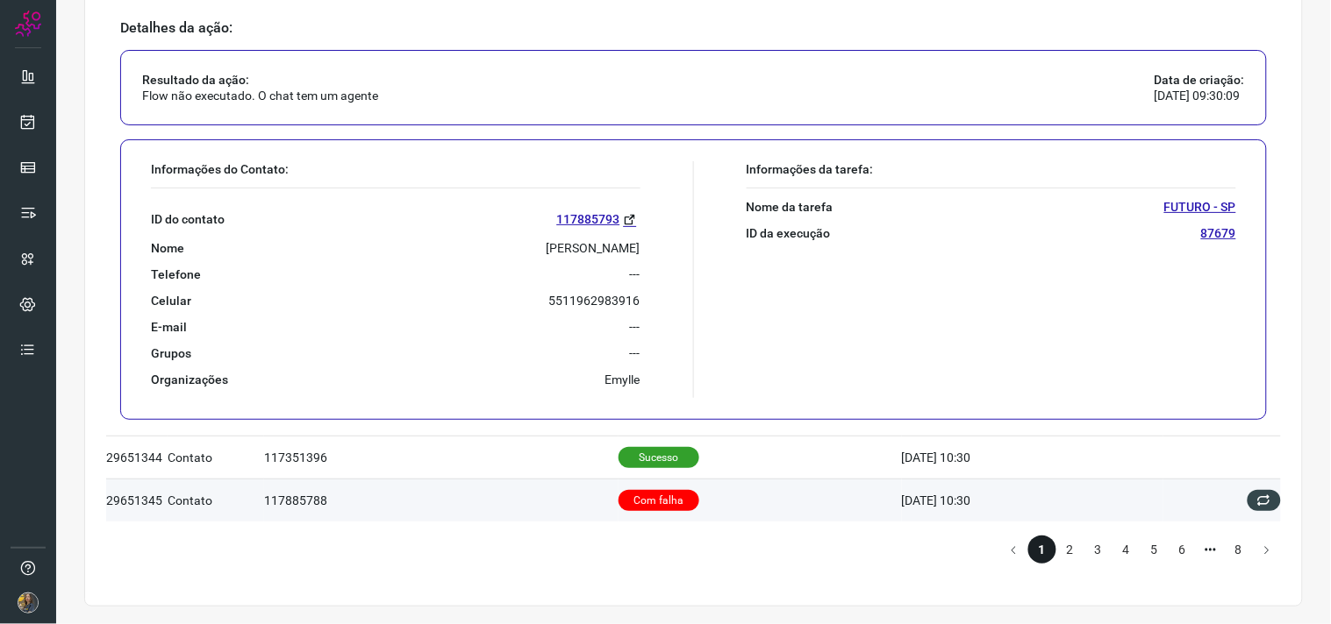
click at [756, 494] on td "Com falha" at bounding box center [759, 500] width 283 height 43
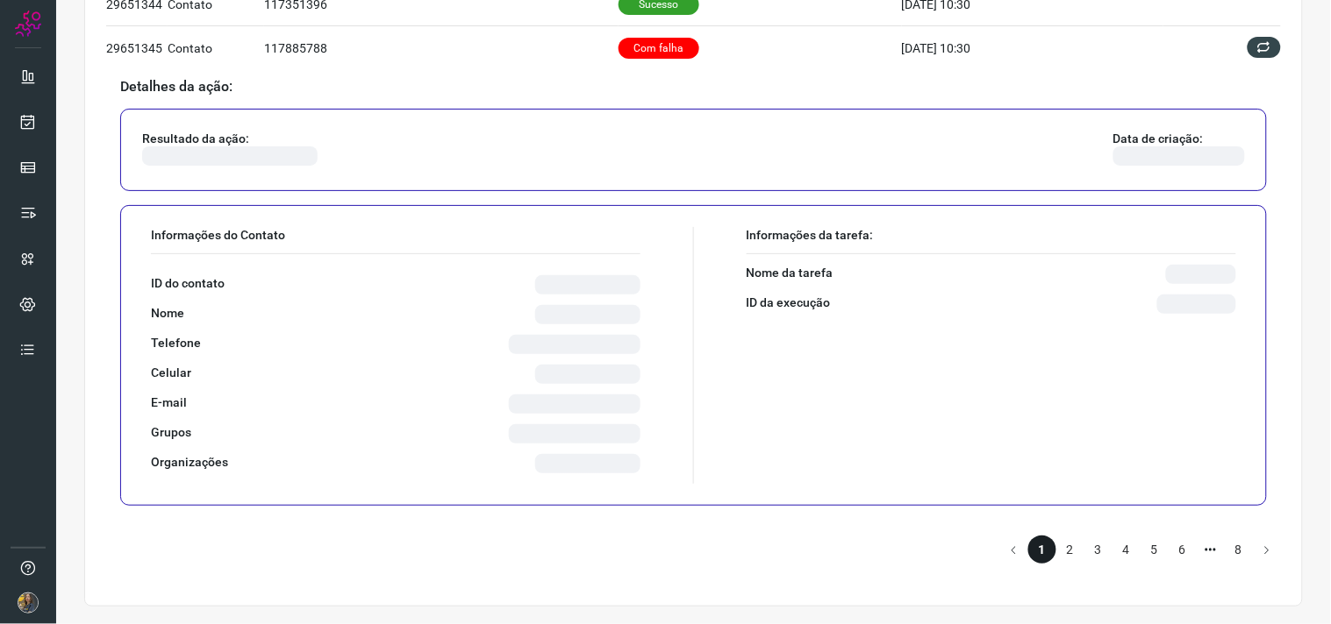
scroll to position [1133, 0]
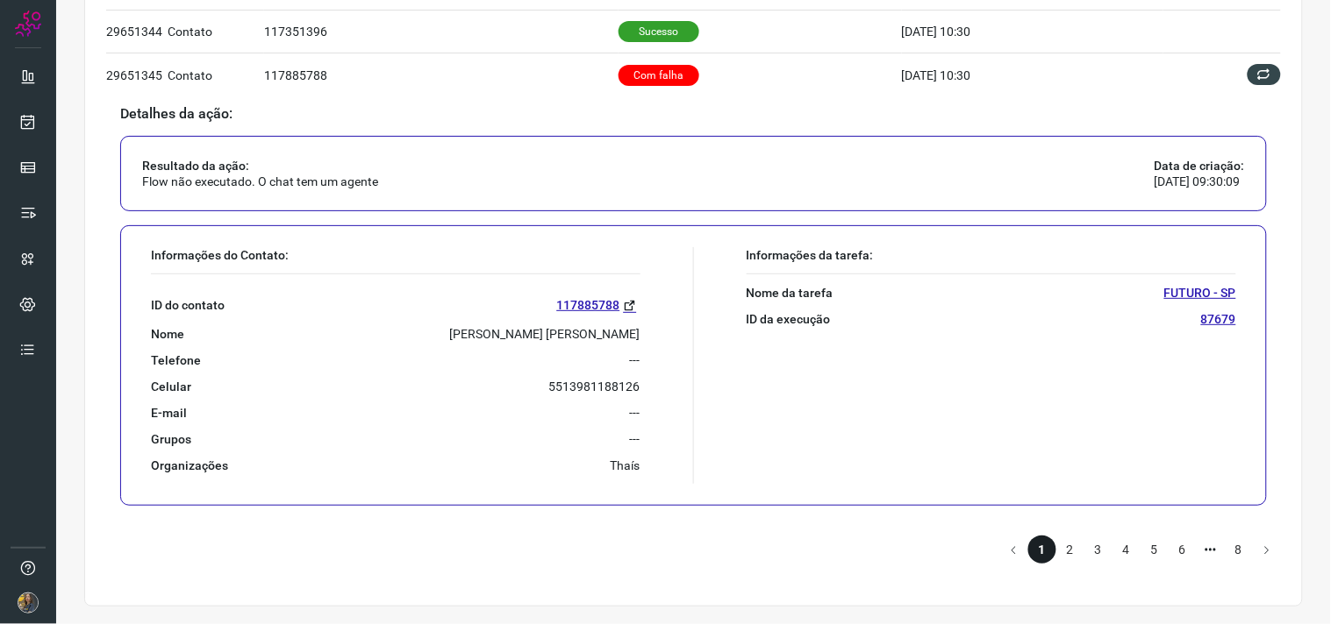
click at [524, 323] on div "ID do contato 117885788 Nome IRIS CRISTINA PEDROSO Telefone --- Celular 5513981…" at bounding box center [395, 374] width 489 height 199
copy p "IRIS CRISTINA PEDROSO"
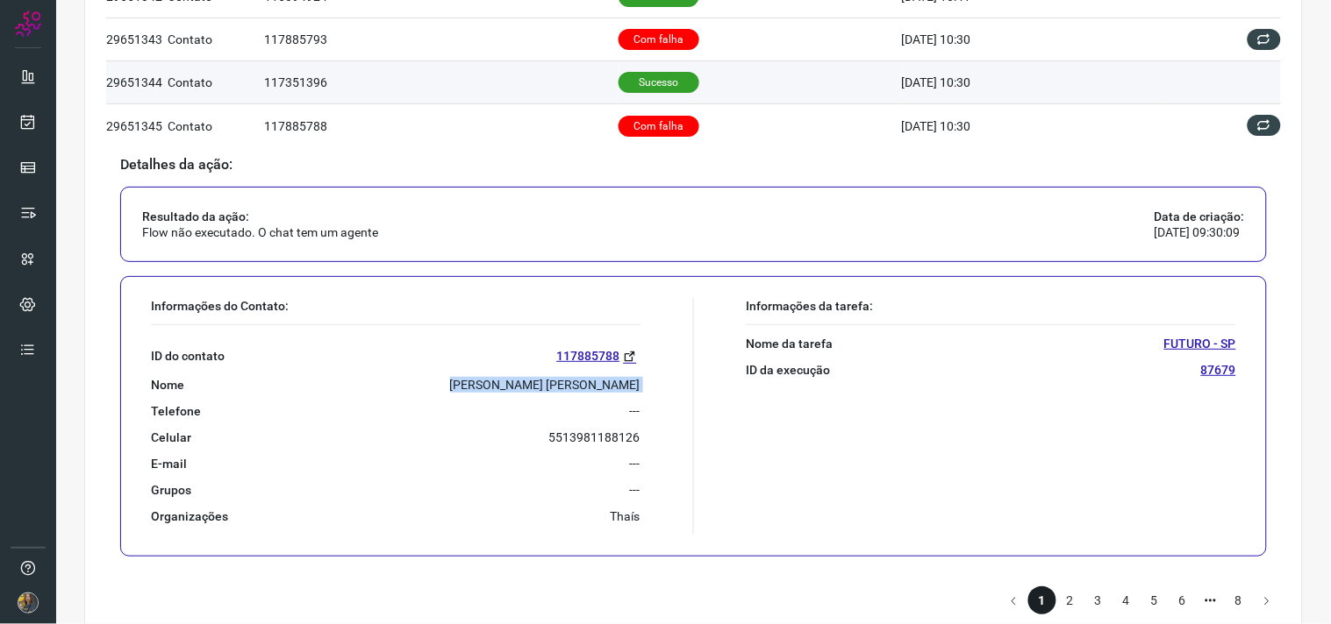
scroll to position [1036, 0]
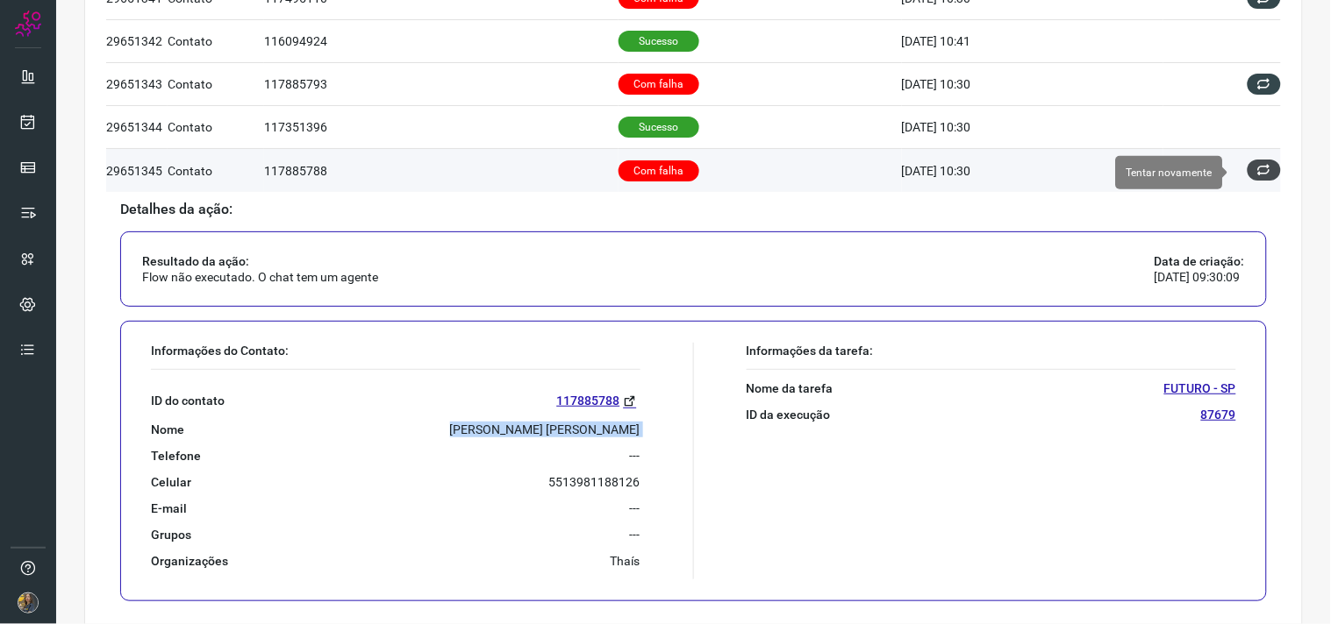
click at [1259, 169] on button at bounding box center [1263, 170] width 33 height 21
click at [1257, 172] on icon at bounding box center [1264, 170] width 14 height 14
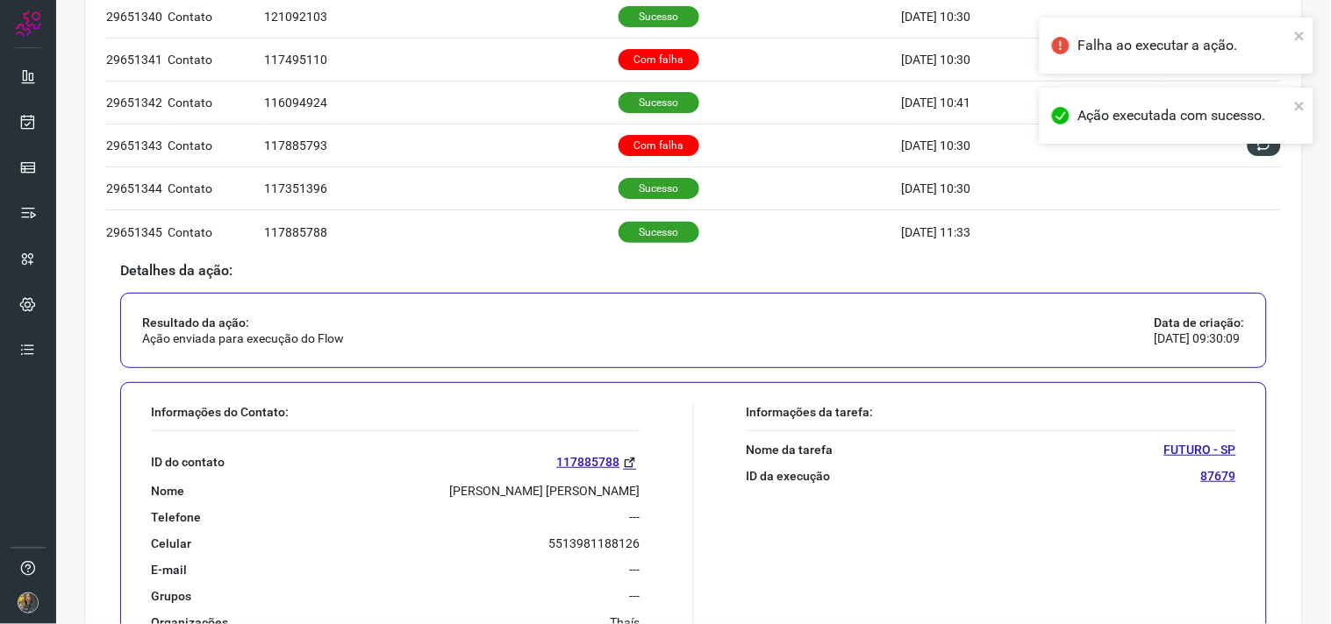
scroll to position [1133, 0]
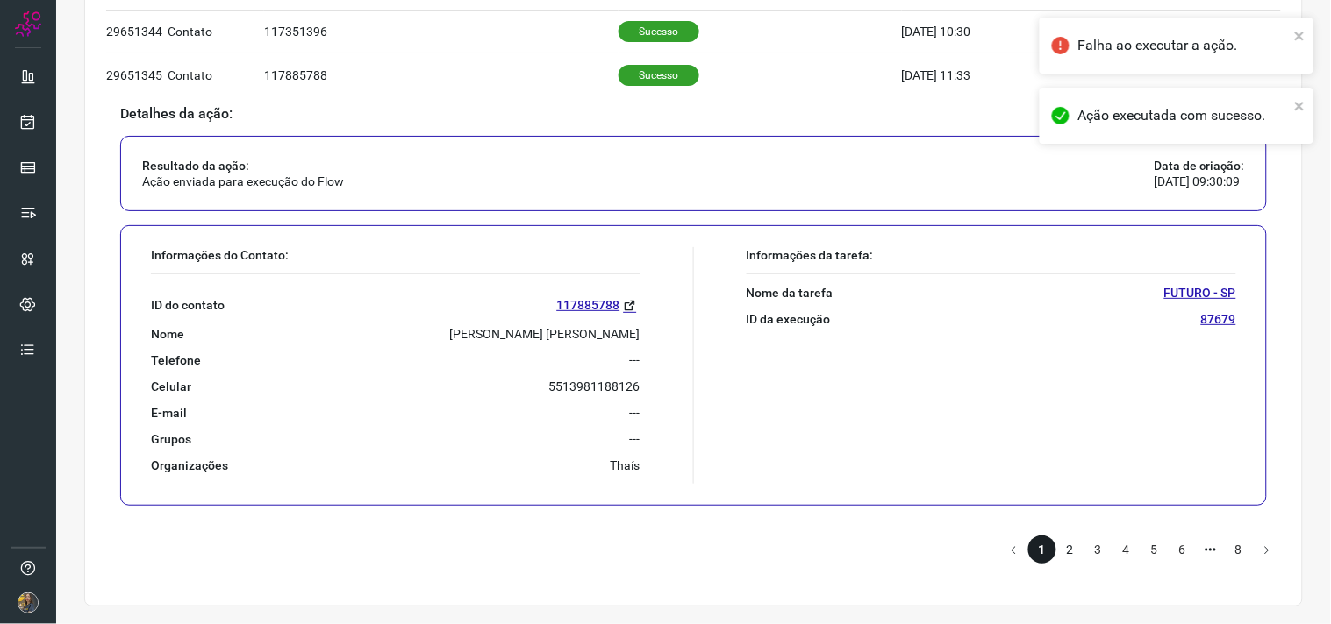
click at [1059, 553] on li "2" at bounding box center [1070, 550] width 28 height 28
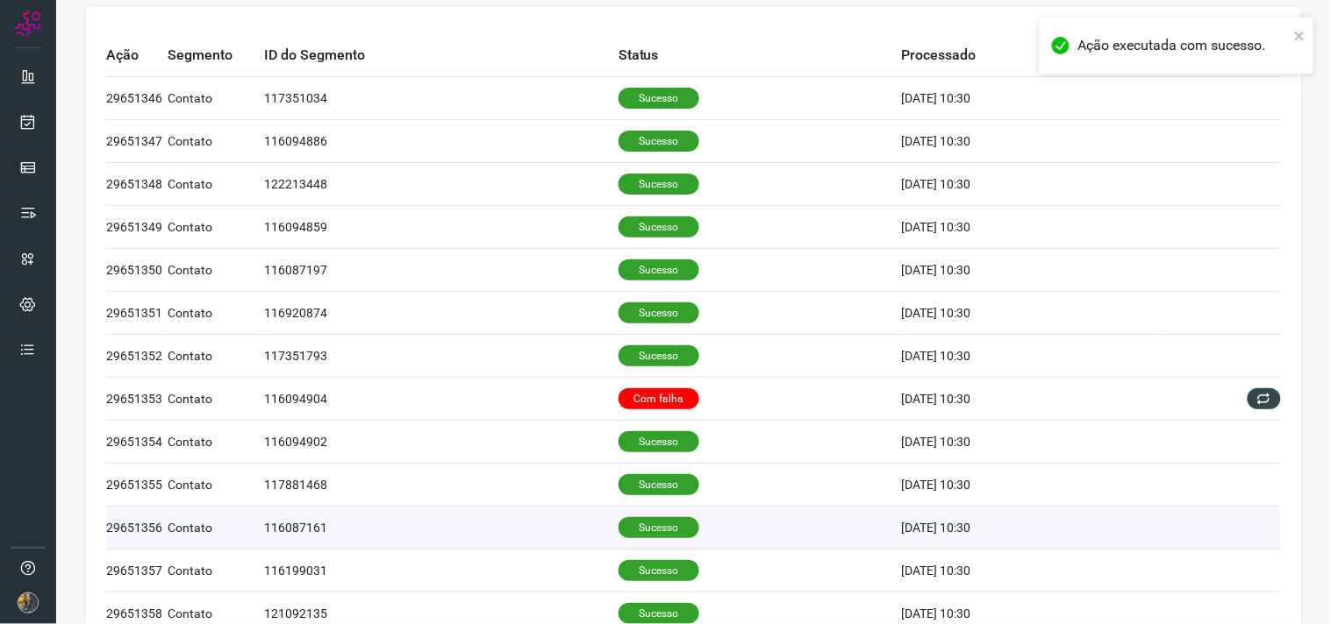
scroll to position [195, 0]
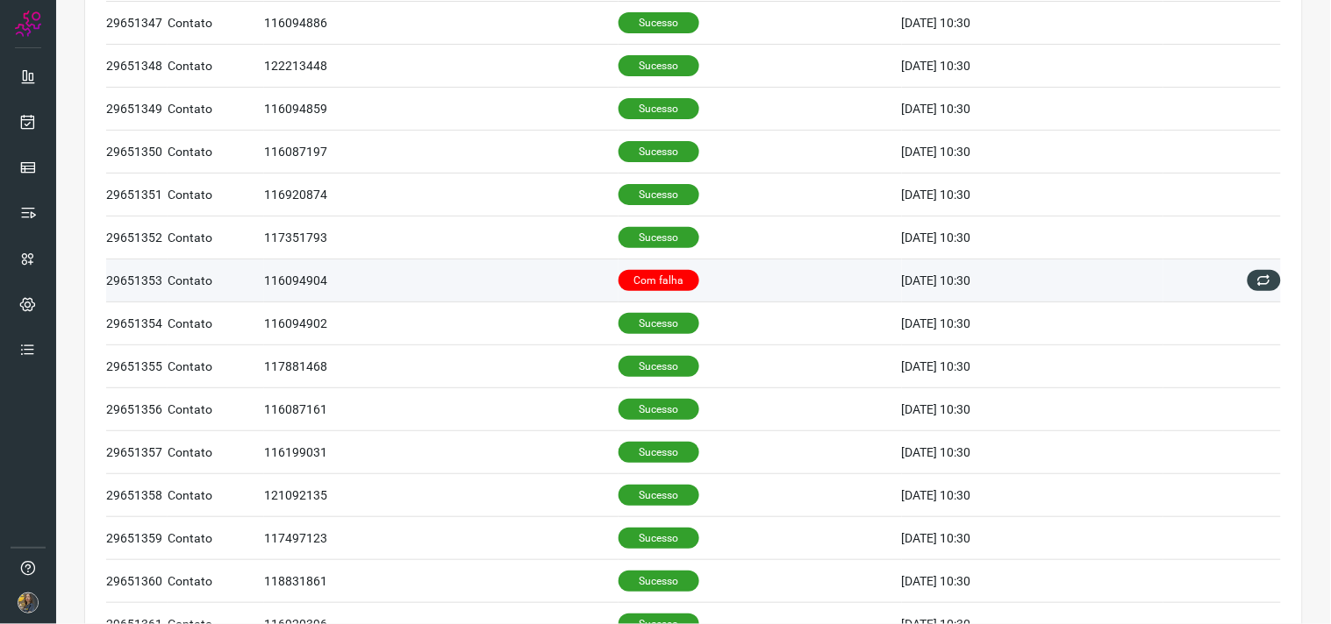
click at [661, 290] on p "Com falha" at bounding box center [658, 280] width 81 height 21
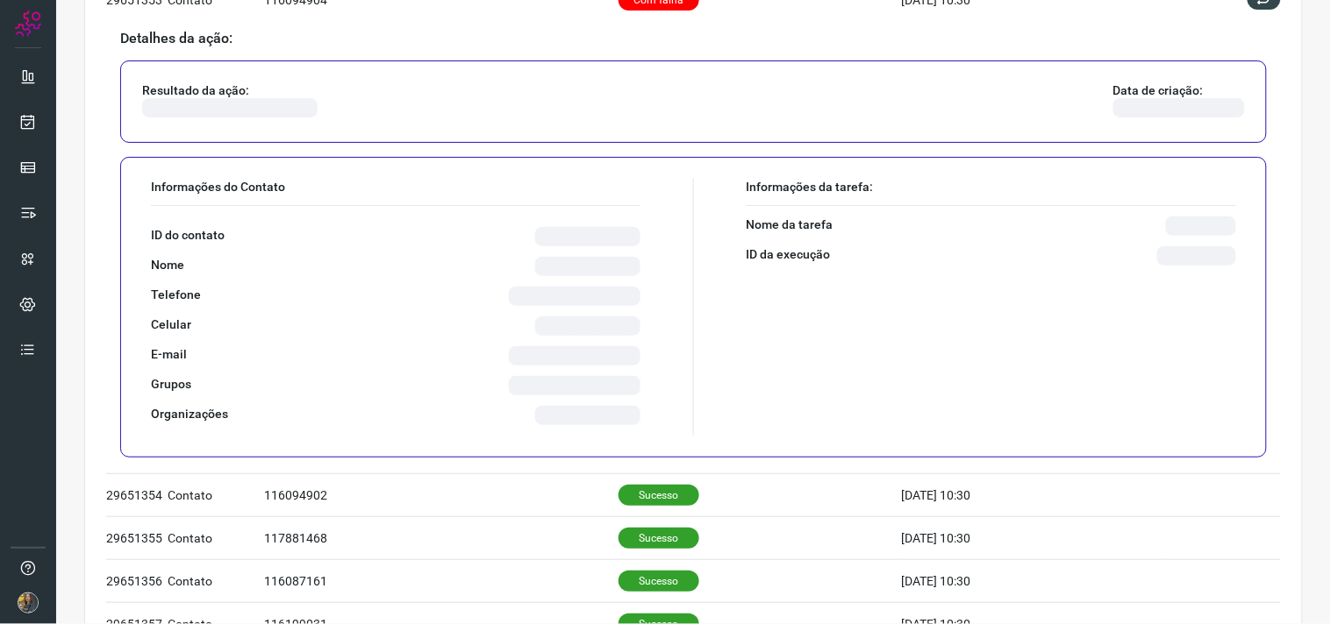
scroll to position [487, 0]
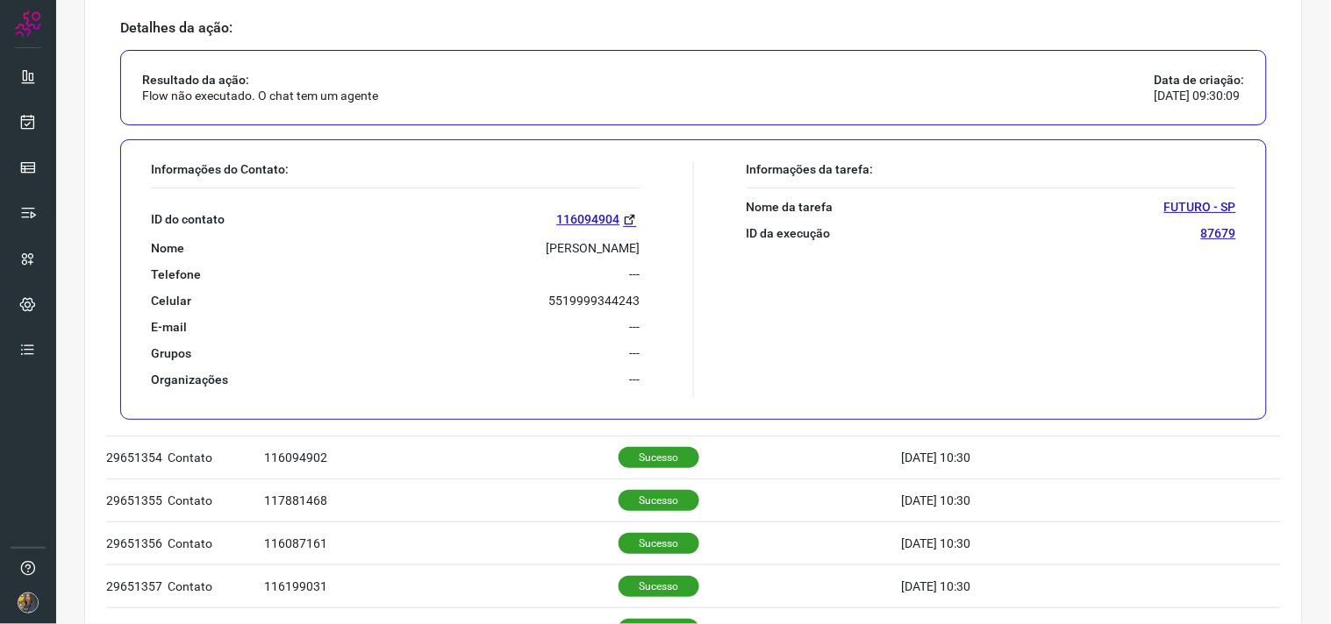
click at [545, 257] on div "ID do contato 116094904 Nome LUCAS OLIVEIRA DA SILVA Telefone --- Celular 55199…" at bounding box center [395, 288] width 489 height 199
click at [546, 251] on p "LUCAS OLIVEIRA DA SILVA" at bounding box center [593, 248] width 94 height 16
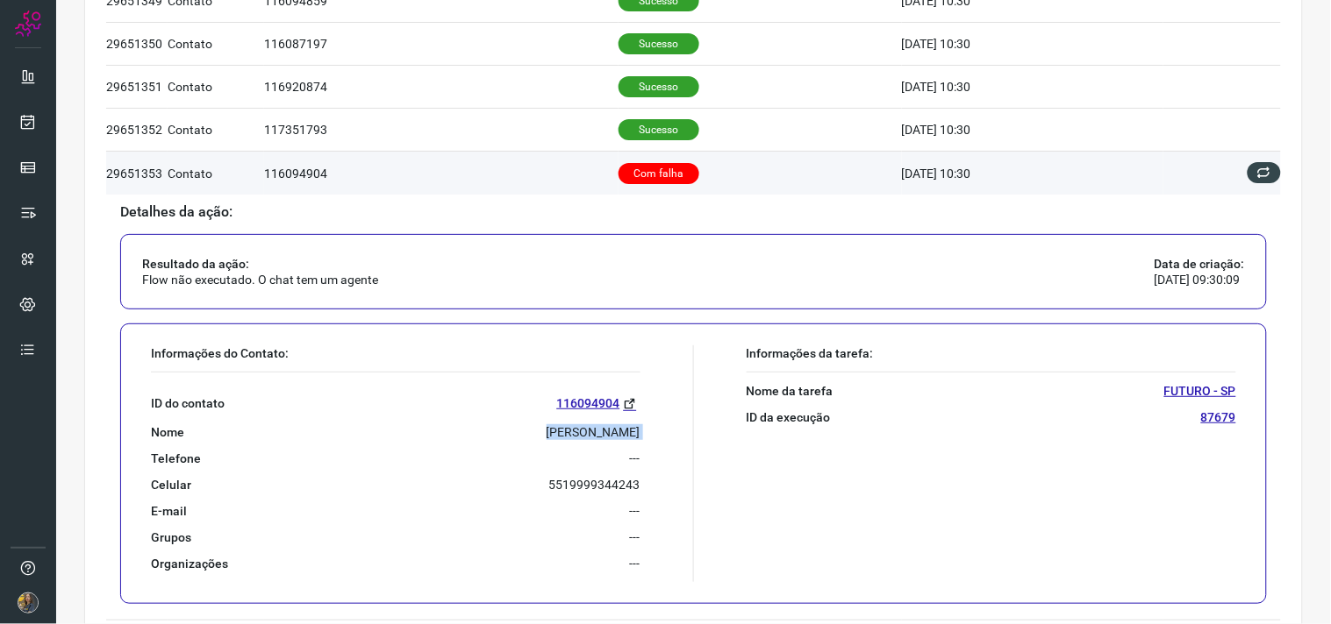
scroll to position [292, 0]
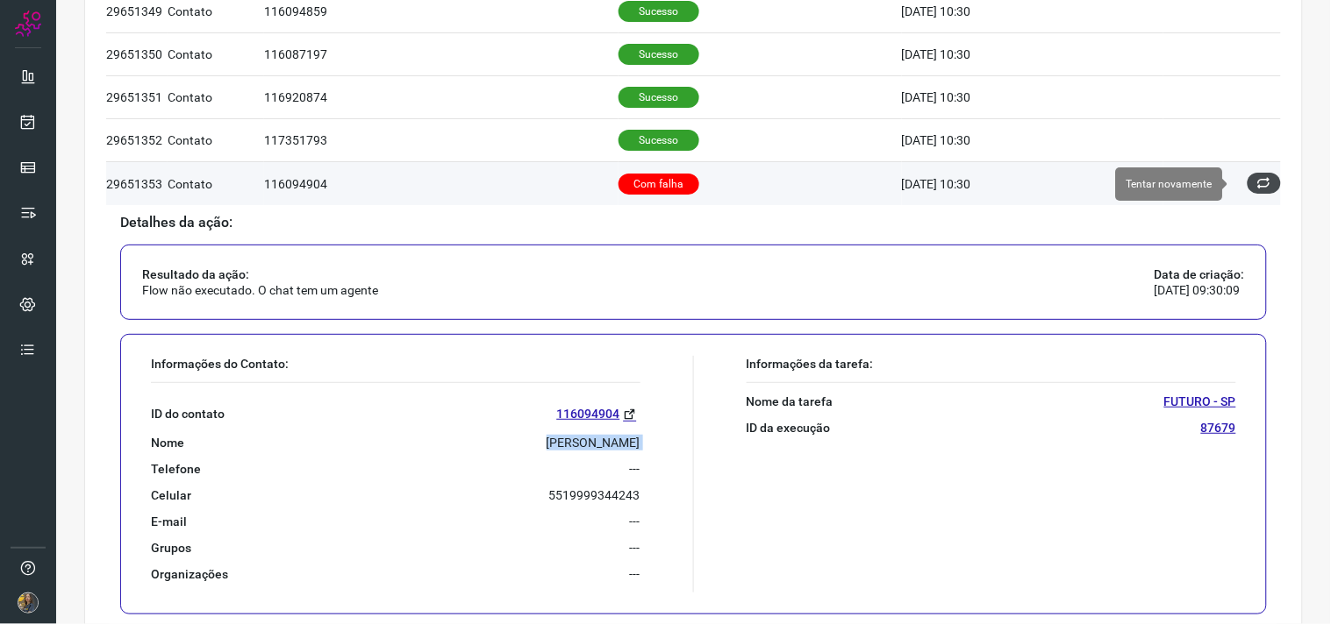
click at [1257, 180] on icon at bounding box center [1264, 183] width 14 height 14
click at [1257, 185] on icon at bounding box center [1264, 183] width 14 height 14
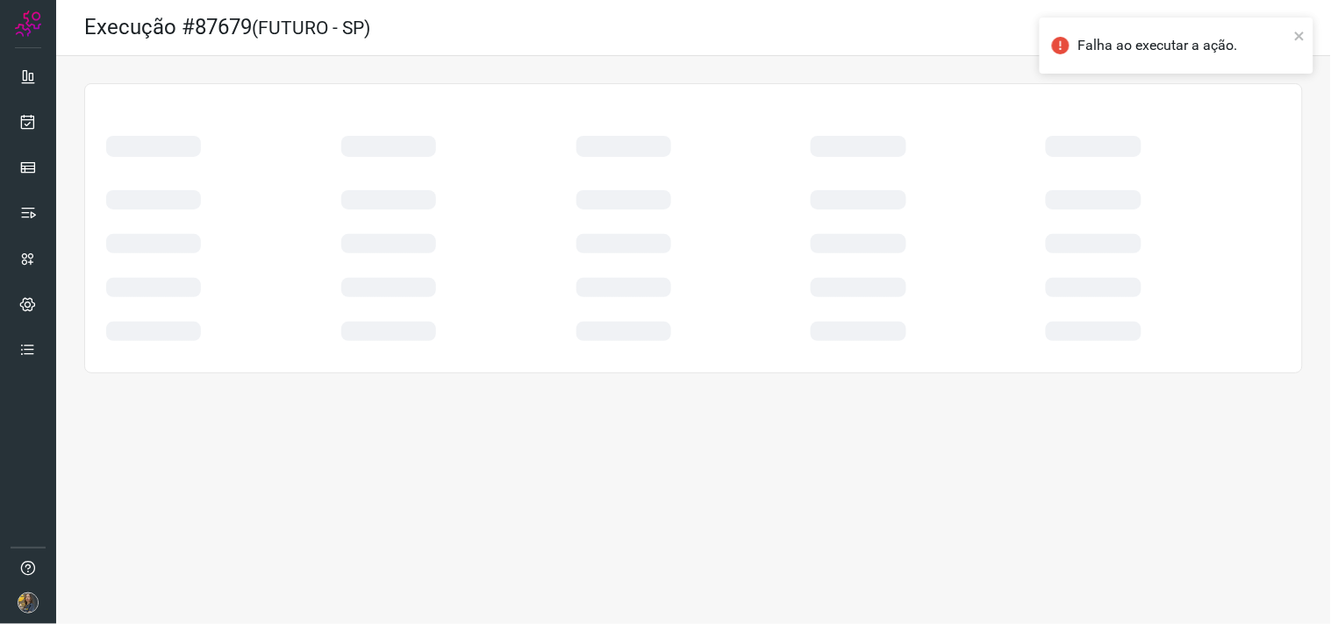
scroll to position [0, 0]
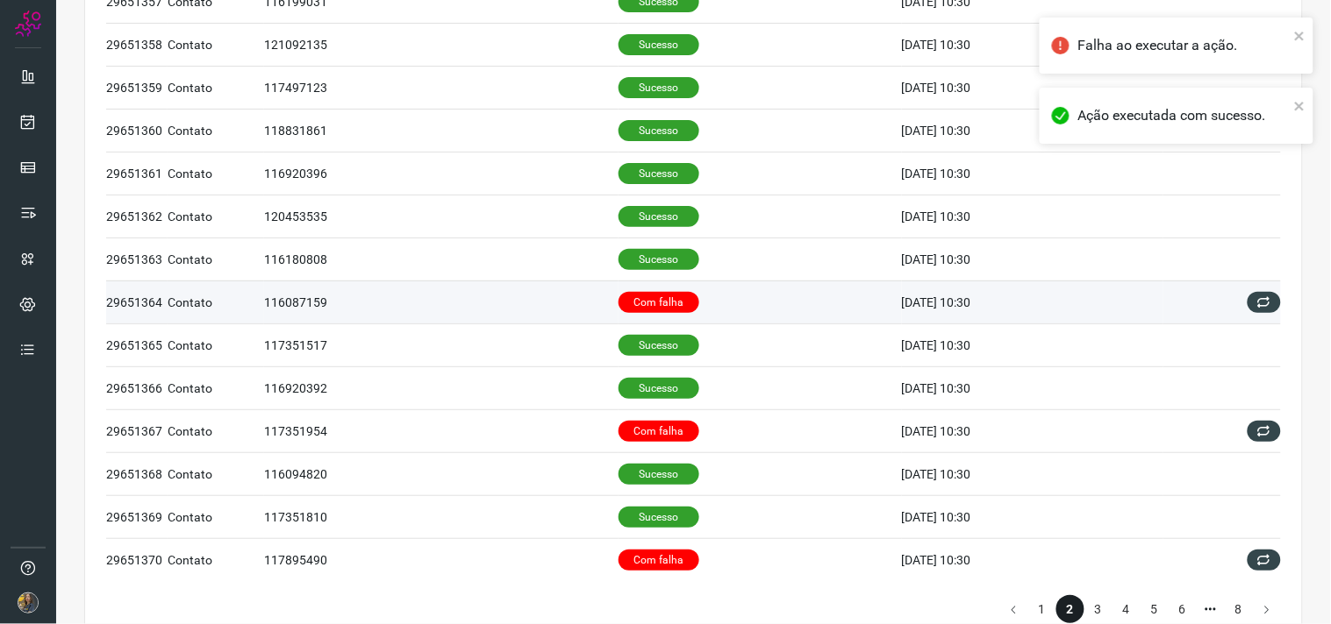
click at [693, 310] on td "Com falha" at bounding box center [759, 302] width 283 height 43
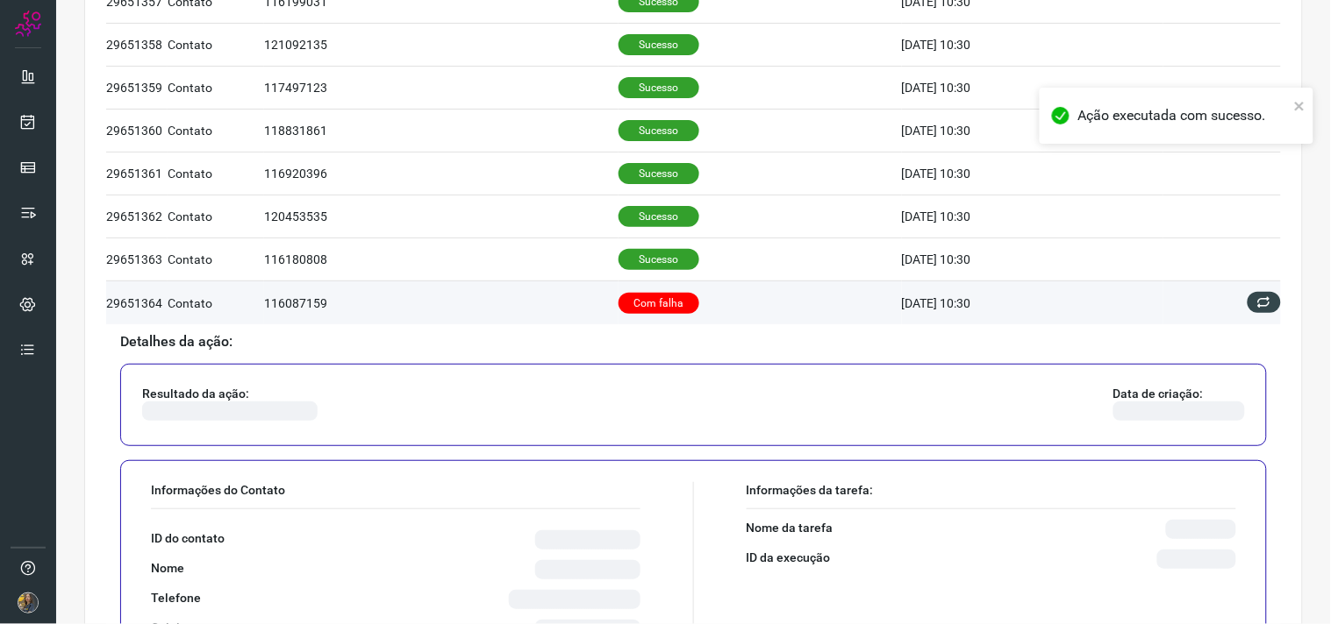
scroll to position [938, 0]
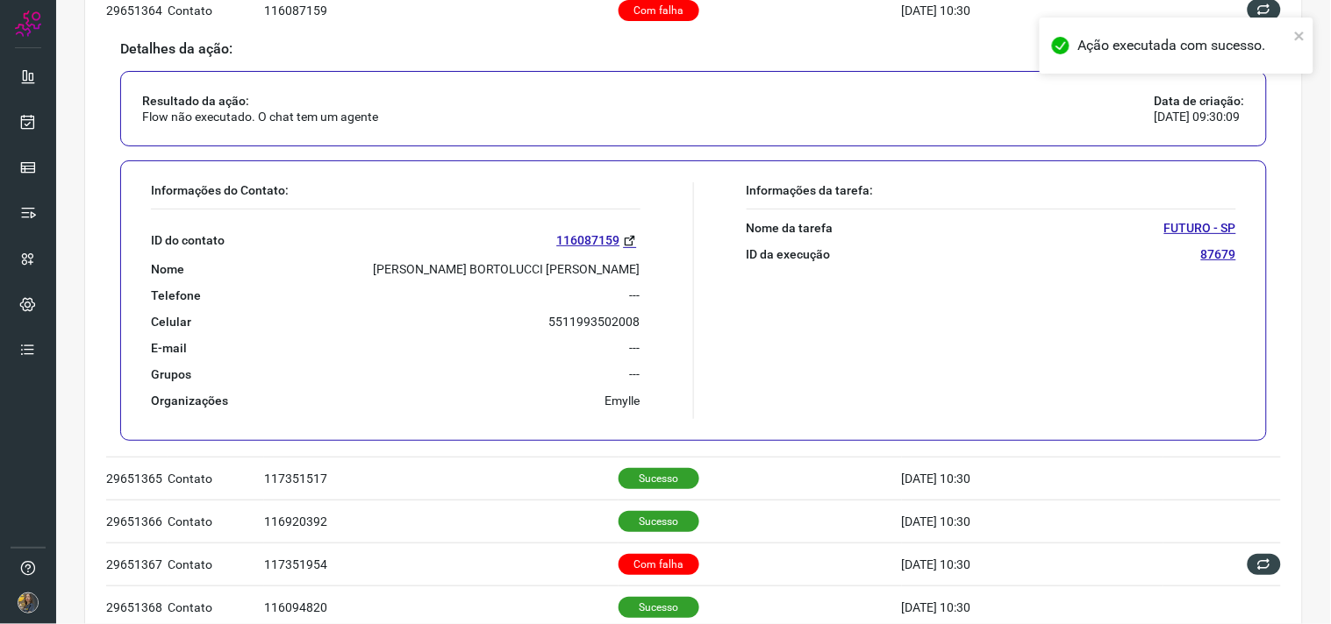
click at [594, 277] on p "VICTORIA BORTOLUCCI DE OLIVEIRA" at bounding box center [507, 269] width 267 height 16
click at [589, 269] on p "VICTORIA BORTOLUCCI DE OLIVEIRA" at bounding box center [507, 269] width 267 height 16
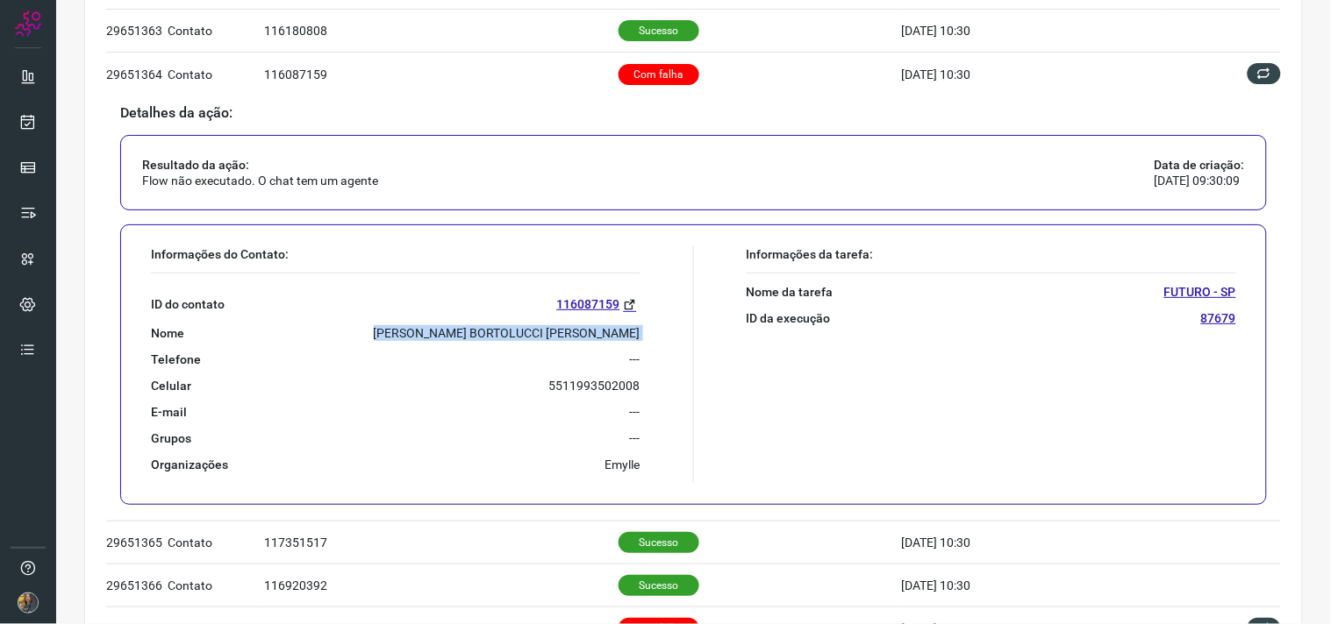
scroll to position [840, 0]
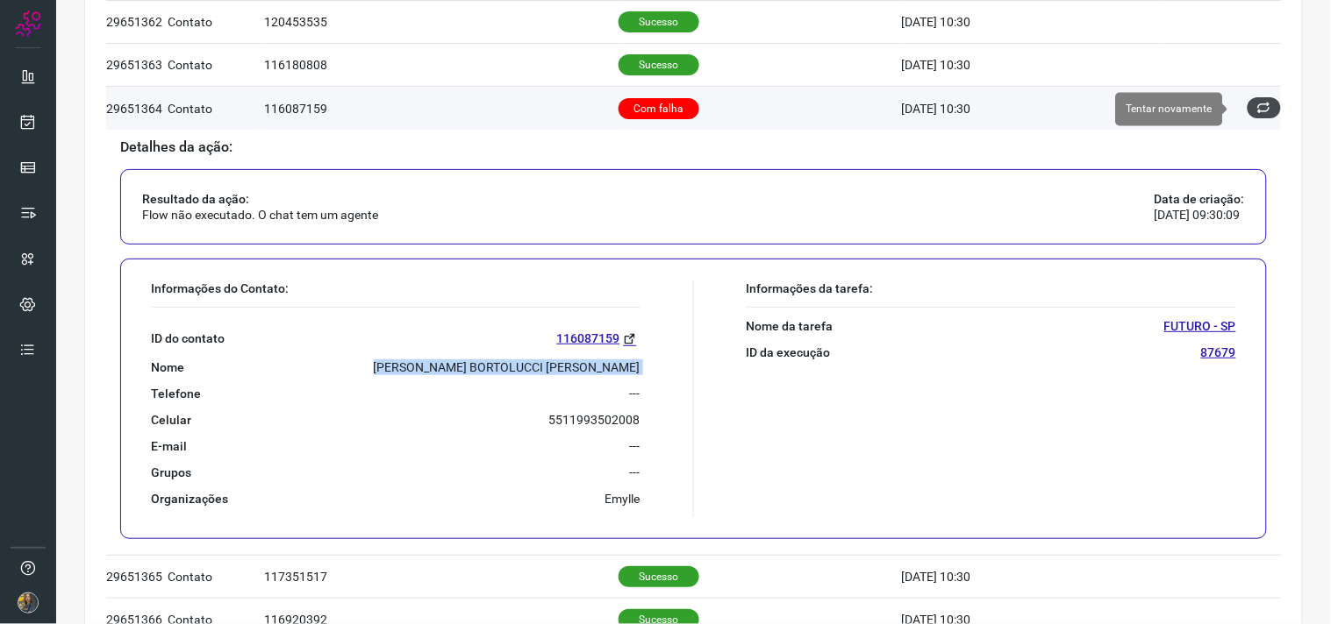
click at [1257, 109] on icon at bounding box center [1264, 108] width 14 height 14
click at [1256, 110] on icon at bounding box center [1264, 108] width 16 height 16
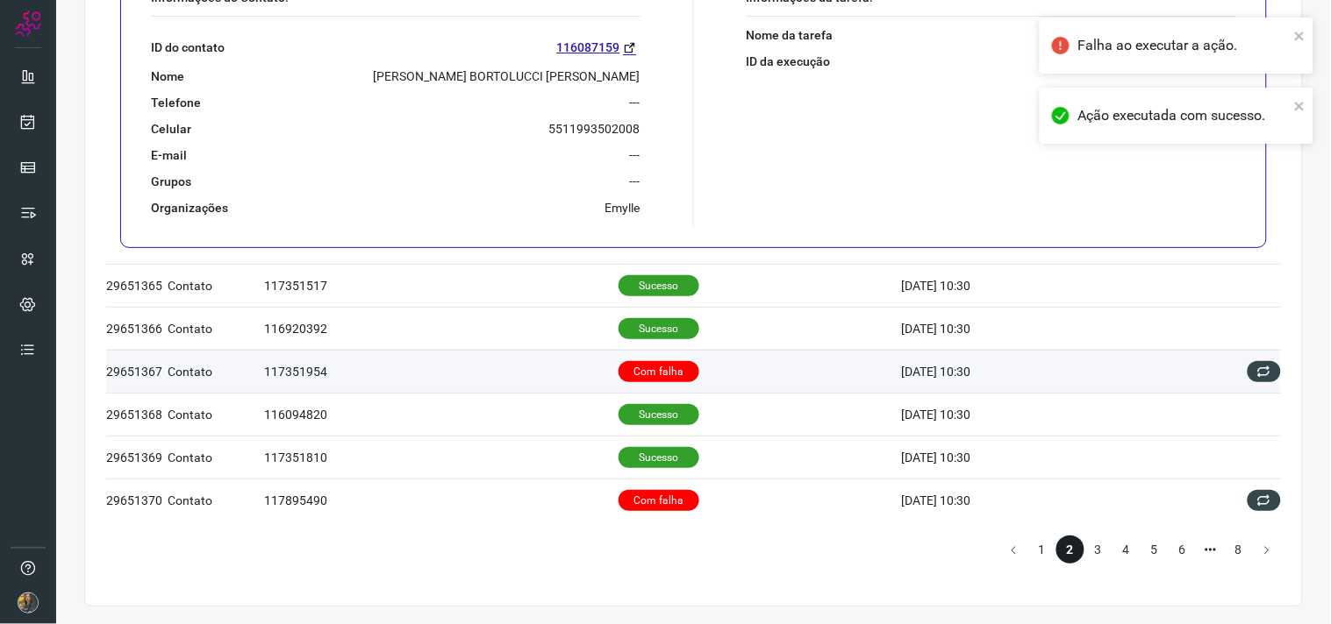
click at [695, 354] on td "Com falha" at bounding box center [759, 371] width 283 height 43
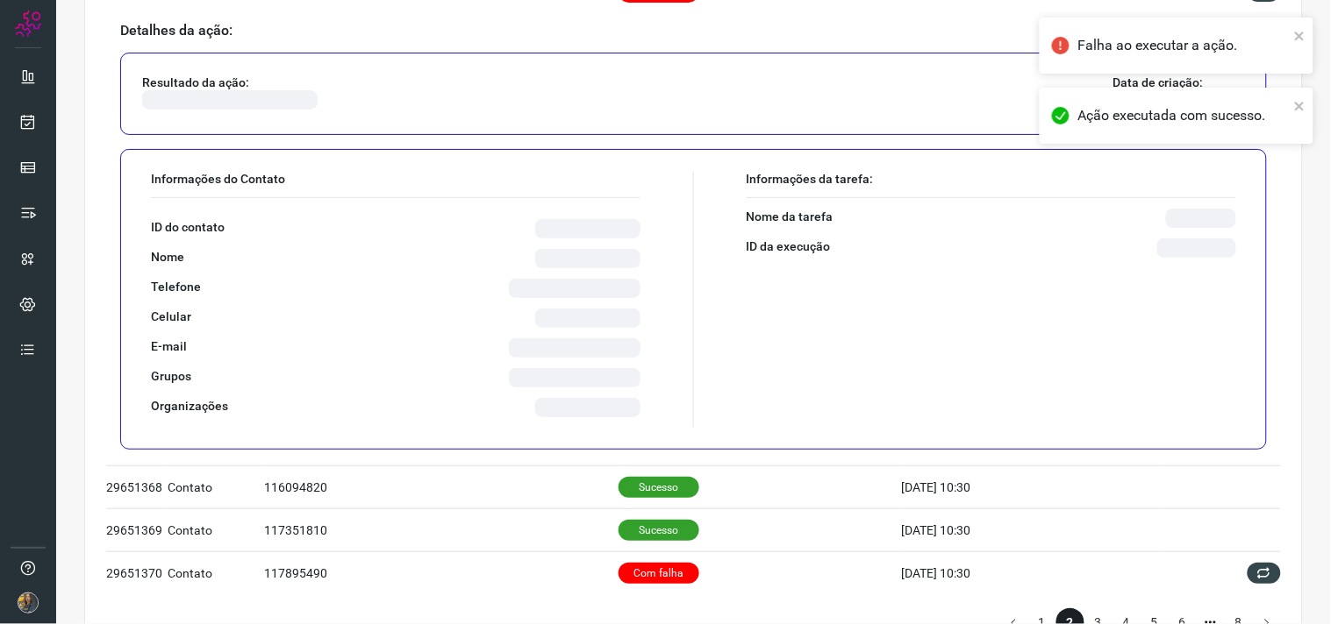
scroll to position [1098, 0]
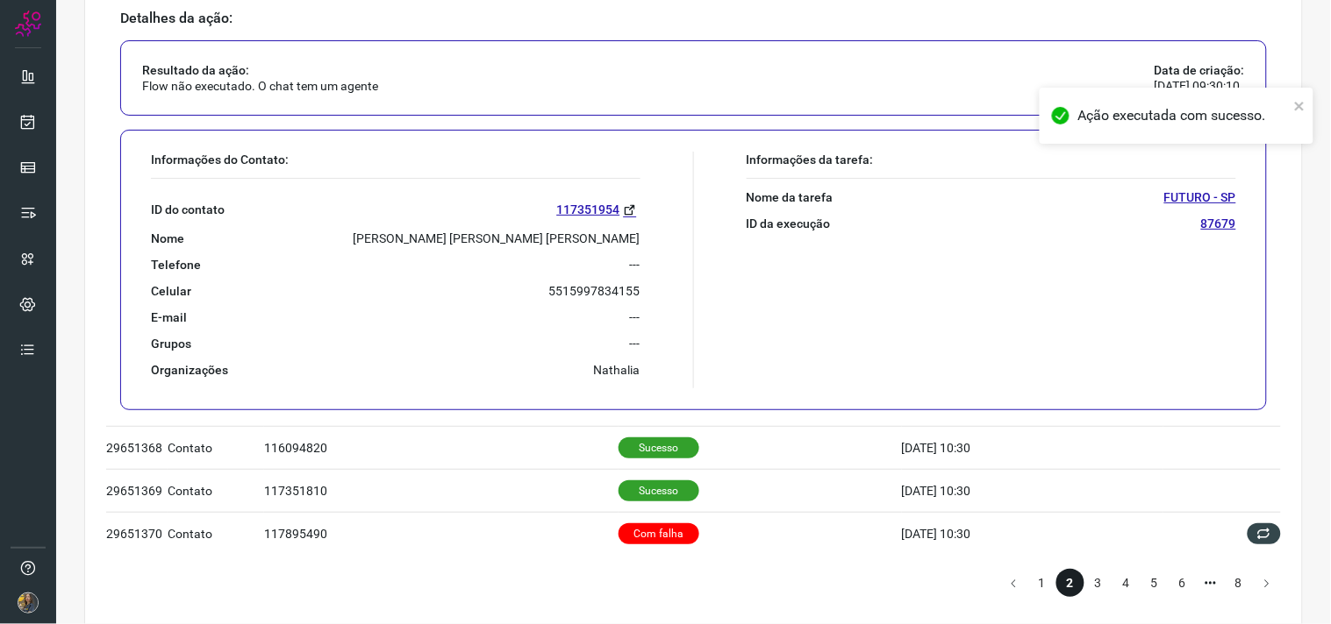
click at [575, 249] on div "ID do contato 117351954 Nome Gabriel Vinicius Macedo De Moraes Telefone --- Cel…" at bounding box center [395, 278] width 489 height 199
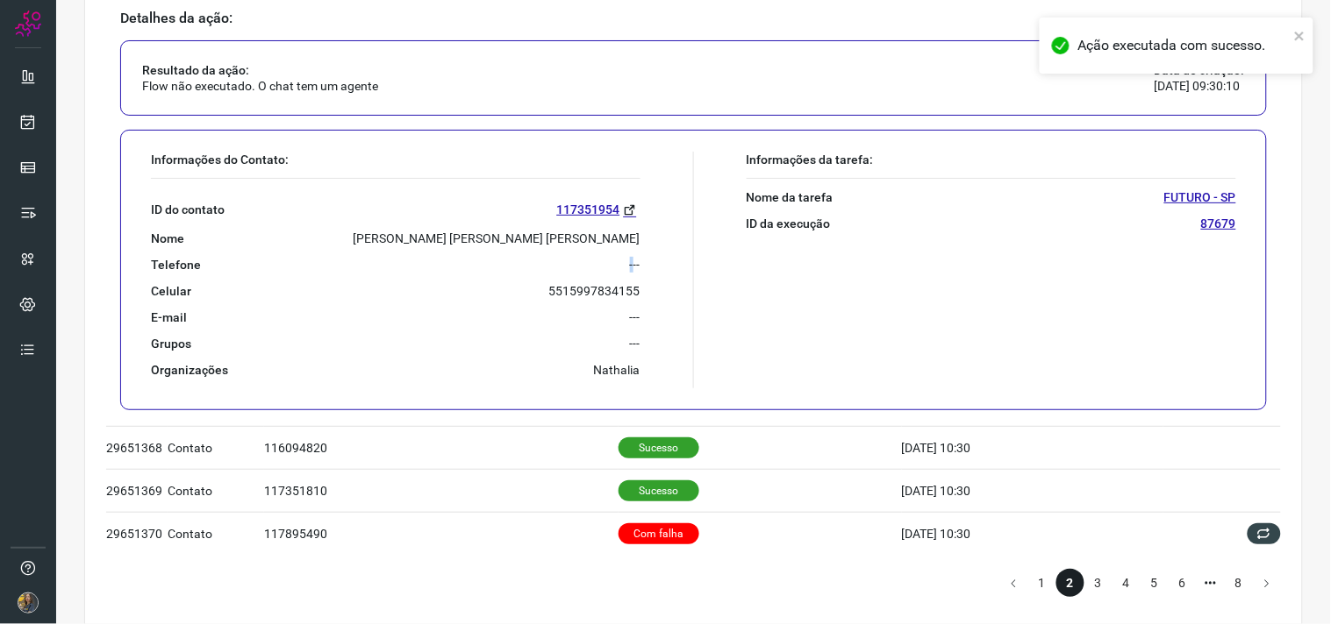
click at [574, 249] on div "ID do contato 117351954 Nome Gabriel Vinicius Macedo De Moraes Telefone --- Cel…" at bounding box center [395, 278] width 489 height 199
click at [574, 238] on p "Gabriel Vinicius Macedo De Moraes" at bounding box center [496, 239] width 287 height 16
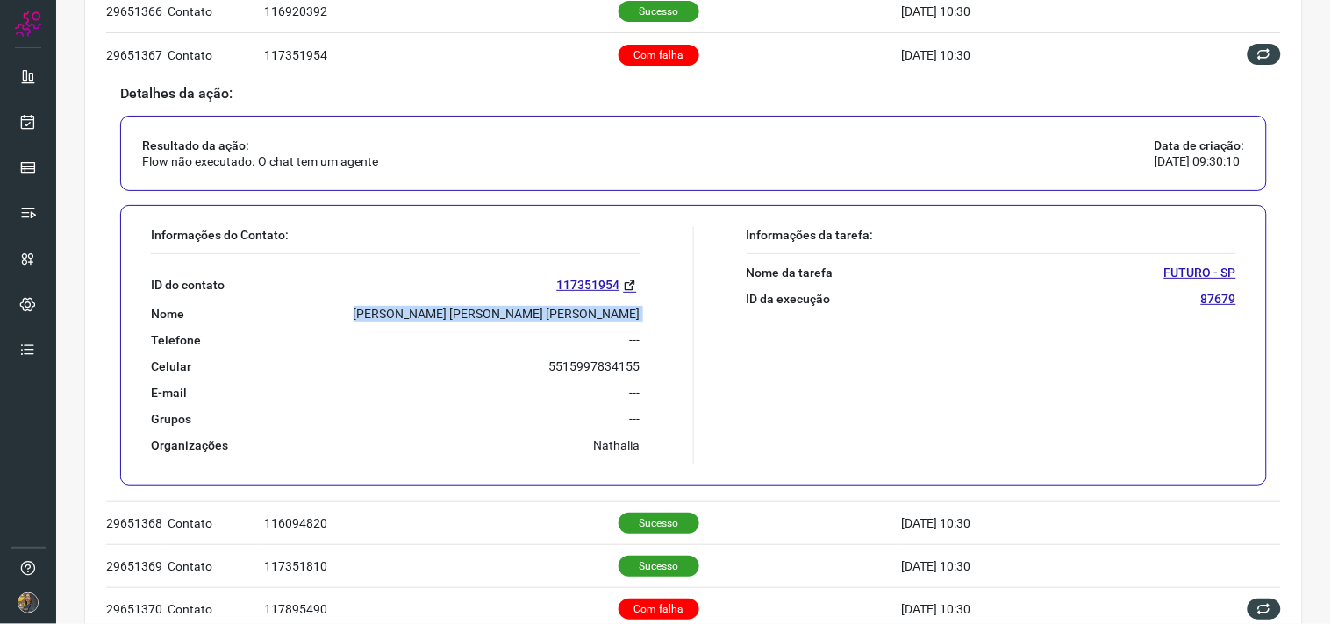
scroll to position [903, 0]
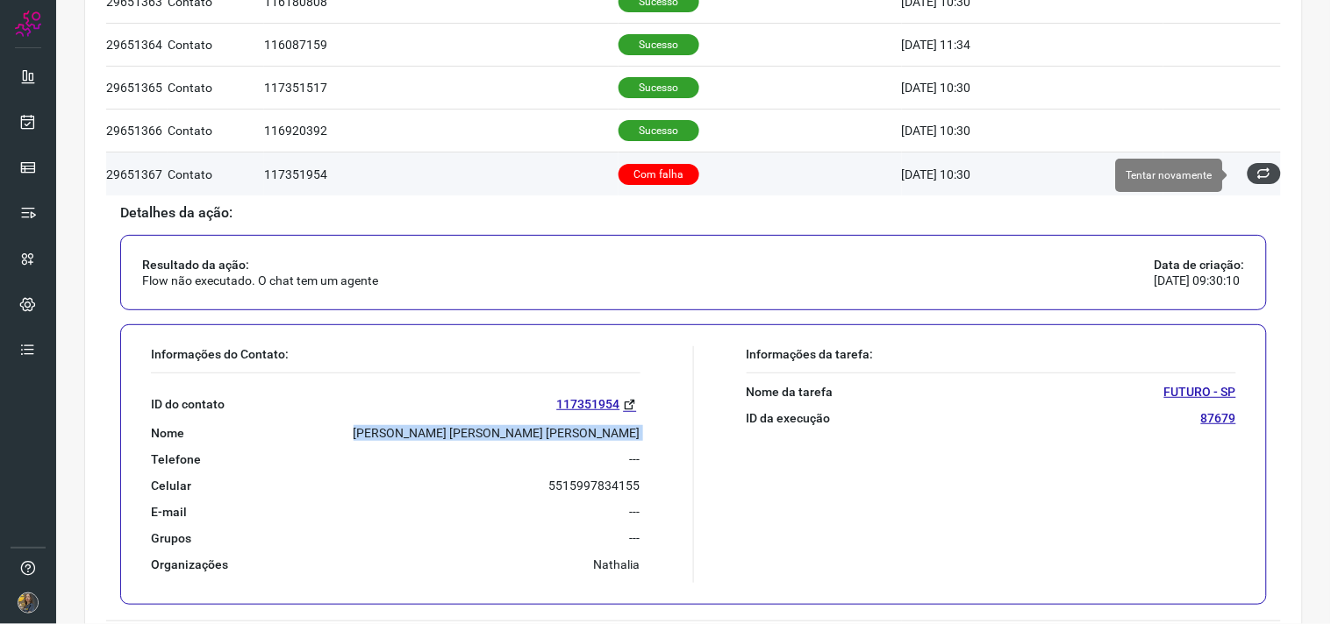
click at [1257, 173] on icon at bounding box center [1264, 174] width 14 height 14
click at [1257, 175] on icon at bounding box center [1264, 174] width 14 height 14
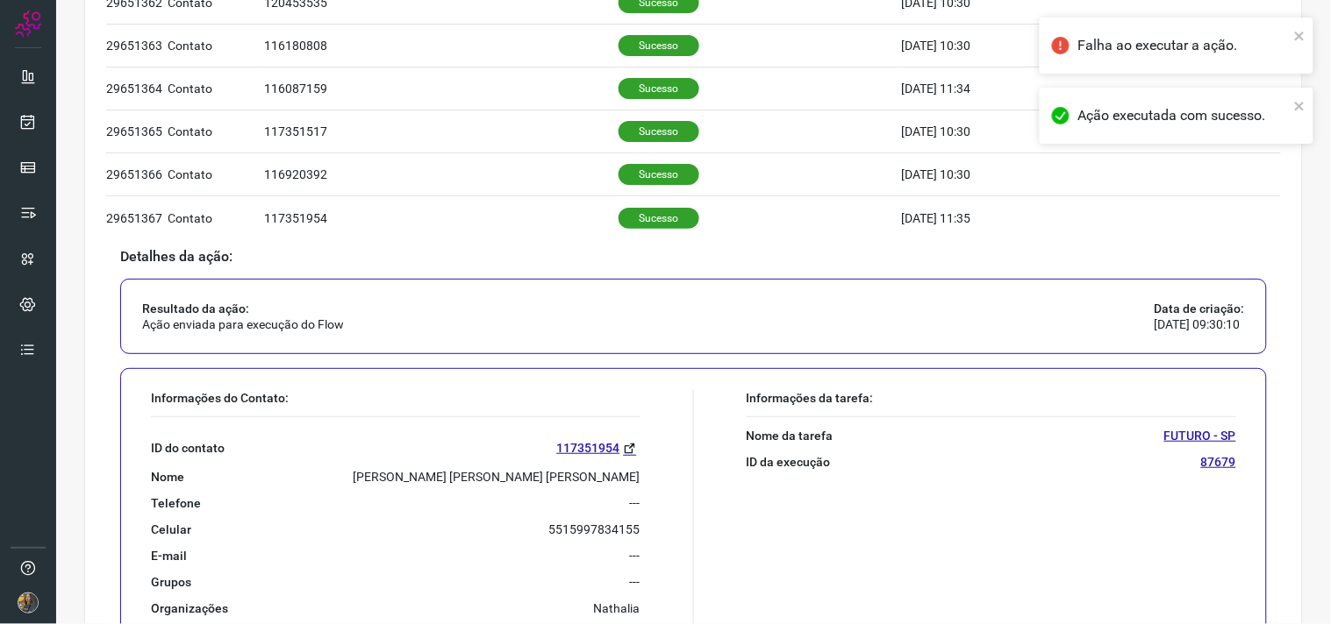
scroll to position [1072, 0]
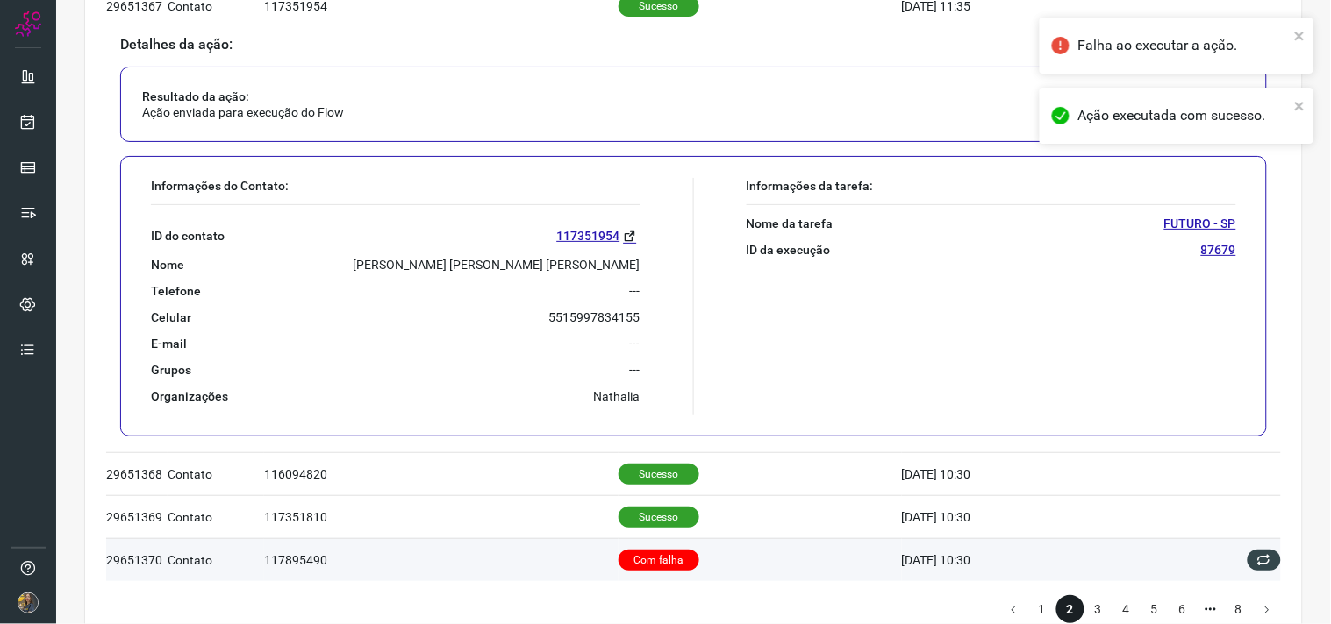
click at [729, 571] on td "Com falha" at bounding box center [759, 560] width 283 height 43
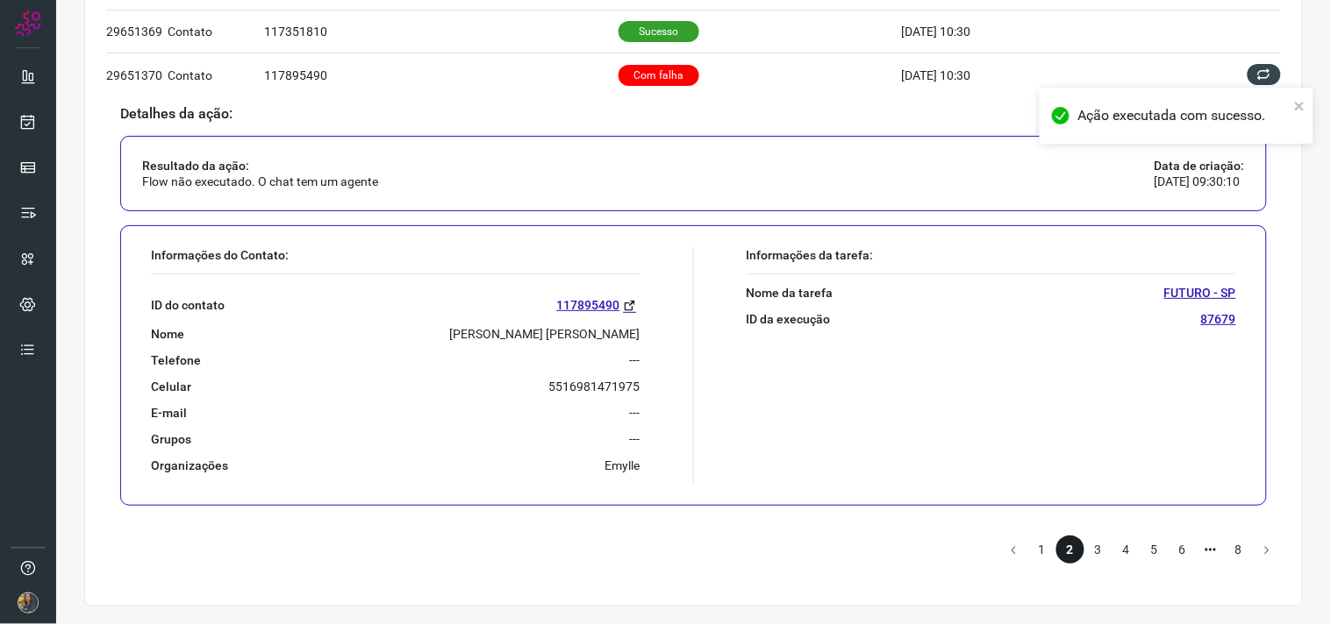
scroll to position [1133, 0]
click at [527, 337] on p "WILLIAN APARECIDO DE OLIVEIRA" at bounding box center [545, 334] width 190 height 16
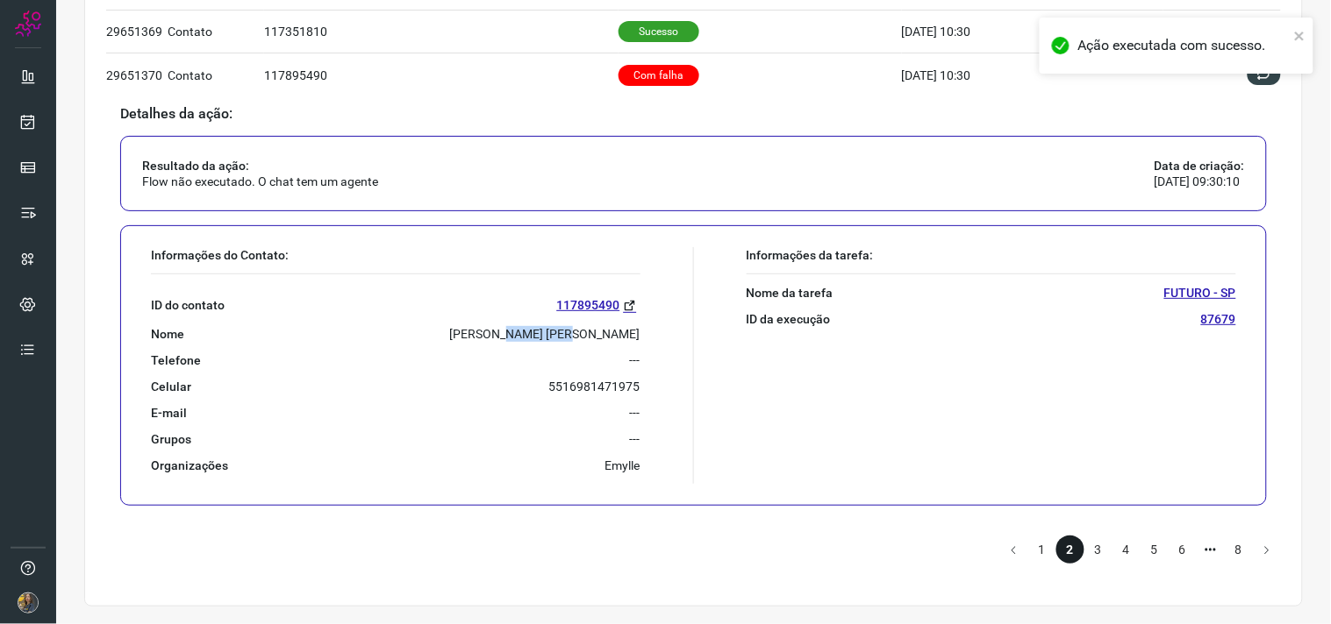
click at [527, 337] on p "WILLIAN APARECIDO DE OLIVEIRA" at bounding box center [545, 334] width 190 height 16
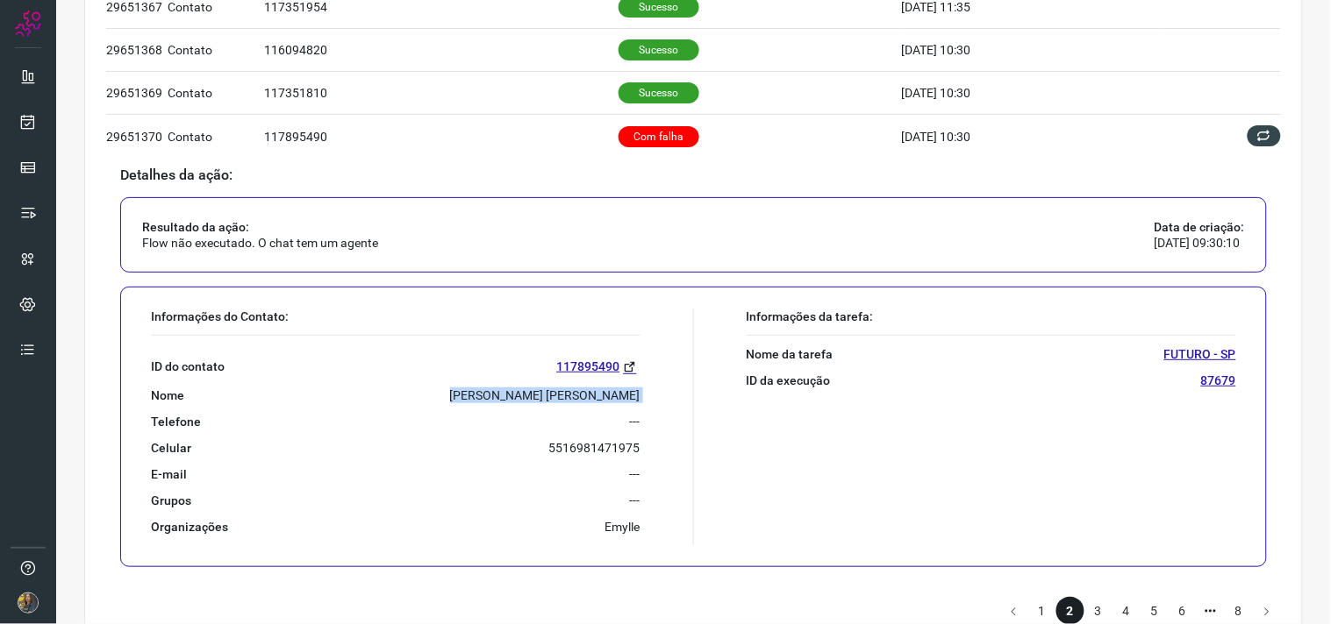
scroll to position [1036, 0]
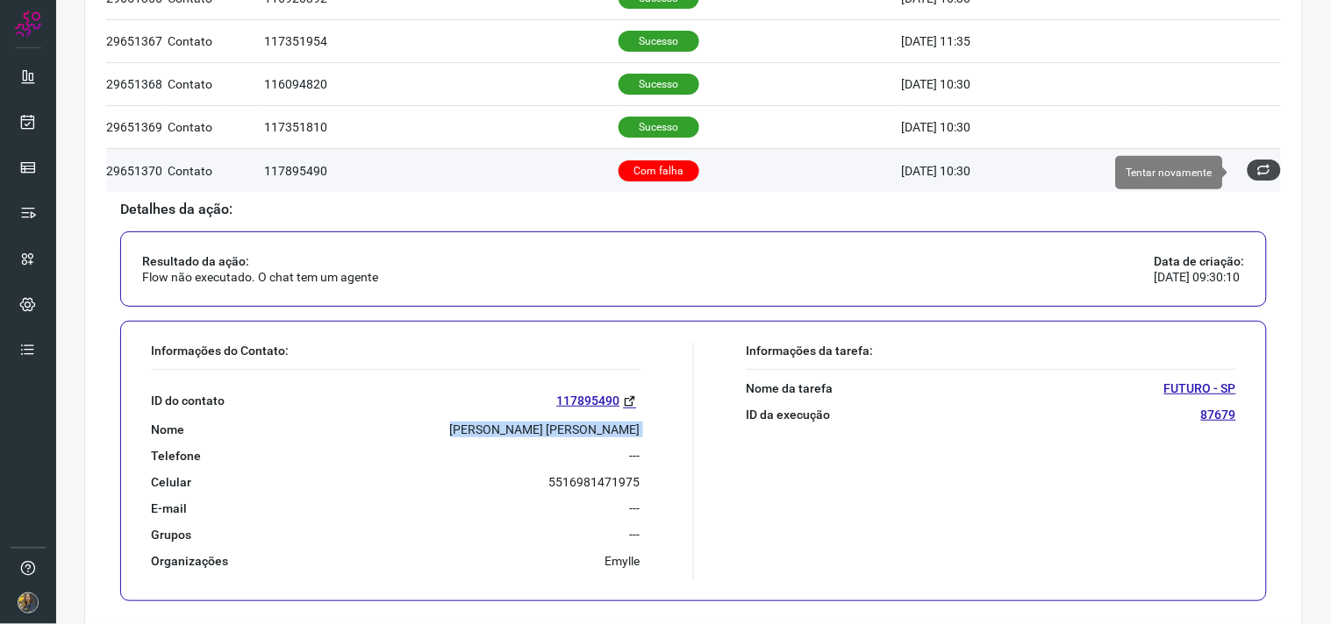
click at [1257, 165] on icon at bounding box center [1264, 170] width 14 height 14
click at [1257, 171] on icon at bounding box center [1264, 170] width 14 height 14
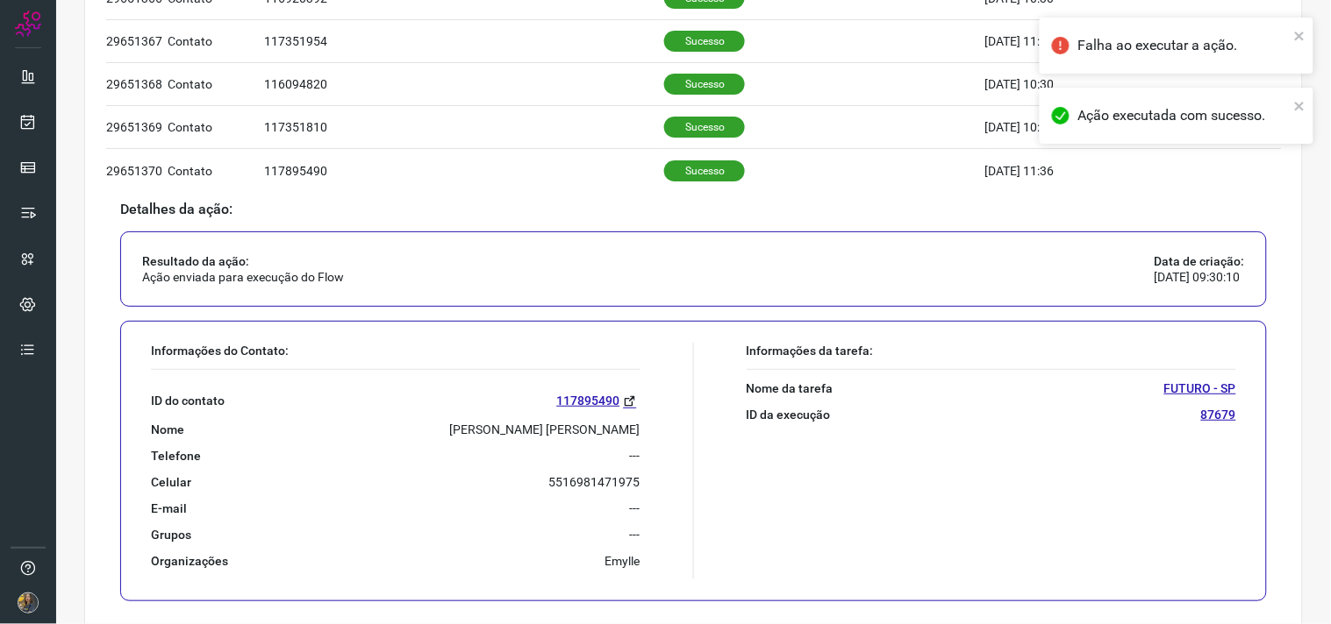
scroll to position [1133, 0]
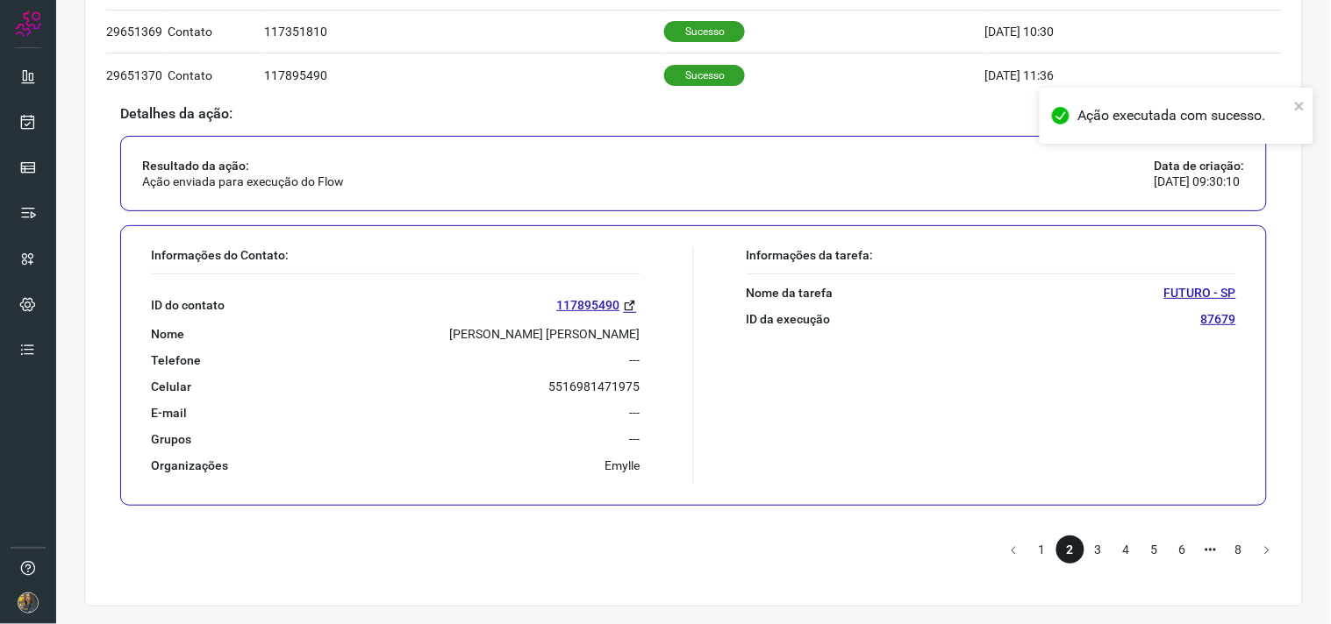
click at [1085, 551] on li "3" at bounding box center [1098, 550] width 28 height 28
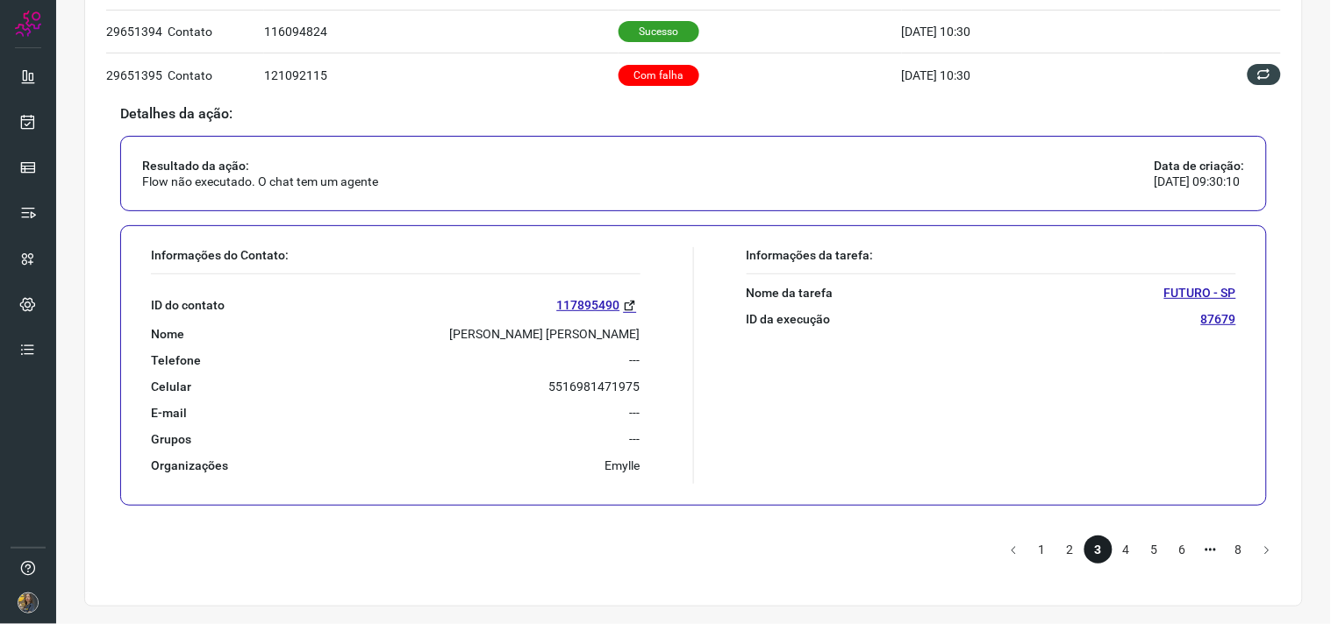
click at [642, 90] on td "Com falha" at bounding box center [759, 75] width 283 height 43
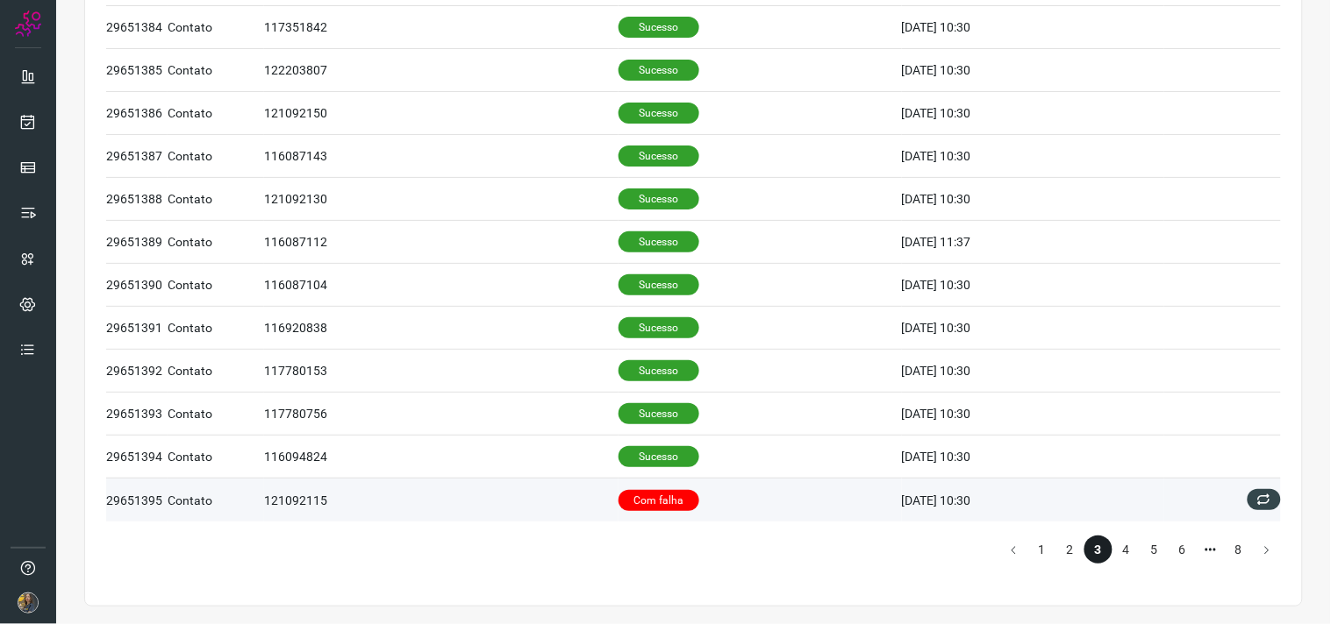
click at [667, 510] on p "Com falha" at bounding box center [658, 500] width 81 height 21
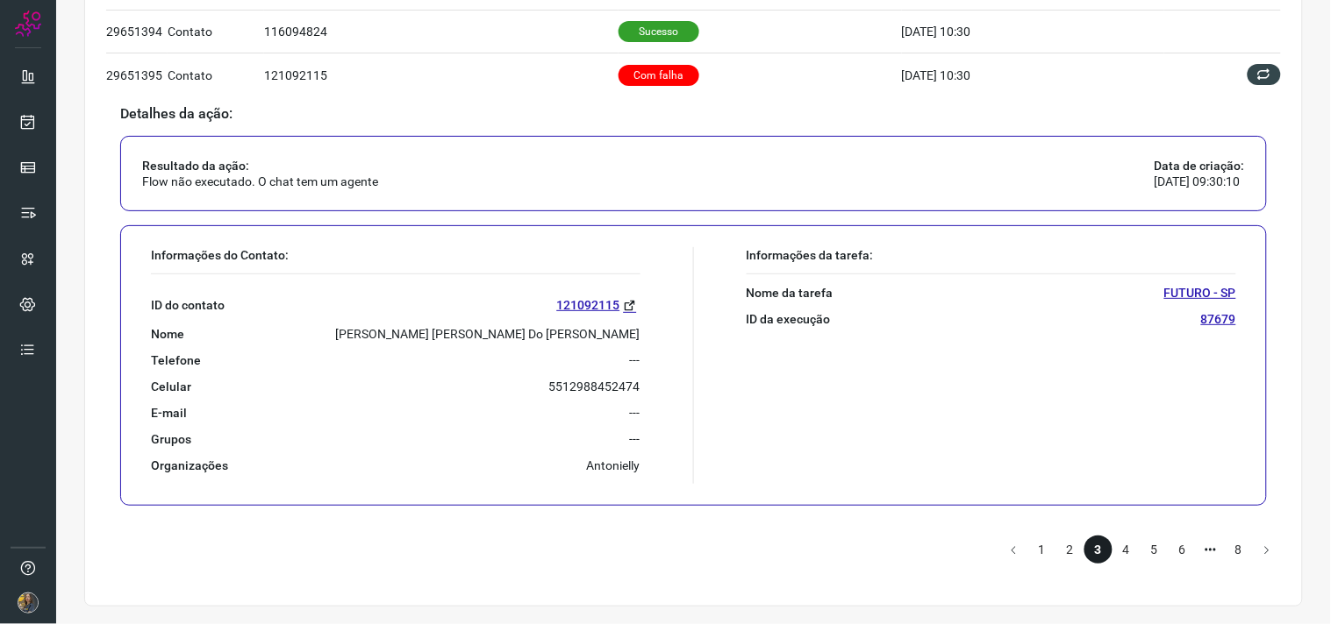
click at [541, 329] on p "Aline Cristina Do Prado" at bounding box center [488, 334] width 304 height 16
click at [1118, 550] on li "4" at bounding box center [1126, 550] width 28 height 28
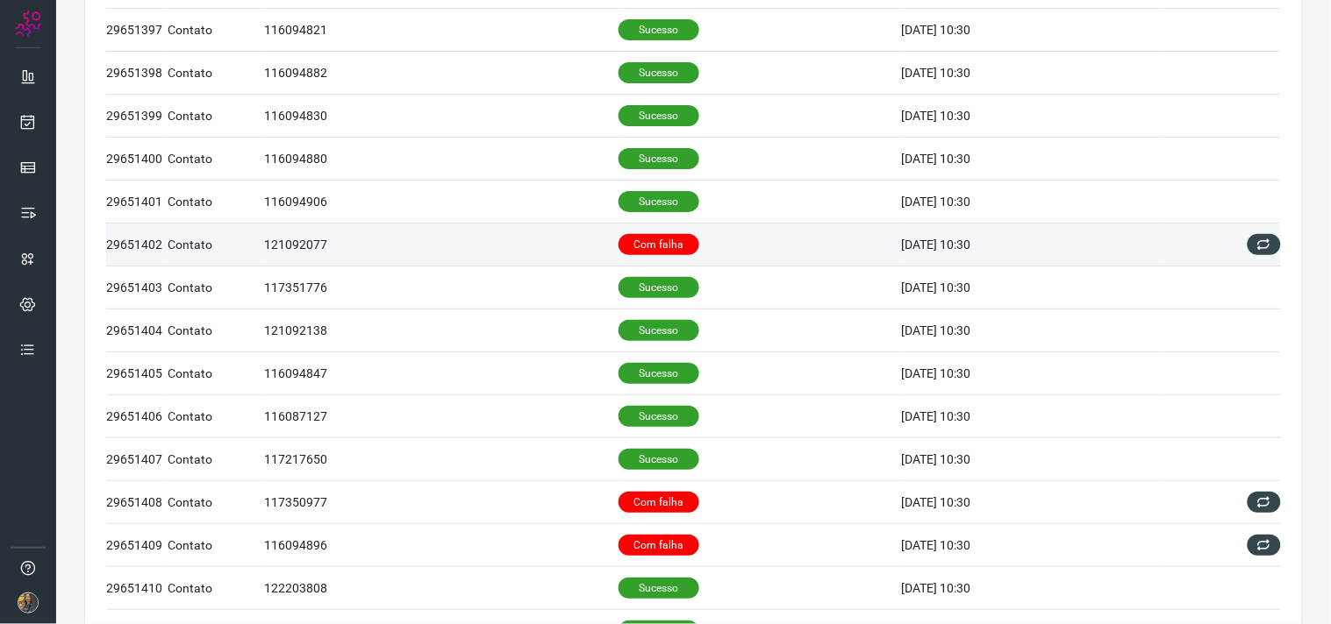
scroll to position [195, 0]
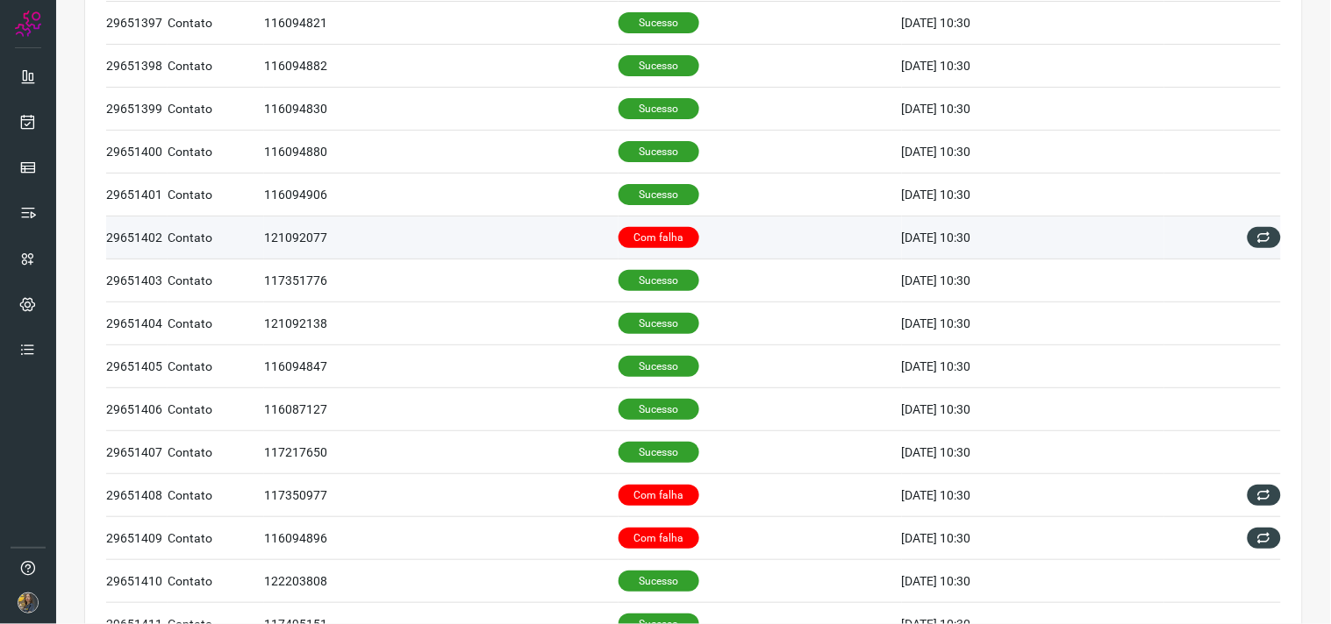
click at [672, 226] on td "Com falha" at bounding box center [759, 238] width 283 height 43
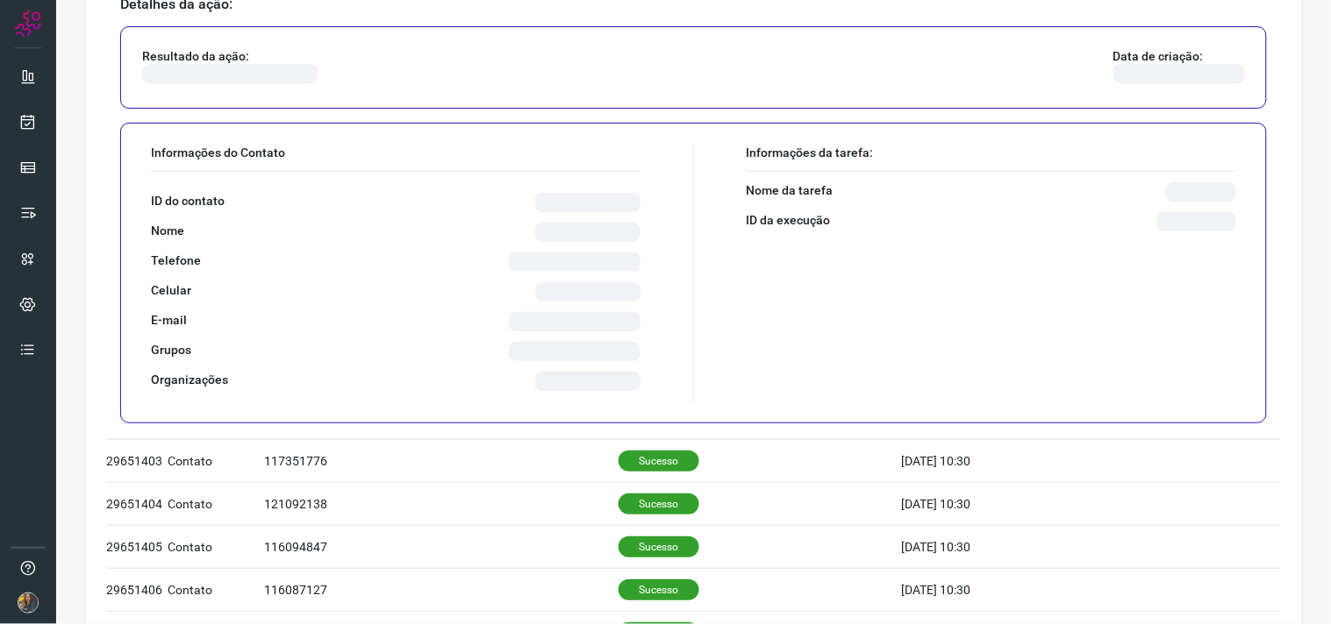
scroll to position [487, 0]
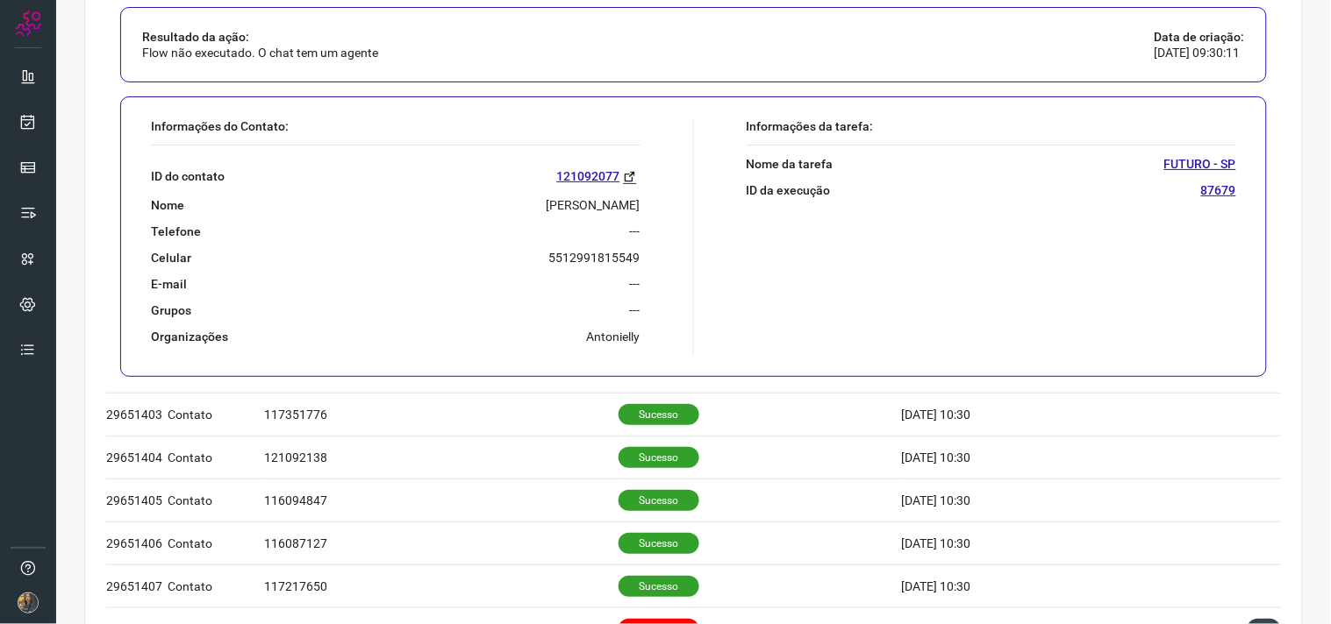
click at [555, 209] on p "Roberta Aline Alves" at bounding box center [593, 205] width 94 height 16
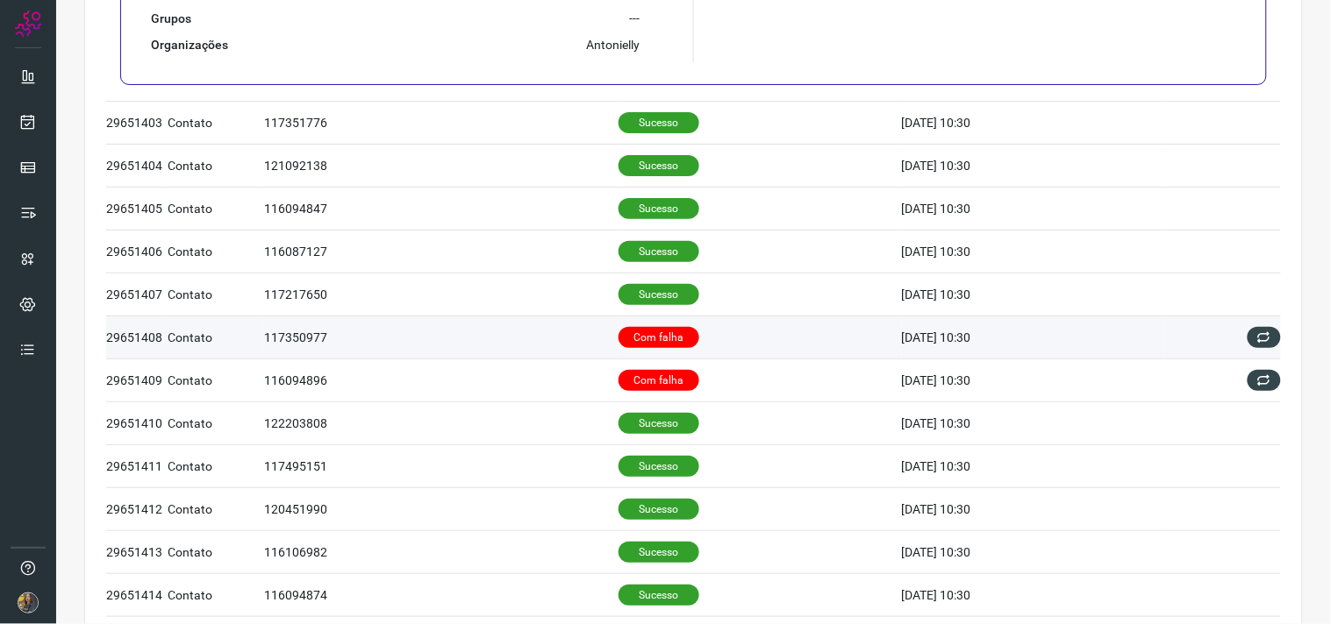
click at [706, 336] on td "Com falha" at bounding box center [759, 337] width 283 height 43
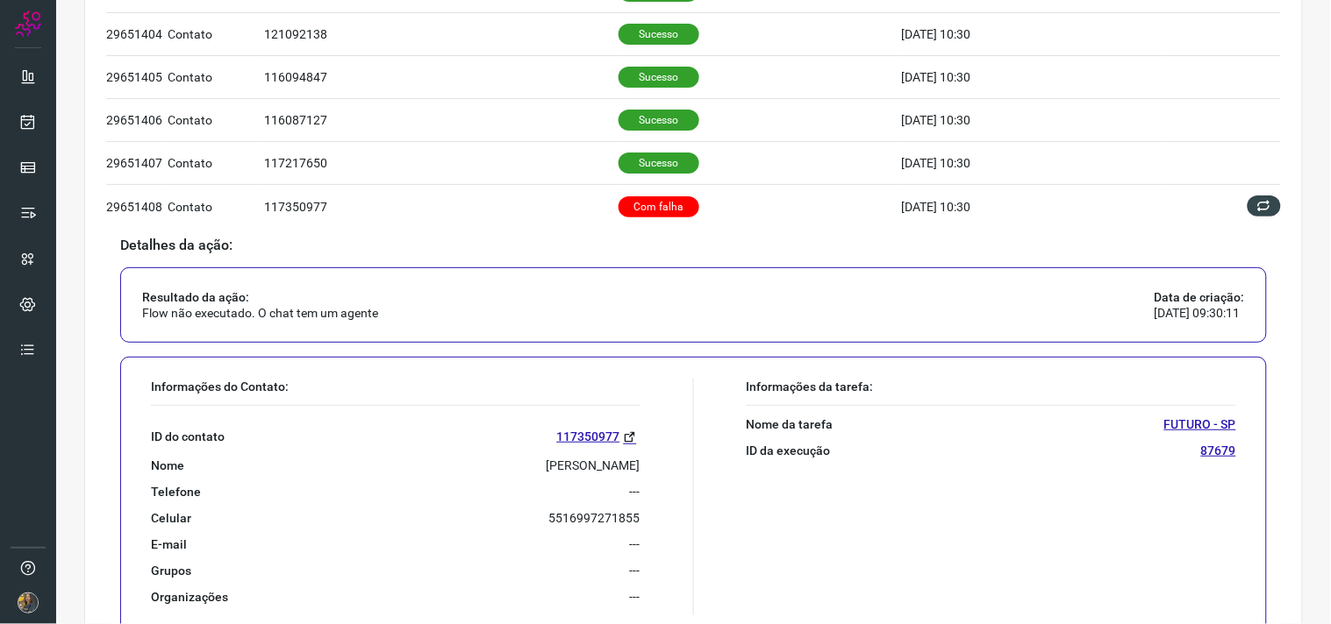
scroll to position [548, 0]
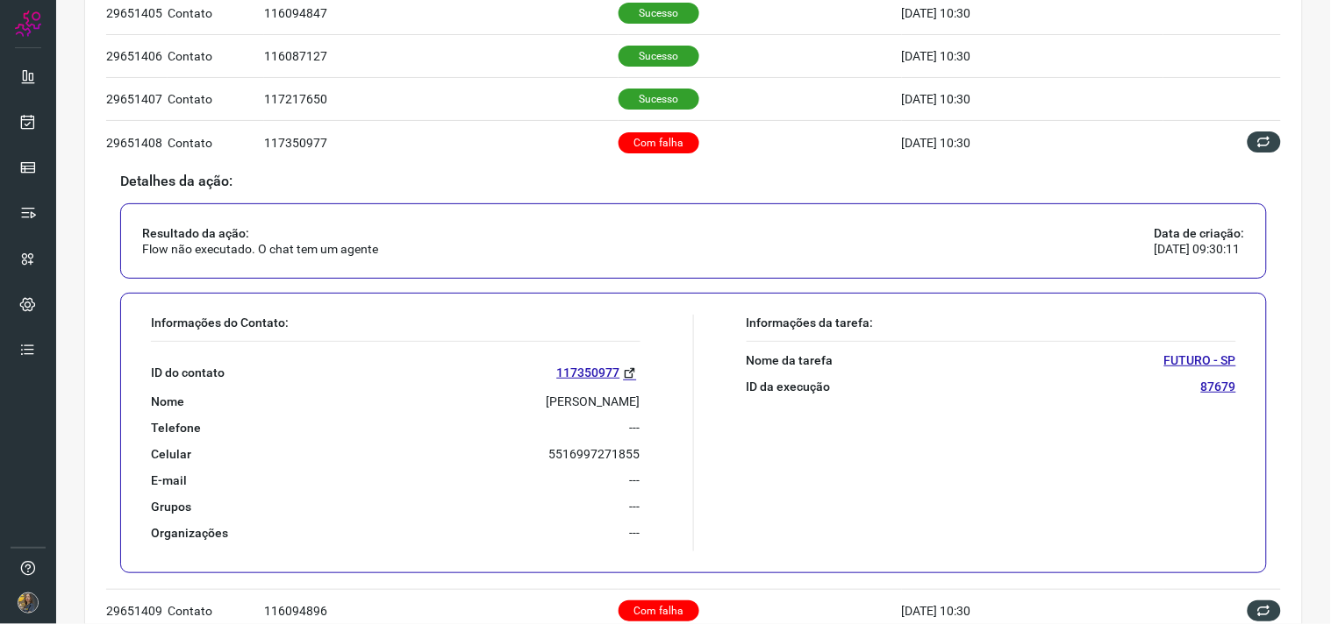
click at [550, 404] on p "Eudes Abrahao Da Silva" at bounding box center [593, 402] width 94 height 16
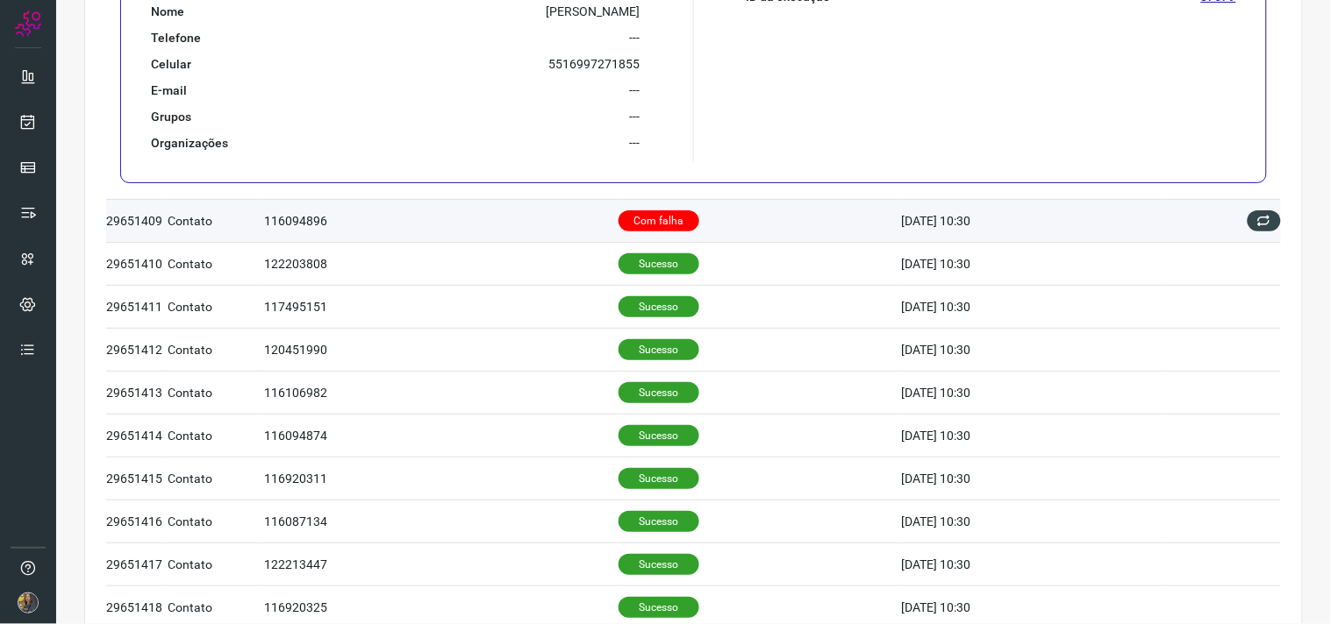
click at [668, 210] on td "Com falha" at bounding box center [759, 220] width 283 height 43
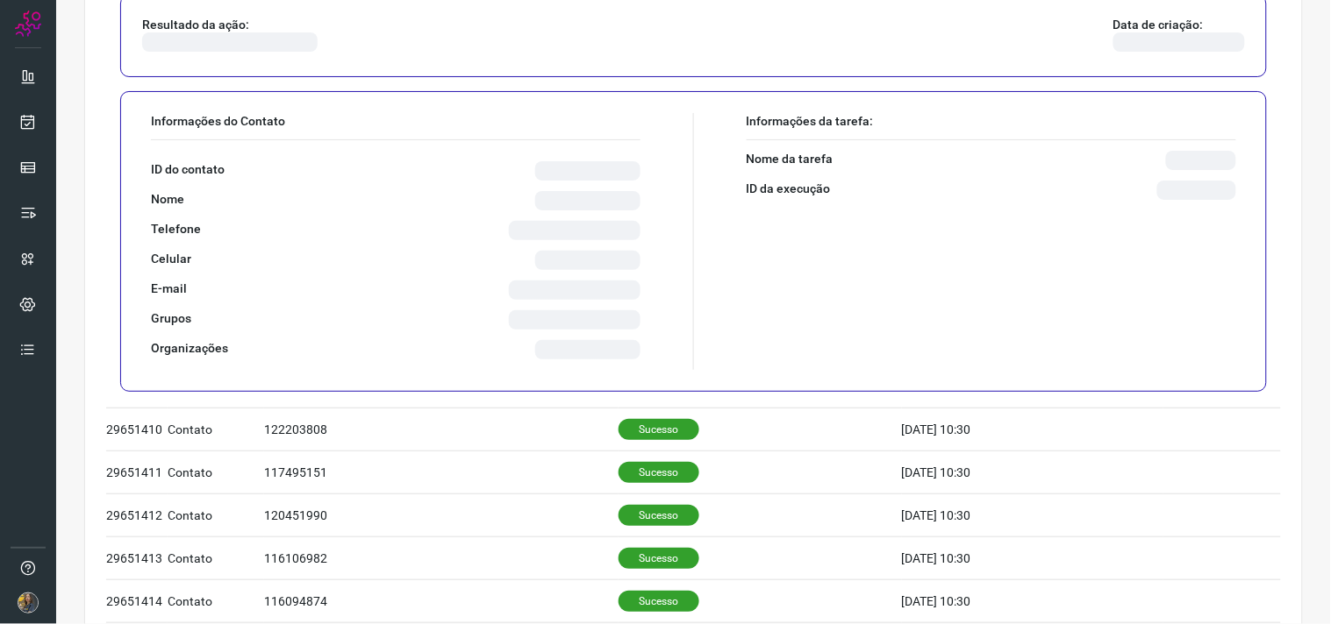
scroll to position [804, 0]
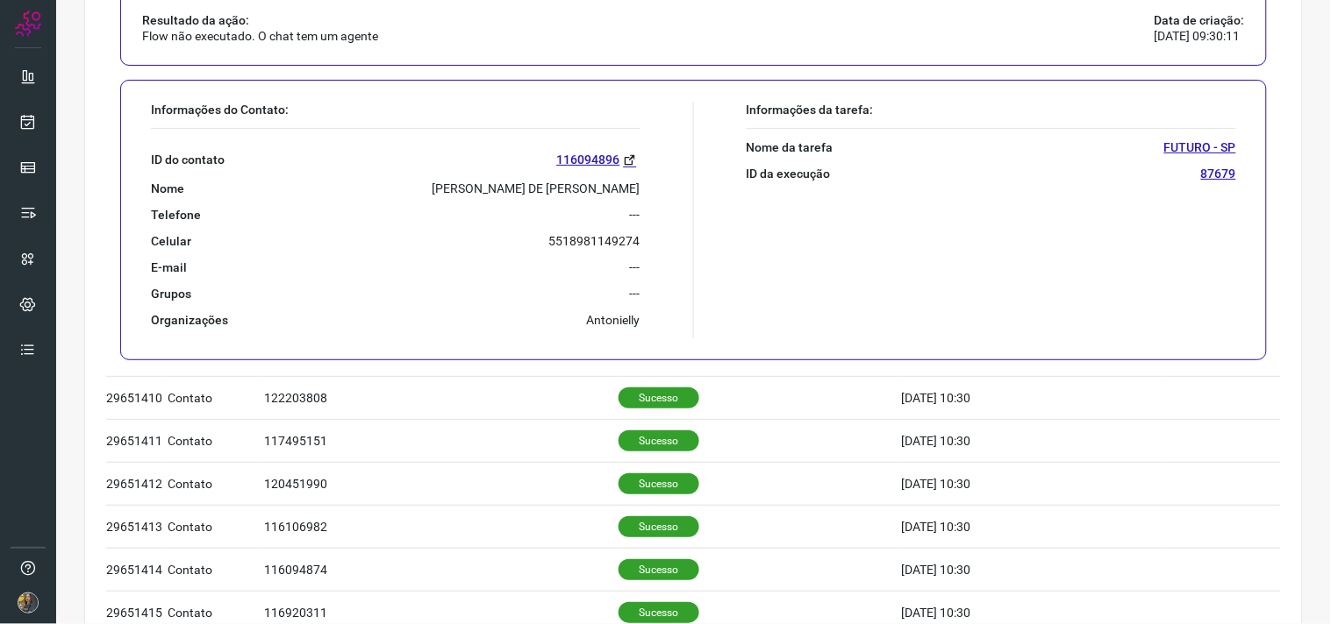
click at [546, 190] on p "LUCAS DE JESUS SARTI" at bounding box center [536, 189] width 208 height 16
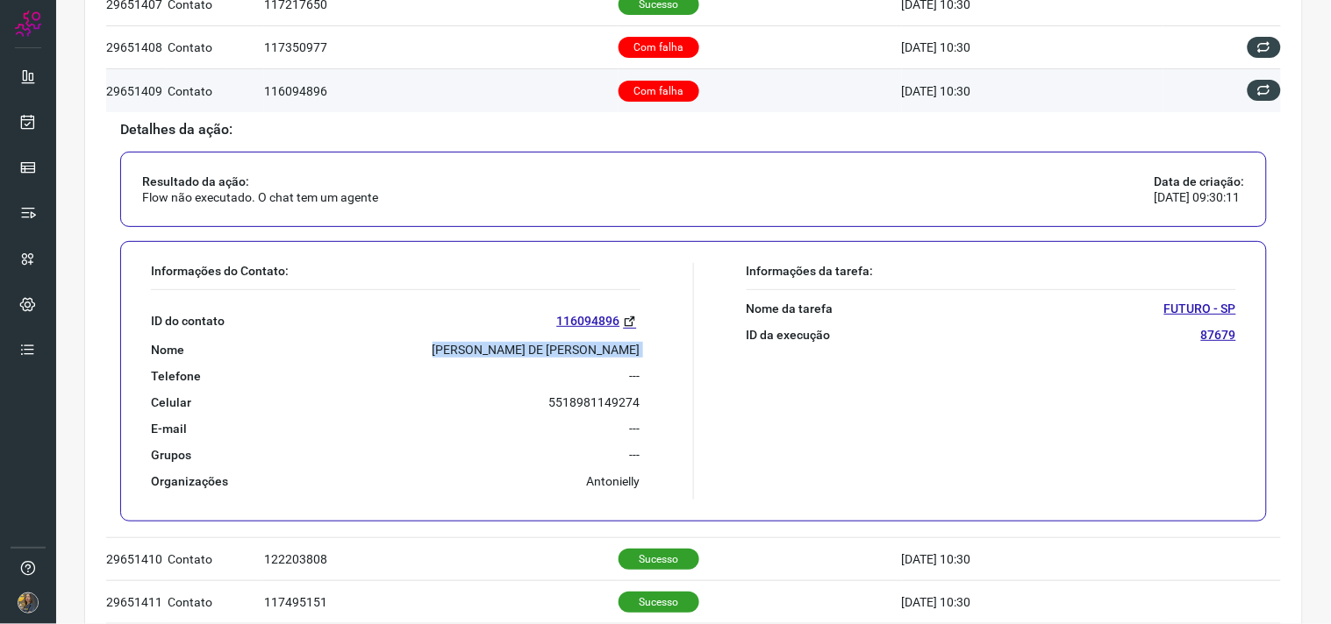
scroll to position [610, 0]
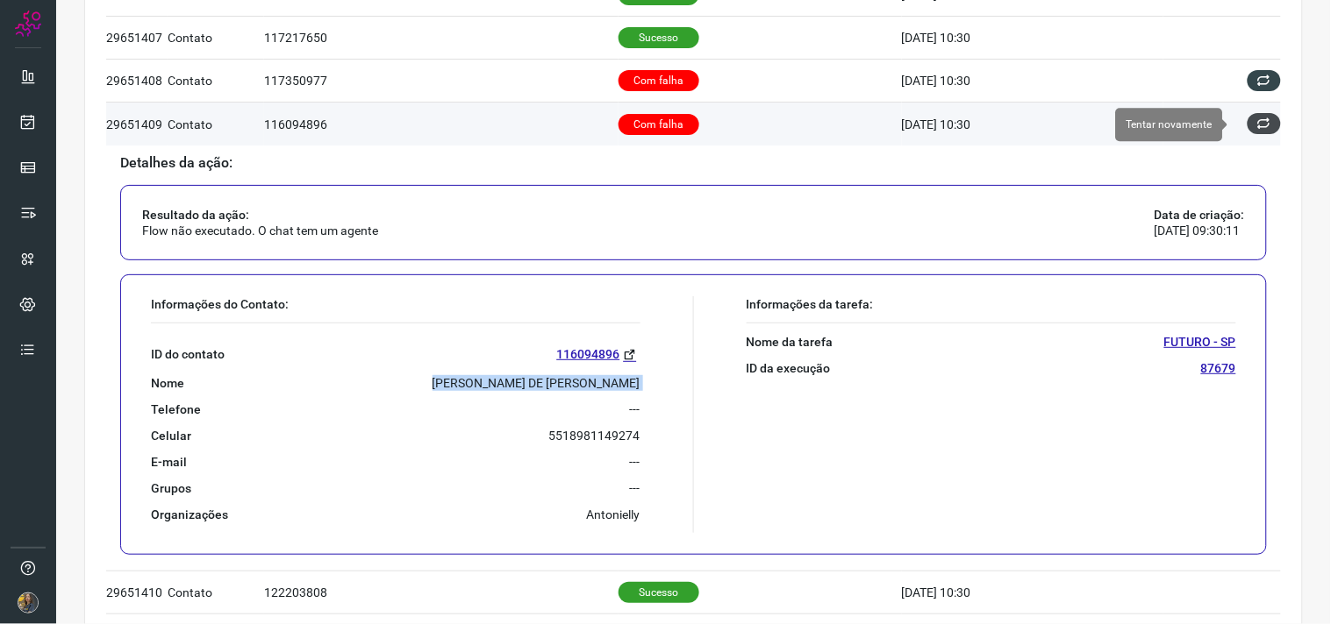
click at [1257, 123] on icon at bounding box center [1264, 124] width 14 height 14
click at [1257, 124] on icon at bounding box center [1264, 124] width 14 height 14
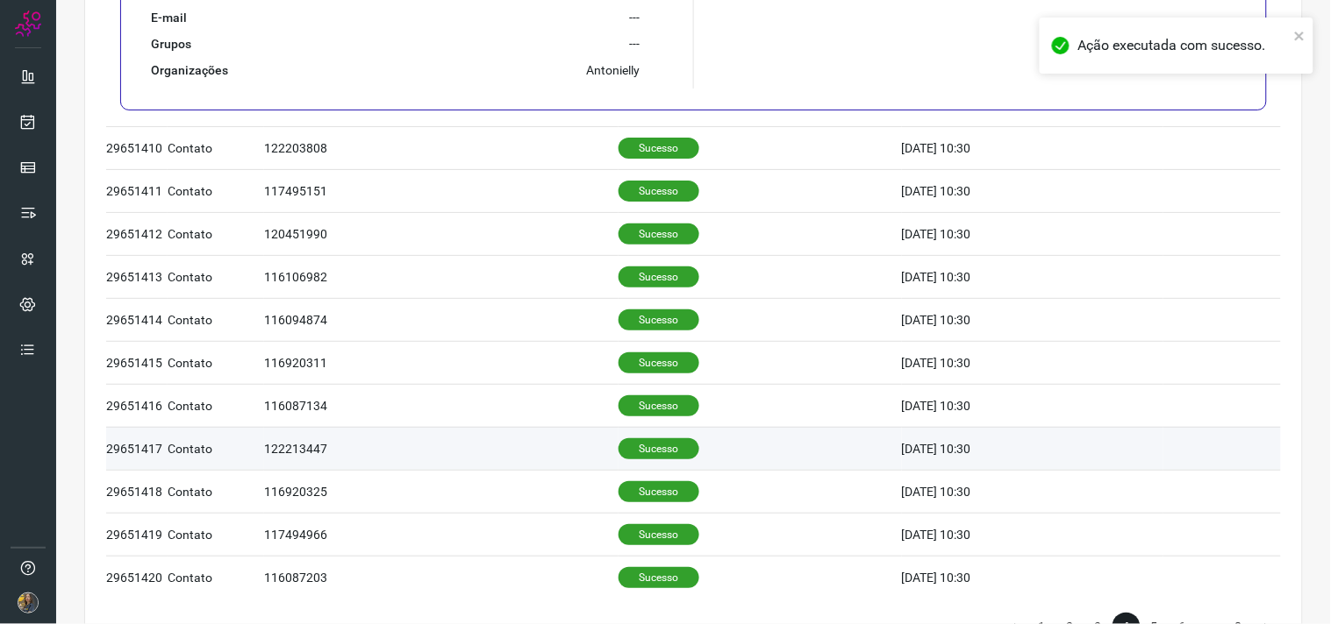
scroll to position [1134, 0]
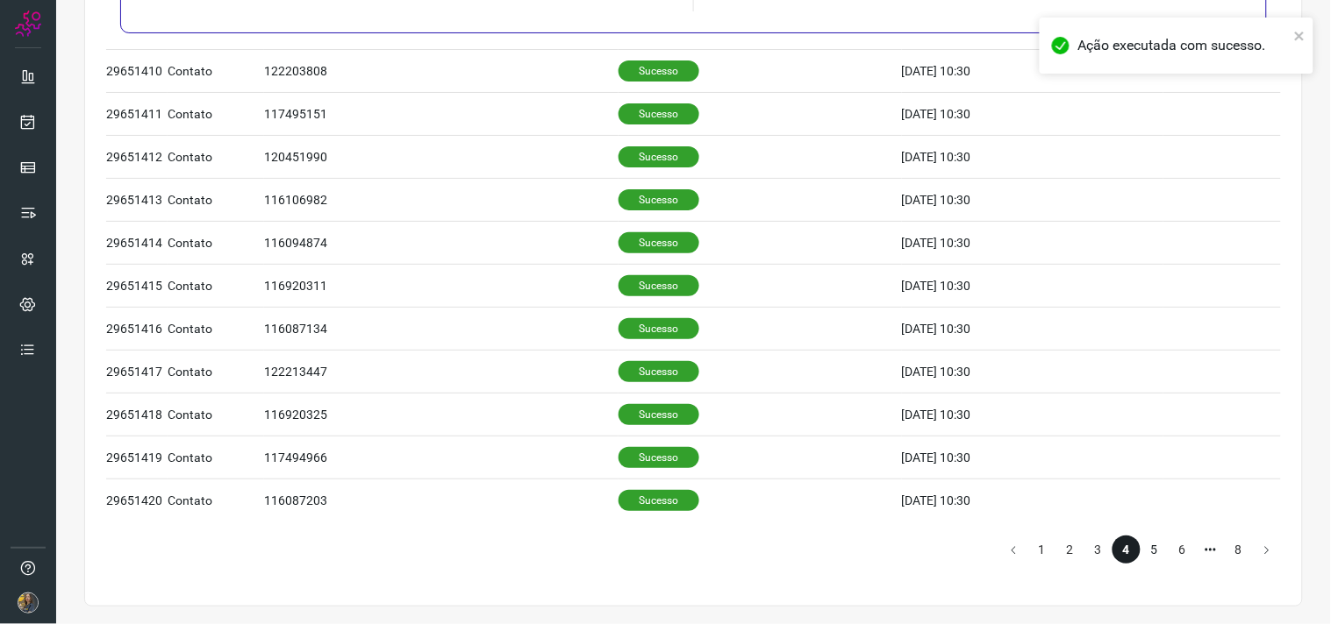
click at [1143, 538] on li "5" at bounding box center [1154, 550] width 28 height 28
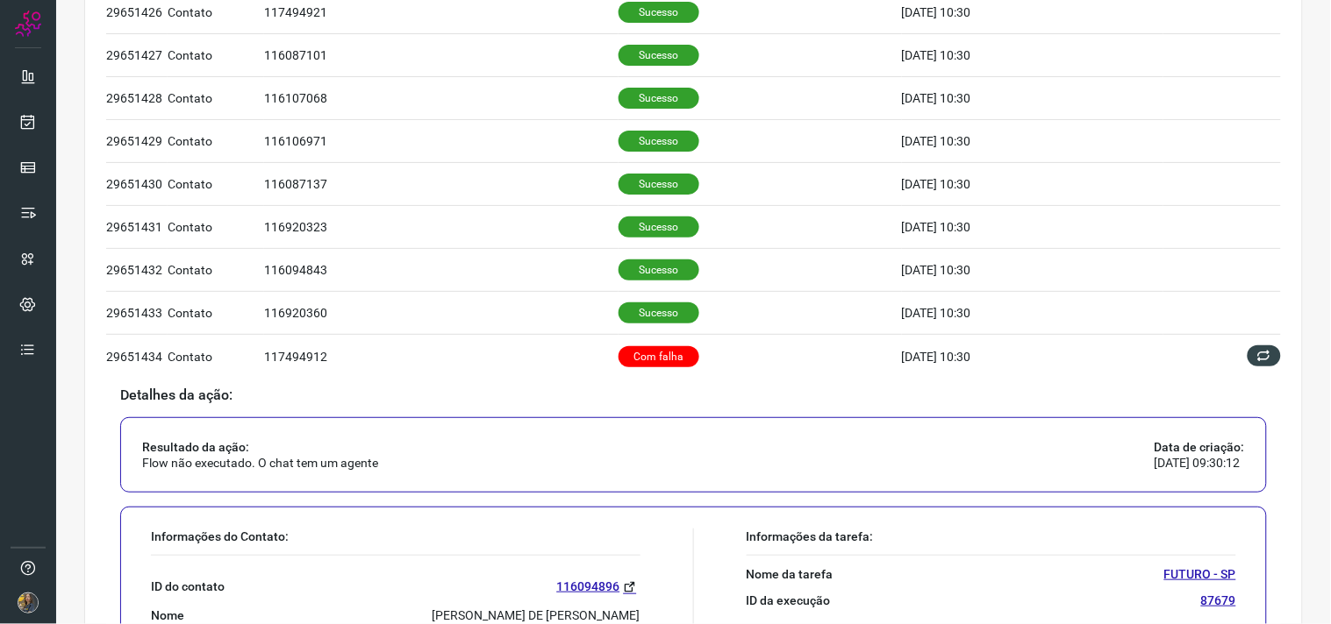
scroll to position [584, 0]
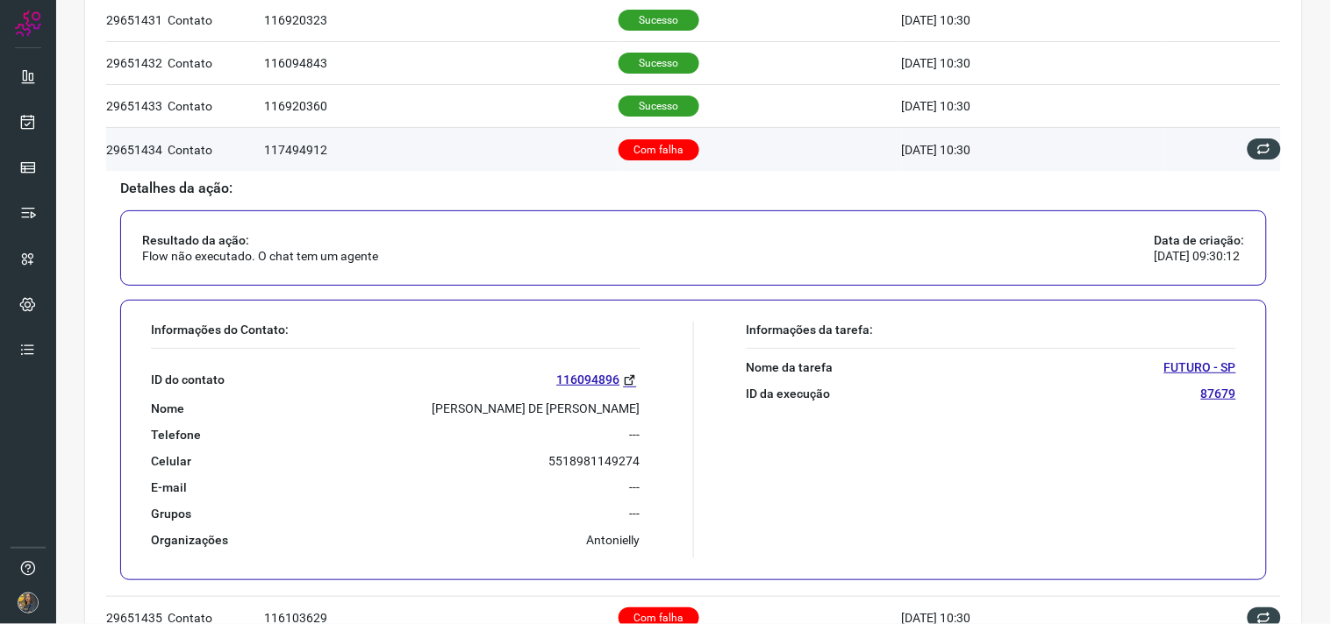
click at [673, 138] on td "Com falha" at bounding box center [759, 149] width 283 height 43
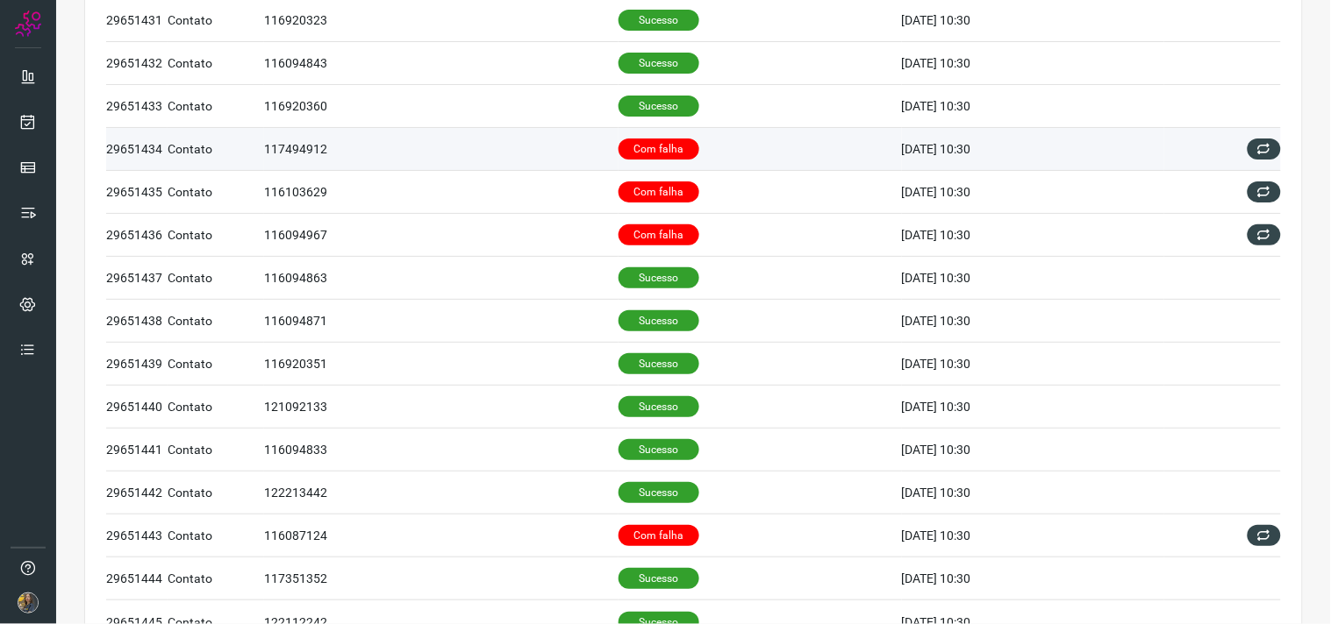
click at [673, 146] on p "Com falha" at bounding box center [658, 149] width 81 height 21
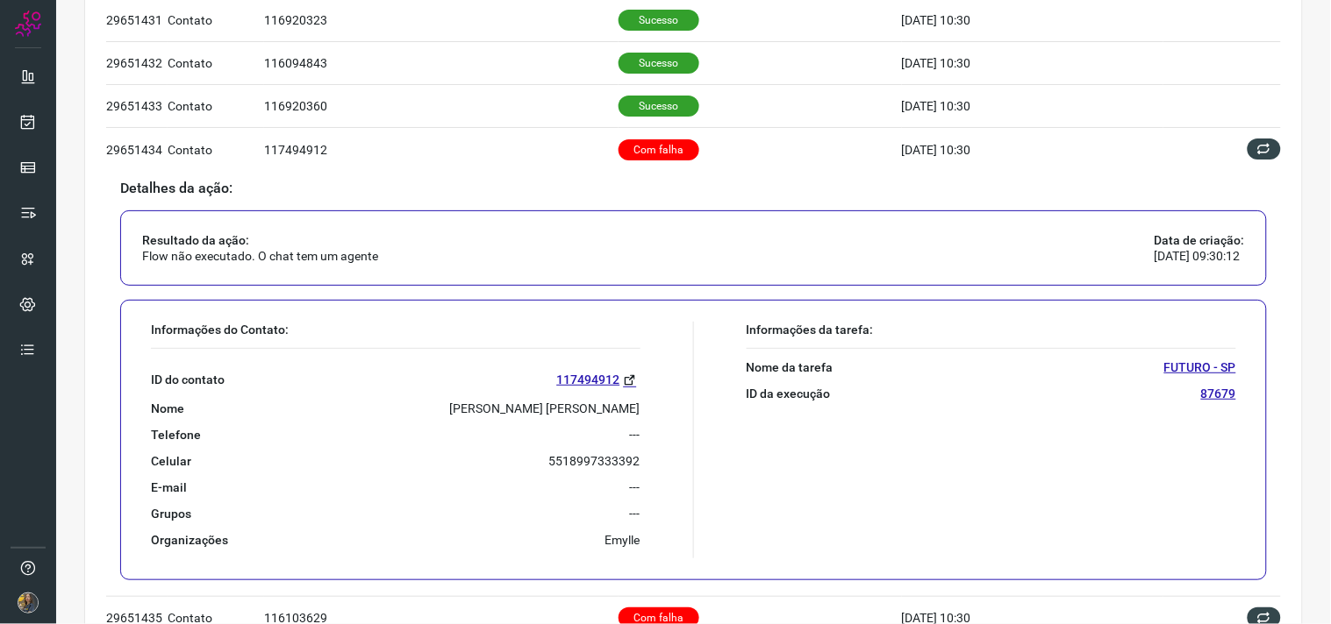
click at [532, 399] on div "ID do contato 117494912 Nome Felipe Garcia Pimenta Telefone --- Celular 5518997…" at bounding box center [395, 448] width 489 height 199
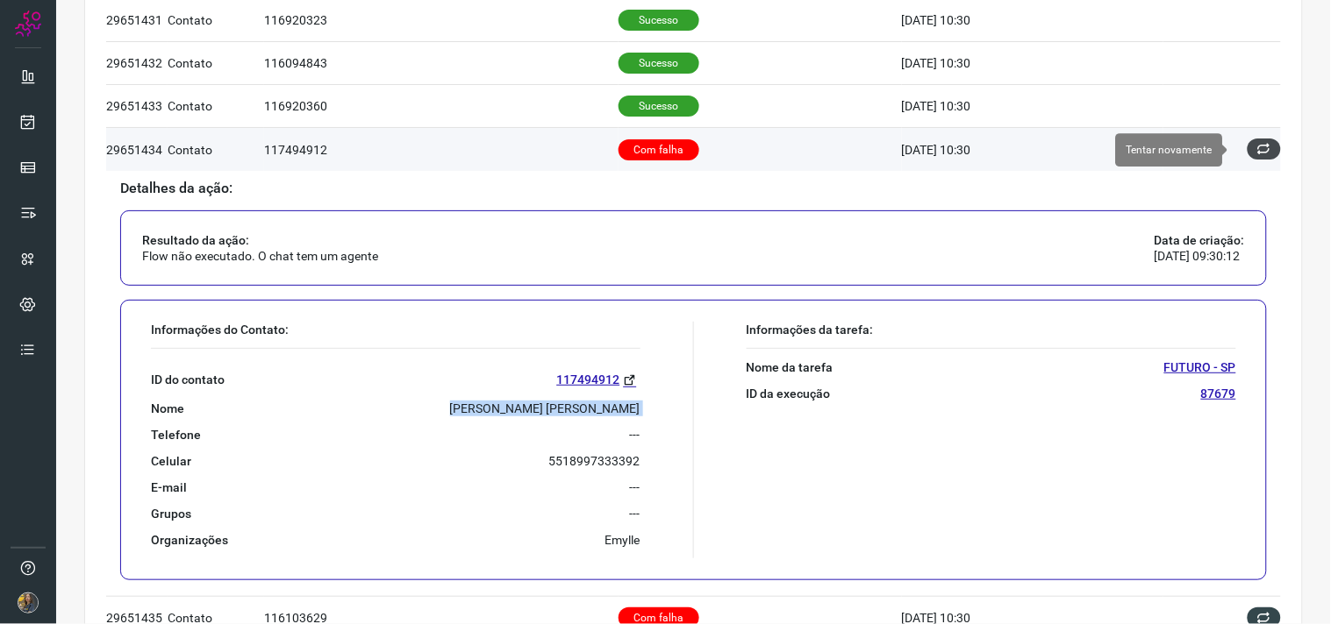
click at [1248, 160] on button at bounding box center [1263, 149] width 33 height 21
click at [1257, 147] on icon at bounding box center [1264, 149] width 14 height 14
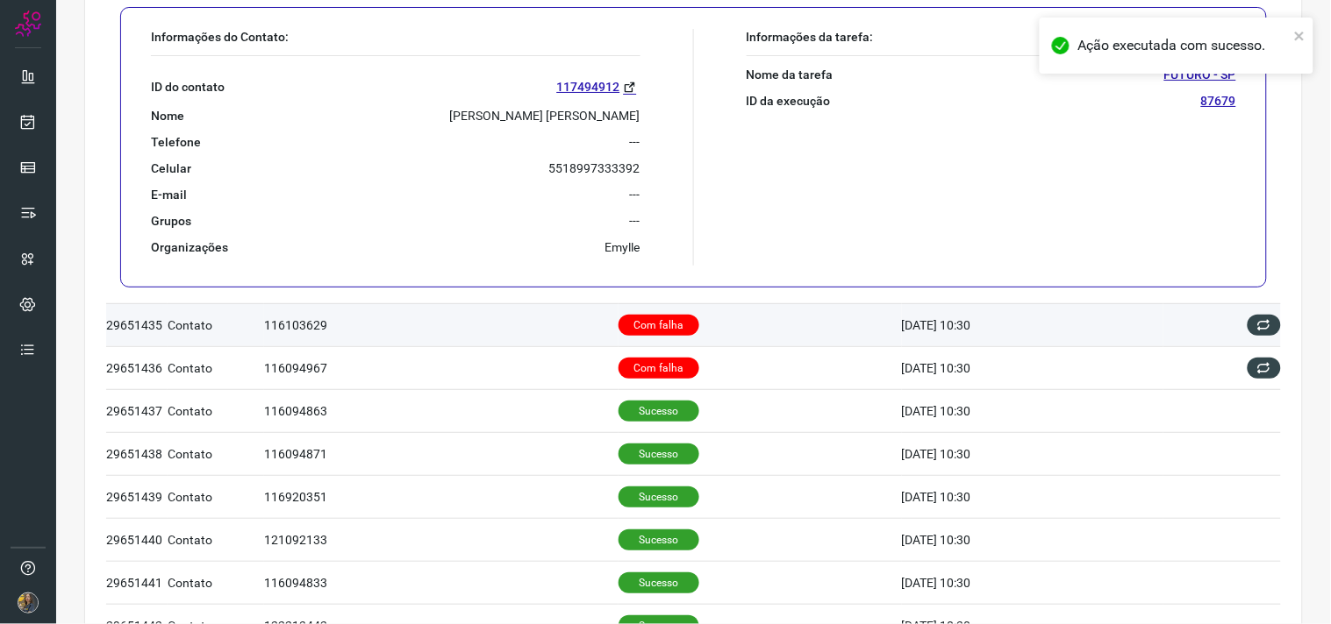
click at [703, 304] on td "Com falha" at bounding box center [759, 324] width 283 height 43
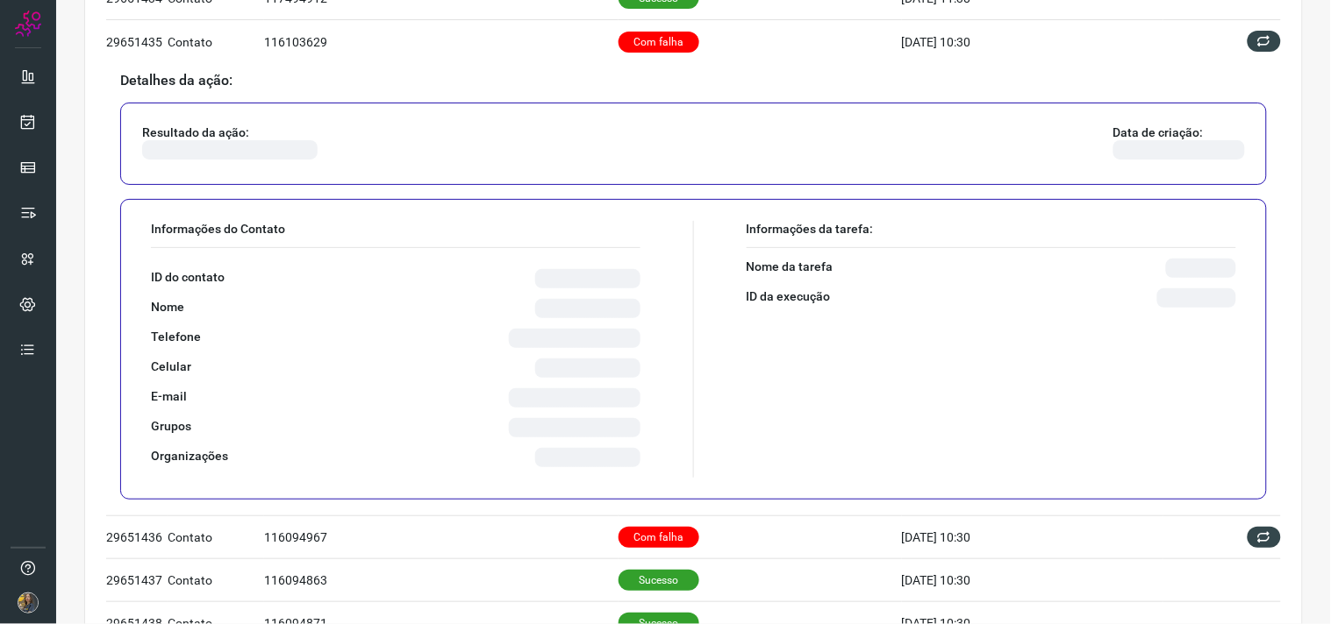
scroll to position [742, 0]
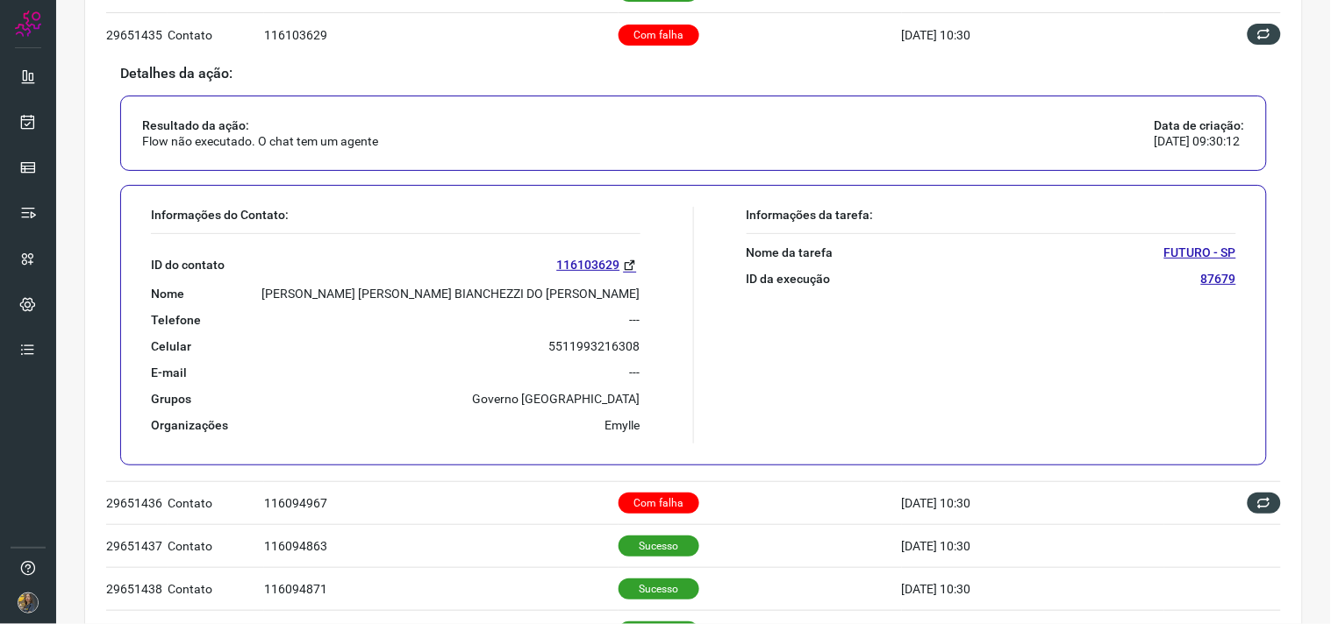
click at [589, 300] on p "ANA PAULA BIANCHEZZI DO NASCIMENTO" at bounding box center [451, 294] width 378 height 16
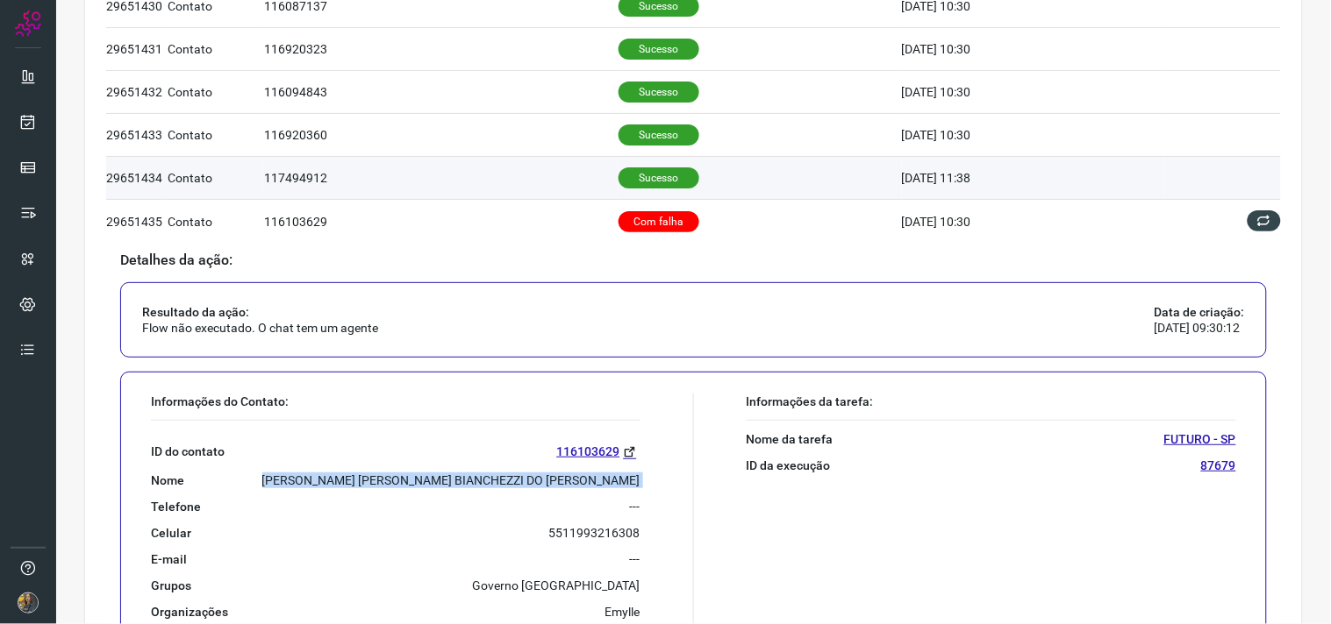
scroll to position [547, 0]
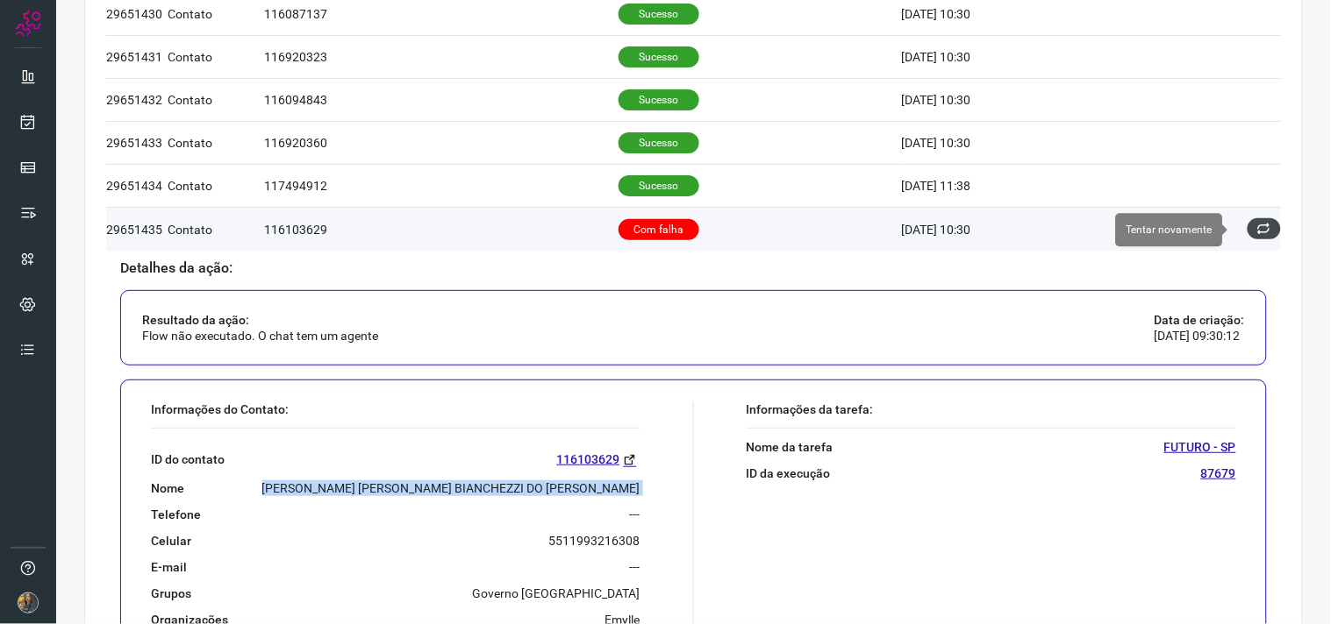
click at [1257, 223] on icon at bounding box center [1264, 229] width 14 height 14
click at [1257, 228] on icon at bounding box center [1264, 229] width 15 height 15
click at [1256, 229] on icon at bounding box center [1264, 230] width 16 height 16
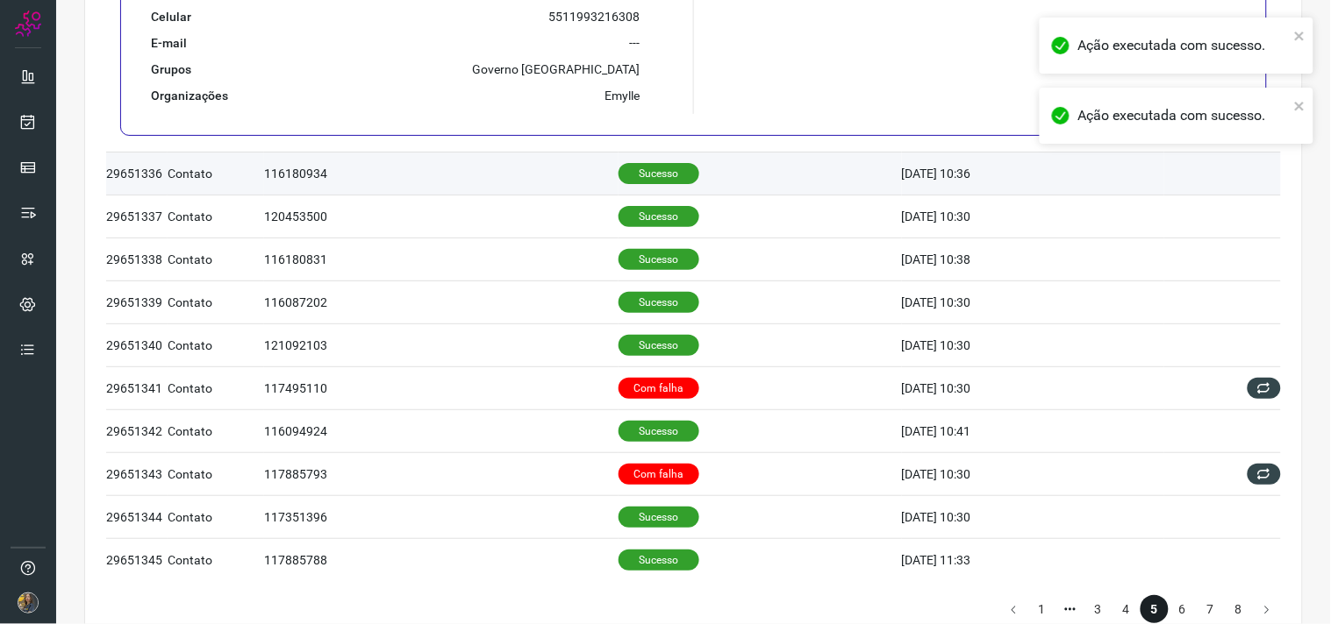
click at [653, 156] on td "Sucesso" at bounding box center [759, 173] width 283 height 43
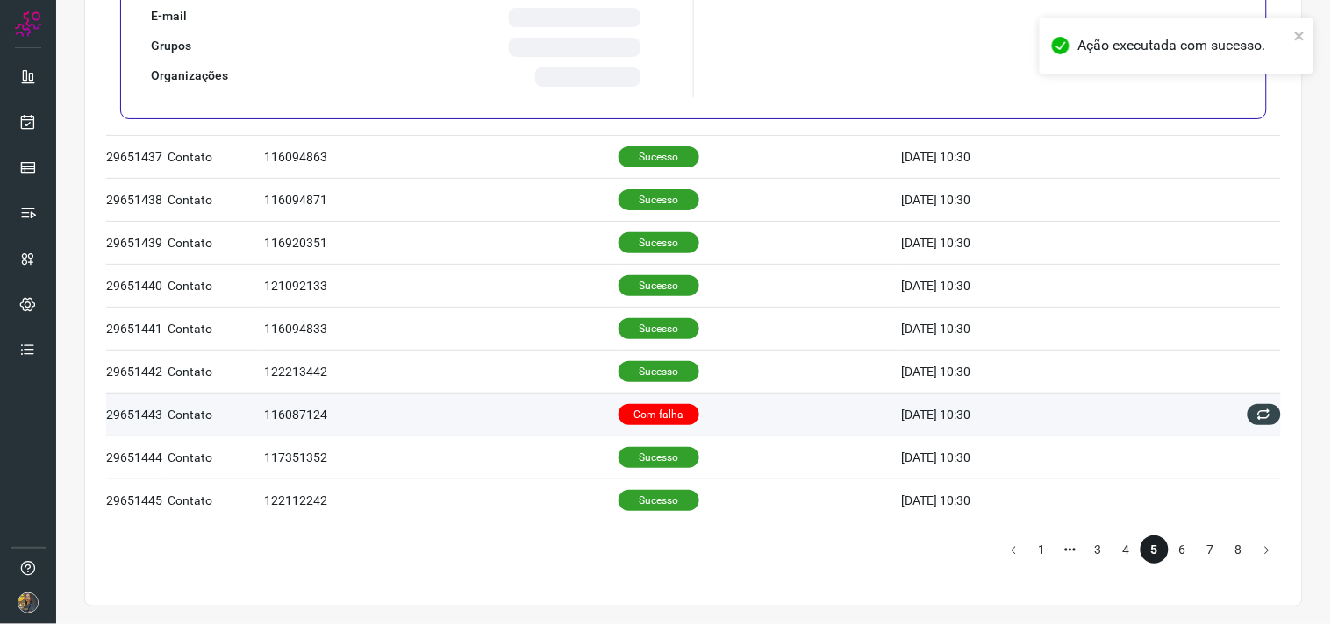
click at [670, 421] on p "Com falha" at bounding box center [658, 414] width 81 height 21
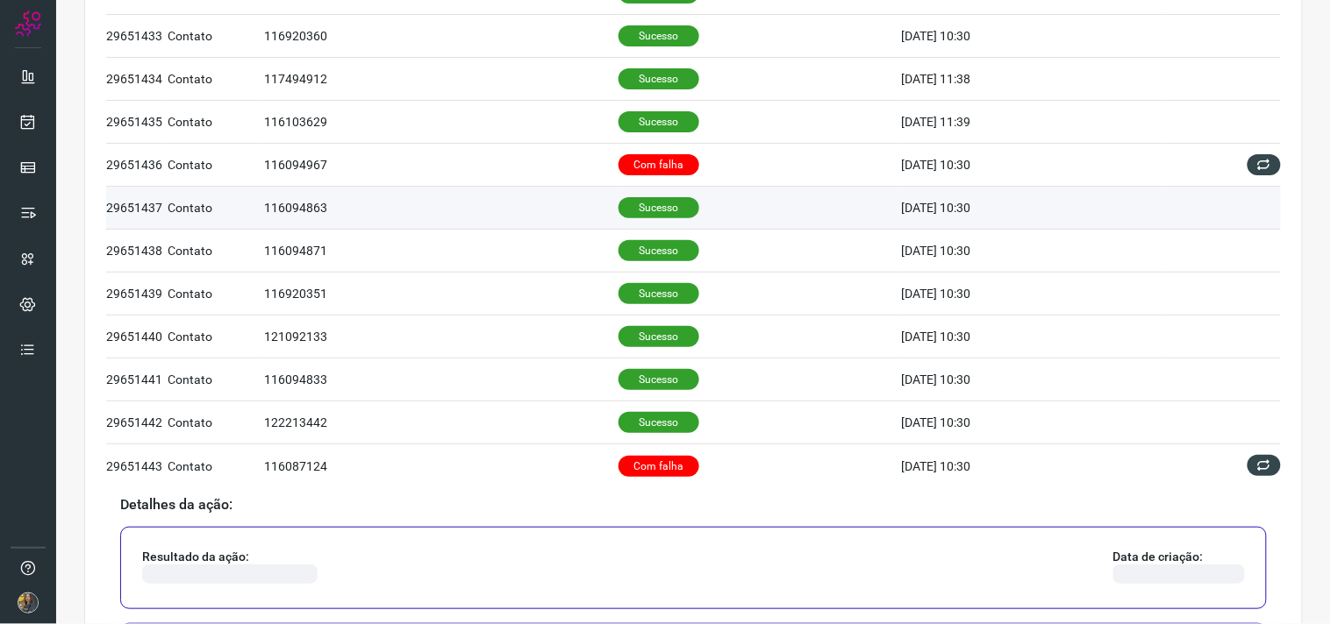
scroll to position [610, 0]
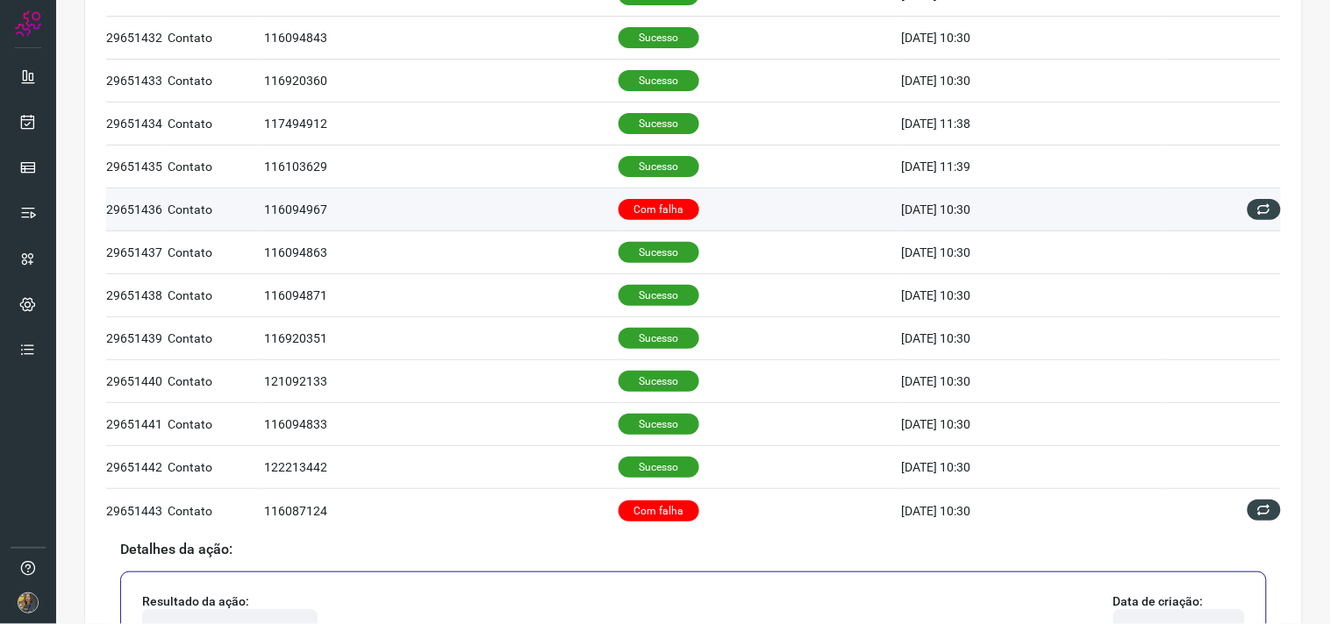
click at [625, 196] on td "Com falha" at bounding box center [759, 210] width 283 height 43
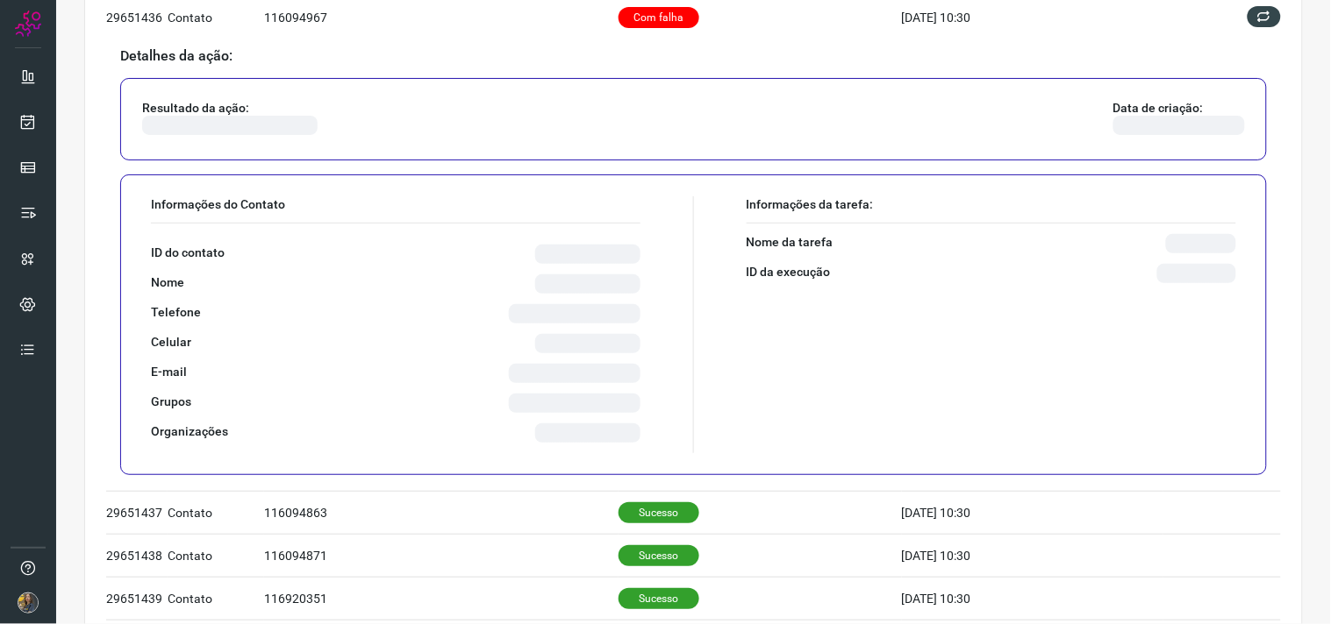
scroll to position [804, 0]
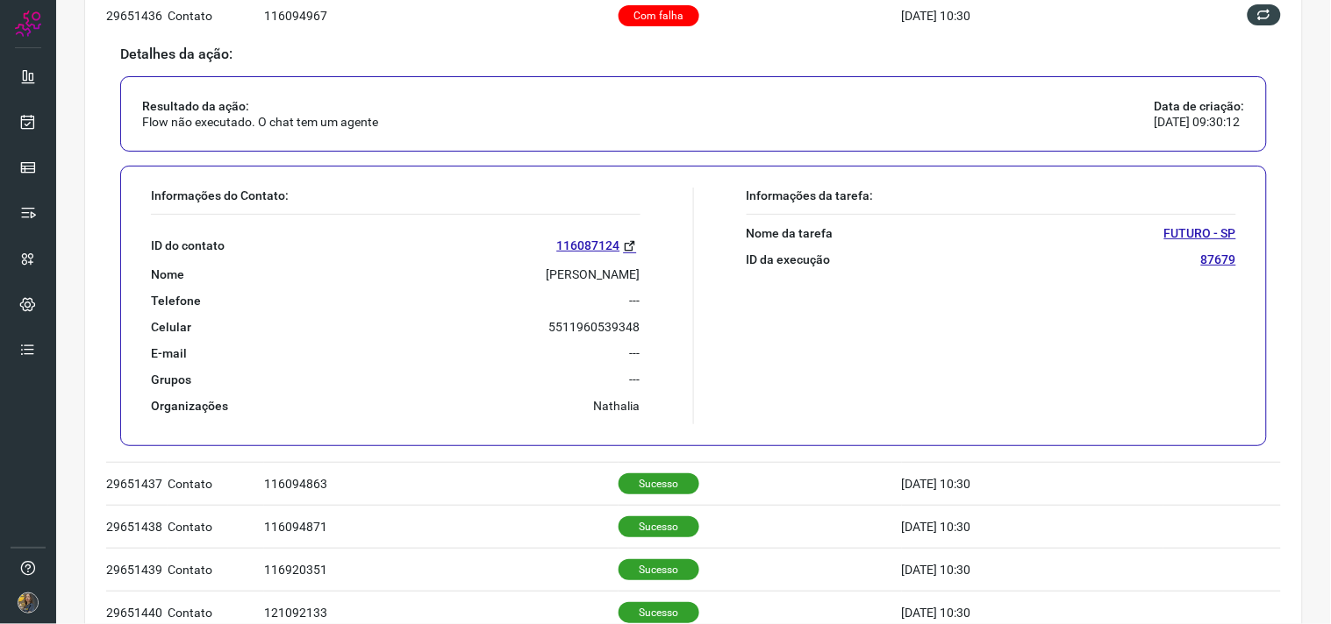
click at [546, 272] on p "THIAGO ARAUJO SOUZA" at bounding box center [593, 275] width 94 height 16
drag, startPoint x: 544, startPoint y: 272, endPoint x: 495, endPoint y: 291, distance: 52.8
click at [492, 293] on div "Telefone ---" at bounding box center [395, 301] width 489 height 16
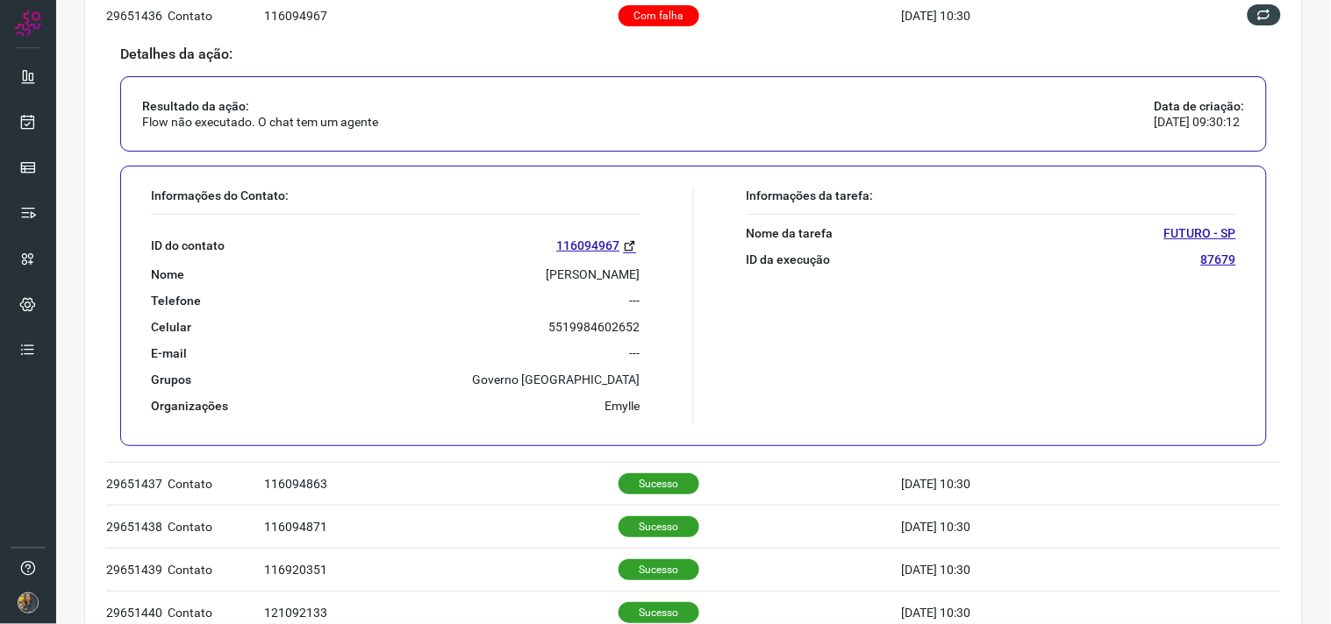
click at [546, 268] on p "BRUNO GIMENEZ COELHO" at bounding box center [593, 275] width 94 height 16
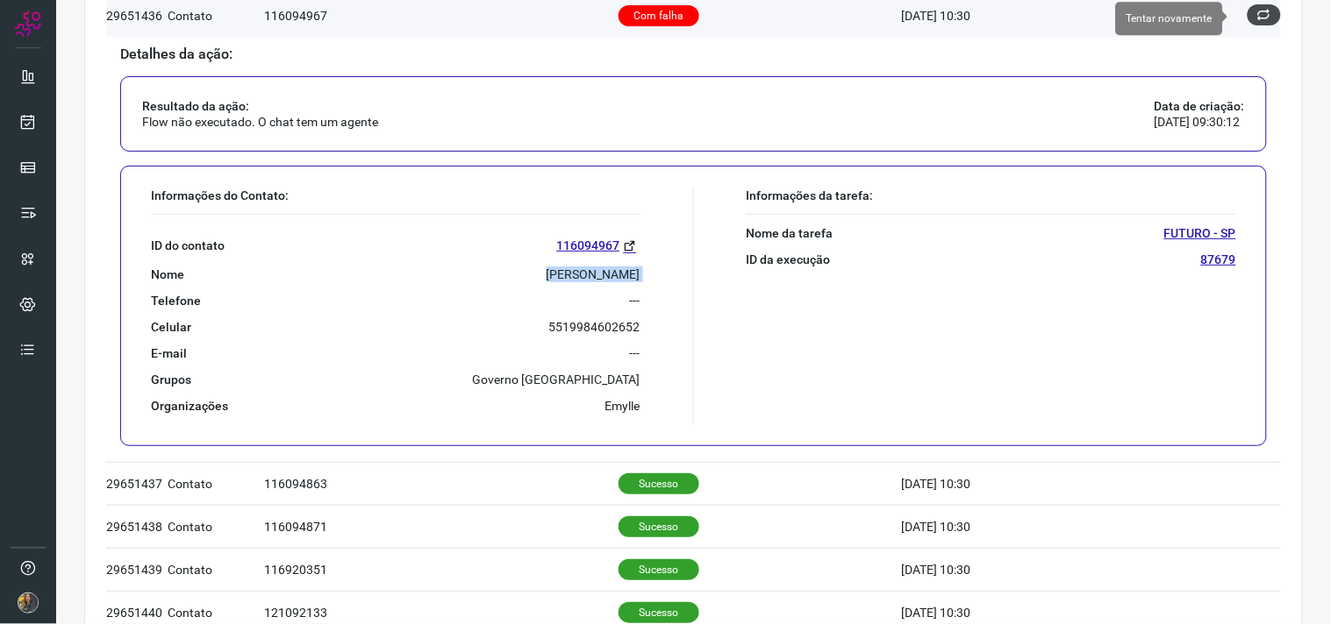
click at [1257, 15] on icon at bounding box center [1264, 15] width 14 height 14
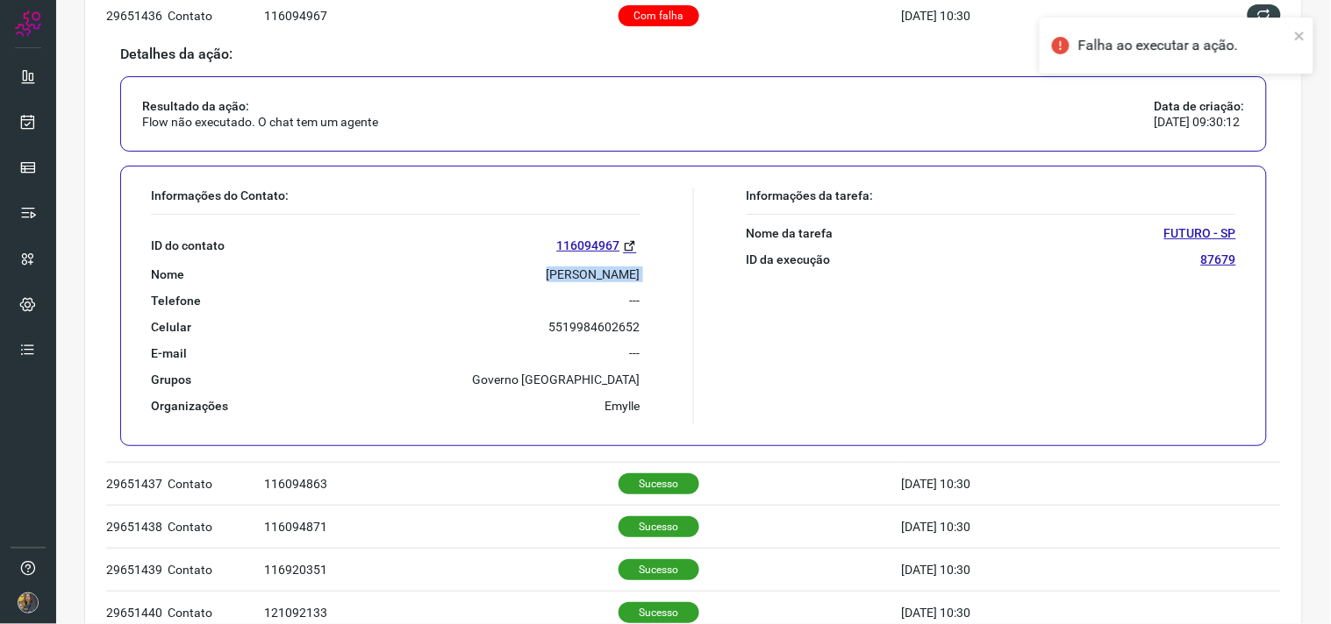
scroll to position [707, 0]
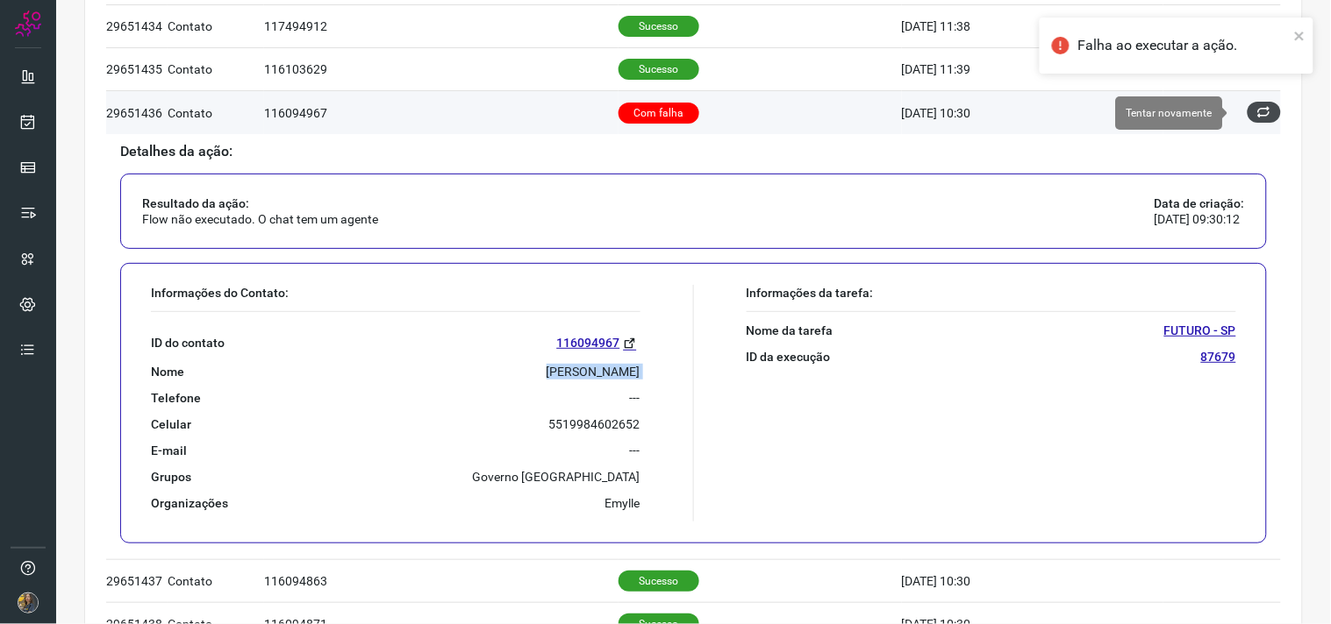
click at [1257, 111] on icon at bounding box center [1264, 112] width 14 height 14
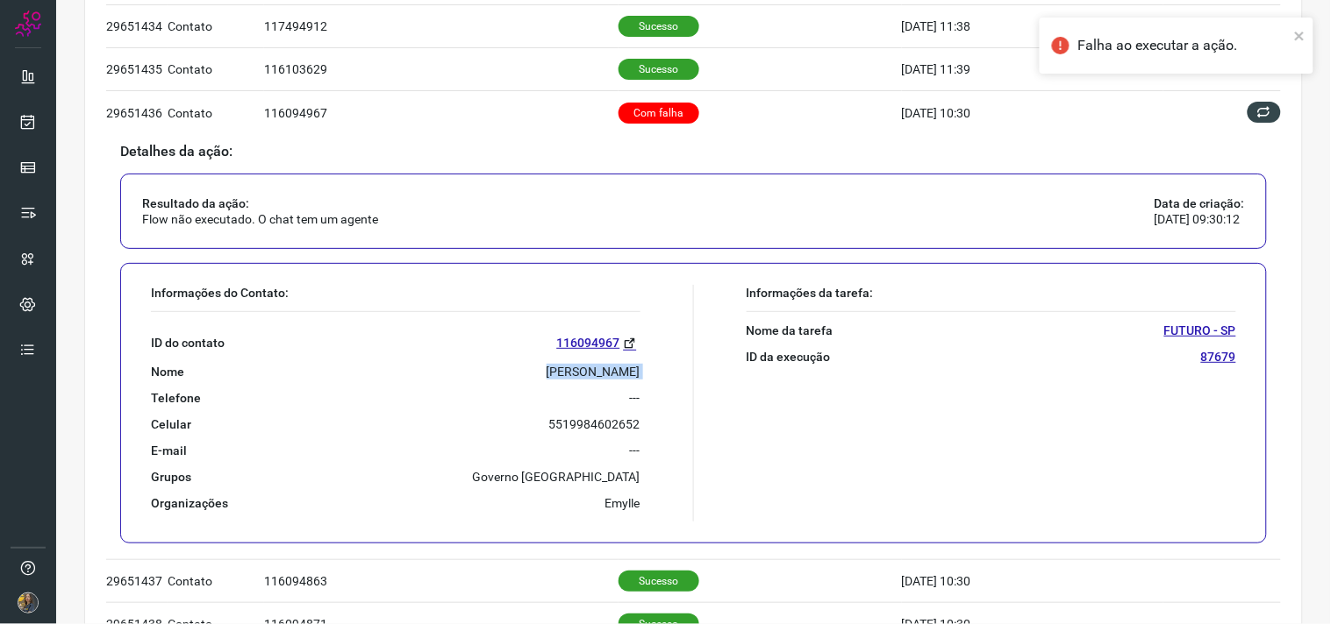
scroll to position [0, 0]
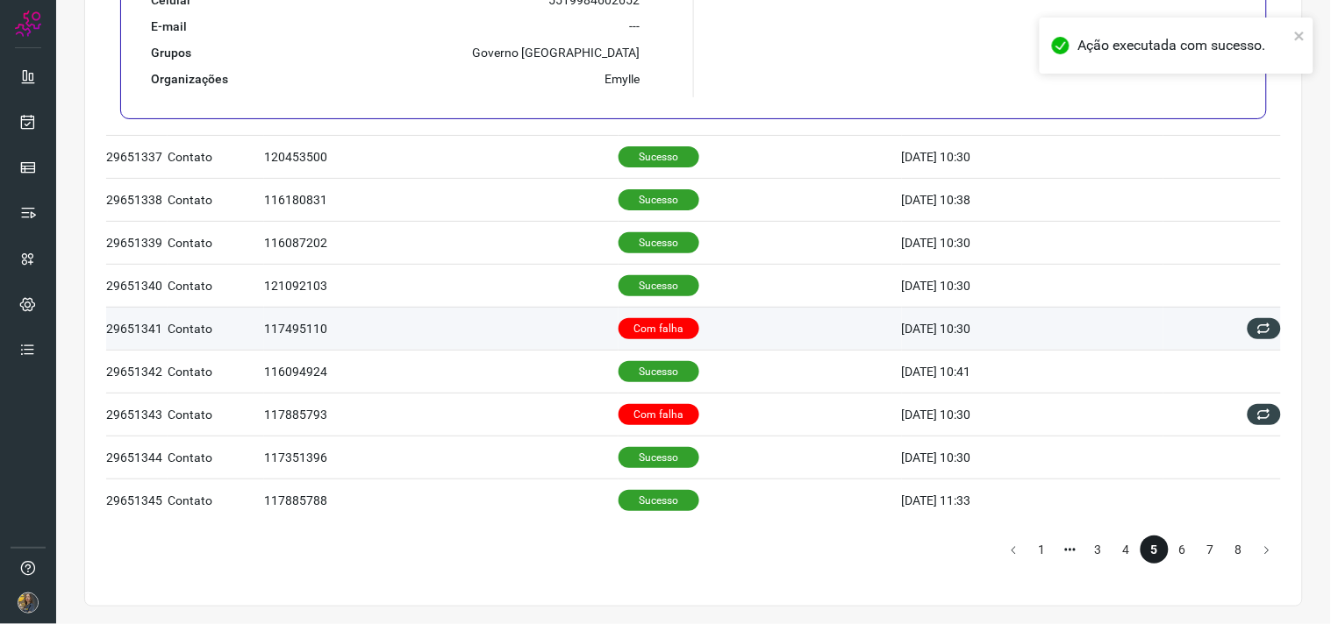
click at [712, 326] on td "Com falha" at bounding box center [759, 328] width 283 height 43
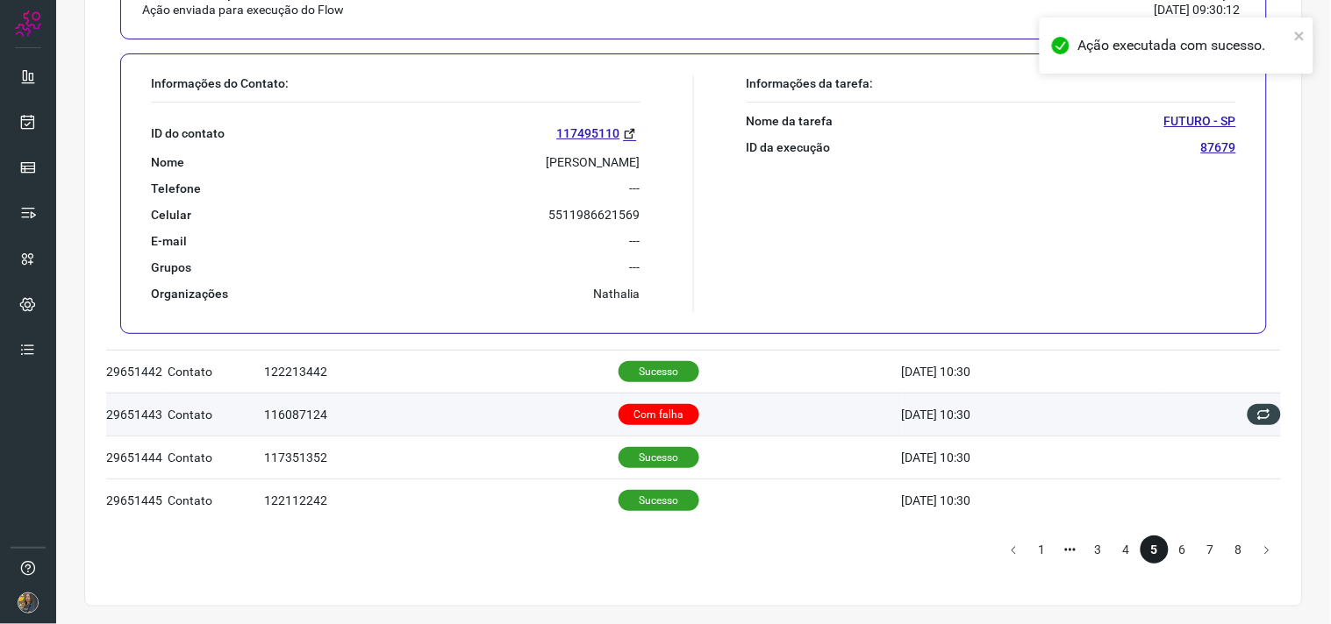
click at [624, 393] on td "Com falha" at bounding box center [759, 414] width 283 height 43
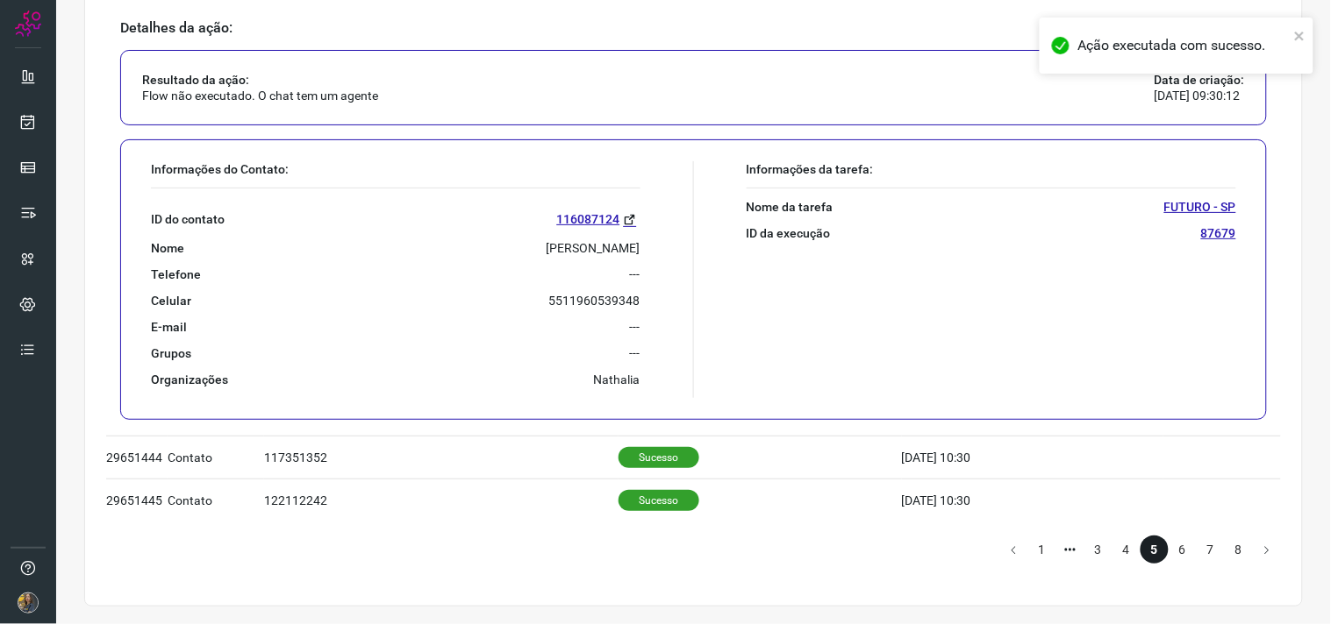
scroll to position [1134, 0]
click at [573, 249] on p "THIAGO ARAUJO SOUZA" at bounding box center [593, 248] width 94 height 16
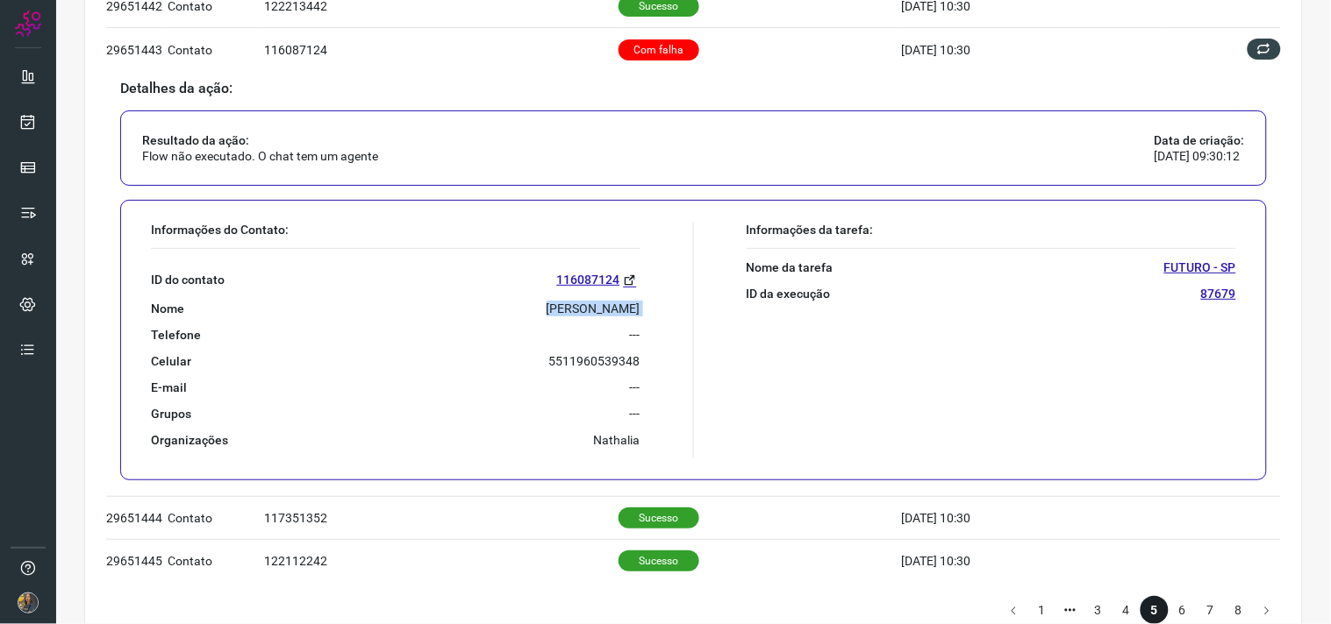
scroll to position [1037, 0]
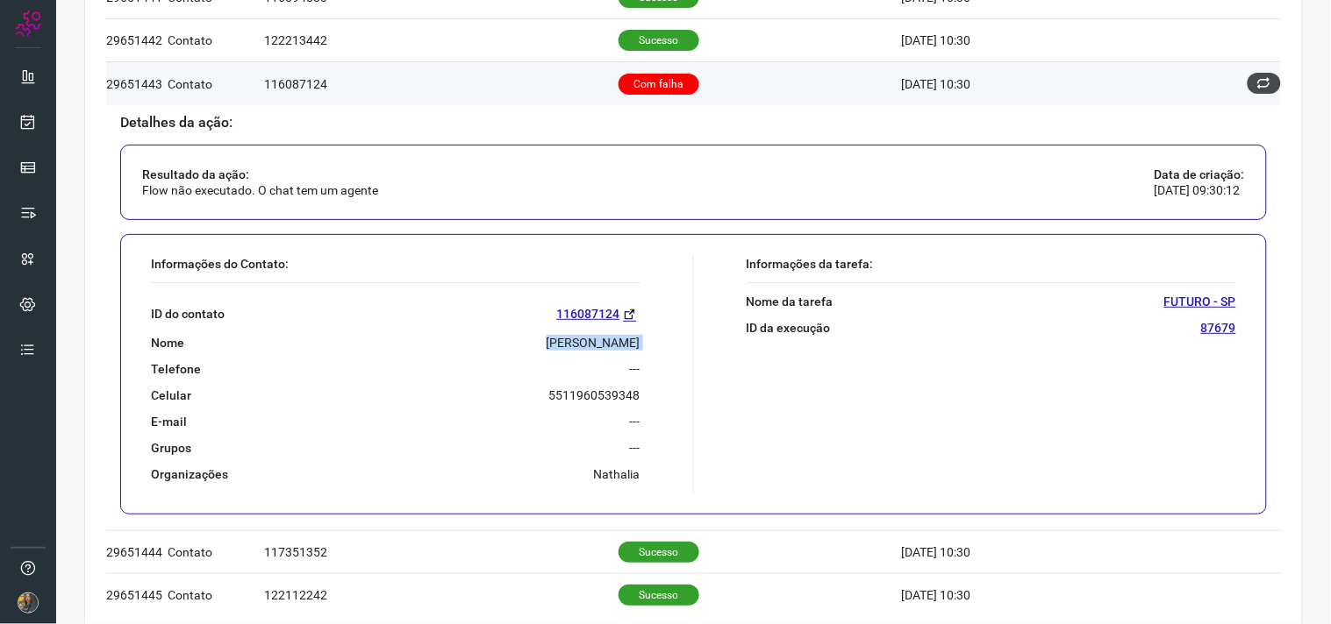
click at [1257, 82] on icon at bounding box center [1264, 83] width 14 height 14
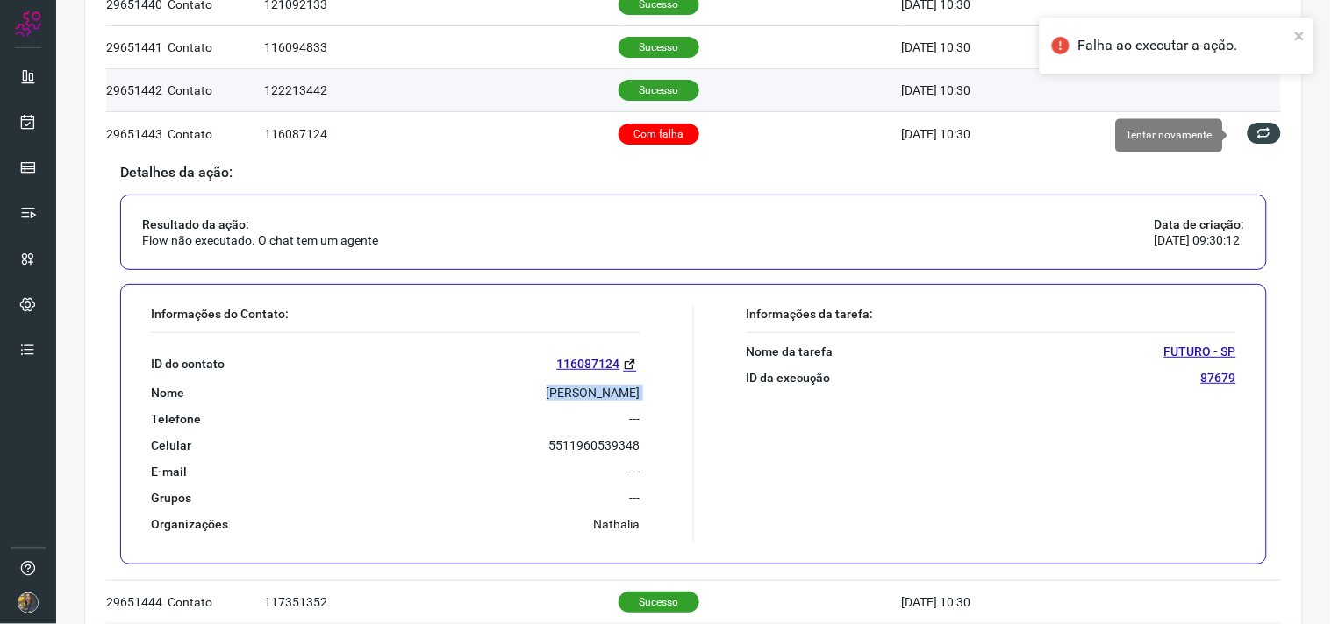
scroll to position [939, 0]
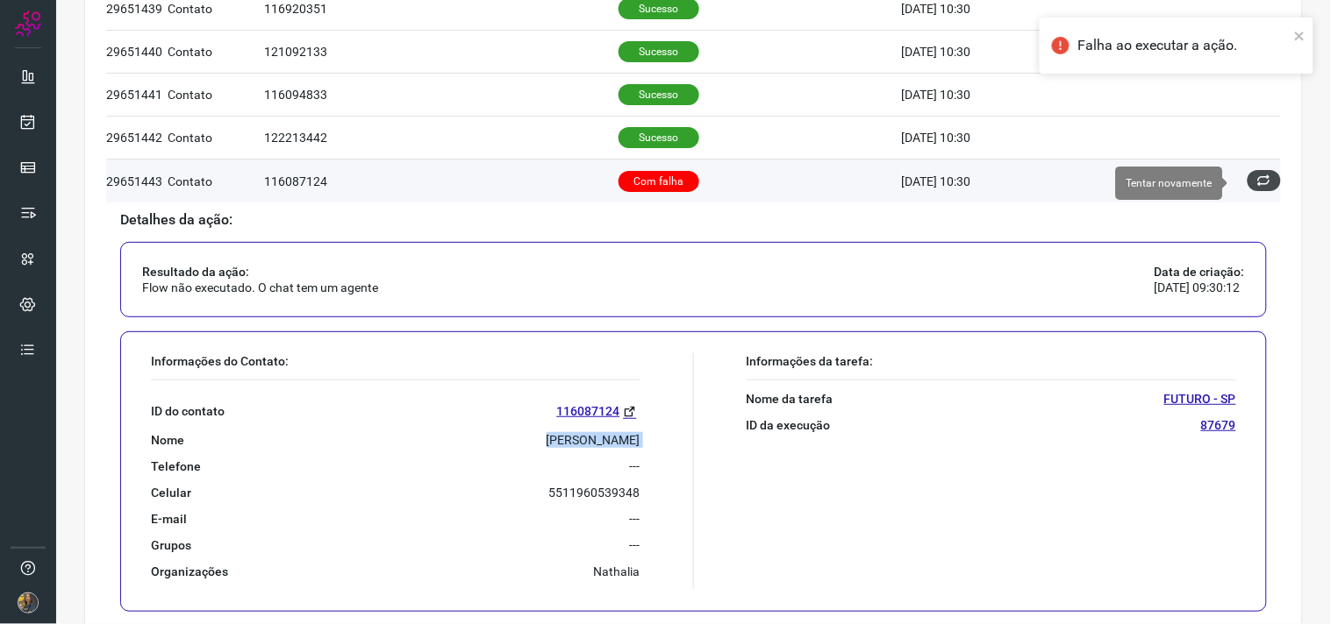
click at [1257, 182] on icon at bounding box center [1264, 181] width 14 height 14
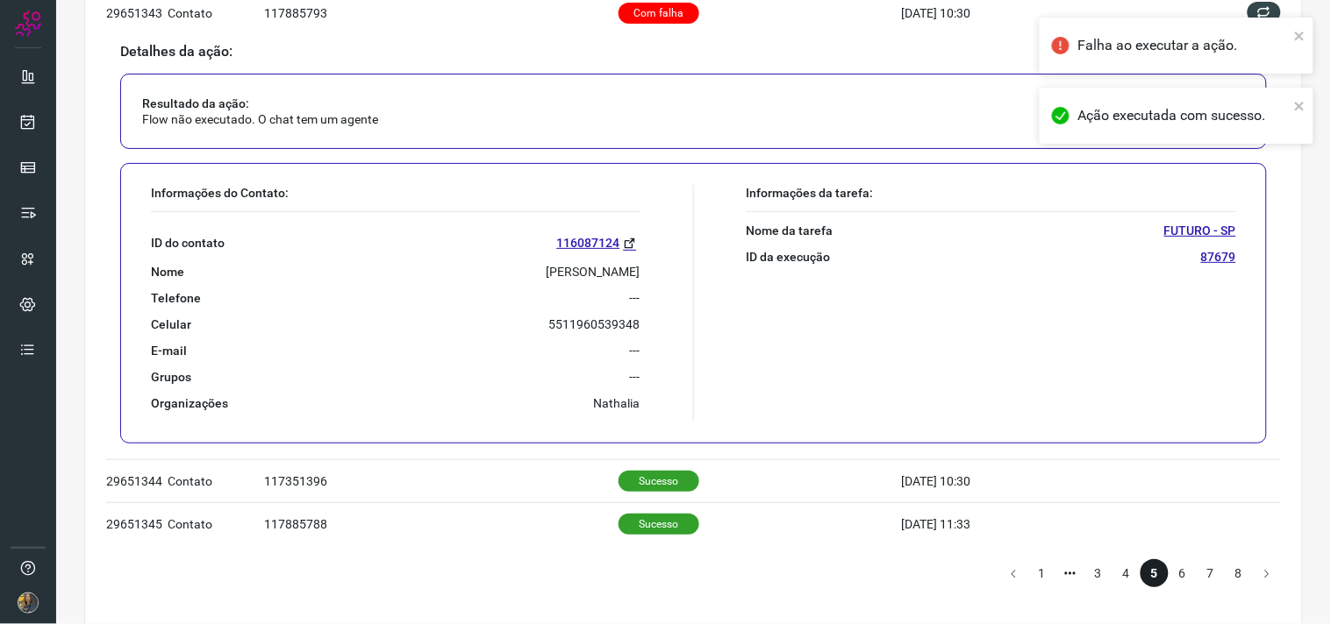
scroll to position [1134, 0]
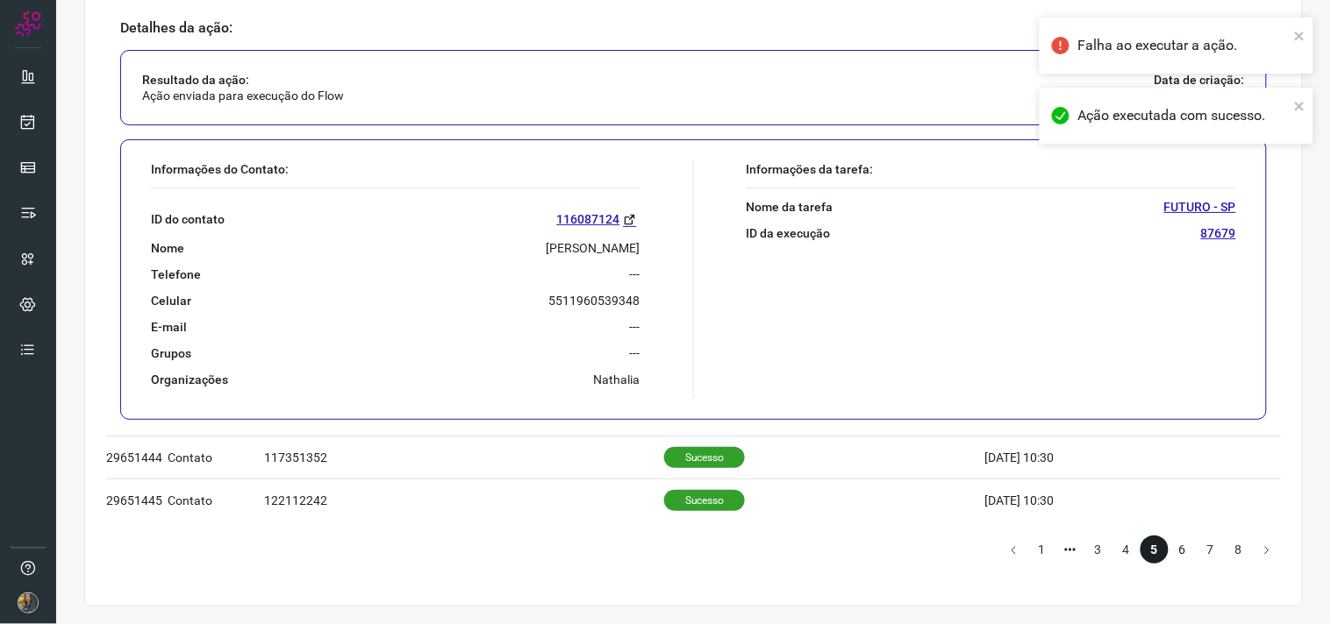
click at [1173, 547] on li "6" at bounding box center [1182, 550] width 28 height 28
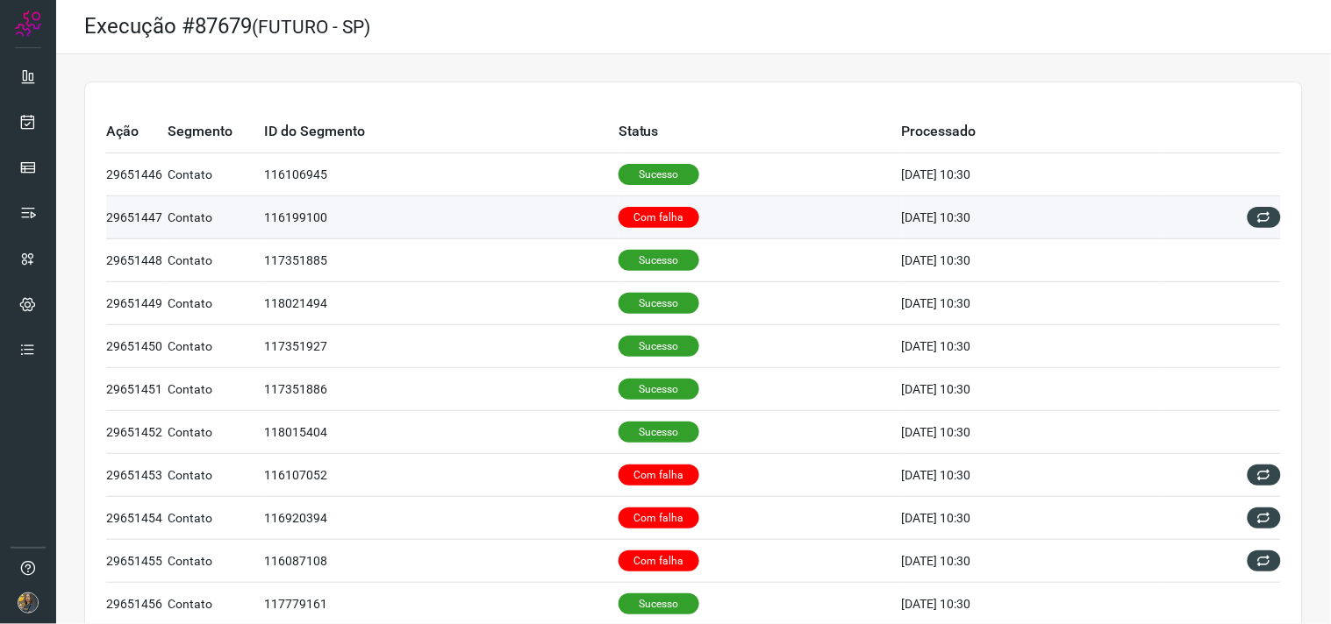
click at [717, 216] on td "Com falha" at bounding box center [759, 217] width 283 height 43
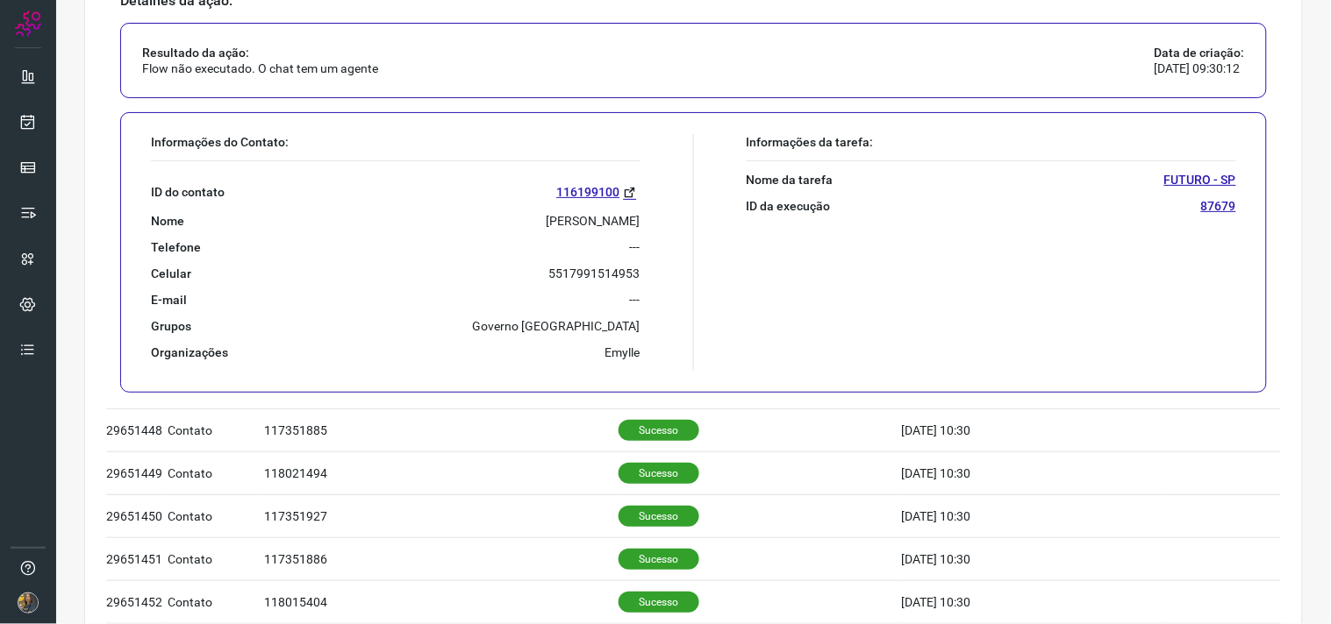
scroll to position [195, 0]
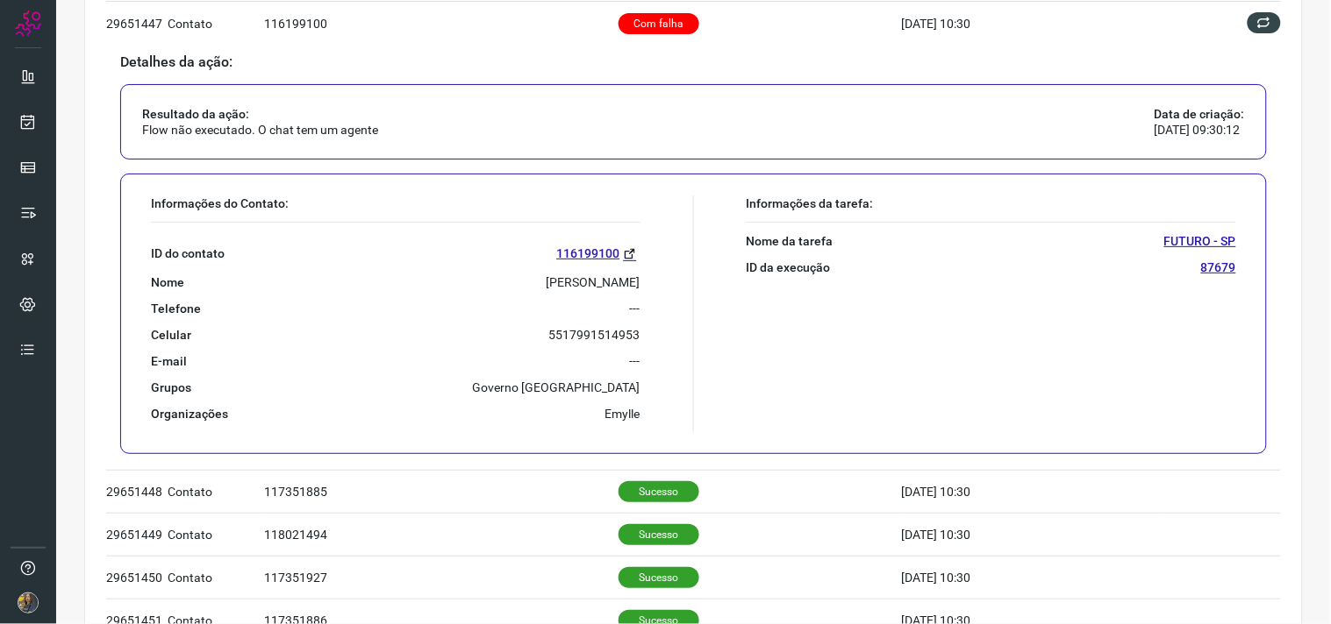
click at [546, 283] on p "ANGELA MARIA TRALDI CECATO" at bounding box center [593, 283] width 94 height 16
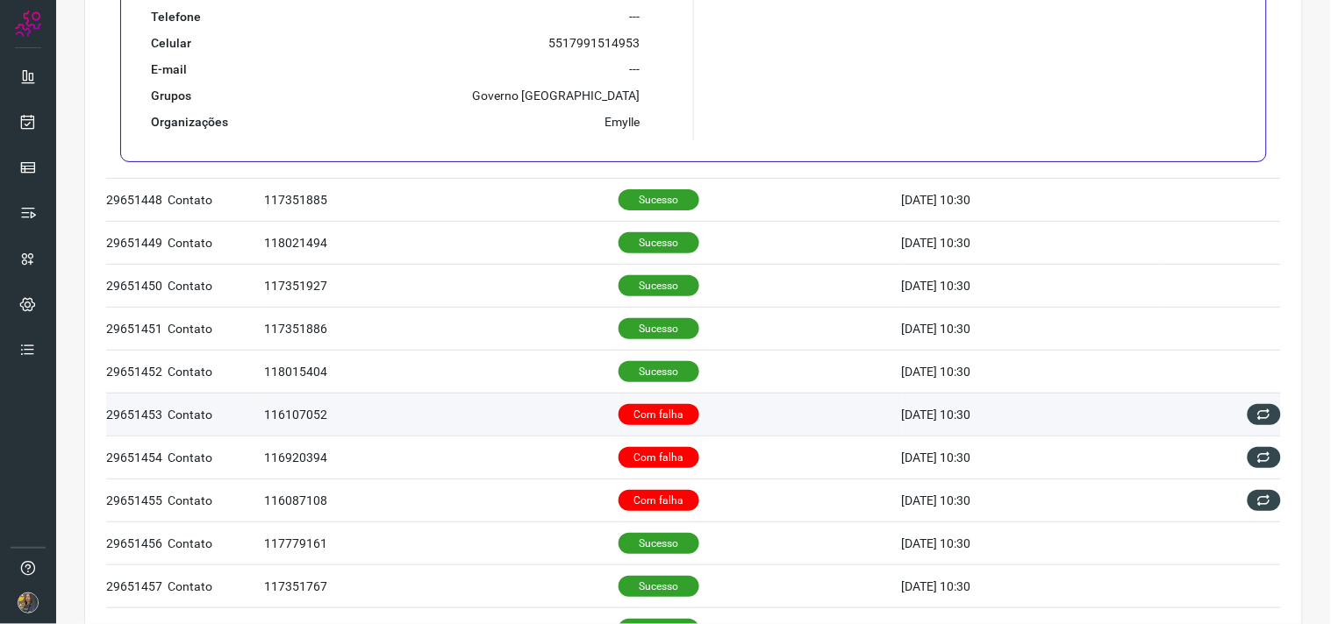
click at [705, 407] on td "Com falha" at bounding box center [759, 414] width 283 height 43
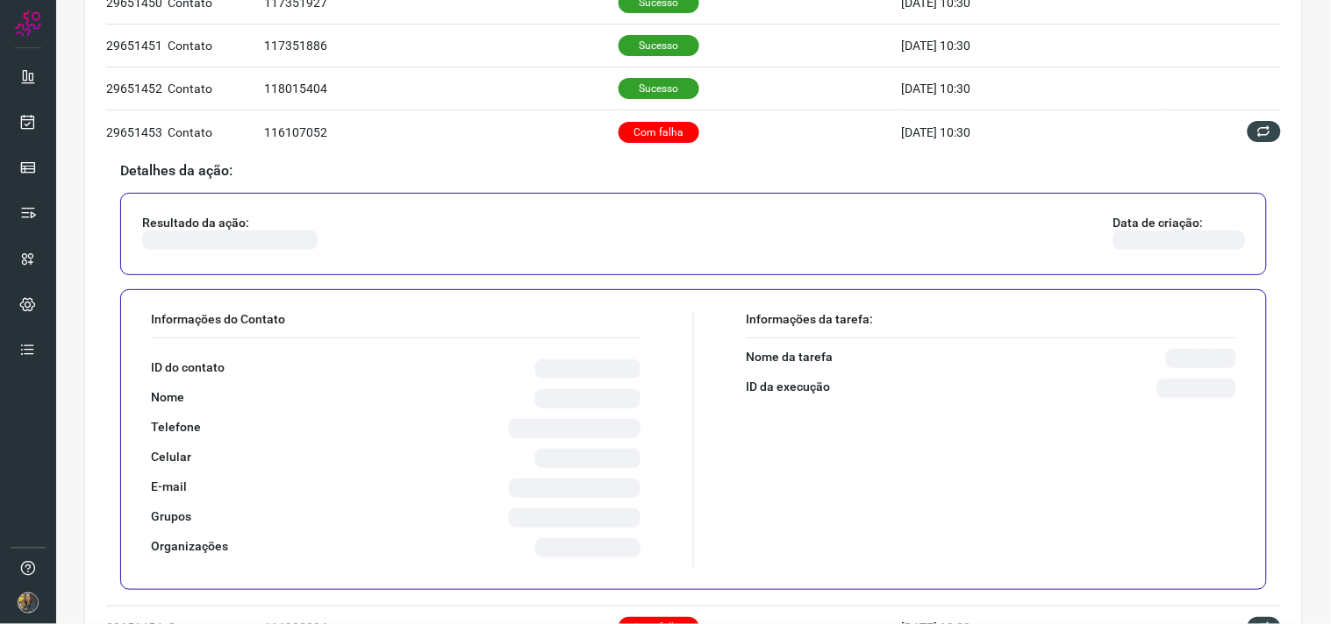
scroll to position [353, 0]
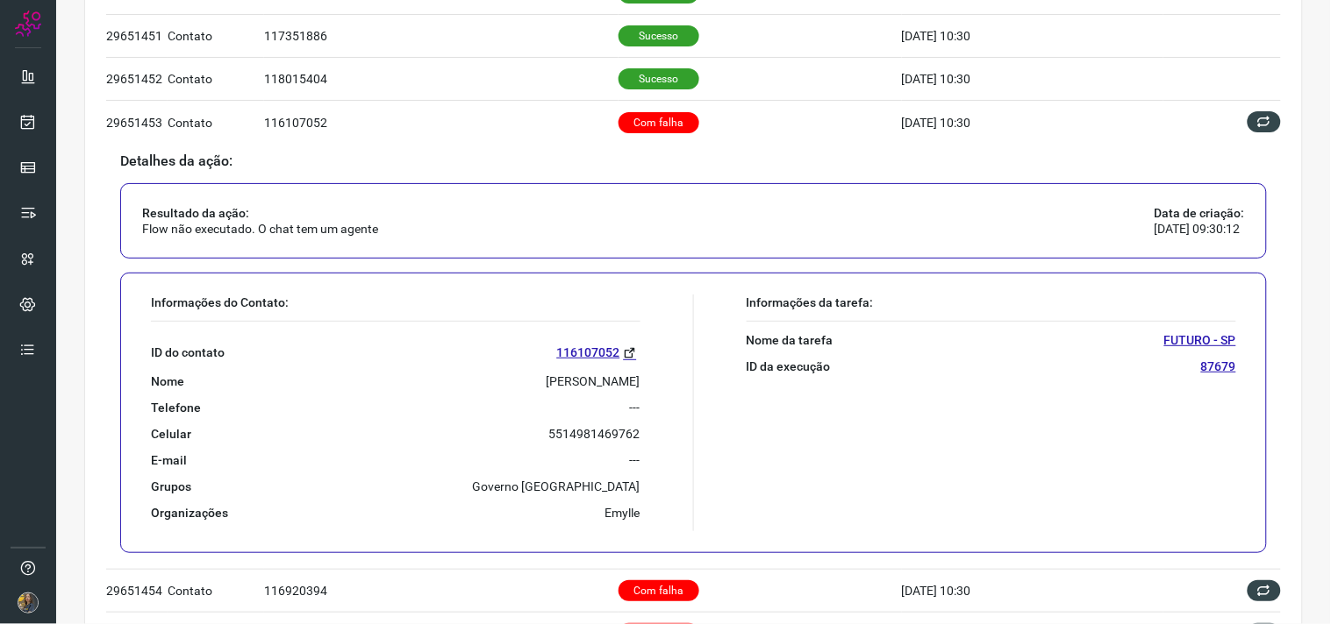
click at [589, 390] on div "ID do contato 116107052 Nome ROSEMBERG SENA DE OLIVEIRA Telefone --- Celular 55…" at bounding box center [395, 421] width 489 height 199
click at [584, 384] on p "ROSEMBERG SENA DE OLIVEIRA" at bounding box center [593, 382] width 94 height 16
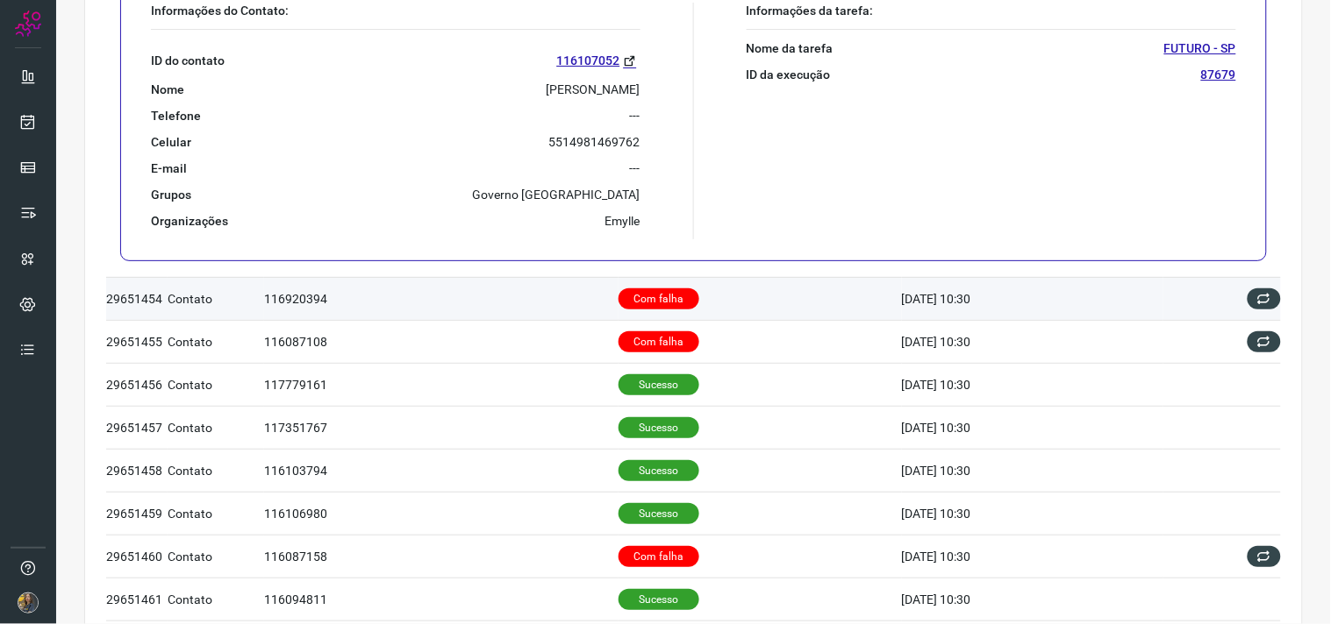
click at [678, 298] on p "Com falha" at bounding box center [658, 299] width 81 height 21
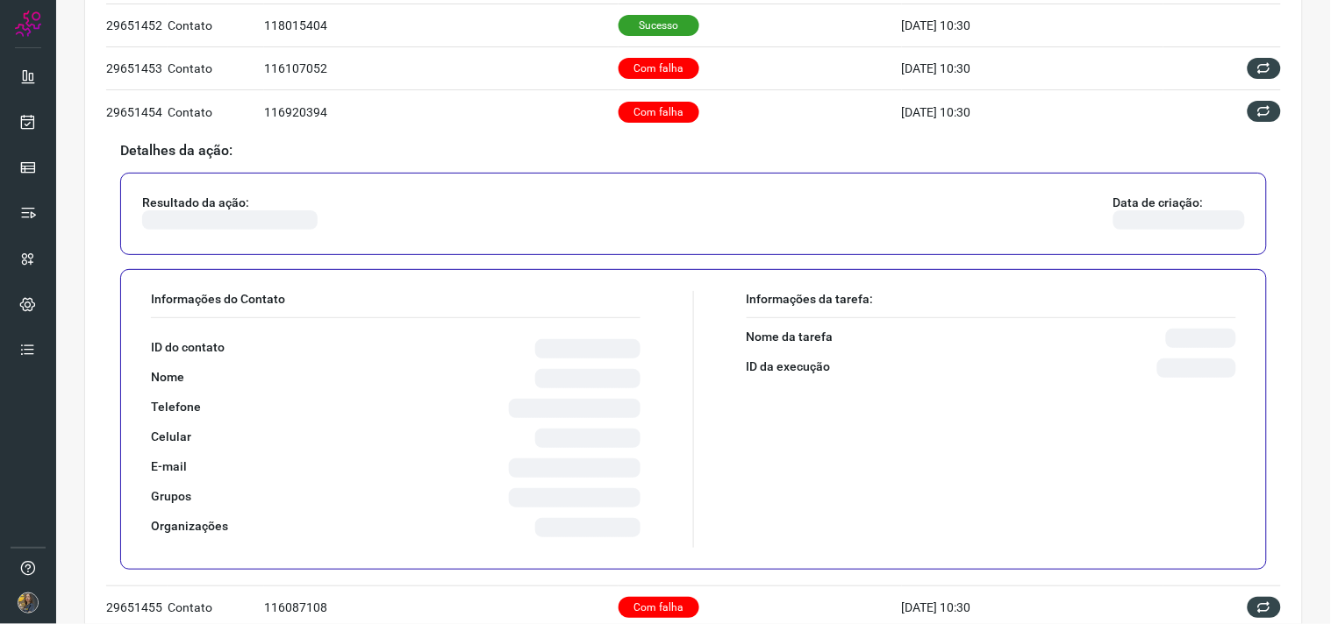
scroll to position [415, 0]
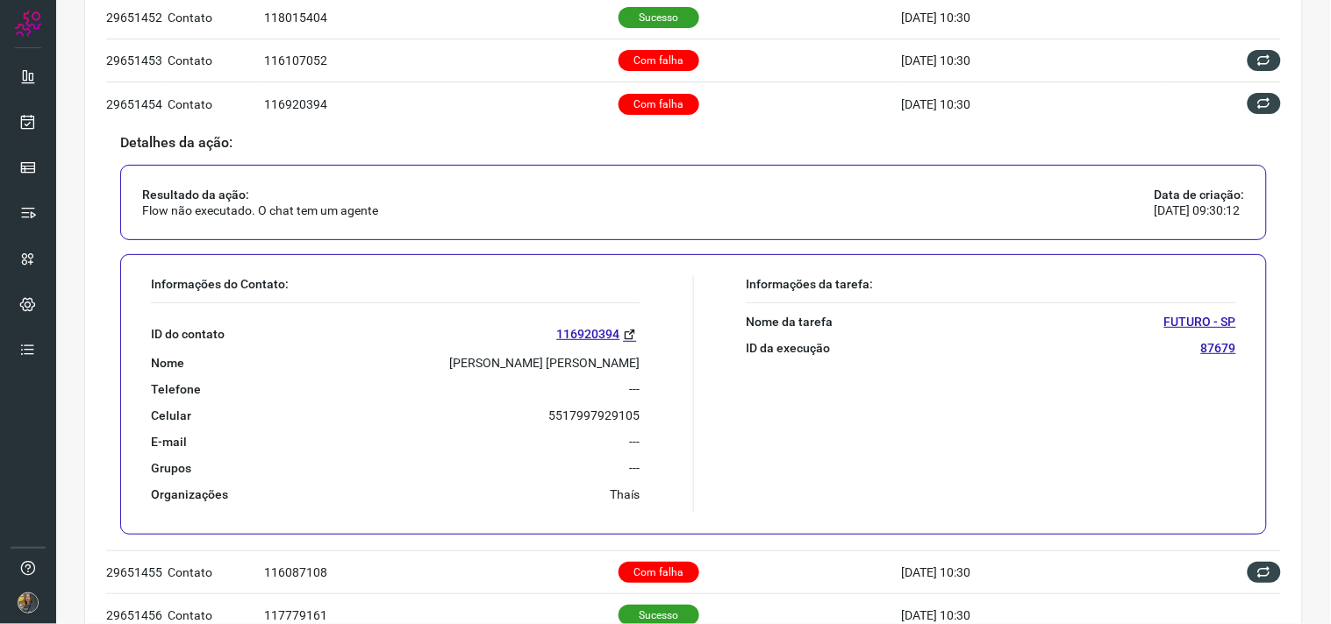
click at [532, 363] on p "Valeria Cristiane Fancio Alves" at bounding box center [545, 363] width 190 height 16
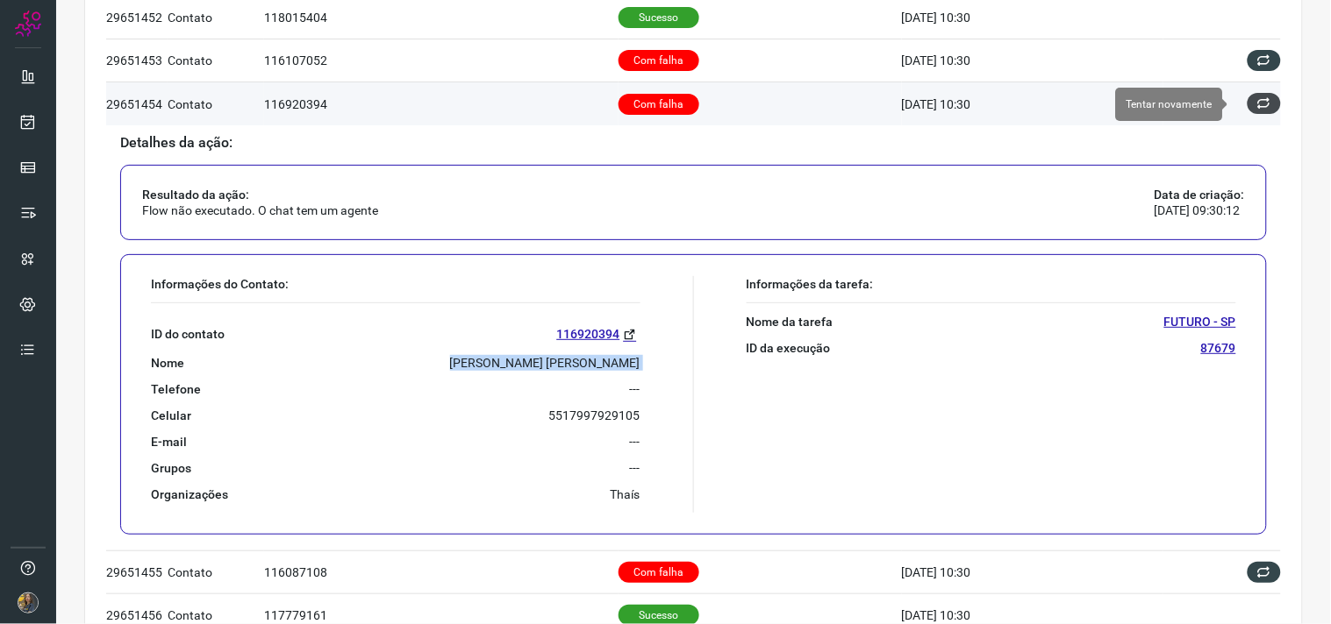
click at [1257, 100] on icon at bounding box center [1264, 103] width 14 height 14
click at [1257, 109] on icon at bounding box center [1264, 103] width 14 height 14
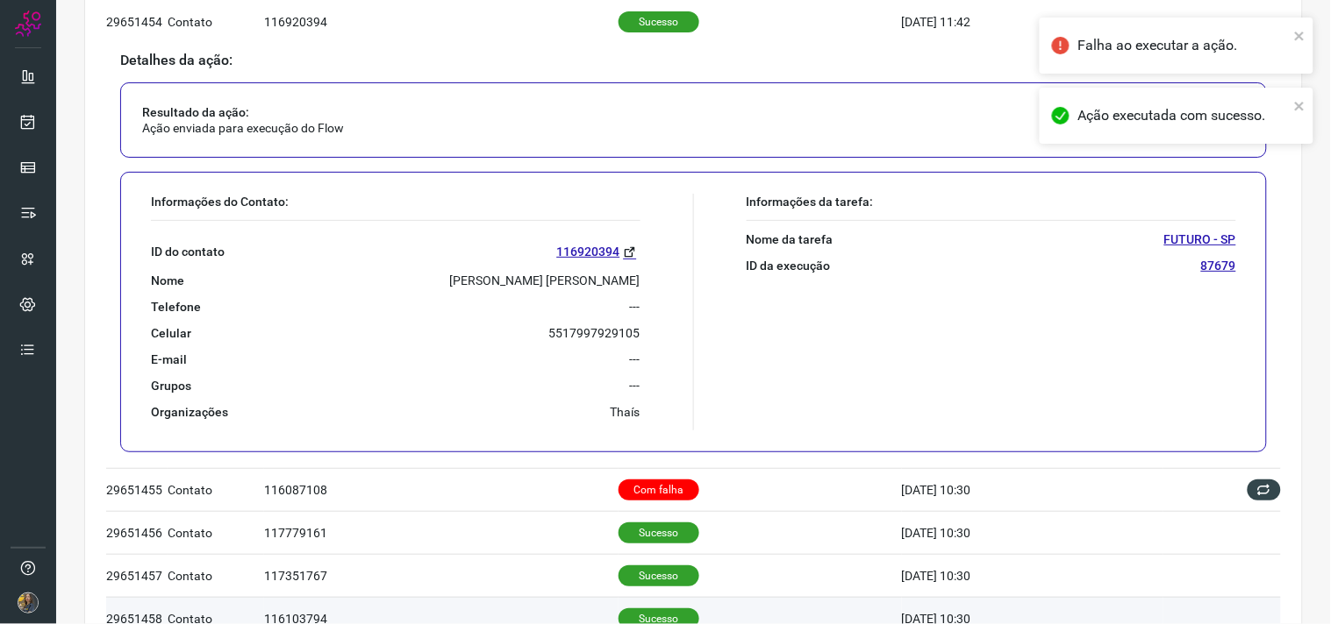
scroll to position [487, 0]
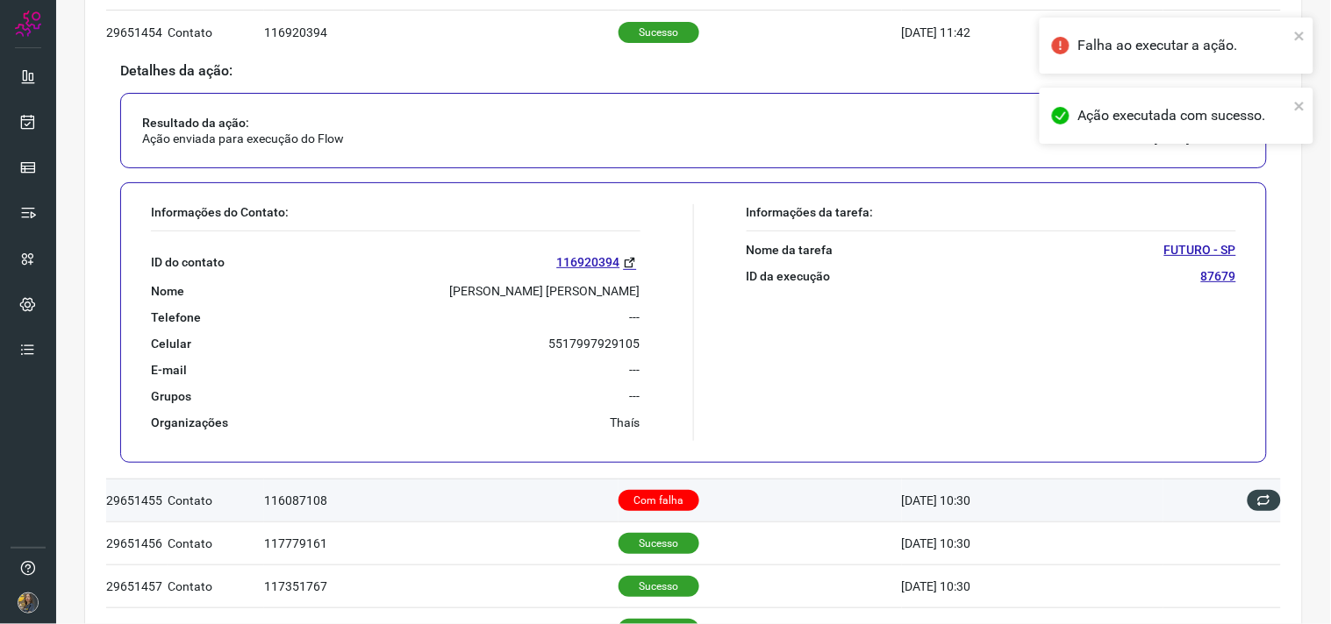
click at [717, 497] on td "Com falha" at bounding box center [759, 500] width 283 height 43
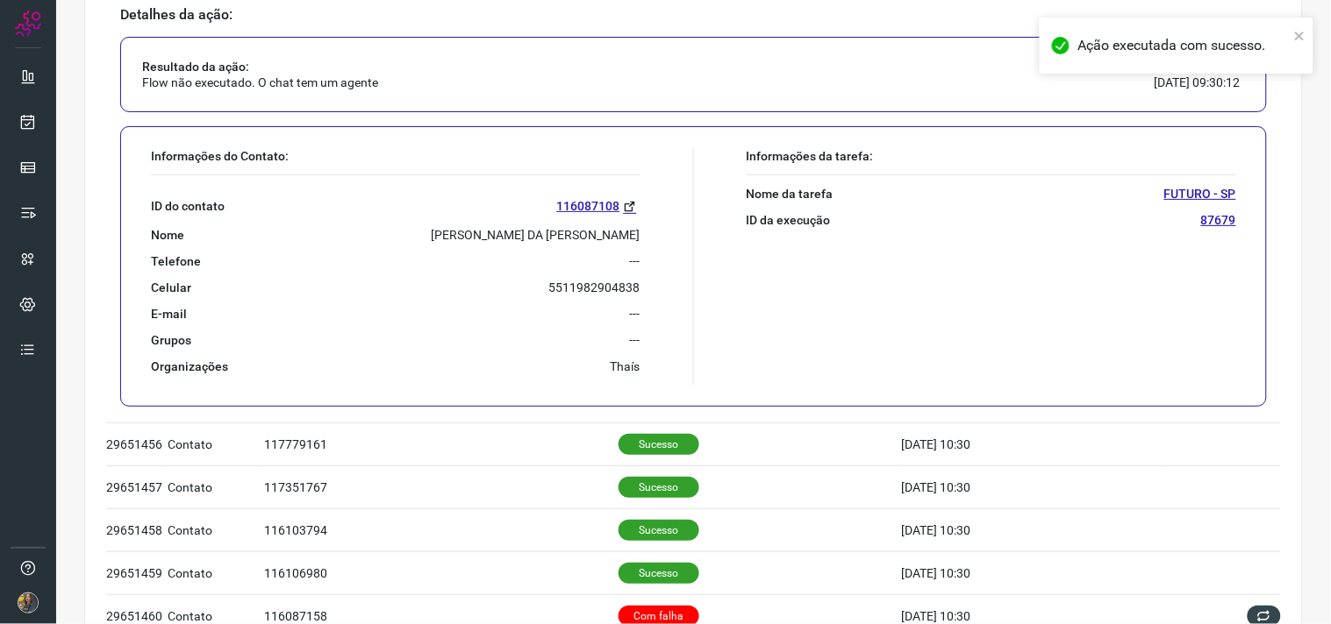
scroll to position [584, 0]
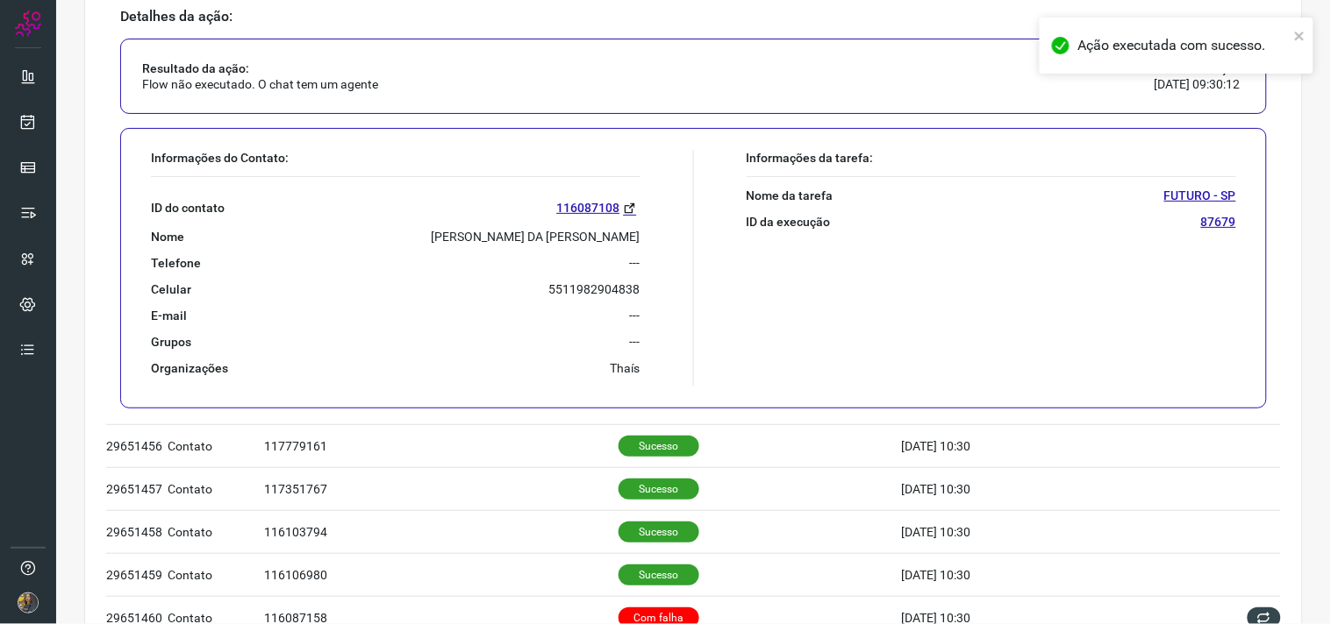
click at [507, 232] on p "MICHELE PEREIRA DA SILVA VIANA" at bounding box center [536, 237] width 209 height 16
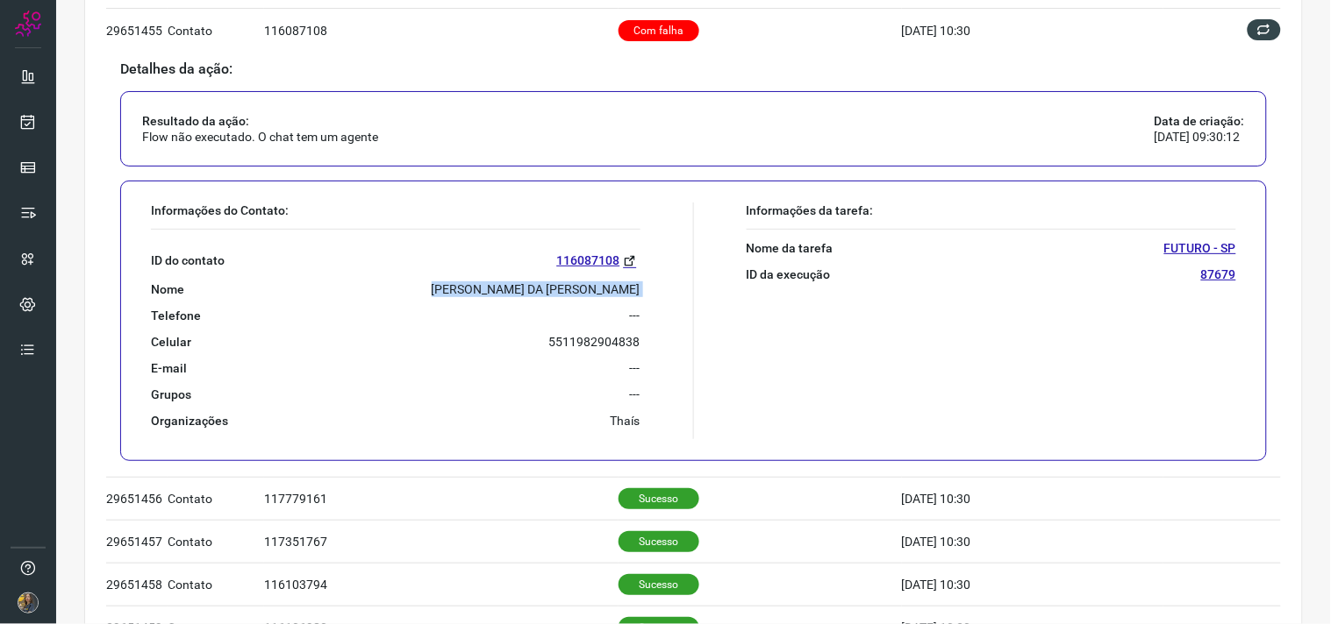
scroll to position [487, 0]
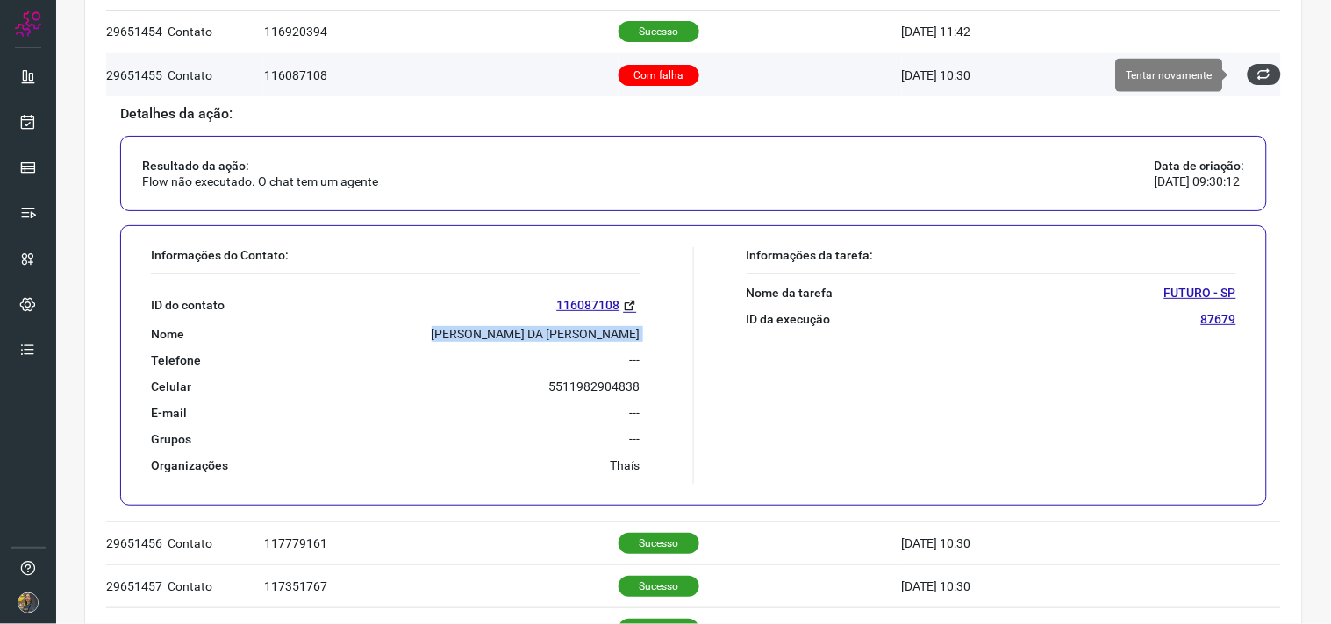
click at [1247, 75] on button at bounding box center [1263, 74] width 33 height 21
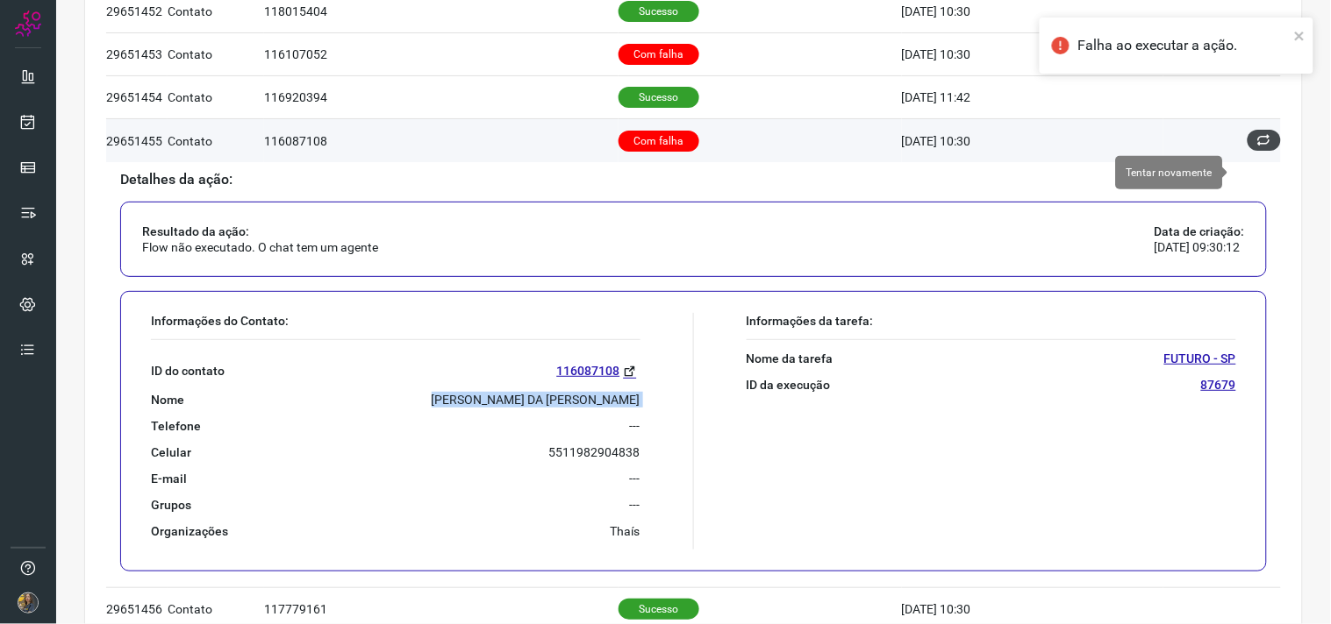
scroll to position [389, 0]
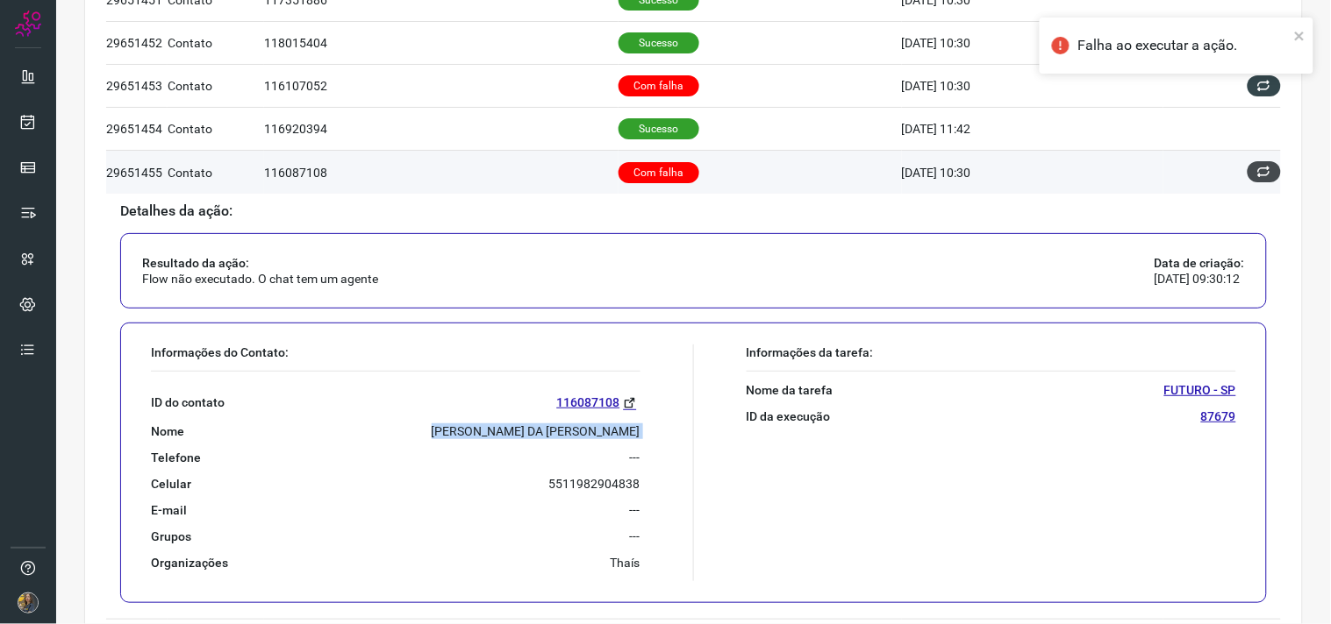
click at [1257, 165] on icon at bounding box center [1264, 172] width 14 height 14
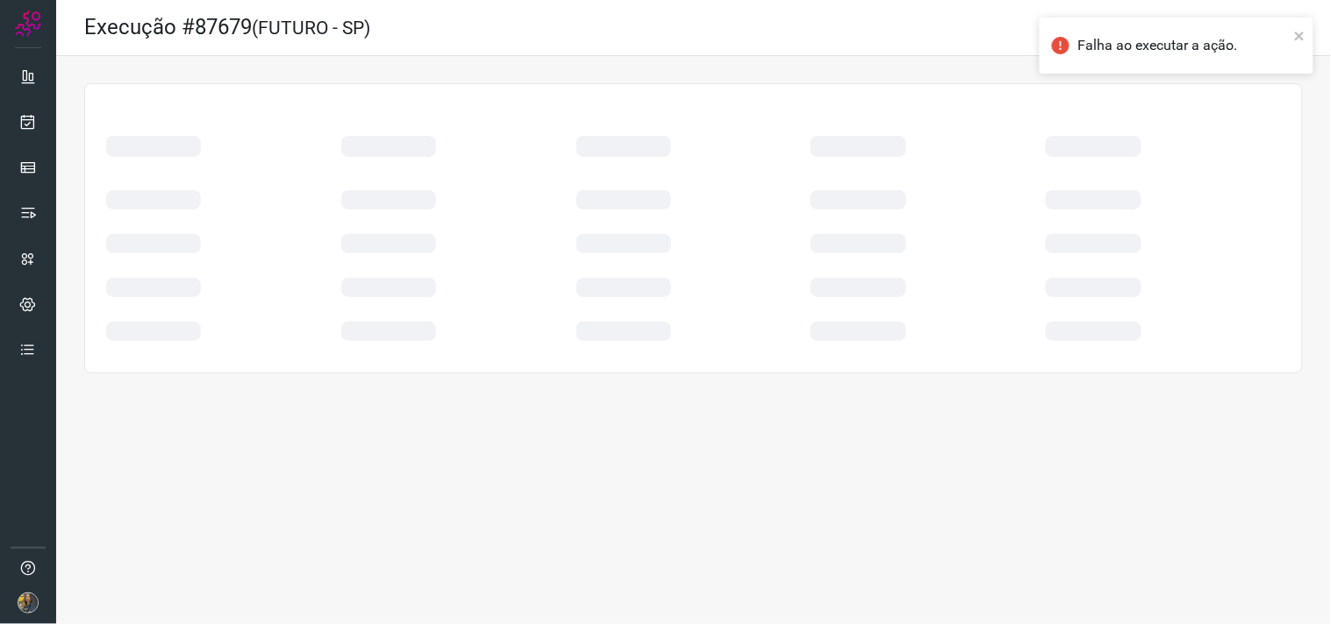
scroll to position [0, 0]
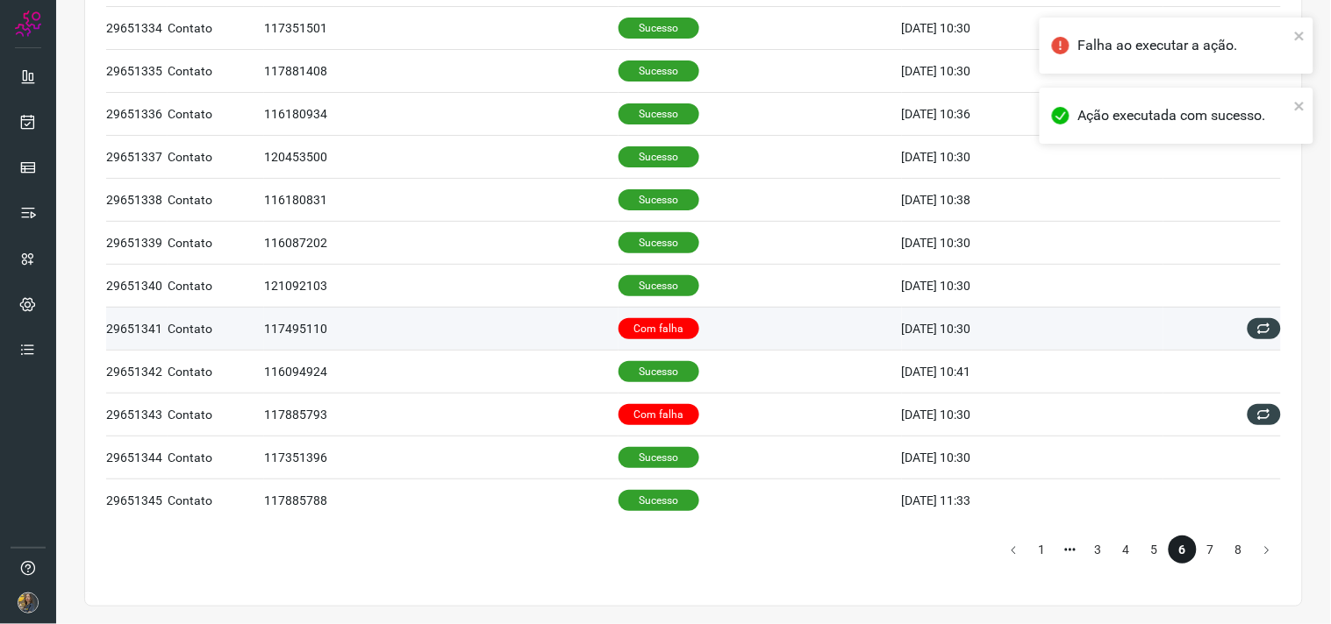
click at [722, 334] on td "Com falha" at bounding box center [759, 328] width 283 height 43
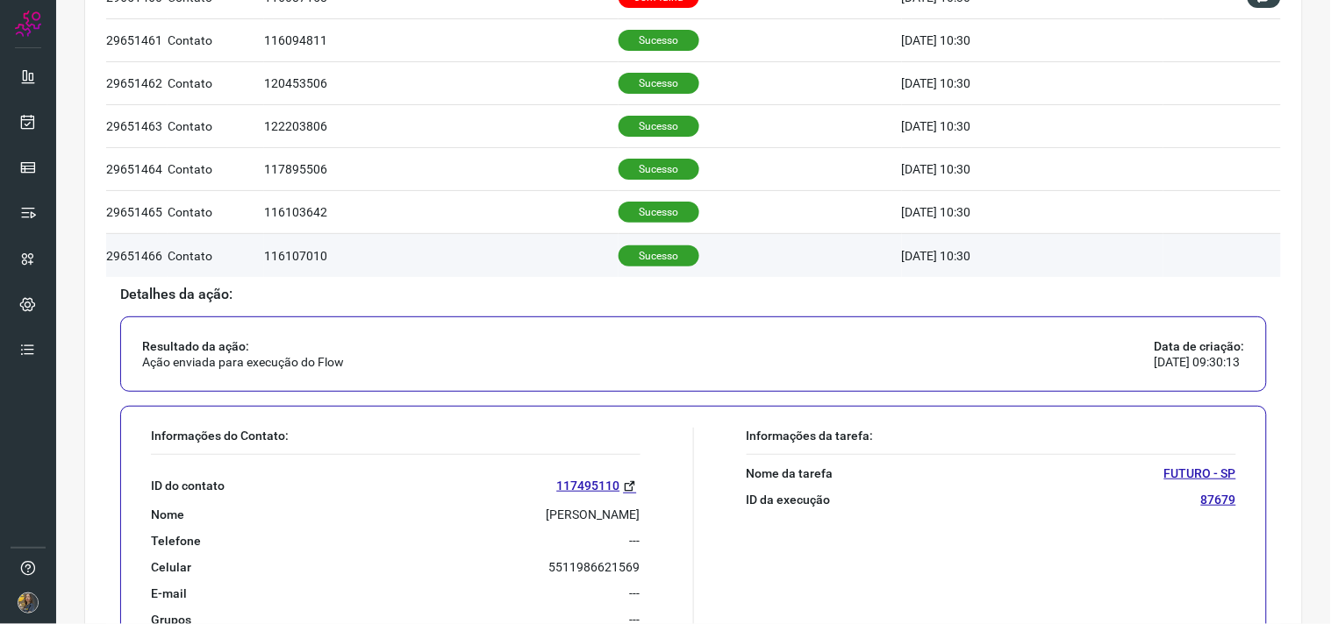
click at [675, 255] on p "Sucesso" at bounding box center [658, 256] width 81 height 21
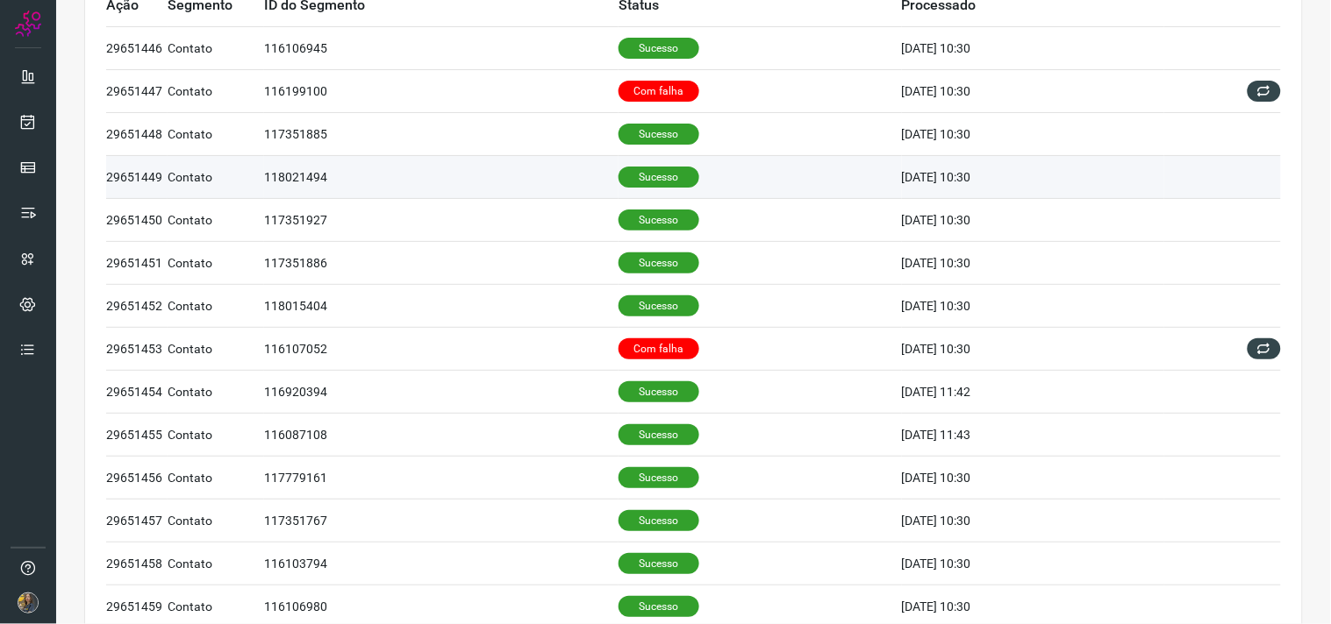
scroll to position [389, 0]
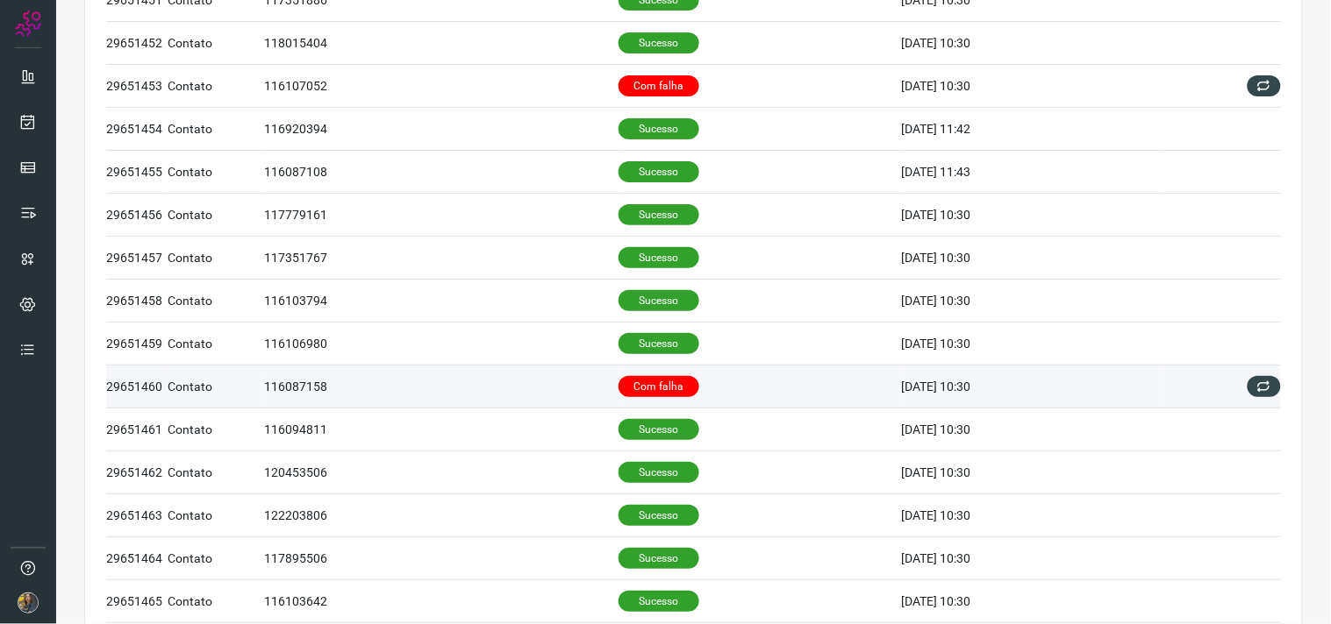
click at [667, 387] on p "Com falha" at bounding box center [658, 386] width 81 height 21
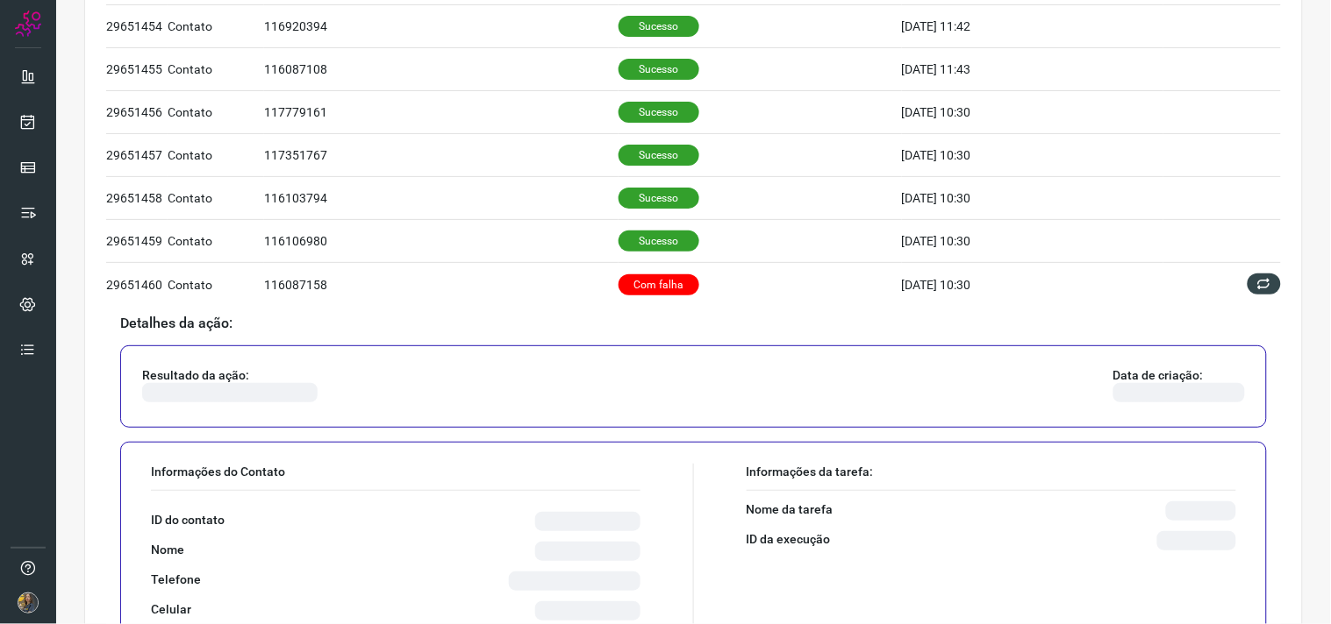
scroll to position [681, 0]
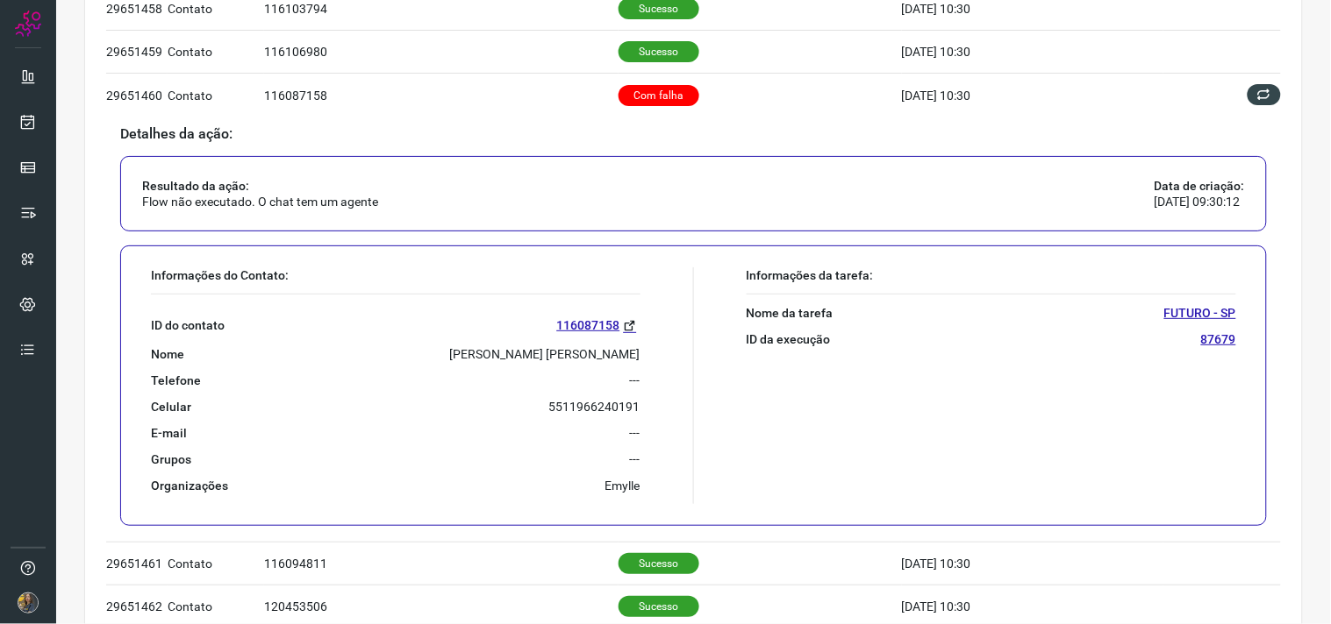
click at [582, 355] on p "MARIA APARECIDA FERNANDES" at bounding box center [545, 354] width 190 height 16
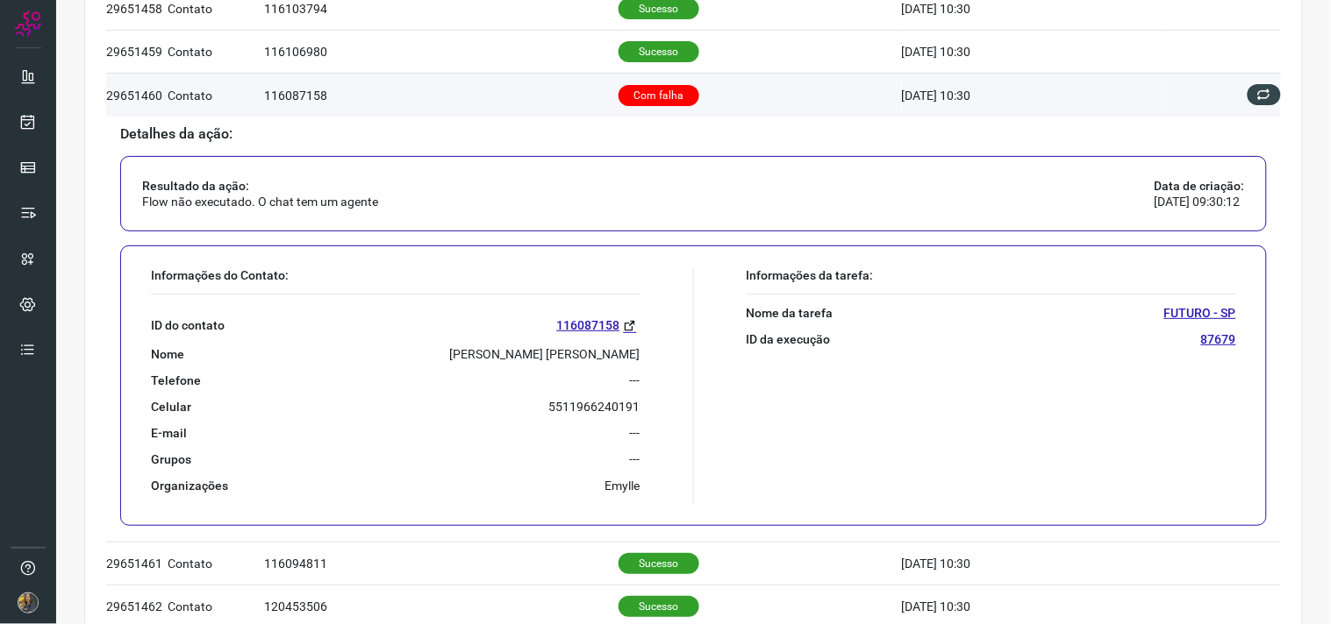
click at [1241, 106] on td at bounding box center [1222, 95] width 118 height 42
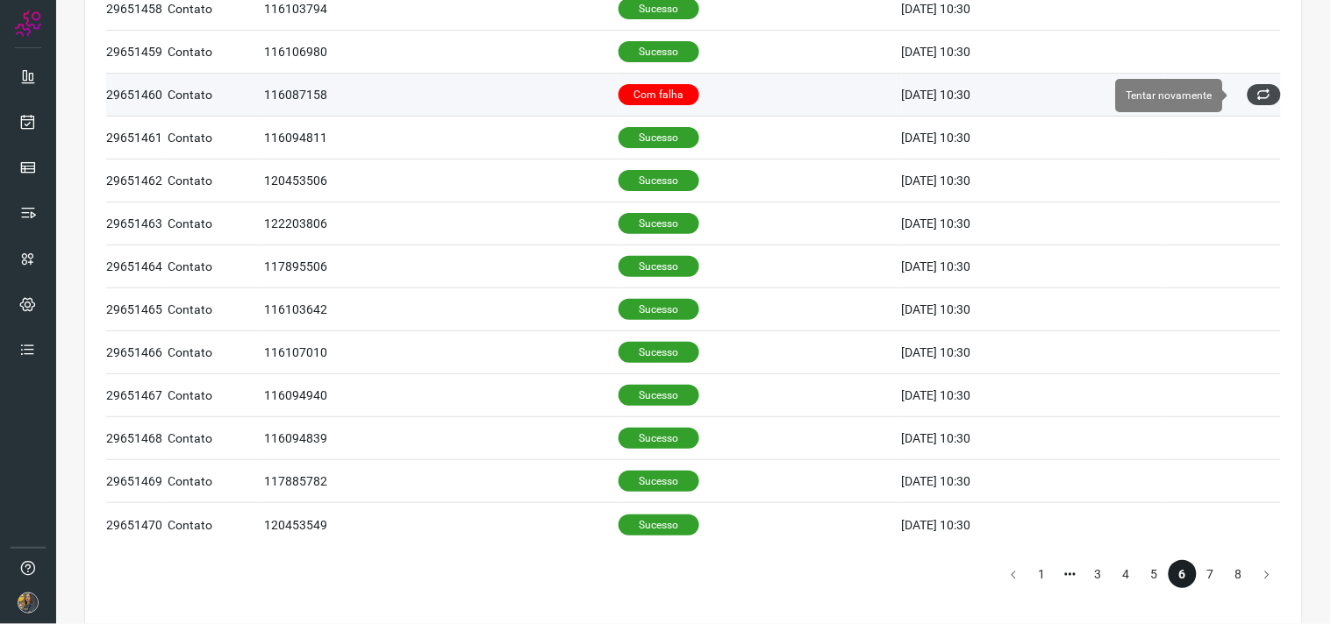
click at [1257, 98] on icon at bounding box center [1264, 95] width 14 height 14
click at [1257, 97] on icon at bounding box center [1264, 95] width 14 height 14
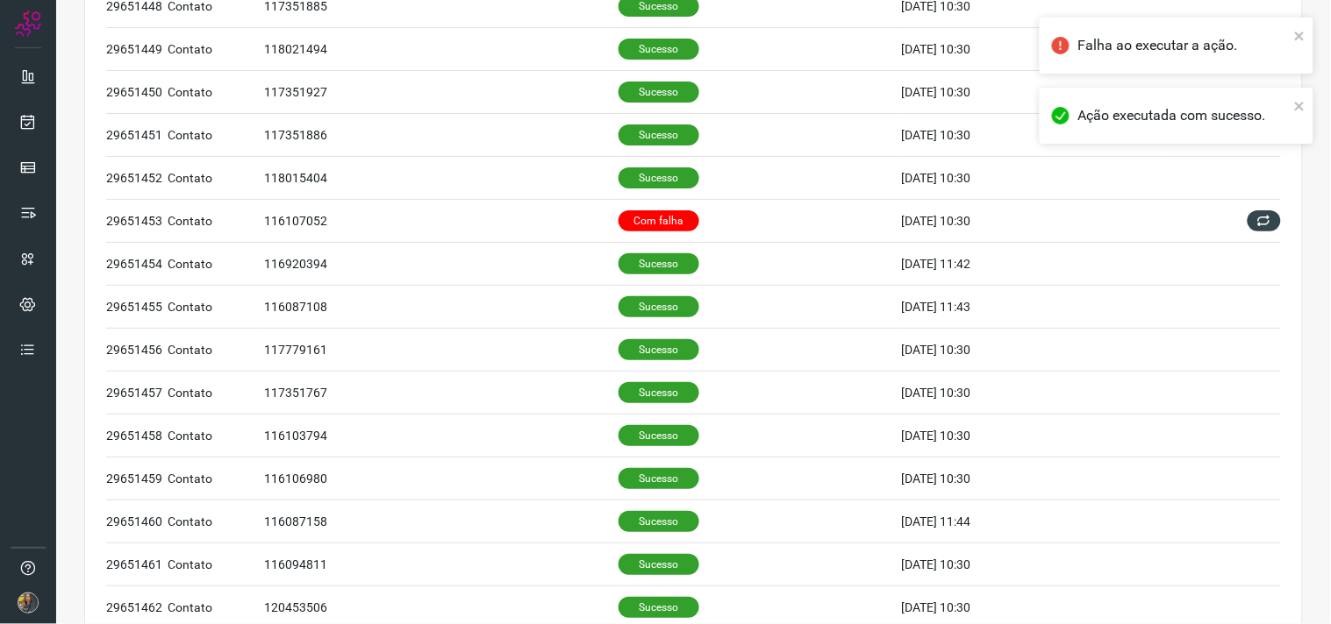
scroll to position [707, 0]
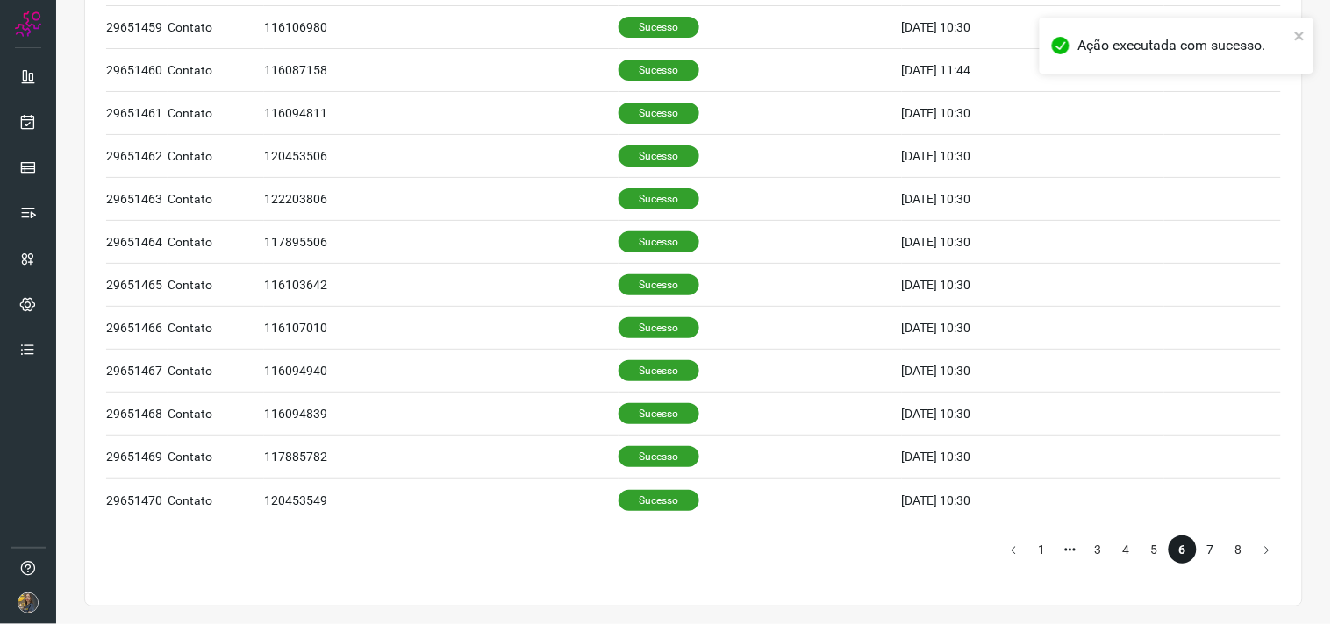
click at [1196, 540] on li "7" at bounding box center [1210, 550] width 28 height 28
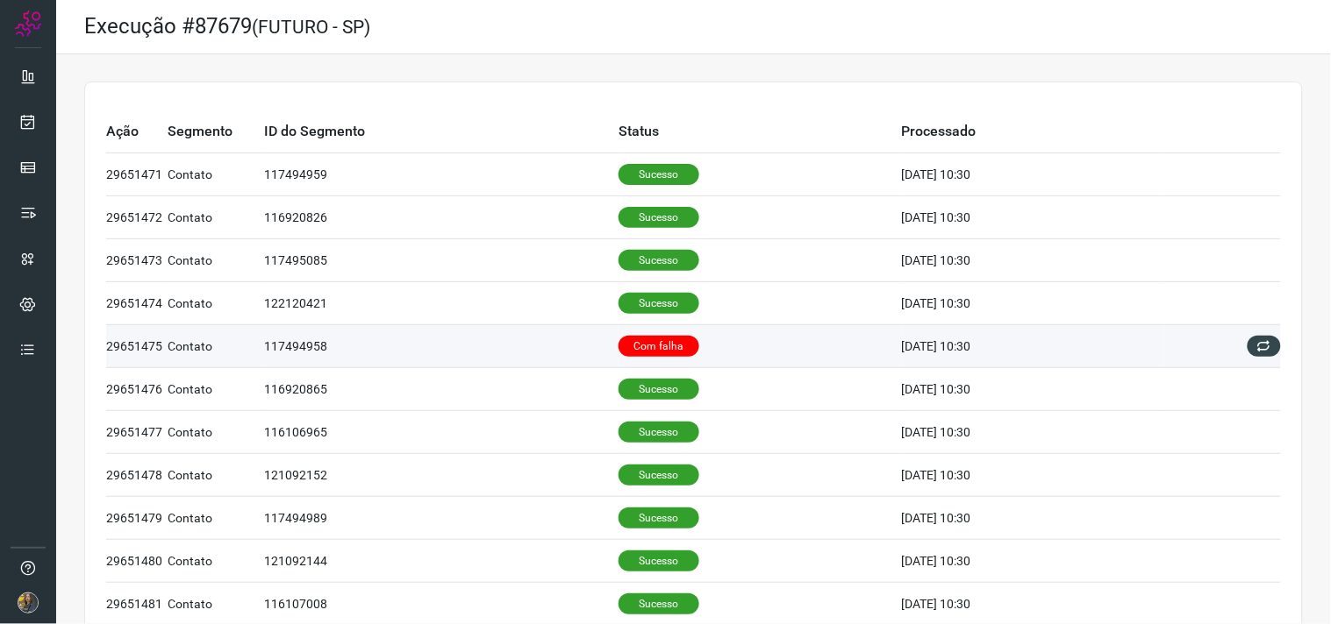
click at [722, 345] on td "Com falha" at bounding box center [759, 346] width 283 height 43
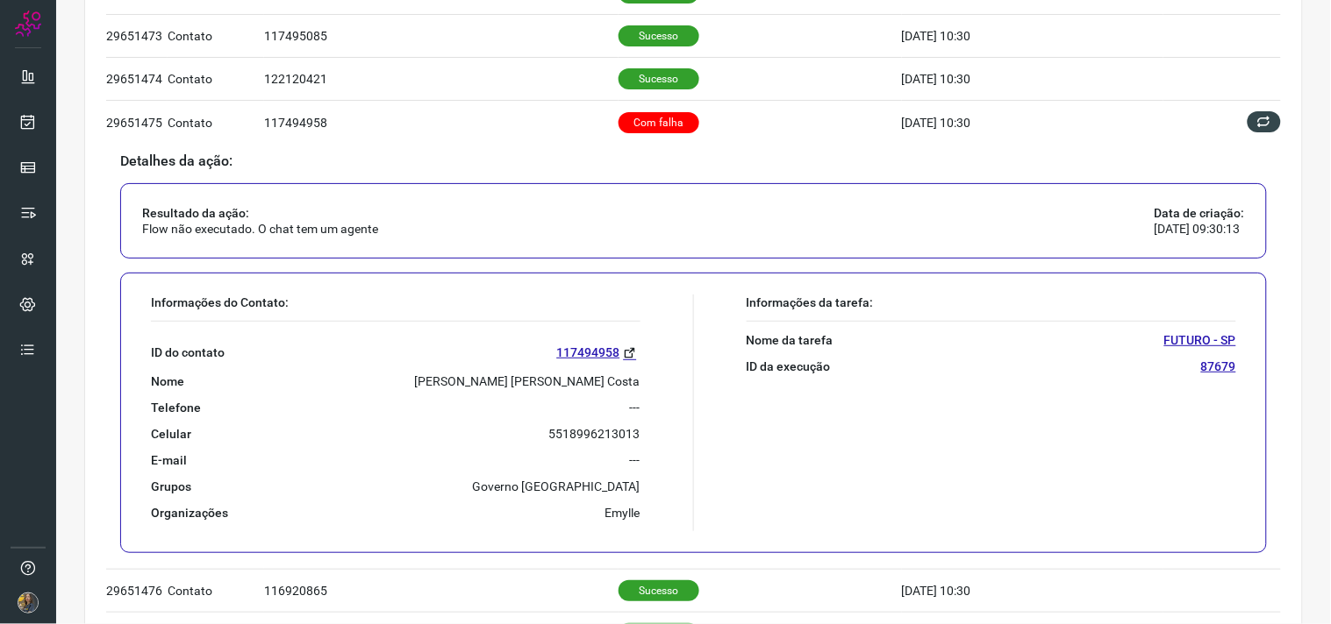
scroll to position [292, 0]
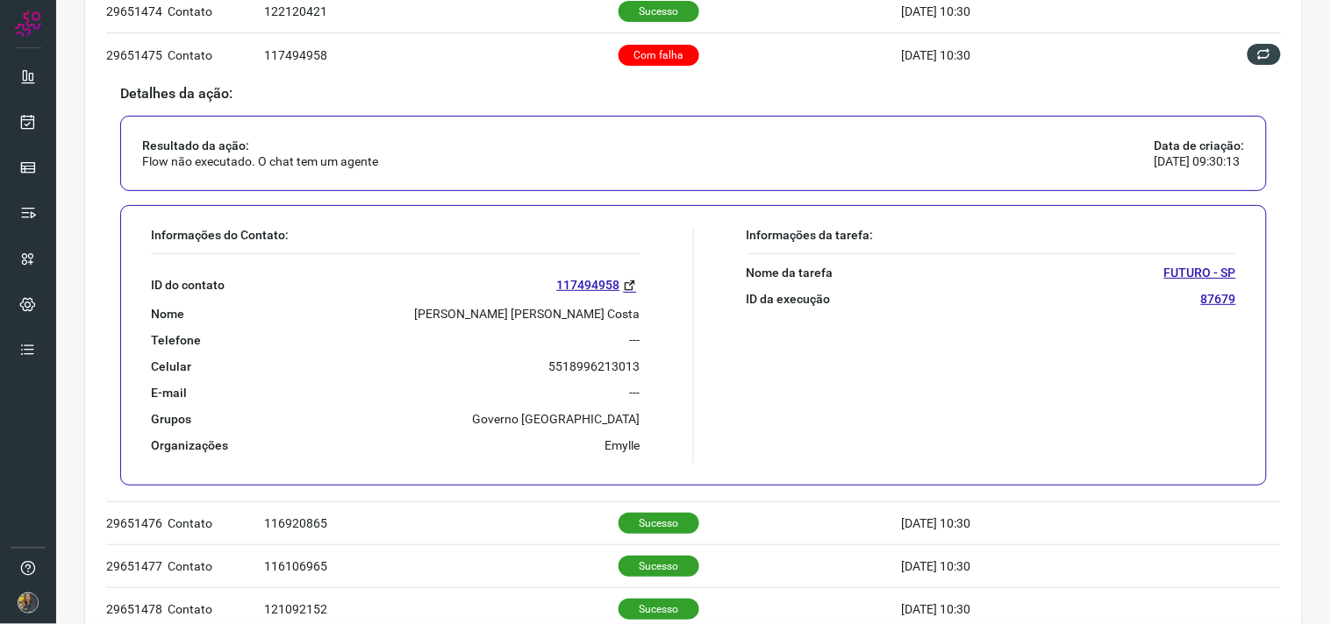
click at [550, 312] on p "Aline Carla De Mello Costa" at bounding box center [527, 314] width 225 height 16
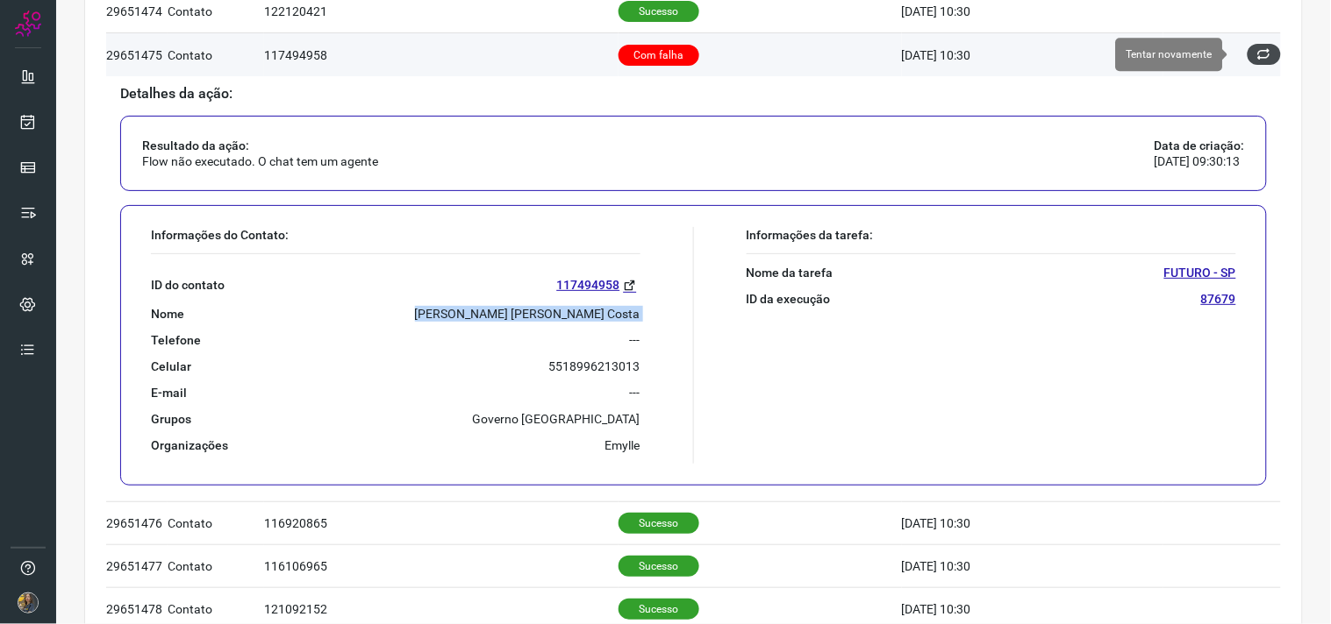
click at [1261, 54] on button at bounding box center [1263, 54] width 33 height 21
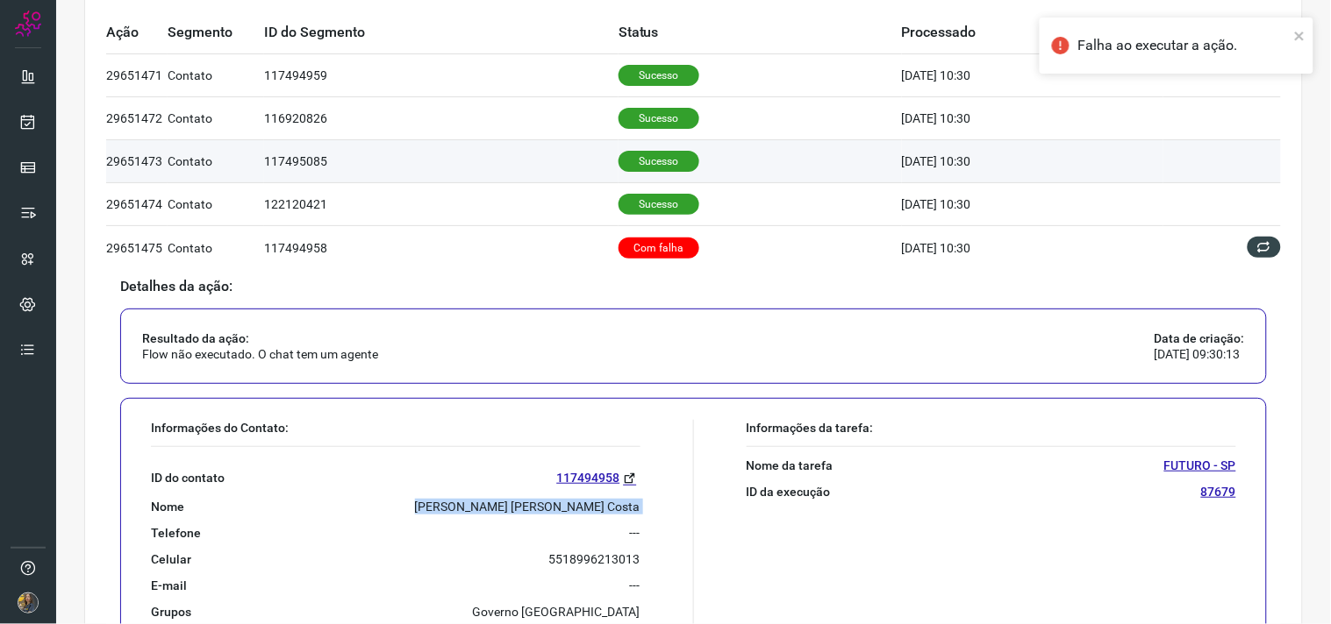
scroll to position [97, 0]
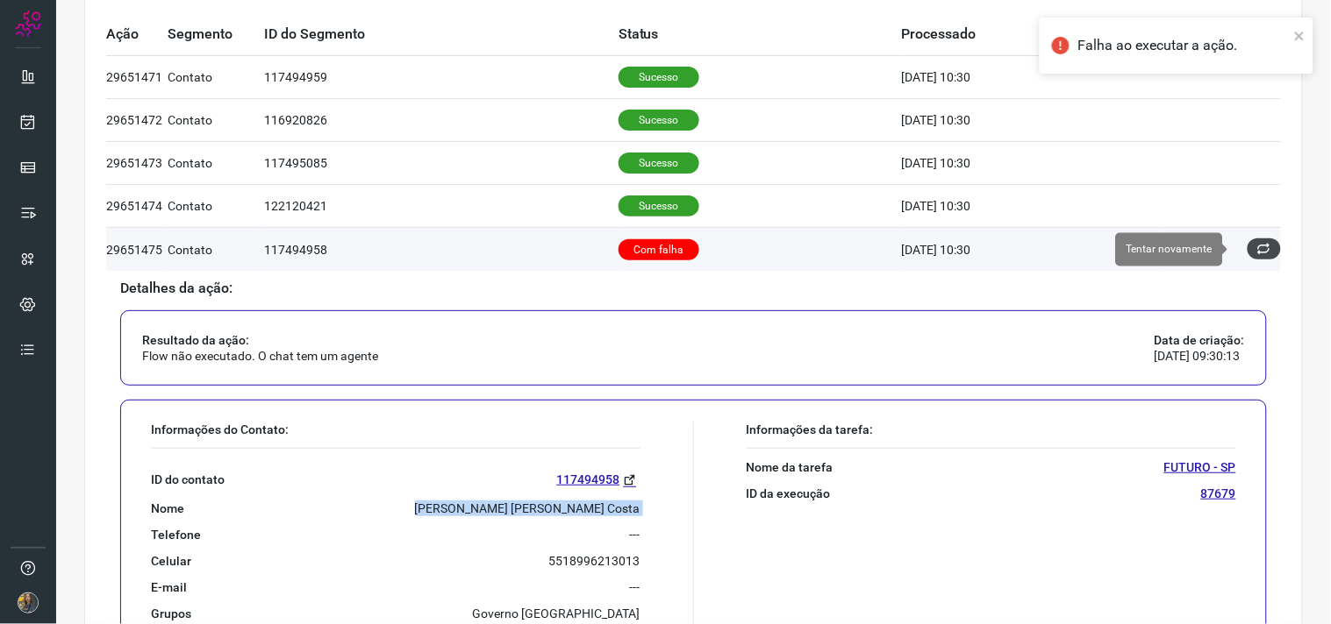
click at [1257, 246] on icon at bounding box center [1264, 249] width 14 height 14
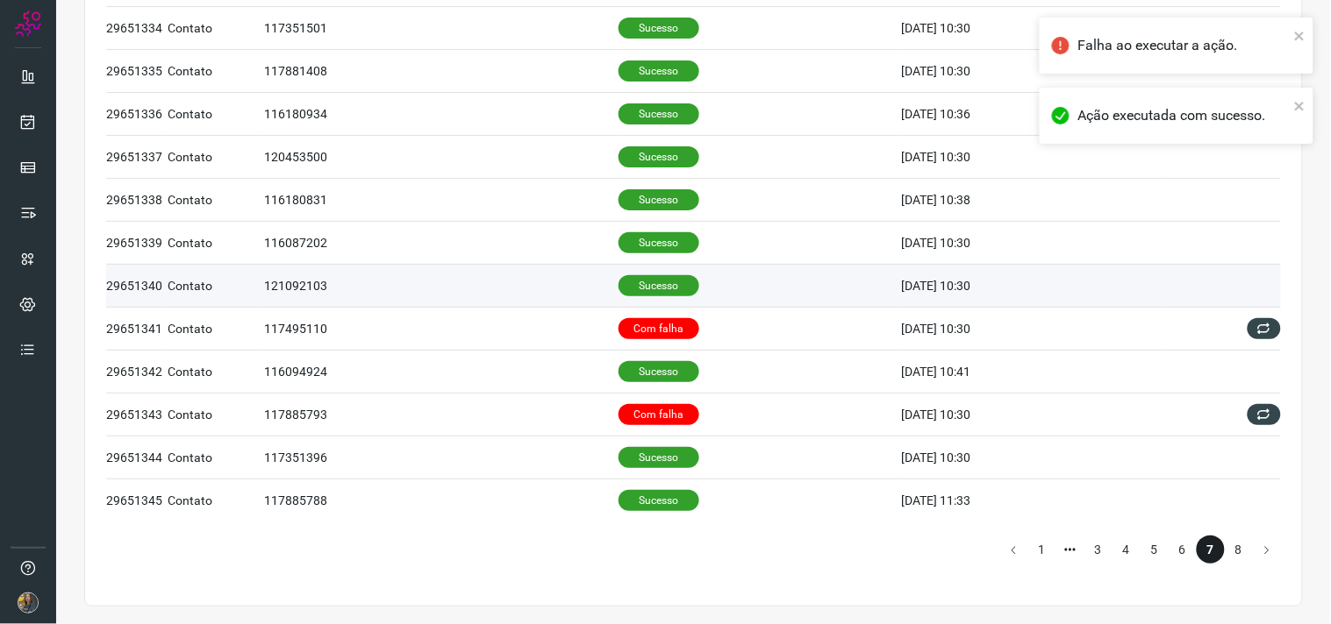
scroll to position [1134, 0]
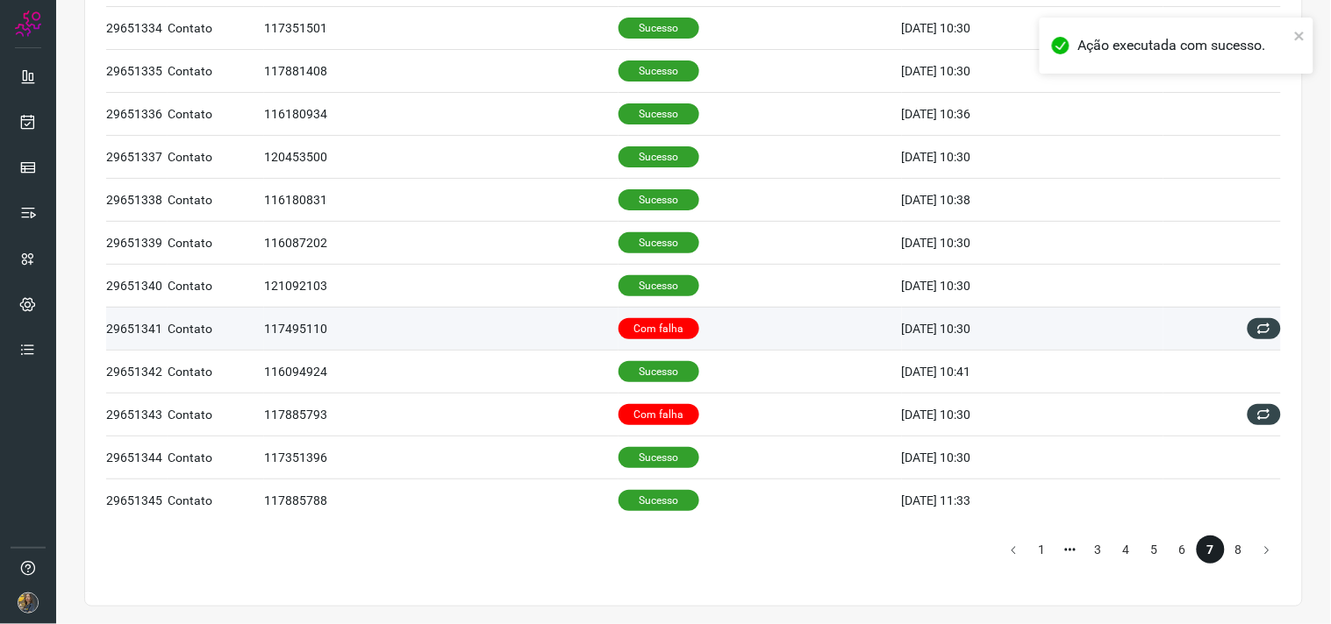
click at [767, 331] on td "Com falha" at bounding box center [759, 328] width 283 height 43
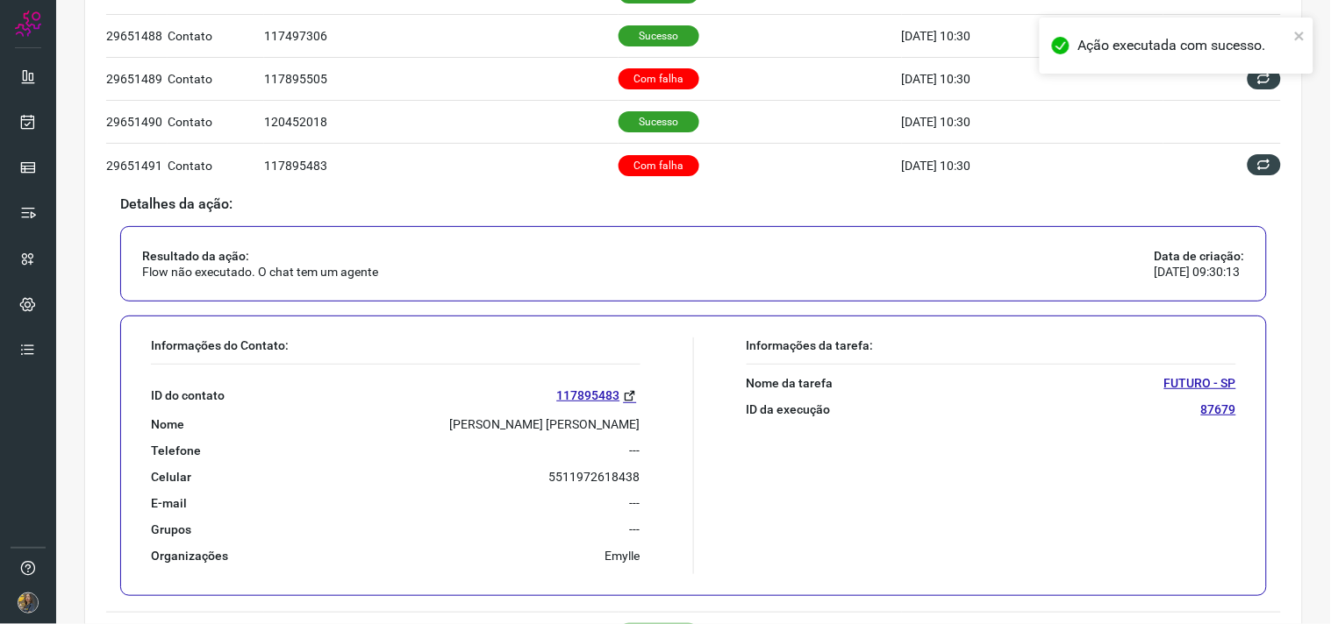
scroll to position [903, 0]
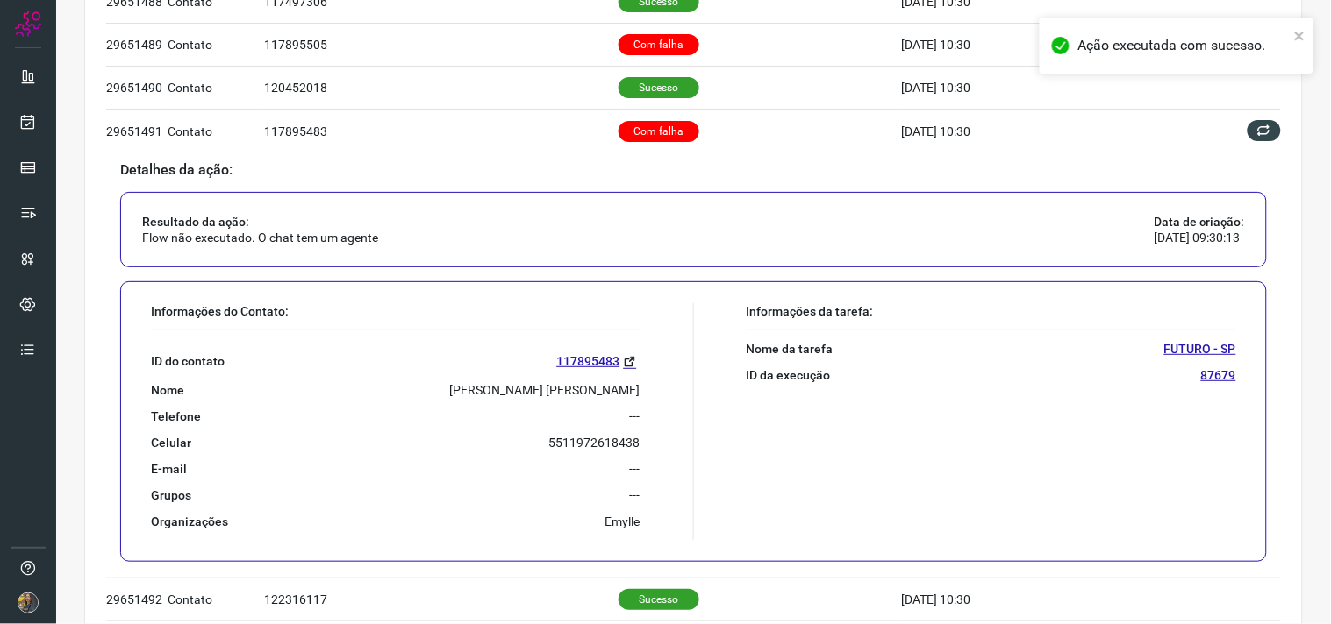
click at [546, 388] on p "VALDETE PEREIRA RODRIGUES DE ASSIS" at bounding box center [545, 390] width 190 height 16
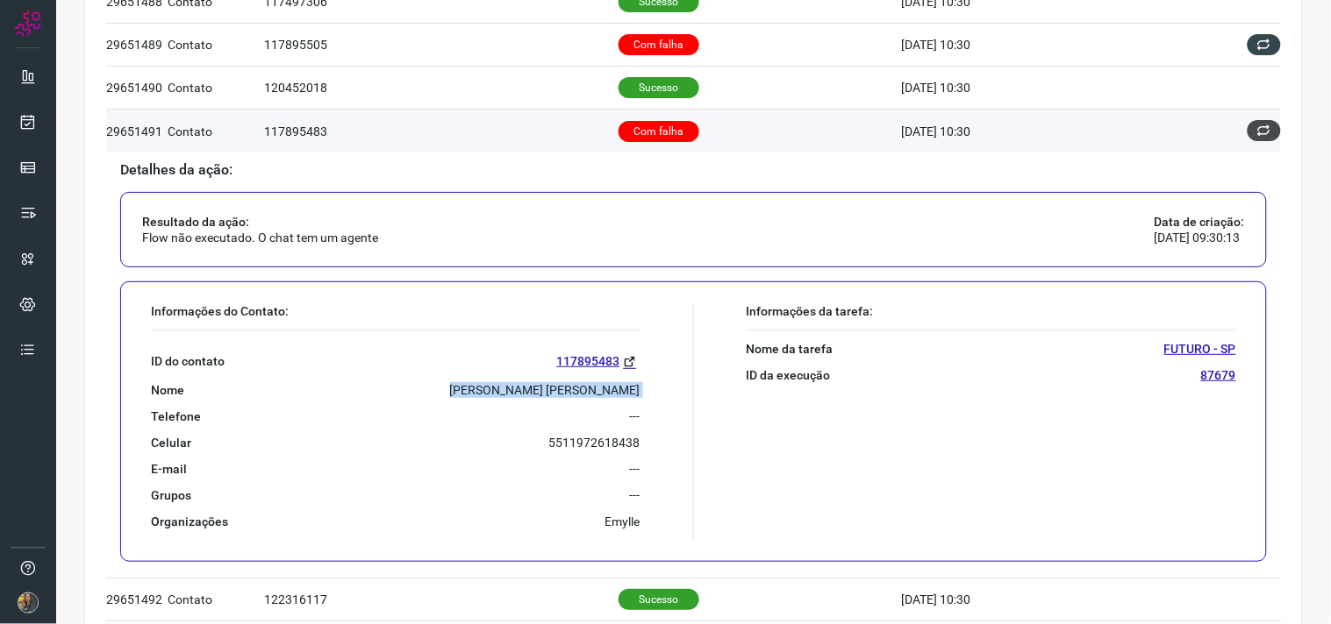
click at [1259, 140] on button at bounding box center [1263, 130] width 33 height 21
click at [1259, 139] on button at bounding box center [1263, 130] width 33 height 21
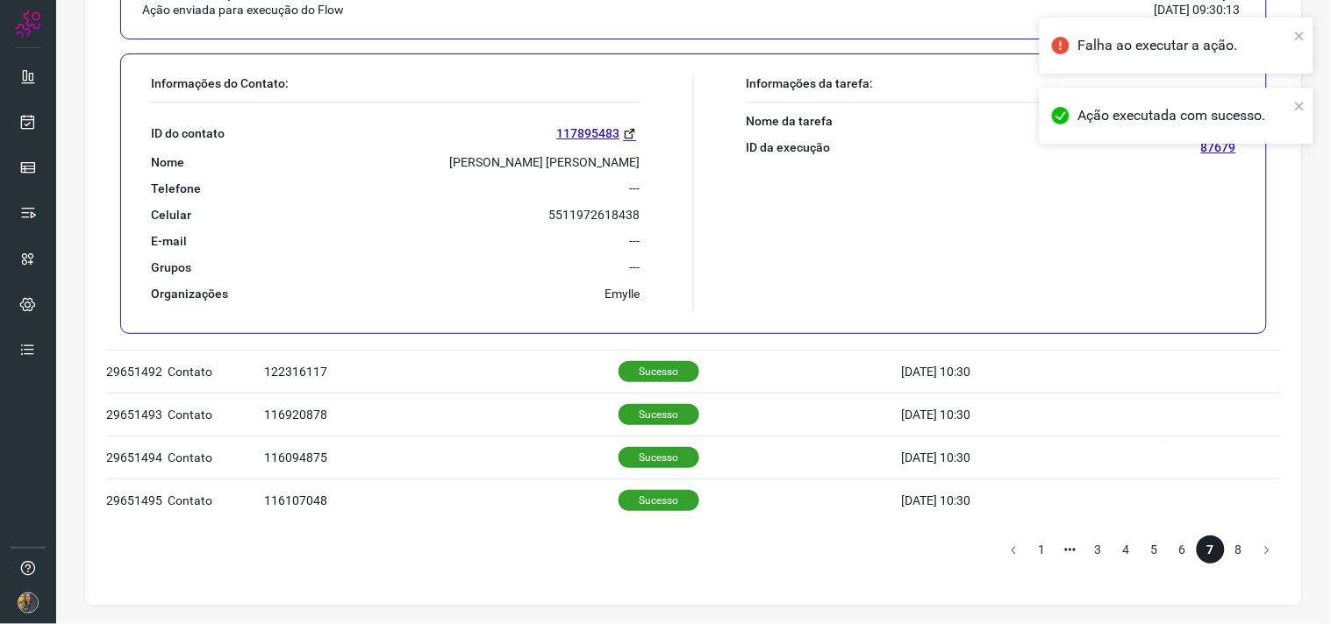
scroll to position [646, 0]
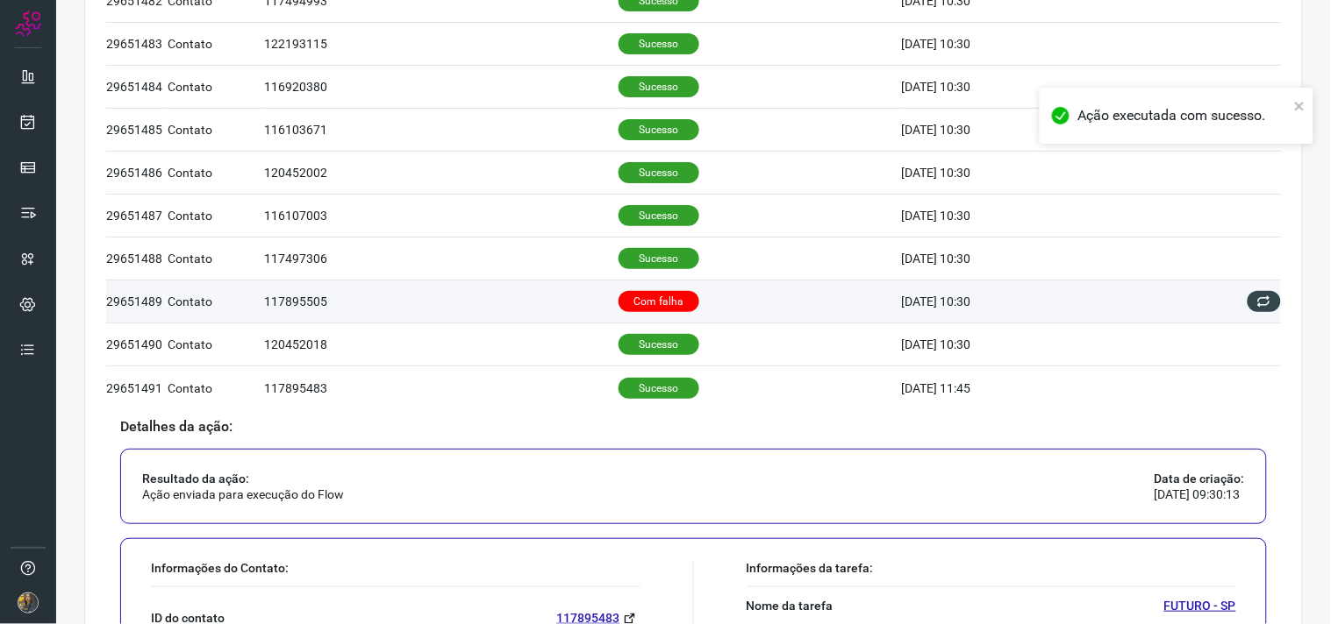
click at [658, 300] on p "Com falha" at bounding box center [658, 301] width 81 height 21
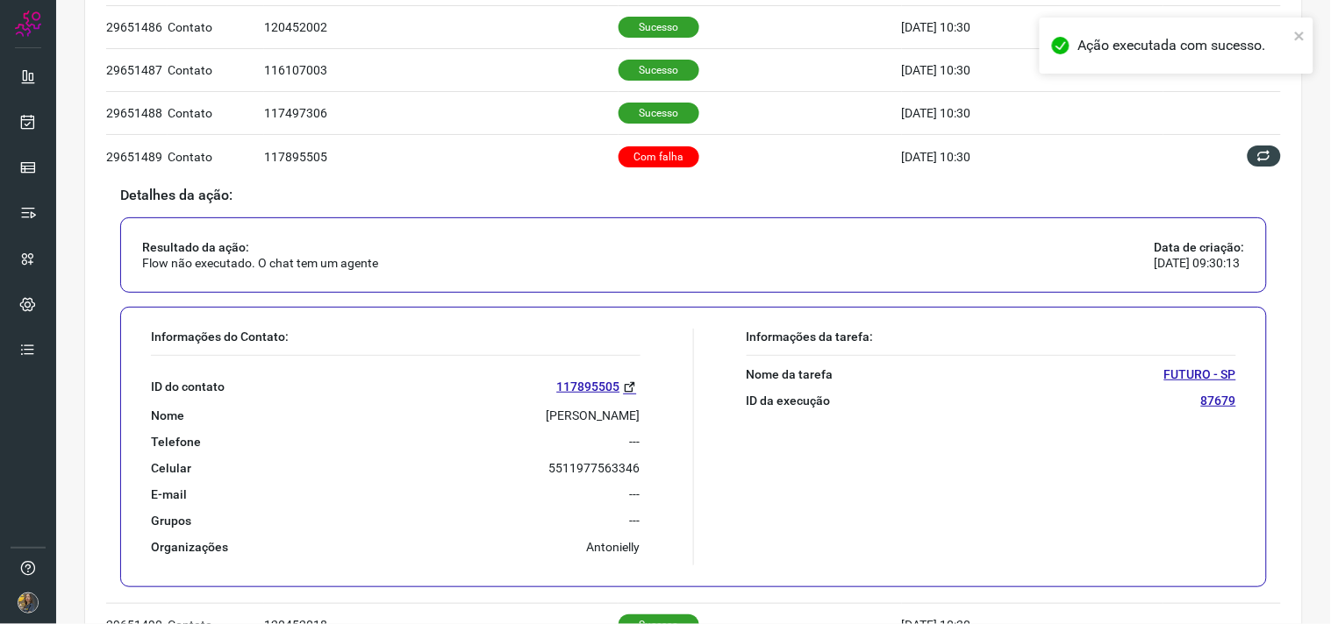
scroll to position [842, 0]
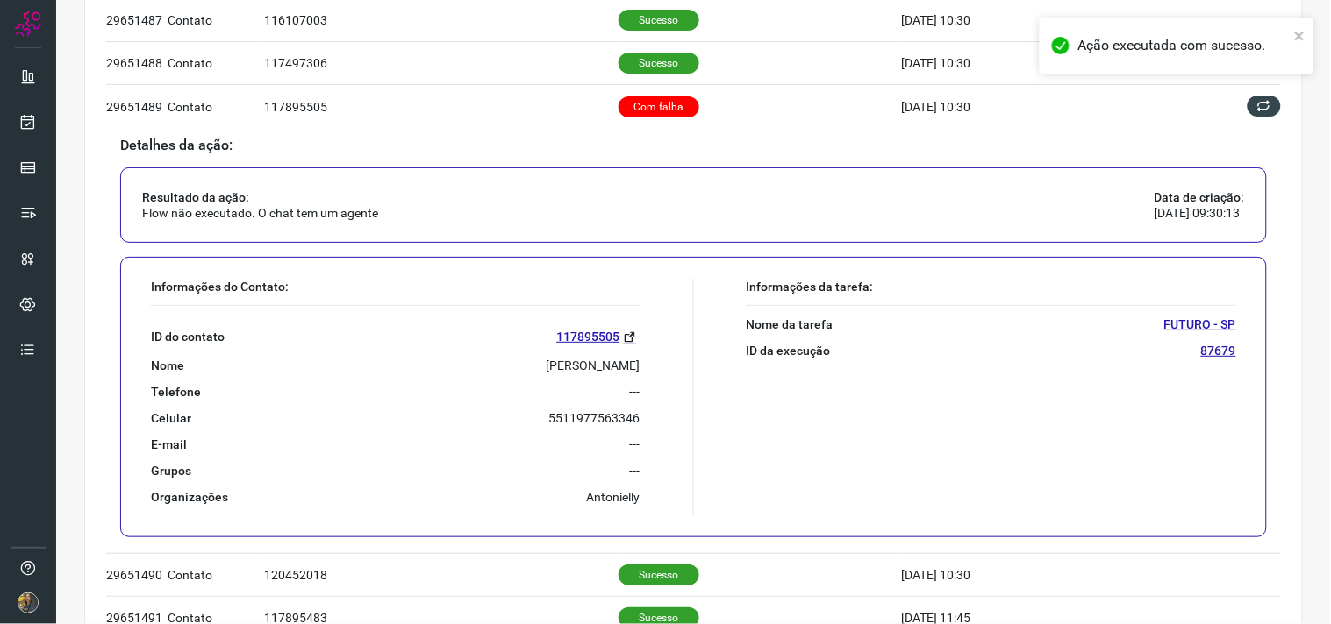
click at [547, 355] on div "ID do contato 117895505 Nome RAPHAELA CORREIA BALDUINO Telefone --- Celular 551…" at bounding box center [395, 405] width 489 height 199
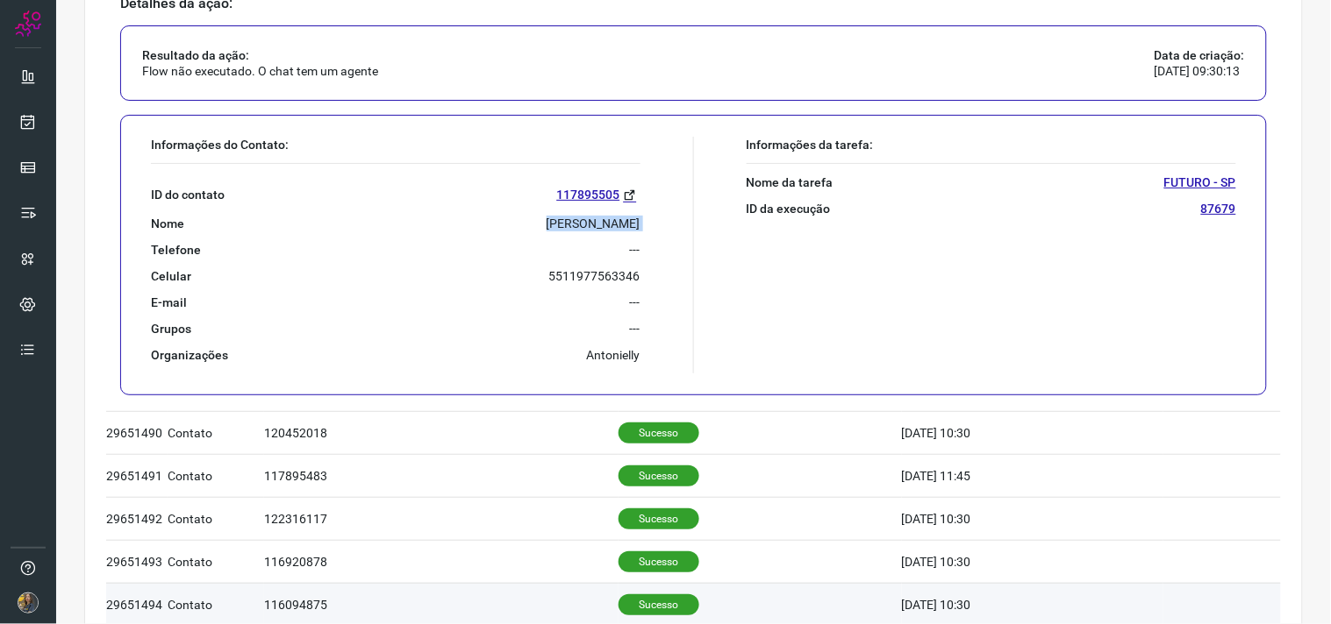
scroll to position [1134, 0]
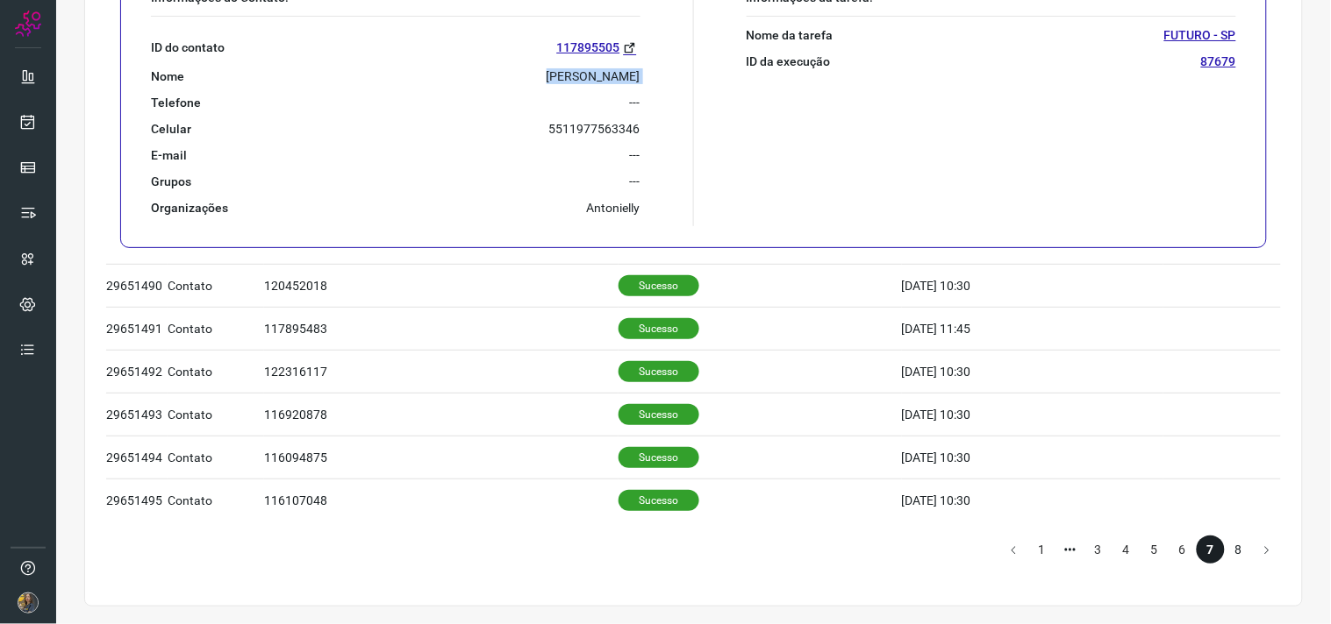
click at [1226, 551] on li "8" at bounding box center [1238, 550] width 28 height 28
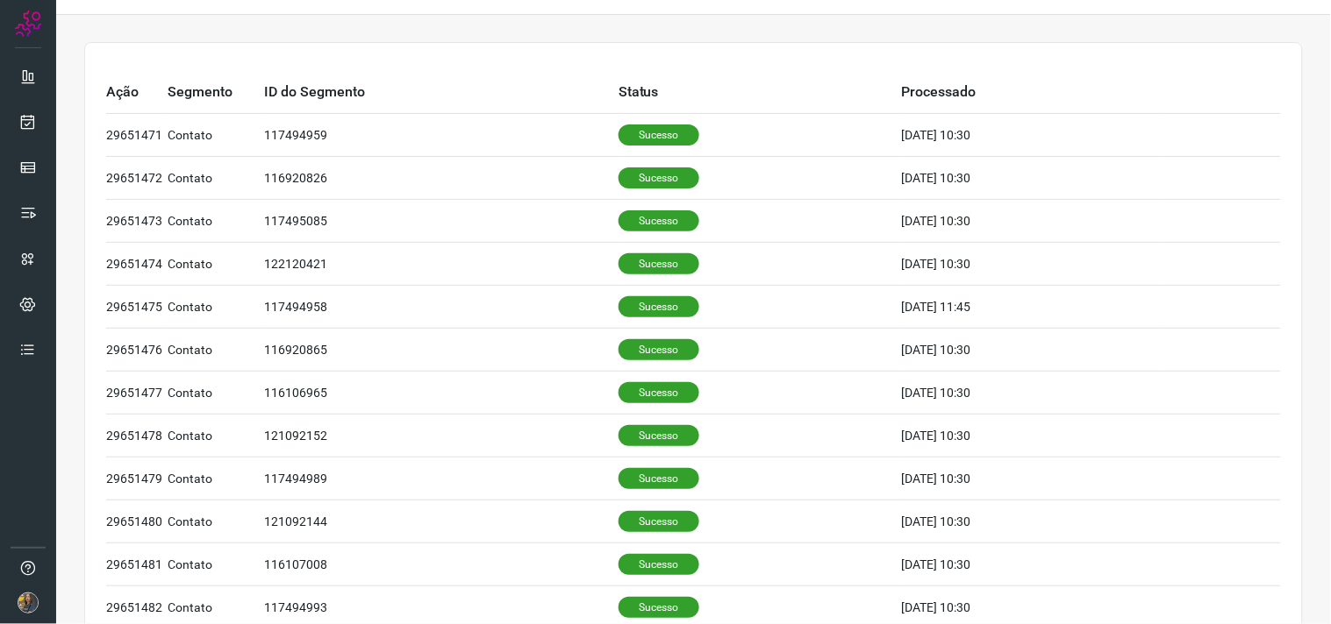
scroll to position [0, 0]
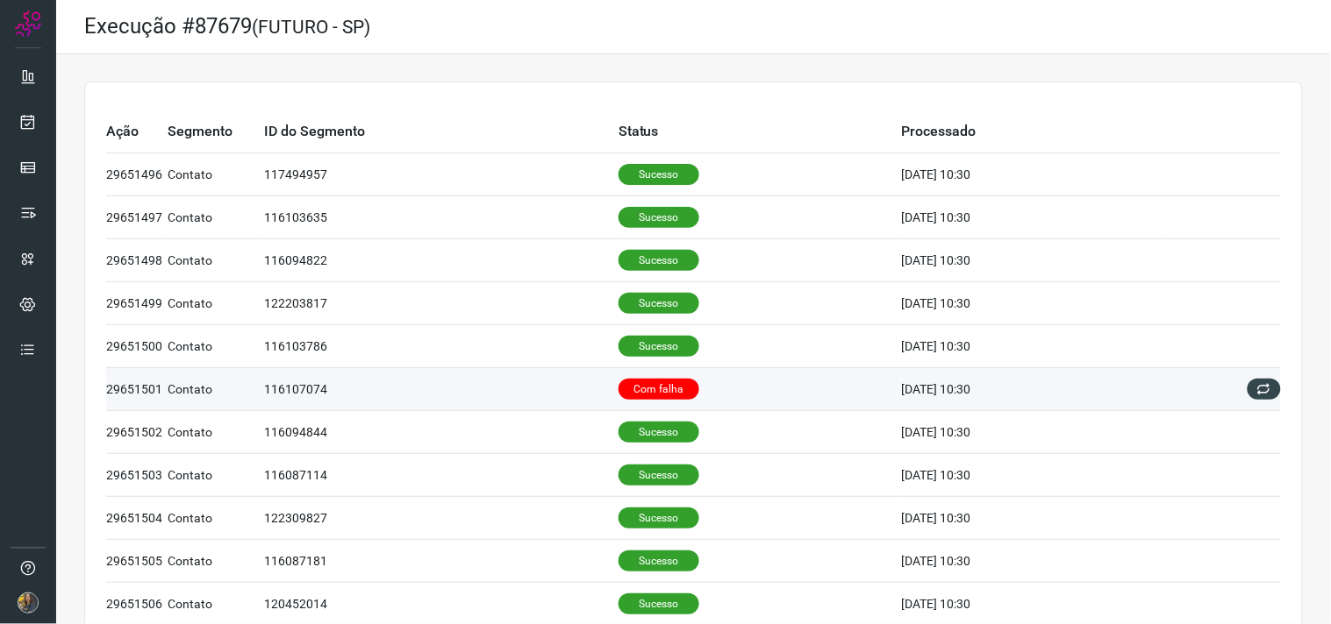
click at [660, 389] on p "Com falha" at bounding box center [658, 389] width 81 height 21
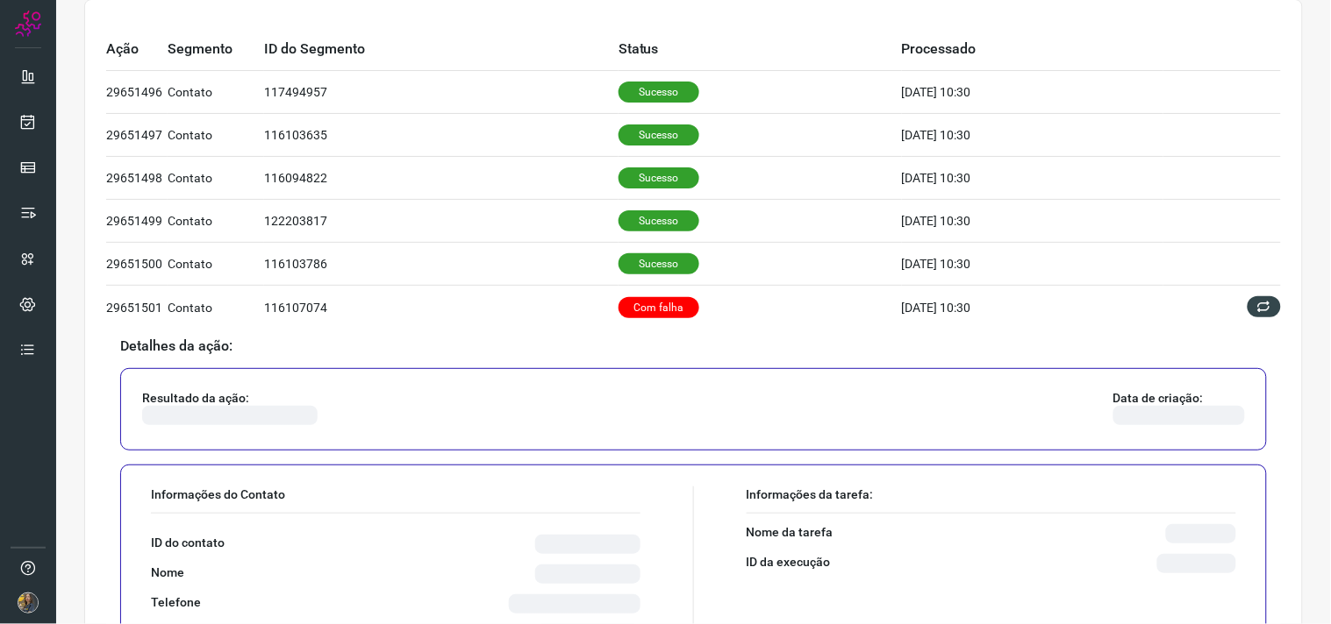
scroll to position [195, 0]
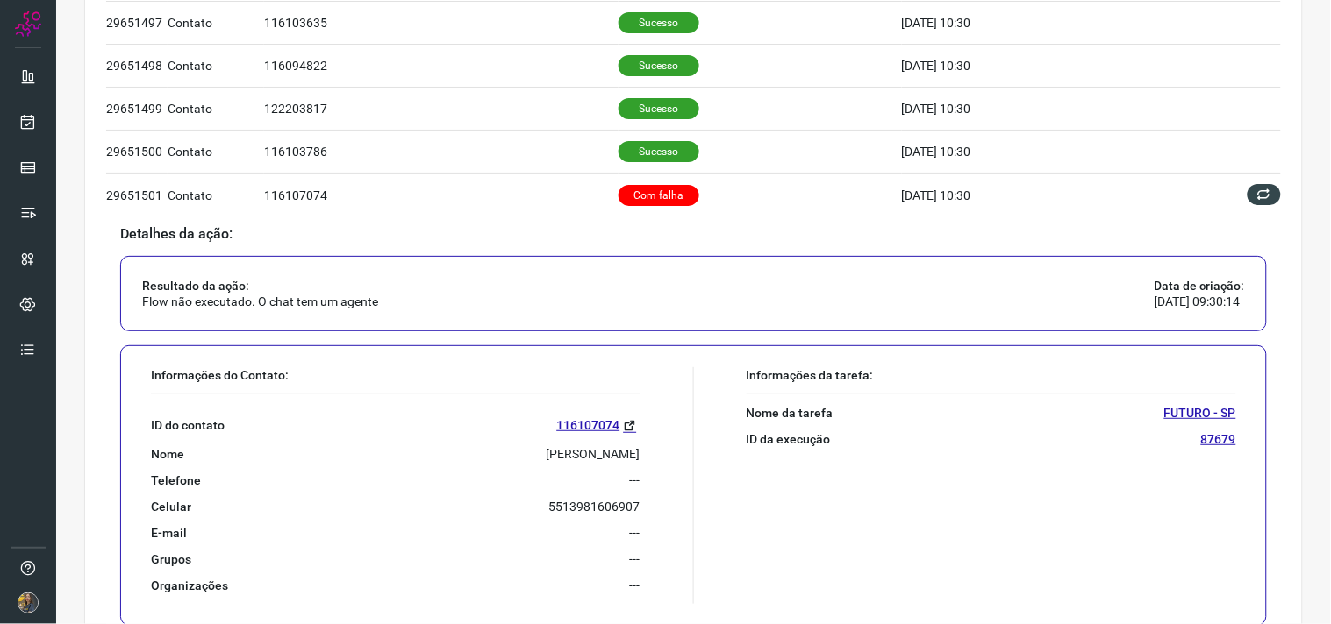
click at [565, 462] on div "ID do contato 116107074 Nome THIAGO FELIPE Telefone --- Celular 5513981606907 E…" at bounding box center [395, 494] width 489 height 199
click at [566, 462] on div "ID do contato 116107074 Nome THIAGO FELIPE Telefone --- Celular 5513981606907 E…" at bounding box center [395, 494] width 489 height 199
click at [561, 452] on p "THIAGO FELIPE" at bounding box center [593, 454] width 94 height 16
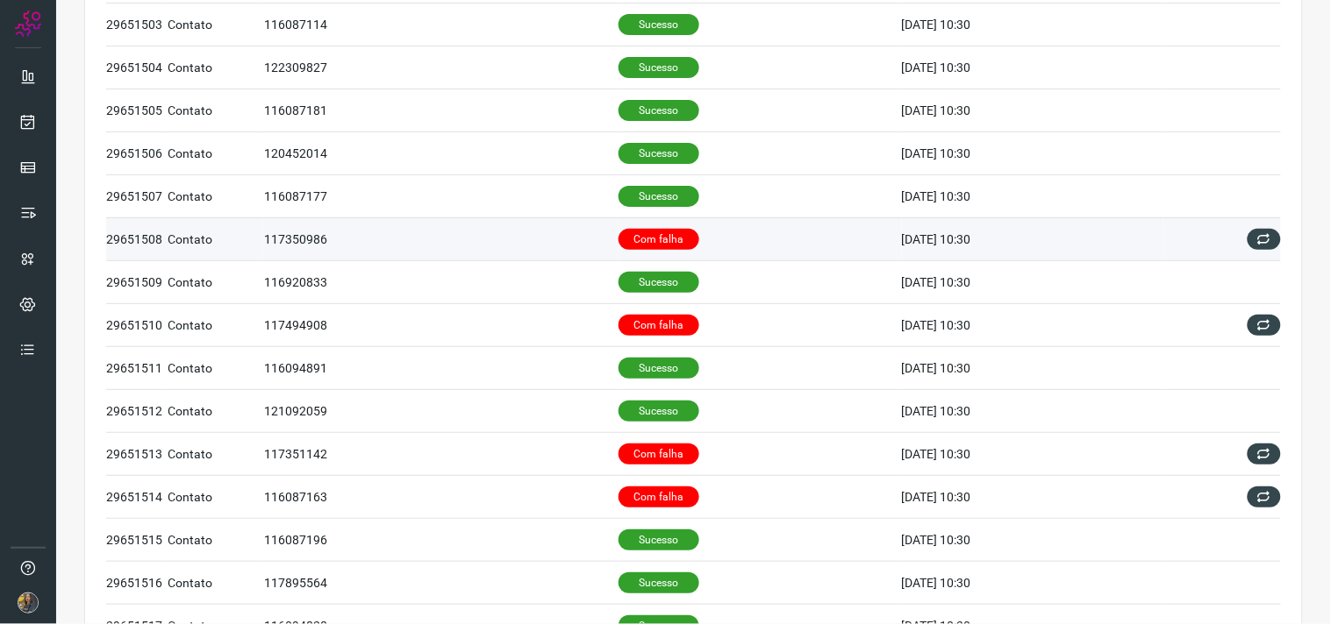
click at [653, 247] on p "Com falha" at bounding box center [658, 239] width 81 height 21
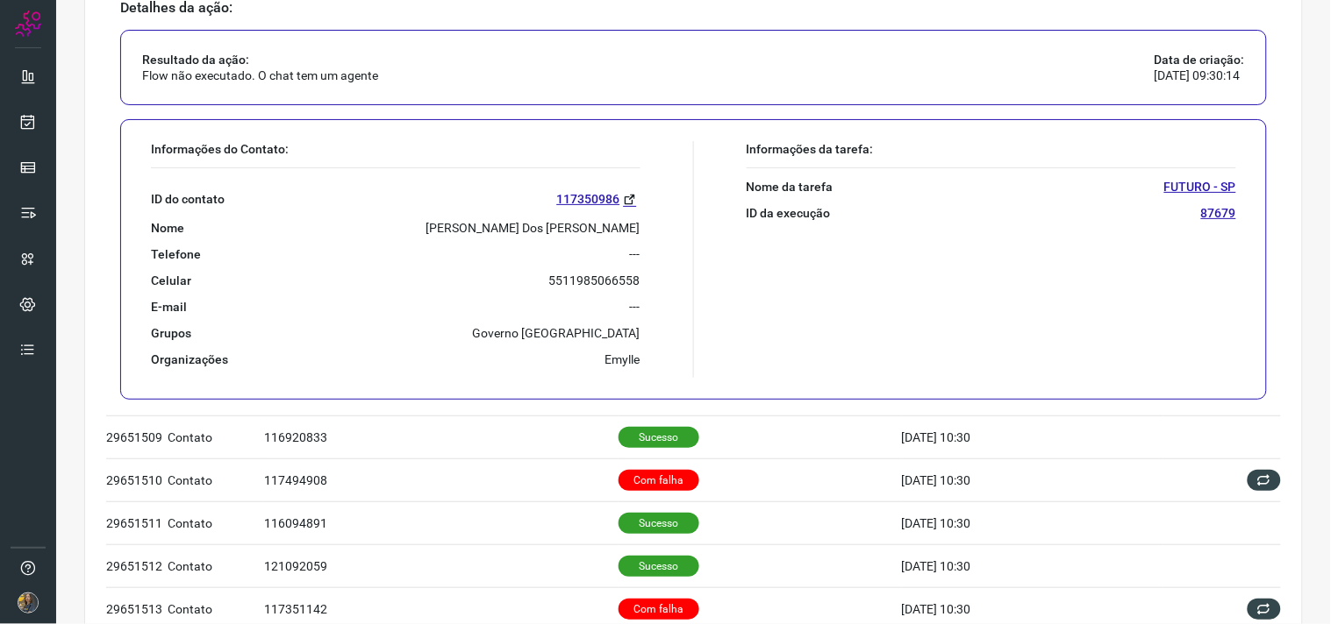
scroll to position [743, 0]
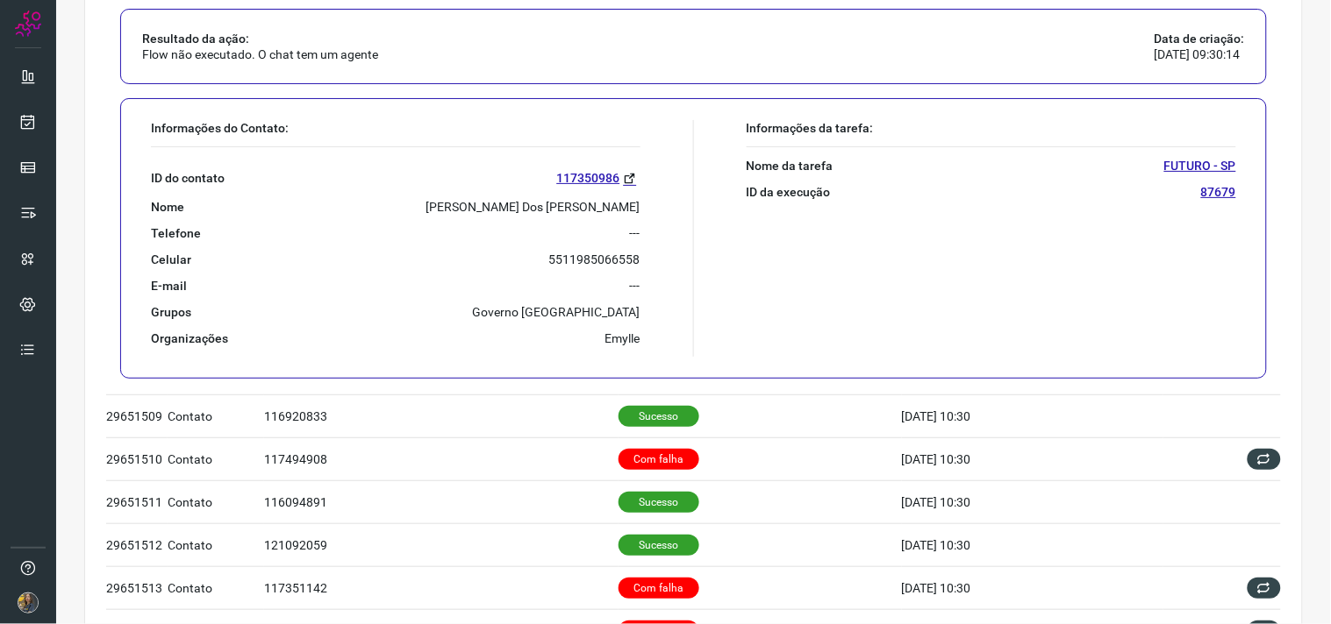
click at [538, 206] on p "Jairo Goncalves Dos Santos" at bounding box center [533, 207] width 214 height 16
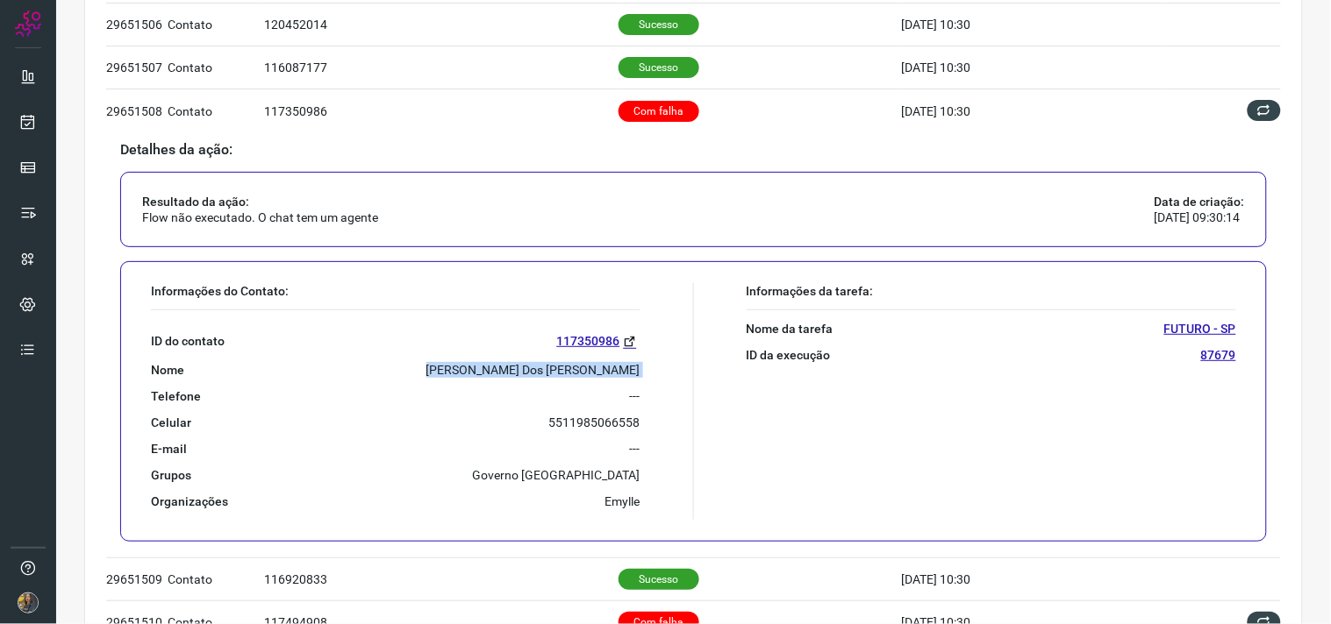
scroll to position [548, 0]
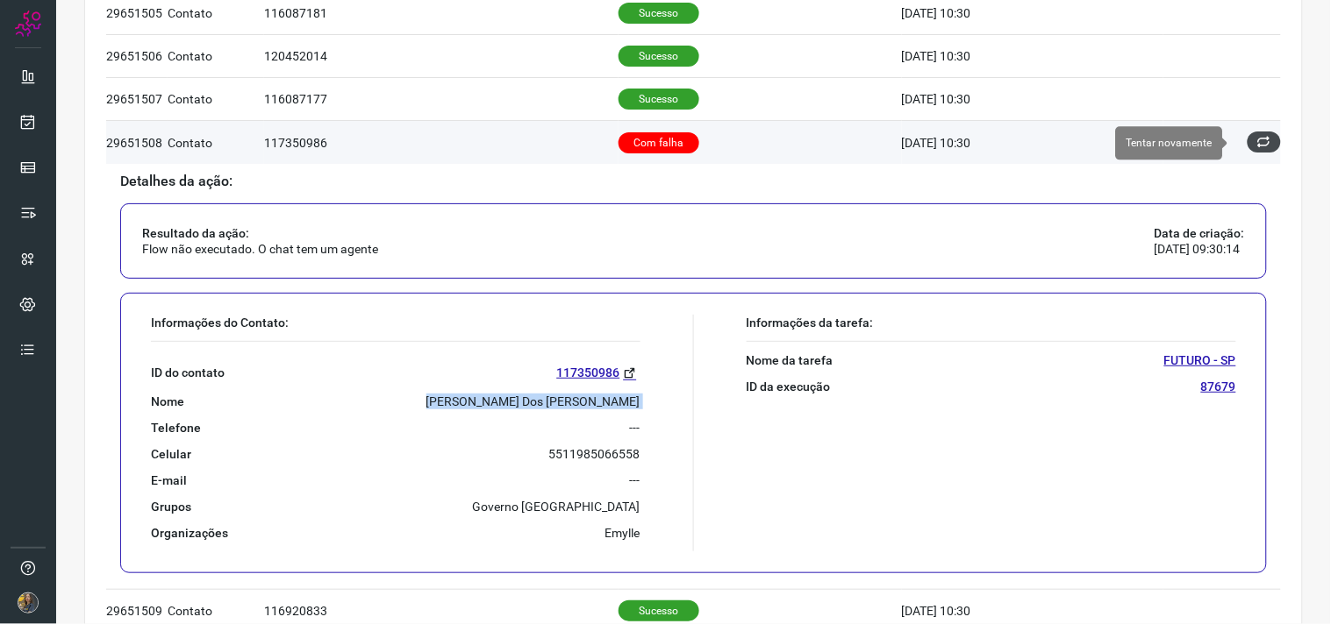
click at [1257, 139] on icon at bounding box center [1264, 142] width 14 height 14
click at [1257, 149] on icon at bounding box center [1264, 142] width 14 height 14
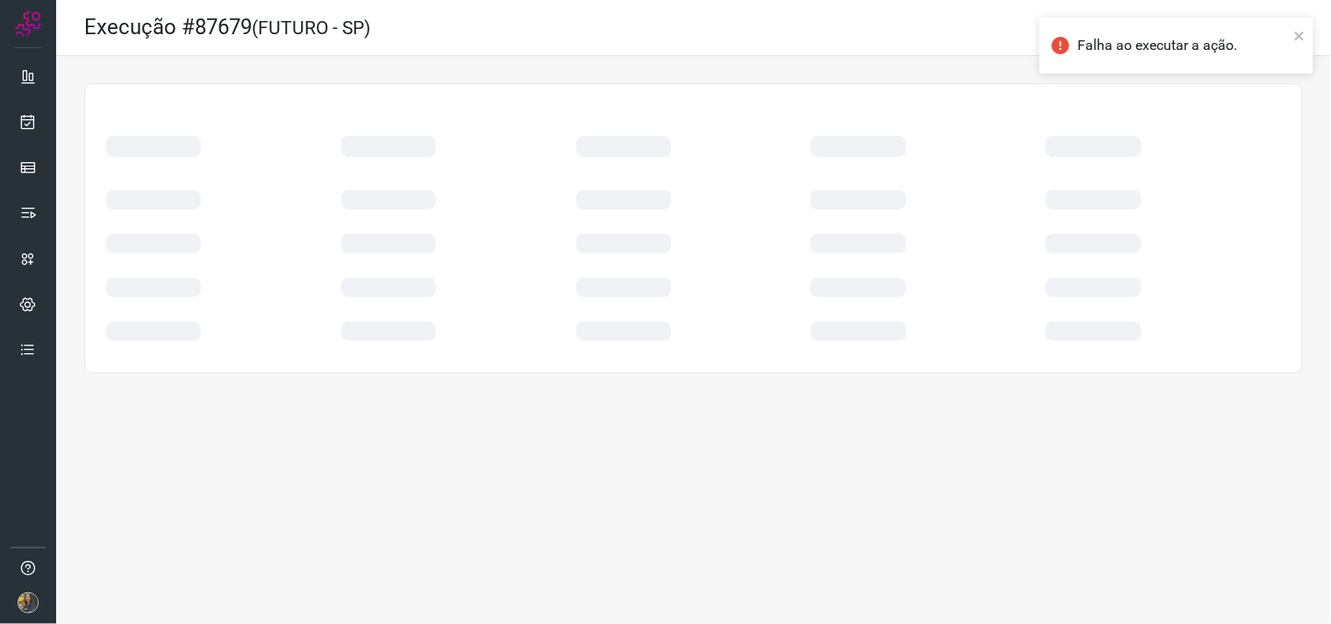
scroll to position [0, 0]
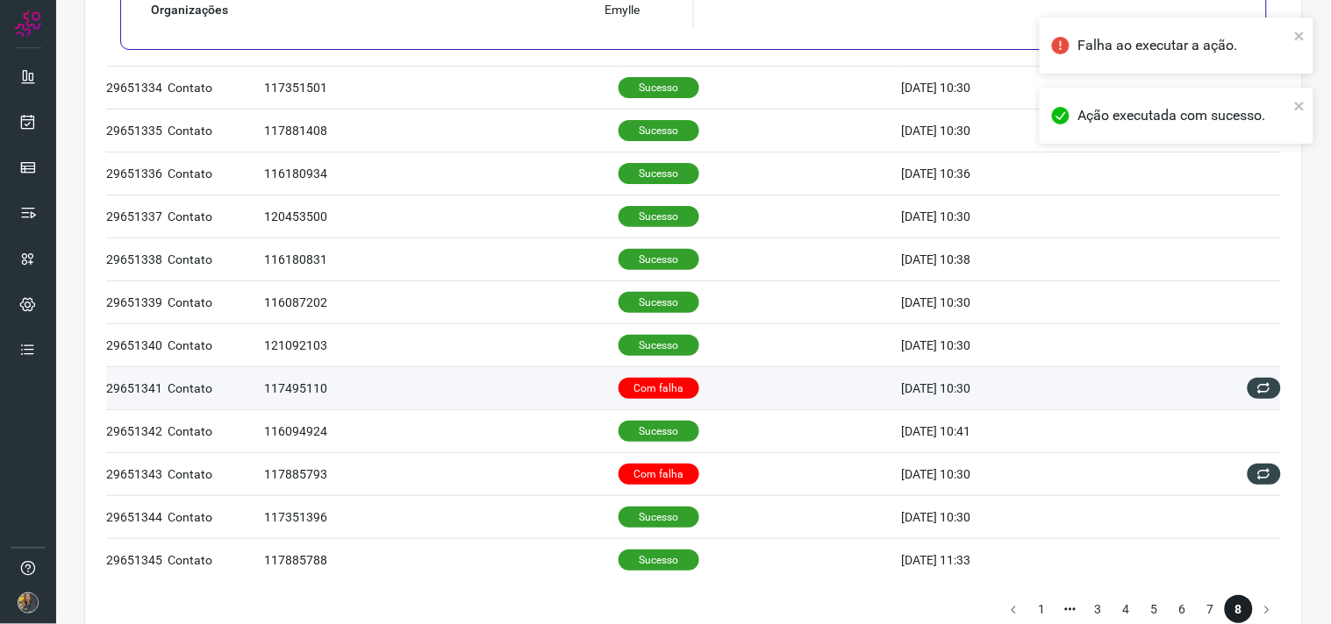
click at [743, 390] on td "Com falha" at bounding box center [759, 388] width 283 height 43
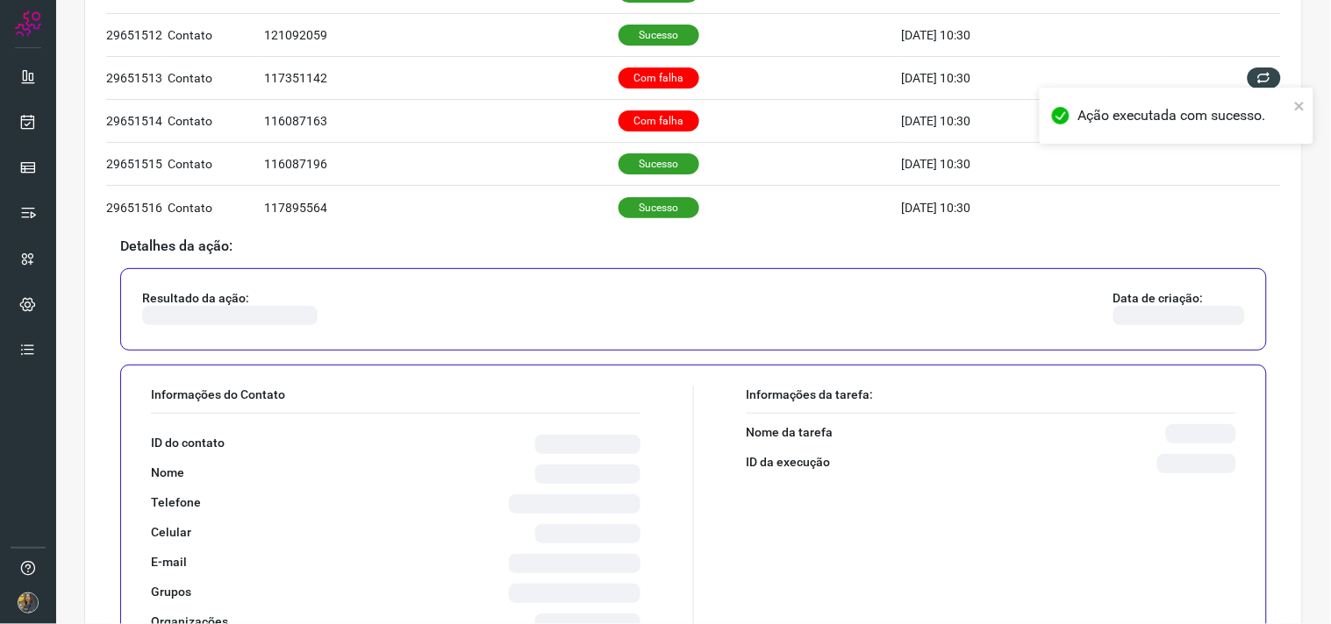
scroll to position [840, 0]
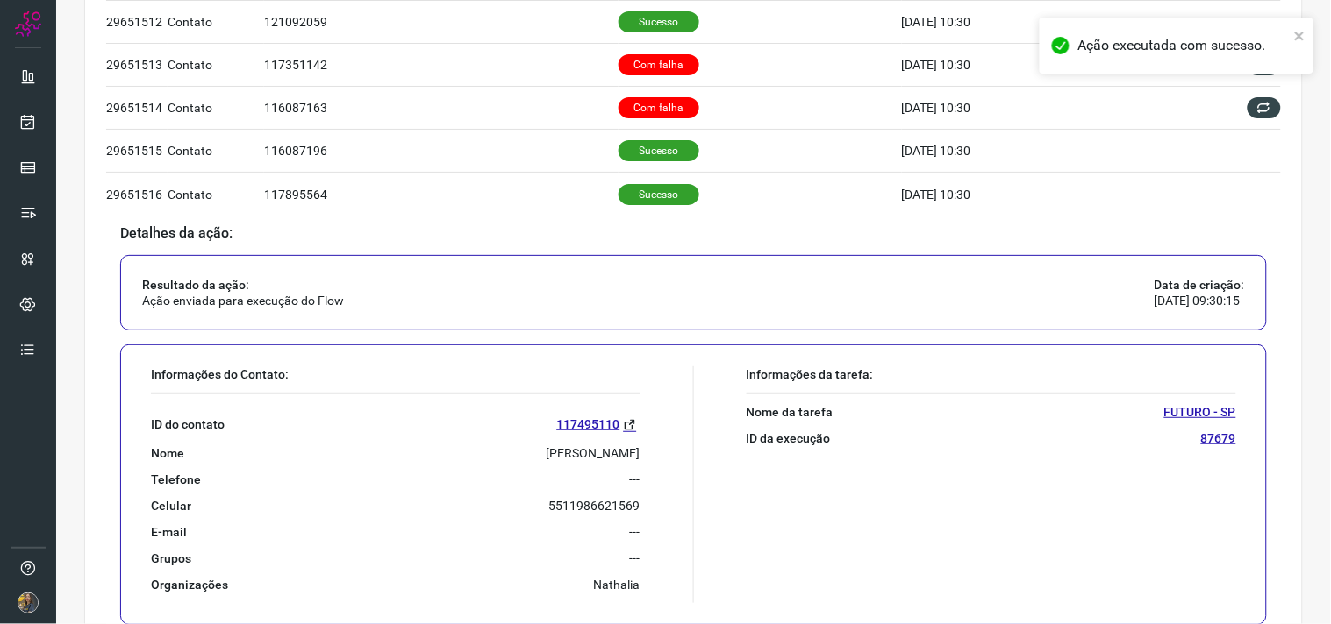
click at [546, 460] on p "Jose Maria De Lima" at bounding box center [593, 454] width 94 height 16
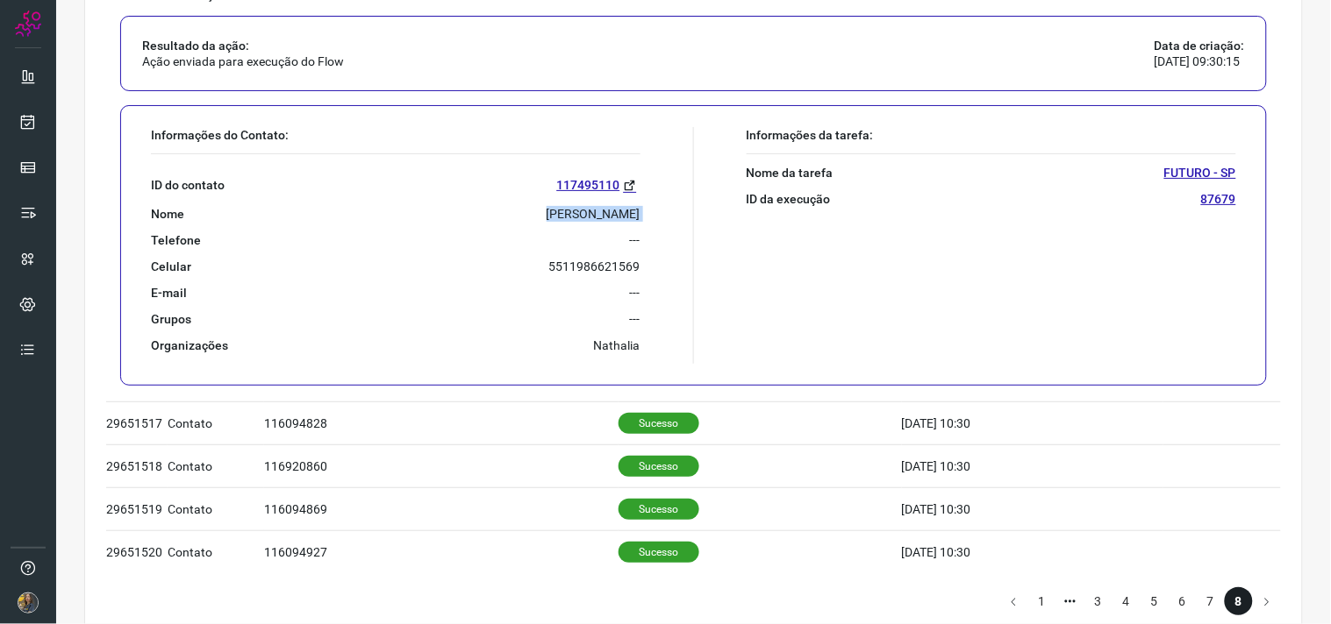
scroll to position [1037, 0]
